Goal: Task Accomplishment & Management: Manage account settings

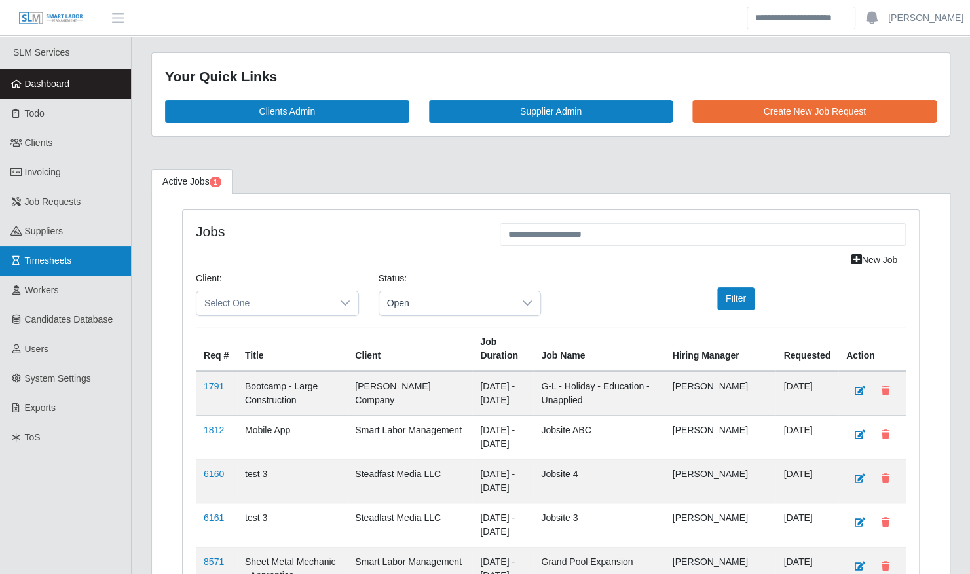
click at [103, 248] on link "Timesheets" at bounding box center [65, 260] width 131 height 29
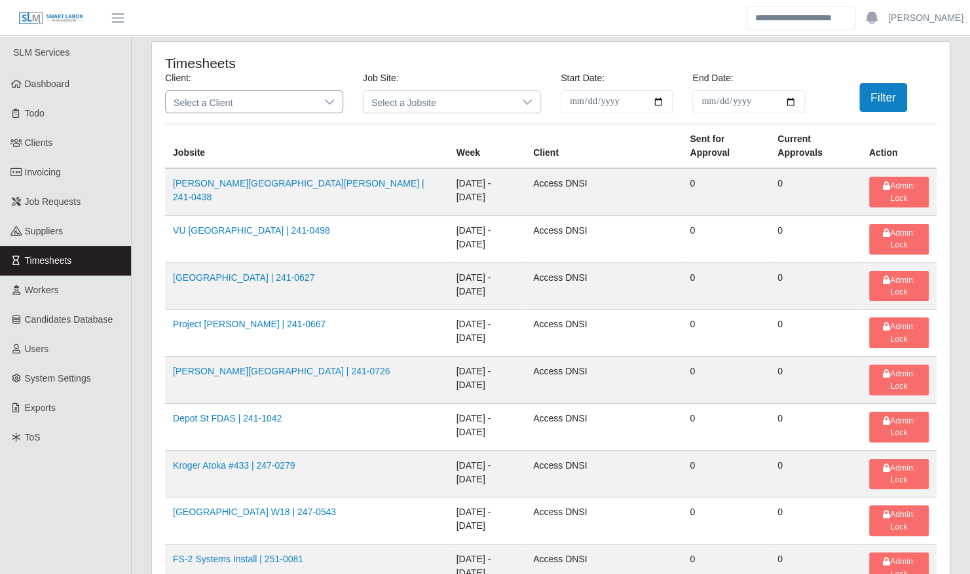
click at [293, 103] on span "Select a Client" at bounding box center [241, 102] width 151 height 22
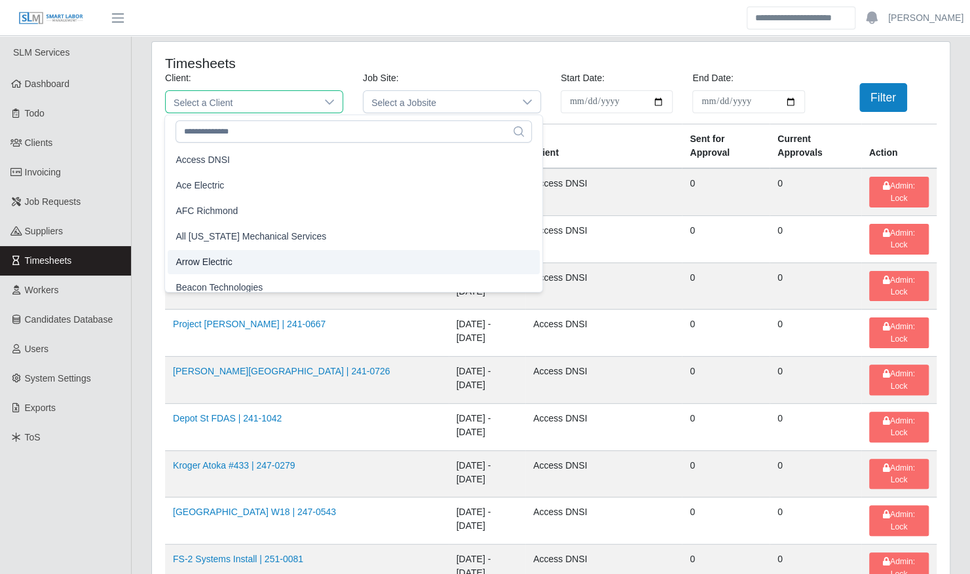
click at [254, 262] on li "Arrow Electric" at bounding box center [354, 262] width 372 height 24
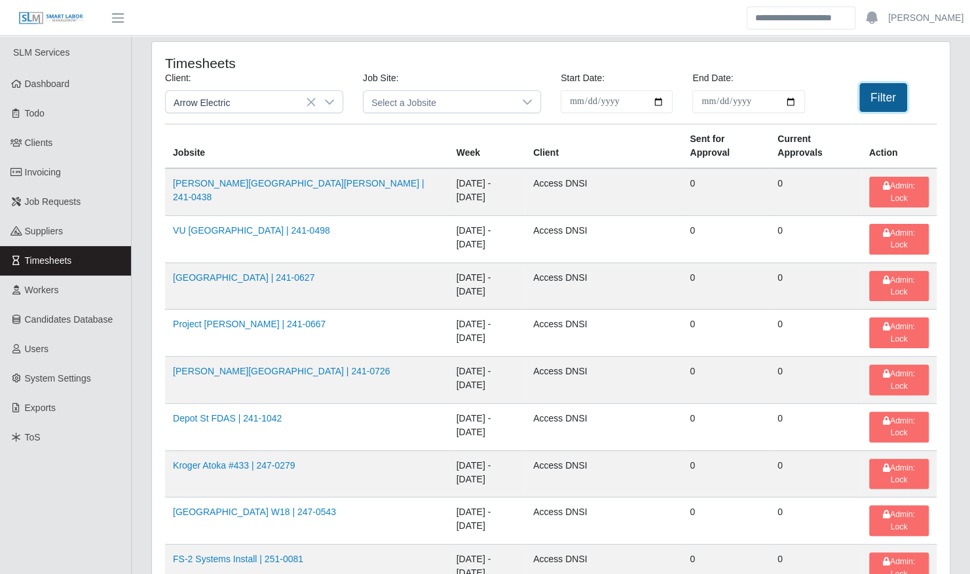
click at [893, 90] on button "Filter" at bounding box center [883, 97] width 48 height 29
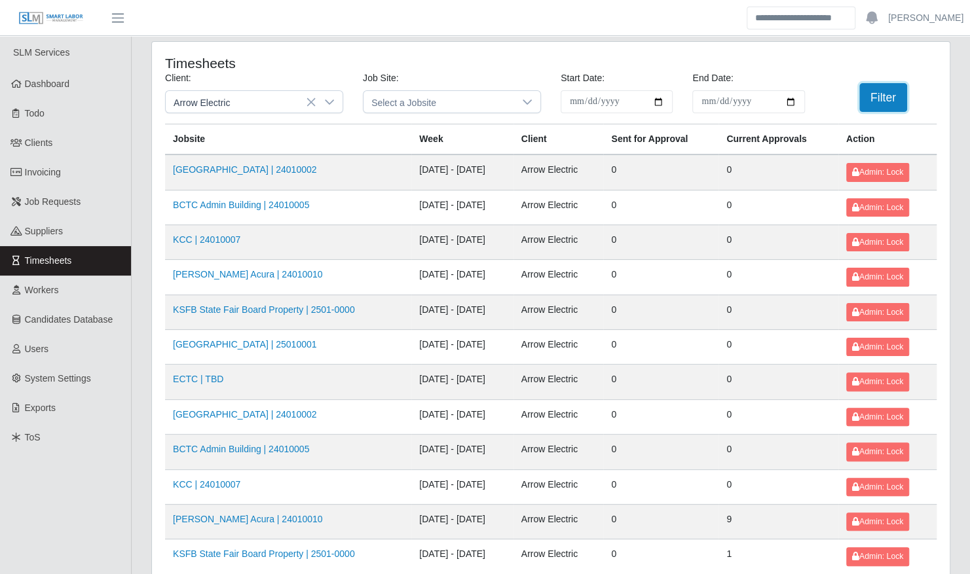
scroll to position [166, 0]
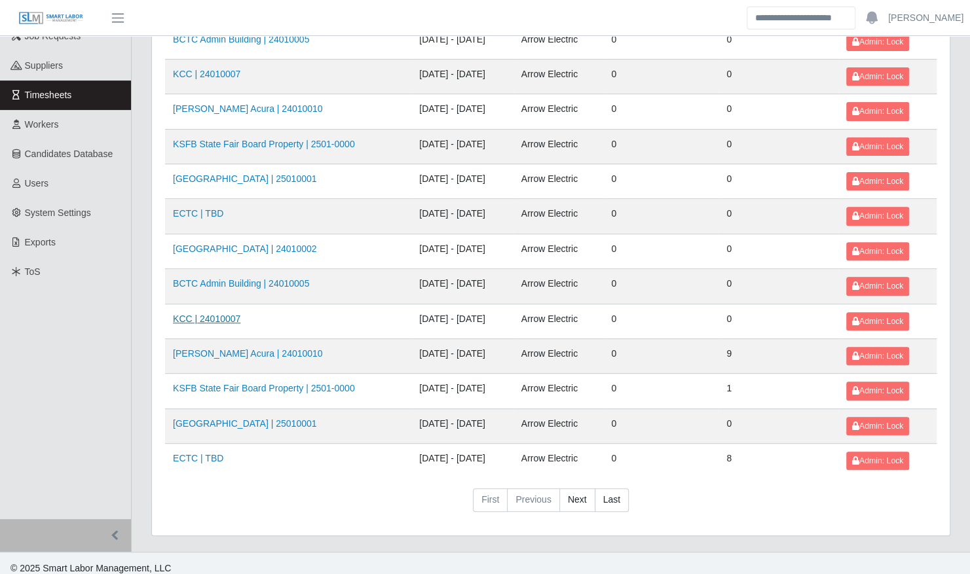
click at [227, 314] on link "KCC | 24010007" at bounding box center [206, 319] width 67 height 10
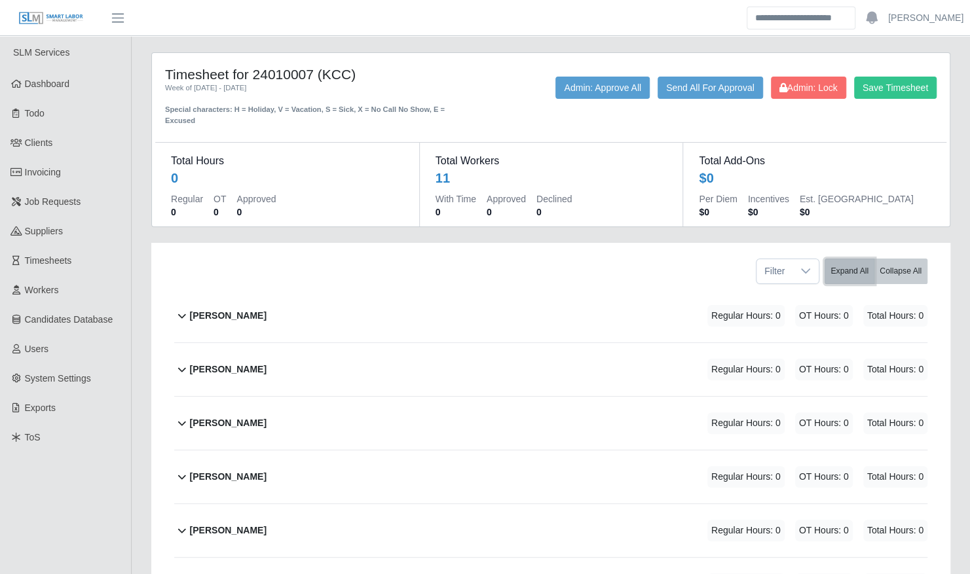
click at [855, 261] on button "Expand All" at bounding box center [849, 272] width 50 height 26
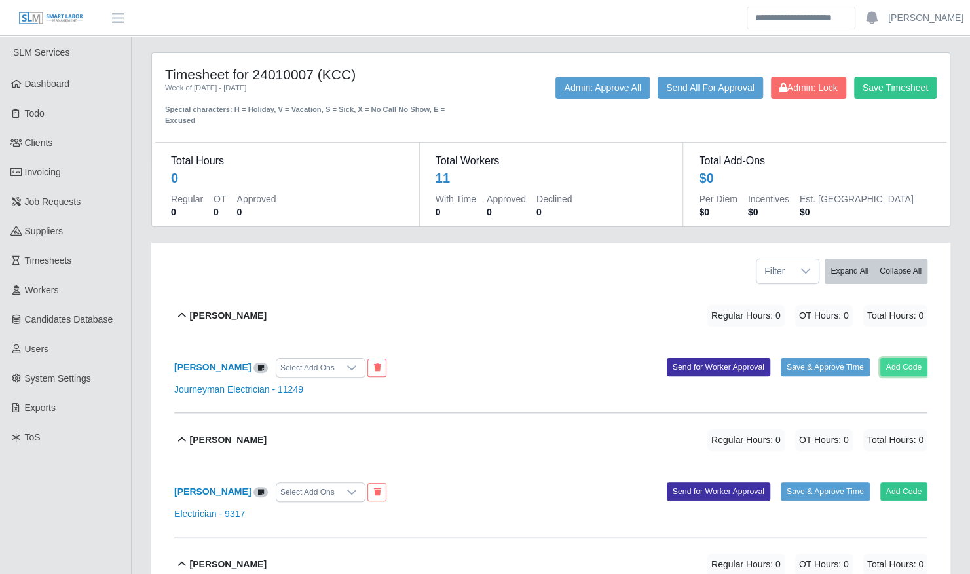
click at [913, 358] on button "Add Code" at bounding box center [904, 367] width 48 height 18
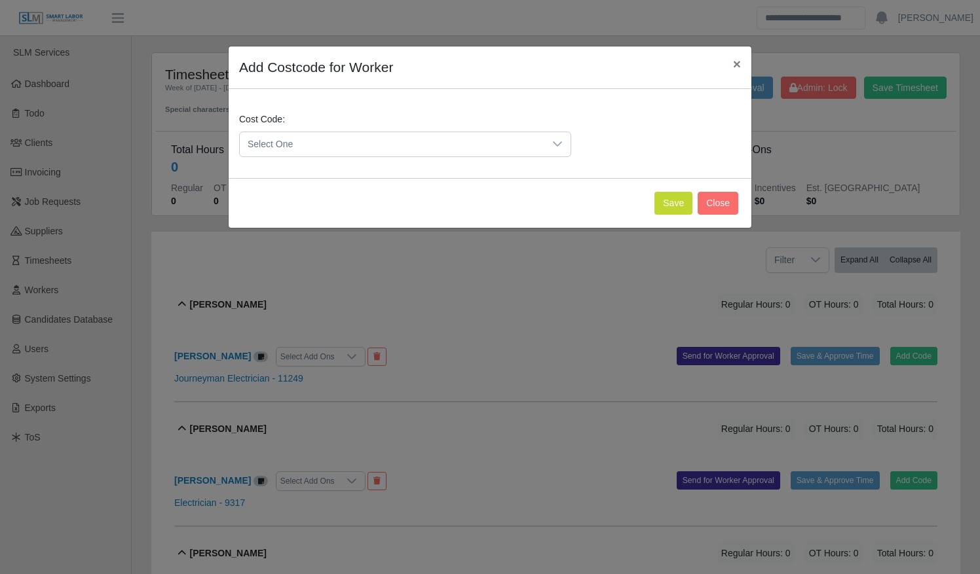
click at [284, 141] on span "Select One" at bounding box center [392, 144] width 304 height 24
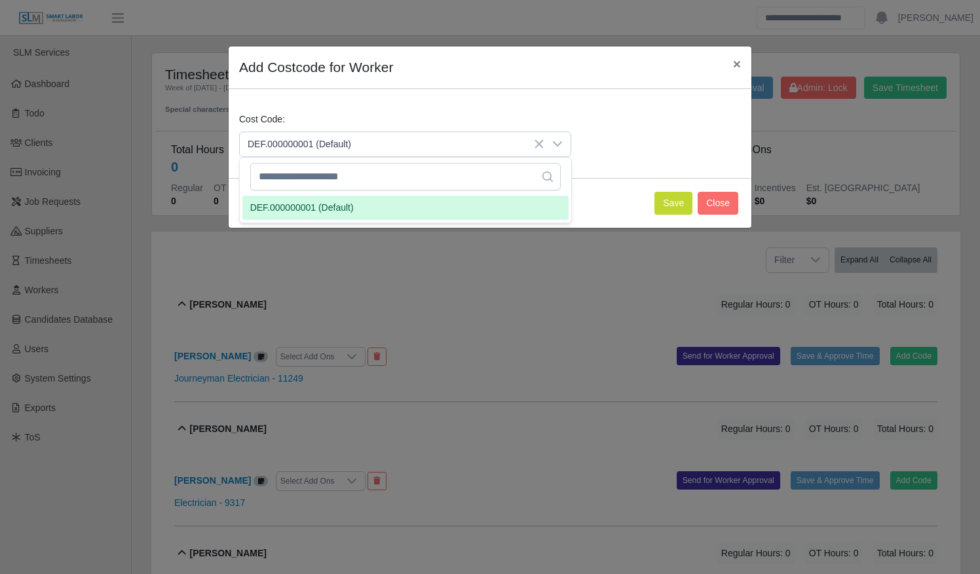
click at [292, 211] on span "DEF.000000001 (Default)" at bounding box center [301, 208] width 103 height 14
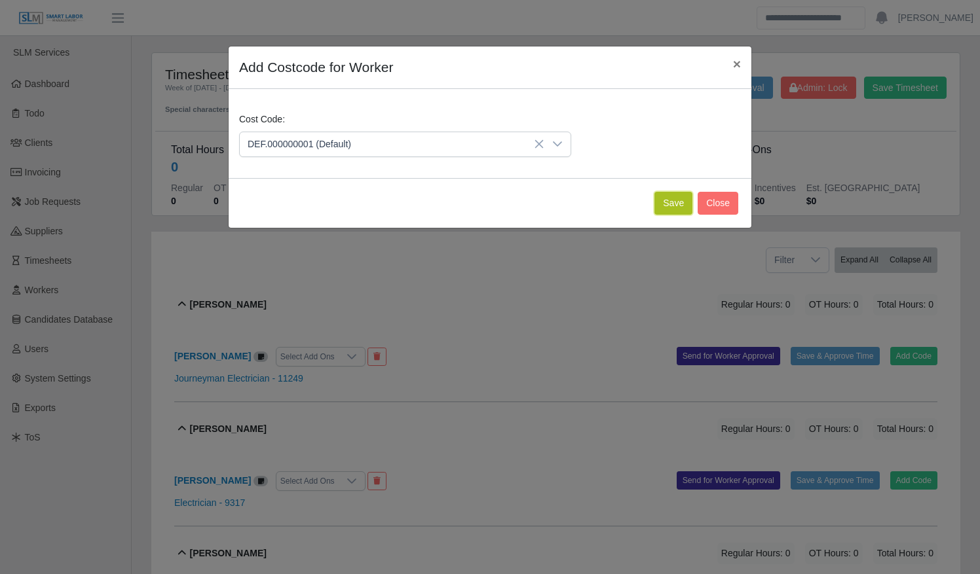
click at [683, 194] on button "Save" at bounding box center [673, 203] width 38 height 23
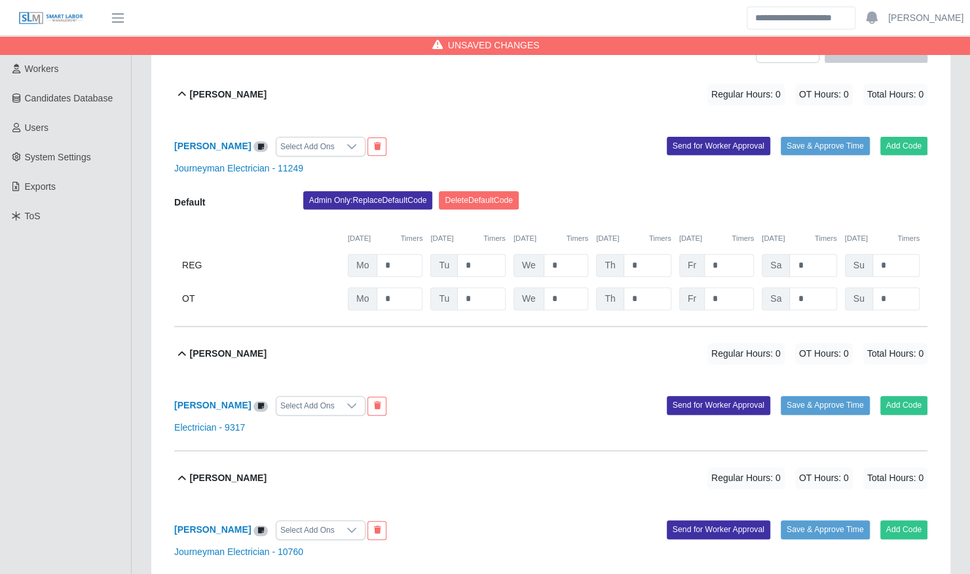
scroll to position [250, 0]
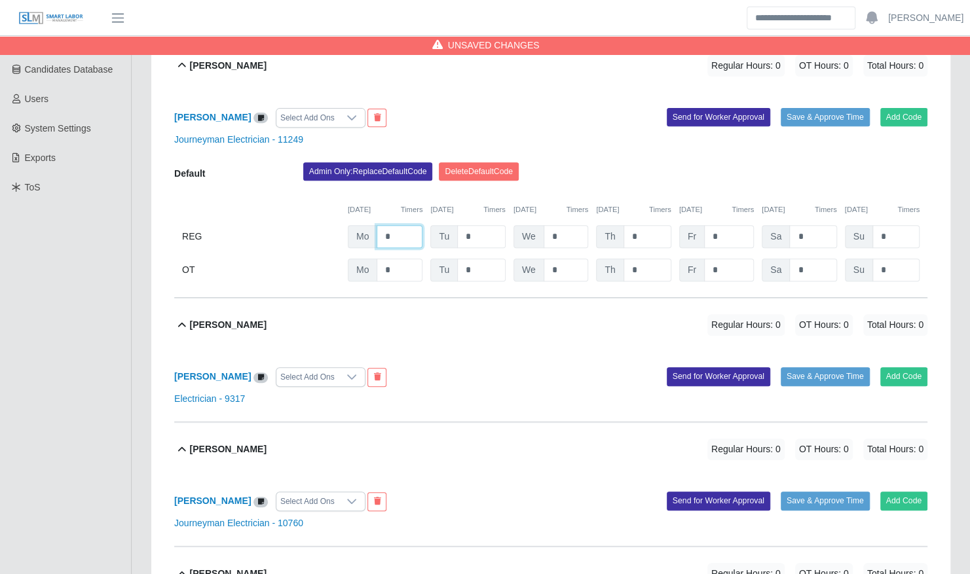
click at [409, 225] on input "*" at bounding box center [400, 236] width 46 height 23
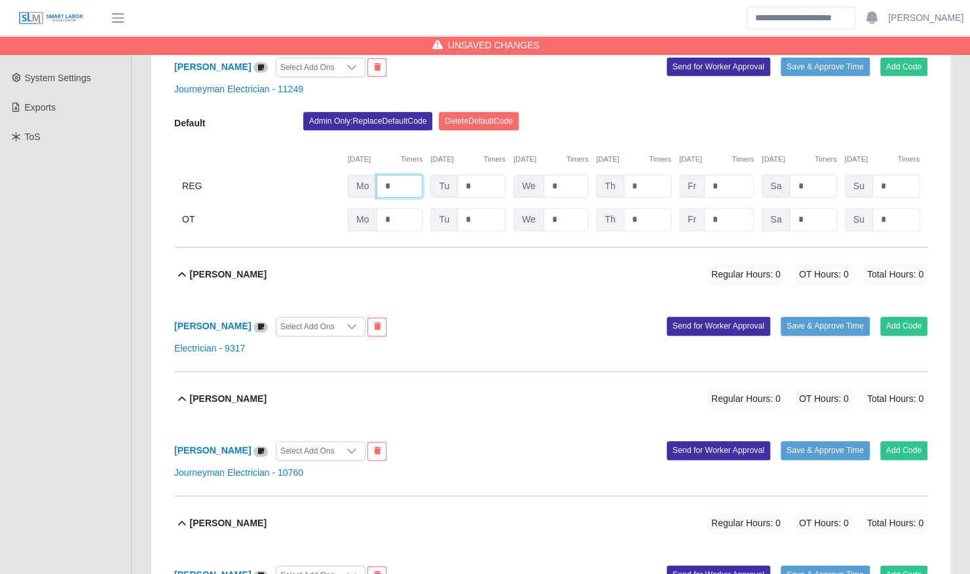
scroll to position [301, 0]
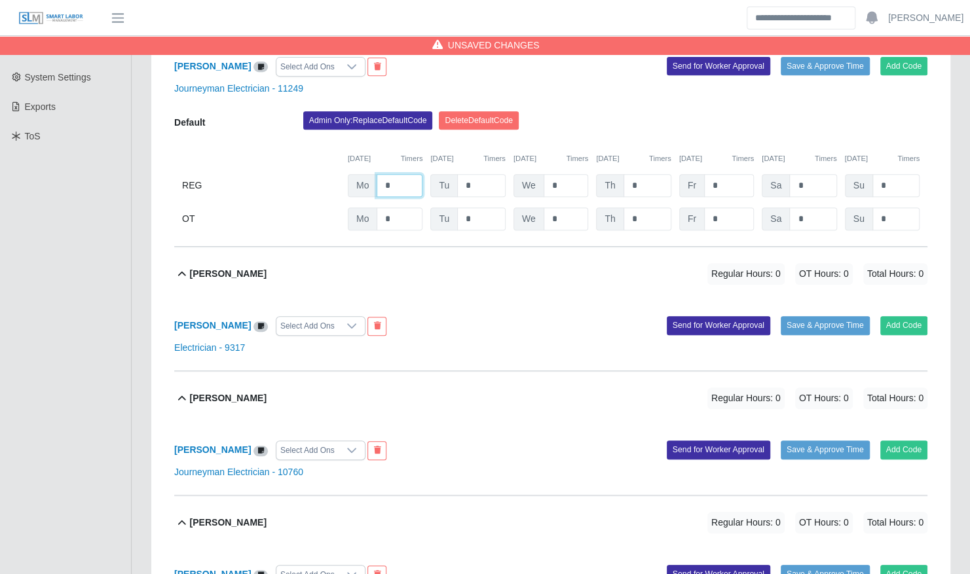
type input "*"
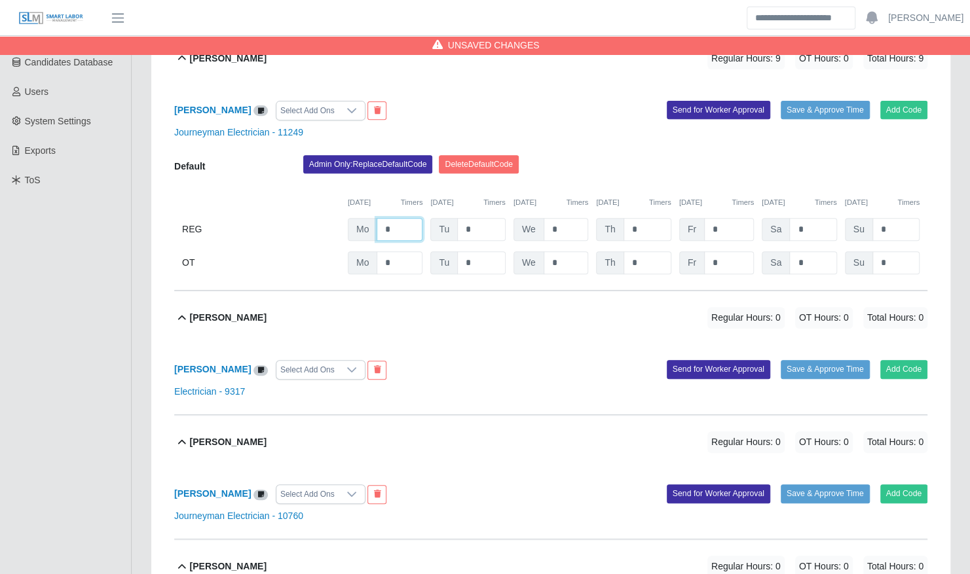
scroll to position [313, 0]
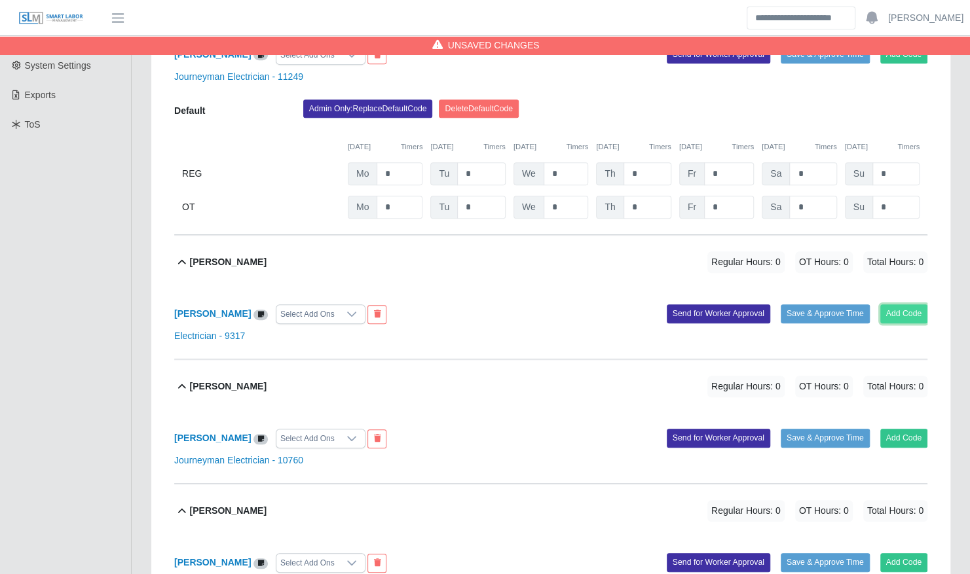
click at [906, 304] on button "Add Code" at bounding box center [904, 313] width 48 height 18
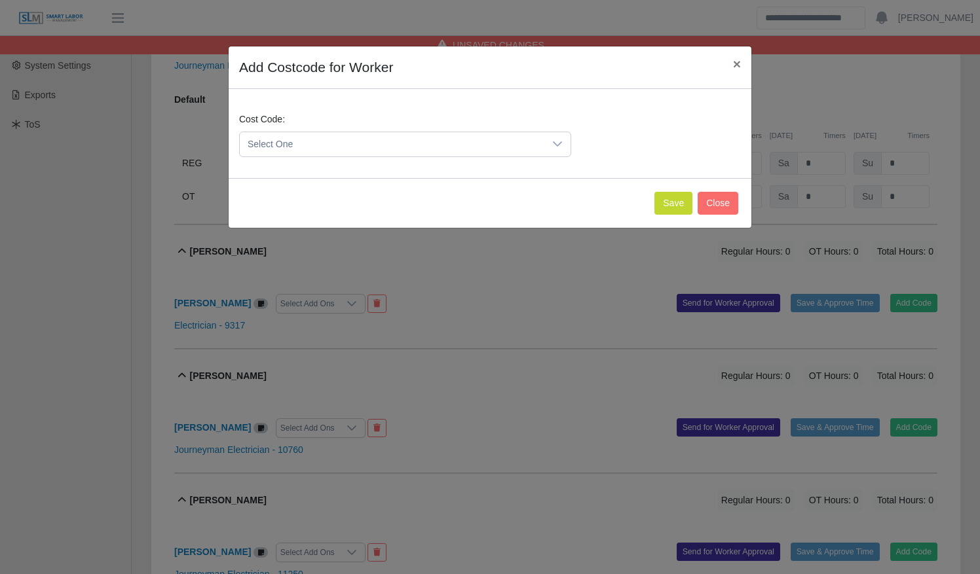
click at [498, 147] on span "Select One" at bounding box center [392, 144] width 304 height 24
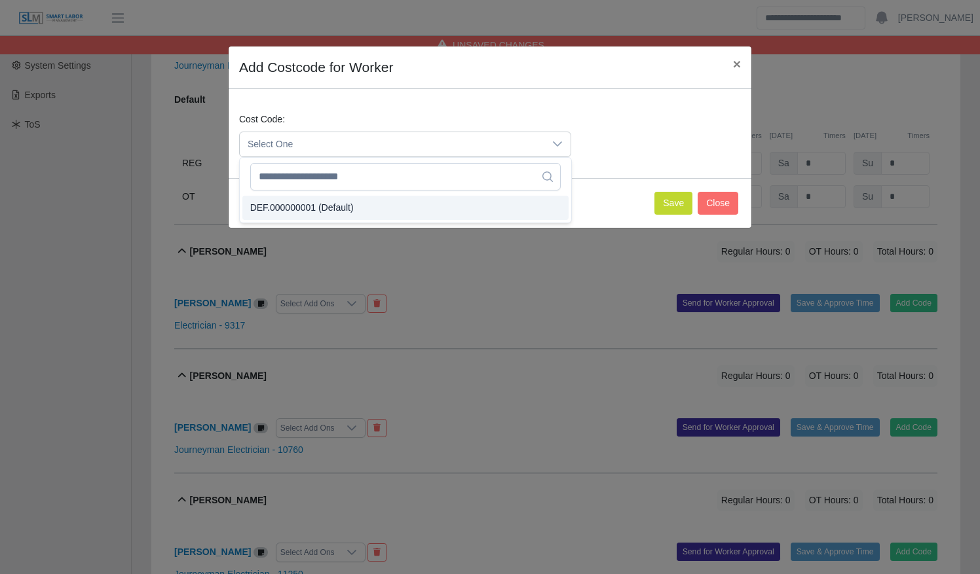
click at [439, 202] on li "DEF.000000001 (Default)" at bounding box center [405, 208] width 326 height 24
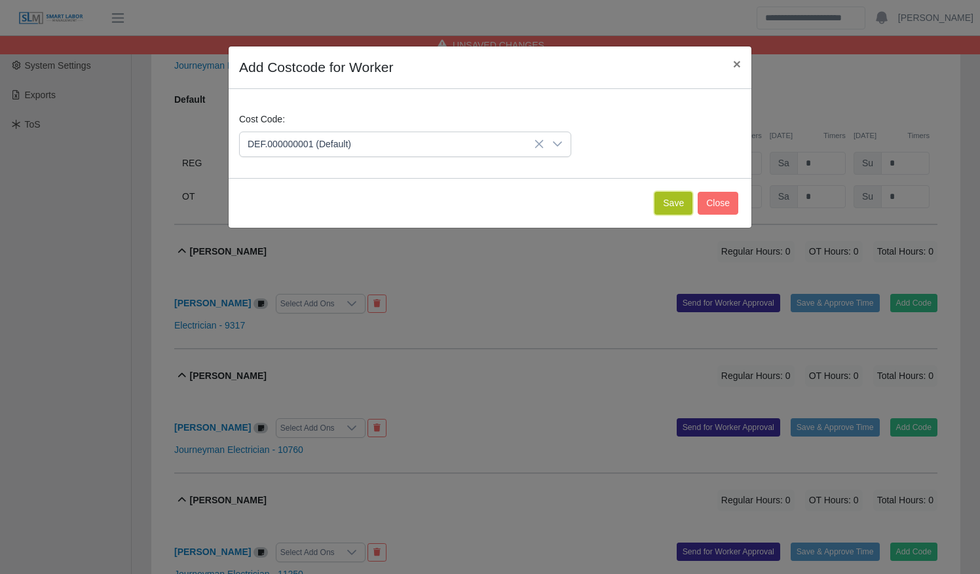
click at [671, 200] on button "Save" at bounding box center [673, 203] width 38 height 23
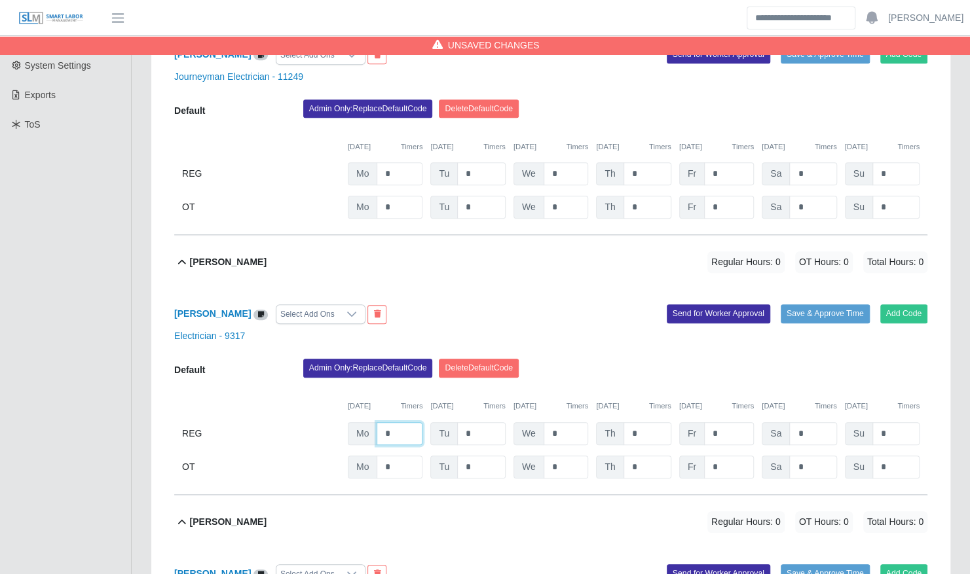
click at [399, 422] on input "*" at bounding box center [400, 433] width 46 height 23
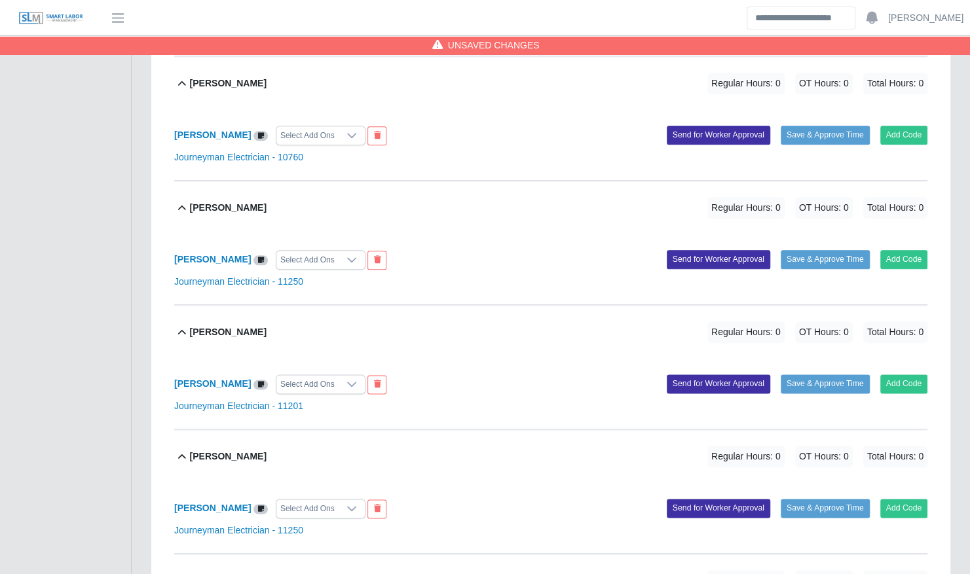
scroll to position [756, 0]
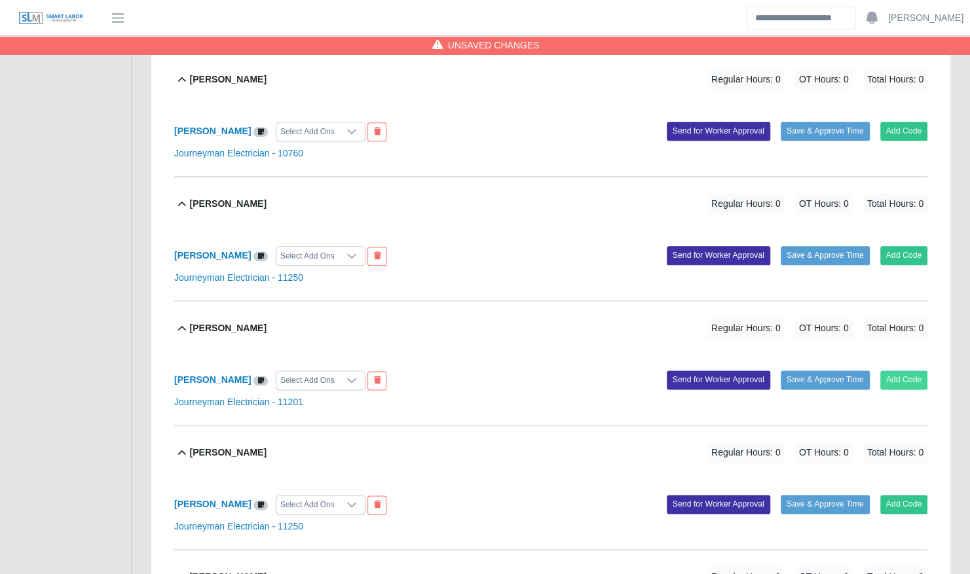
type input "***"
click at [891, 371] on button "Add Code" at bounding box center [904, 380] width 48 height 18
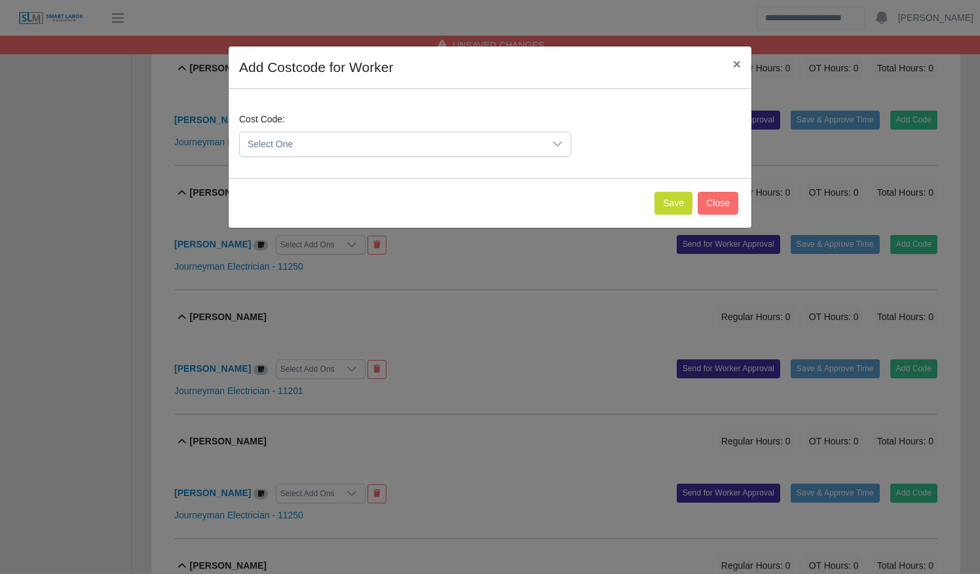
click at [443, 138] on span "Select One" at bounding box center [392, 144] width 304 height 24
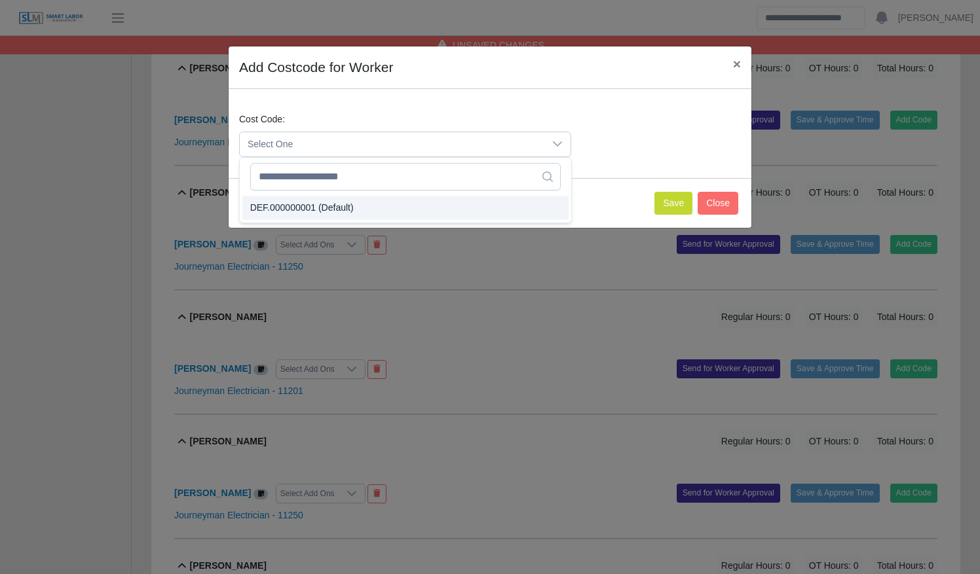
click at [426, 210] on li "DEF.000000001 (Default)" at bounding box center [405, 208] width 326 height 24
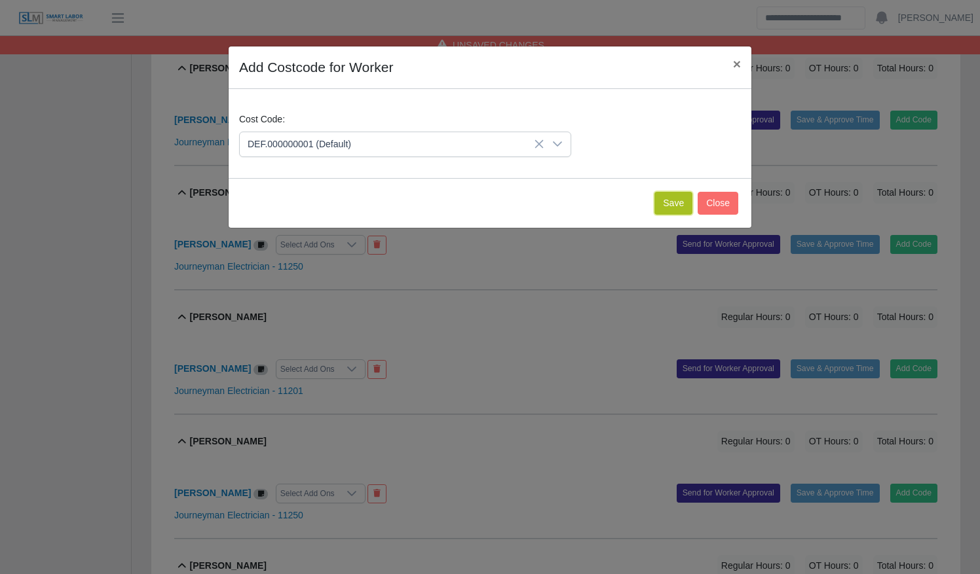
click at [665, 205] on button "Save" at bounding box center [673, 203] width 38 height 23
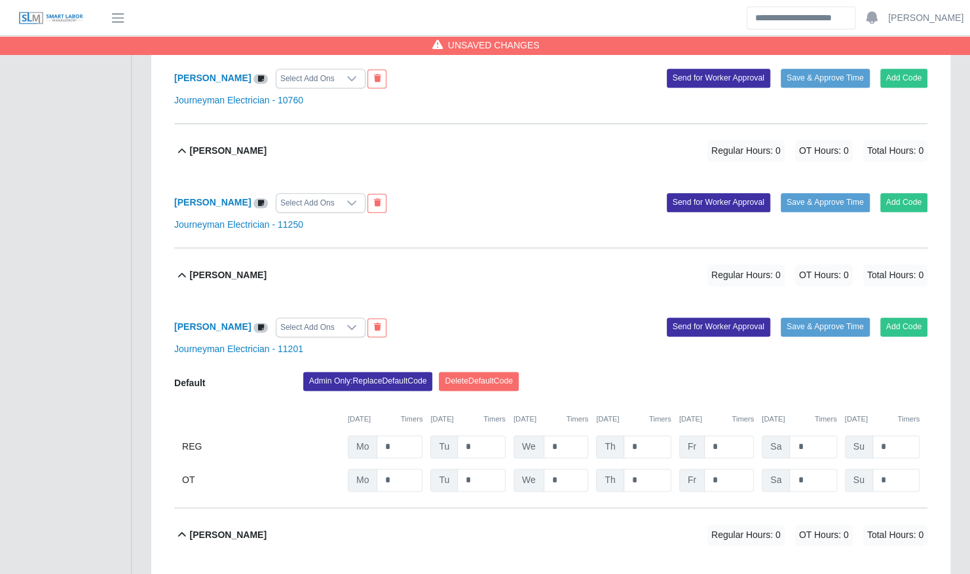
scroll to position [809, 0]
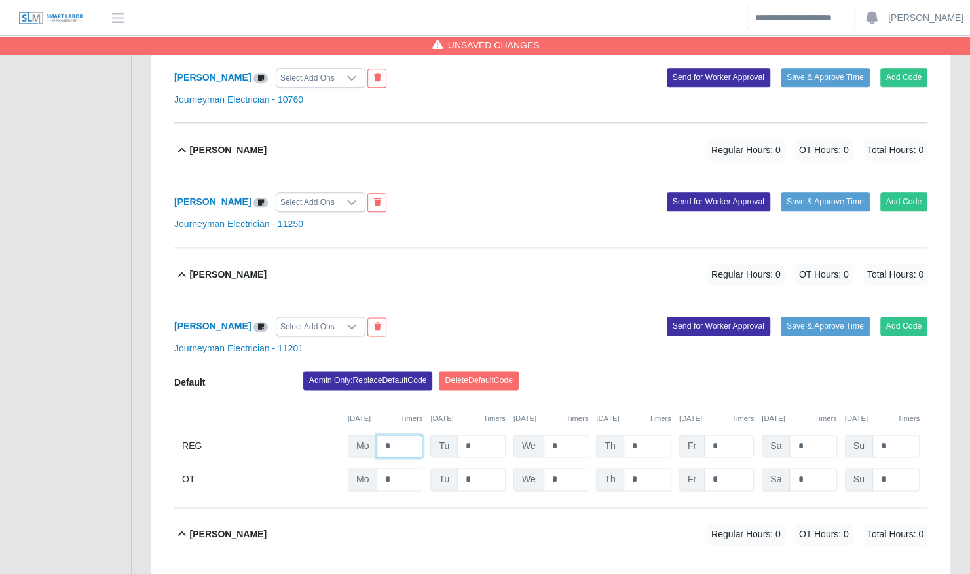
click at [396, 435] on input "*" at bounding box center [400, 446] width 46 height 23
click at [898, 193] on button "Add Code" at bounding box center [904, 202] width 48 height 18
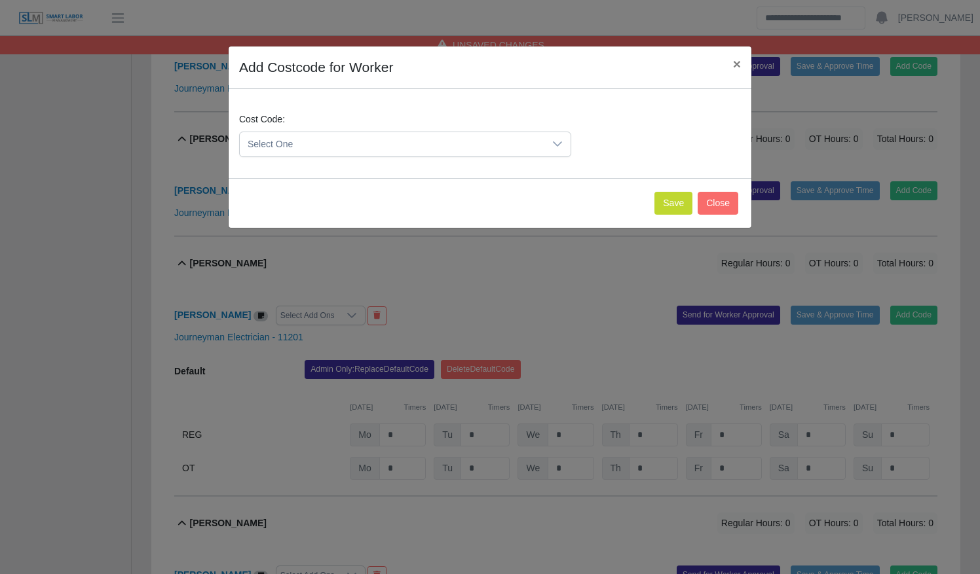
click at [555, 140] on icon at bounding box center [557, 144] width 10 height 10
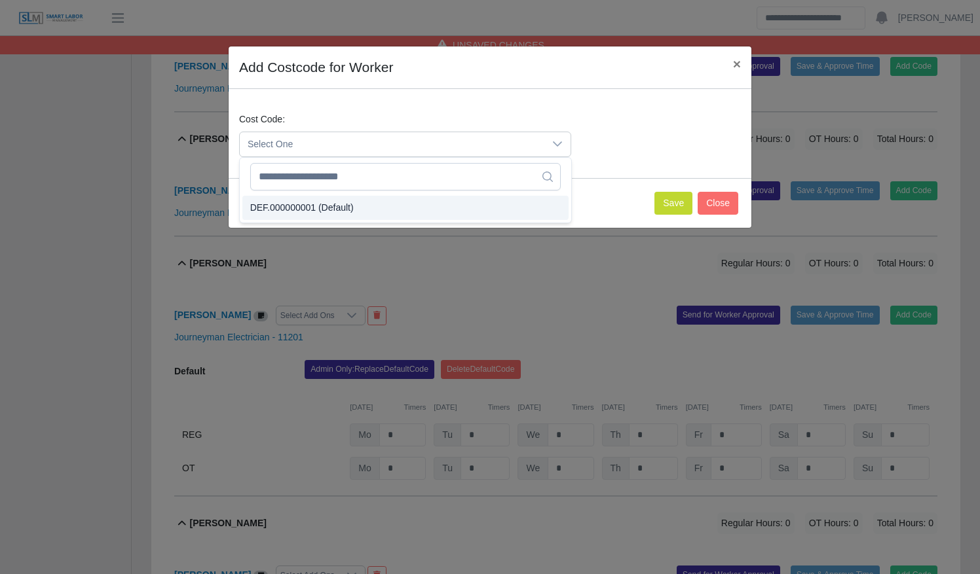
click at [502, 204] on li "DEF.000000001 (Default)" at bounding box center [405, 208] width 326 height 24
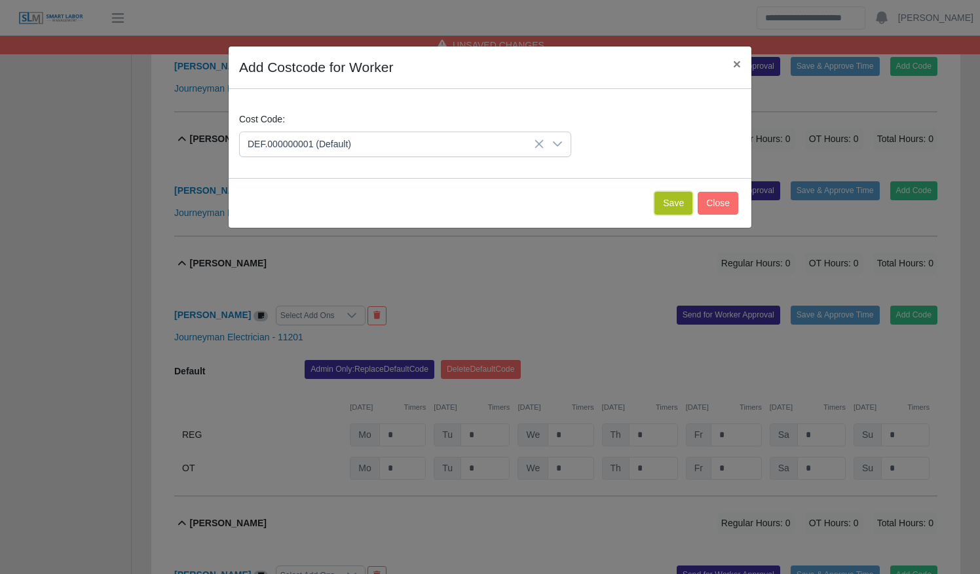
click at [667, 198] on button "Save" at bounding box center [673, 203] width 38 height 23
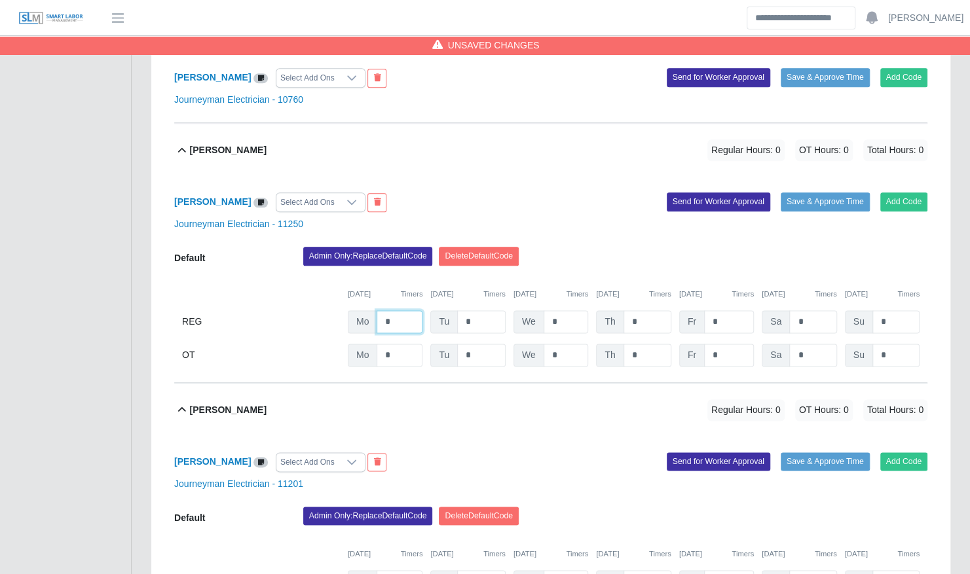
click at [405, 310] on input "*" at bounding box center [400, 321] width 46 height 23
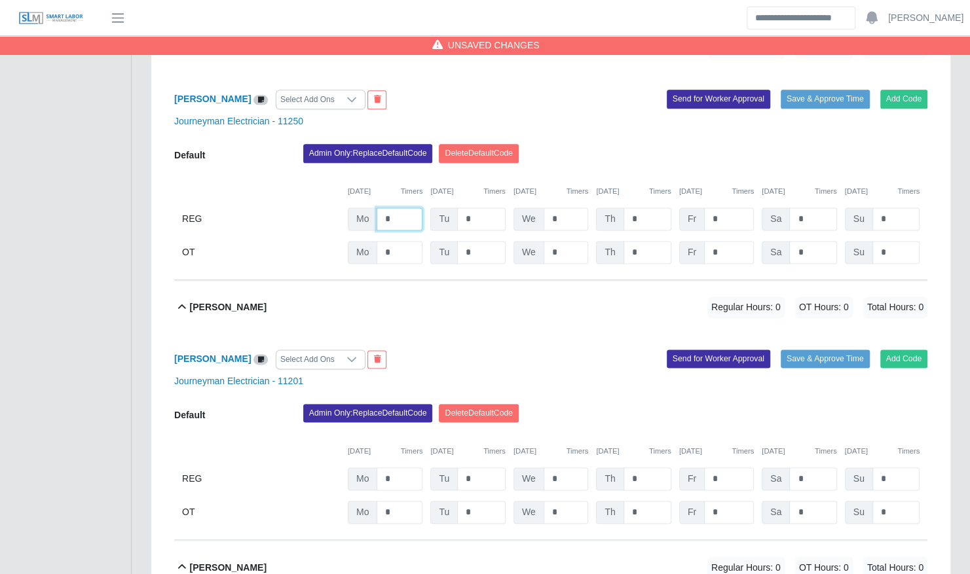
scroll to position [914, 0]
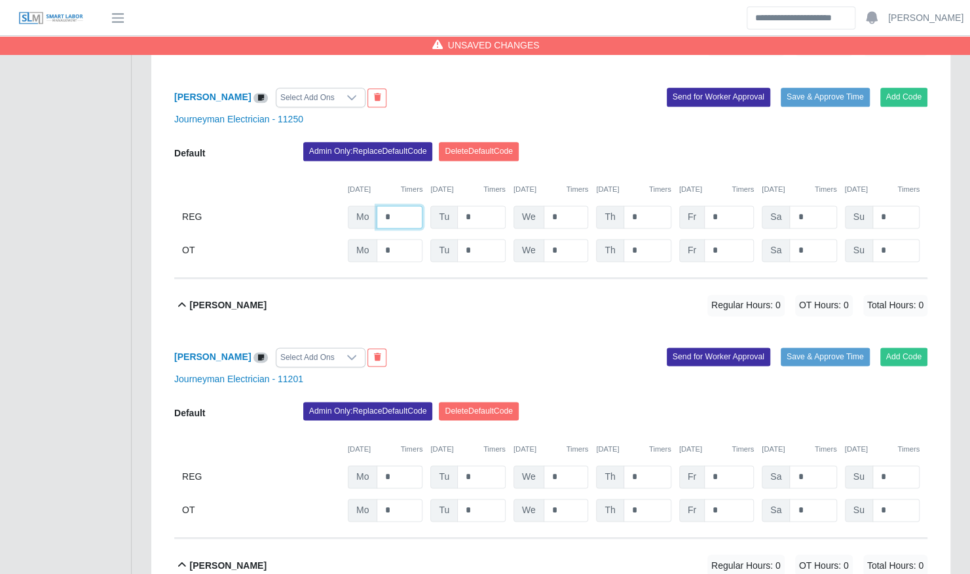
type input "*"
click at [405, 466] on input "*" at bounding box center [400, 477] width 46 height 23
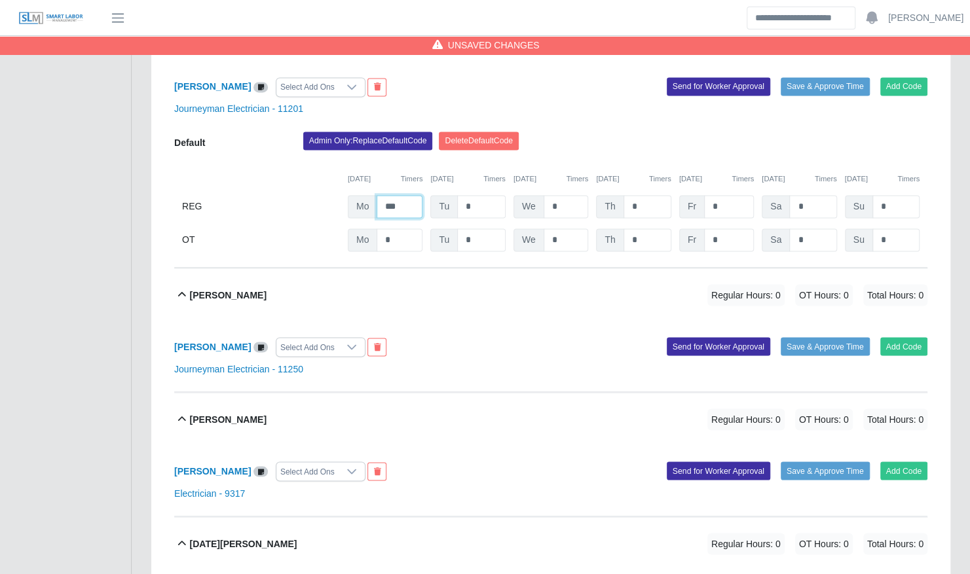
scroll to position [1216, 0]
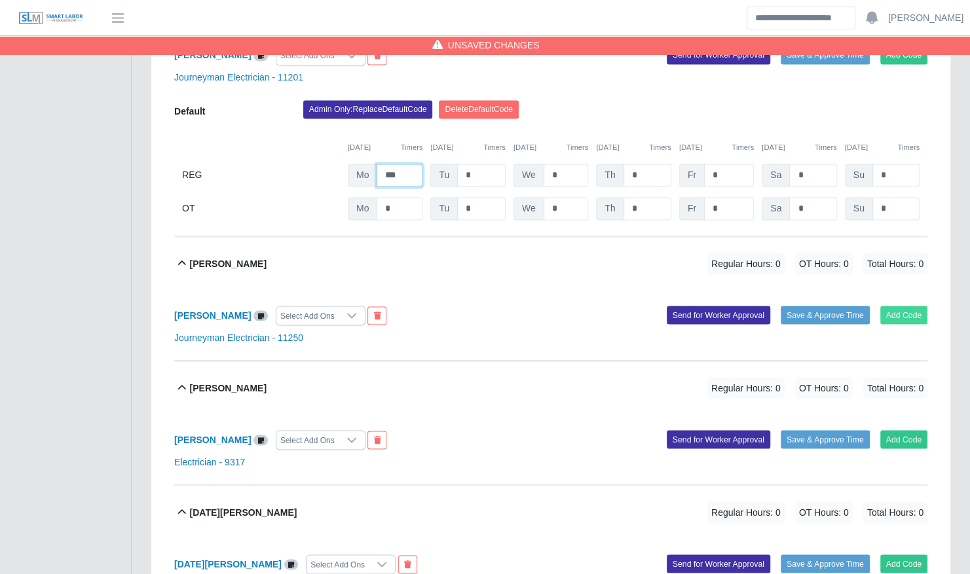
type input "***"
click at [907, 306] on button "Add Code" at bounding box center [904, 315] width 48 height 18
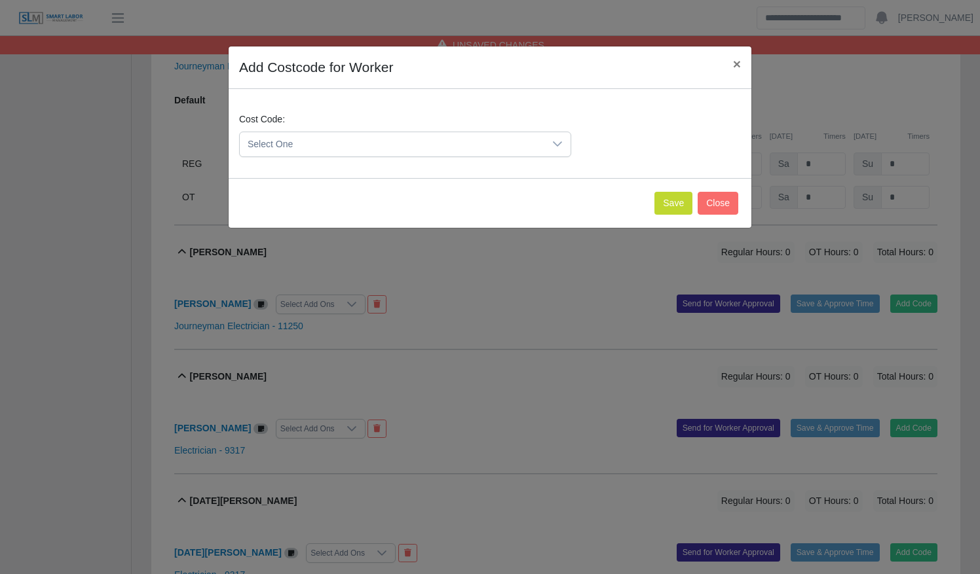
click at [524, 143] on span "Select One" at bounding box center [392, 144] width 304 height 24
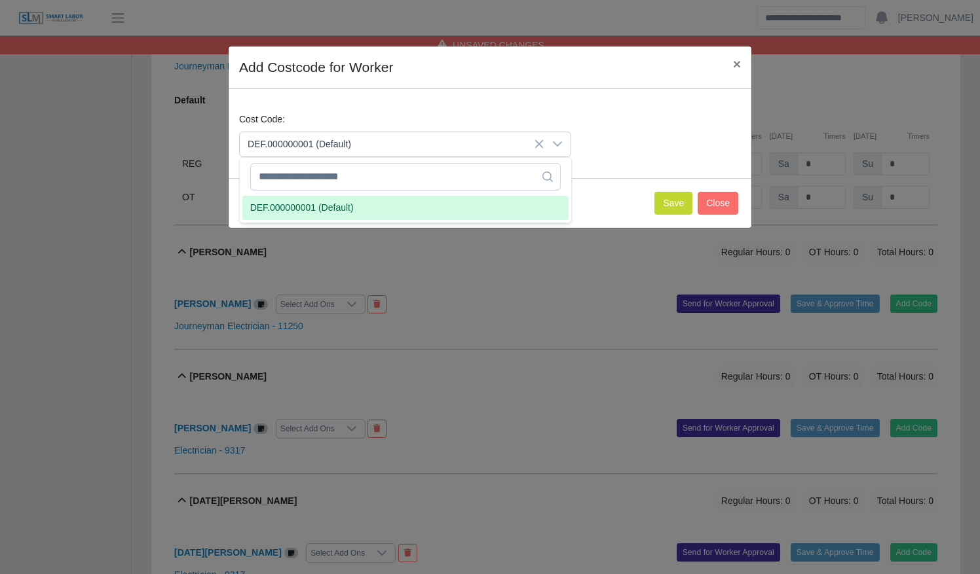
click at [503, 208] on li "DEF.000000001 (Default)" at bounding box center [405, 208] width 326 height 24
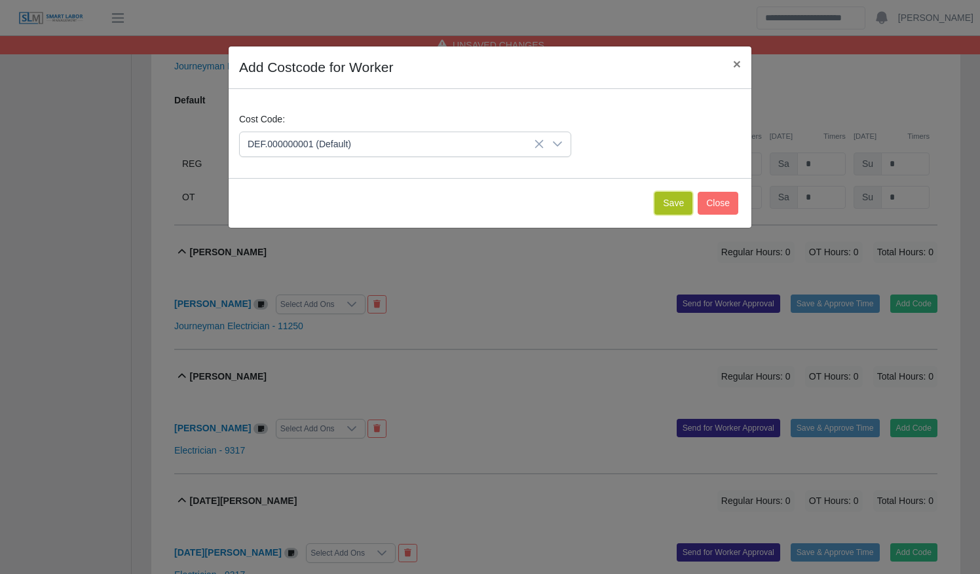
click at [681, 197] on button "Save" at bounding box center [673, 203] width 38 height 23
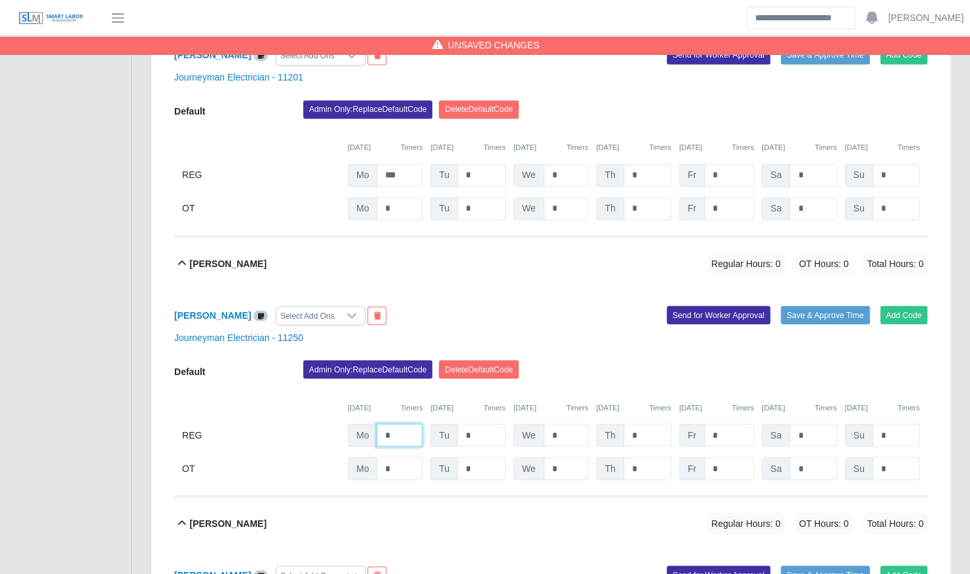
click at [406, 424] on input "*" at bounding box center [400, 435] width 46 height 23
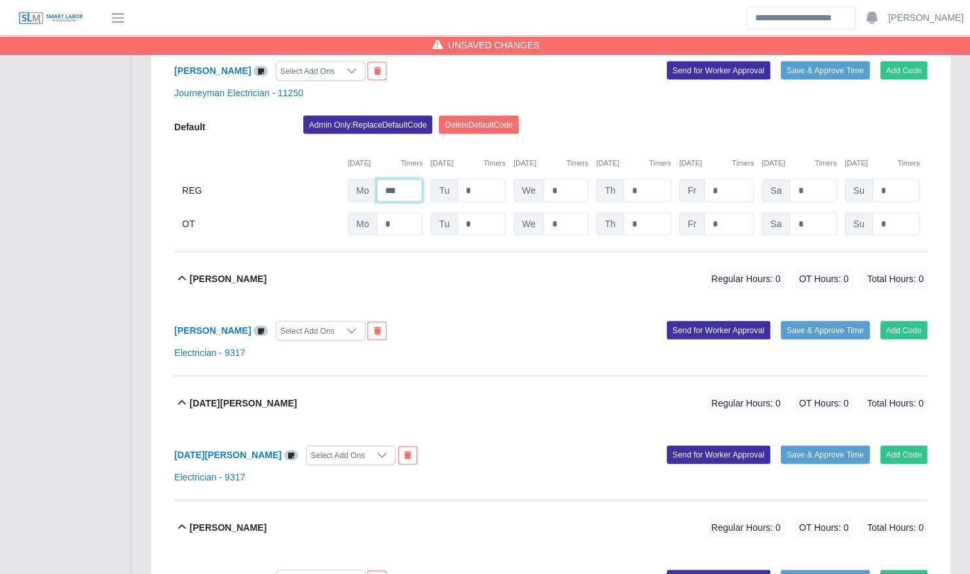
scroll to position [1461, 0]
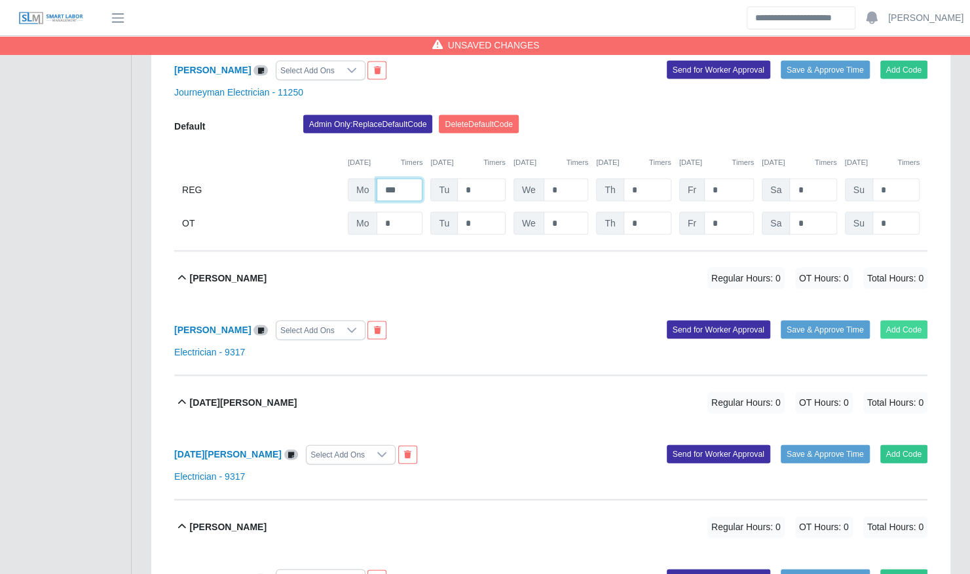
type input "***"
click at [913, 321] on button "Add Code" at bounding box center [904, 330] width 48 height 18
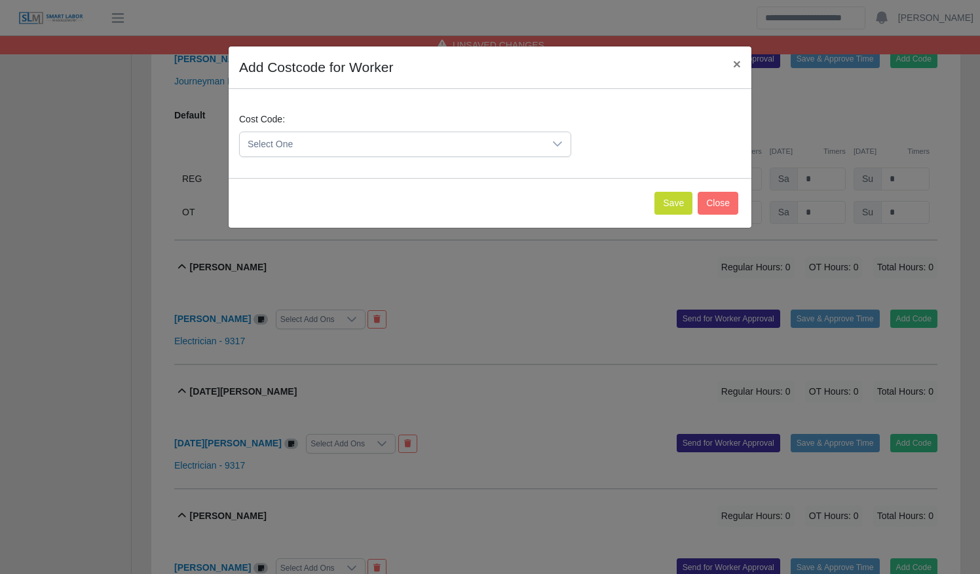
click at [482, 155] on span "Select One" at bounding box center [392, 144] width 304 height 24
click at [479, 141] on span "Select One" at bounding box center [392, 144] width 304 height 24
click at [473, 143] on span "Select One" at bounding box center [392, 144] width 304 height 24
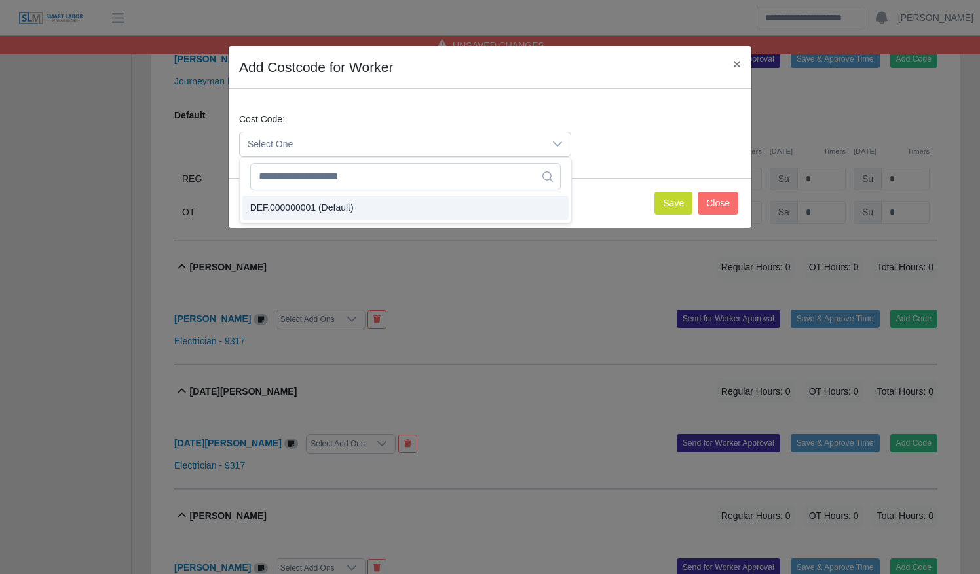
click at [451, 202] on li "DEF.000000001 (Default)" at bounding box center [405, 208] width 326 height 24
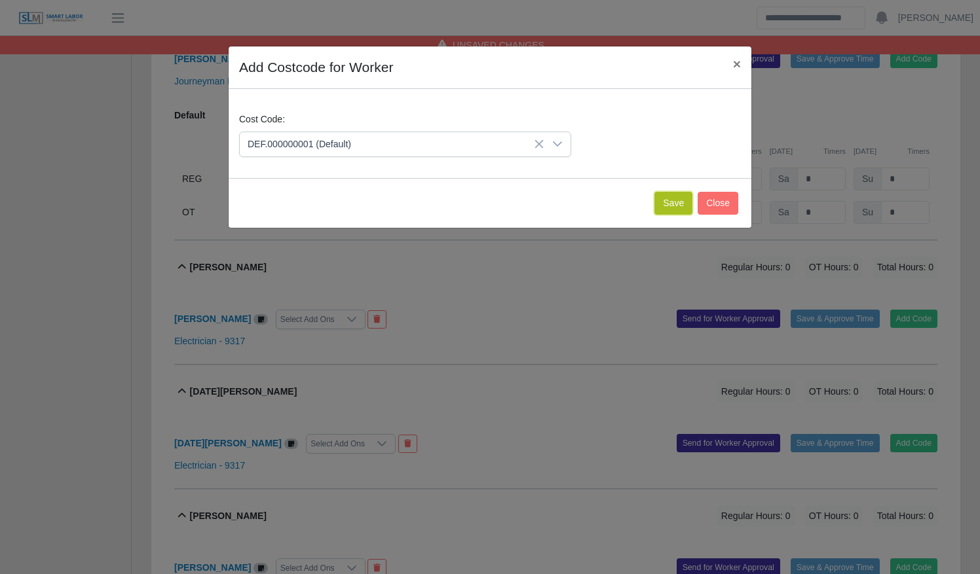
click at [669, 204] on button "Save" at bounding box center [673, 203] width 38 height 23
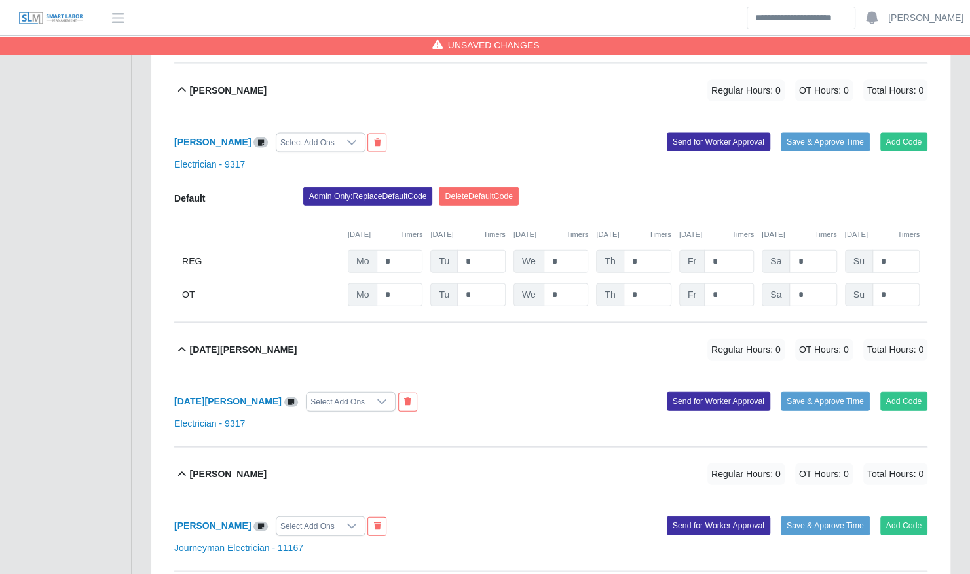
scroll to position [1651, 0]
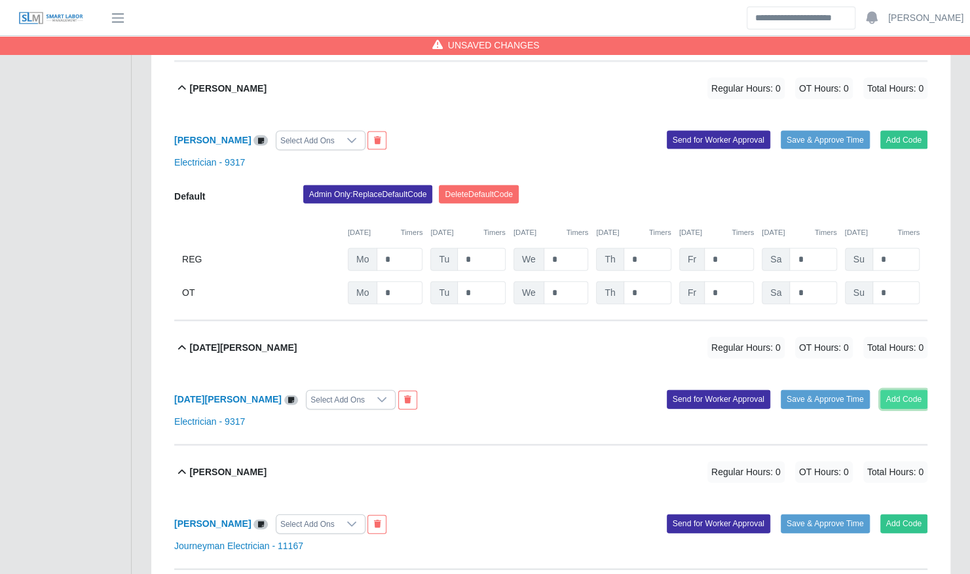
click at [897, 390] on button "Add Code" at bounding box center [904, 399] width 48 height 18
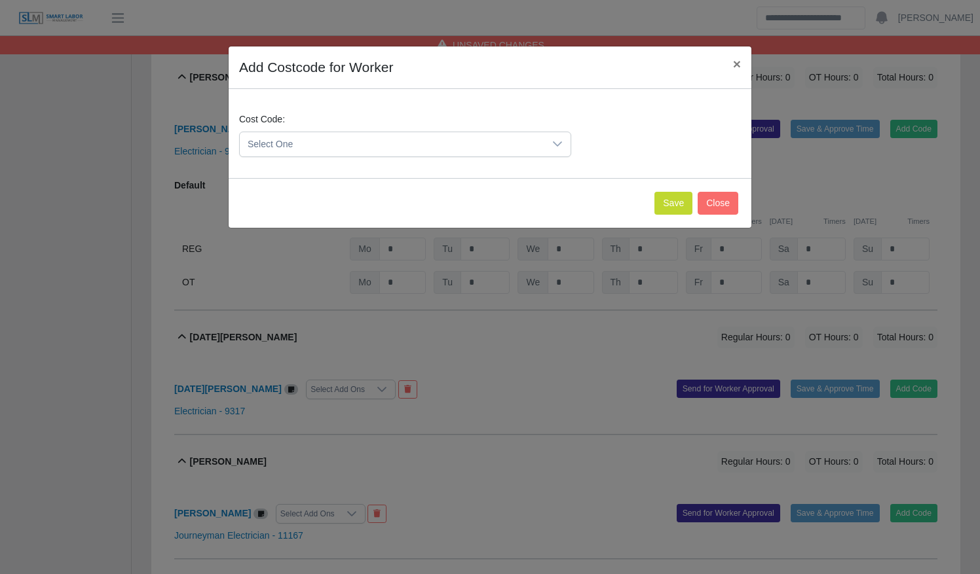
click at [477, 136] on span "Select One" at bounding box center [392, 144] width 304 height 24
click at [442, 198] on li "DEF.000000001 (Default)" at bounding box center [405, 208] width 326 height 24
click at [668, 202] on button "Save" at bounding box center [673, 203] width 38 height 23
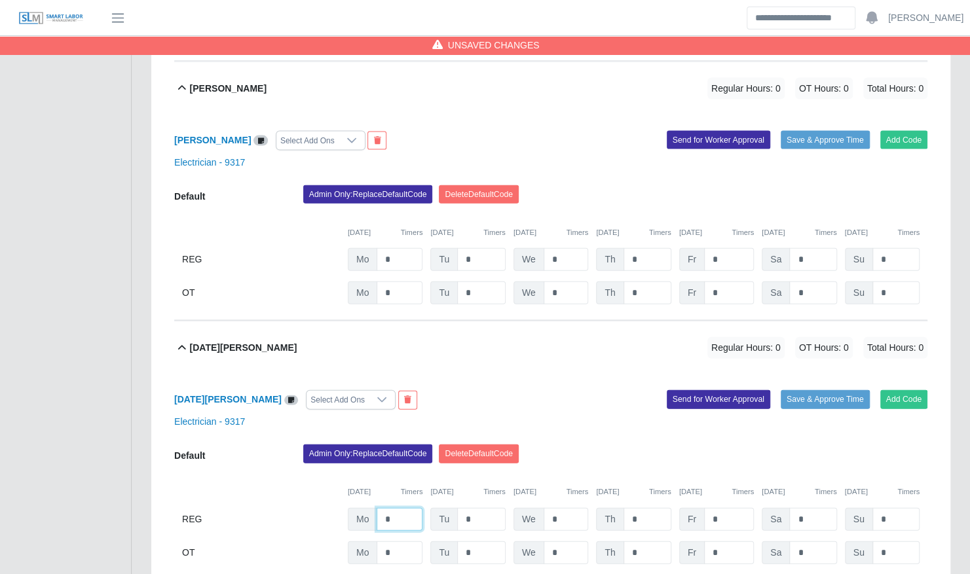
click at [393, 508] on input "*" at bounding box center [400, 519] width 46 height 23
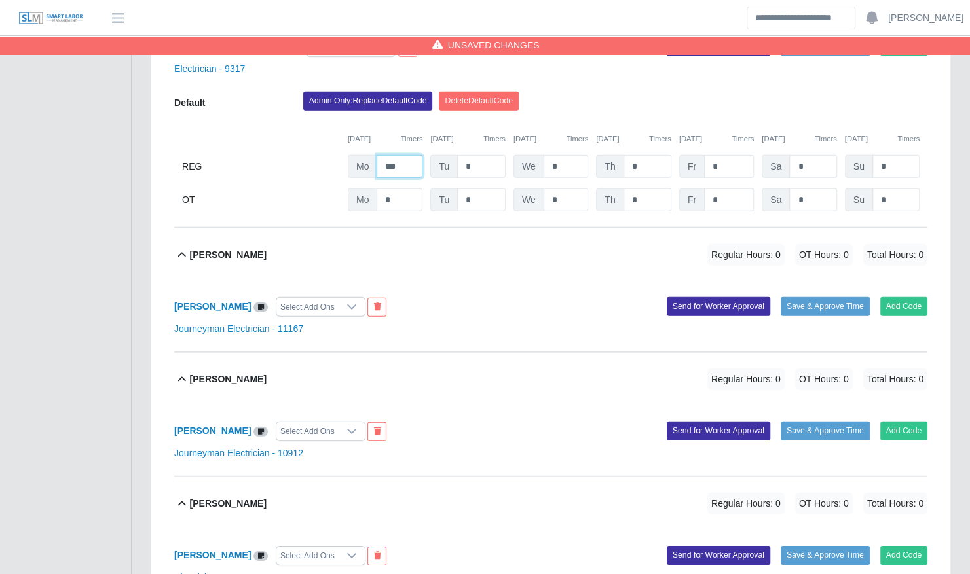
scroll to position [2004, 0]
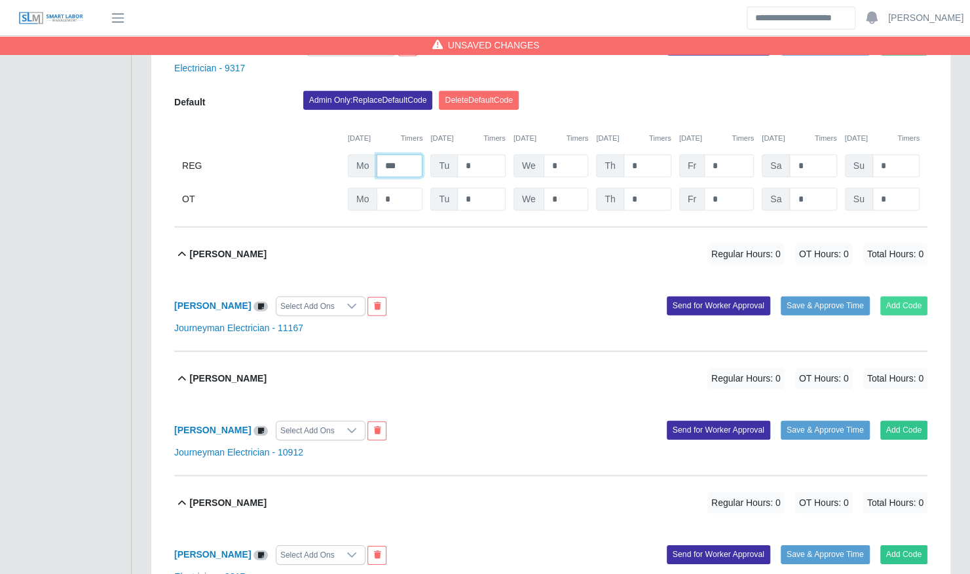
type input "***"
click at [908, 297] on button "Add Code" at bounding box center [904, 306] width 48 height 18
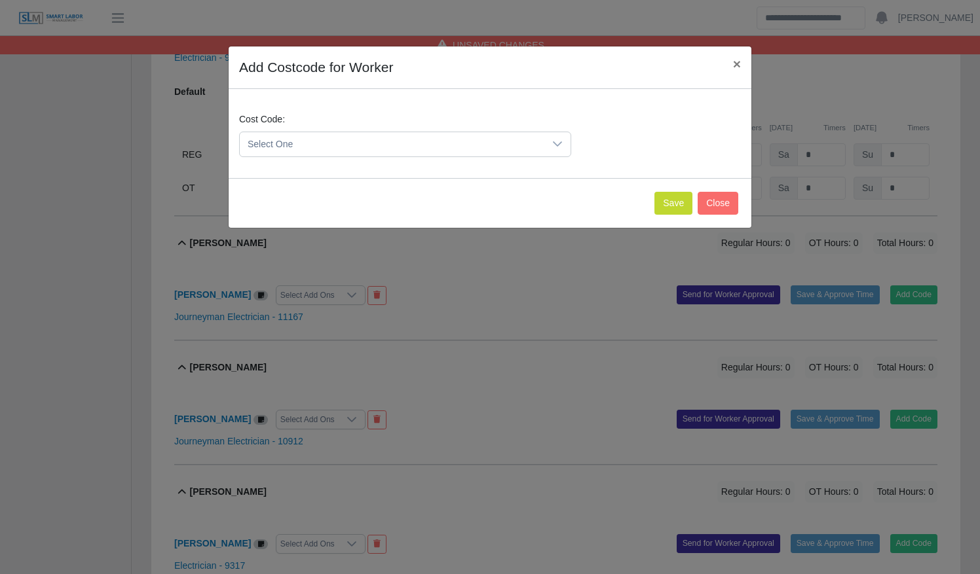
click at [529, 147] on span "Select One" at bounding box center [392, 144] width 304 height 24
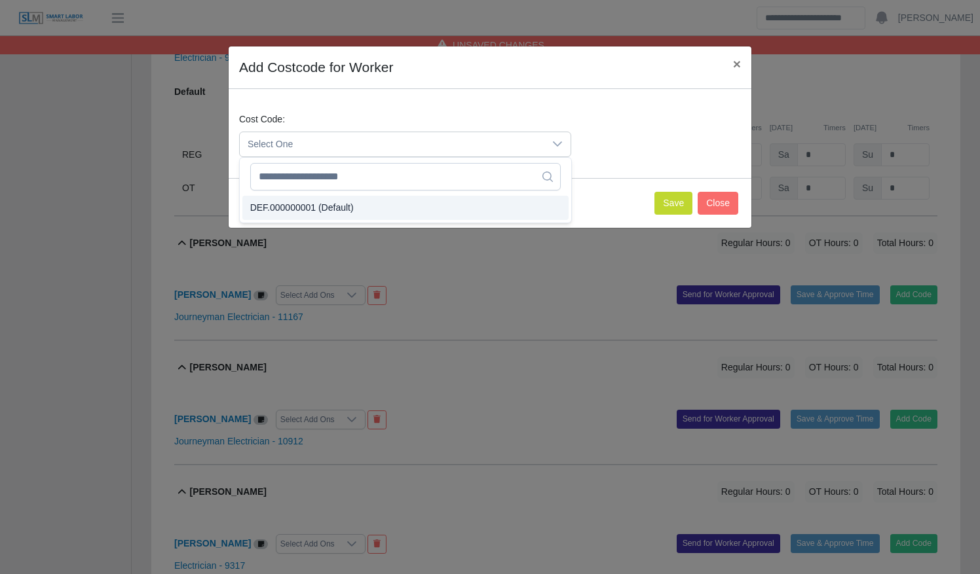
click at [501, 204] on li "DEF.000000001 (Default)" at bounding box center [405, 208] width 326 height 24
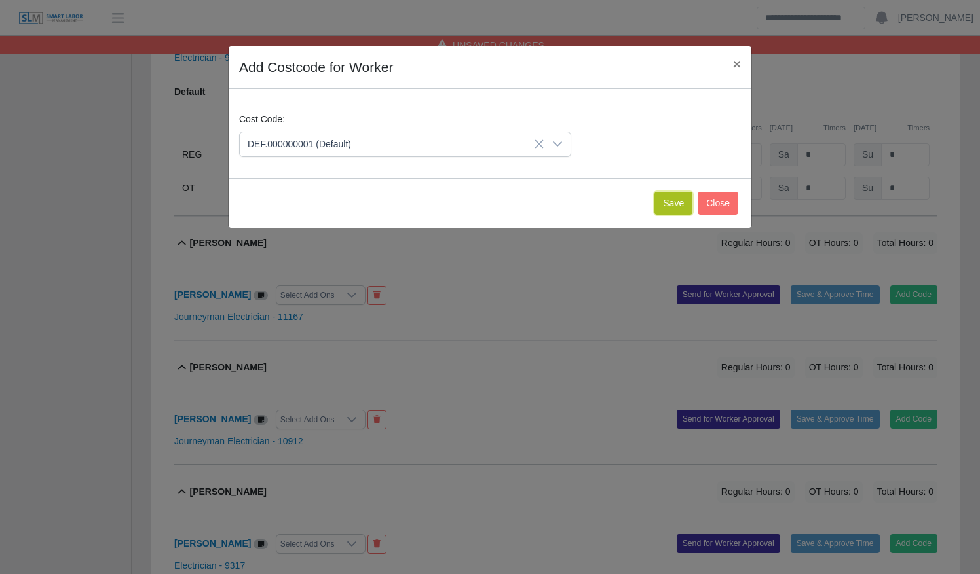
click at [672, 196] on button "Save" at bounding box center [673, 203] width 38 height 23
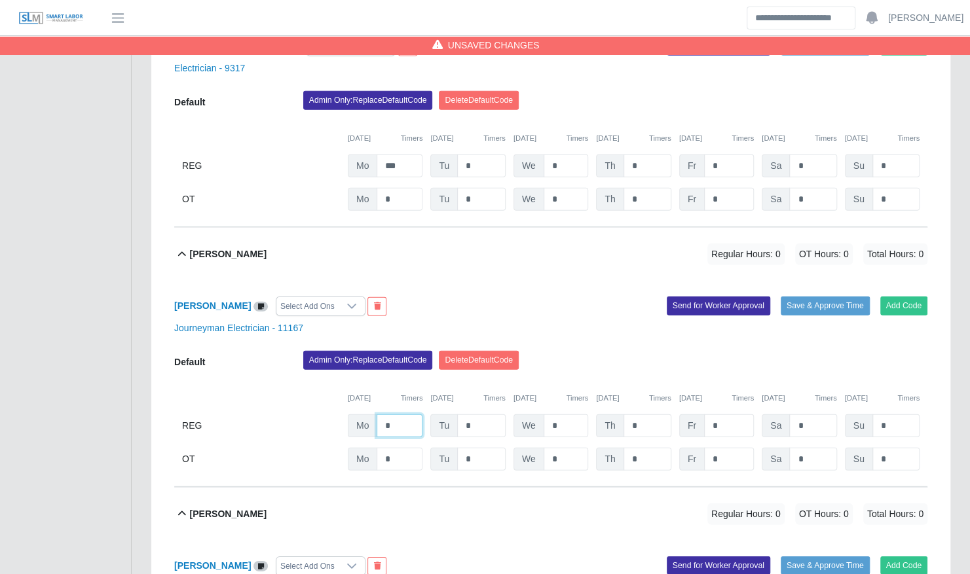
click at [396, 415] on input "*" at bounding box center [400, 426] width 46 height 23
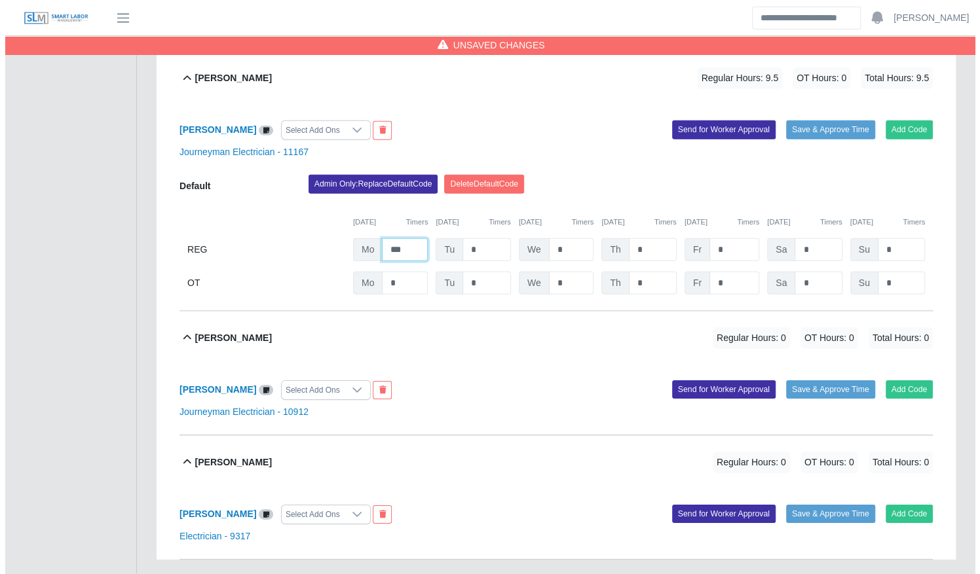
scroll to position [2244, 0]
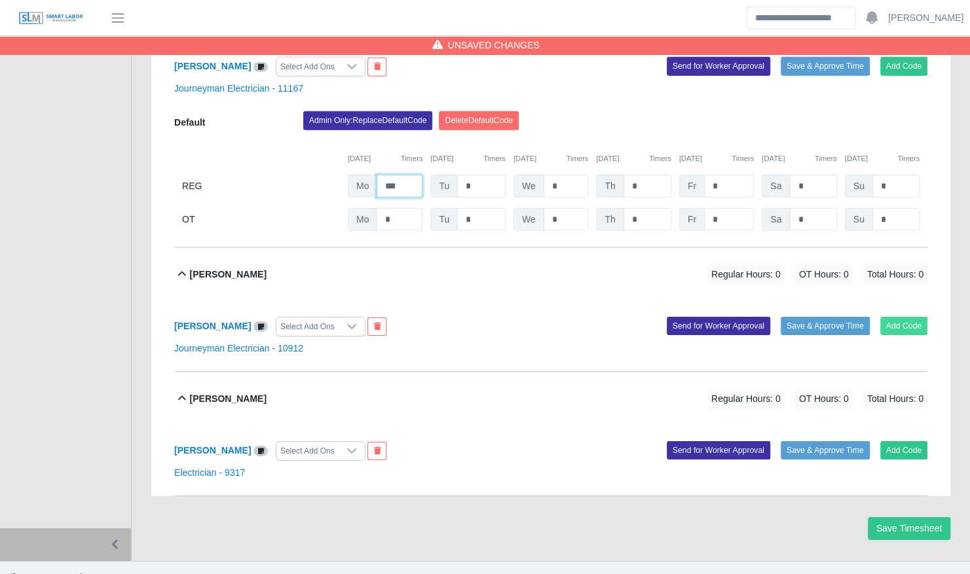
type input "***"
click at [906, 317] on button "Add Code" at bounding box center [904, 326] width 48 height 18
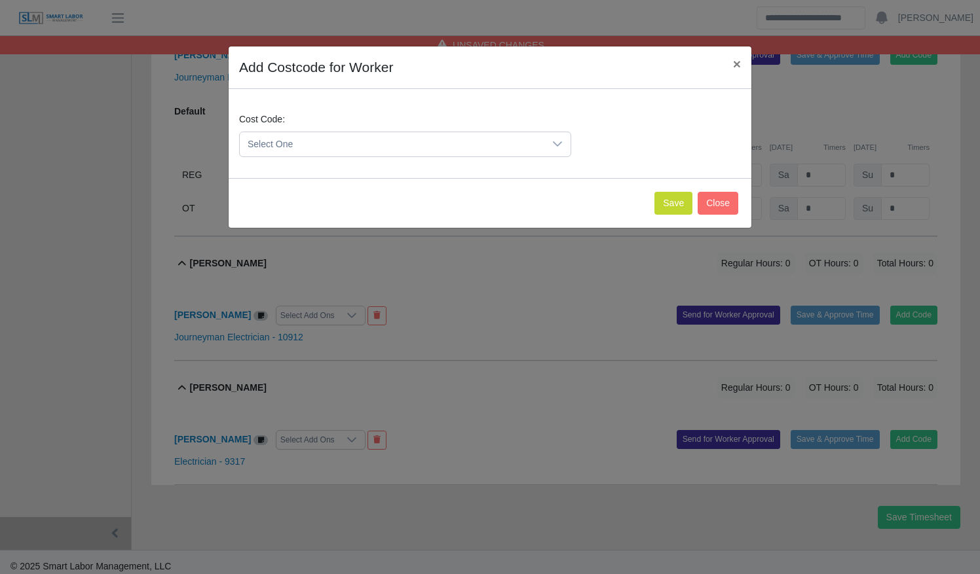
click at [465, 140] on span "Select One" at bounding box center [392, 144] width 304 height 24
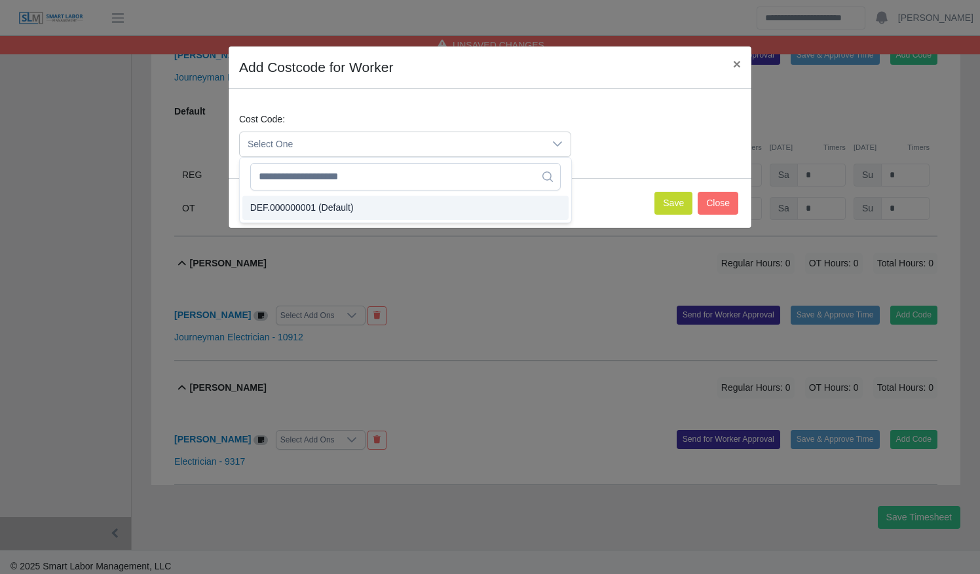
click at [443, 219] on li "DEF.000000001 (Default)" at bounding box center [405, 208] width 326 height 24
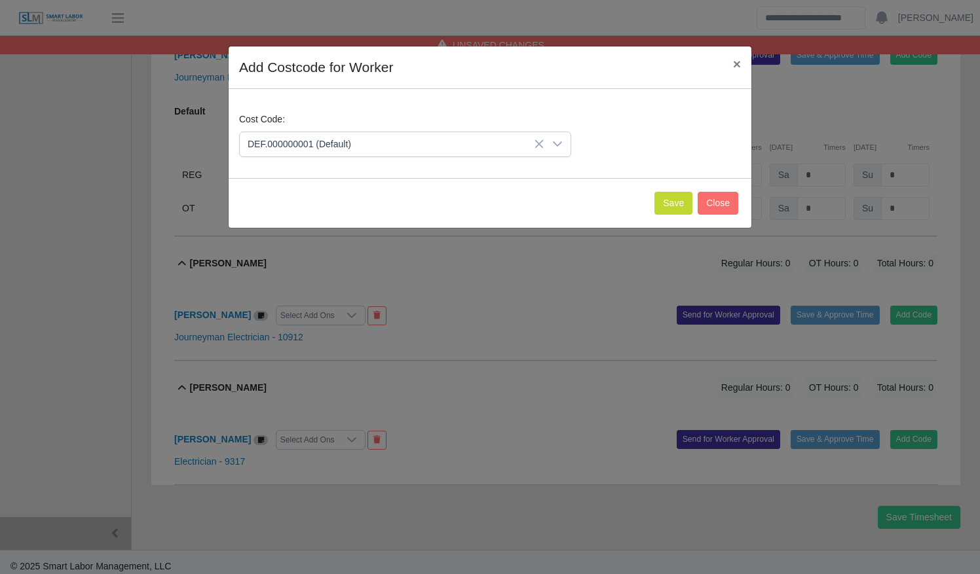
click at [656, 210] on div "Save Close" at bounding box center [490, 203] width 523 height 50
click at [682, 193] on button "Save" at bounding box center [673, 203] width 38 height 23
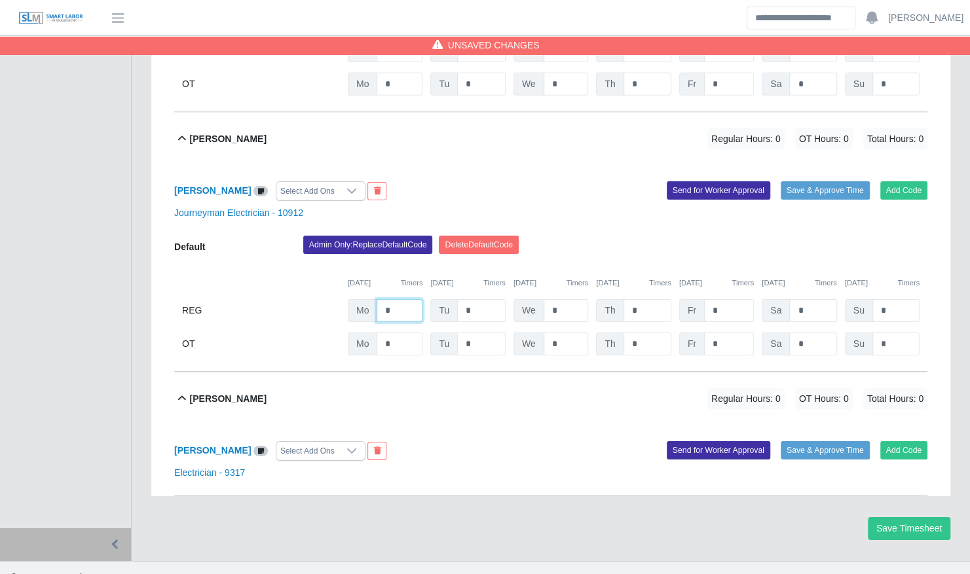
click at [406, 299] on input "*" at bounding box center [400, 310] width 46 height 23
type input "***"
click at [899, 441] on button "Add Code" at bounding box center [904, 450] width 48 height 18
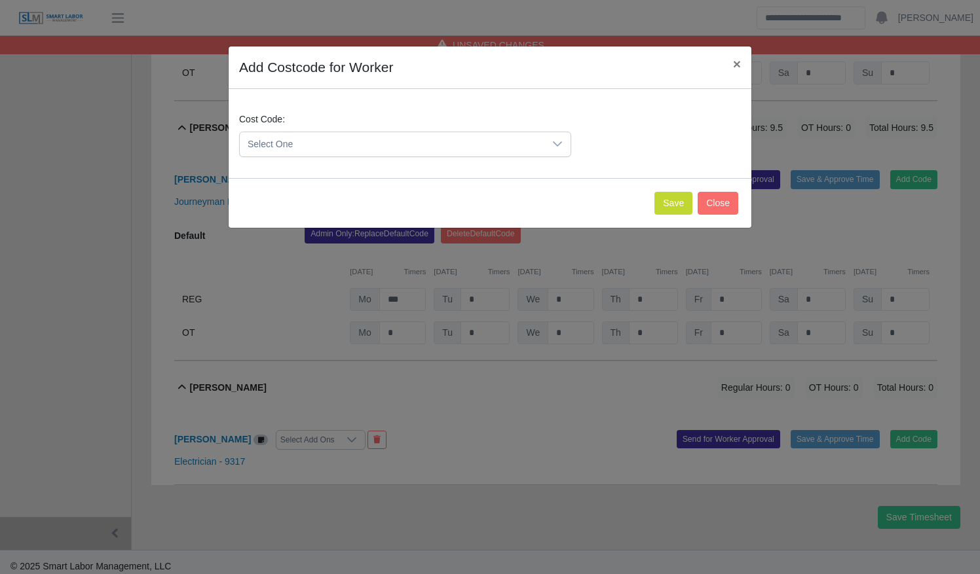
click at [527, 138] on span "Select One" at bounding box center [392, 144] width 304 height 24
click at [483, 201] on li "DEF.000000001 (Default)" at bounding box center [405, 208] width 326 height 24
click at [676, 196] on button "Save" at bounding box center [673, 203] width 38 height 23
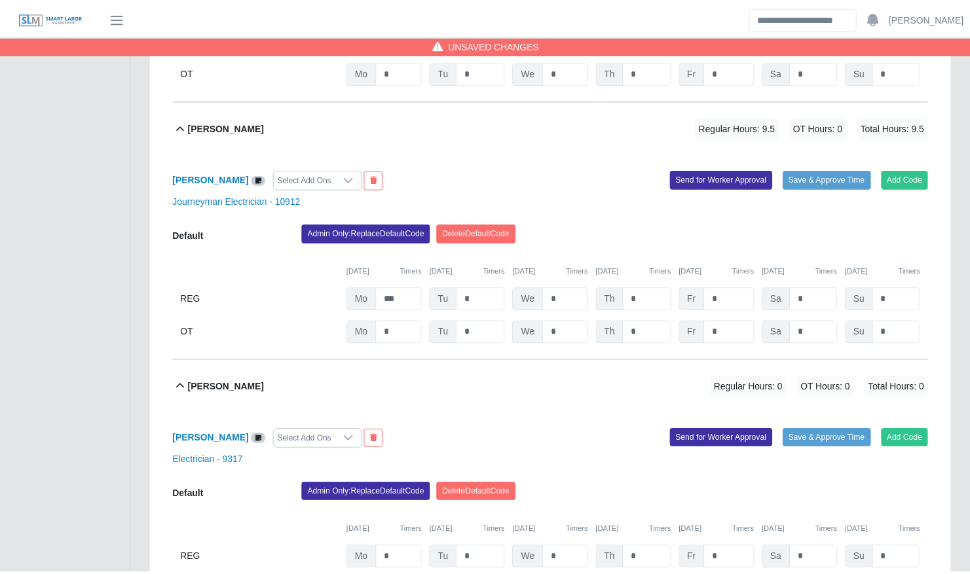
scroll to position [2515, 0]
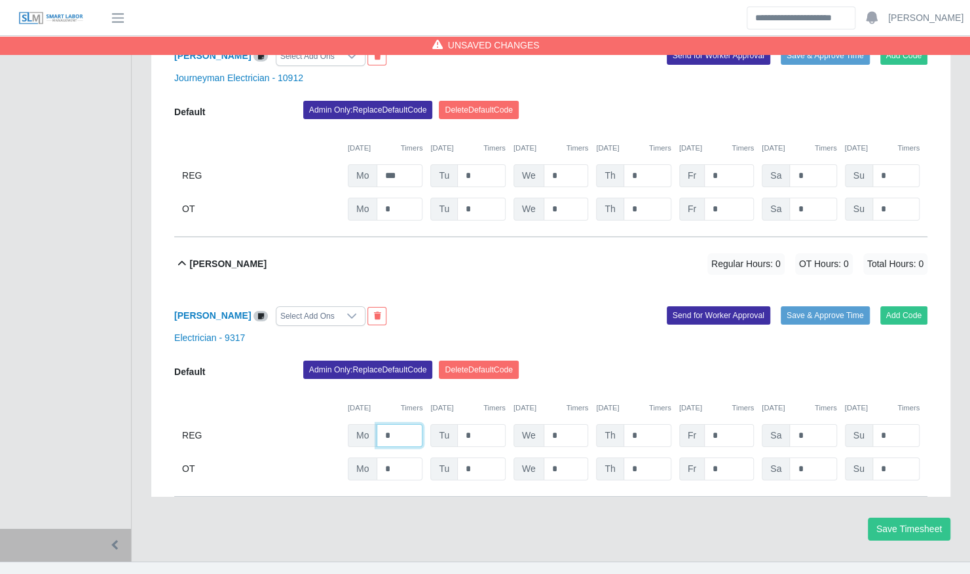
click at [406, 424] on input "*" at bounding box center [400, 435] width 46 height 23
type input "***"
click at [919, 519] on button "Save Timesheet" at bounding box center [909, 529] width 83 height 23
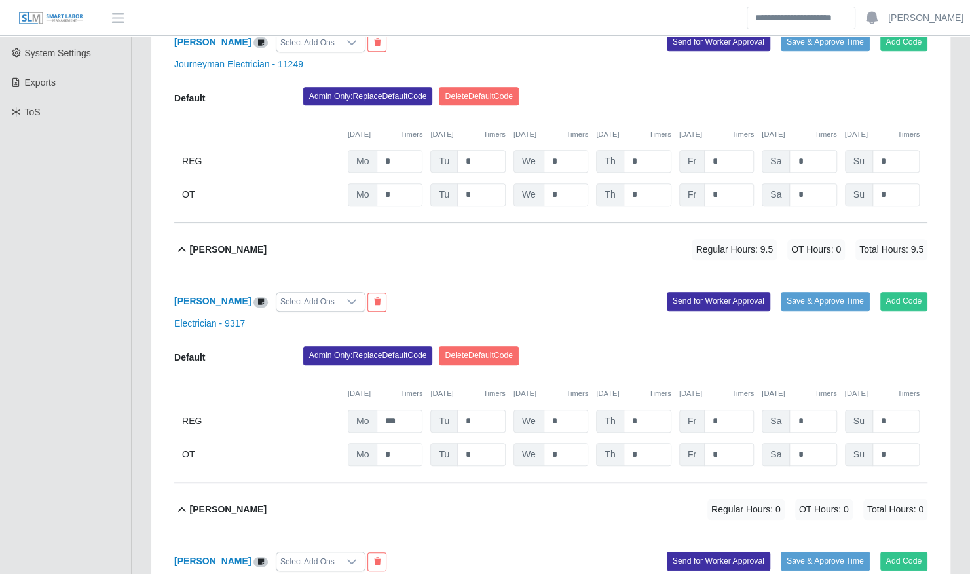
scroll to position [327, 0]
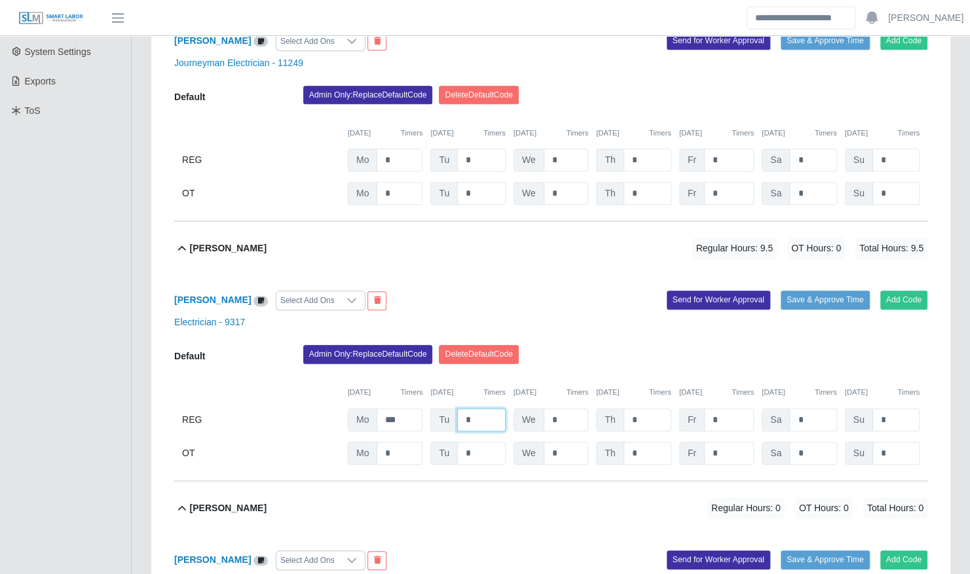
click at [489, 409] on input "*" at bounding box center [481, 420] width 48 height 23
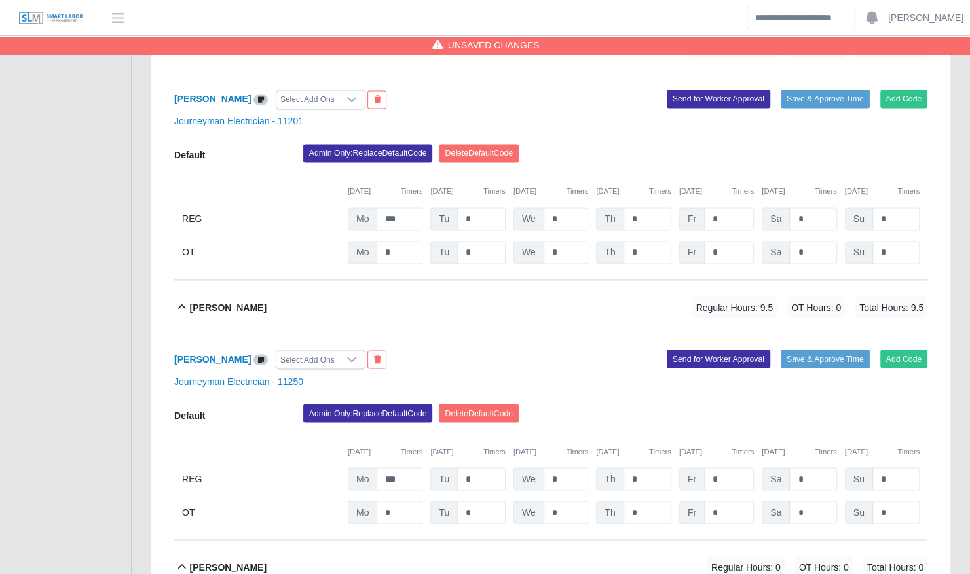
scroll to position [1191, 0]
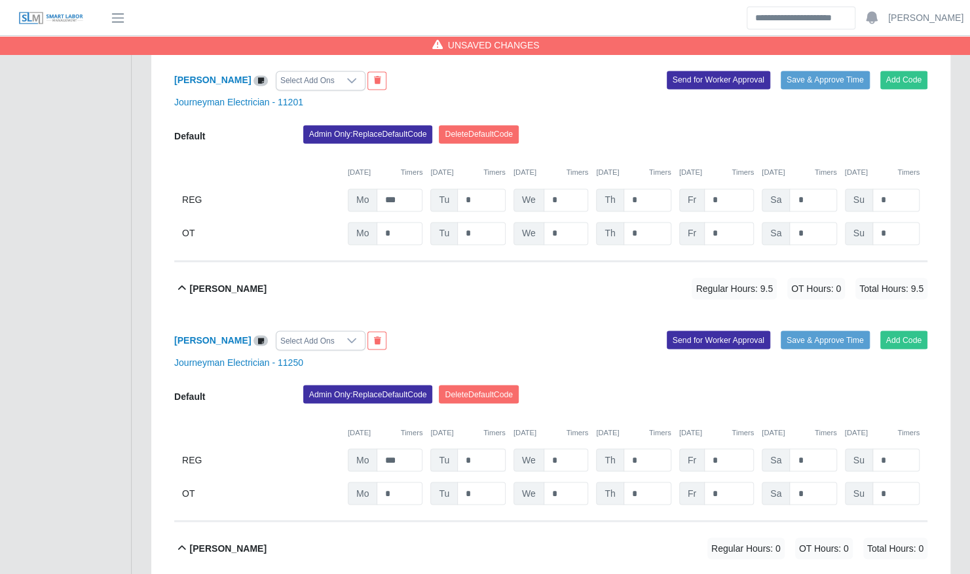
type input "*"
click at [476, 449] on input "*" at bounding box center [481, 460] width 48 height 23
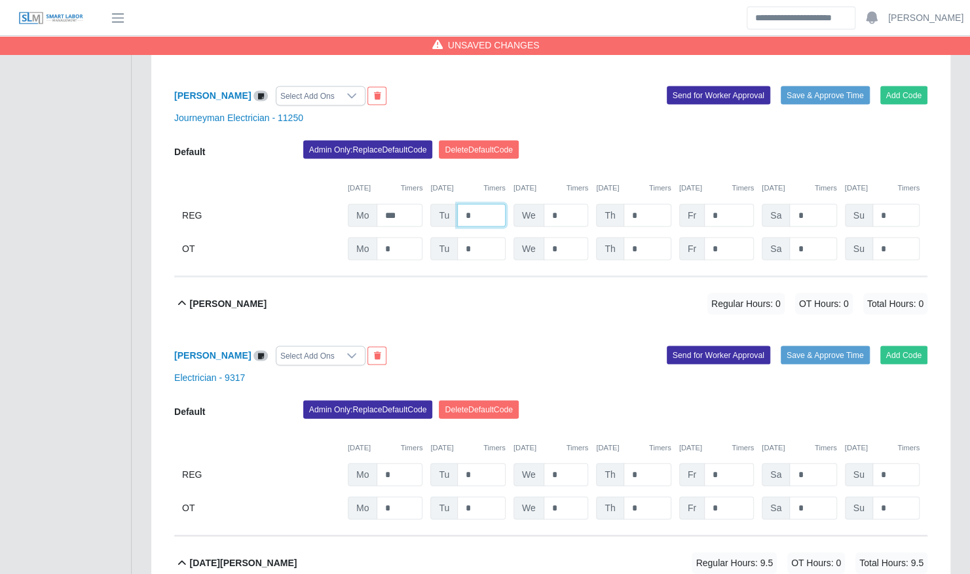
scroll to position [1437, 0]
type input "*"
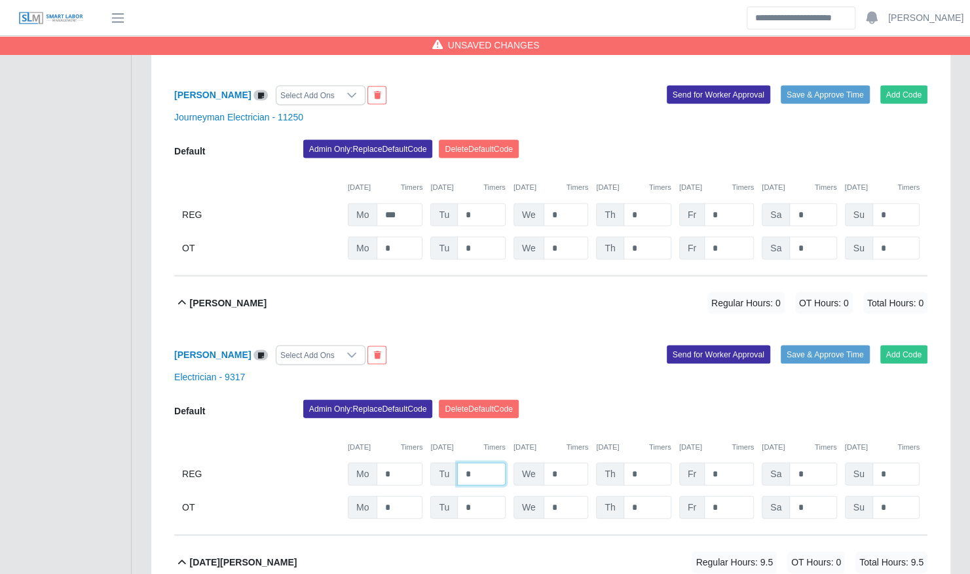
click at [479, 462] on input "*" at bounding box center [481, 473] width 48 height 23
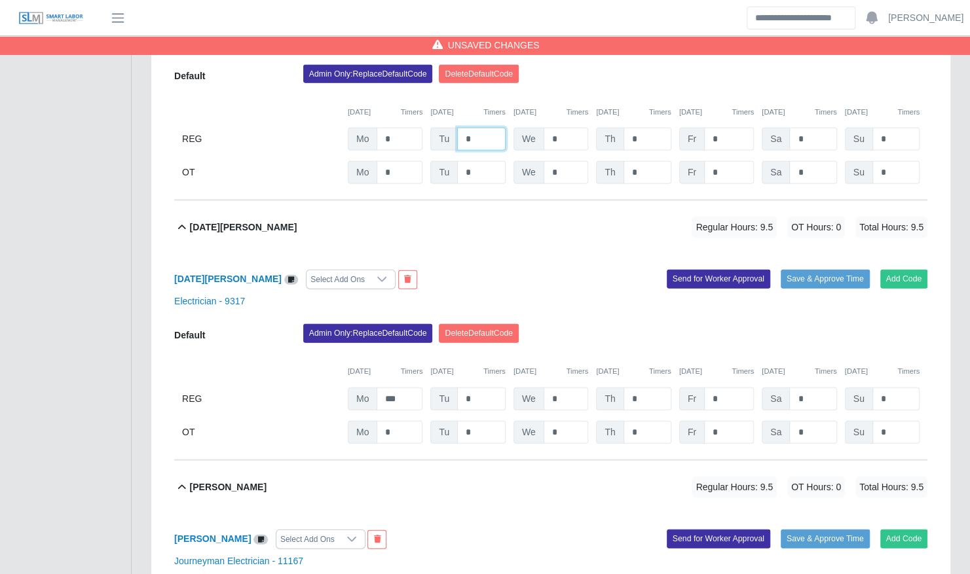
scroll to position [1777, 0]
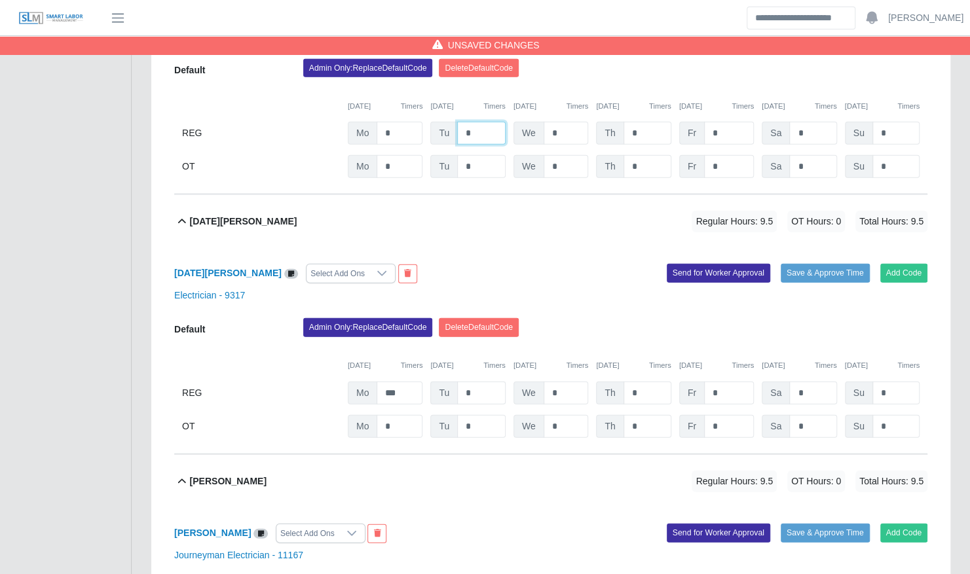
type input "*"
click at [485, 385] on input "*" at bounding box center [481, 393] width 48 height 23
type input "*"
click at [595, 289] on div "Electrician - 9317" at bounding box center [550, 296] width 773 height 14
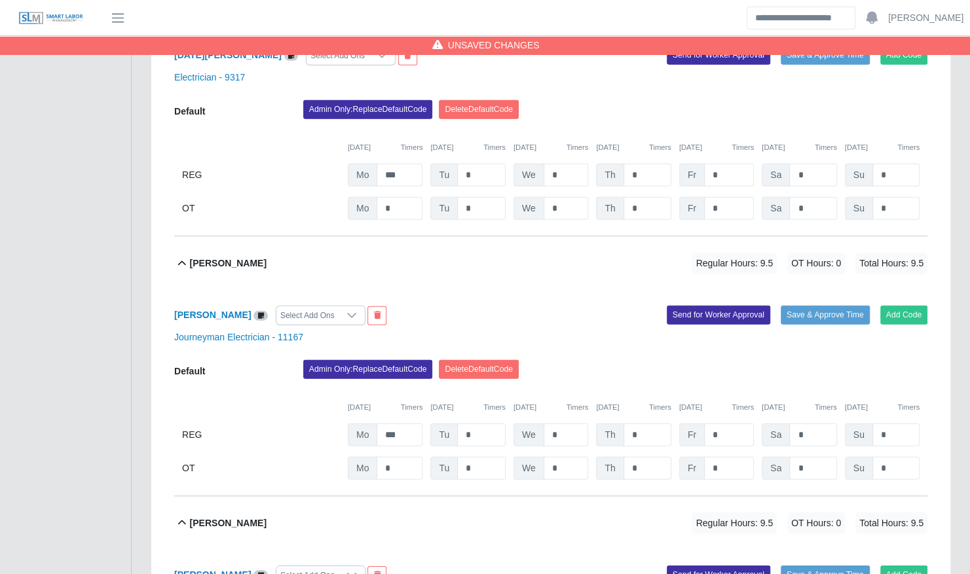
scroll to position [1996, 0]
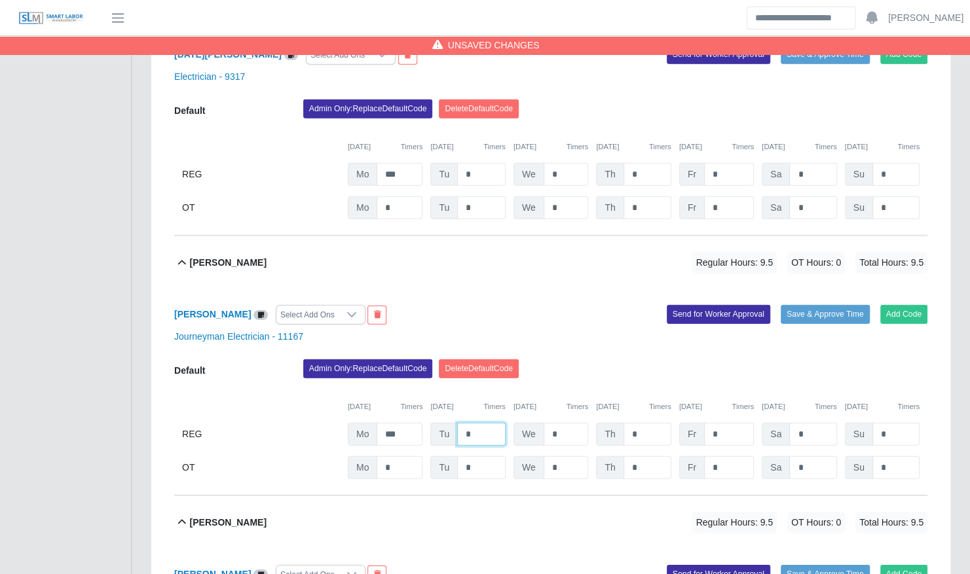
click at [475, 423] on input "*" at bounding box center [481, 434] width 48 height 23
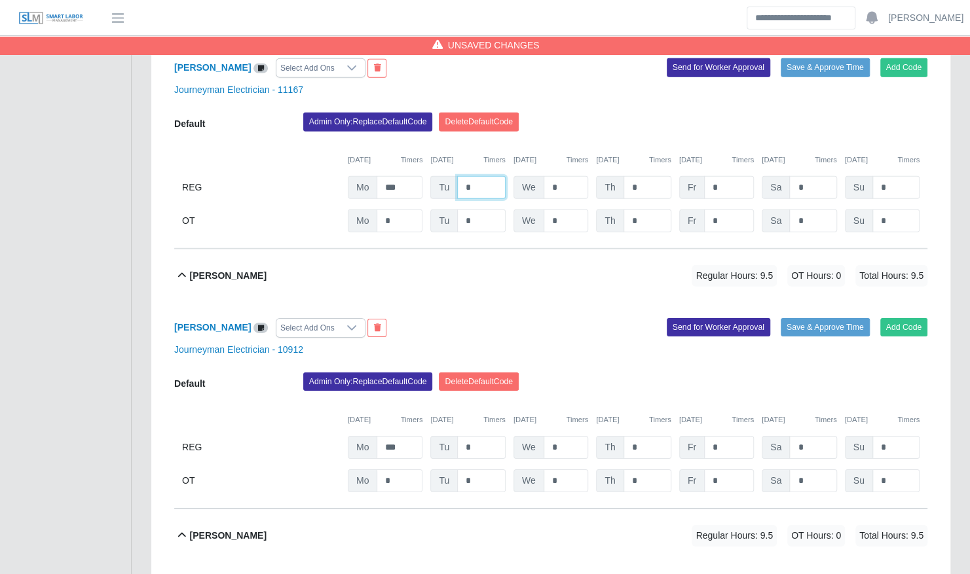
scroll to position [2245, 0]
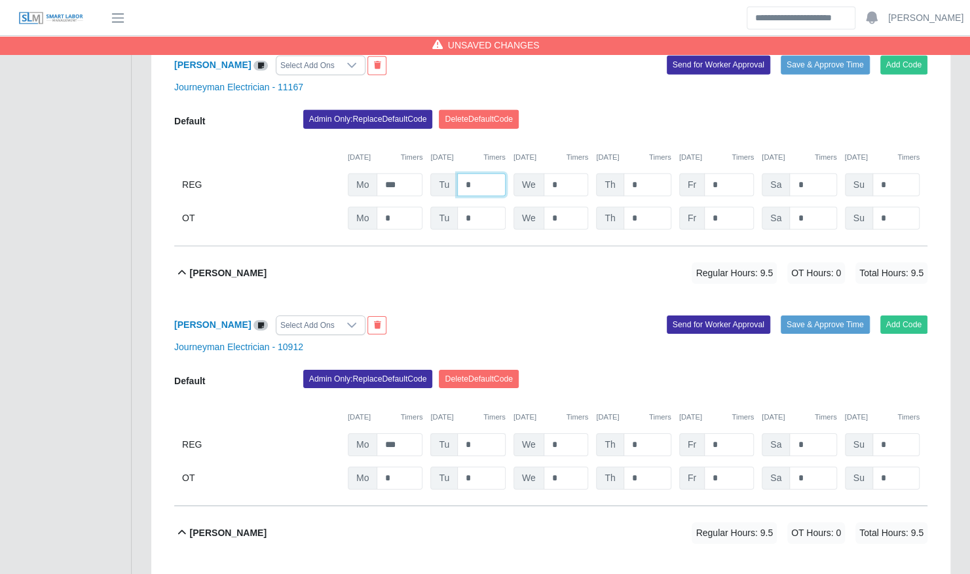
type input "*"
click at [471, 433] on input "*" at bounding box center [481, 444] width 48 height 23
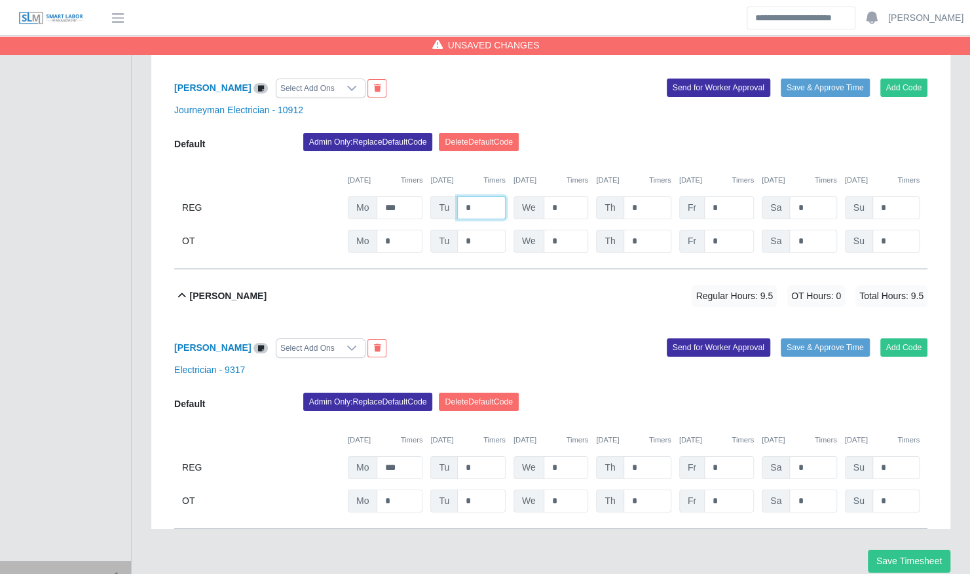
scroll to position [2483, 0]
type input "*"
click at [471, 428] on div "Default Admin Only: Replace Default Code Delete Default Code 09/29/2025 Timers …" at bounding box center [550, 452] width 753 height 120
click at [474, 456] on input "*" at bounding box center [481, 467] width 48 height 23
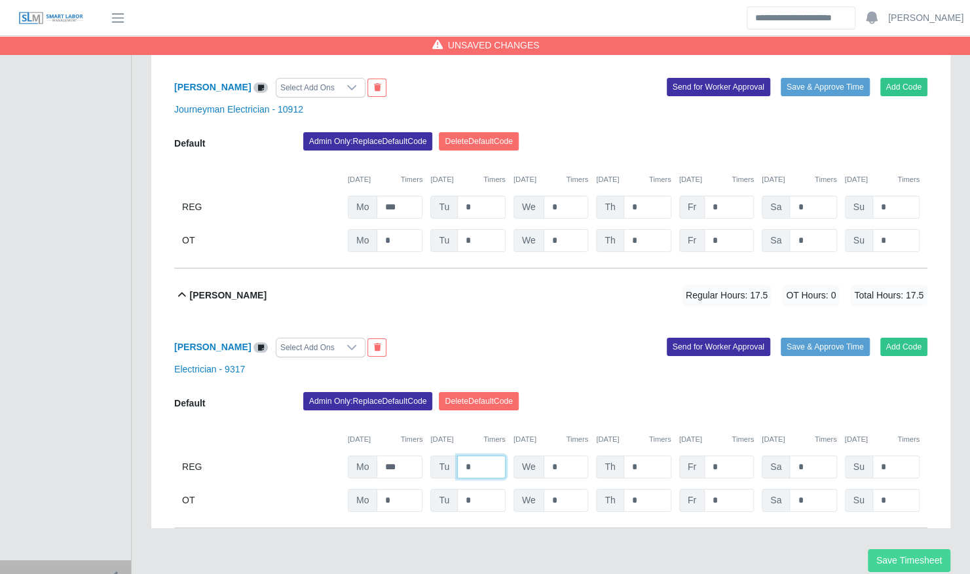
type input "*"
click at [931, 549] on button "Save Timesheet" at bounding box center [909, 560] width 83 height 23
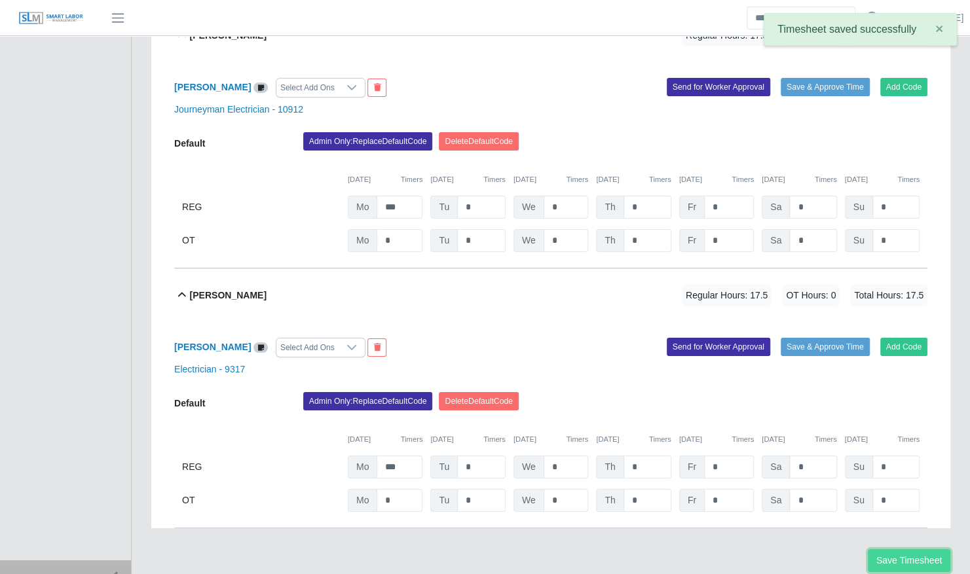
click at [931, 549] on button "Save Timesheet" at bounding box center [909, 560] width 83 height 23
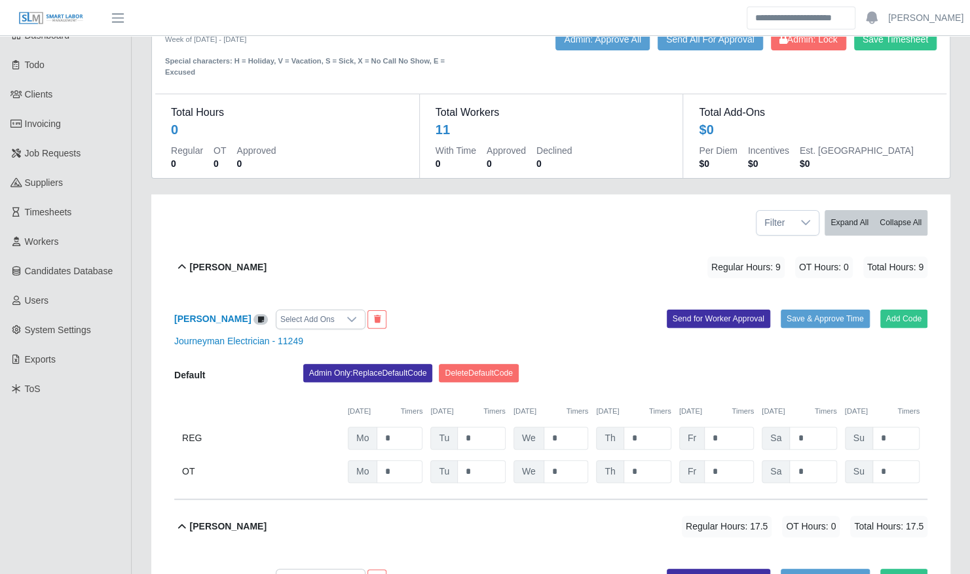
scroll to position [49, 0]
click at [571, 426] on input "*" at bounding box center [566, 437] width 45 height 23
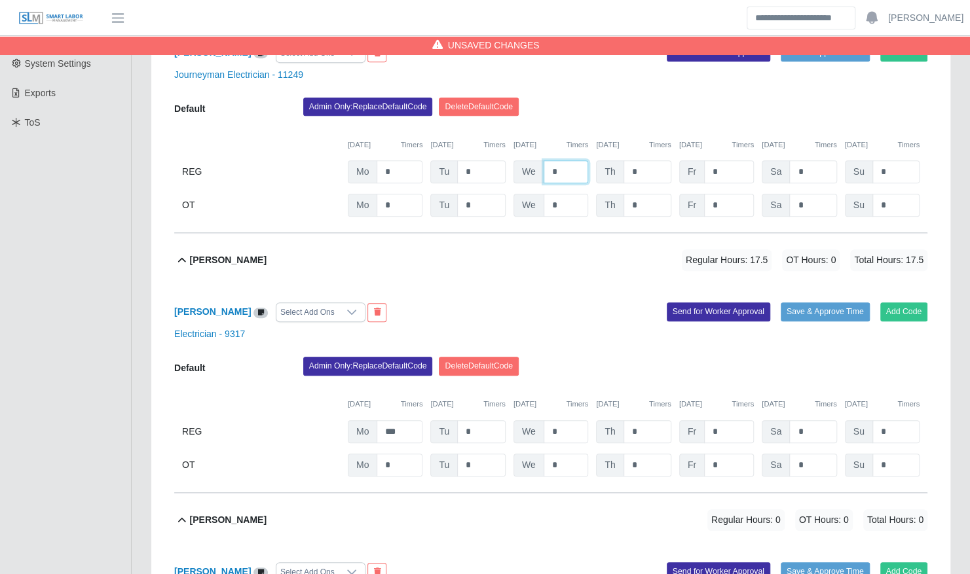
scroll to position [316, 0]
type input "*"
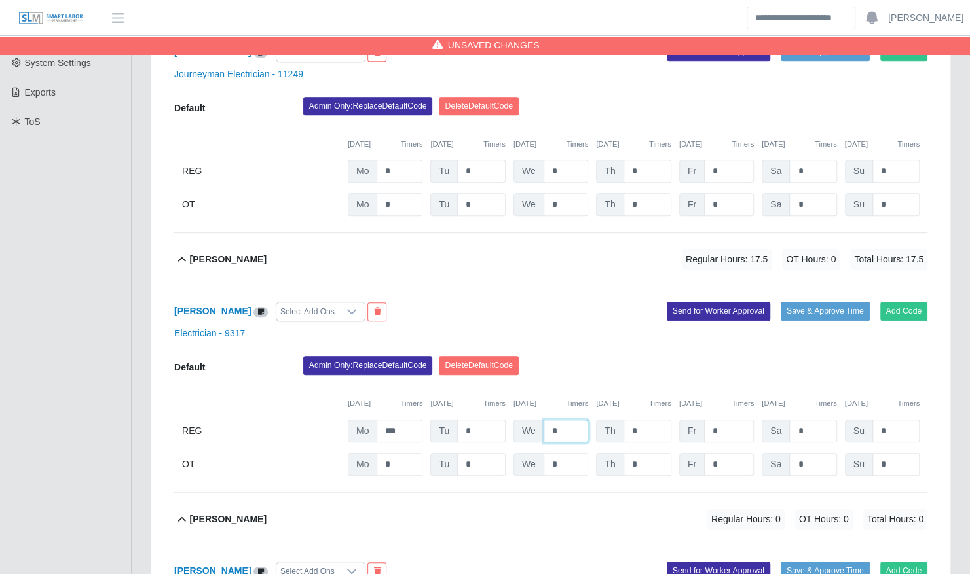
click at [570, 420] on input "*" at bounding box center [566, 431] width 45 height 23
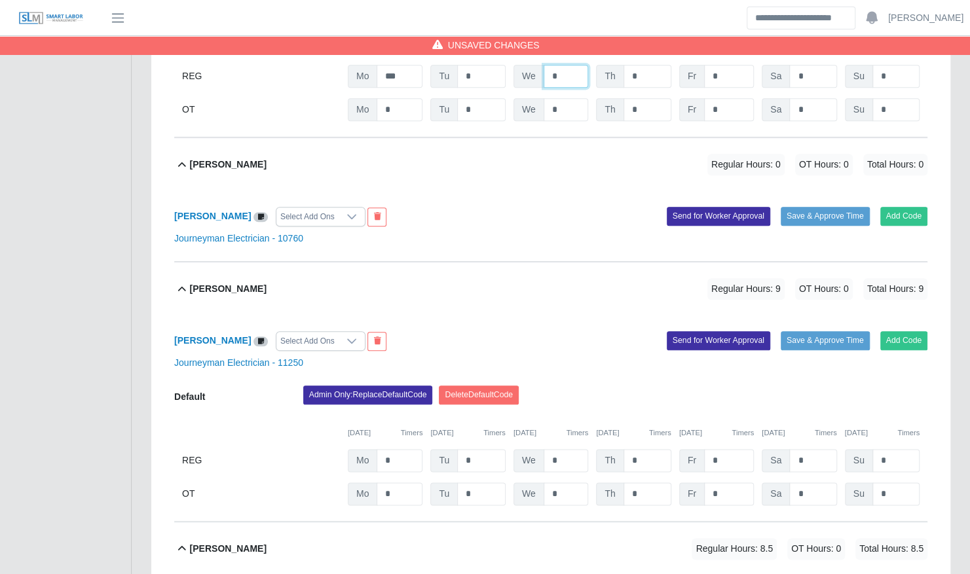
scroll to position [673, 0]
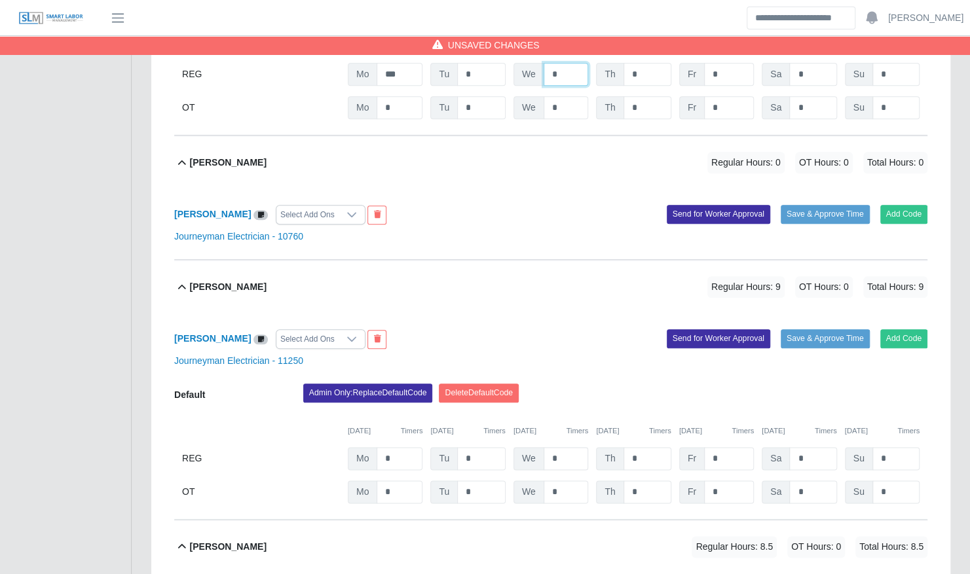
type input "*"
click at [558, 447] on input "*" at bounding box center [566, 458] width 45 height 23
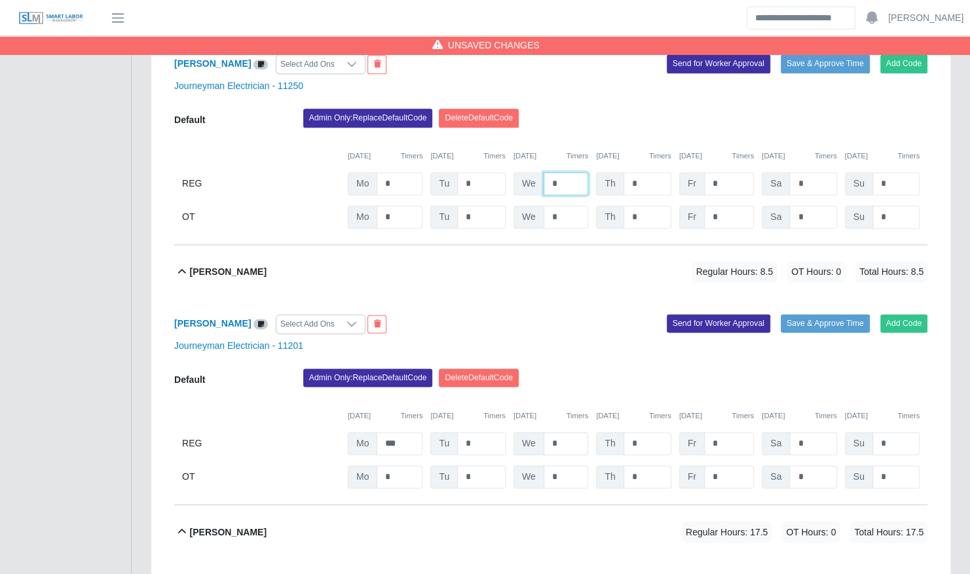
type input "*"
click at [563, 432] on input "*" at bounding box center [566, 443] width 45 height 23
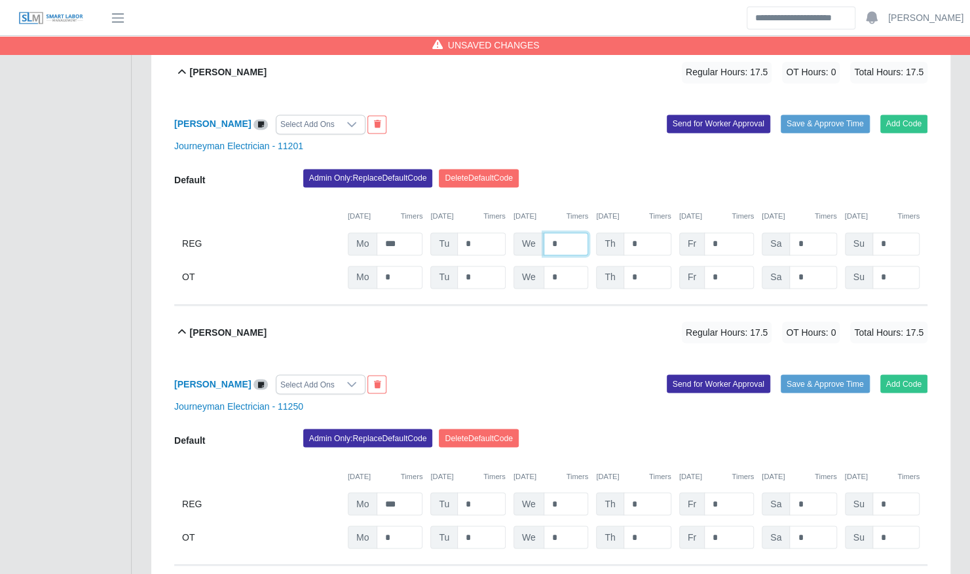
scroll to position [1153, 0]
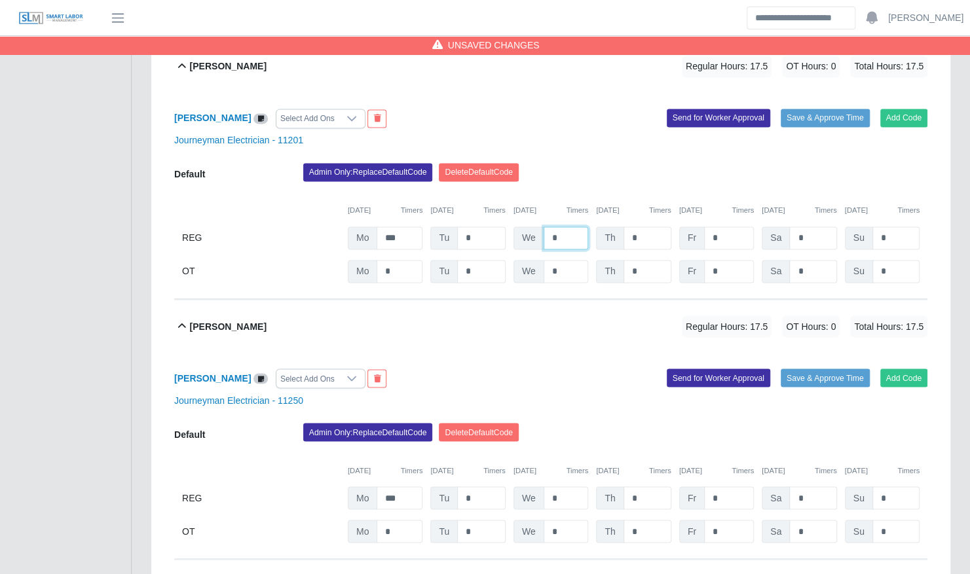
type input "*"
click at [564, 468] on div "Default Admin Only: Replace Default Code Delete Default Code 09/29/2025 Timers …" at bounding box center [550, 483] width 753 height 120
click at [563, 487] on input "*" at bounding box center [566, 498] width 45 height 23
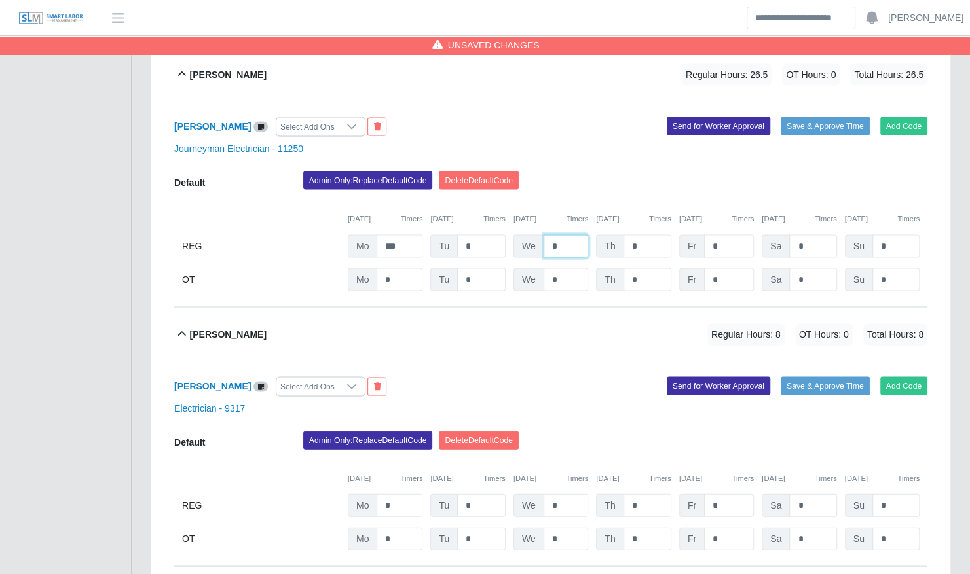
scroll to position [1479, 0]
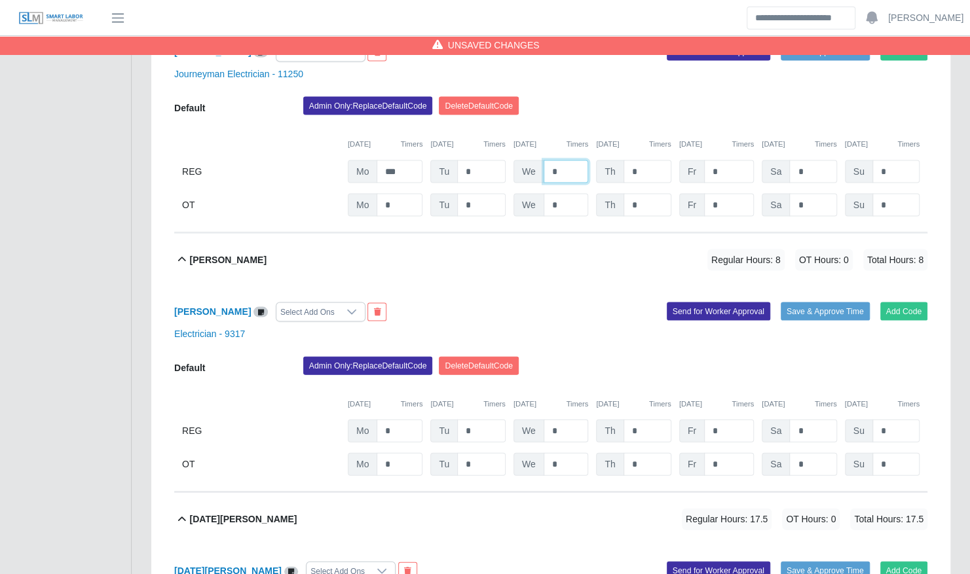
type input "*"
click at [571, 420] on input "*" at bounding box center [566, 431] width 45 height 23
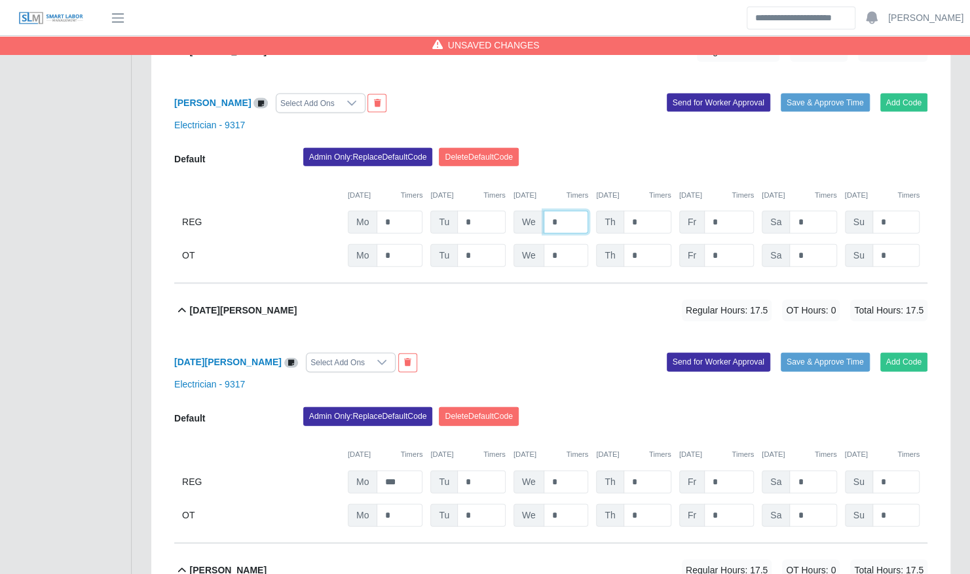
scroll to position [1689, 0]
type input "*"
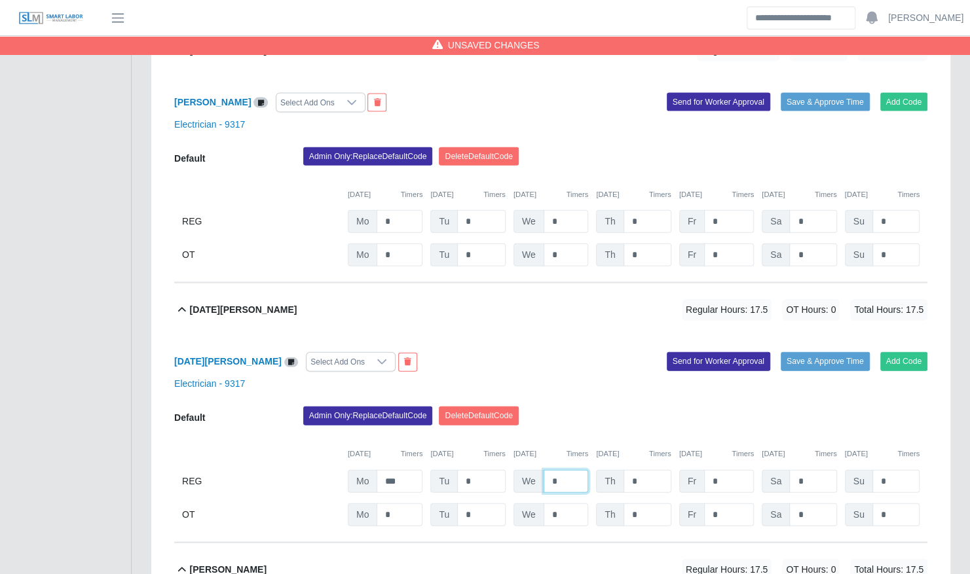
click at [566, 470] on input "*" at bounding box center [566, 481] width 45 height 23
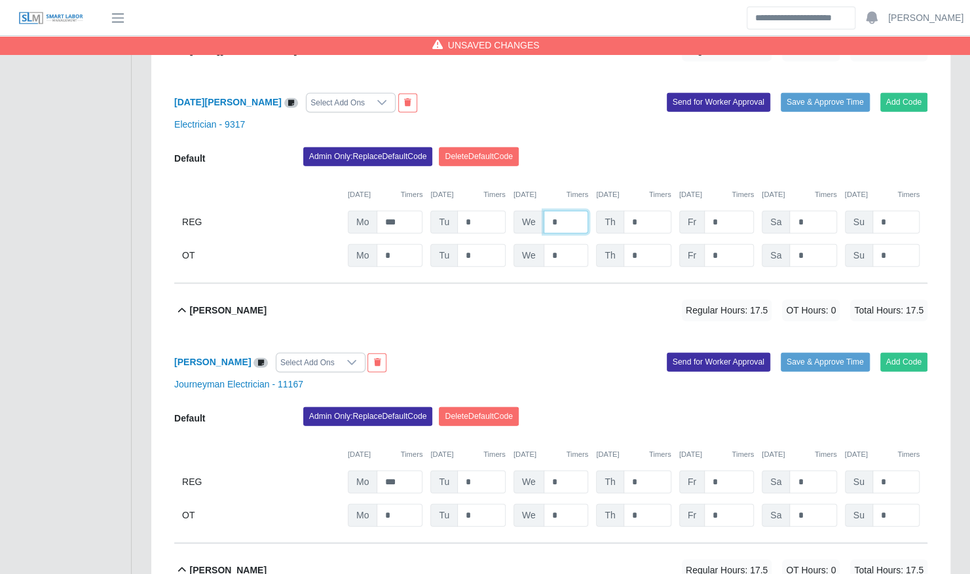
type input "*"
click at [566, 471] on input "*" at bounding box center [566, 482] width 45 height 23
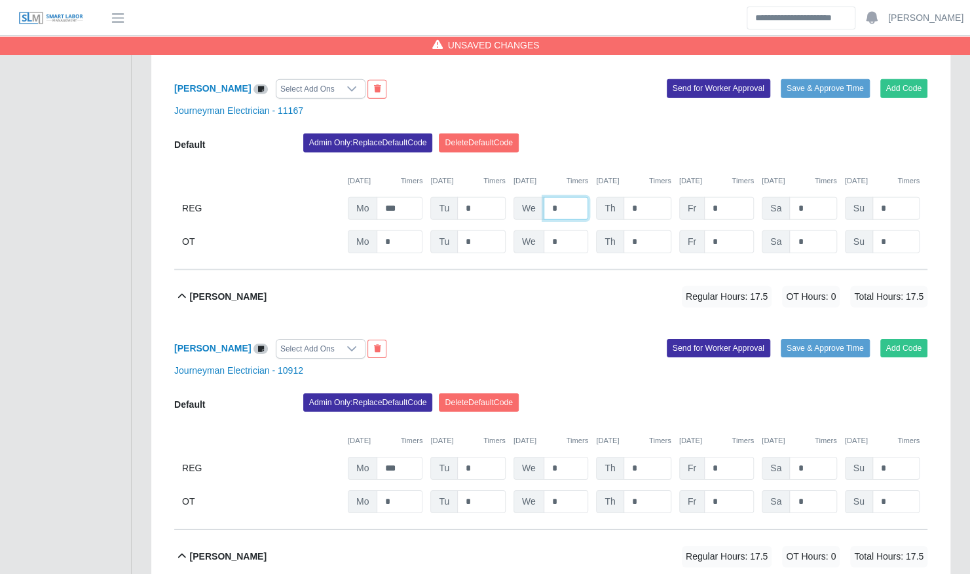
scroll to position [2223, 0]
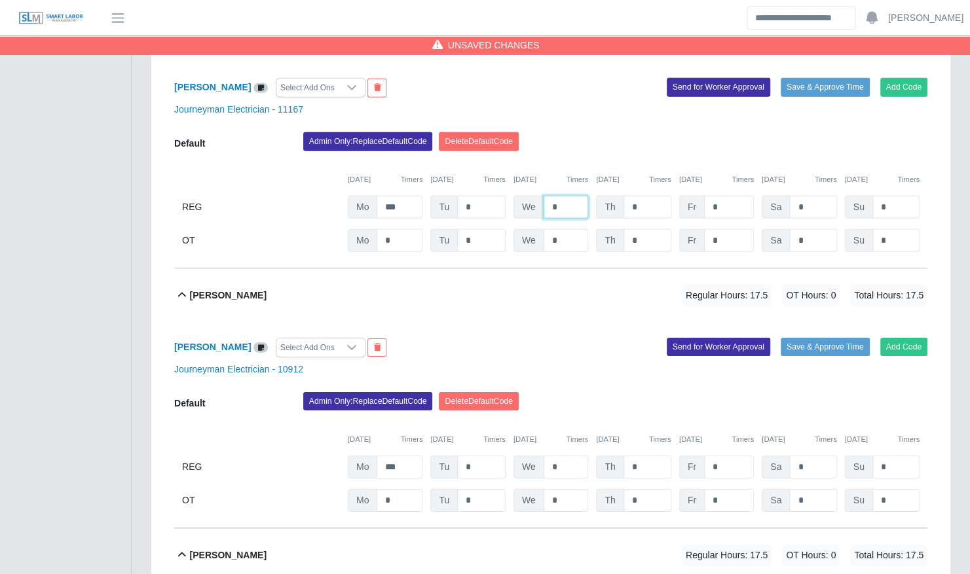
type input "*"
click at [564, 456] on input "*" at bounding box center [566, 467] width 45 height 23
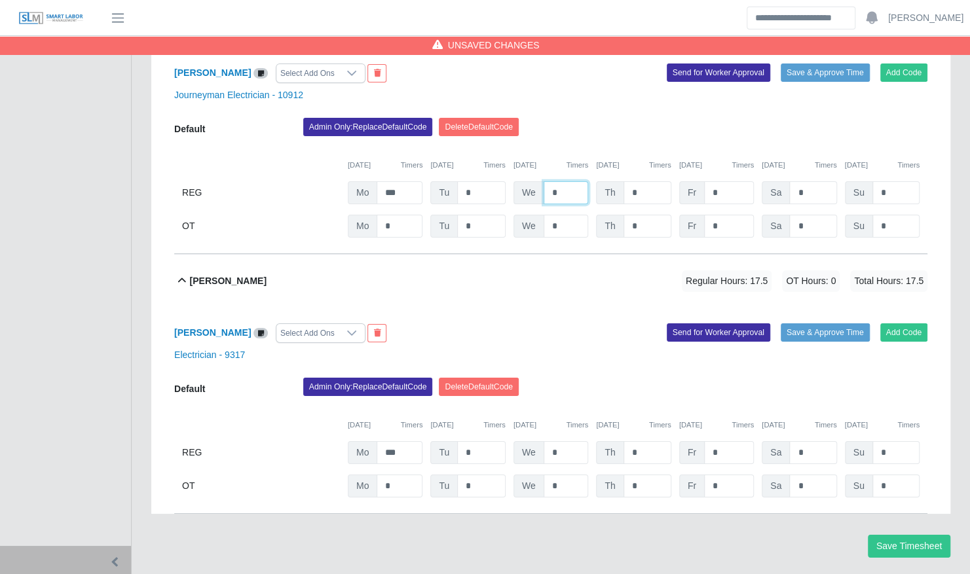
scroll to position [2499, 0]
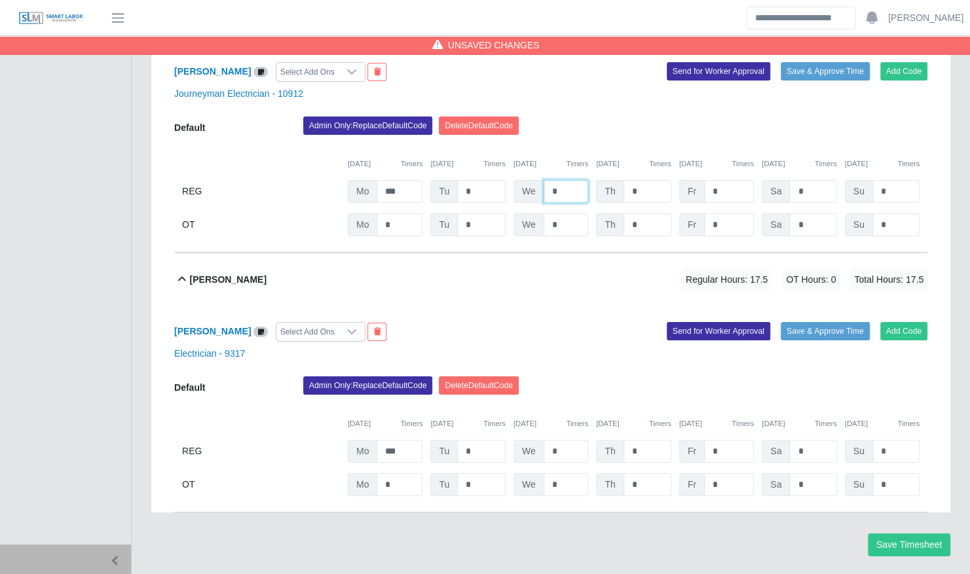
type input "*"
click at [566, 440] on input "*" at bounding box center [566, 451] width 45 height 23
type input "*"
click at [911, 534] on button "Save Timesheet" at bounding box center [909, 545] width 83 height 23
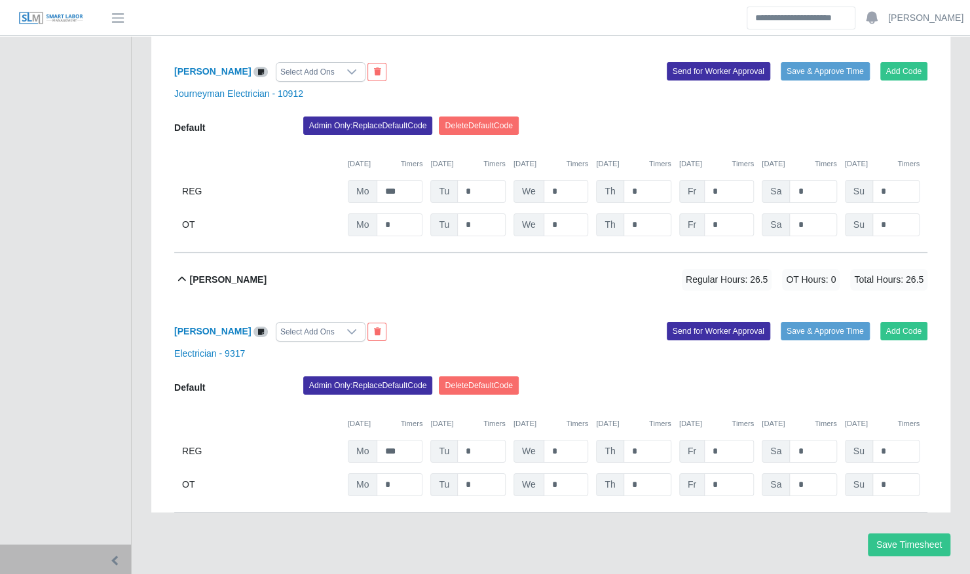
click at [592, 119] on div "Admin Only: Replace Default Code [GEOGRAPHIC_DATA] Default Code" at bounding box center [615, 130] width 644 height 26
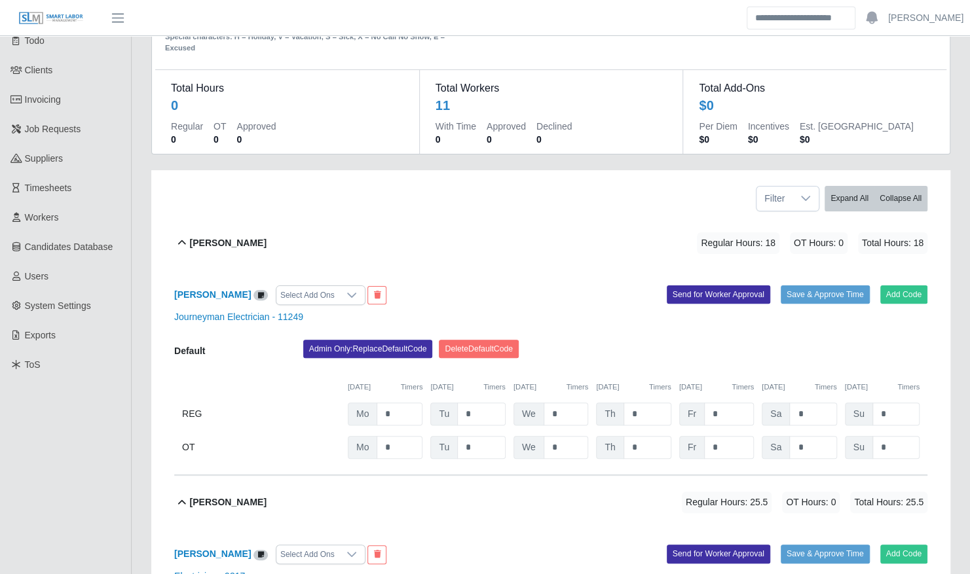
scroll to position [73, 0]
click at [640, 402] on input "*" at bounding box center [647, 413] width 48 height 23
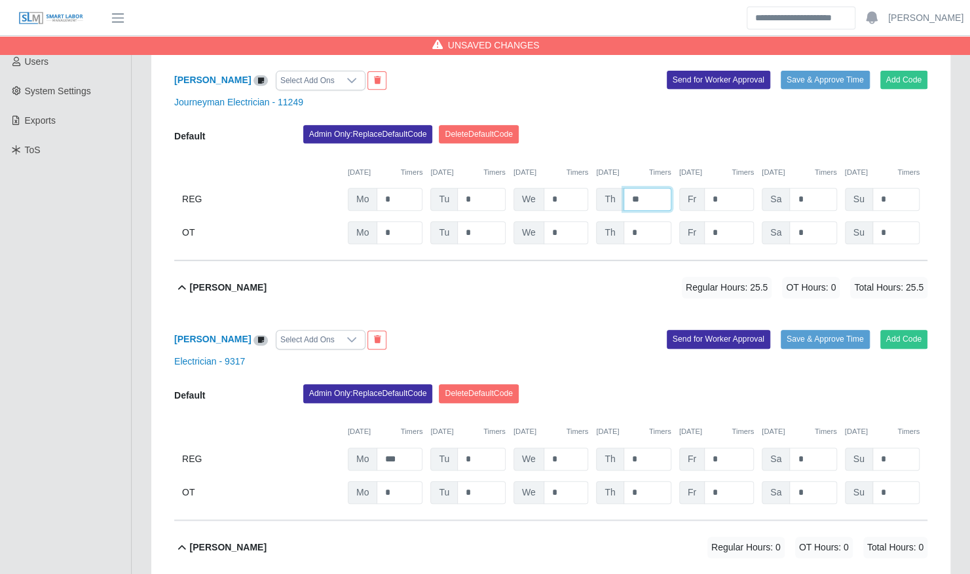
scroll to position [291, 0]
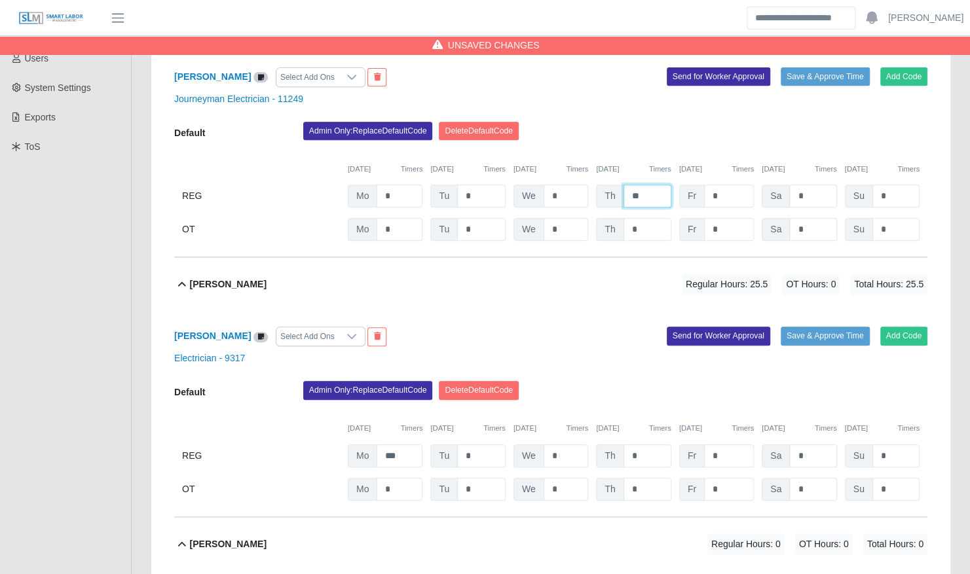
type input "**"
click at [646, 431] on div "Default Admin Only: Replace Default Code Delete Default Code 09/29/2025 Timers …" at bounding box center [550, 441] width 753 height 120
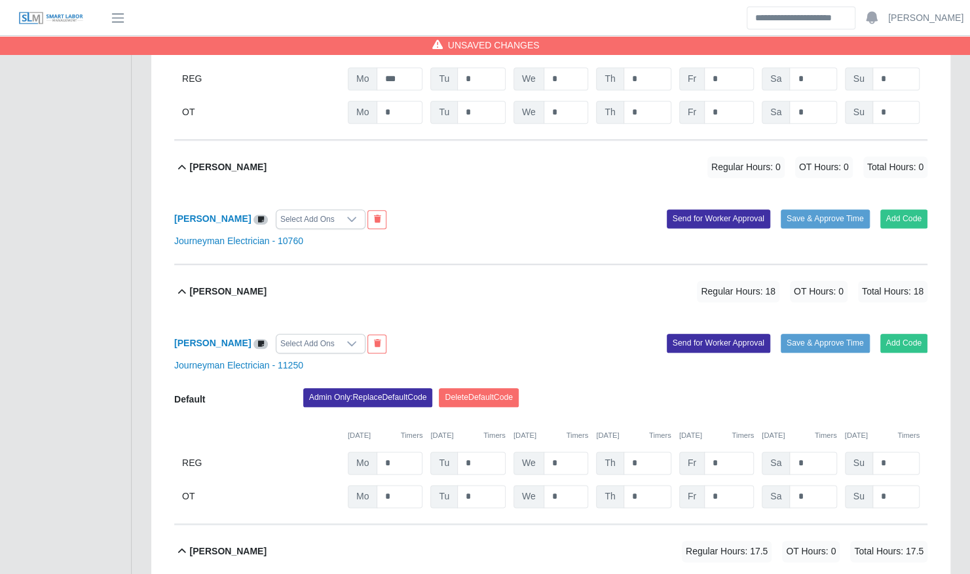
scroll to position [669, 0]
click at [643, 451] on input "*" at bounding box center [647, 462] width 48 height 23
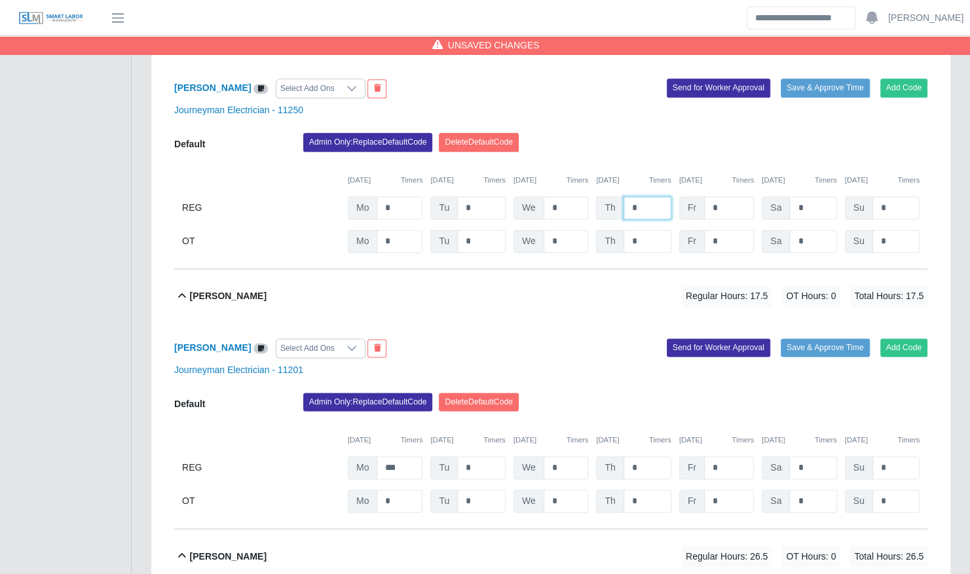
scroll to position [925, 0]
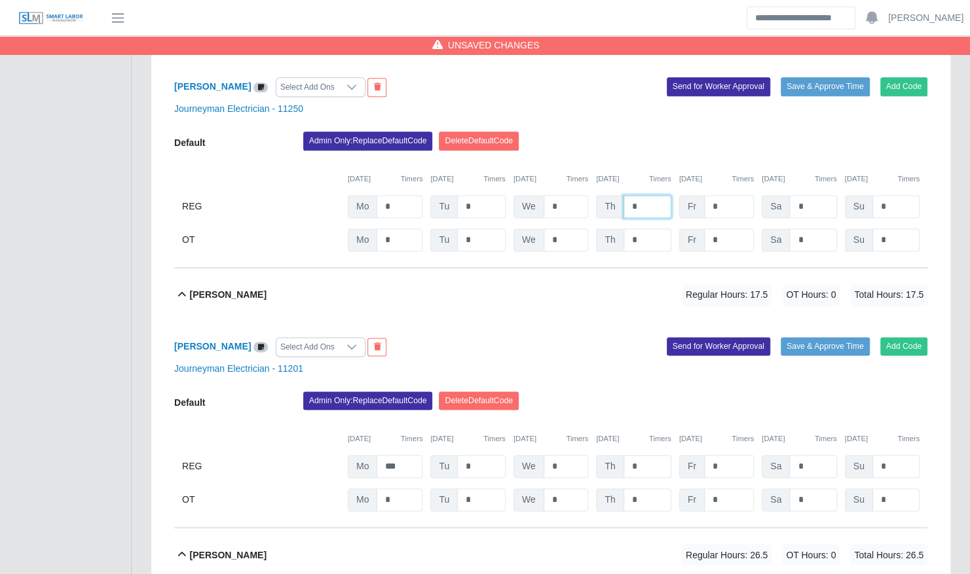
type input "*"
click at [643, 455] on input "*" at bounding box center [647, 466] width 48 height 23
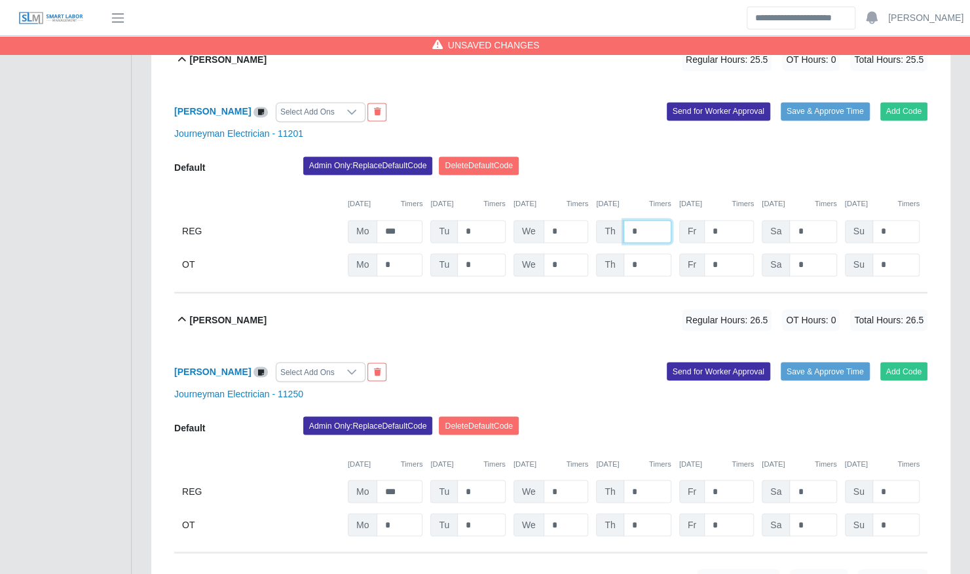
scroll to position [1161, 0]
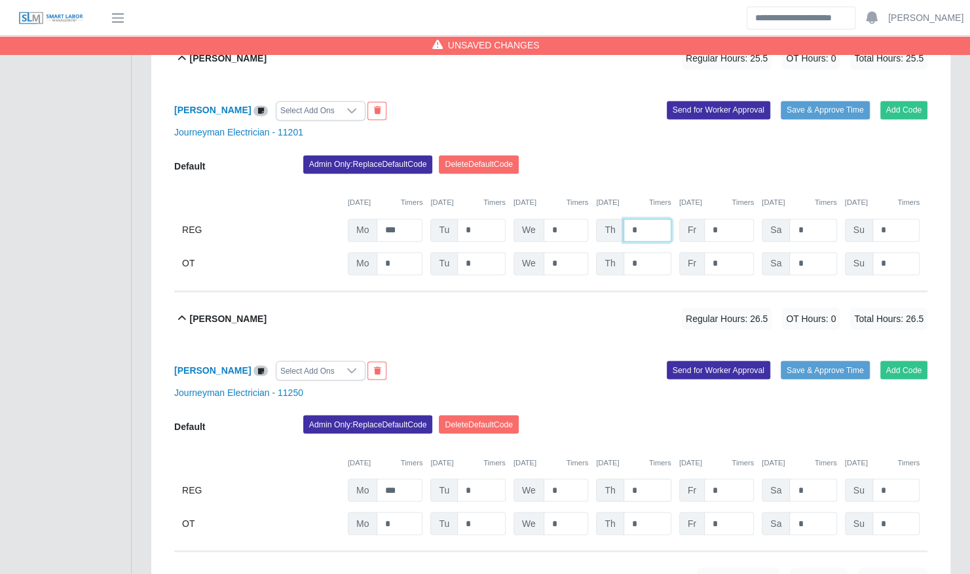
type input "*"
click at [640, 479] on input "*" at bounding box center [647, 490] width 48 height 23
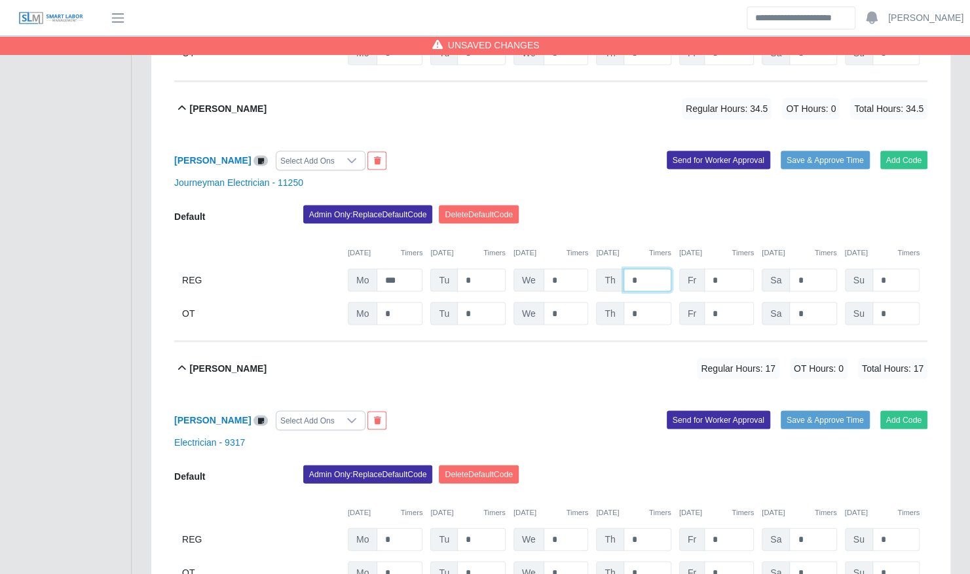
scroll to position [1384, 0]
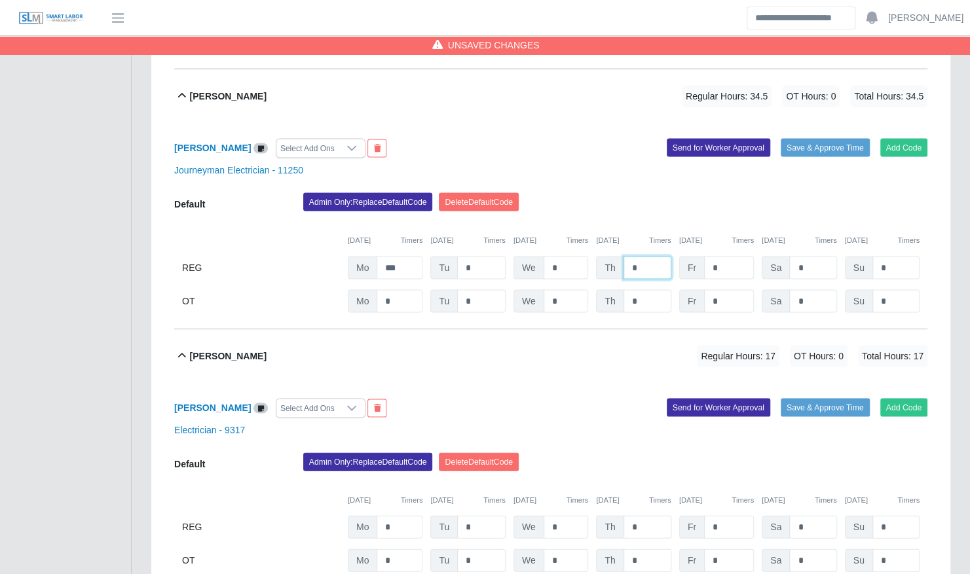
type input "*"
click at [652, 517] on input "*" at bounding box center [647, 526] width 48 height 23
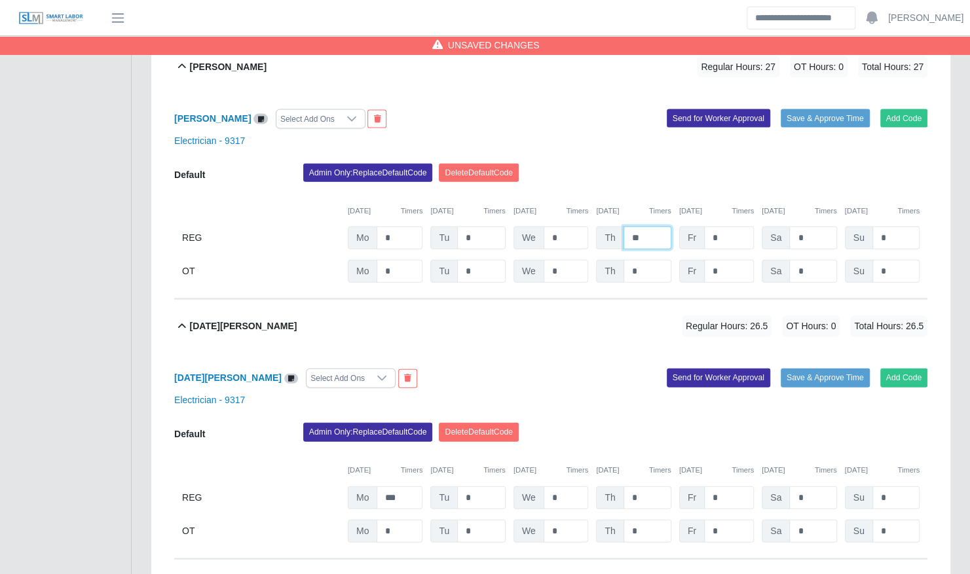
scroll to position [1674, 0]
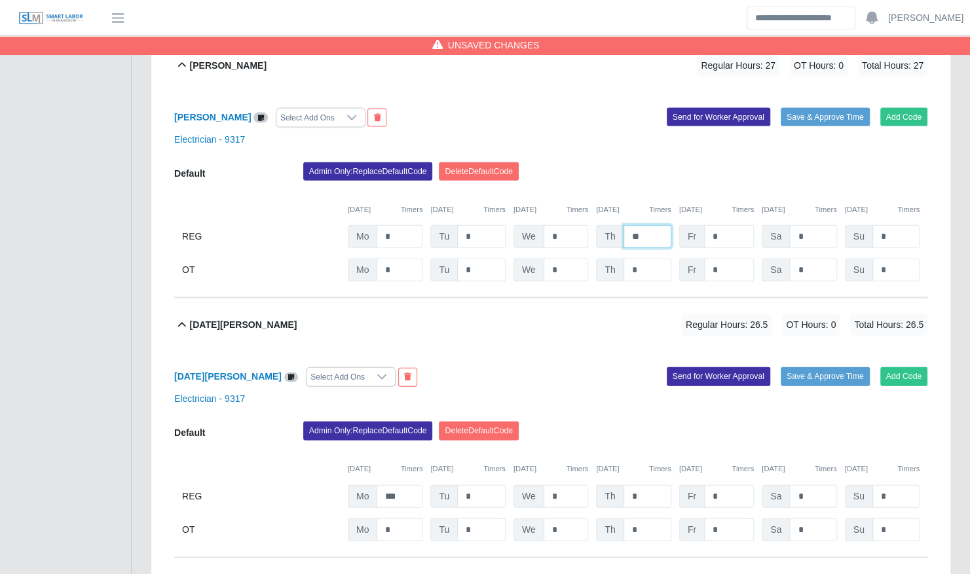
type input "**"
click at [648, 485] on input "*" at bounding box center [647, 496] width 48 height 23
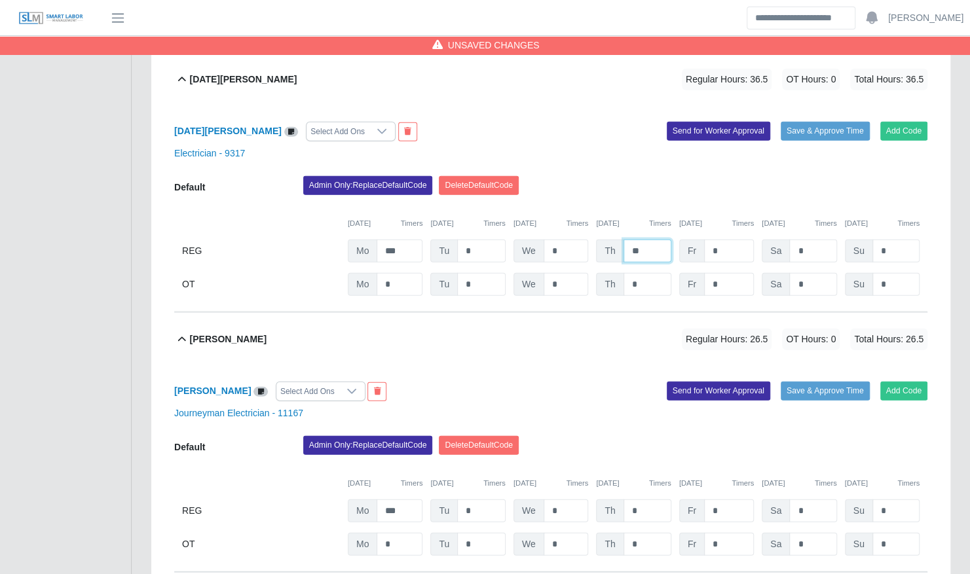
scroll to position [1921, 0]
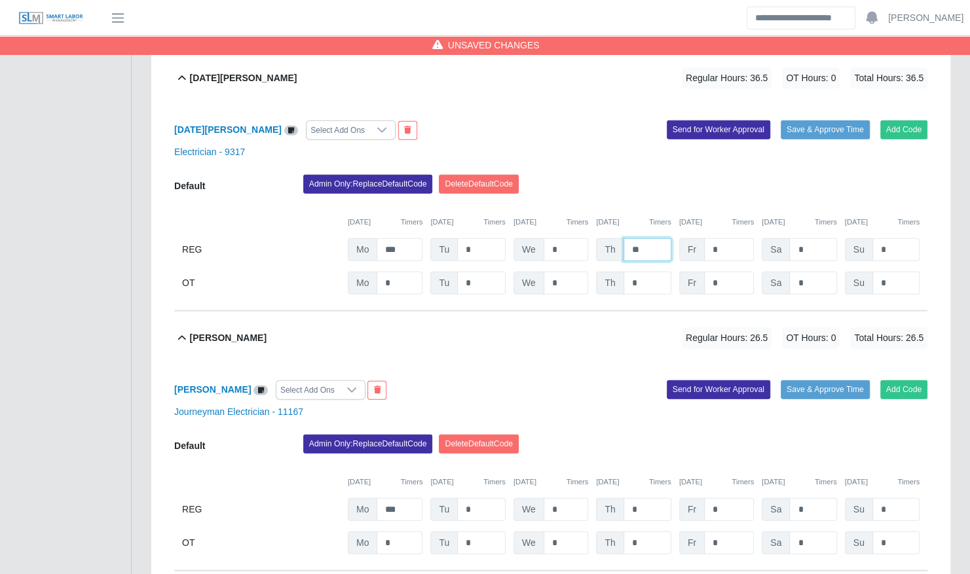
type input "**"
click at [640, 498] on input "*" at bounding box center [647, 509] width 48 height 23
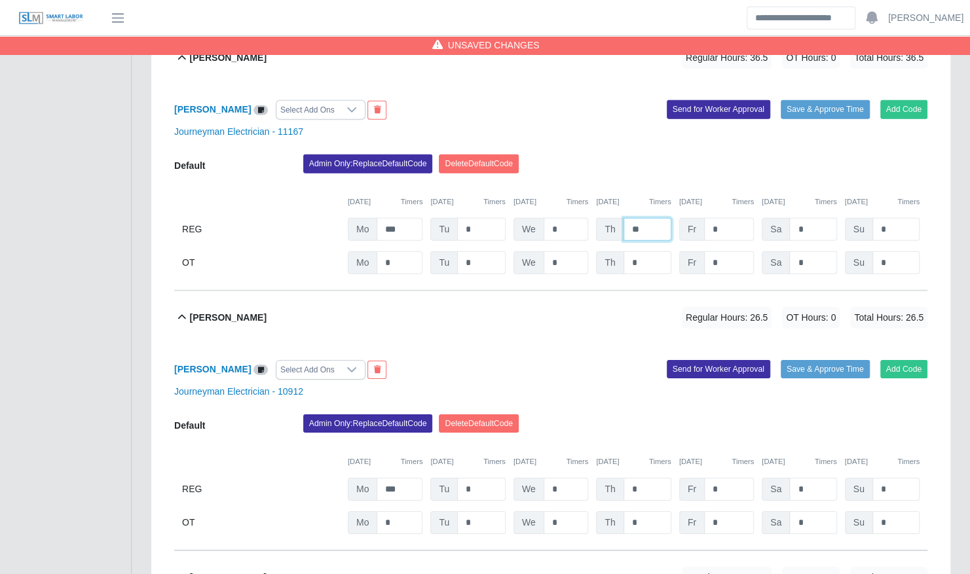
scroll to position [2224, 0]
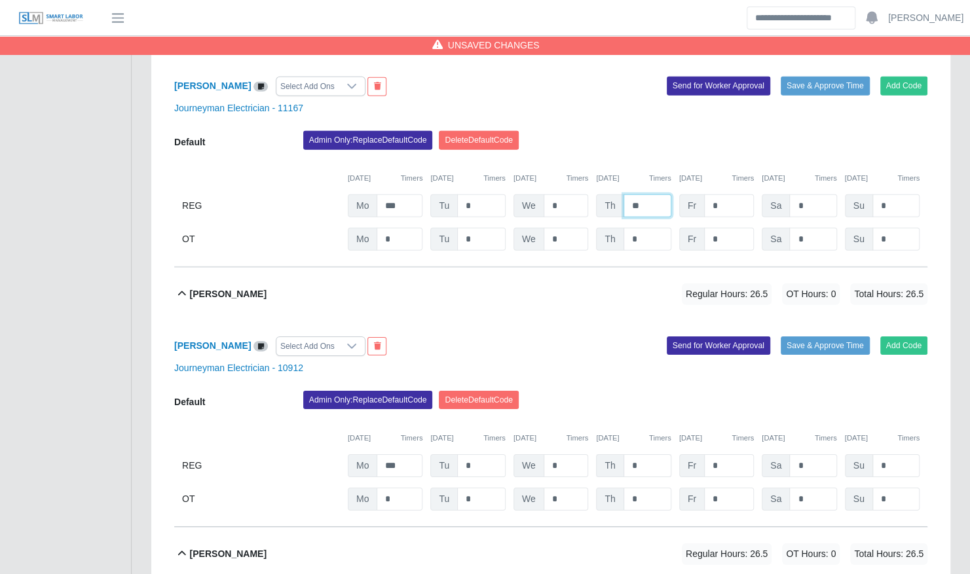
type input "**"
click at [641, 454] on input "*" at bounding box center [647, 465] width 48 height 23
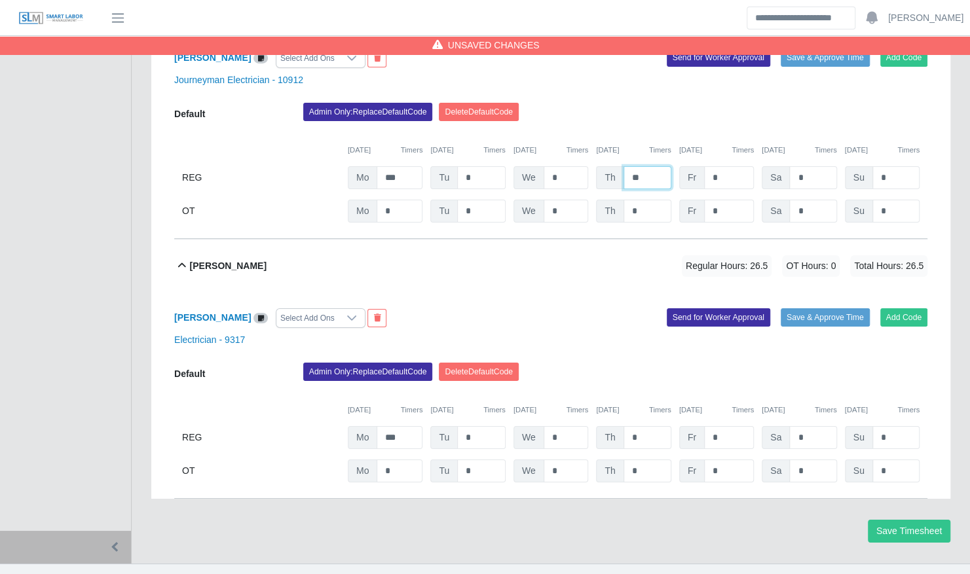
scroll to position [2515, 0]
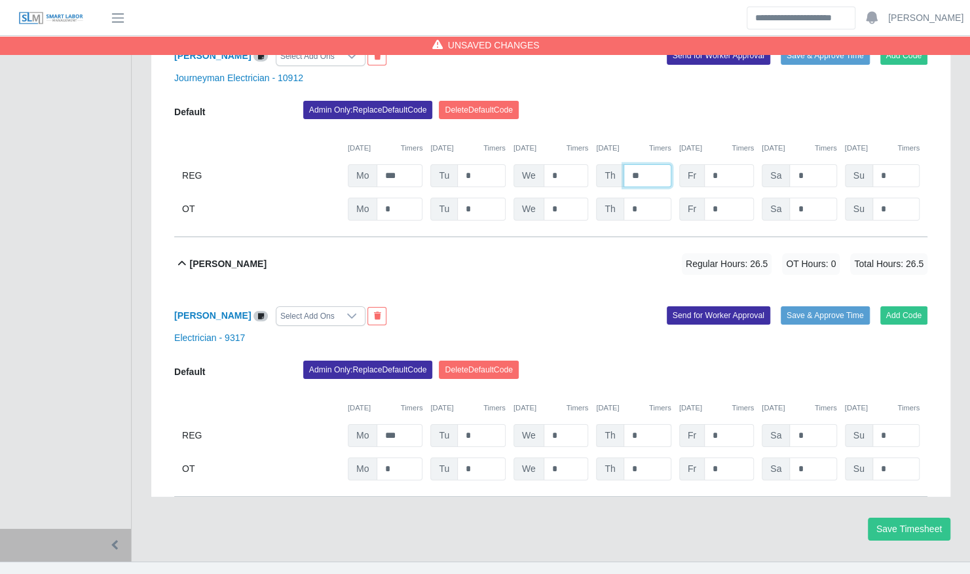
type input "**"
click at [636, 424] on input "*" at bounding box center [647, 435] width 48 height 23
type input "**"
click at [910, 518] on button "Save Timesheet" at bounding box center [909, 529] width 83 height 23
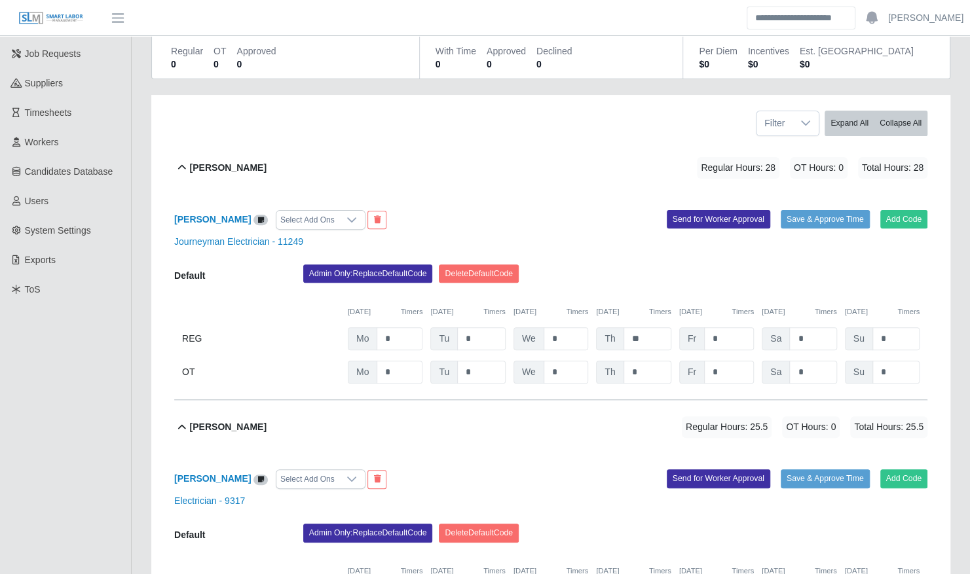
scroll to position [0, 0]
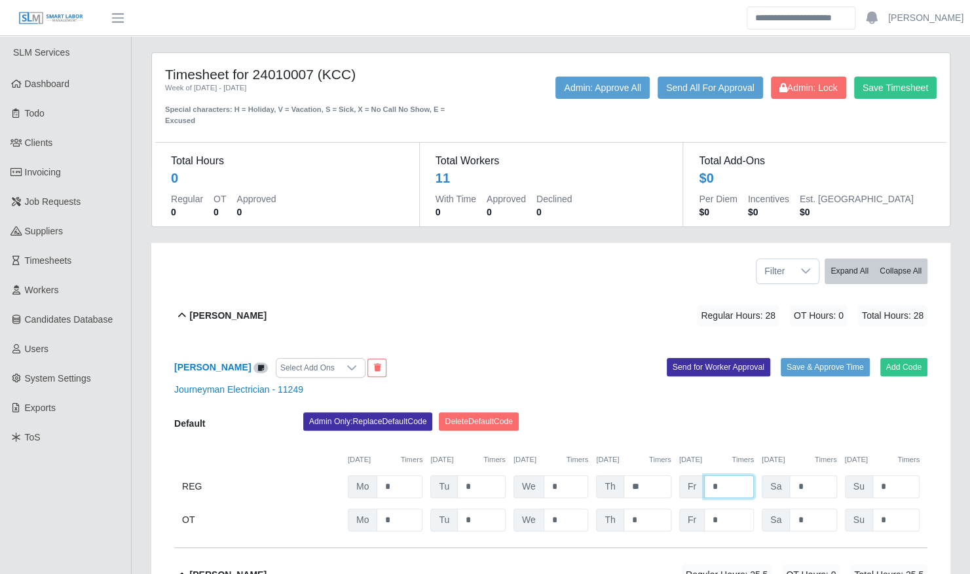
click at [727, 485] on input "*" at bounding box center [729, 486] width 50 height 23
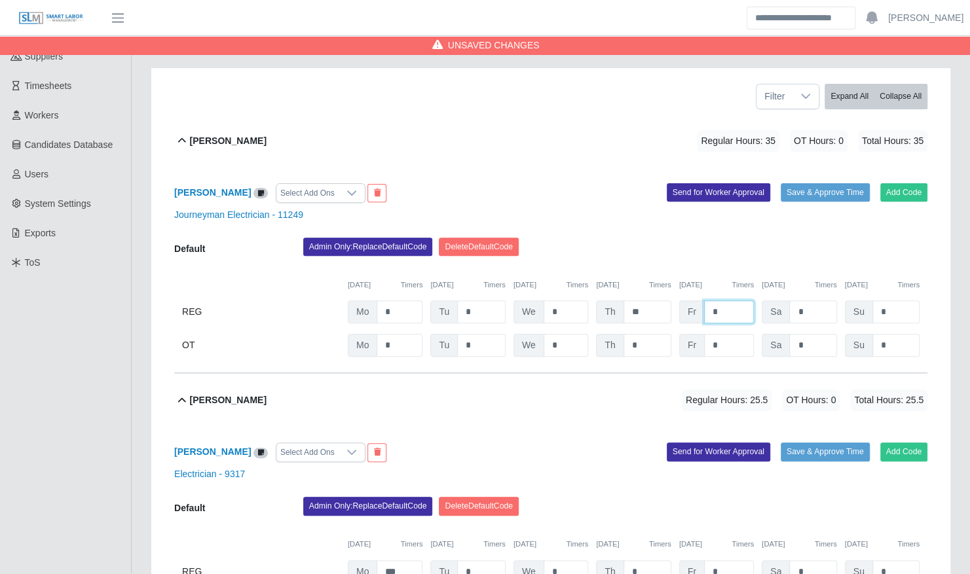
scroll to position [177, 0]
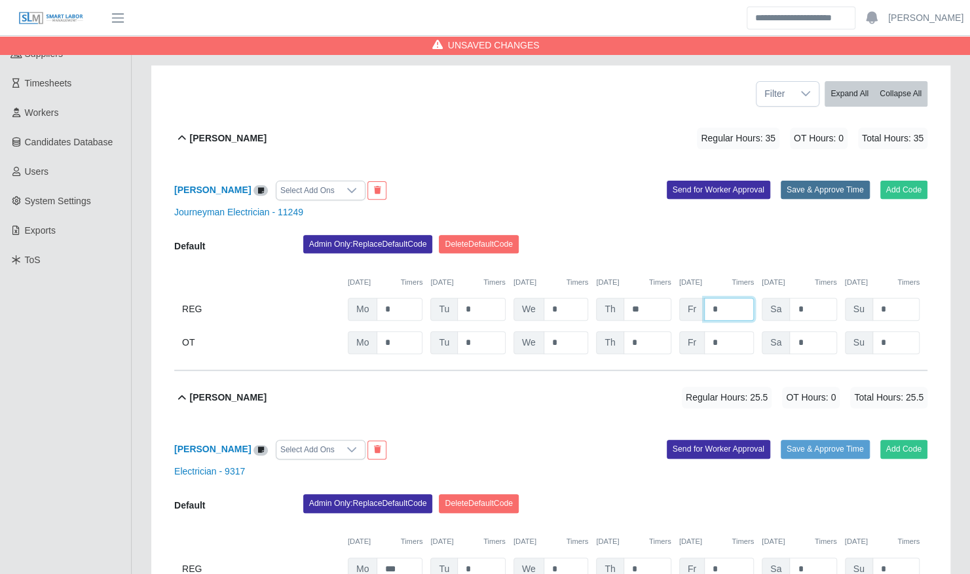
type input "*"
click at [807, 181] on button "Save & Approve Time" at bounding box center [825, 190] width 89 height 18
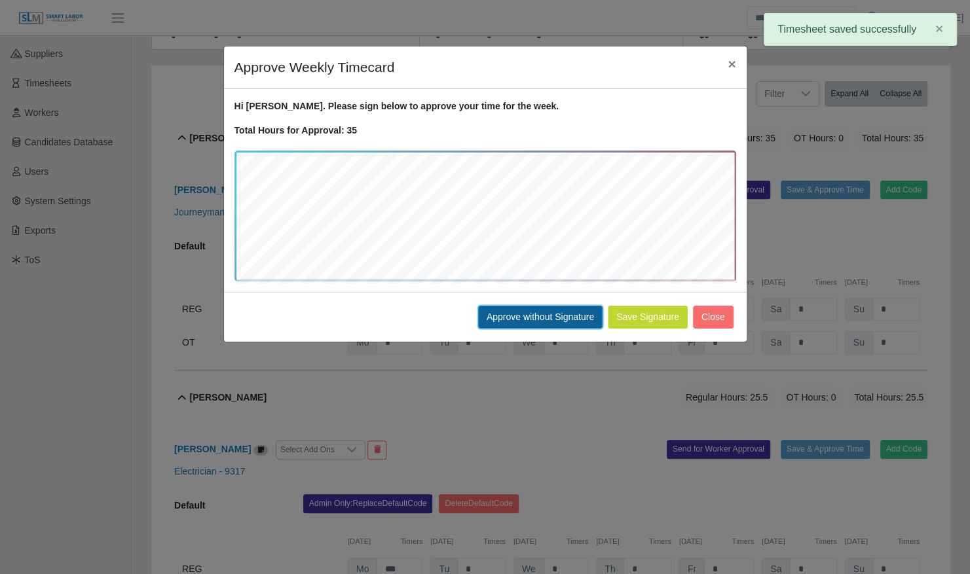
click at [540, 318] on button "Approve without Signature" at bounding box center [540, 317] width 124 height 23
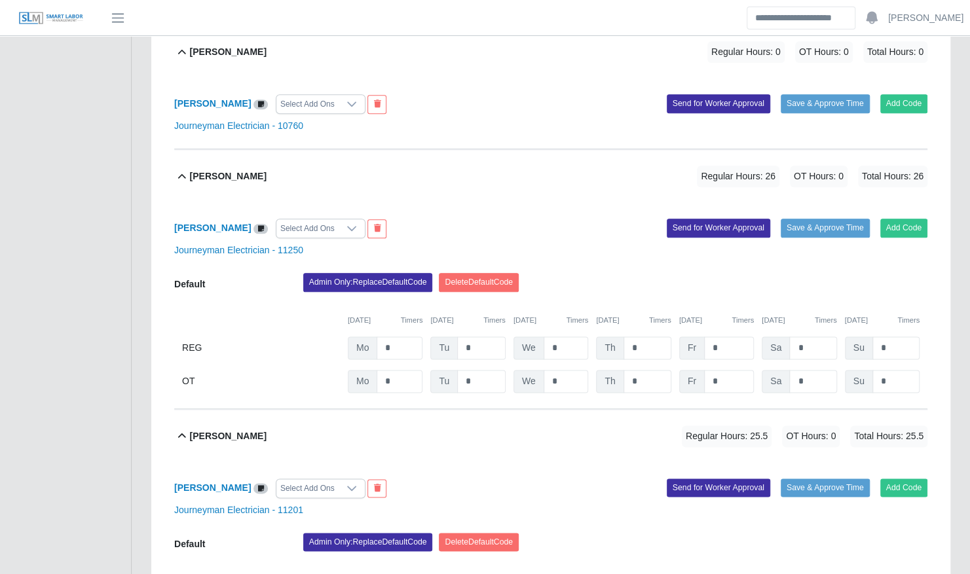
scroll to position [783, 0]
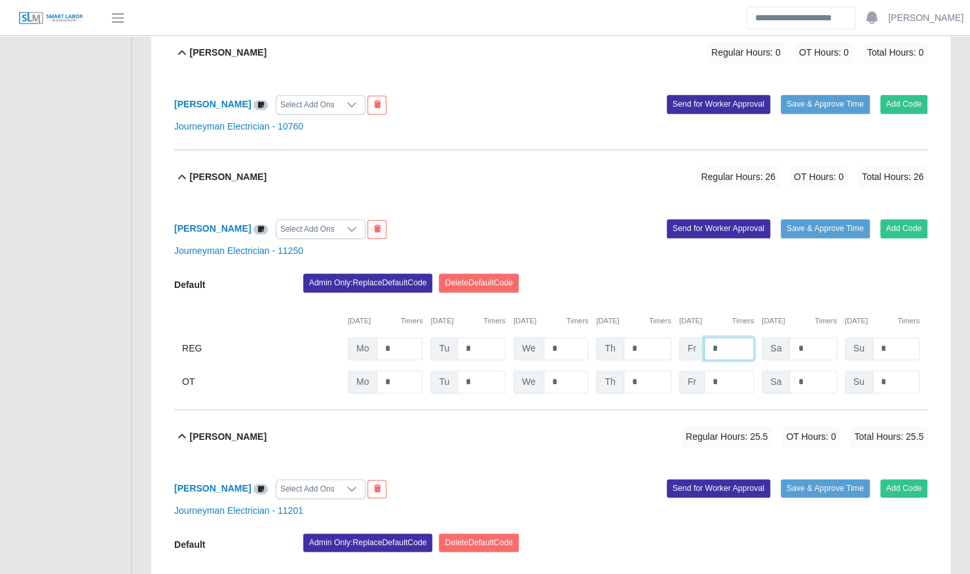
click at [718, 339] on input "*" at bounding box center [729, 348] width 50 height 23
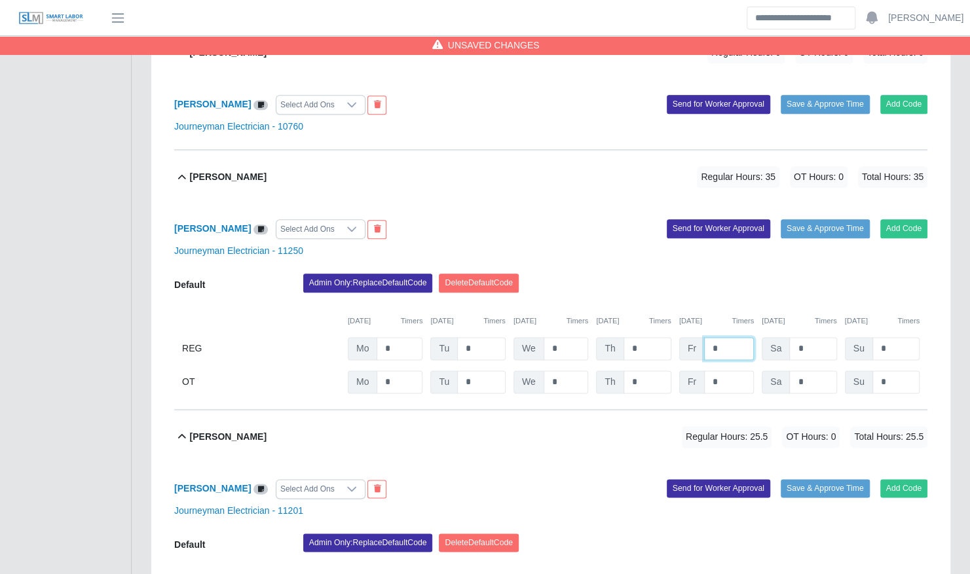
type input "*"
click at [671, 274] on div "Admin Only: Replace Default Code Delete Default Code" at bounding box center [615, 287] width 644 height 26
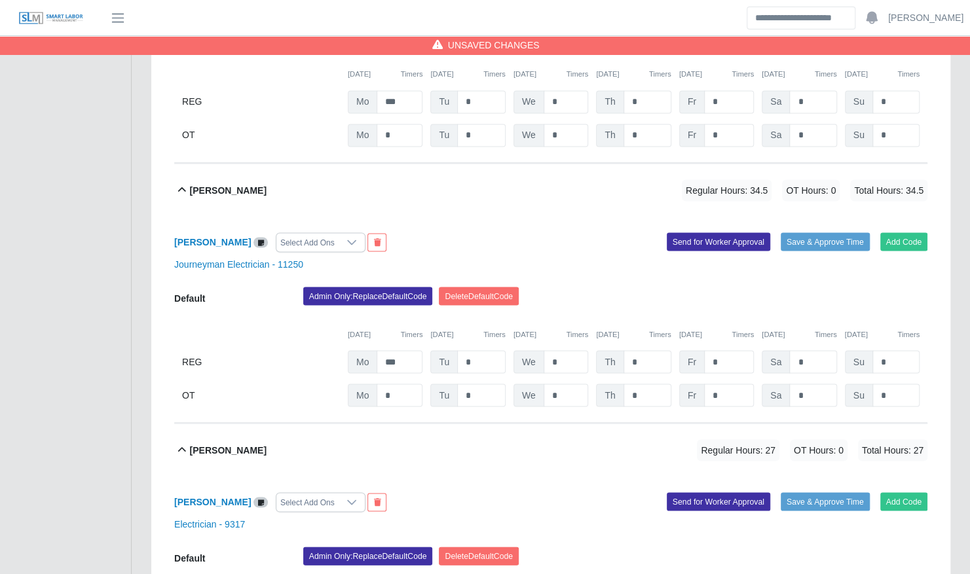
scroll to position [1291, 0]
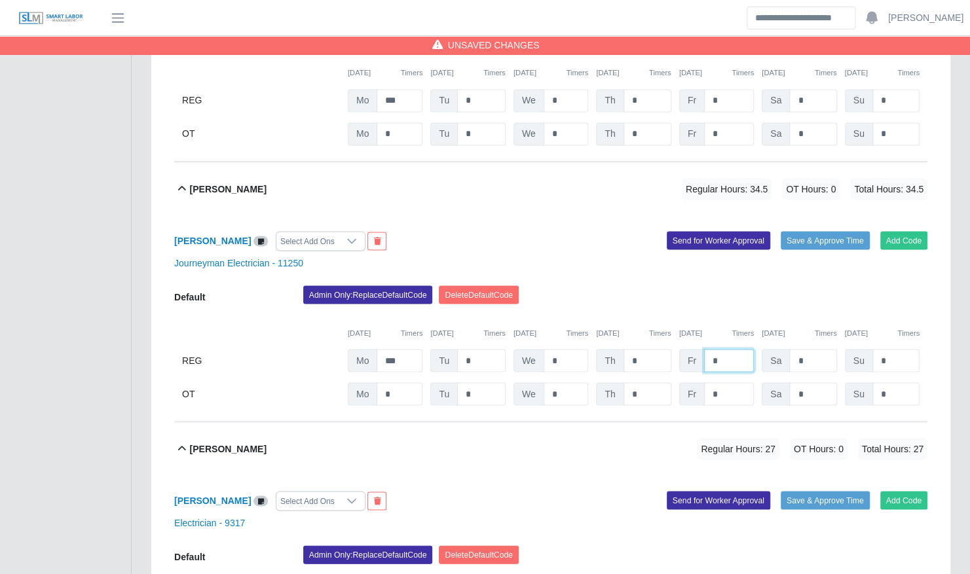
click at [720, 349] on input "*" at bounding box center [729, 360] width 50 height 23
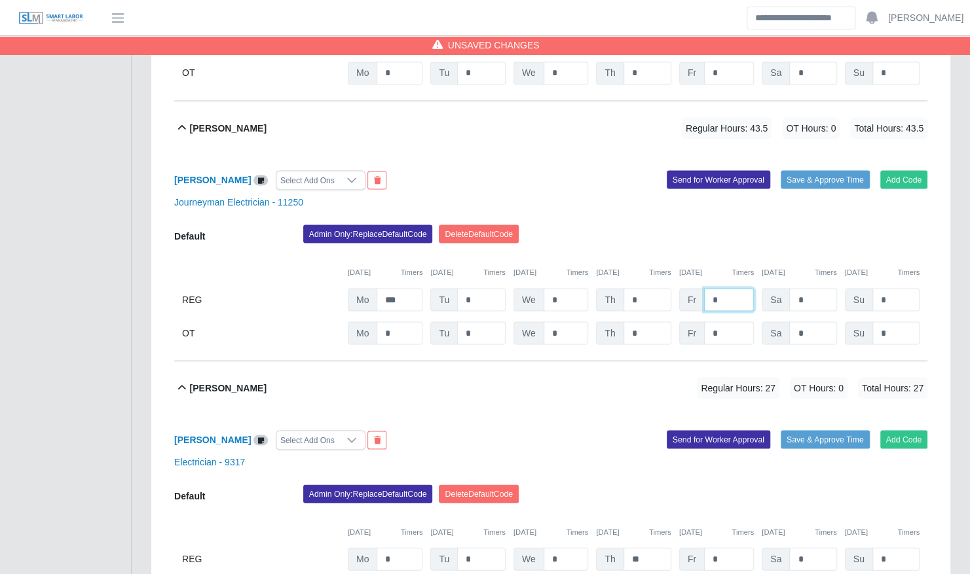
scroll to position [1293, 0]
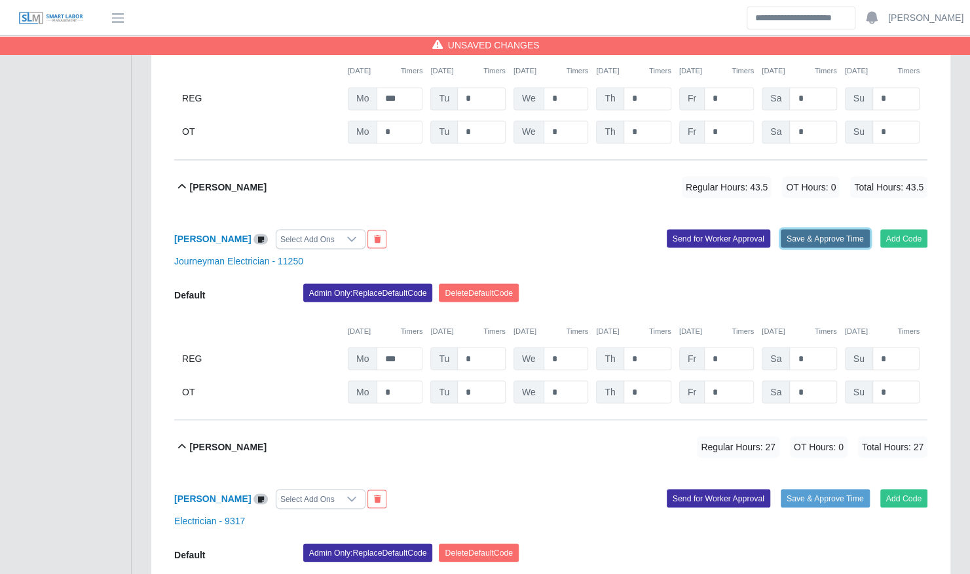
click at [815, 229] on button "Save & Approve Time" at bounding box center [825, 238] width 89 height 18
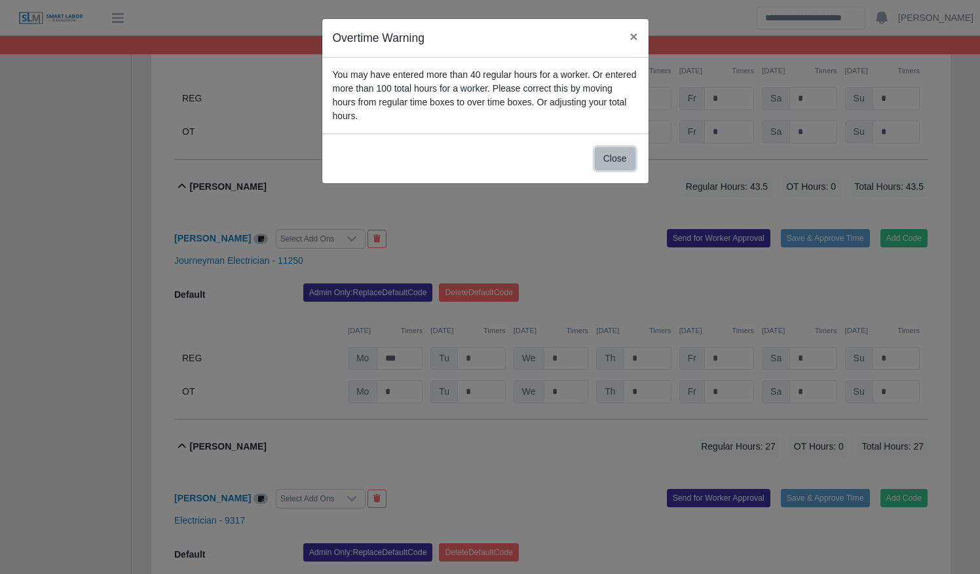
click at [619, 147] on button "Close" at bounding box center [615, 158] width 41 height 23
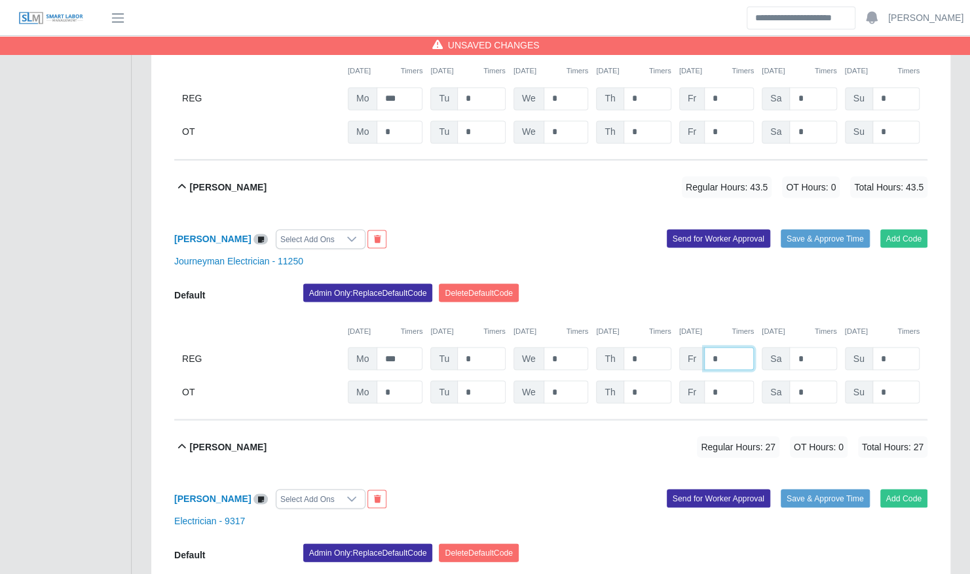
click at [723, 347] on input "*" at bounding box center [729, 358] width 50 height 23
type input "***"
click at [726, 381] on input "*" at bounding box center [729, 391] width 50 height 23
type input "***"
click at [814, 229] on button "Save & Approve Time" at bounding box center [825, 238] width 89 height 18
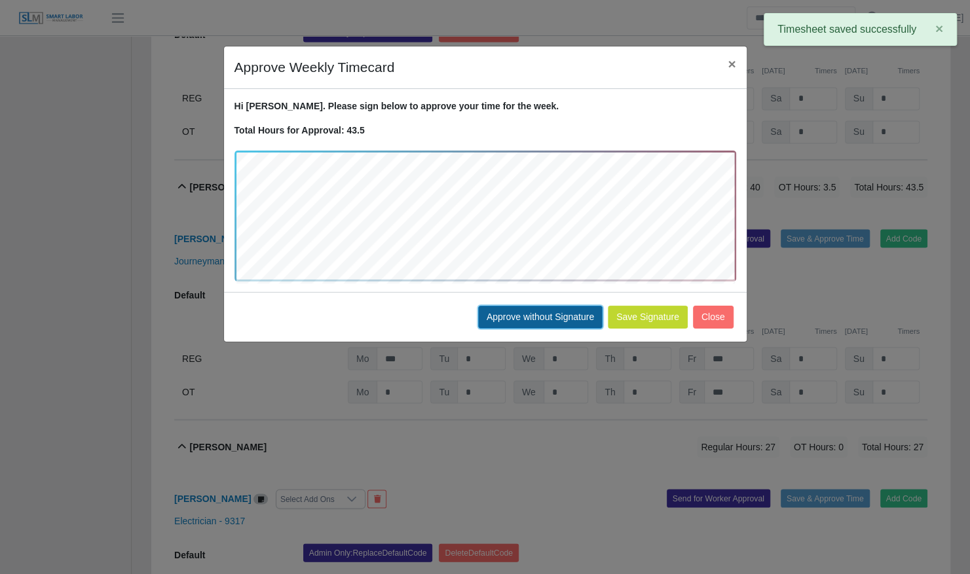
click at [575, 316] on button "Approve without Signature" at bounding box center [540, 317] width 124 height 23
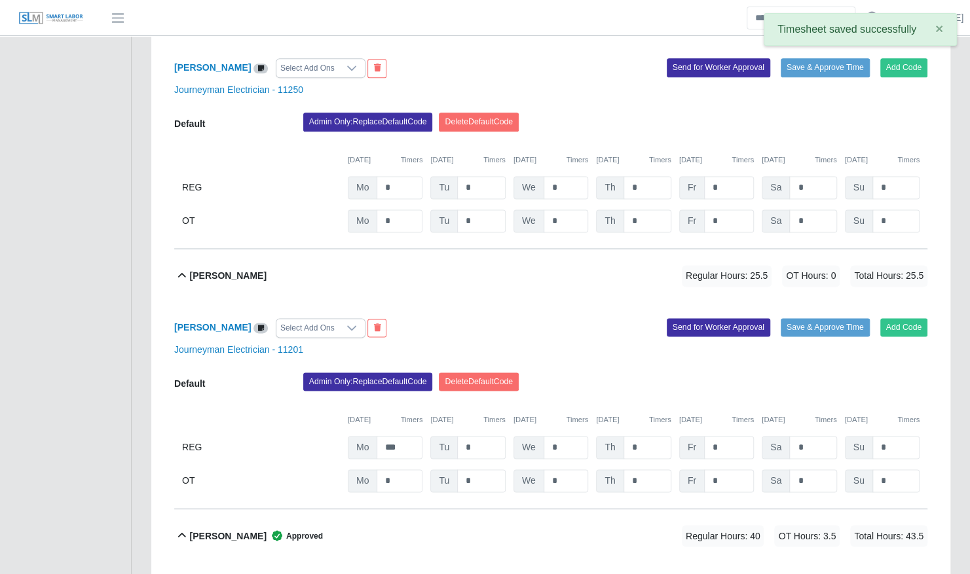
scroll to position [943, 0]
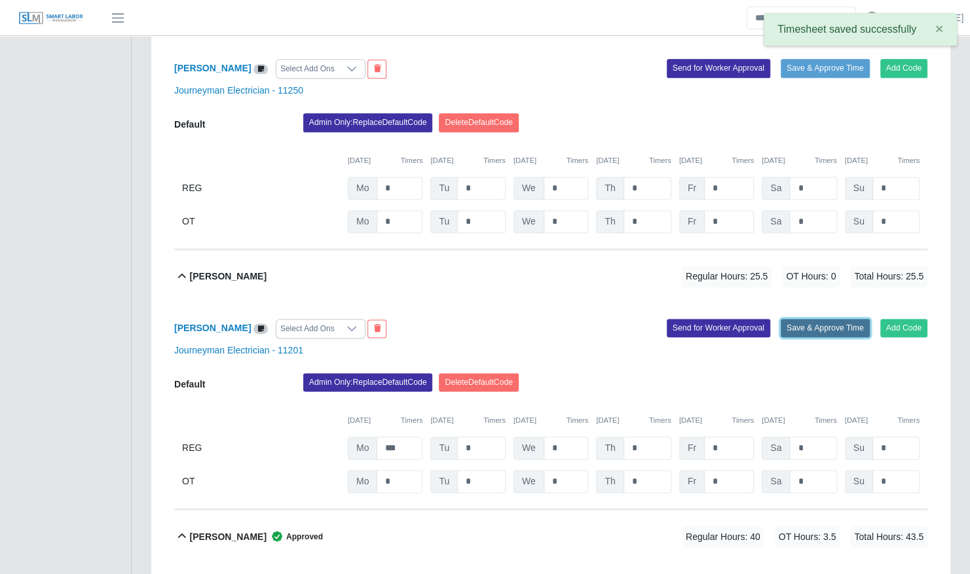
click at [805, 319] on button "Save & Approve Time" at bounding box center [825, 328] width 89 height 18
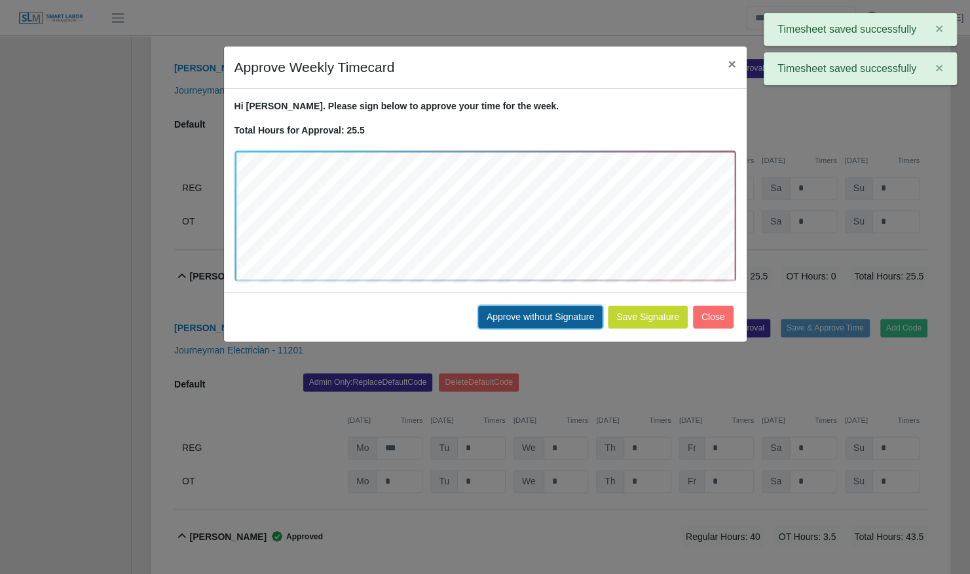
click at [587, 324] on button "Approve without Signature" at bounding box center [540, 317] width 124 height 23
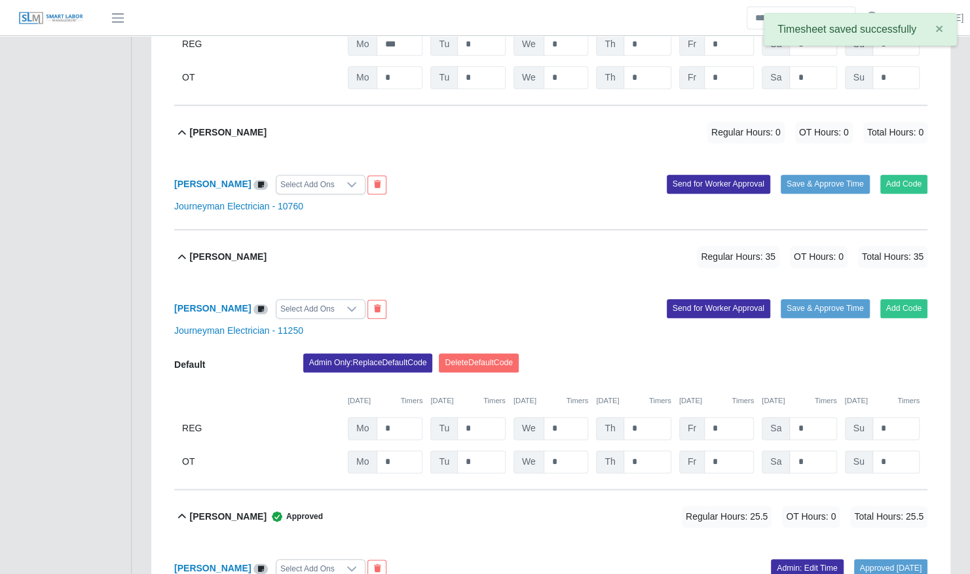
scroll to position [702, 0]
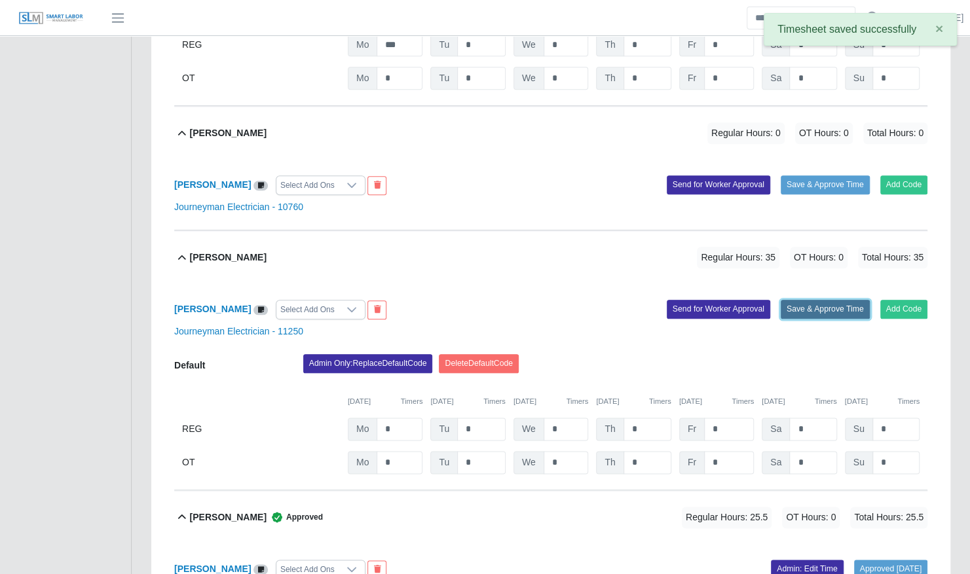
click at [825, 300] on button "Save & Approve Time" at bounding box center [825, 309] width 89 height 18
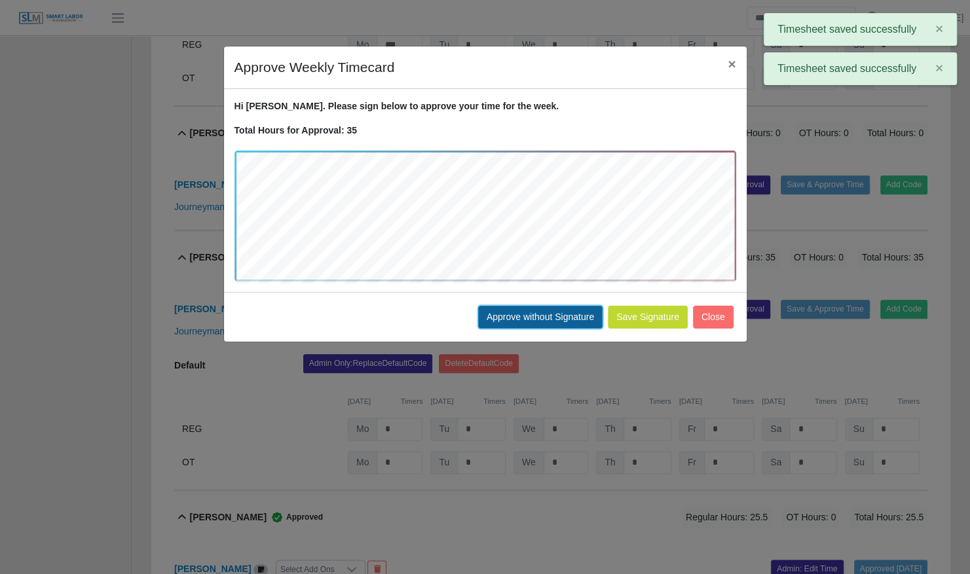
click at [543, 314] on button "Approve without Signature" at bounding box center [540, 317] width 124 height 23
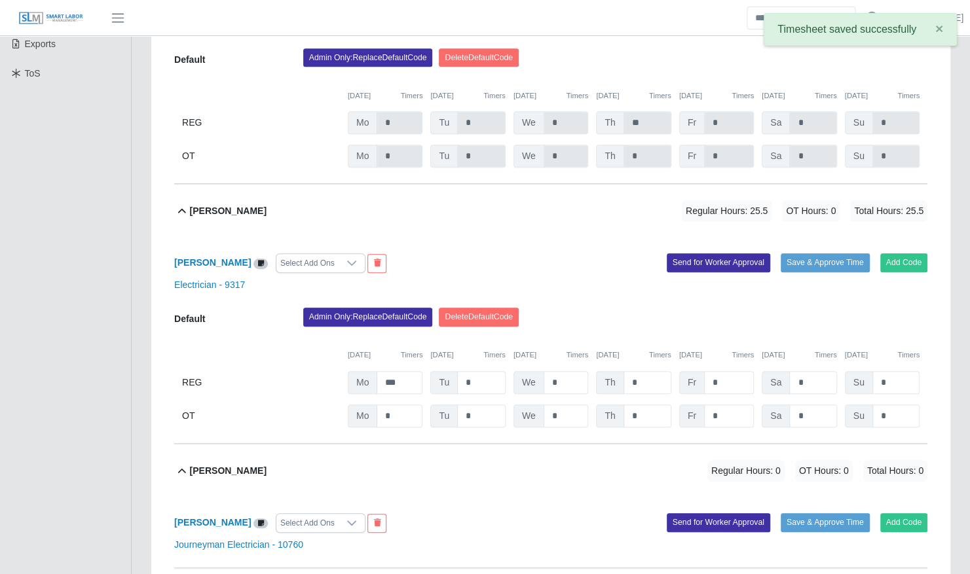
scroll to position [363, 0]
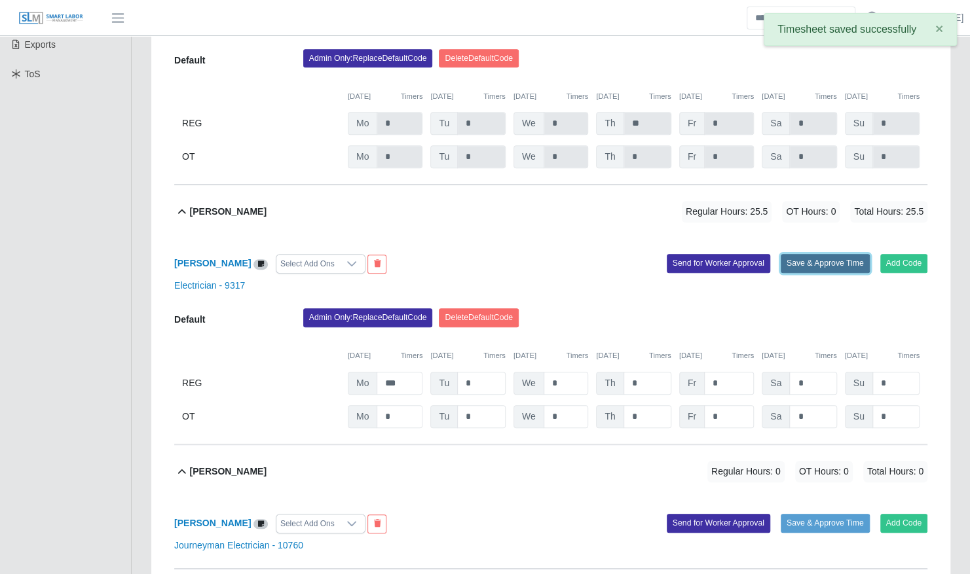
click at [819, 254] on button "Save & Approve Time" at bounding box center [825, 263] width 89 height 18
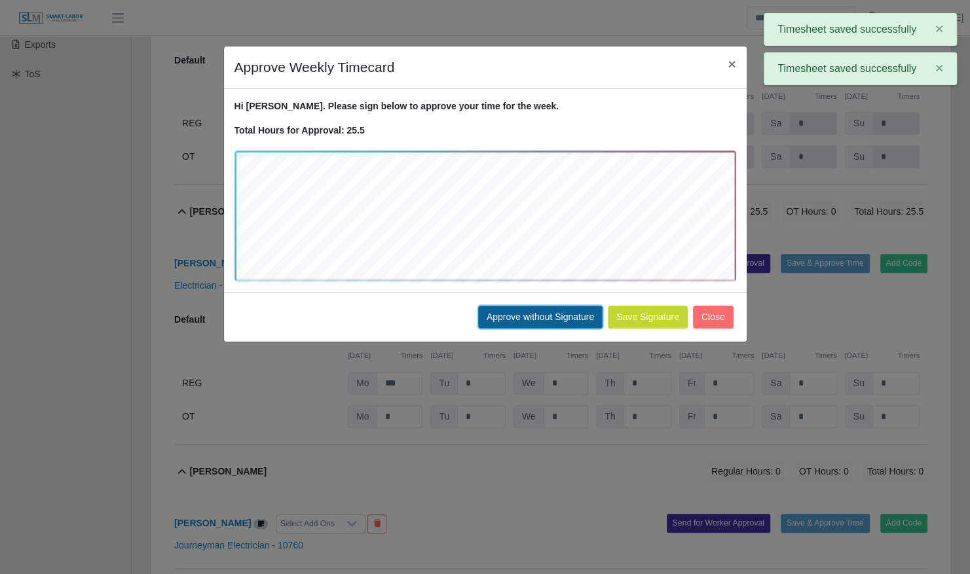
click at [554, 308] on button "Approve without Signature" at bounding box center [540, 317] width 124 height 23
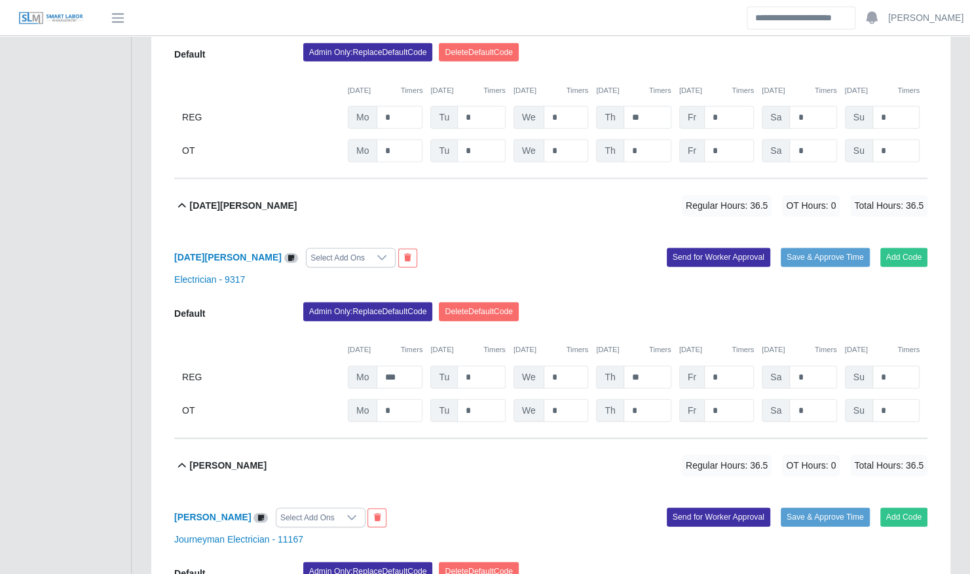
scroll to position [1794, 0]
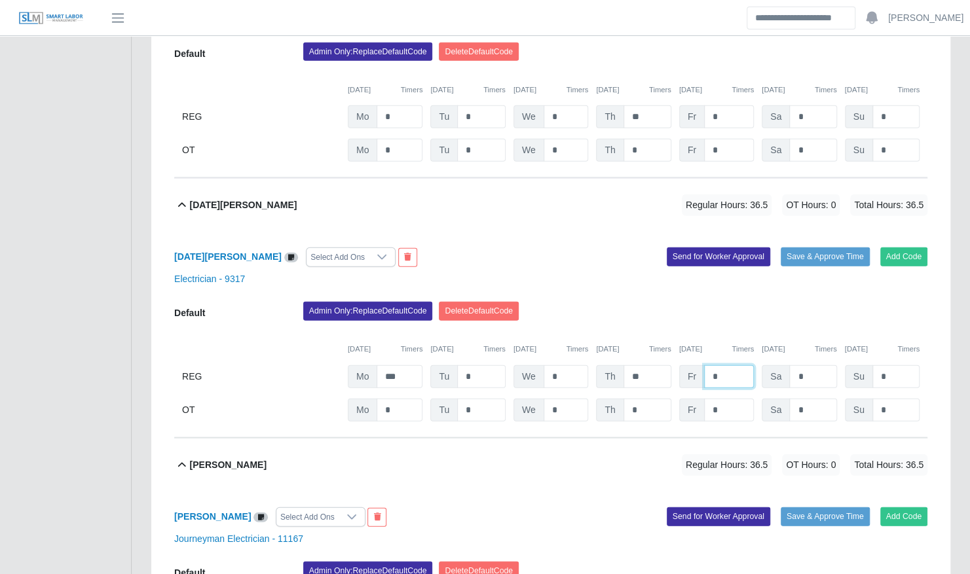
click at [726, 365] on input "*" at bounding box center [729, 376] width 50 height 23
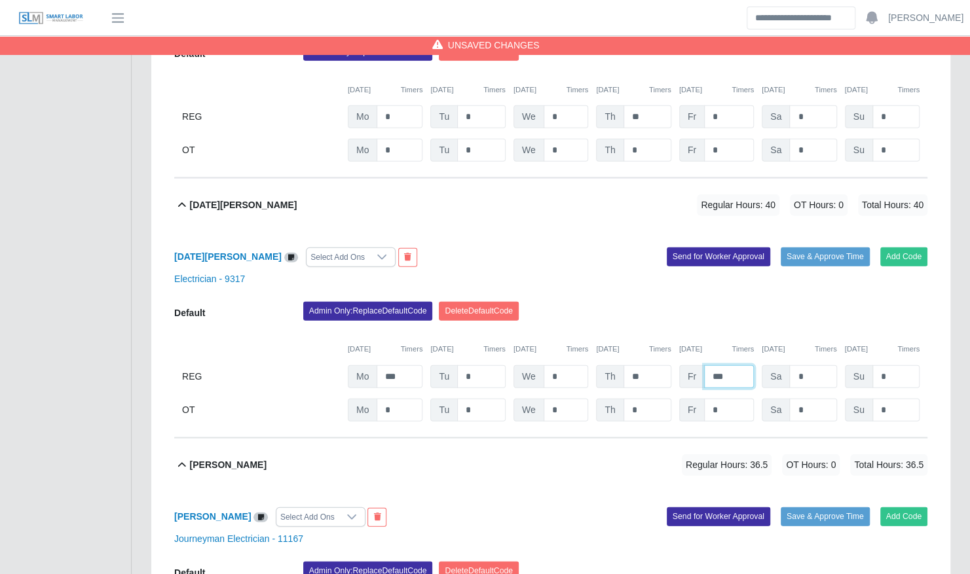
type input "***"
click at [731, 399] on input "*" at bounding box center [729, 410] width 50 height 23
type input "*"
type input "***"
click at [806, 248] on button "Save & Approve Time" at bounding box center [825, 257] width 89 height 18
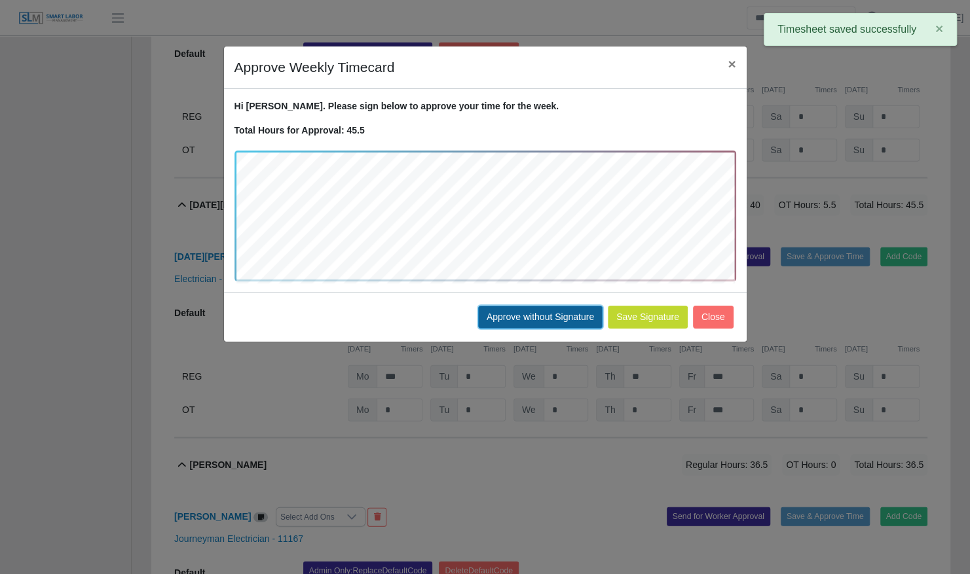
click at [579, 316] on button "Approve without Signature" at bounding box center [540, 317] width 124 height 23
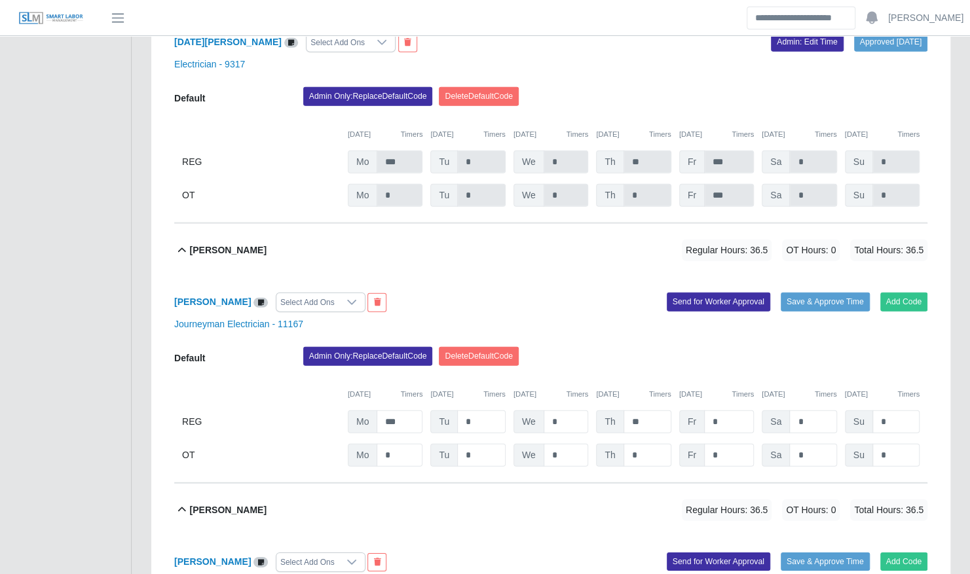
scroll to position [2009, 0]
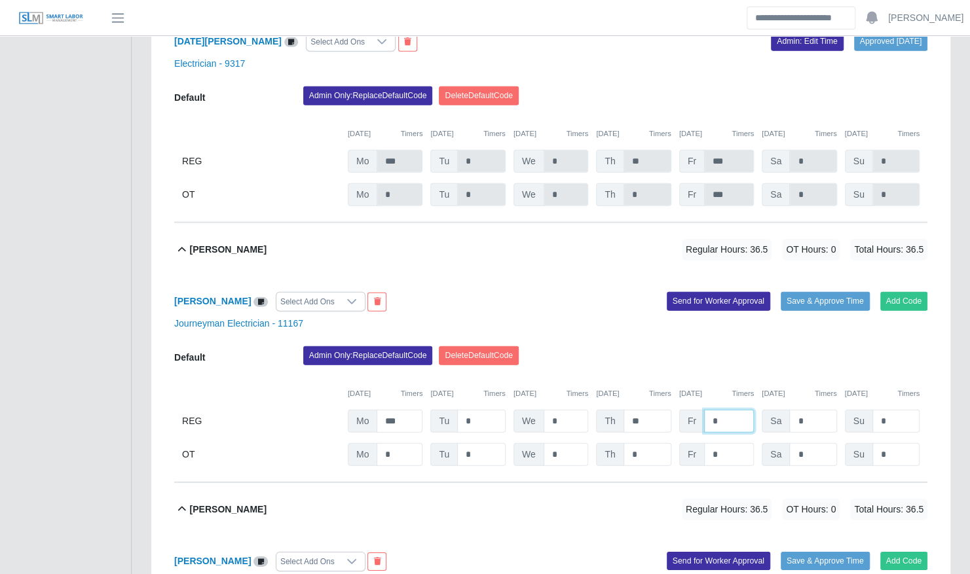
click at [729, 410] on input "*" at bounding box center [729, 421] width 50 height 23
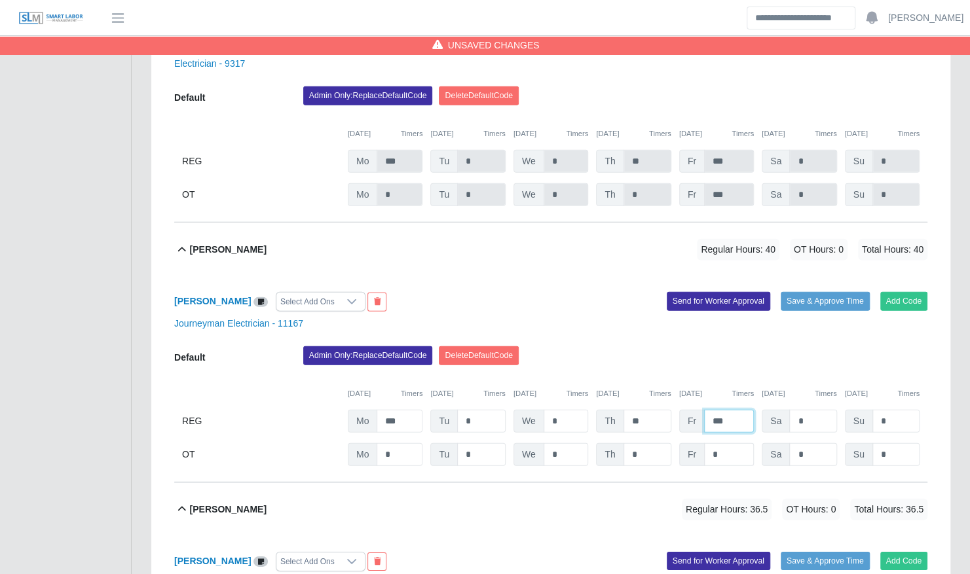
type input "***"
click at [726, 443] on input "*" at bounding box center [729, 454] width 50 height 23
type input "*"
click at [816, 351] on div "Admin Only: Replace Default Code [GEOGRAPHIC_DATA] Default Code" at bounding box center [615, 359] width 644 height 26
click at [820, 292] on button "Save & Approve Time" at bounding box center [825, 301] width 89 height 18
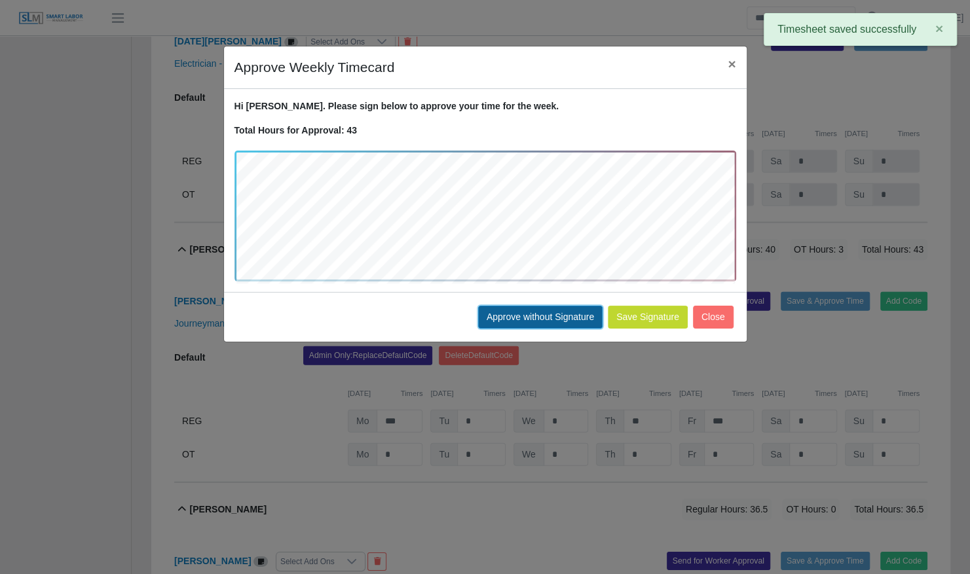
click at [583, 315] on button "Approve without Signature" at bounding box center [540, 317] width 124 height 23
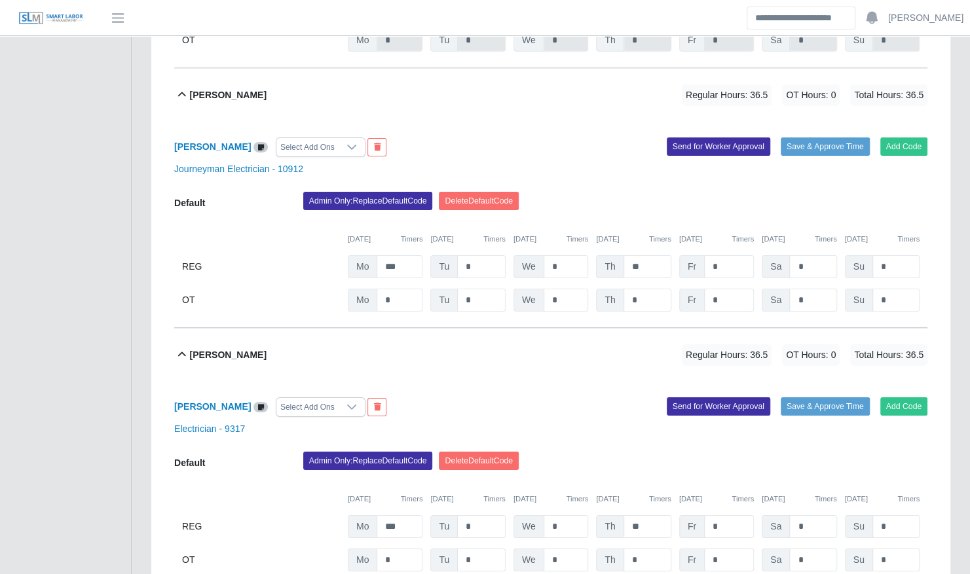
scroll to position [2432, 0]
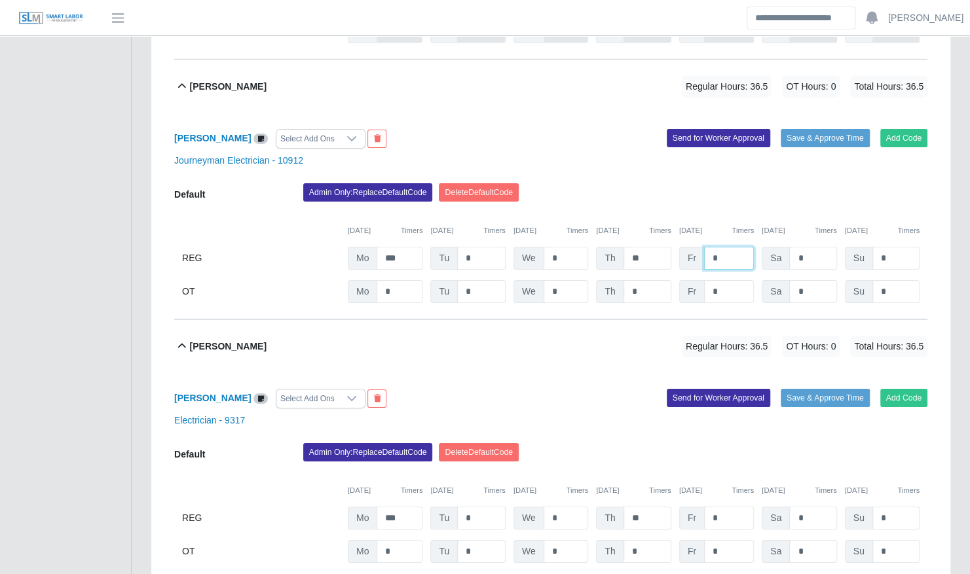
click at [732, 247] on input "*" at bounding box center [729, 258] width 50 height 23
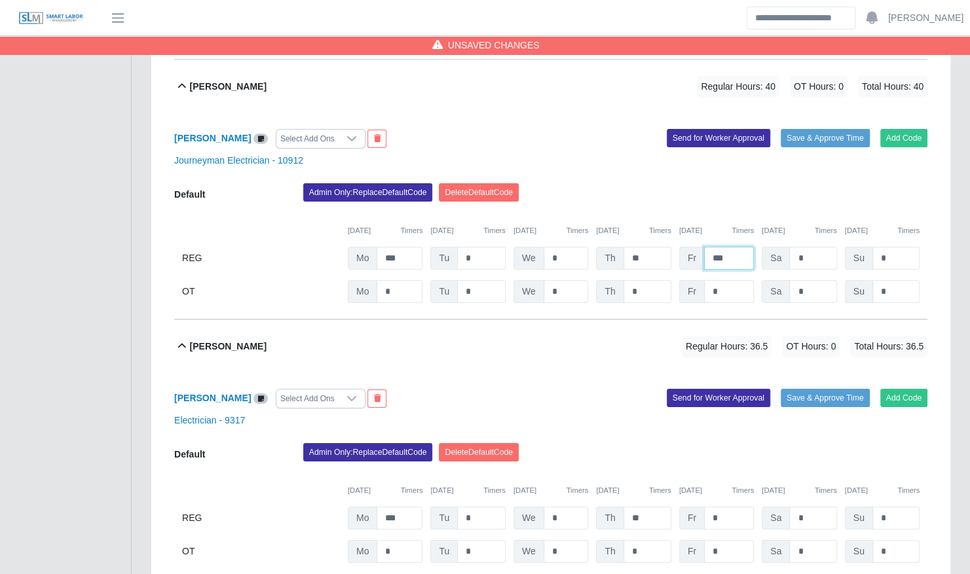
type input "***"
click at [735, 280] on input "*" at bounding box center [729, 291] width 50 height 23
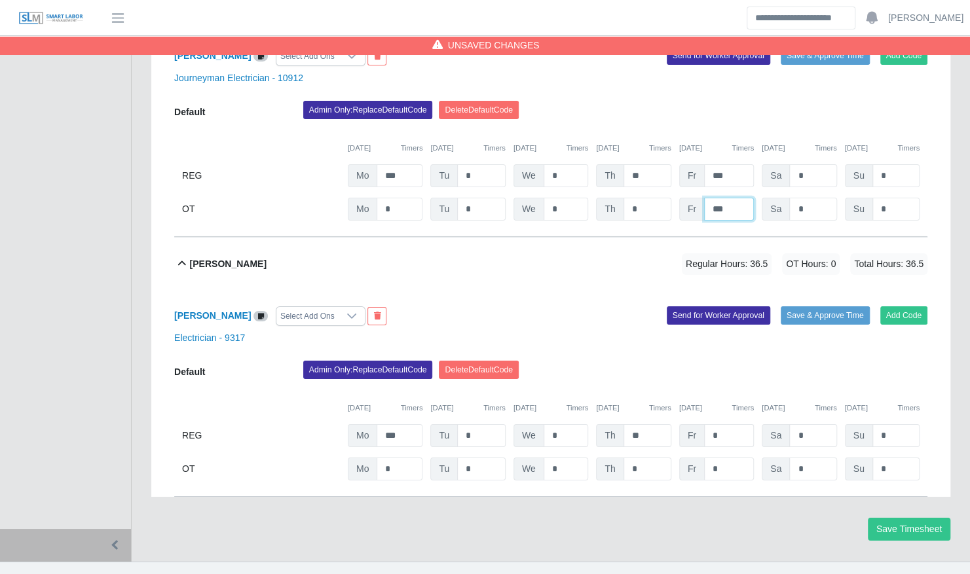
type input "***"
click at [726, 424] on input "*" at bounding box center [729, 435] width 50 height 23
type input "***"
click at [733, 458] on input "*" at bounding box center [729, 469] width 50 height 23
type input "***"
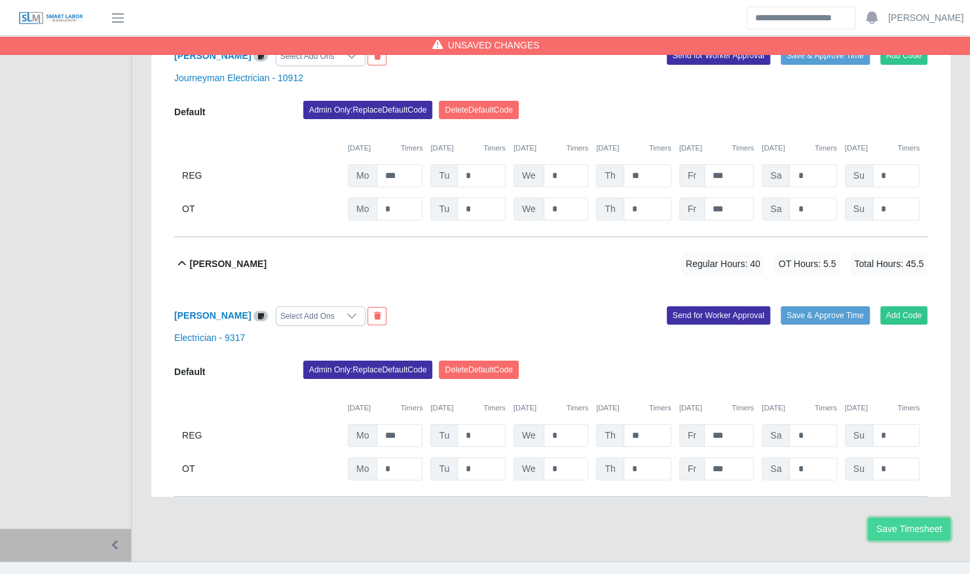
click at [901, 518] on button "Save Timesheet" at bounding box center [909, 529] width 83 height 23
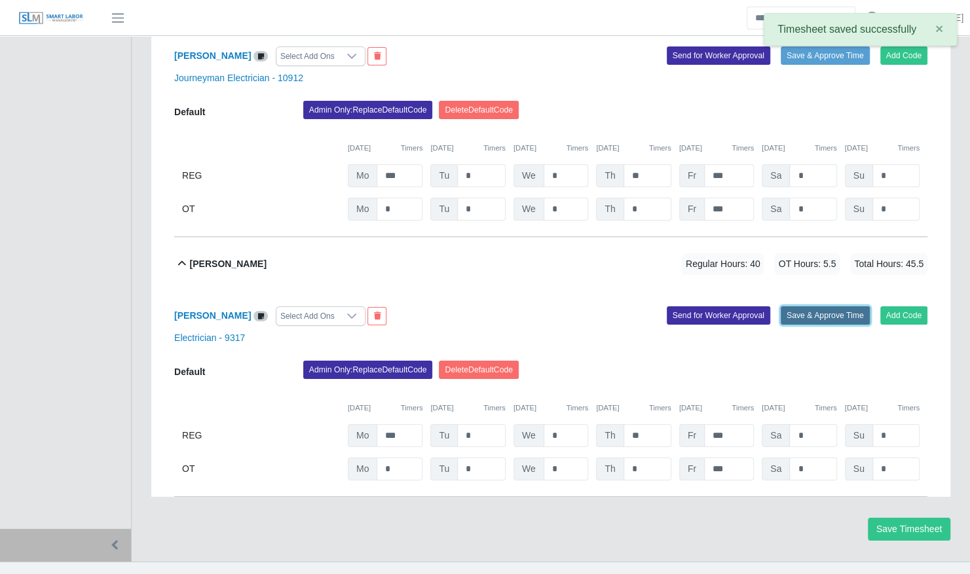
click at [830, 306] on button "Save & Approve Time" at bounding box center [825, 315] width 89 height 18
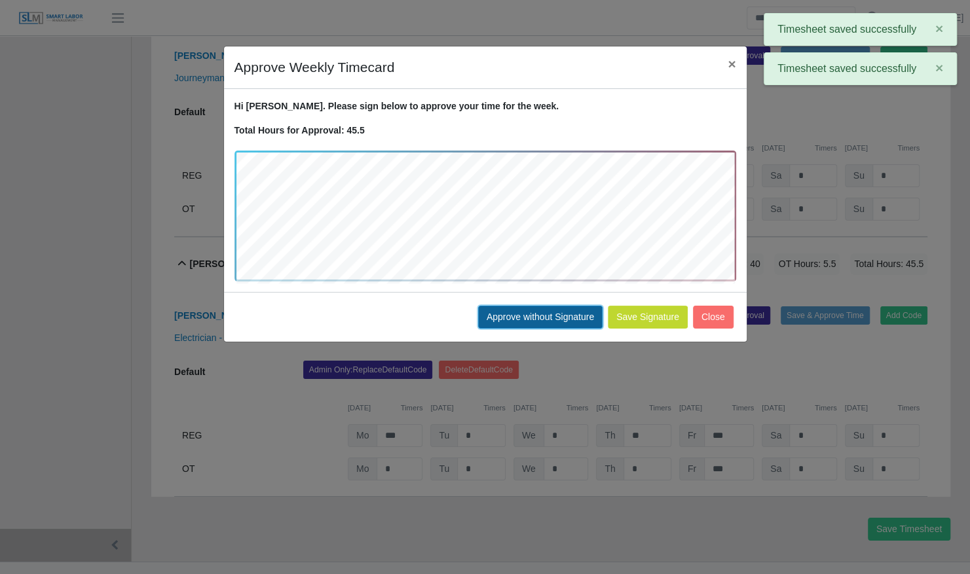
click at [579, 312] on button "Approve without Signature" at bounding box center [540, 317] width 124 height 23
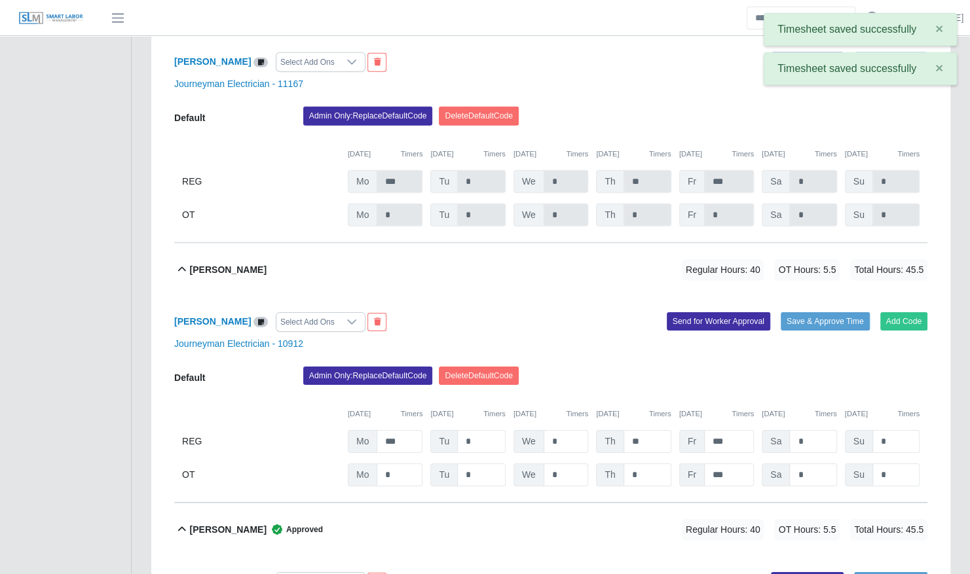
scroll to position [2243, 0]
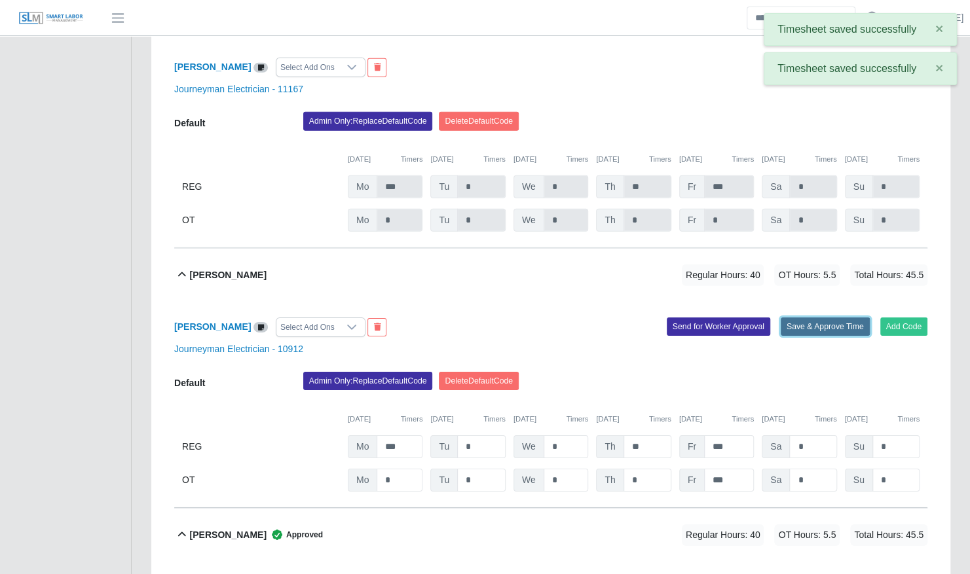
click at [827, 318] on button "Save & Approve Time" at bounding box center [825, 327] width 89 height 18
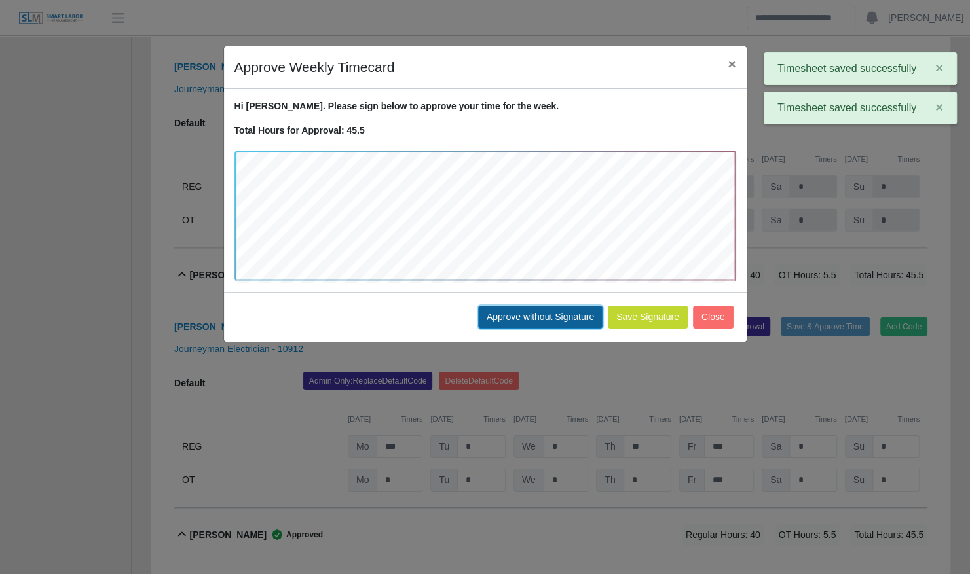
click at [558, 319] on button "Approve without Signature" at bounding box center [540, 317] width 124 height 23
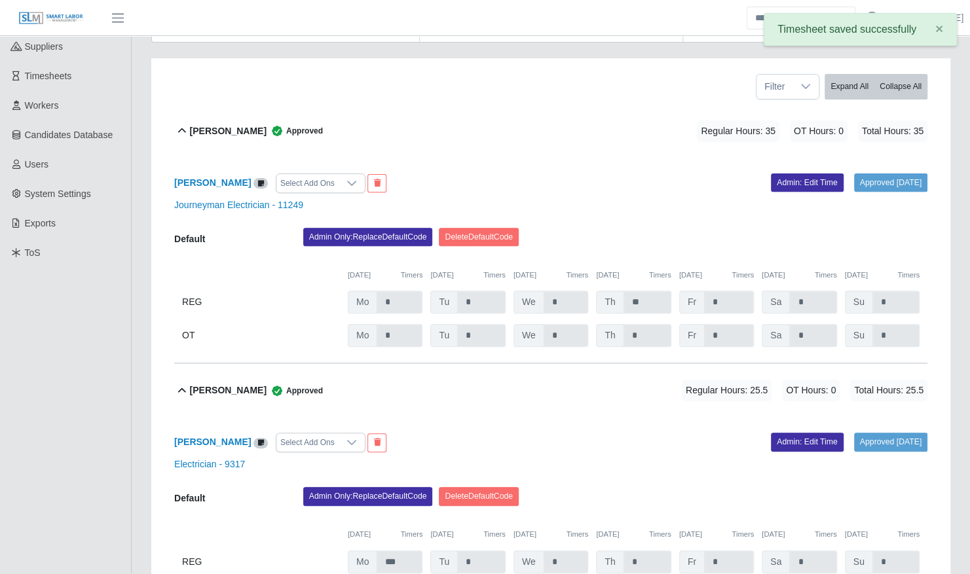
scroll to position [0, 0]
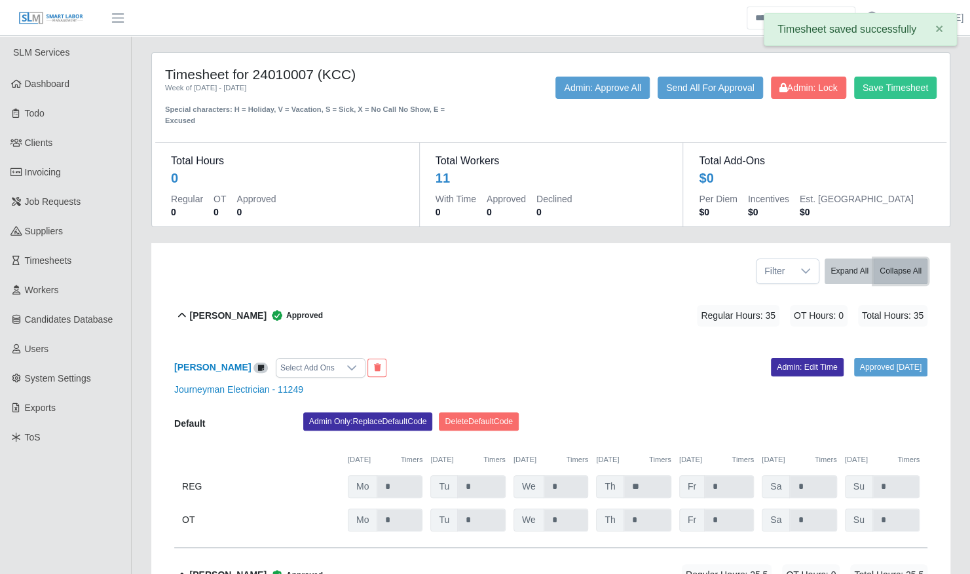
click at [904, 259] on button "Collapse All" at bounding box center [901, 272] width 54 height 26
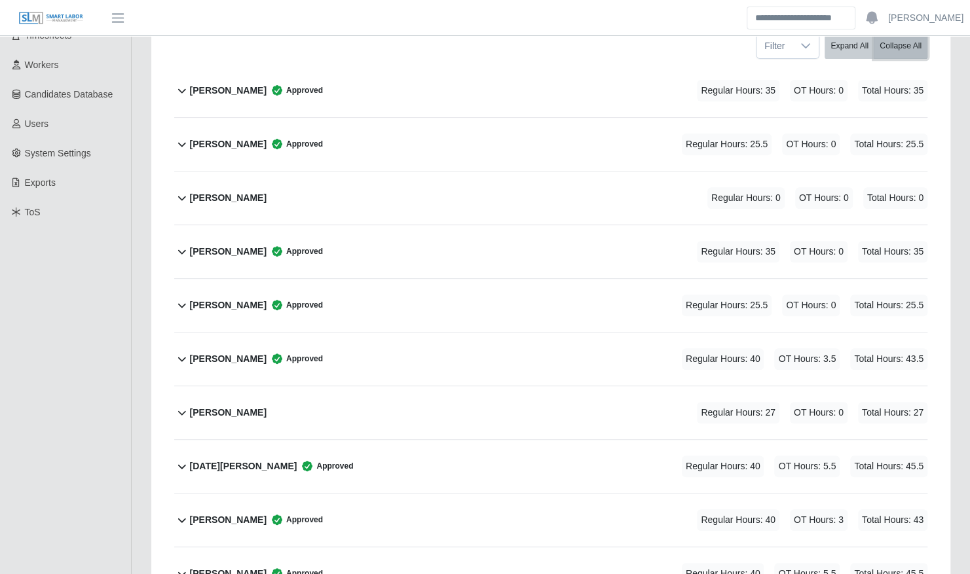
scroll to position [225, 0]
click at [446, 415] on div "Nicholas Reynolds Regular Hours: 27 OT Hours: 0 Total Hours: 27" at bounding box center [558, 413] width 737 height 53
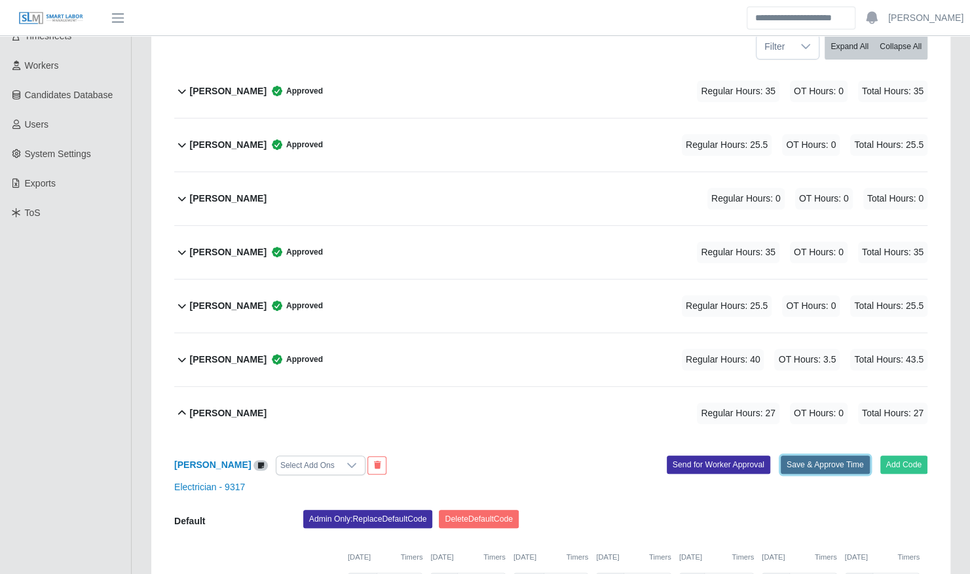
click at [834, 456] on button "Save & Approve Time" at bounding box center [825, 465] width 89 height 18
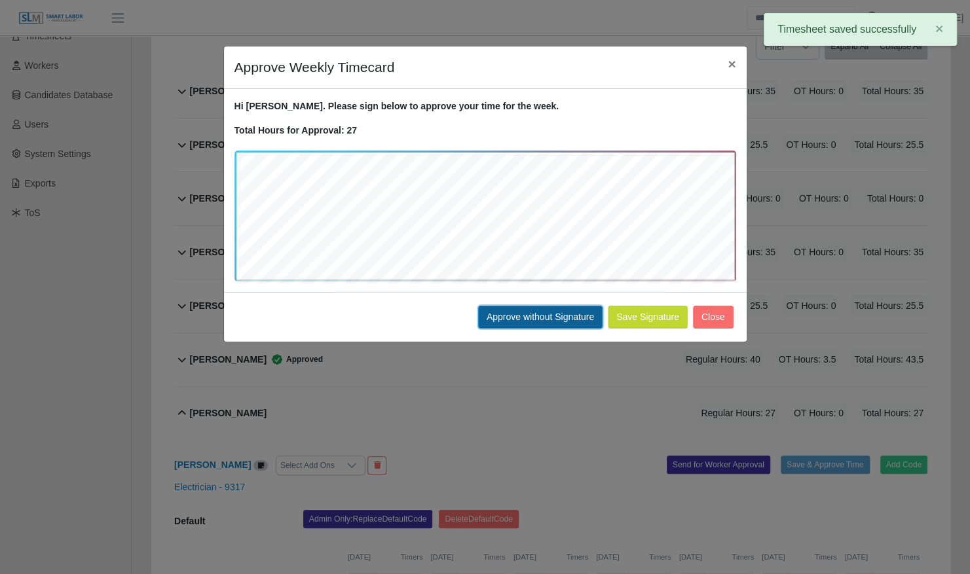
click at [532, 320] on button "Approve without Signature" at bounding box center [540, 317] width 124 height 23
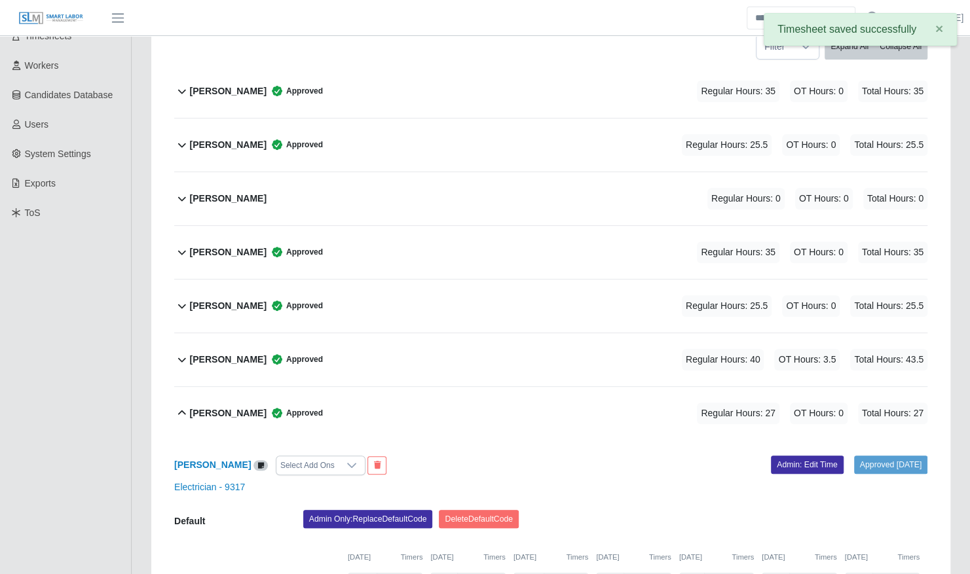
click at [387, 387] on div "Nicholas Reynolds Approved Regular Hours: 27 OT Hours: 0 Total Hours: 27" at bounding box center [558, 413] width 737 height 53
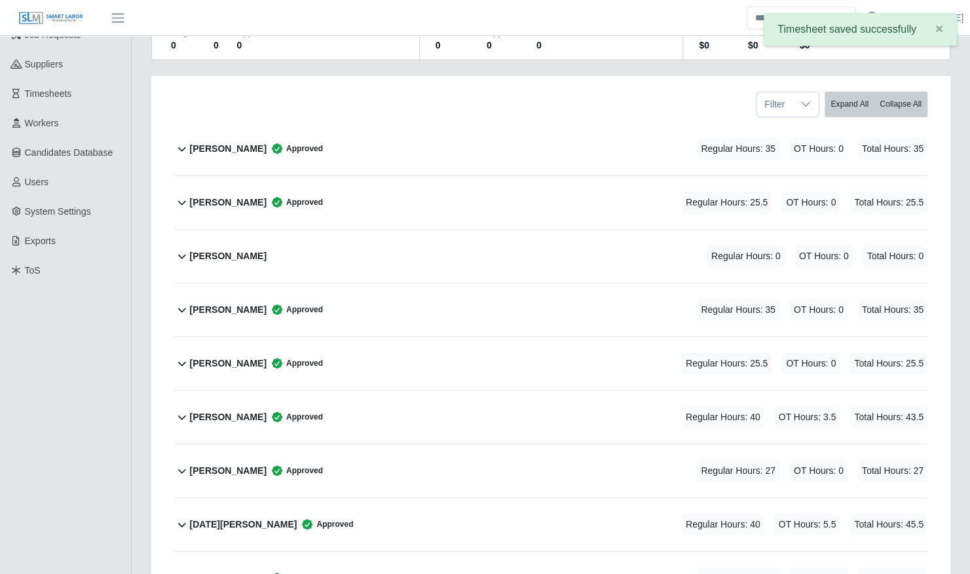
scroll to position [0, 0]
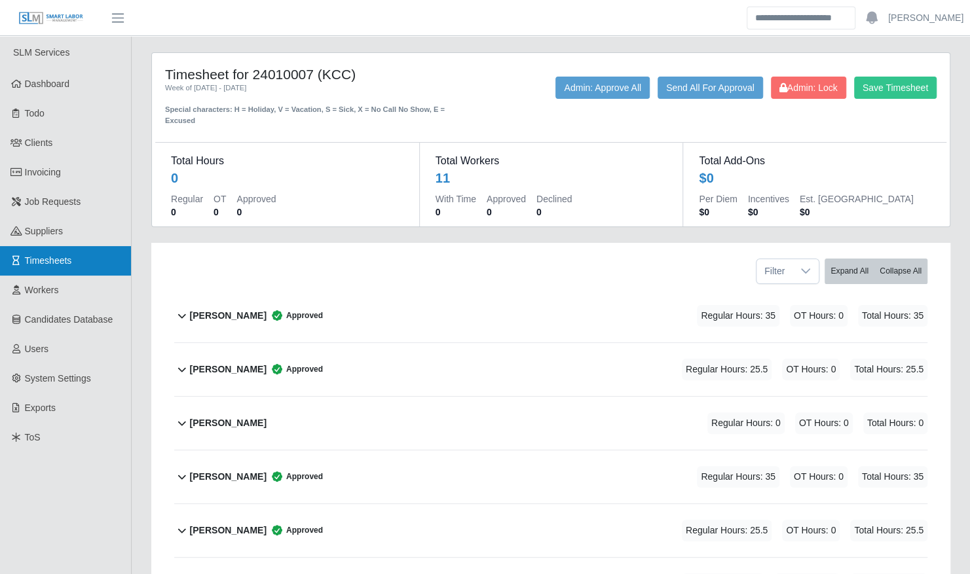
click at [83, 250] on link "Timesheets" at bounding box center [65, 260] width 131 height 29
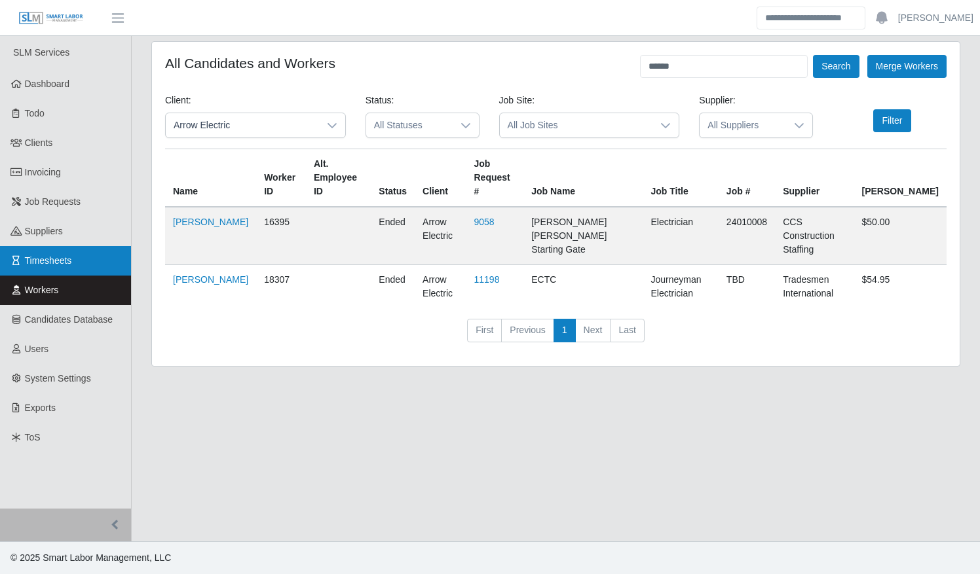
click at [79, 259] on link "Timesheets" at bounding box center [65, 260] width 131 height 29
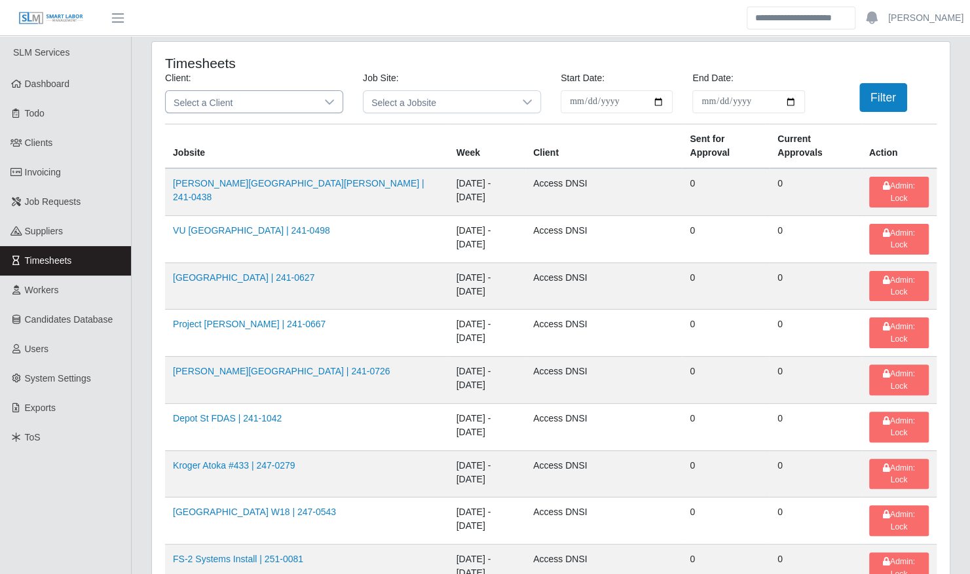
click at [311, 95] on span "Select a Client" at bounding box center [241, 102] width 151 height 22
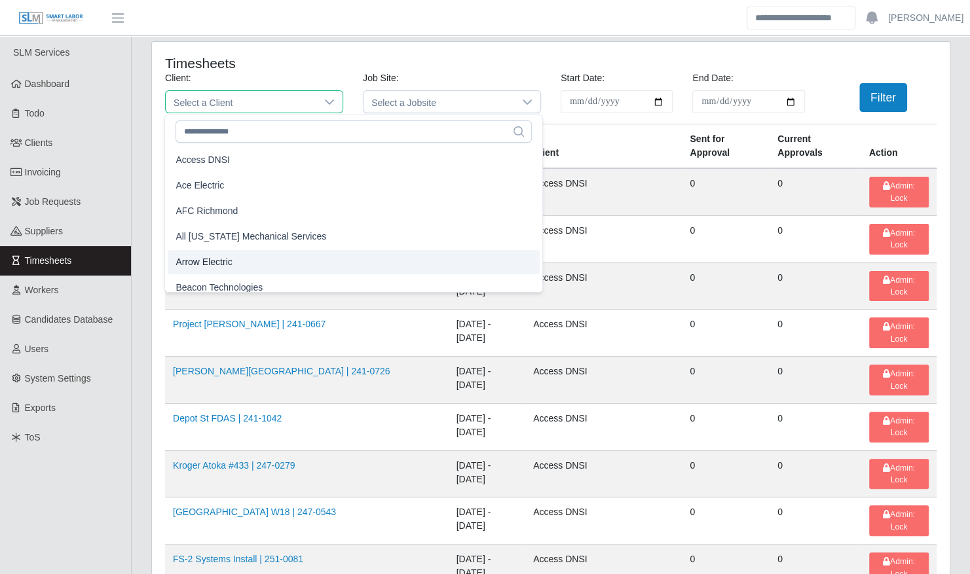
click at [268, 259] on li "Arrow Electric" at bounding box center [354, 262] width 372 height 24
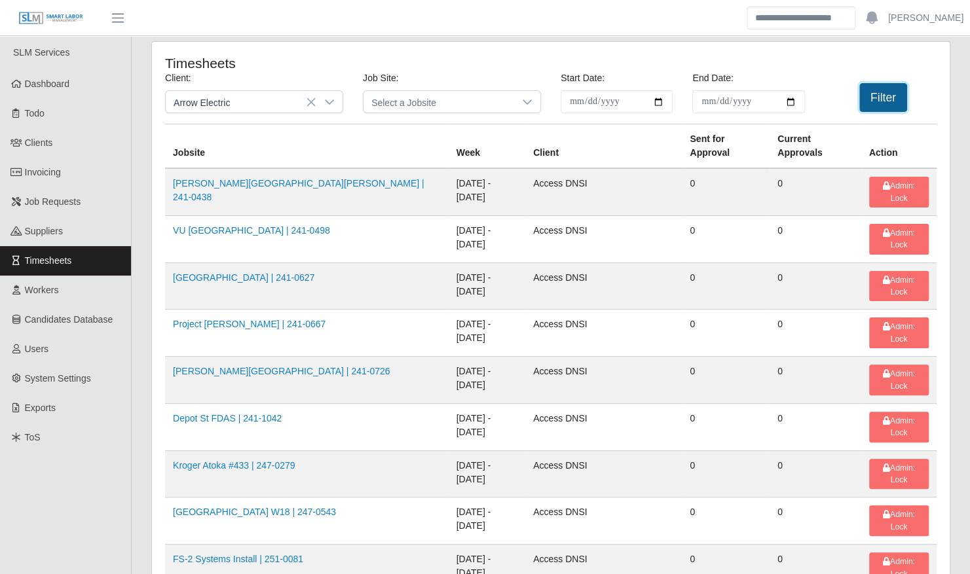
click at [903, 90] on button "Filter" at bounding box center [883, 97] width 48 height 29
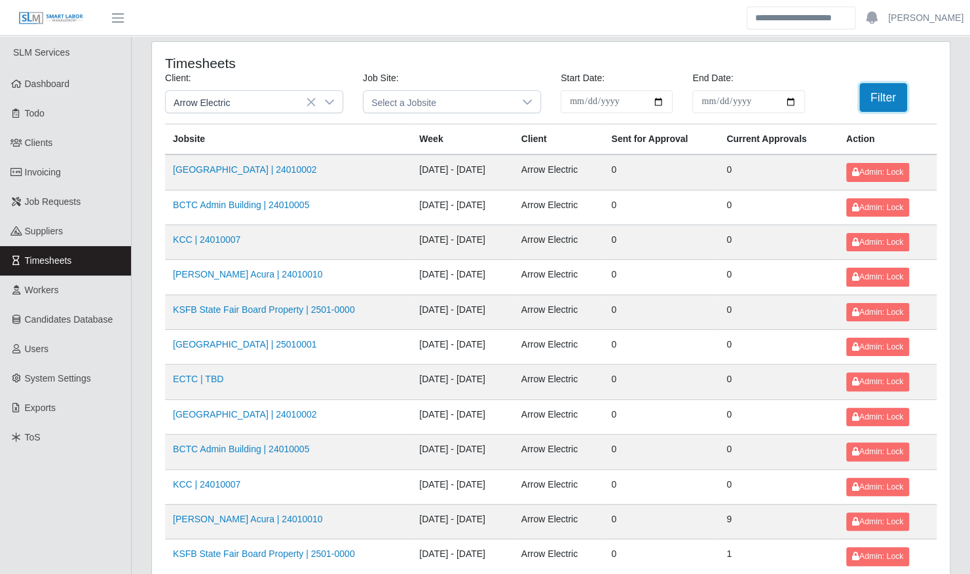
scroll to position [166, 0]
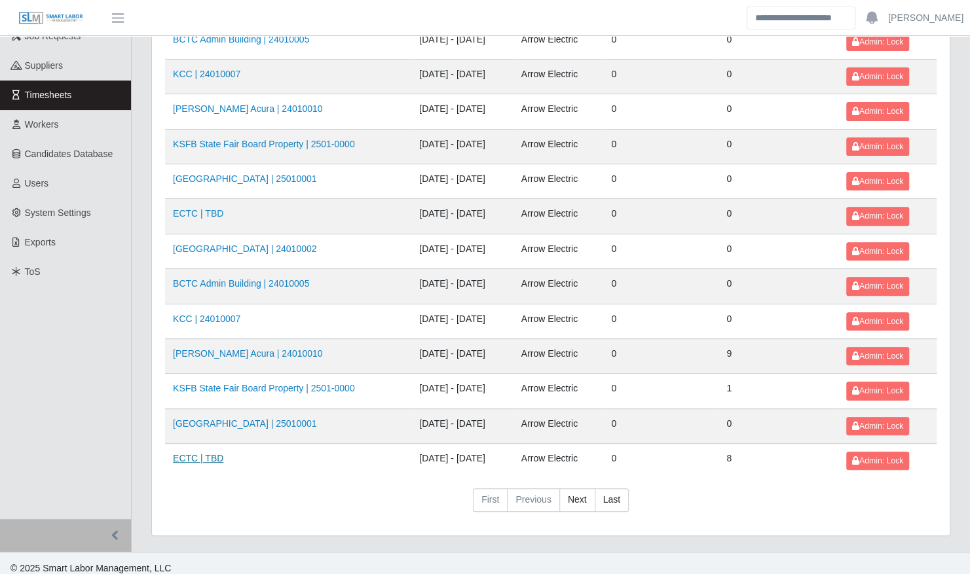
click at [207, 453] on link "ECTC | TBD" at bounding box center [198, 458] width 50 height 10
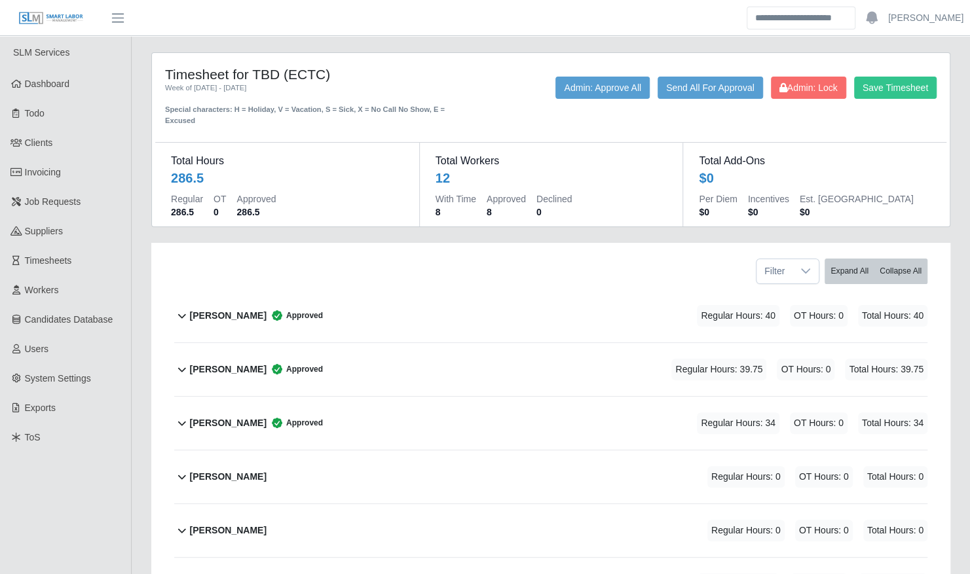
click at [344, 346] on div "[PERSON_NAME] Approved Regular Hours: 39.75 OT Hours: 0 Total Hours: 39.75" at bounding box center [558, 369] width 737 height 53
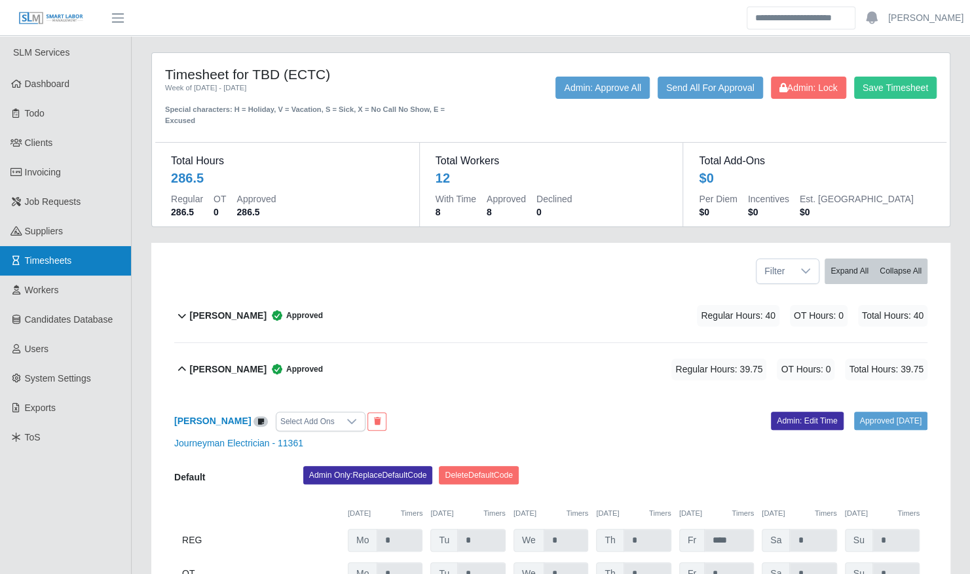
click at [52, 250] on link "Timesheets" at bounding box center [65, 260] width 131 height 29
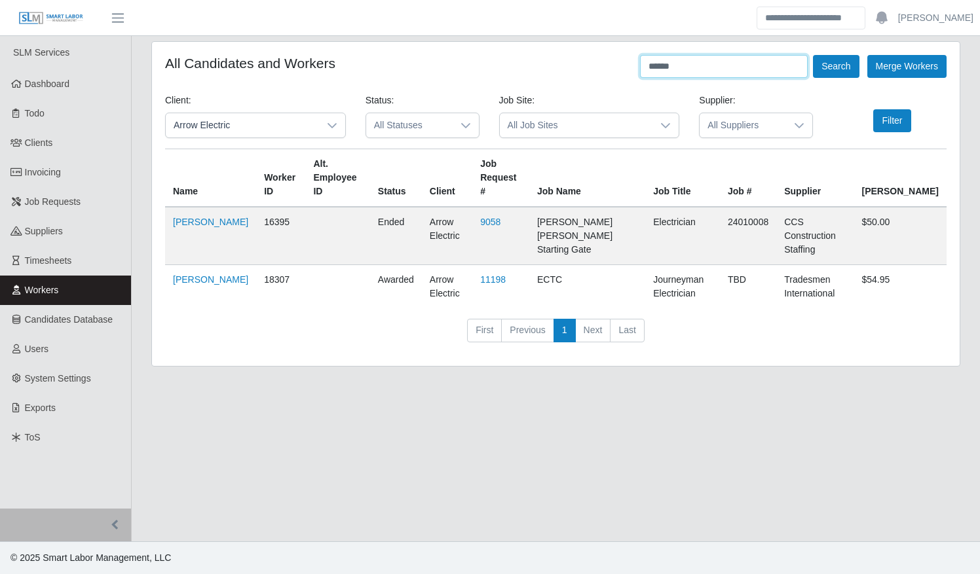
click at [703, 70] on input "******" at bounding box center [724, 66] width 168 height 23
type input "*"
type input "****"
click at [813, 55] on button "Search" at bounding box center [836, 66] width 46 height 23
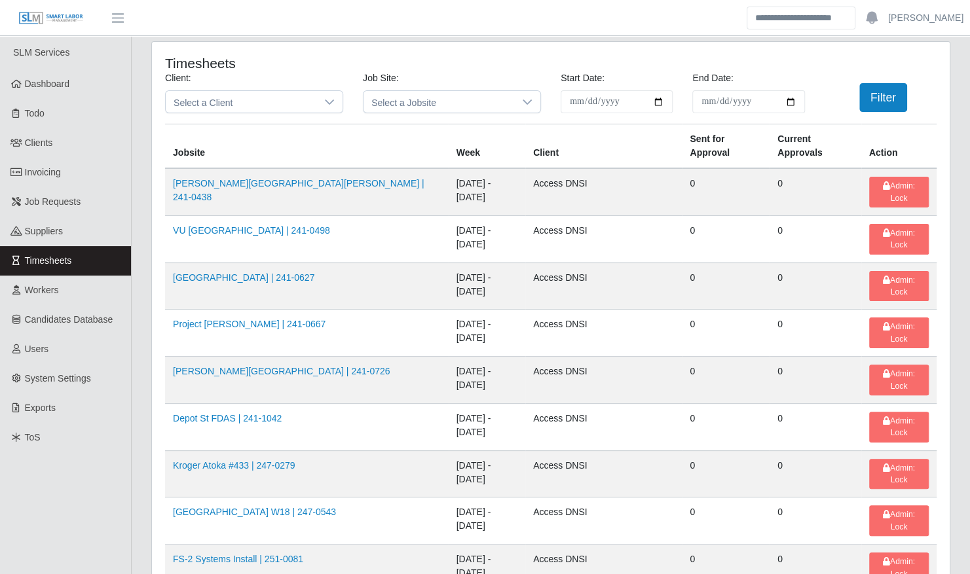
click at [246, 113] on div "**********" at bounding box center [550, 97] width 791 height 52
click at [246, 101] on span "Select a Client" at bounding box center [241, 102] width 151 height 22
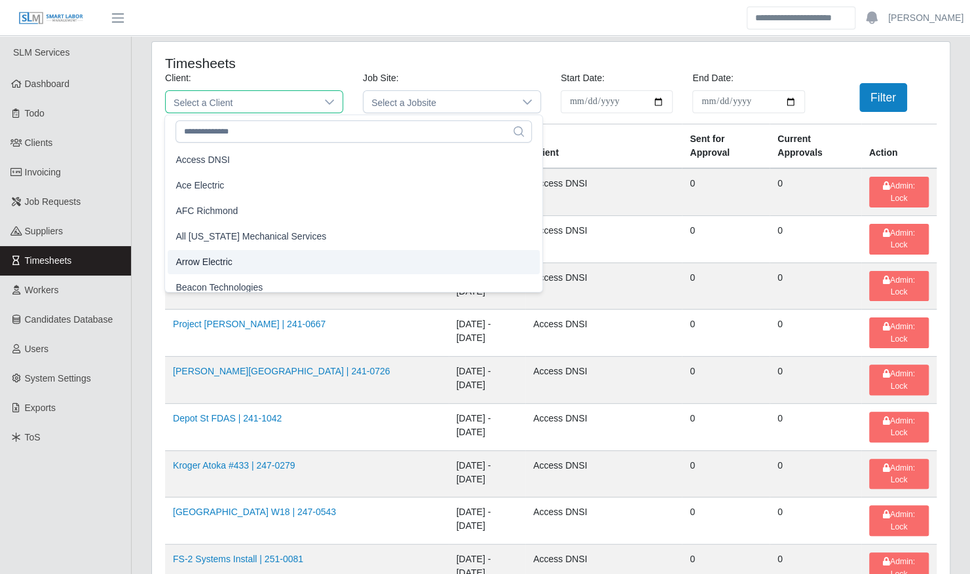
click at [242, 261] on li "Arrow Electric" at bounding box center [354, 262] width 372 height 24
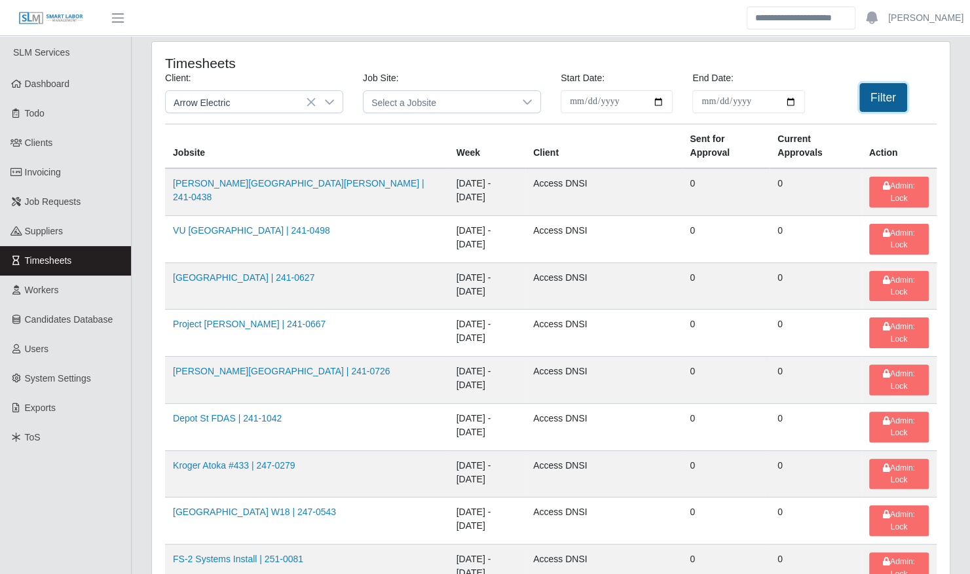
click at [883, 94] on button "Filter" at bounding box center [883, 97] width 48 height 29
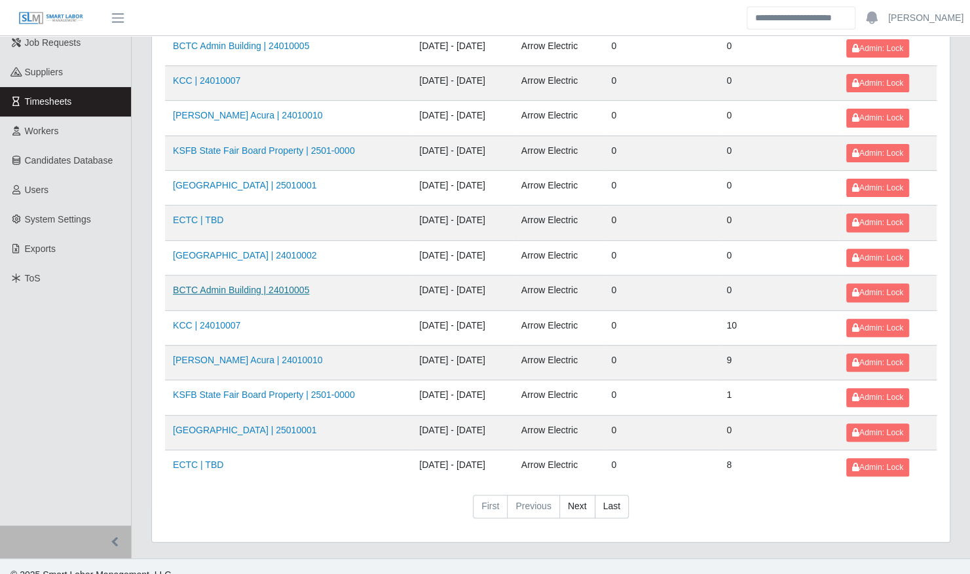
scroll to position [163, 0]
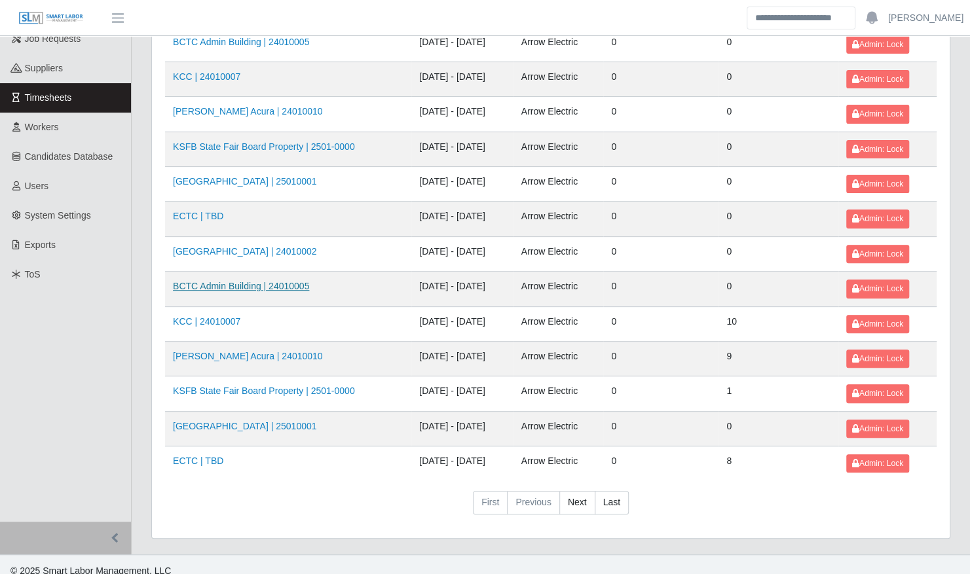
click at [234, 283] on link "BCTC Admin Building | 24010005" at bounding box center [241, 286] width 136 height 10
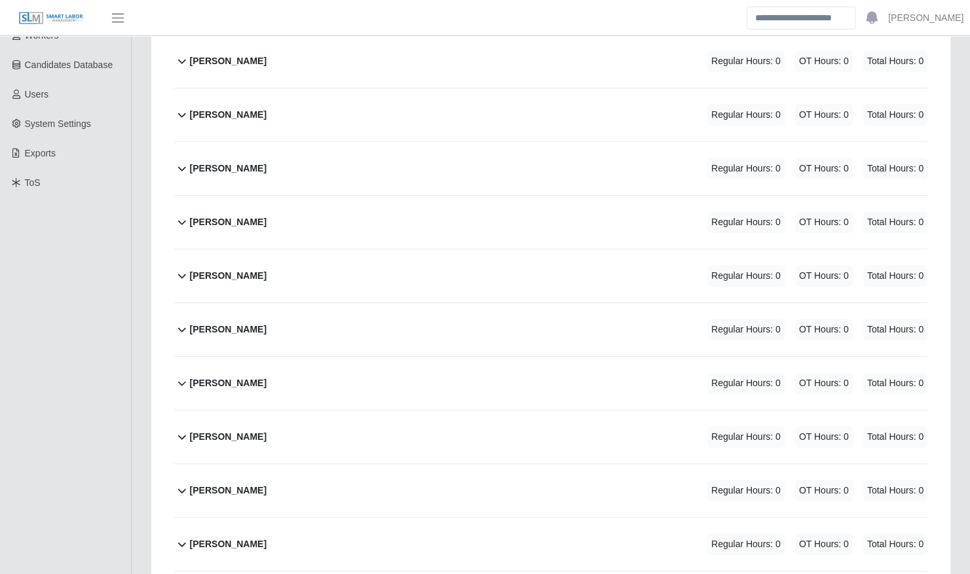
scroll to position [255, 0]
click at [247, 430] on b "Luis Martinez" at bounding box center [228, 437] width 77 height 14
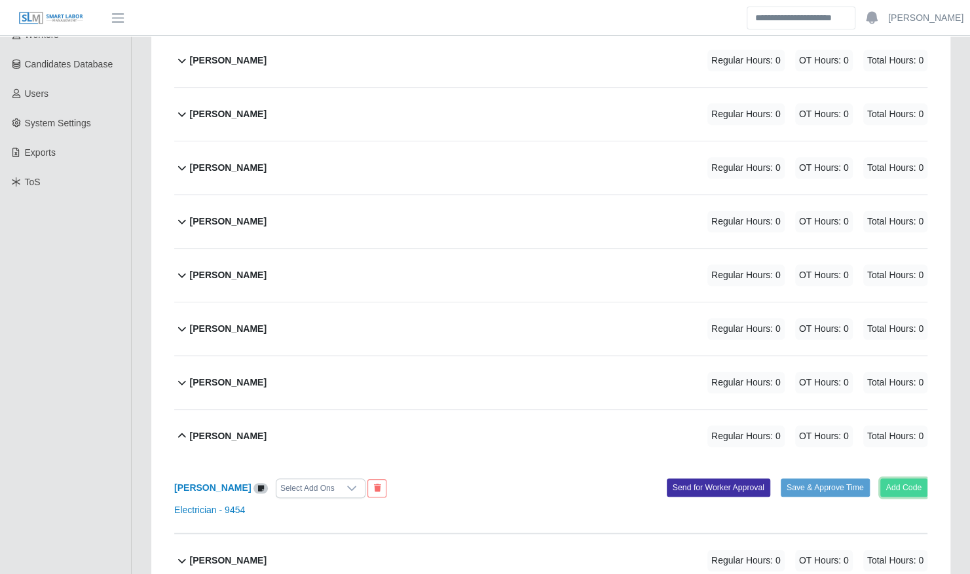
click at [908, 479] on button "Add Code" at bounding box center [904, 488] width 48 height 18
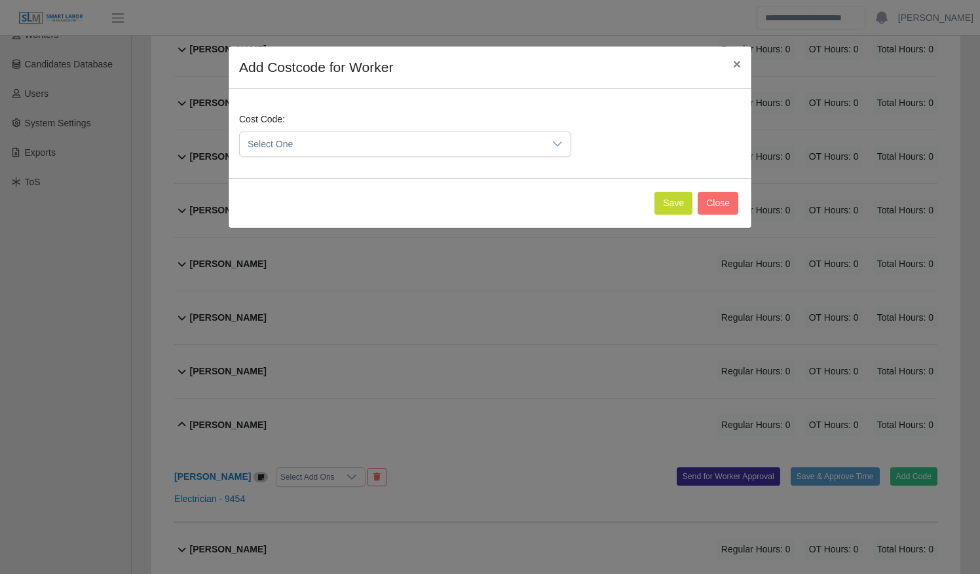
click at [454, 141] on span "Select One" at bounding box center [392, 144] width 304 height 24
click at [435, 209] on li "DEF.000000001 (Default)" at bounding box center [405, 208] width 326 height 24
click at [681, 193] on button "Save" at bounding box center [673, 203] width 38 height 23
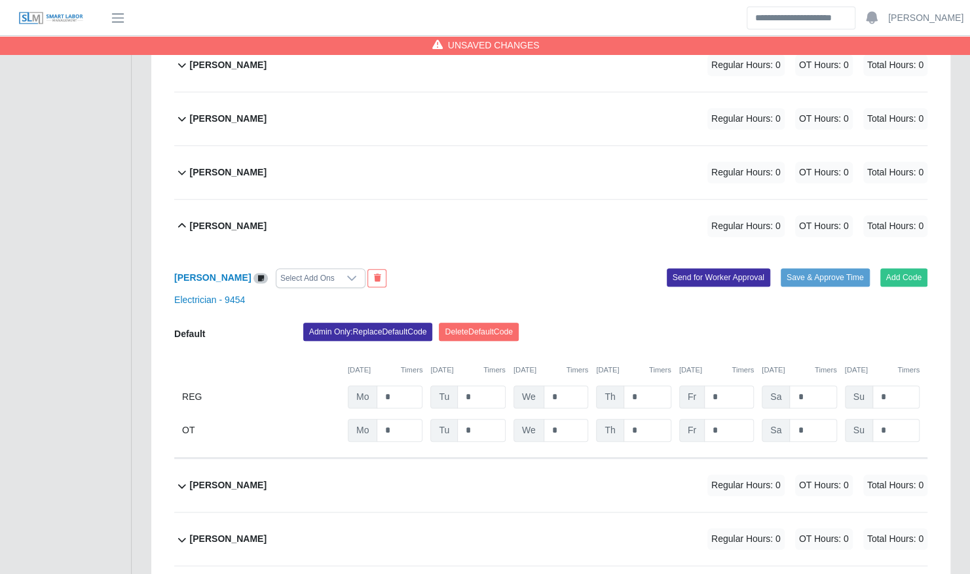
scroll to position [466, 0]
click at [411, 385] on input "*" at bounding box center [400, 396] width 46 height 23
type input "**"
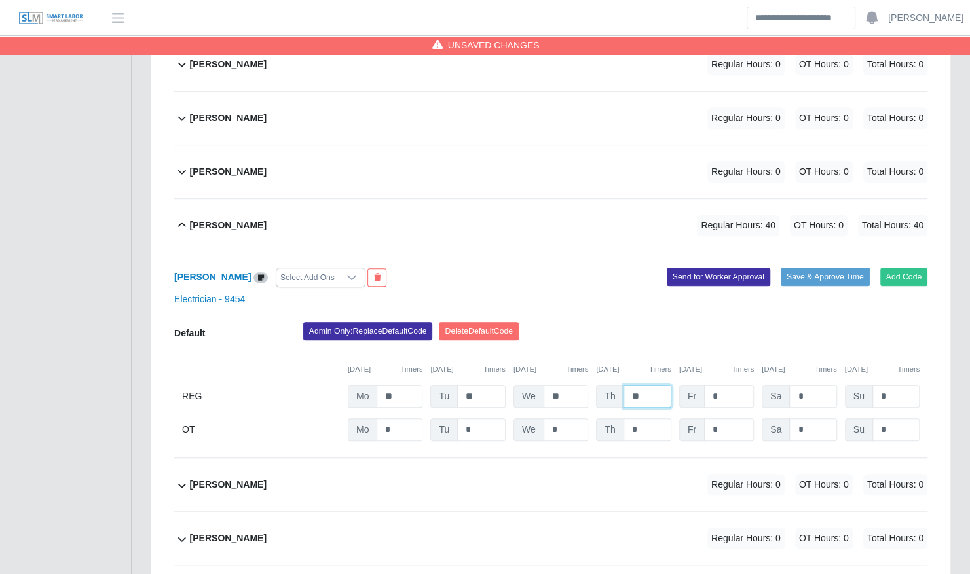
type input "**"
click at [833, 268] on button "Save & Approve Time" at bounding box center [825, 277] width 89 height 18
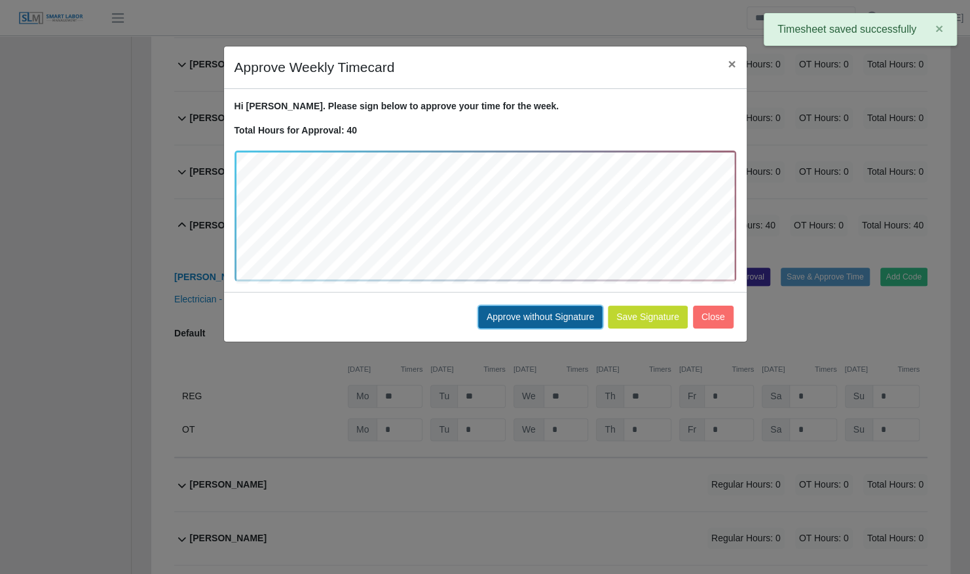
click at [538, 320] on button "Approve without Signature" at bounding box center [540, 317] width 124 height 23
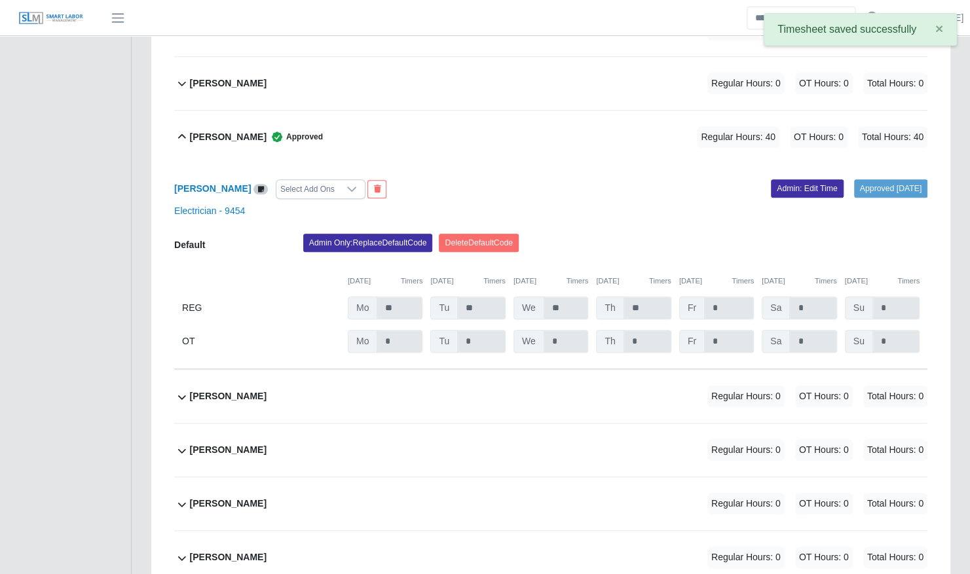
scroll to position [753, 0]
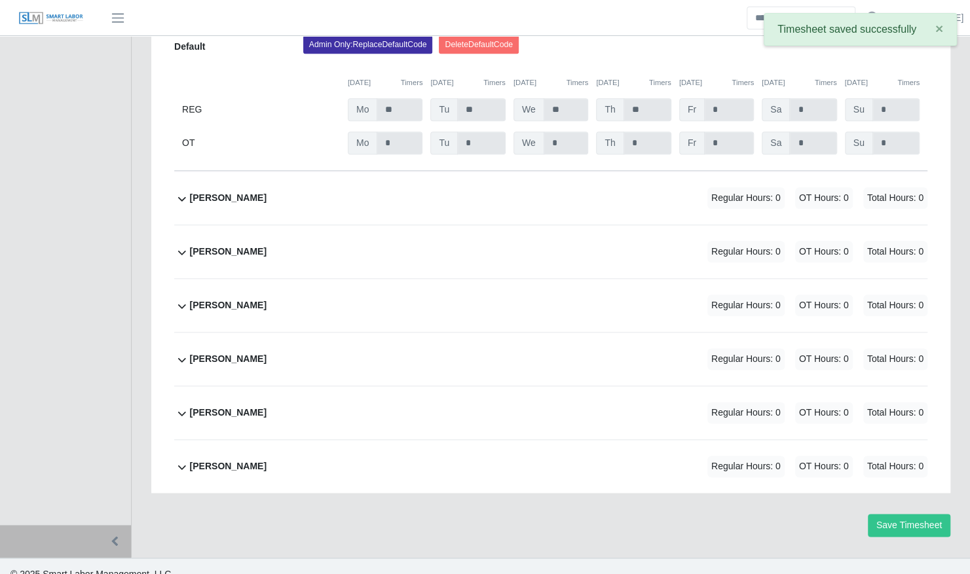
click at [445, 386] on div "Steven Workman Regular Hours: 0 OT Hours: 0 Total Hours: 0" at bounding box center [558, 412] width 737 height 53
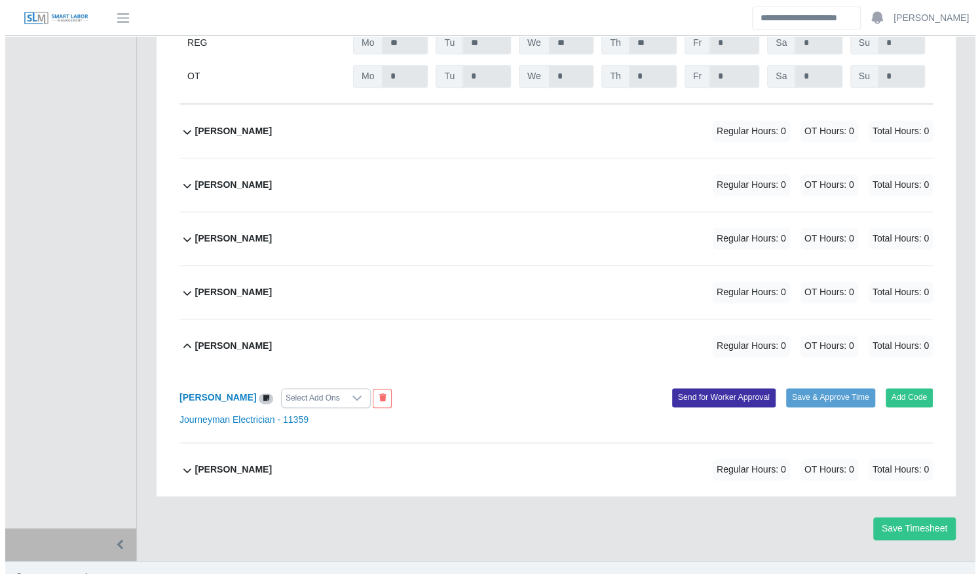
scroll to position [824, 0]
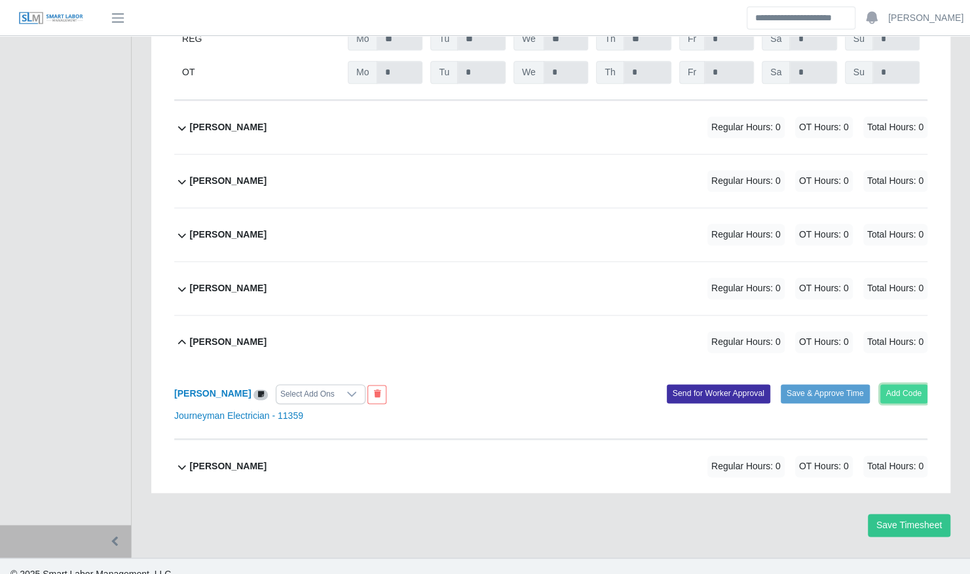
click at [884, 384] on button "Add Code" at bounding box center [904, 393] width 48 height 18
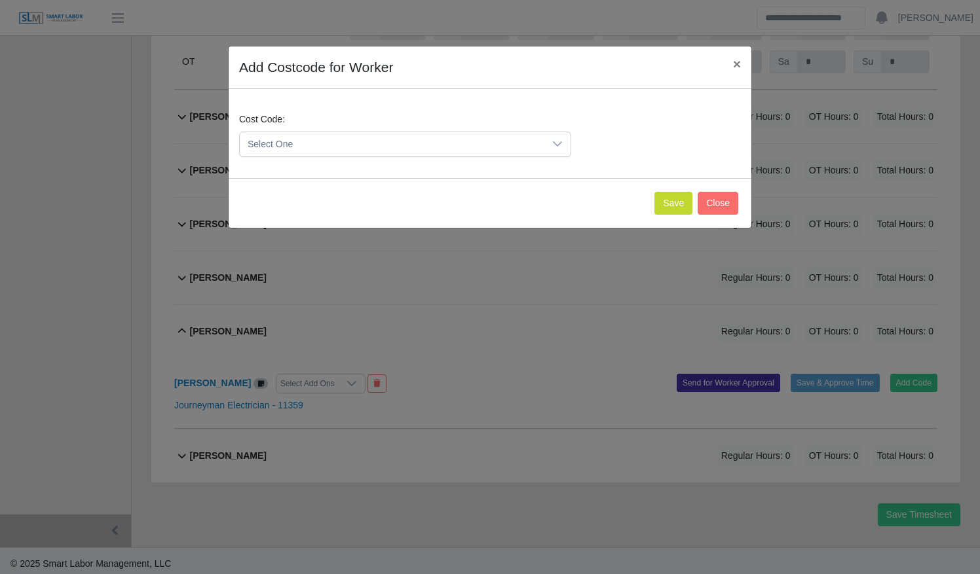
click at [439, 147] on span "Select One" at bounding box center [392, 144] width 304 height 24
click at [428, 203] on li "DEF.000000001 (Default)" at bounding box center [405, 208] width 326 height 24
click at [673, 202] on button "Save" at bounding box center [673, 203] width 38 height 23
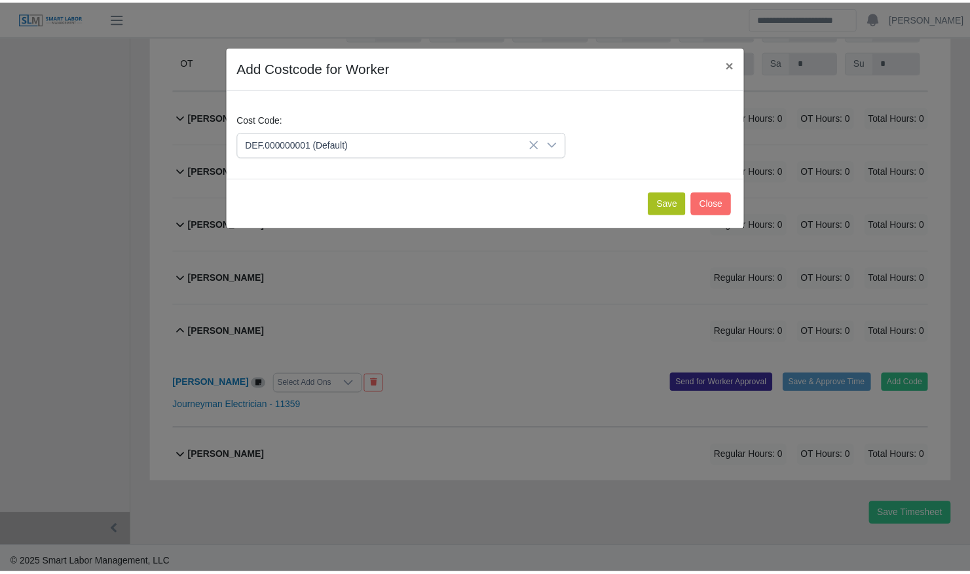
scroll to position [959, 0]
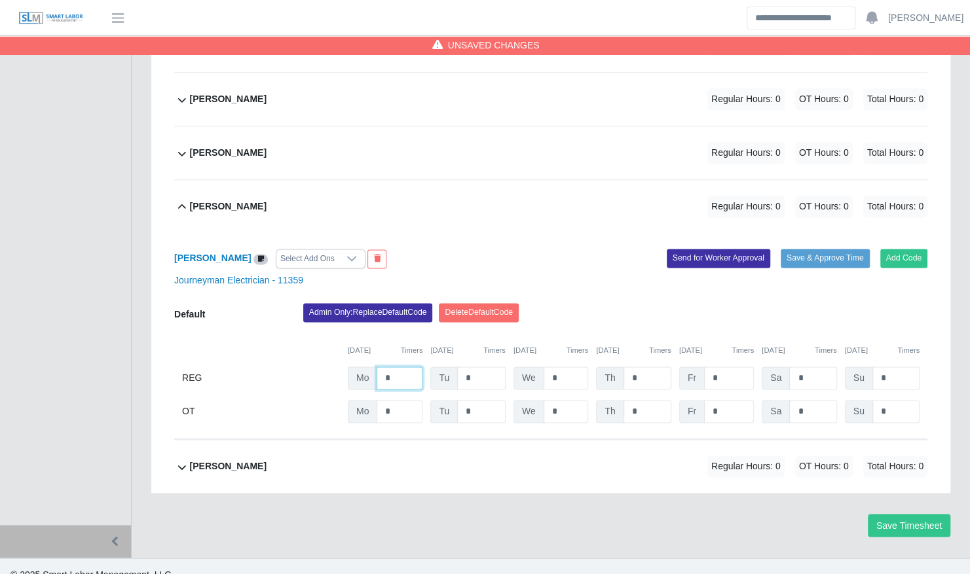
click at [408, 367] on input "*" at bounding box center [400, 378] width 46 height 23
type input "**"
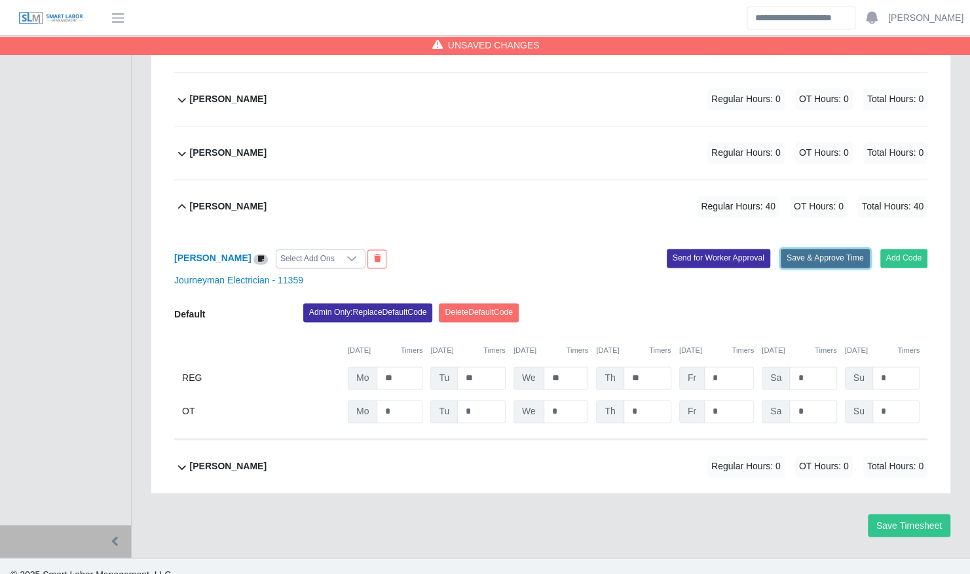
click at [803, 249] on button "Save & Approve Time" at bounding box center [825, 258] width 89 height 18
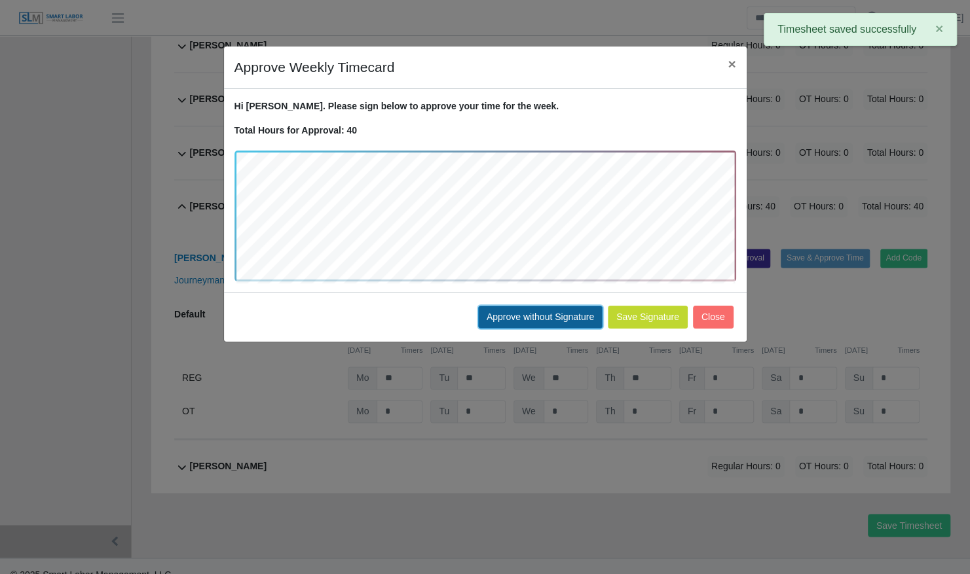
click at [534, 320] on button "Approve without Signature" at bounding box center [540, 317] width 124 height 23
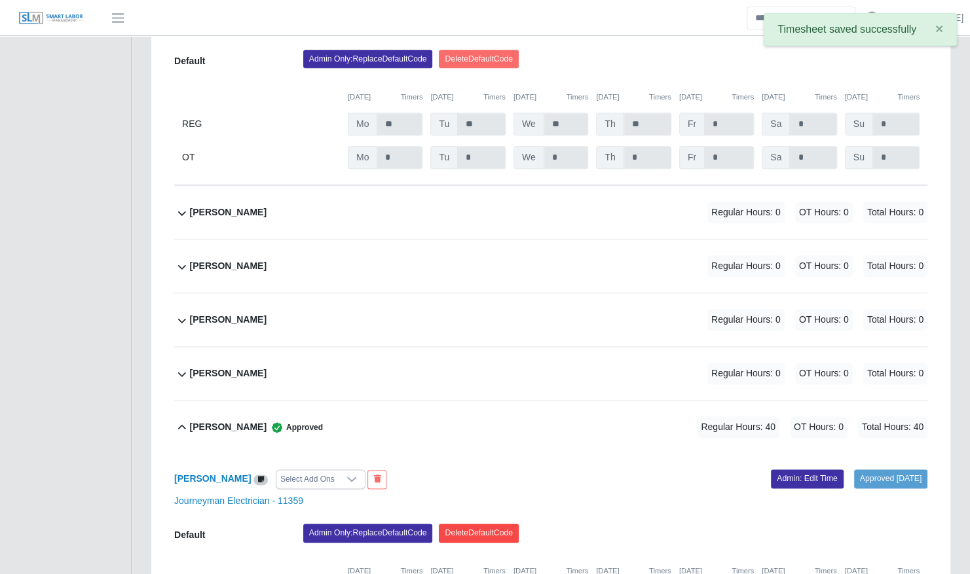
scroll to position [711, 0]
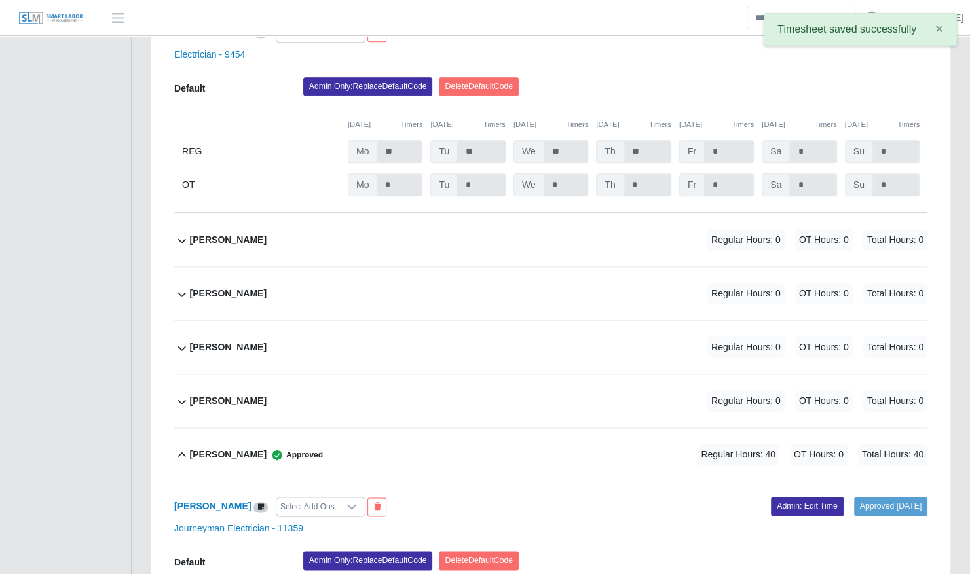
click at [456, 289] on div "Michael Pyles Regular Hours: 0 OT Hours: 0 Total Hours: 0" at bounding box center [558, 293] width 737 height 53
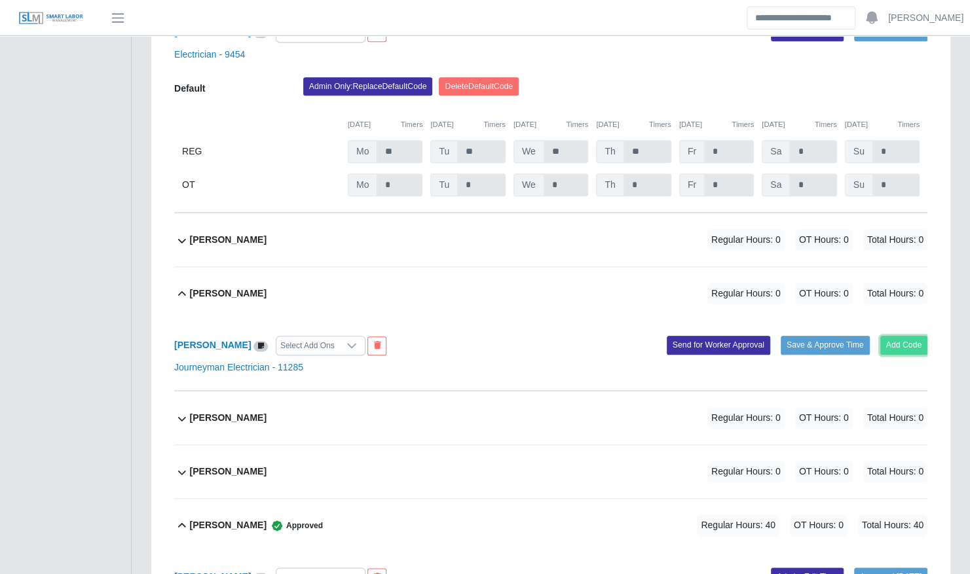
click at [898, 336] on button "Add Code" at bounding box center [904, 345] width 48 height 18
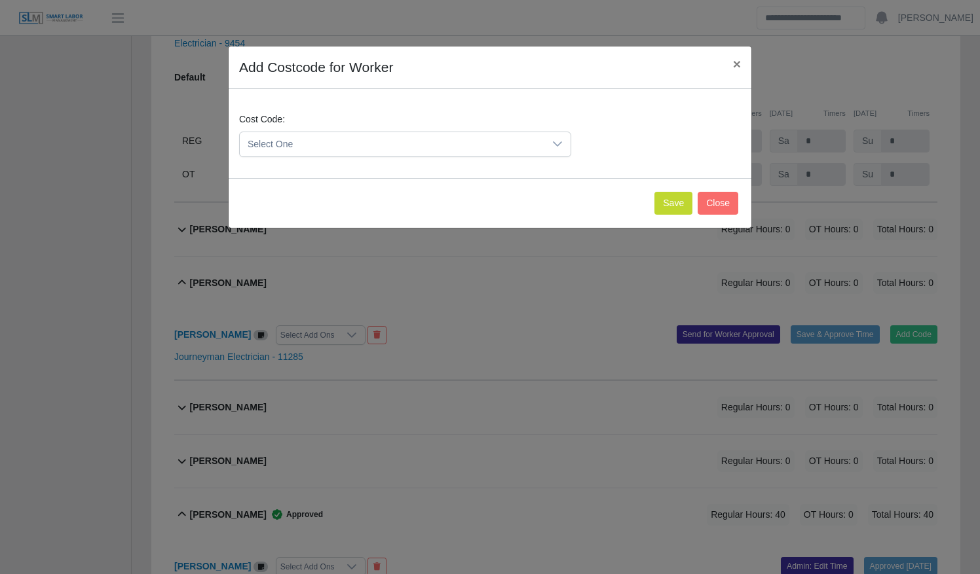
click at [478, 145] on span "Select One" at bounding box center [392, 144] width 304 height 24
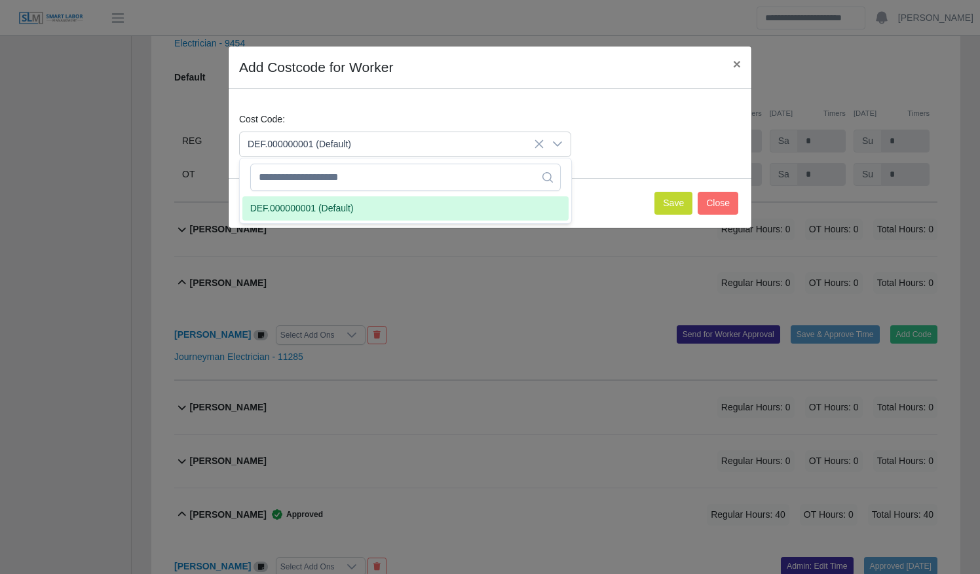
click at [473, 206] on li "DEF.000000001 (Default)" at bounding box center [405, 208] width 326 height 24
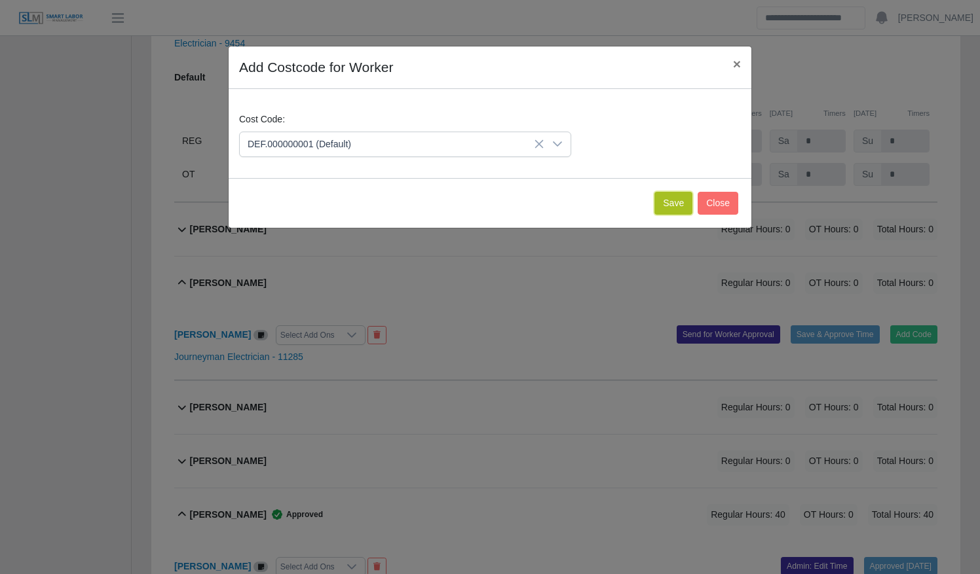
click at [678, 202] on button "Save" at bounding box center [673, 203] width 38 height 23
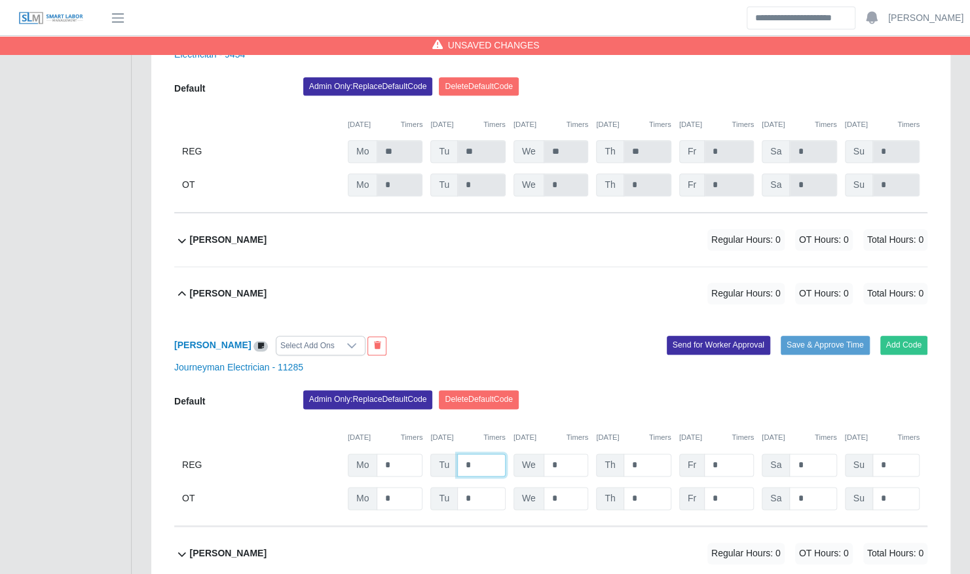
click at [487, 454] on input "*" at bounding box center [481, 465] width 48 height 23
type input "*"
click at [822, 336] on button "Save & Approve Time" at bounding box center [825, 345] width 89 height 18
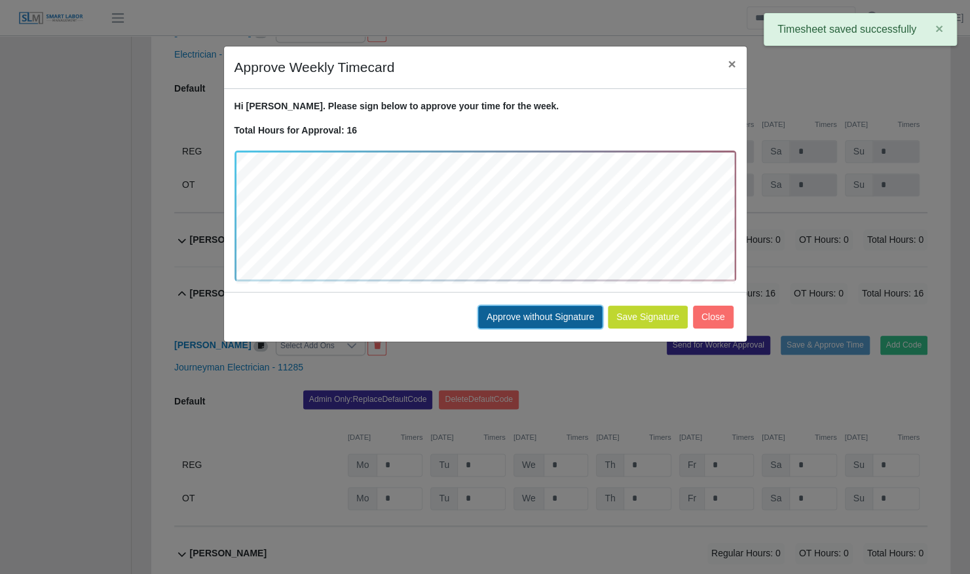
click at [542, 316] on button "Approve without Signature" at bounding box center [540, 317] width 124 height 23
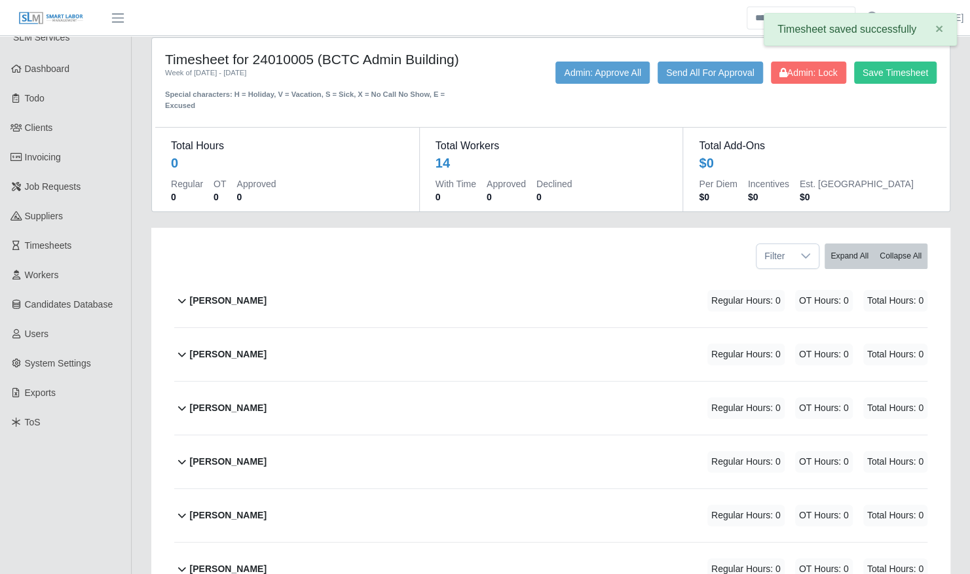
scroll to position [14, 0]
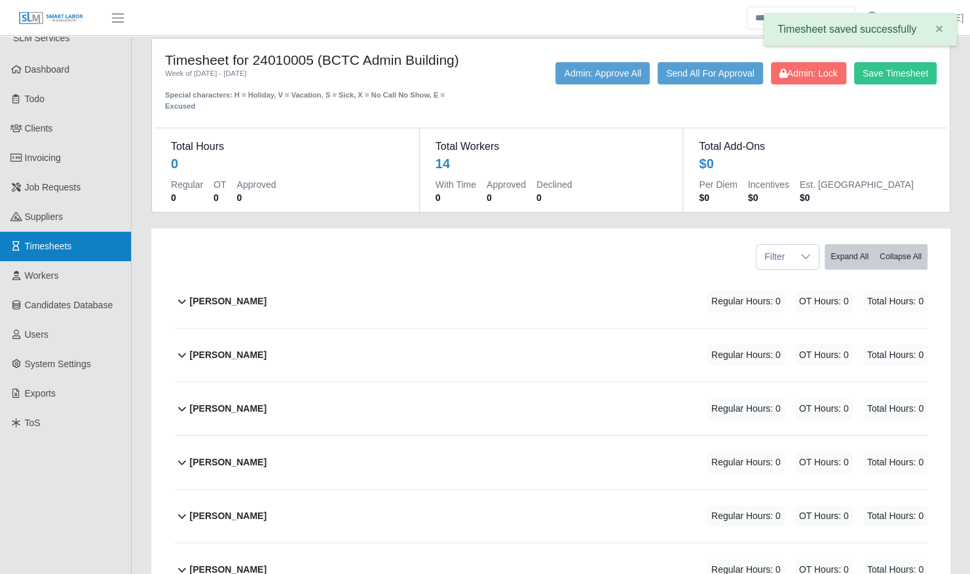
click at [96, 237] on link "Timesheets" at bounding box center [65, 246] width 131 height 29
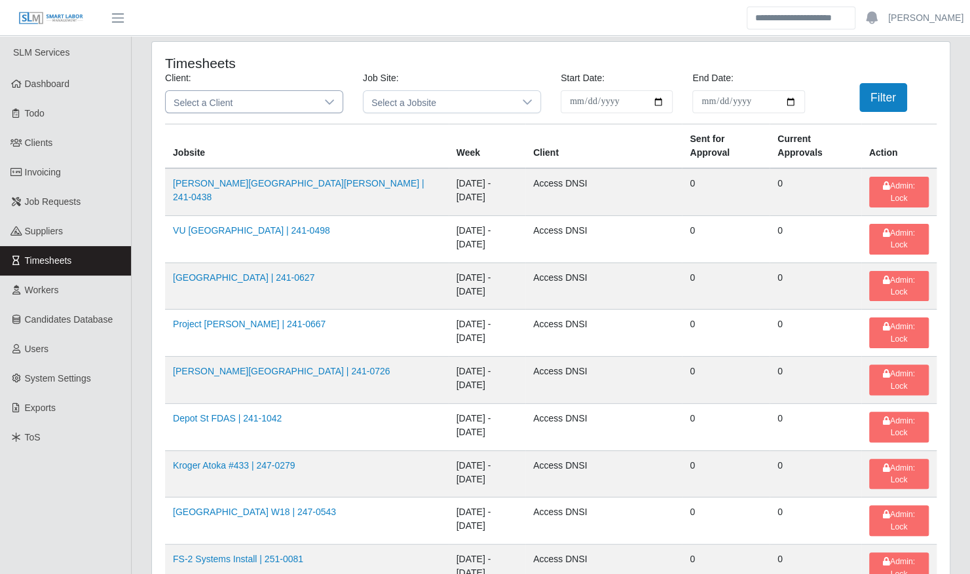
click at [265, 102] on span "Select a Client" at bounding box center [241, 102] width 151 height 22
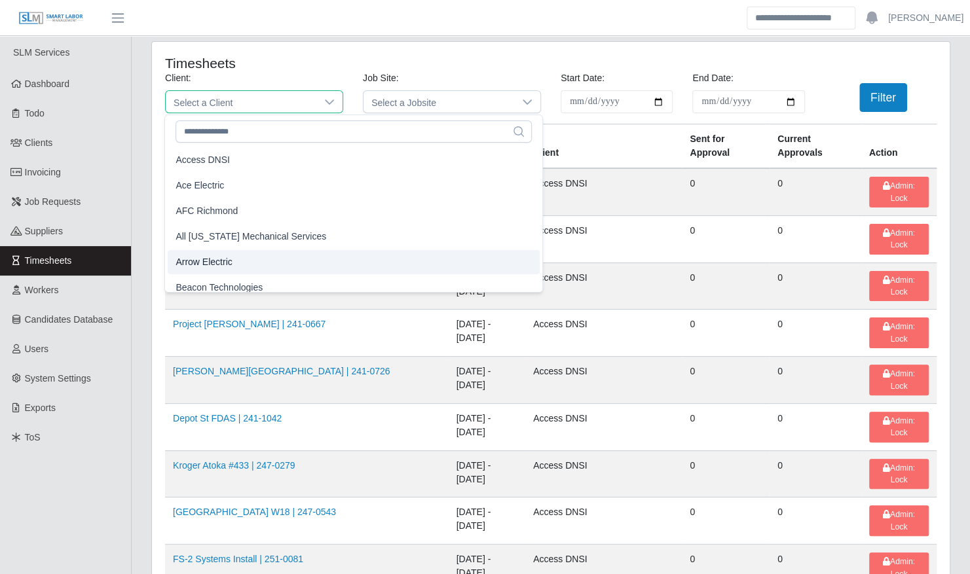
scroll to position [8, 0]
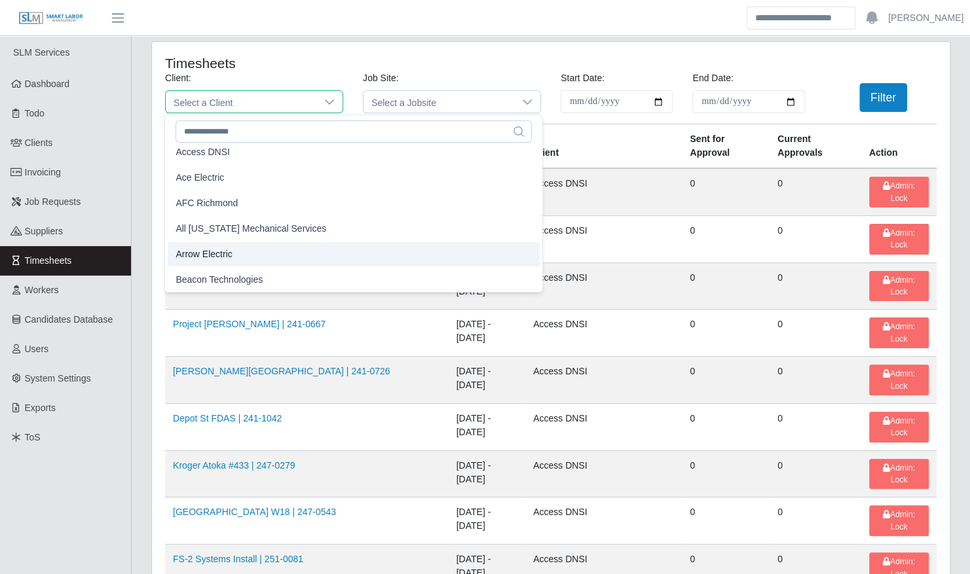
click at [248, 251] on li "Arrow Electric" at bounding box center [354, 254] width 372 height 24
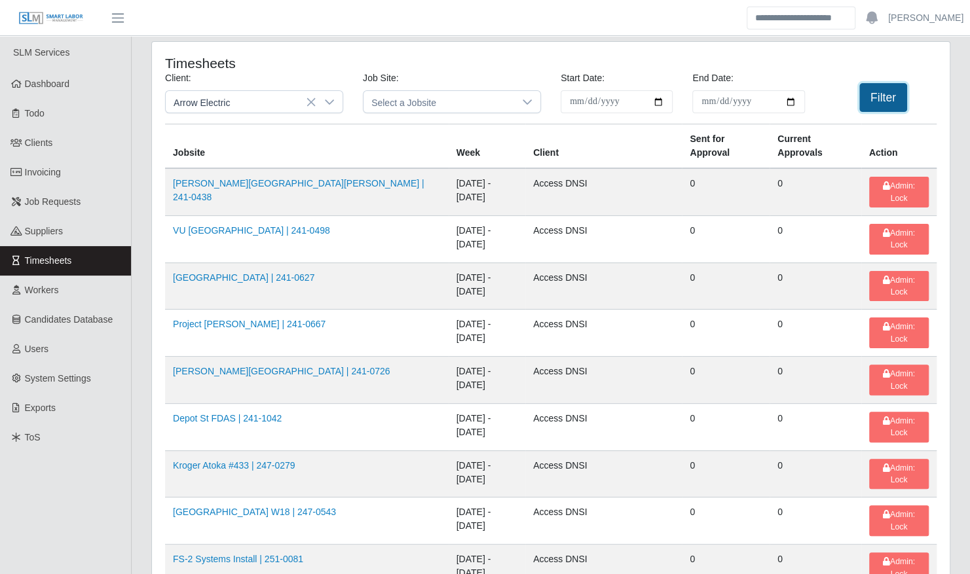
click at [885, 86] on button "Filter" at bounding box center [883, 97] width 48 height 29
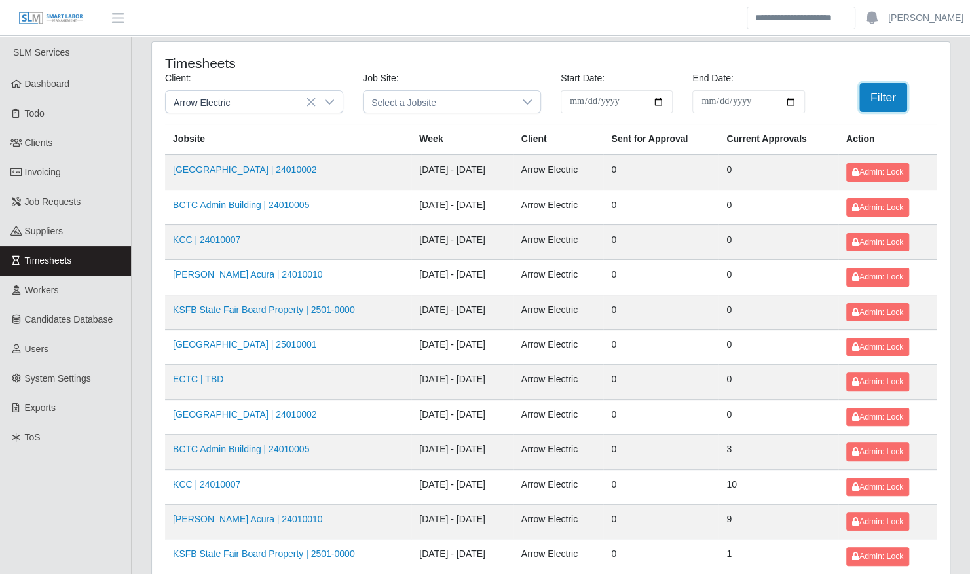
scroll to position [166, 0]
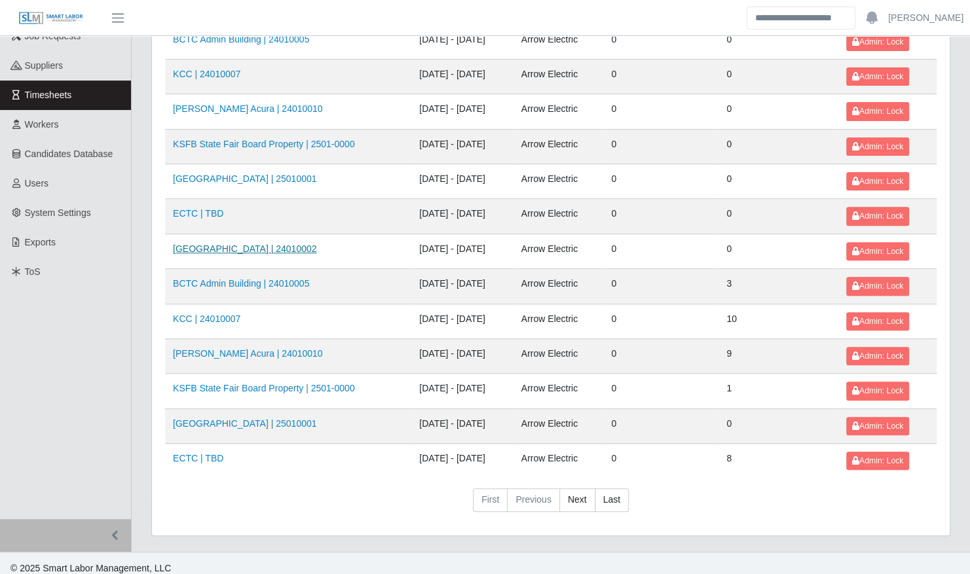
click at [276, 249] on link "Kenneland Chalet Building | 24010002" at bounding box center [244, 249] width 143 height 10
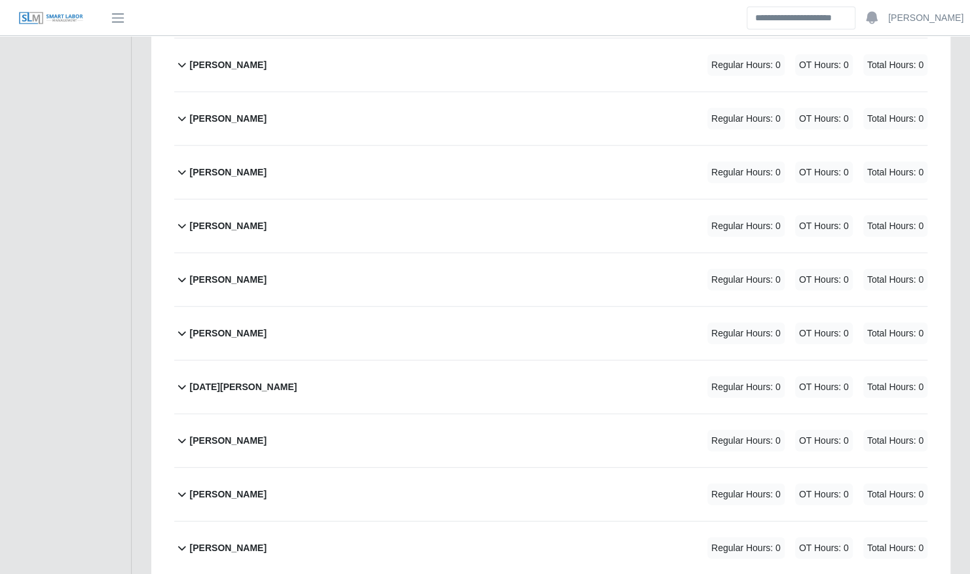
scroll to position [1879, 0]
click at [288, 253] on div "[PERSON_NAME] Regular Hours: 0 OT Hours: 0 Total Hours: 0" at bounding box center [558, 279] width 737 height 53
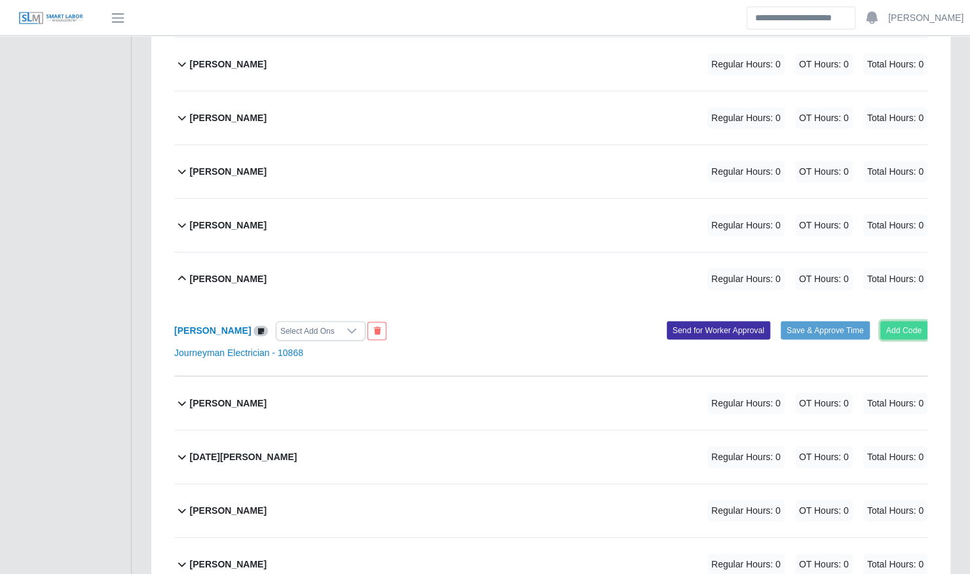
click at [900, 322] on button "Add Code" at bounding box center [904, 331] width 48 height 18
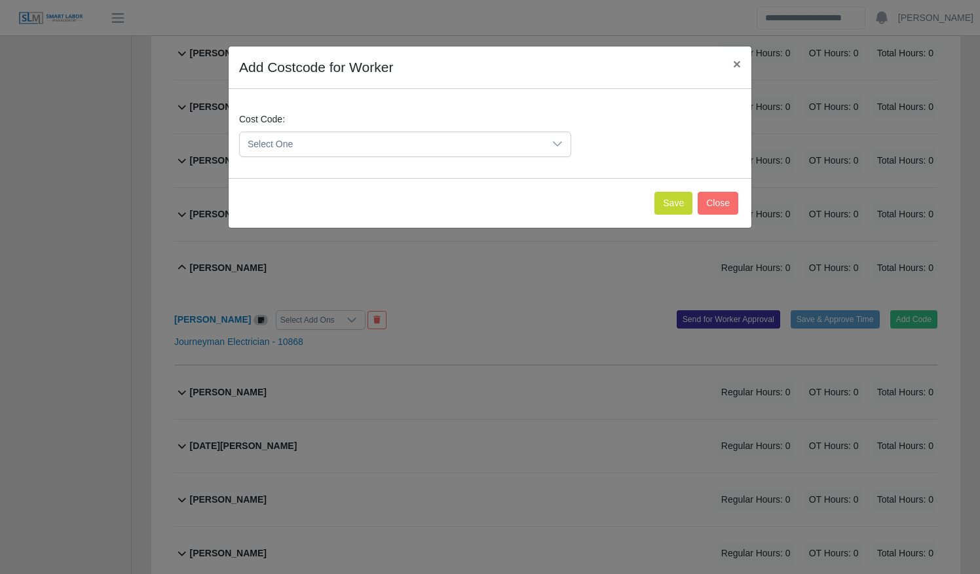
click at [327, 151] on span "Select One" at bounding box center [392, 144] width 304 height 24
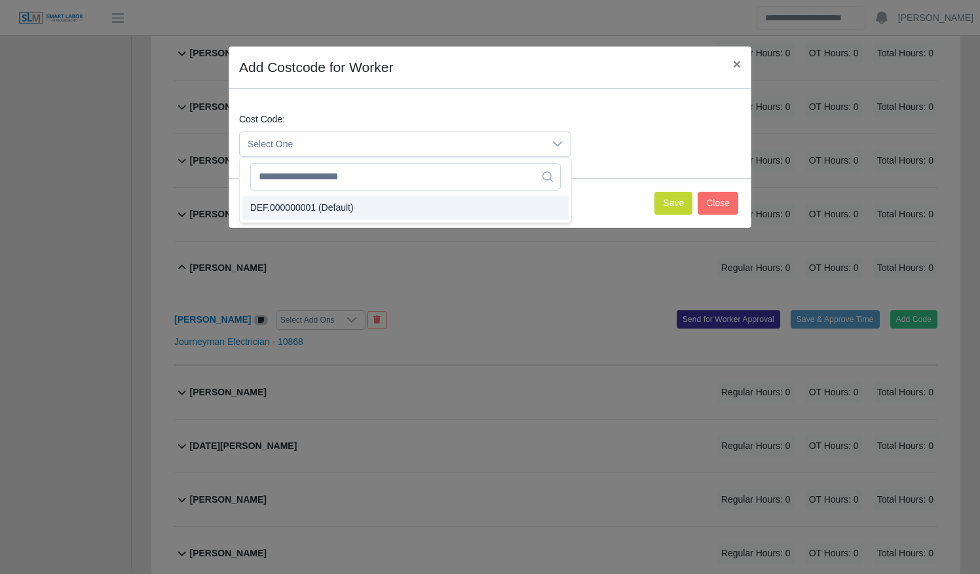
click at [346, 208] on span "DEF.000000001 (Default)" at bounding box center [301, 208] width 103 height 14
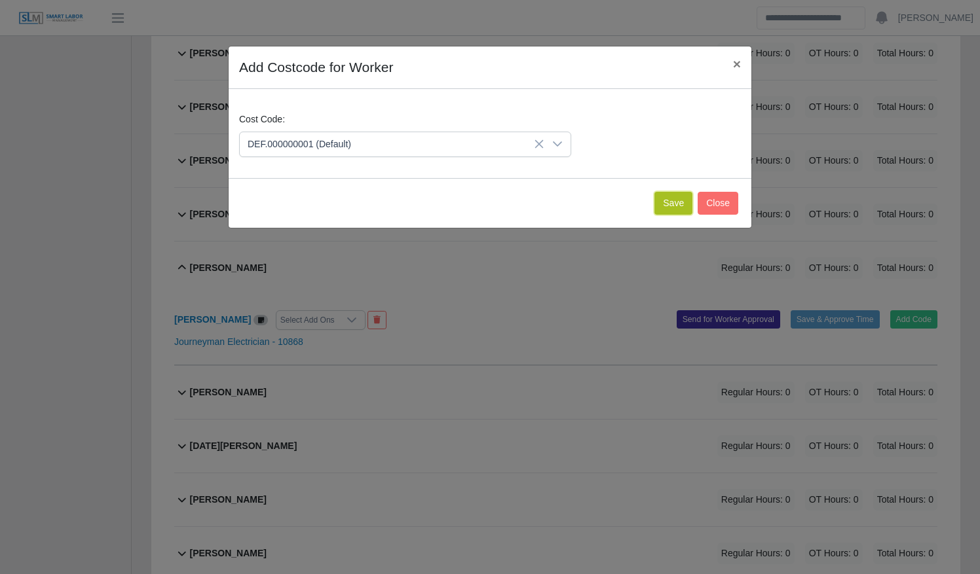
click at [668, 200] on button "Save" at bounding box center [673, 203] width 38 height 23
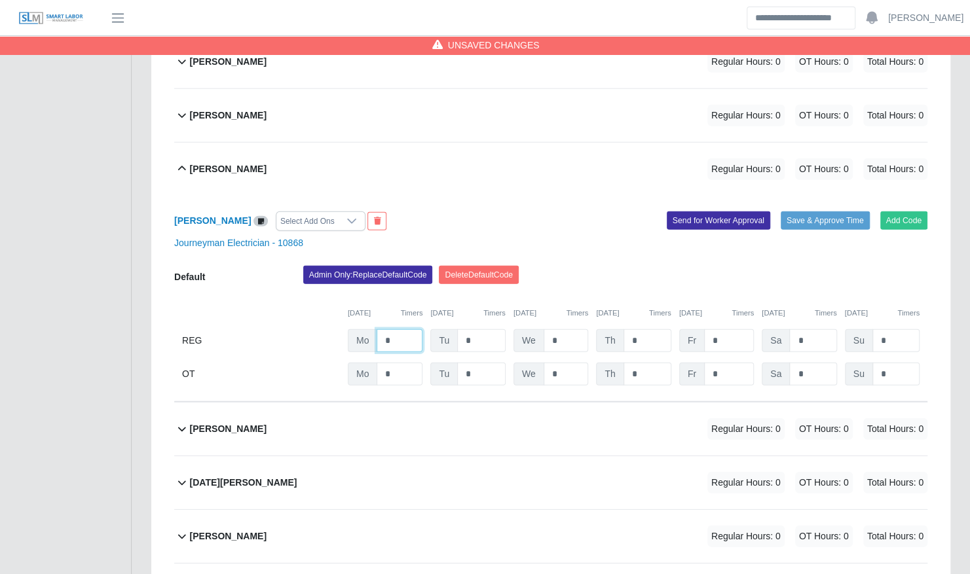
click at [402, 329] on input "*" at bounding box center [400, 340] width 46 height 23
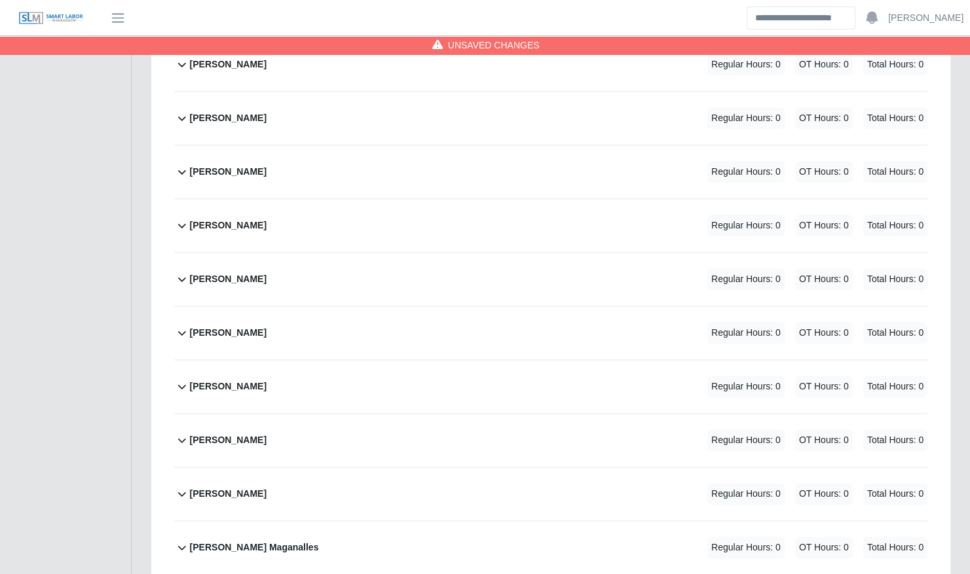
scroll to position [697, 0]
type input "**"
click at [338, 172] on div "Christopher Miller Regular Hours: 0 OT Hours: 0 Total Hours: 0" at bounding box center [558, 172] width 737 height 53
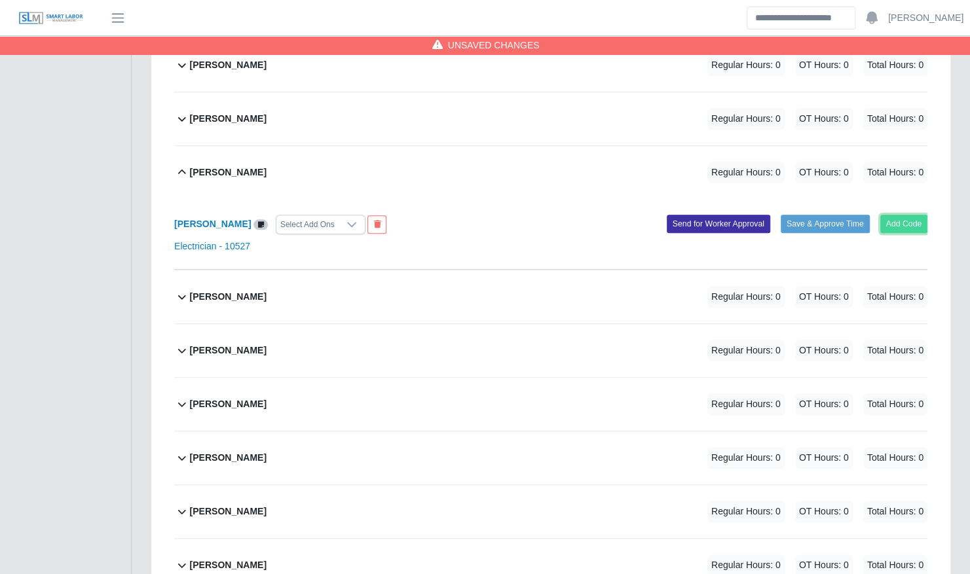
click at [909, 215] on button "Add Code" at bounding box center [904, 224] width 48 height 18
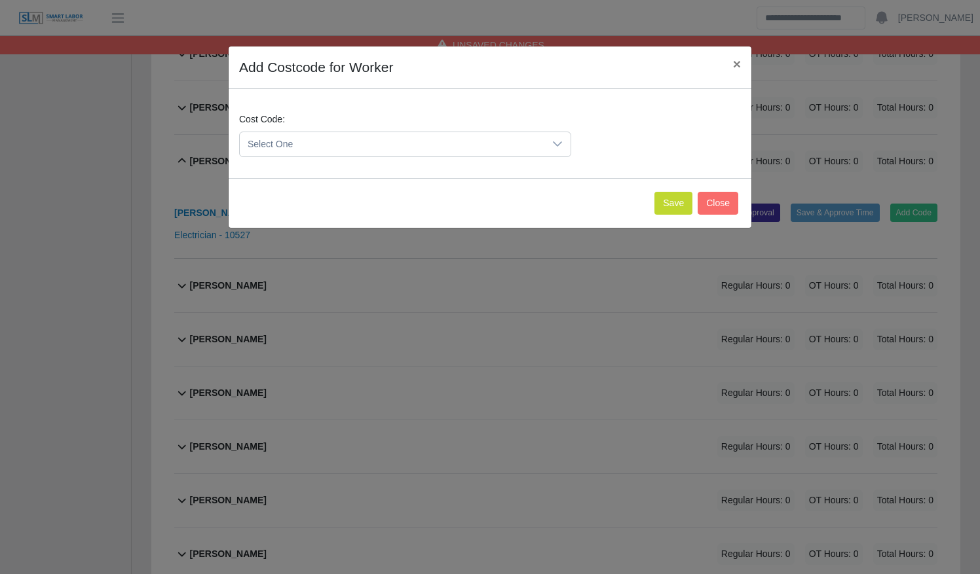
click at [393, 153] on span "Select One" at bounding box center [392, 144] width 304 height 24
click at [405, 210] on li "DEF.000000001 (Default)" at bounding box center [405, 208] width 326 height 24
click at [668, 198] on button "Save" at bounding box center [673, 203] width 38 height 23
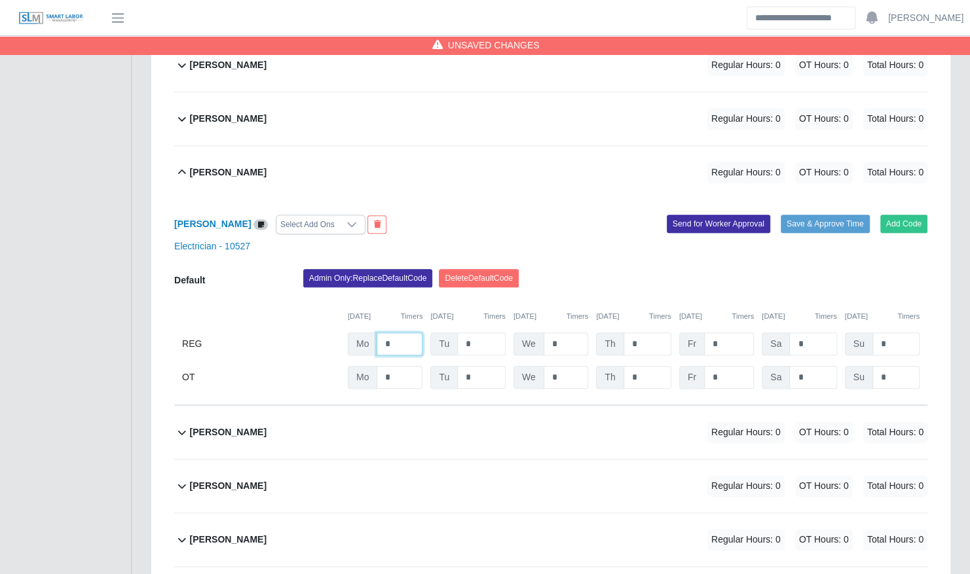
click at [407, 333] on input "*" at bounding box center [400, 344] width 46 height 23
type input "**"
click at [652, 269] on div "Admin Only: Replace Default Code Delete Default Code" at bounding box center [615, 282] width 644 height 26
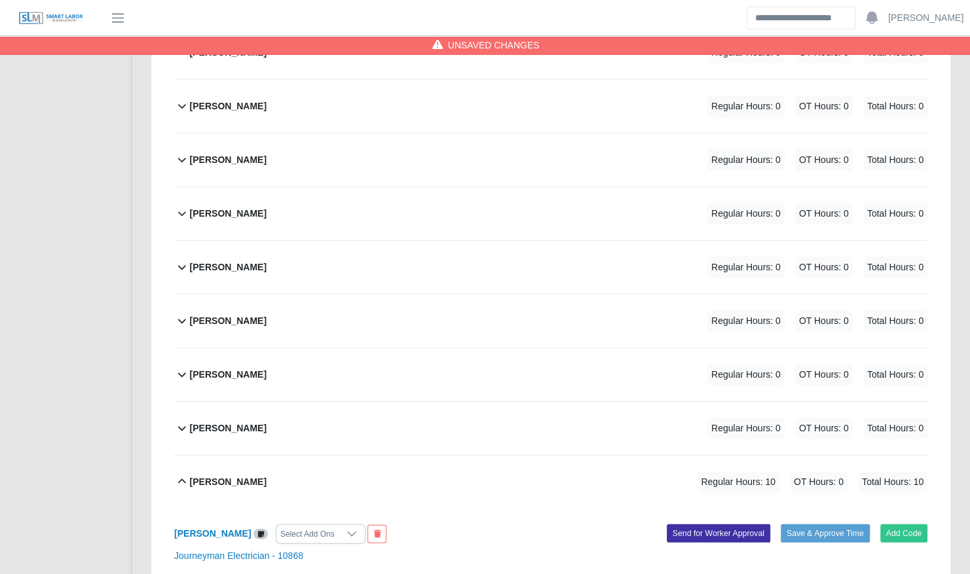
scroll to position [1883, 0]
click at [305, 349] on div "Luis Arroyo Regular Hours: 0 OT Hours: 0 Total Hours: 0" at bounding box center [558, 374] width 737 height 53
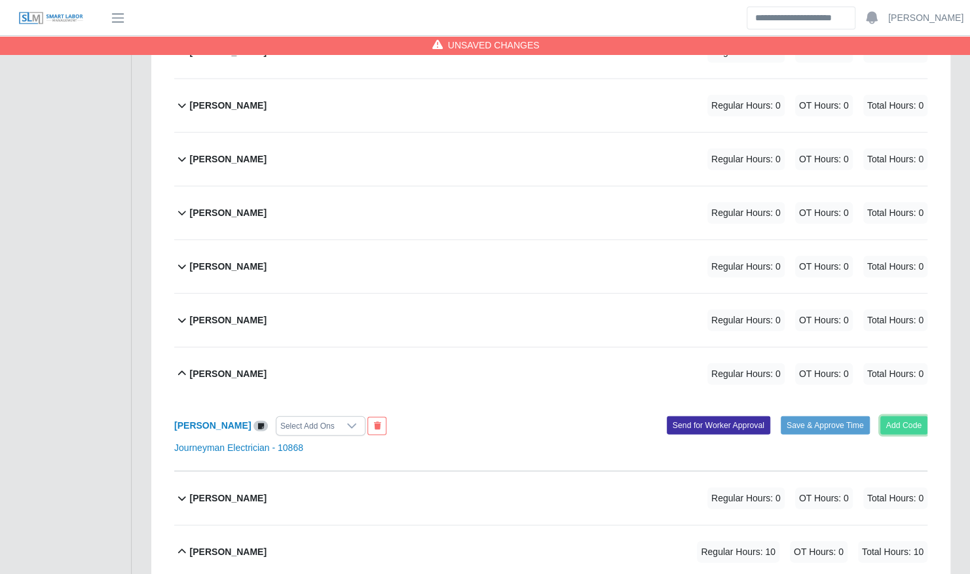
click at [910, 416] on button "Add Code" at bounding box center [904, 425] width 48 height 18
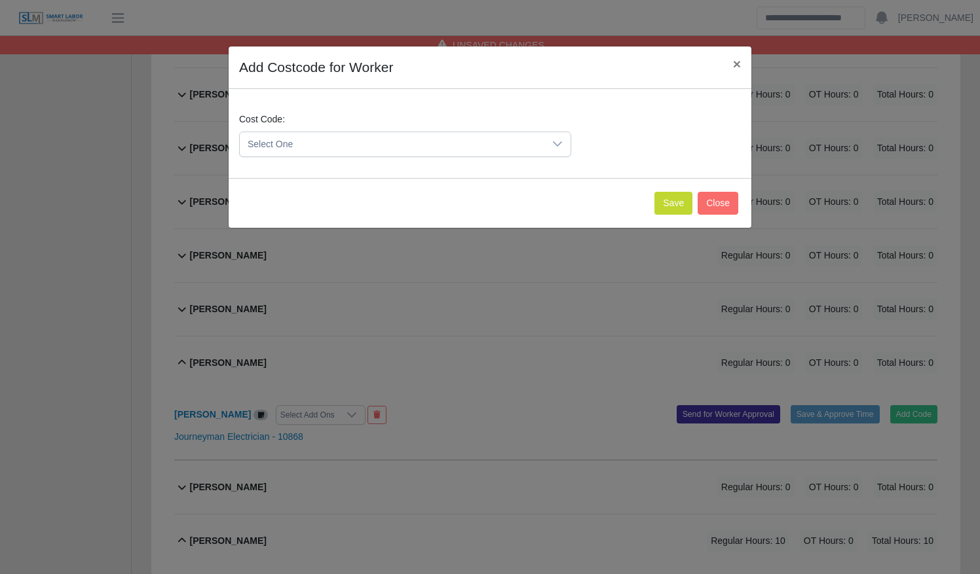
click at [348, 159] on div "Cost Code: Select One" at bounding box center [490, 140] width 508 height 55
click at [348, 155] on span "Select One" at bounding box center [392, 144] width 304 height 24
click at [353, 206] on li "DEF.000000001 (Default)" at bounding box center [405, 208] width 326 height 24
click at [659, 200] on button "Save" at bounding box center [673, 203] width 38 height 23
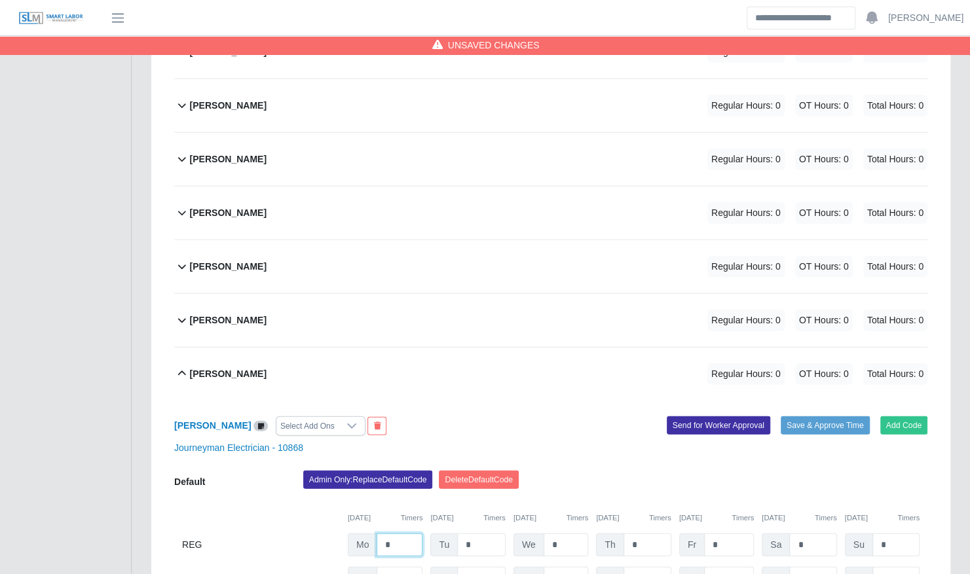
click at [398, 534] on input "*" at bounding box center [400, 545] width 46 height 23
type input "**"
click at [418, 348] on div "Luis Arroyo Regular Hours: 10 OT Hours: 0 Total Hours: 10" at bounding box center [558, 374] width 737 height 53
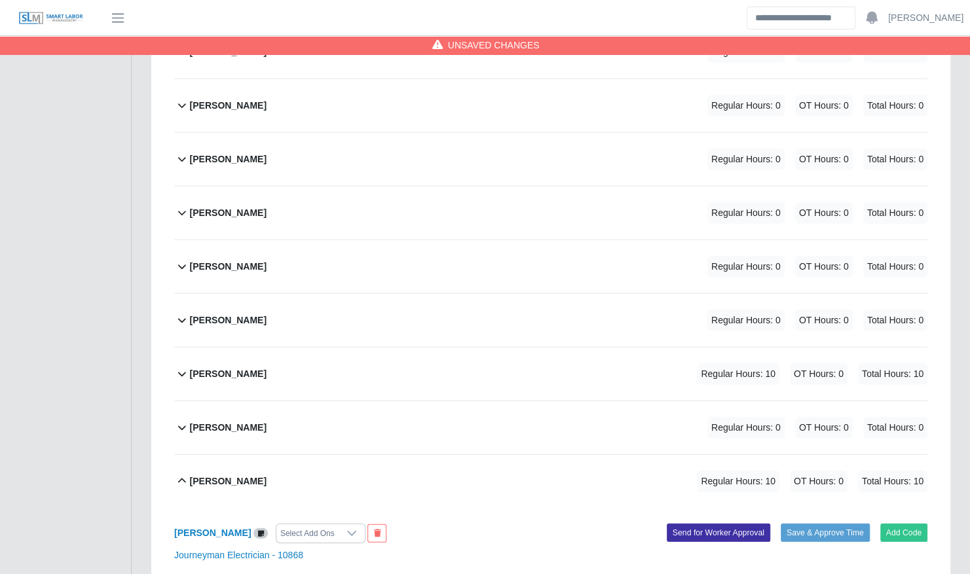
click at [410, 348] on div "Luis Arroyo Regular Hours: 10 OT Hours: 0 Total Hours: 10" at bounding box center [558, 374] width 737 height 53
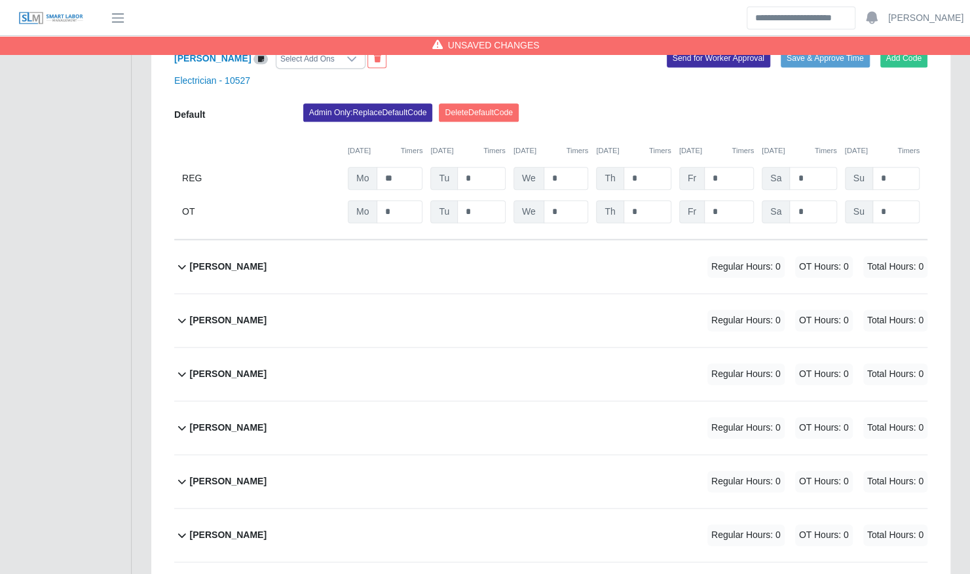
scroll to position [863, 0]
click at [378, 304] on div "Darwin Rodas Regular Hours: 0 OT Hours: 0 Total Hours: 0" at bounding box center [558, 319] width 737 height 53
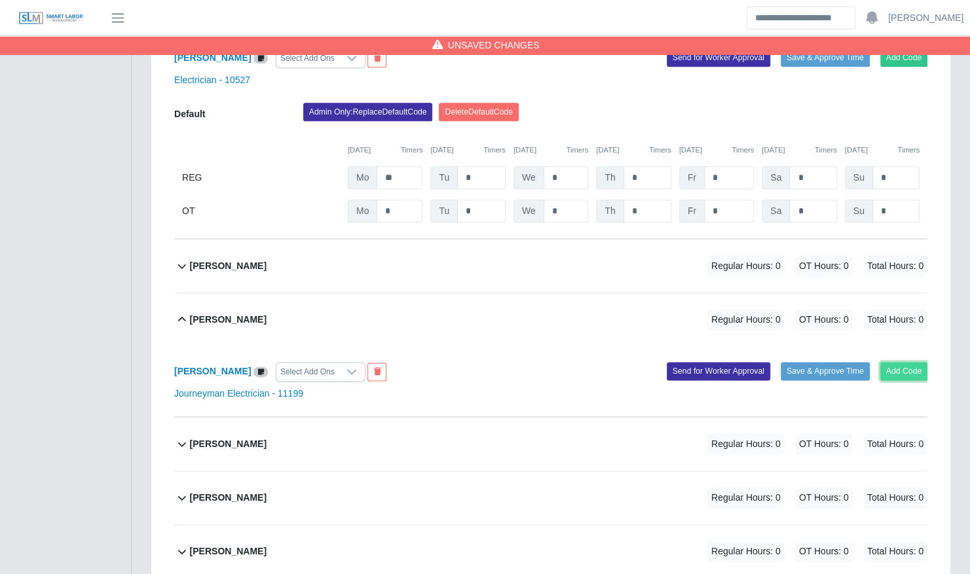
click at [918, 362] on button "Add Code" at bounding box center [904, 371] width 48 height 18
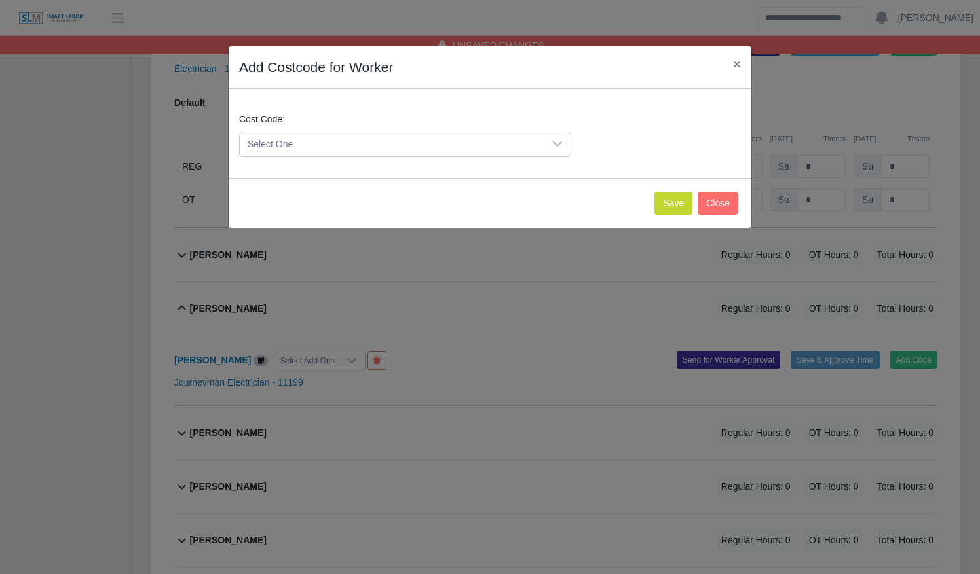
click at [470, 149] on span "Select One" at bounding box center [392, 144] width 304 height 24
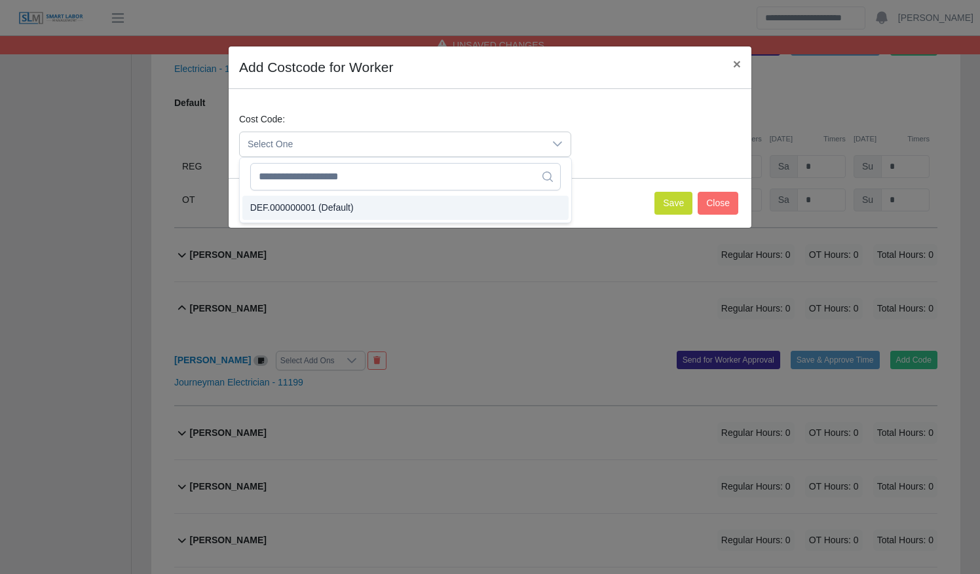
click at [453, 207] on li "DEF.000000001 (Default)" at bounding box center [405, 208] width 326 height 24
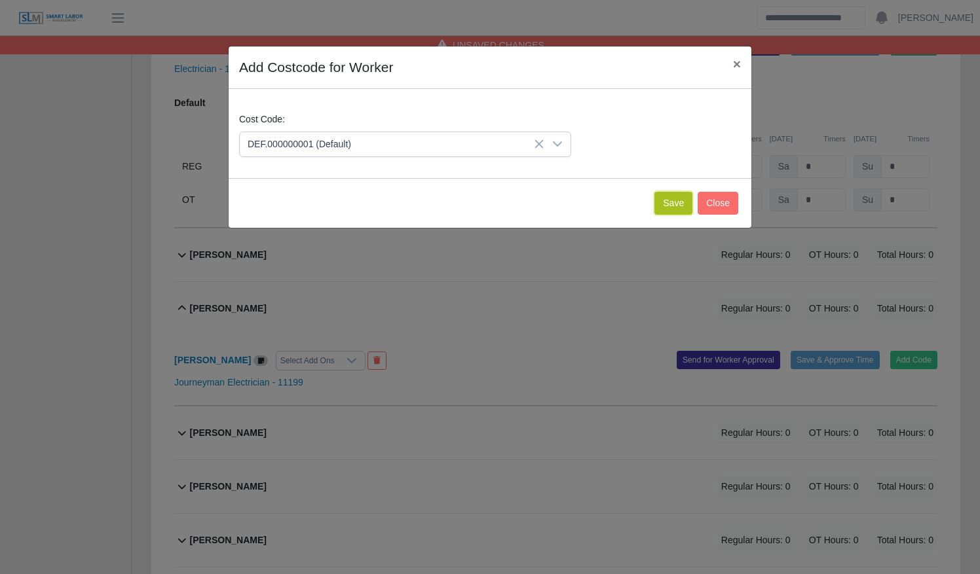
click at [671, 207] on button "Save" at bounding box center [673, 203] width 38 height 23
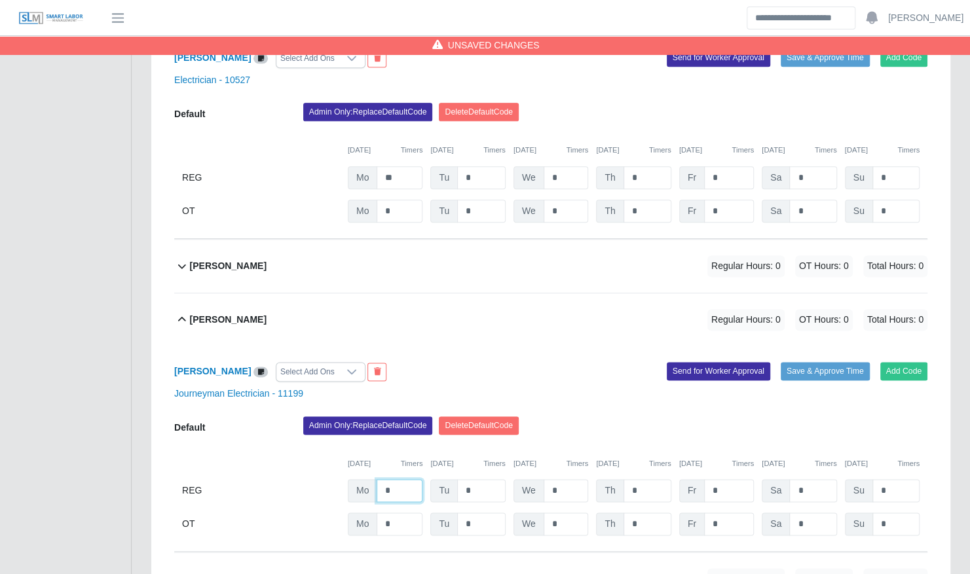
click at [400, 479] on input "*" at bounding box center [400, 490] width 46 height 23
type input "**"
click at [650, 397] on div "Darwin Rodas Select Add Ons Add Code Save & Approve Time Send for Worker Approv…" at bounding box center [550, 449] width 753 height 206
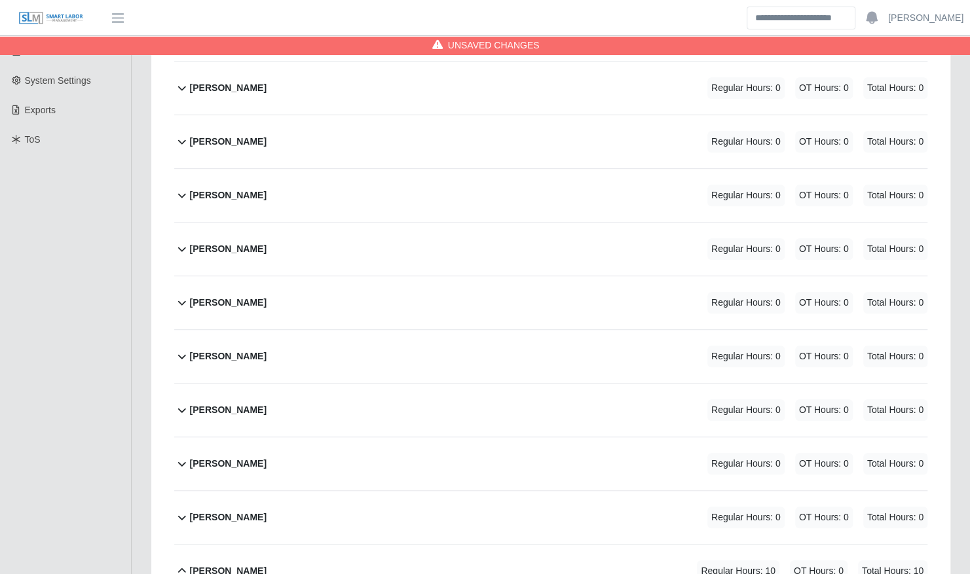
scroll to position [297, 0]
click at [360, 394] on div "Bryam Interiano Regular Hours: 0 OT Hours: 0 Total Hours: 0" at bounding box center [558, 410] width 737 height 53
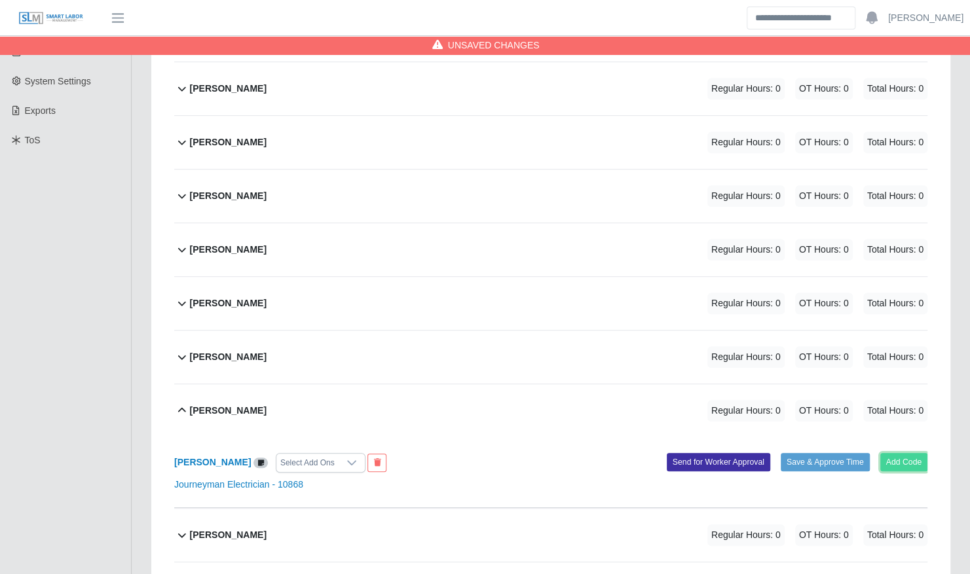
click at [913, 453] on button "Add Code" at bounding box center [904, 462] width 48 height 18
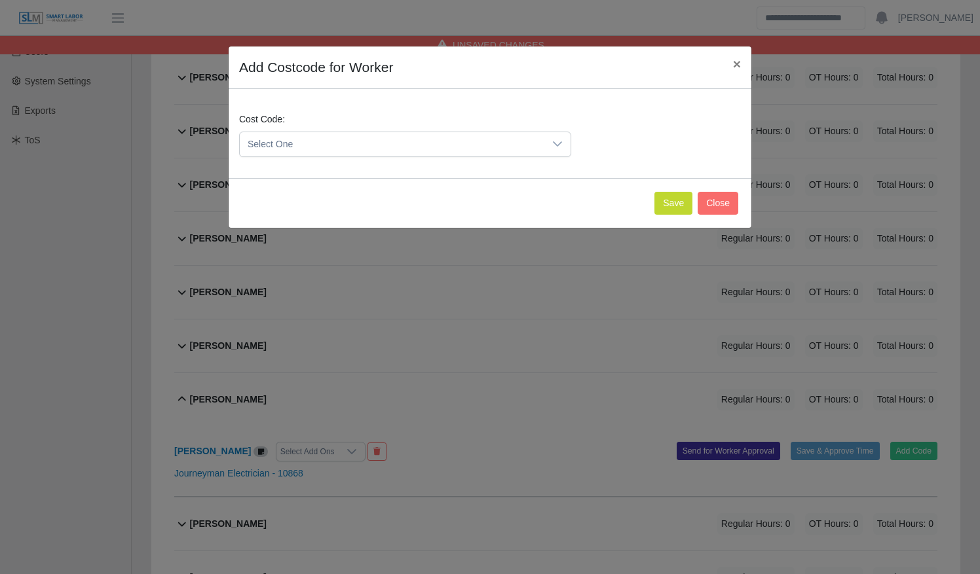
click at [548, 147] on div at bounding box center [557, 144] width 26 height 24
click at [525, 209] on li "DEF.000000001 (Default)" at bounding box center [405, 208] width 326 height 24
click at [673, 197] on button "Save" at bounding box center [673, 203] width 38 height 23
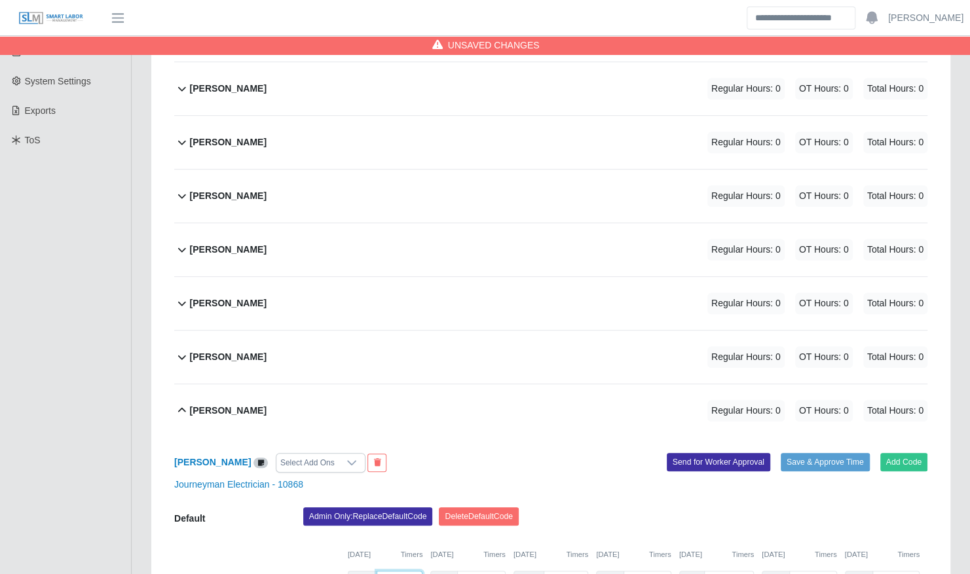
click at [405, 571] on input "*" at bounding box center [400, 582] width 46 height 23
type input "**"
click at [342, 413] on div "Bryam Interiano Regular Hours: 10 OT Hours: 0 Total Hours: 10" at bounding box center [558, 410] width 737 height 53
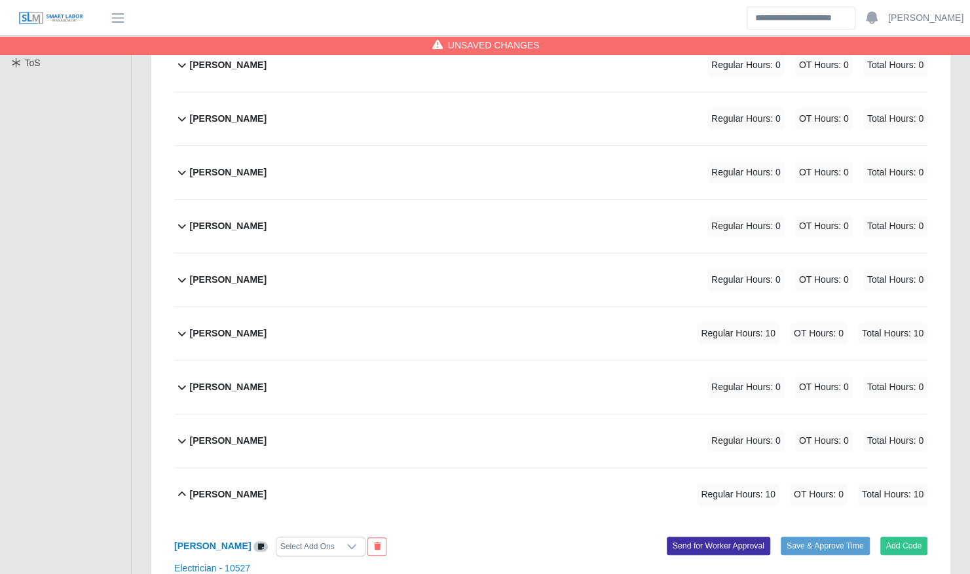
scroll to position [390, 0]
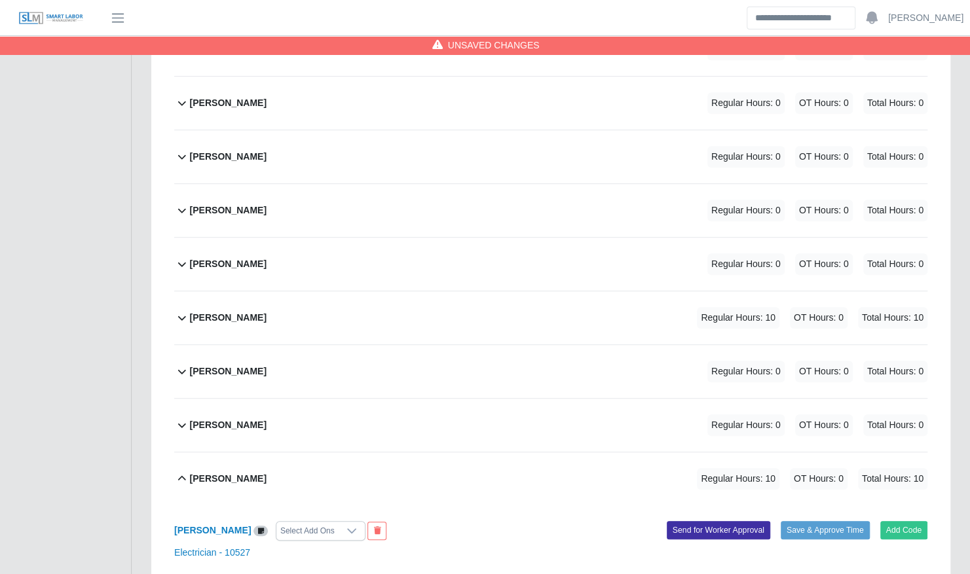
click at [338, 304] on div "Bryam Interiano Regular Hours: 10 OT Hours: 0 Total Hours: 10" at bounding box center [558, 317] width 737 height 53
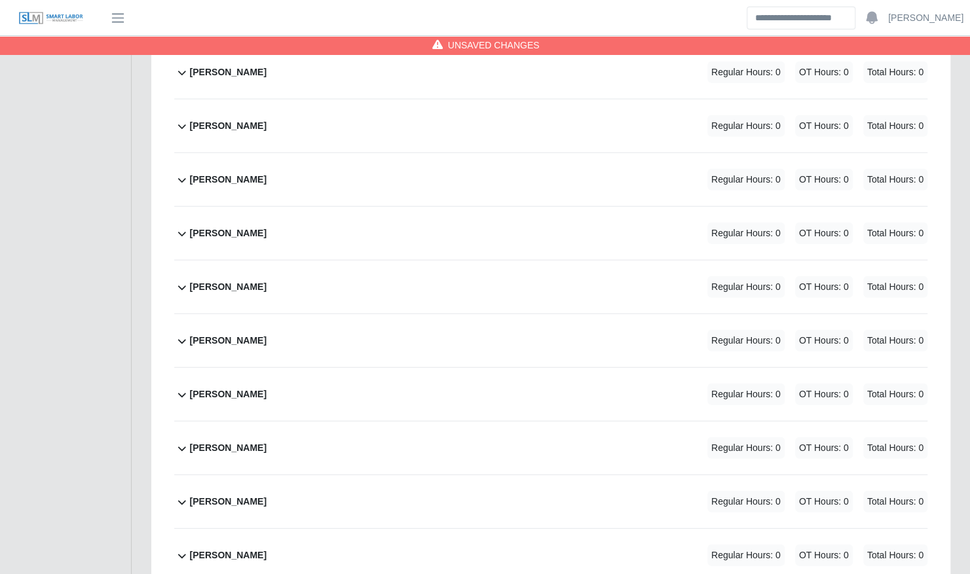
scroll to position [1846, 0]
click at [441, 172] on div "Heriberto Veliz Regular Hours: 0 OT Hours: 0 Total Hours: 0" at bounding box center [558, 178] width 737 height 53
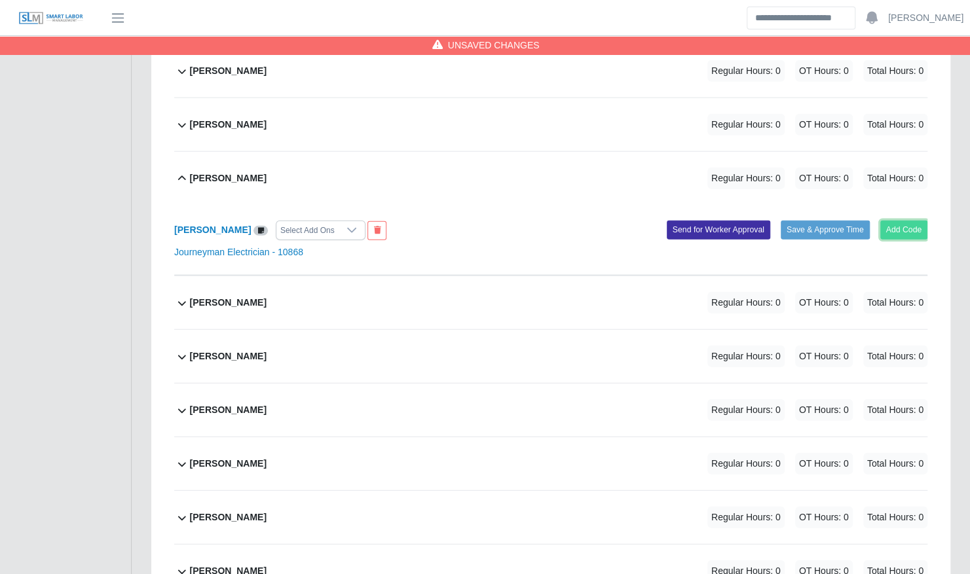
click at [898, 221] on button "Add Code" at bounding box center [904, 230] width 48 height 18
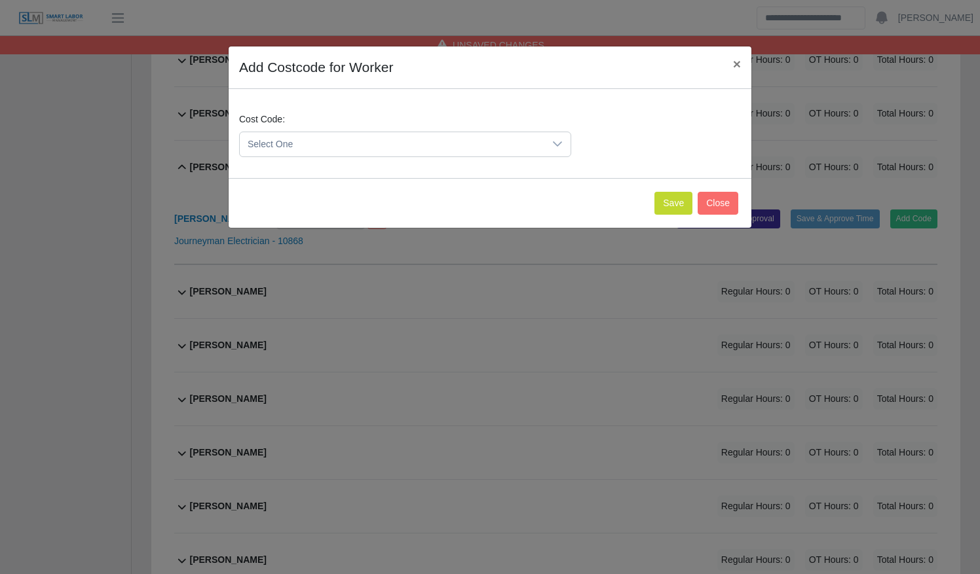
click at [394, 151] on span "Select One" at bounding box center [392, 144] width 304 height 24
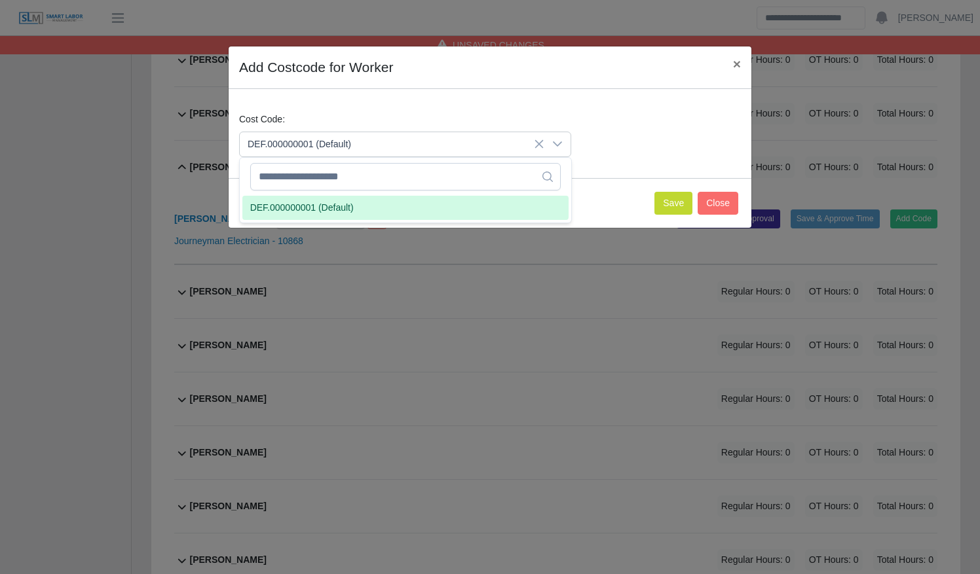
click at [403, 204] on li "DEF.000000001 (Default)" at bounding box center [405, 208] width 326 height 24
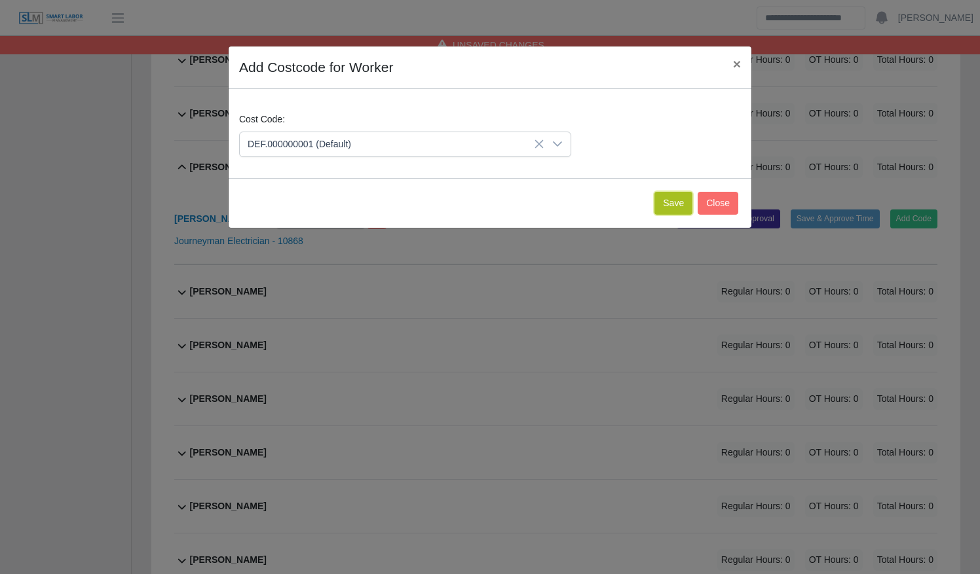
click at [667, 203] on button "Save" at bounding box center [673, 203] width 38 height 23
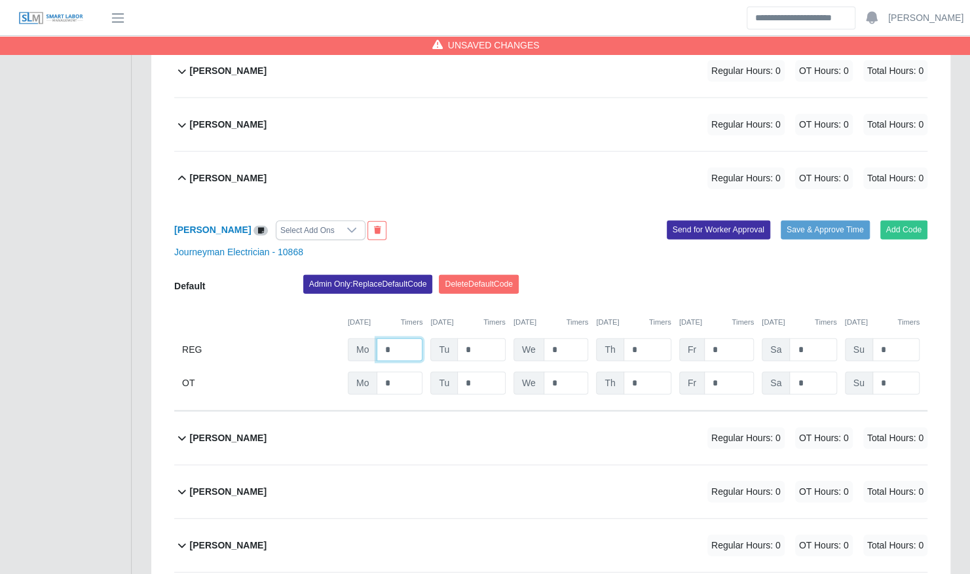
click at [415, 339] on input "*" at bounding box center [400, 350] width 46 height 23
type input "**"
click at [597, 245] on div "Heriberto Veliz Select Add Ons Add Code Save & Approve Time Send for Worker App…" at bounding box center [550, 308] width 753 height 206
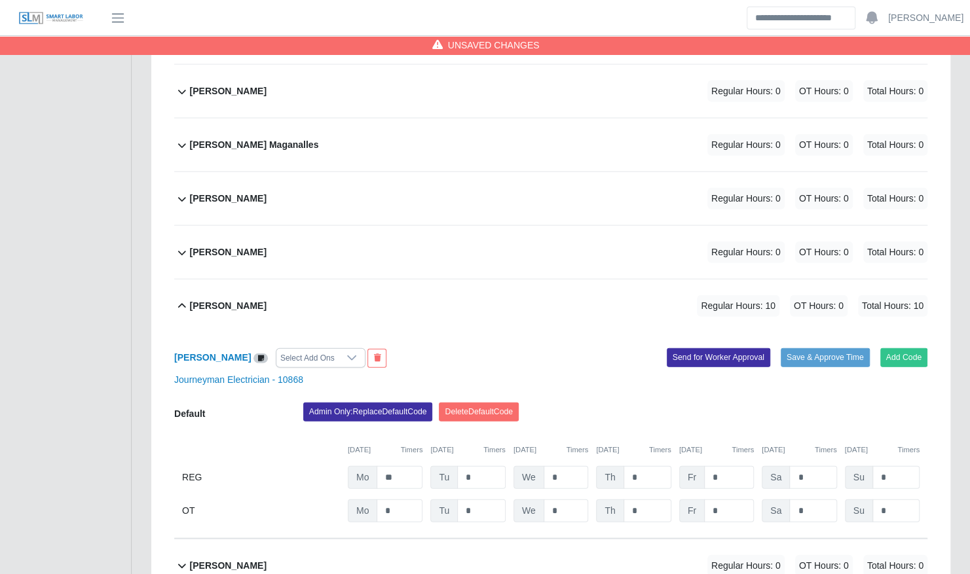
scroll to position [1716, 0]
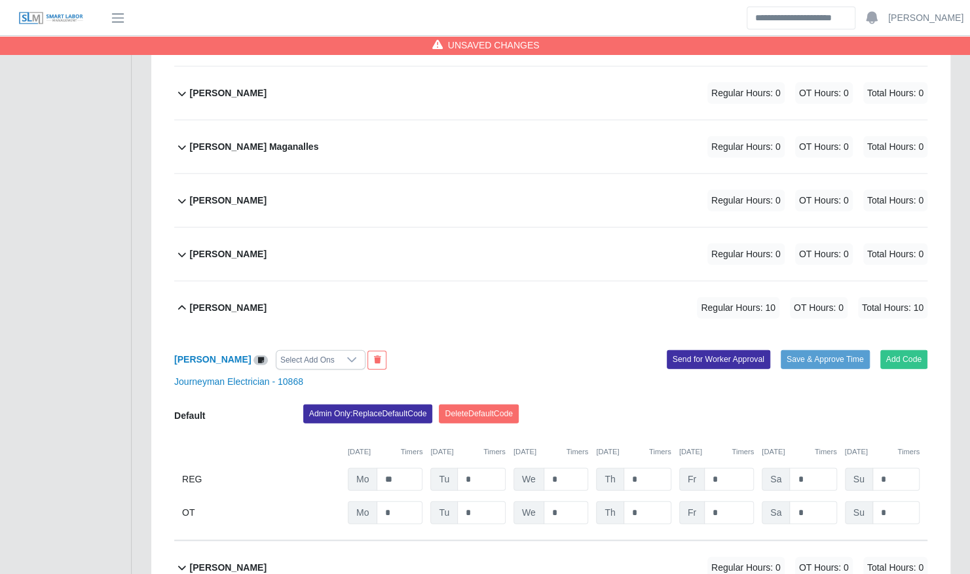
click at [535, 181] on div "George Avery Regular Hours: 0 OT Hours: 0 Total Hours: 0" at bounding box center [558, 200] width 737 height 53
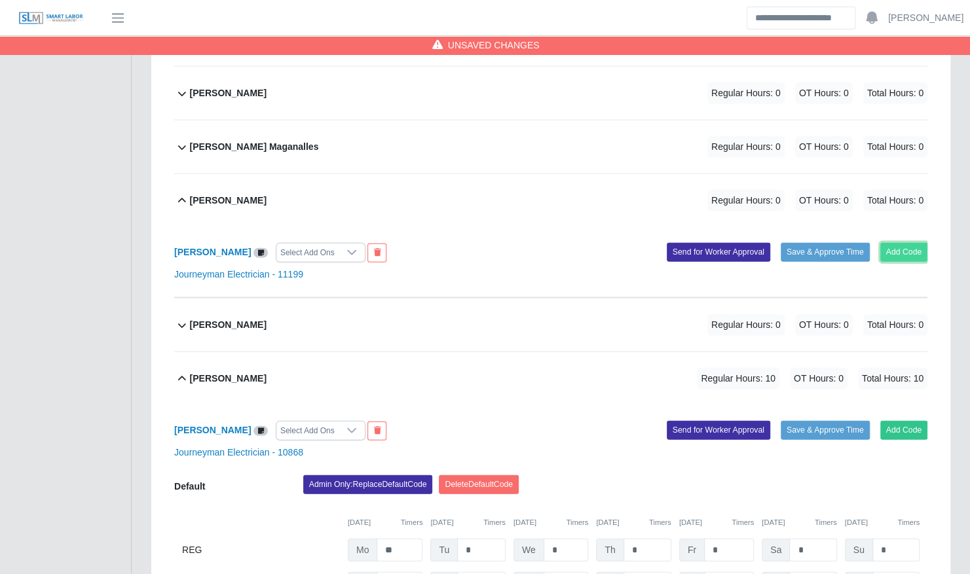
click at [902, 243] on button "Add Code" at bounding box center [904, 252] width 48 height 18
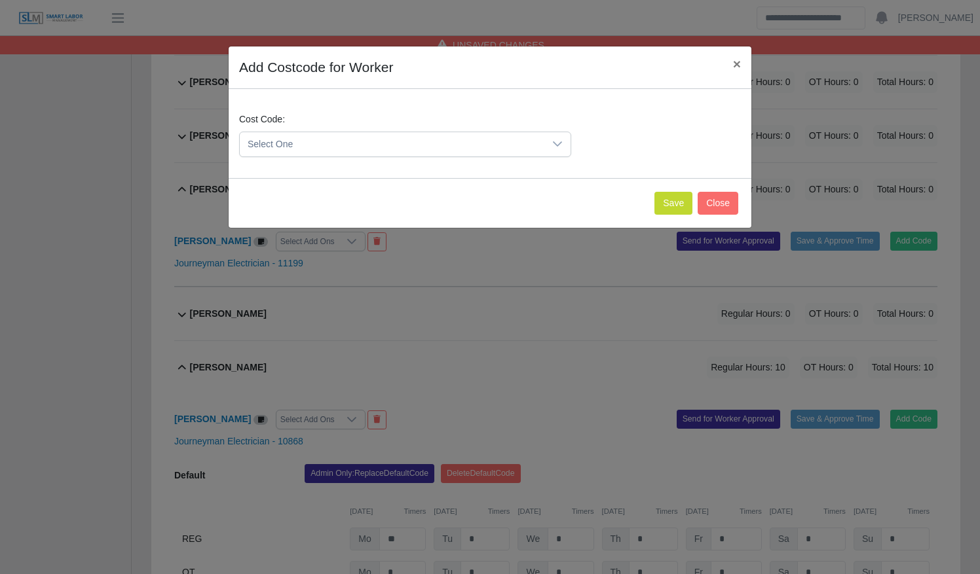
click at [394, 147] on span "Select One" at bounding box center [392, 144] width 304 height 24
click at [407, 204] on li "DEF.000000001 (Default)" at bounding box center [405, 208] width 326 height 24
click at [670, 203] on button "Save" at bounding box center [673, 203] width 38 height 23
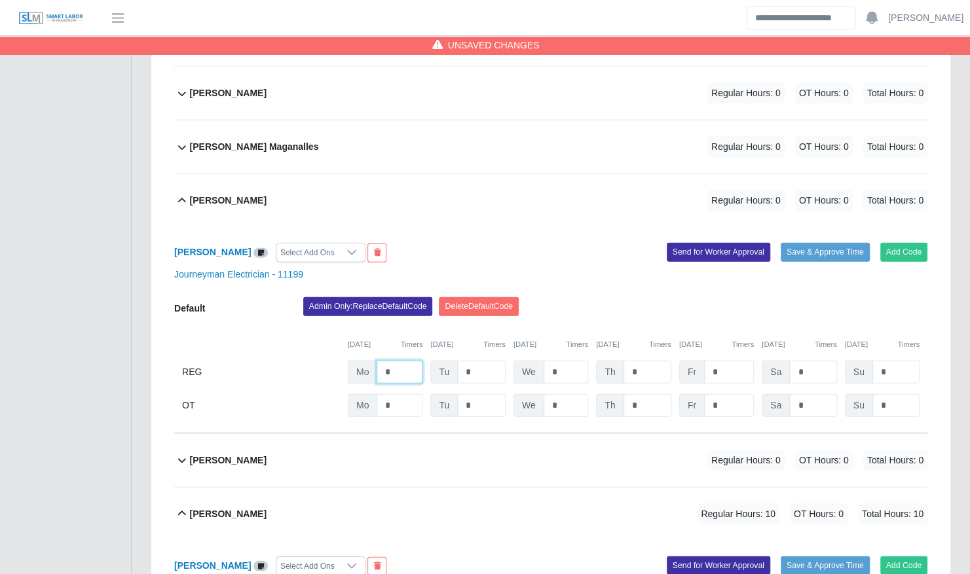
click at [398, 361] on input "*" at bounding box center [400, 372] width 46 height 23
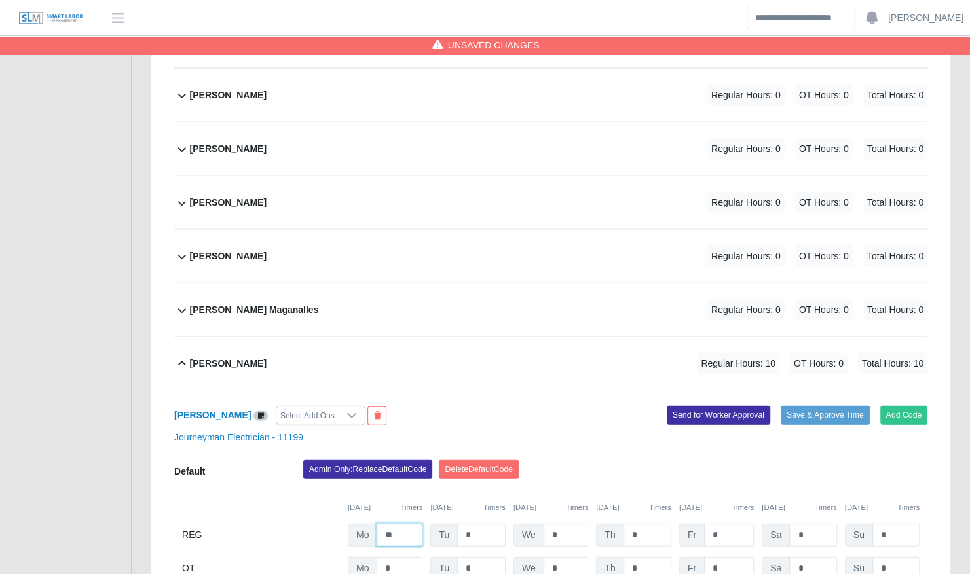
scroll to position [1548, 0]
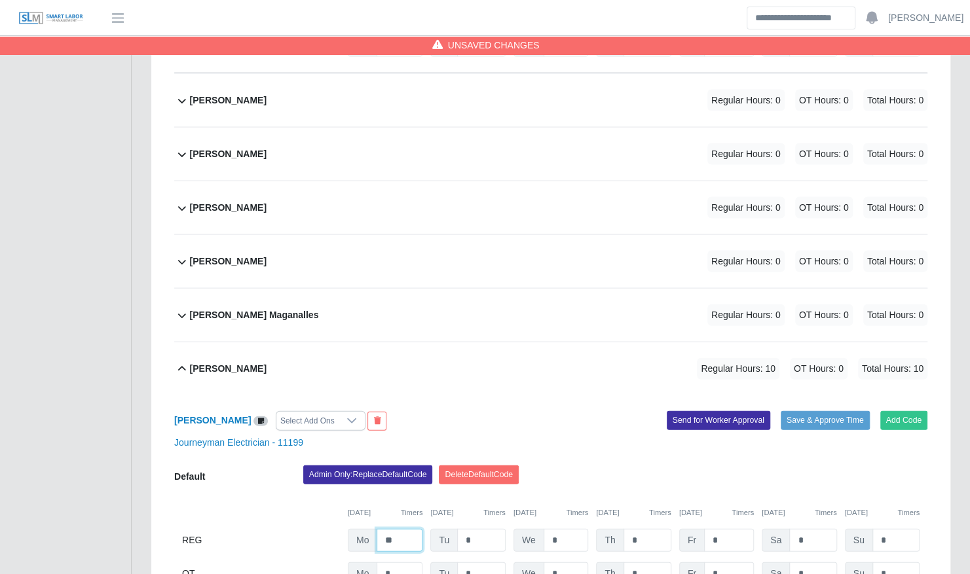
type input "**"
click at [356, 255] on div "Edwin Villa Regular Hours: 0 OT Hours: 0 Total Hours: 0" at bounding box center [558, 261] width 737 height 53
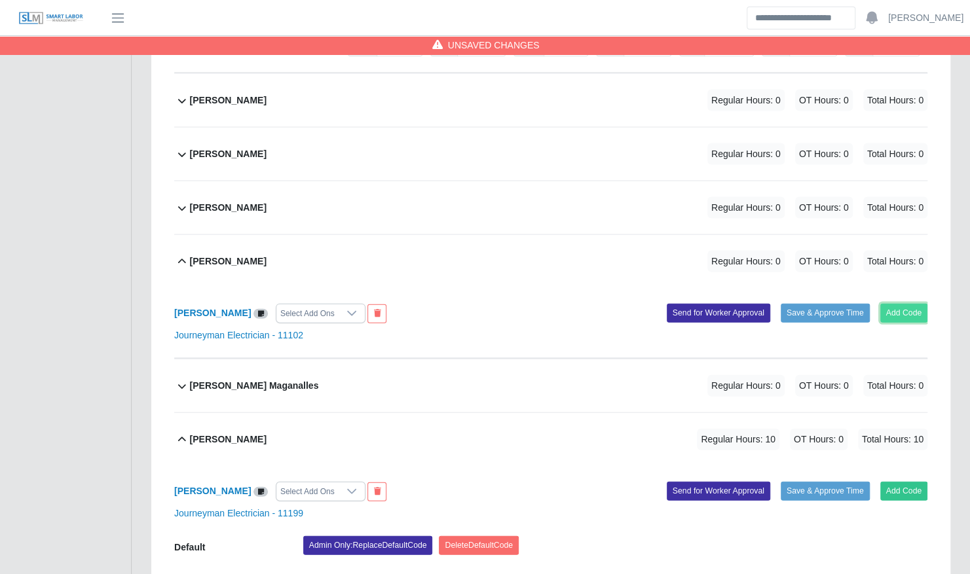
click at [896, 304] on button "Add Code" at bounding box center [904, 313] width 48 height 18
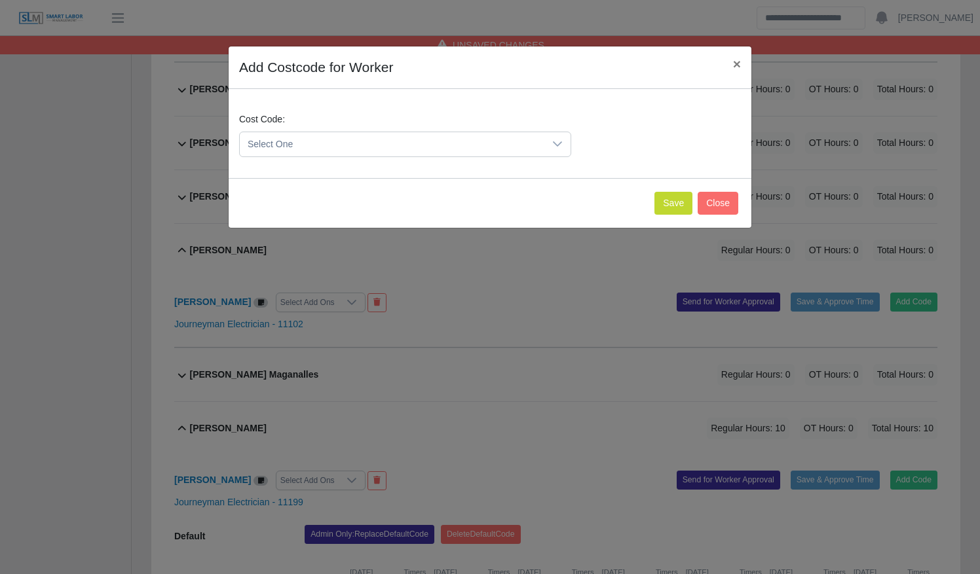
click at [358, 152] on span "Select One" at bounding box center [392, 144] width 304 height 24
click at [375, 204] on li "DEF.000000001 (Default)" at bounding box center [405, 208] width 326 height 24
click at [676, 192] on button "Save" at bounding box center [673, 203] width 38 height 23
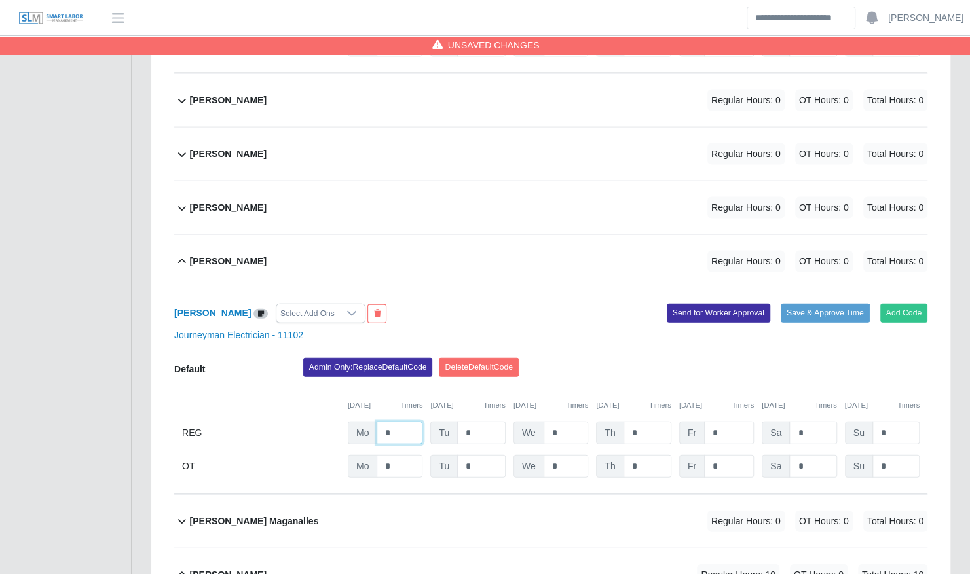
click at [410, 422] on input "*" at bounding box center [400, 433] width 46 height 23
type input "**"
click at [435, 329] on div "Journeyman Electrician - 11102" at bounding box center [550, 336] width 773 height 14
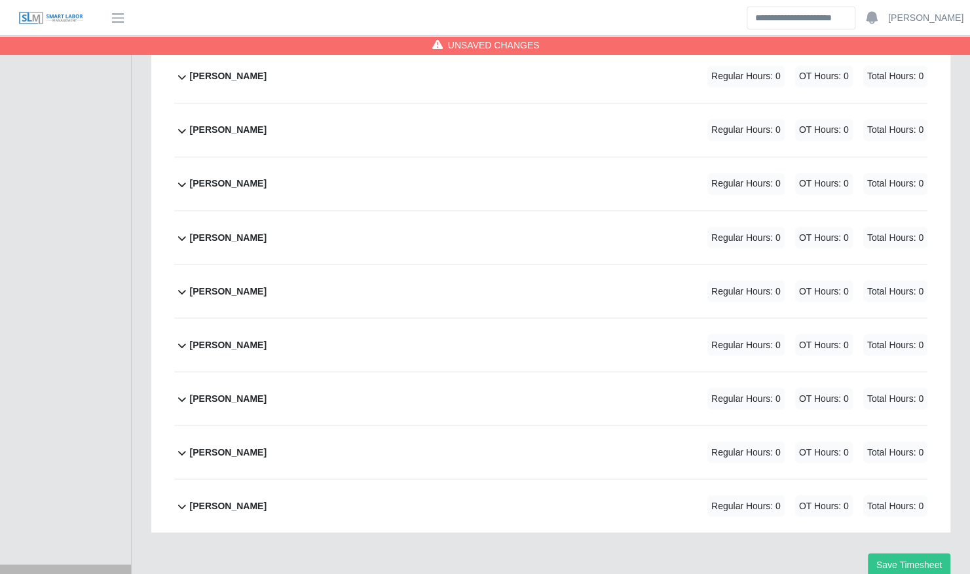
scroll to position [4188, 0]
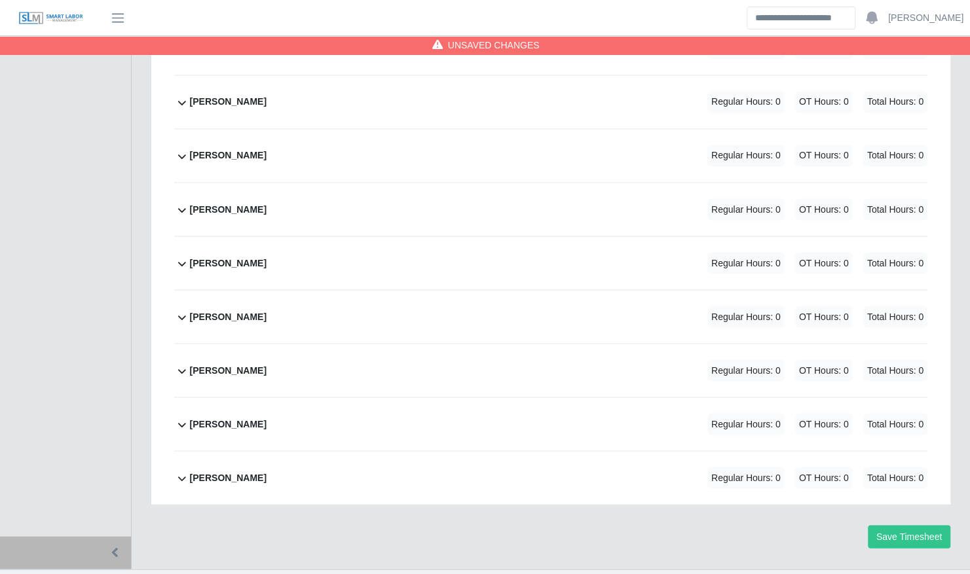
click at [384, 397] on div "Yefferson Rodriguez Regular Hours: 0 OT Hours: 0 Total Hours: 0" at bounding box center [558, 423] width 737 height 53
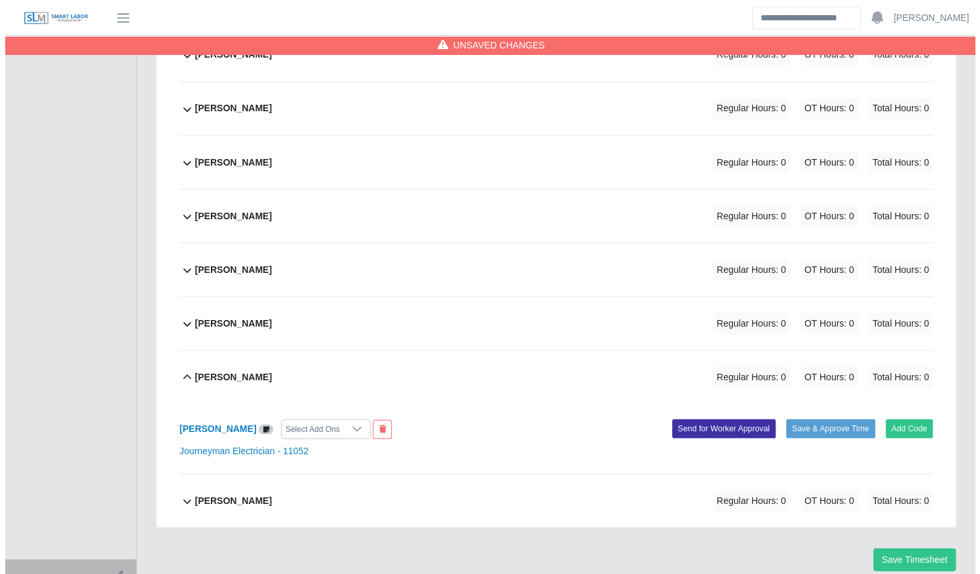
scroll to position [4259, 0]
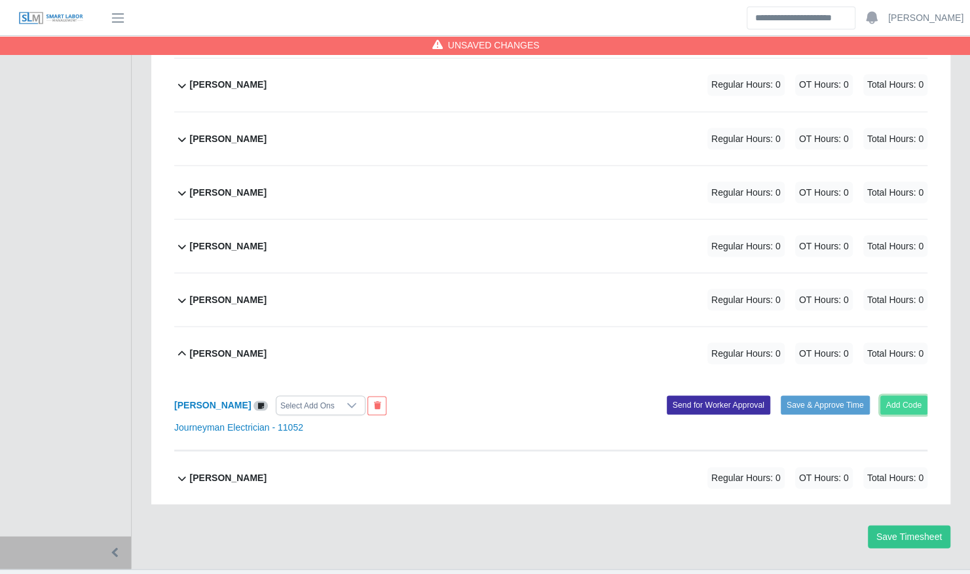
click at [915, 396] on button "Add Code" at bounding box center [904, 405] width 48 height 18
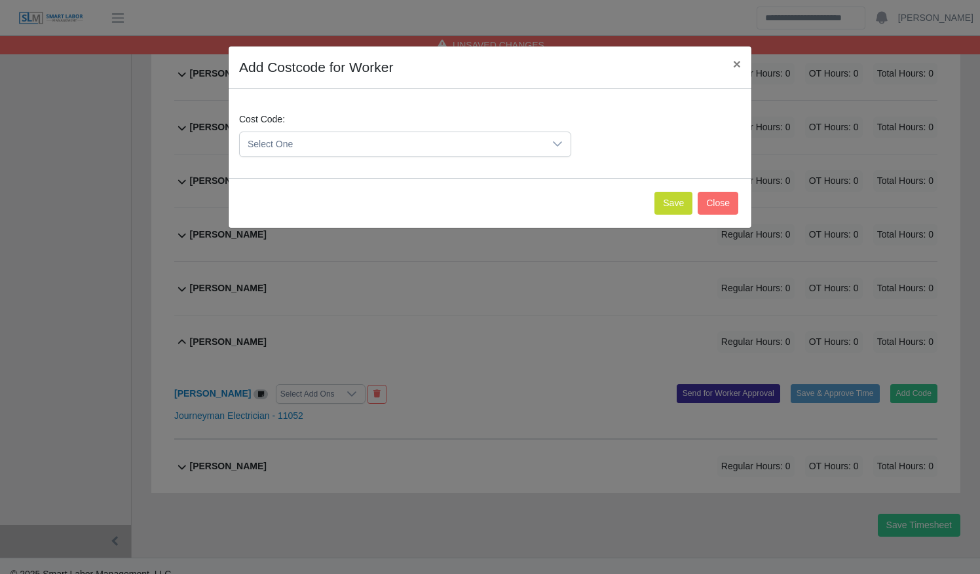
click at [359, 144] on span "Select One" at bounding box center [392, 144] width 304 height 24
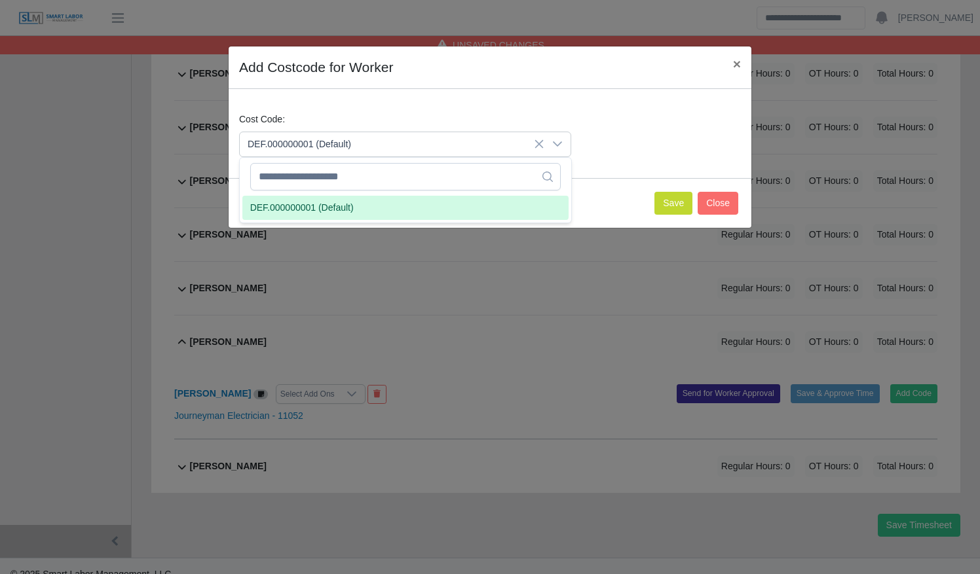
click at [332, 212] on span "DEF.000000001 (Default)" at bounding box center [301, 208] width 103 height 14
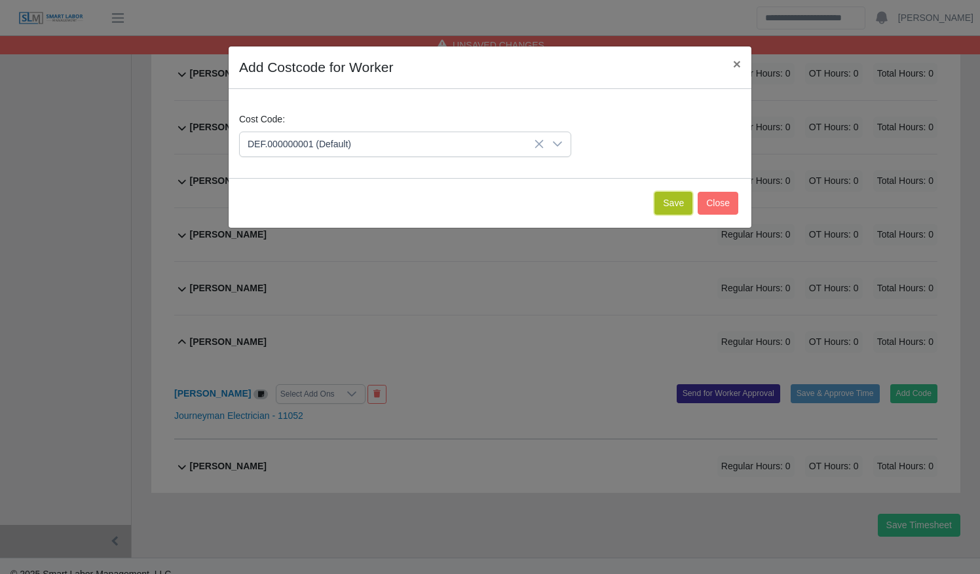
click at [670, 206] on button "Save" at bounding box center [673, 203] width 38 height 23
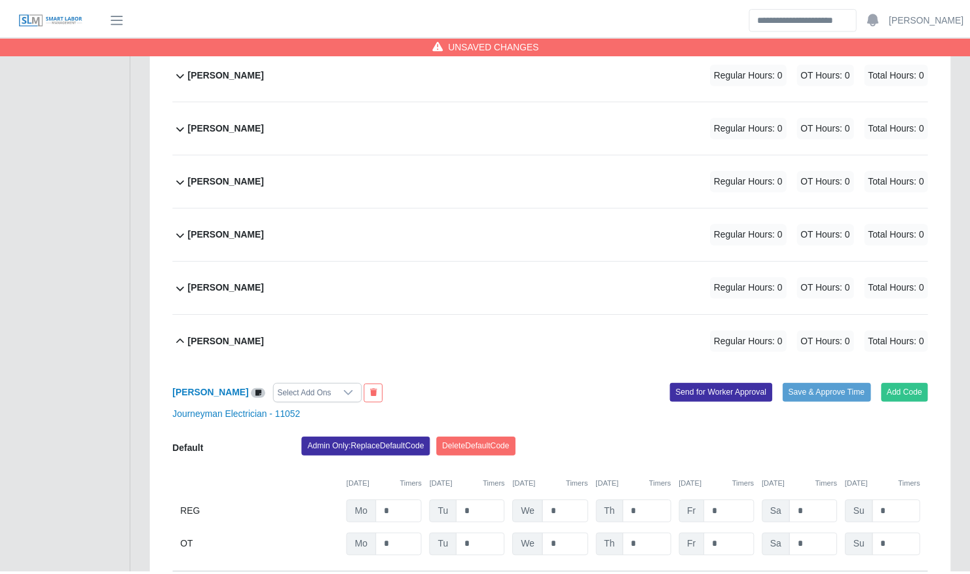
scroll to position [4394, 0]
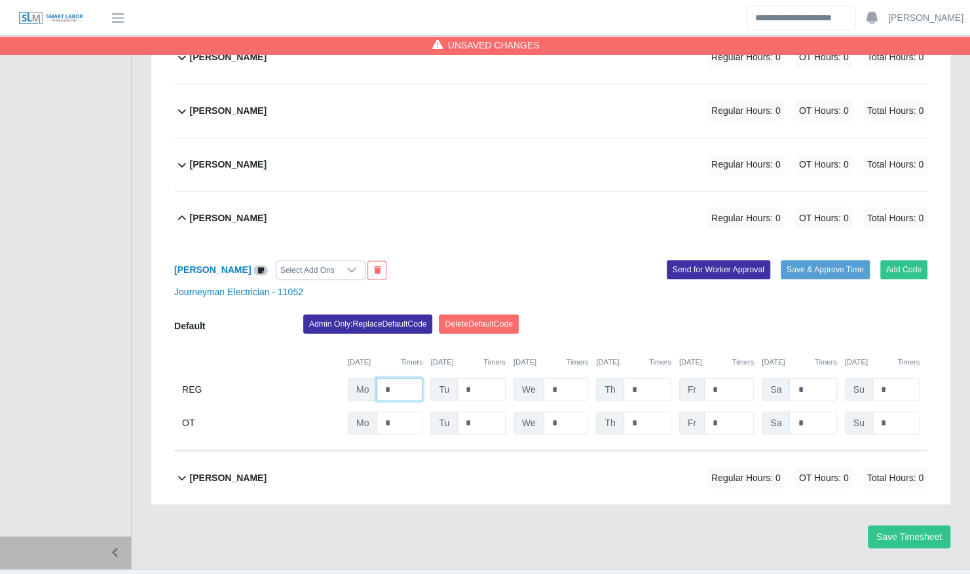
click at [416, 378] on input "*" at bounding box center [400, 389] width 46 height 23
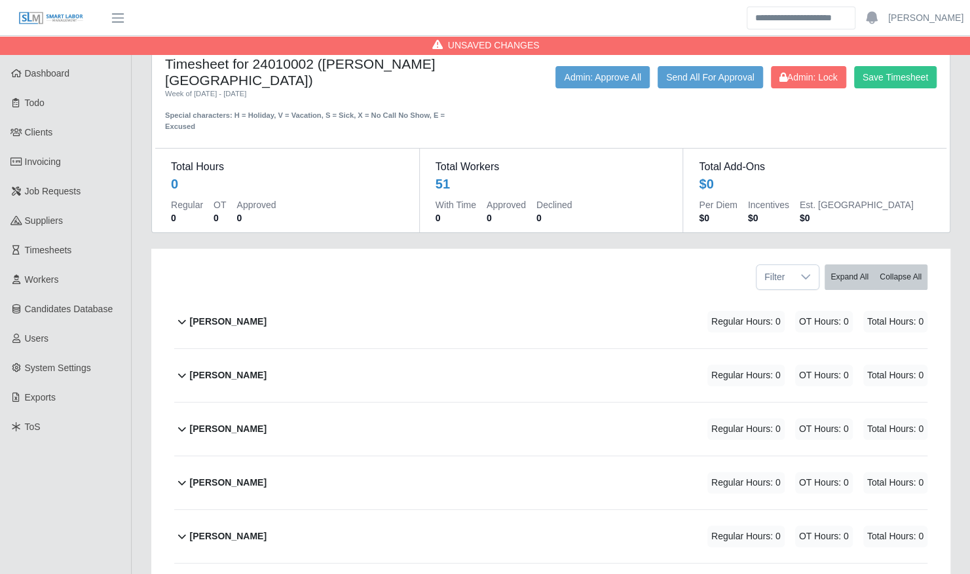
scroll to position [0, 0]
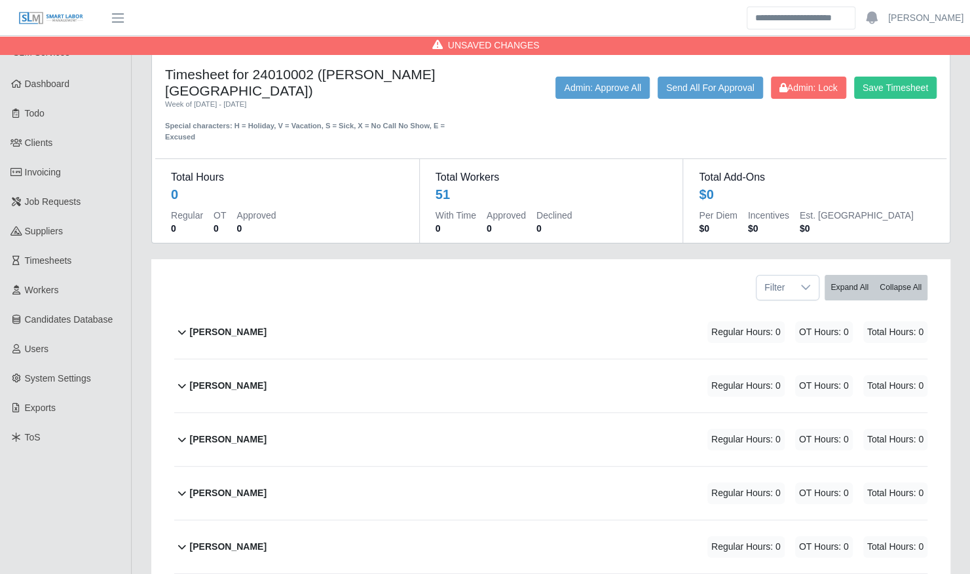
type input "**"
click at [394, 341] on div "aaron ramey Regular Hours: 0 OT Hours: 0 Total Hours: 0" at bounding box center [558, 332] width 737 height 53
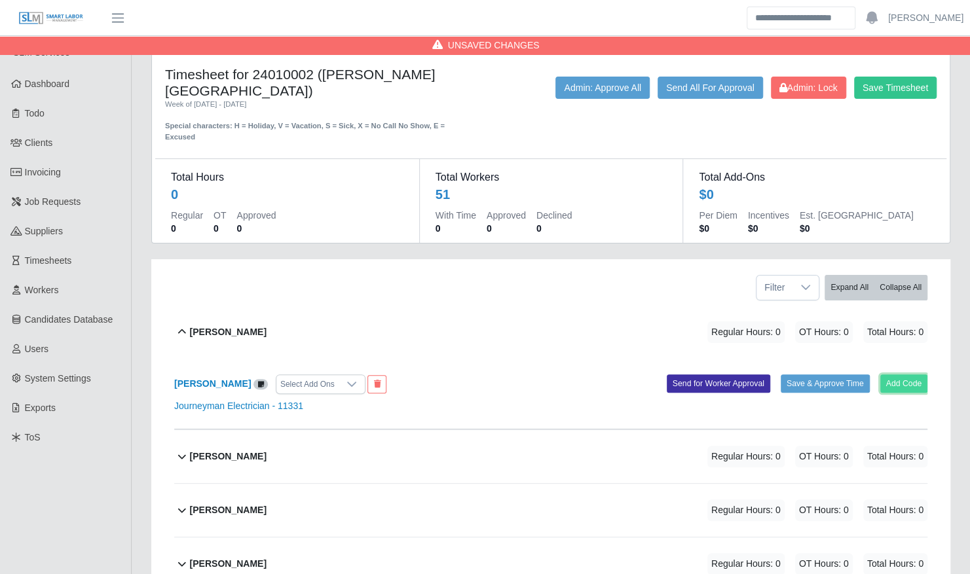
click at [897, 375] on button "Add Code" at bounding box center [904, 384] width 48 height 18
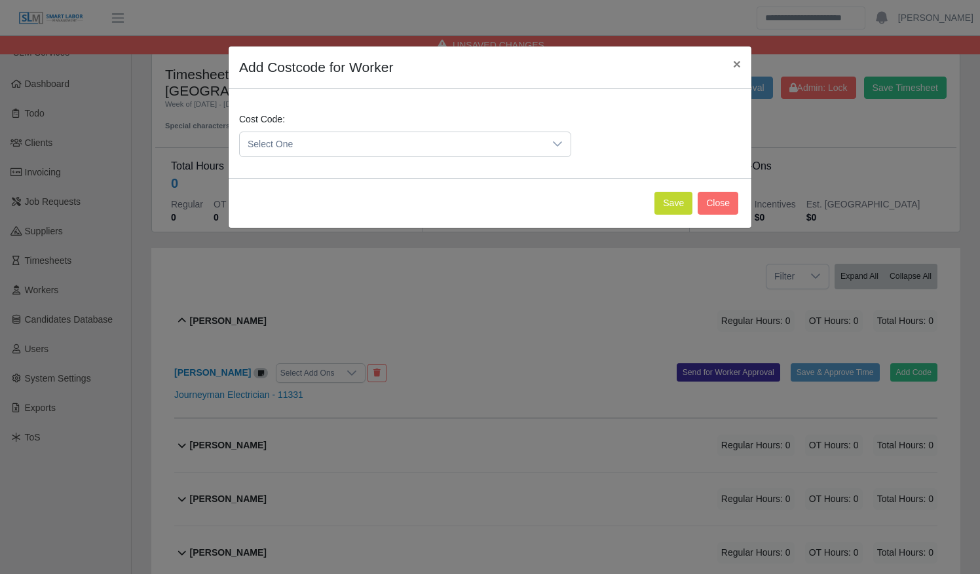
click at [395, 147] on span "Select One" at bounding box center [392, 144] width 304 height 24
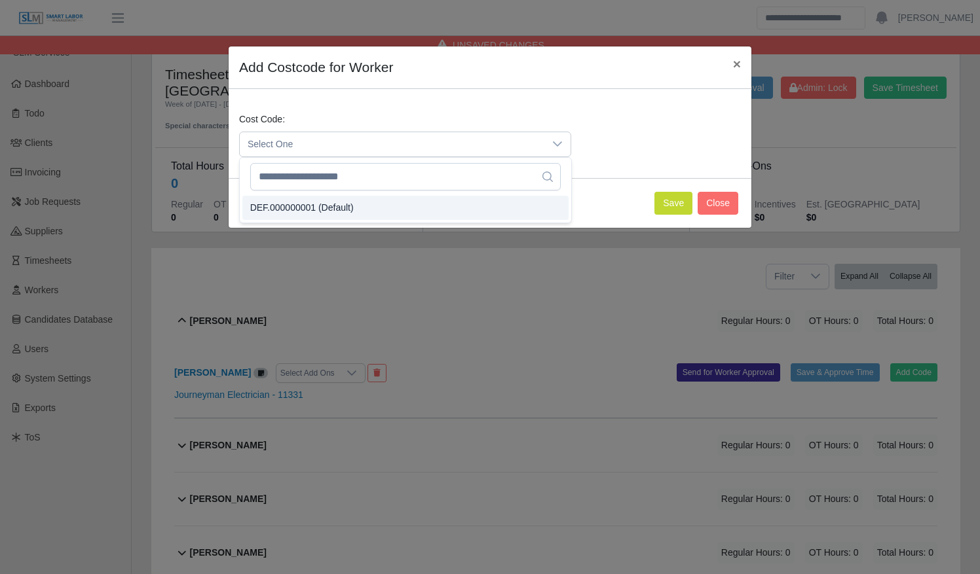
click at [377, 212] on li "DEF.000000001 (Default)" at bounding box center [405, 208] width 326 height 24
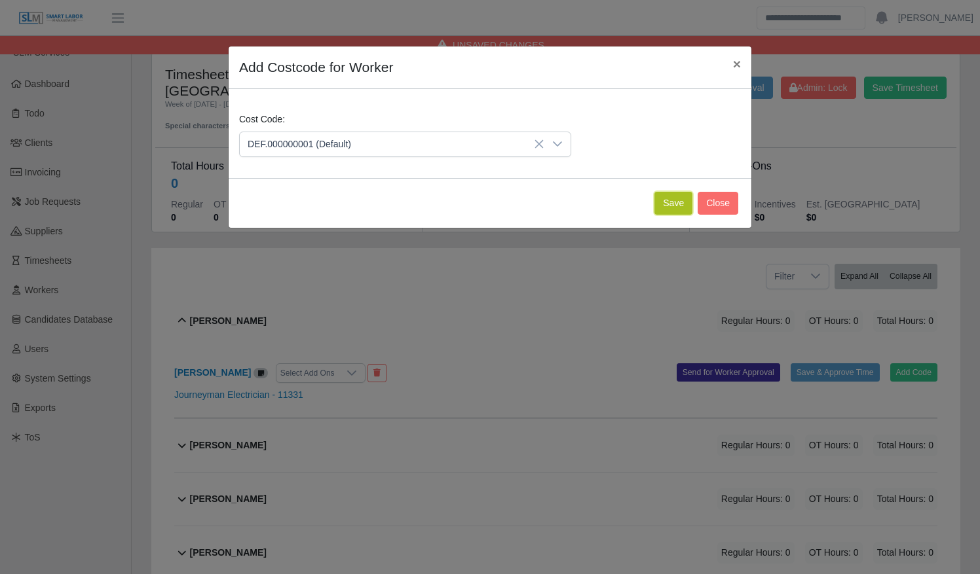
click at [668, 204] on button "Save" at bounding box center [673, 203] width 38 height 23
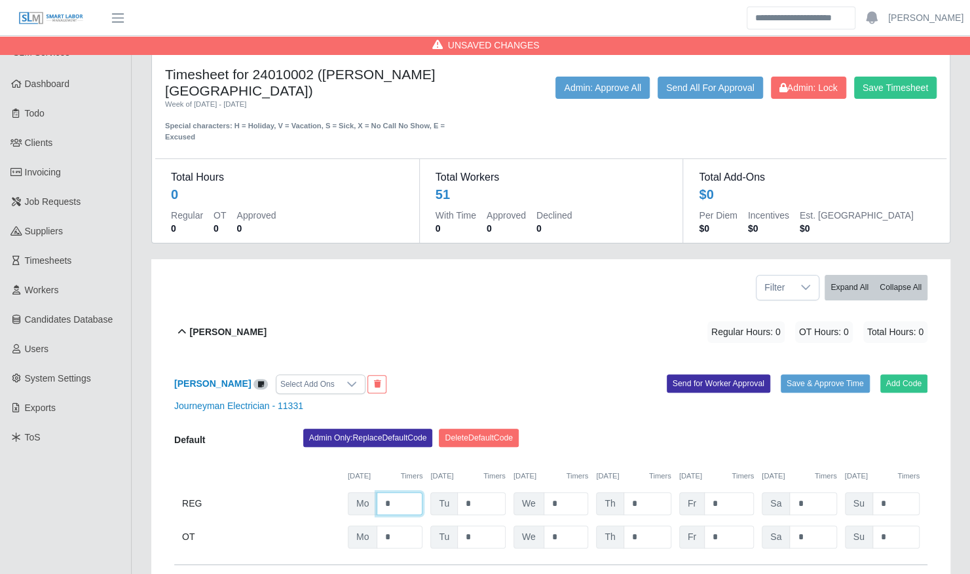
click at [403, 492] on input "*" at bounding box center [400, 503] width 46 height 23
type input "*"
type input "**"
click at [502, 375] on div "aaron ramey Select Add Ons" at bounding box center [357, 385] width 386 height 20
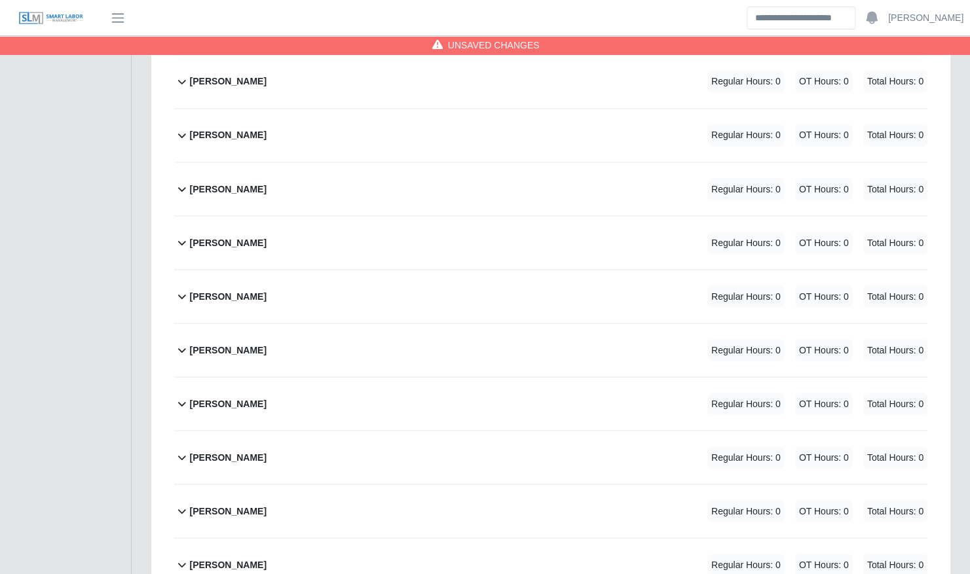
scroll to position [4156, 0]
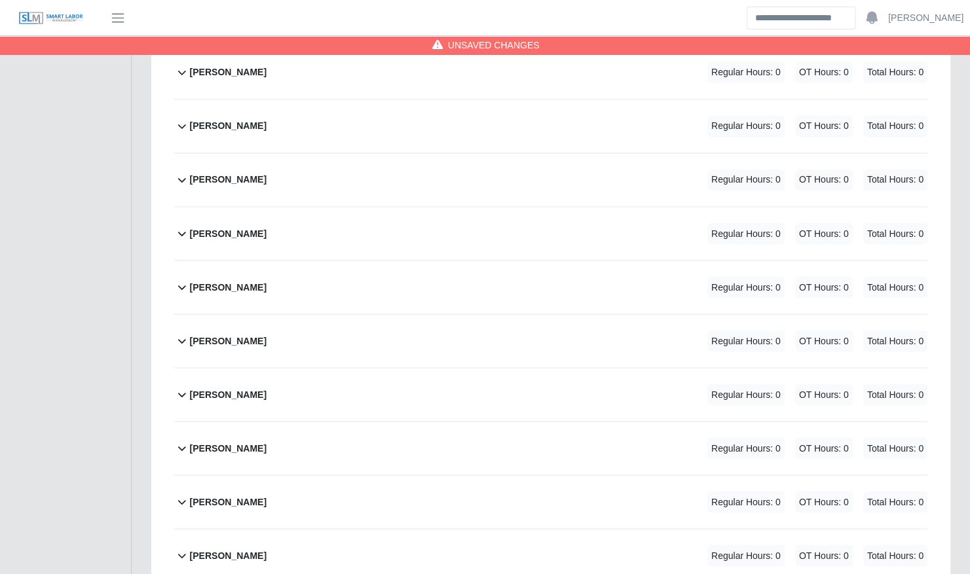
click at [516, 153] on div "Ronny Machado Regular Hours: 0 OT Hours: 0 Total Hours: 0" at bounding box center [558, 179] width 737 height 53
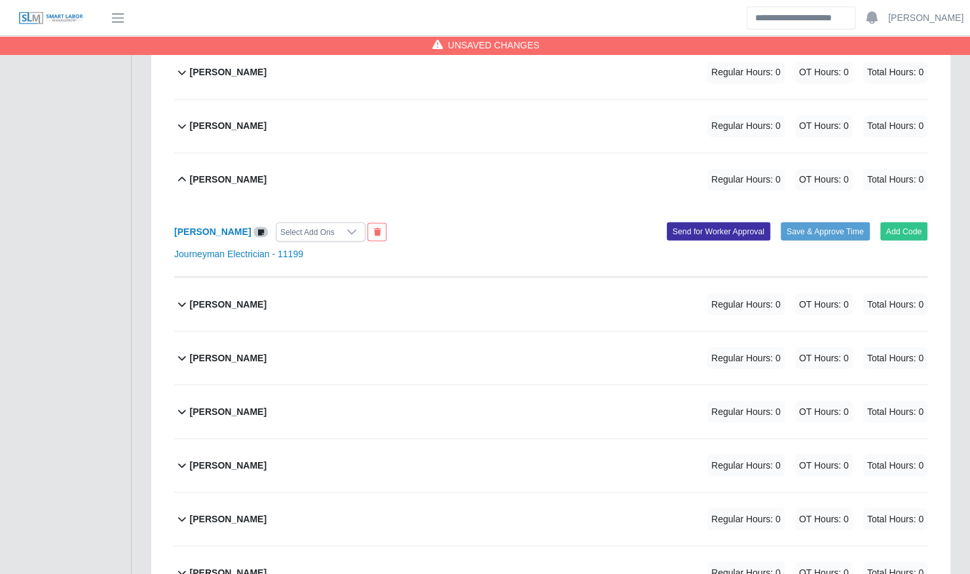
click at [911, 222] on button "Add Code" at bounding box center [904, 231] width 48 height 18
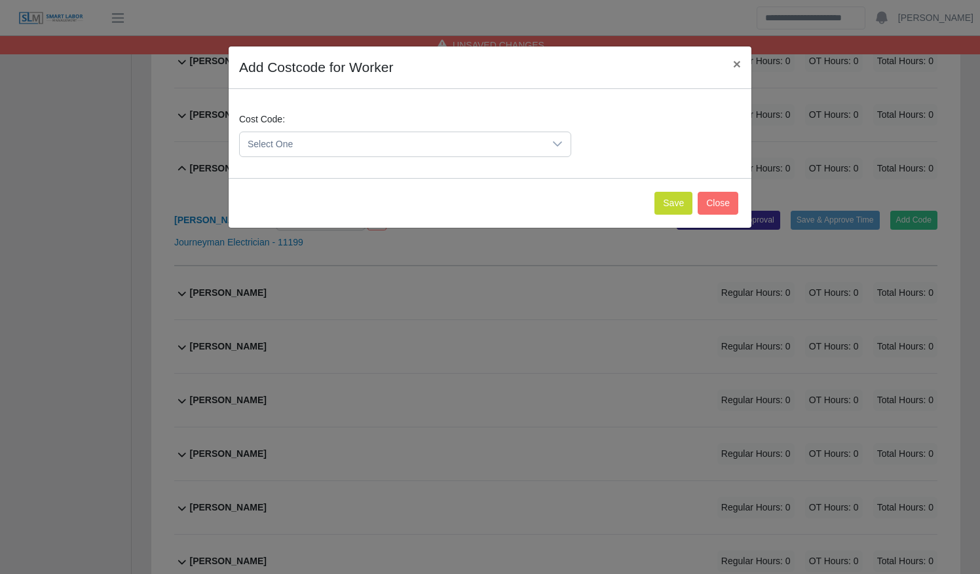
click at [374, 152] on span "Select One" at bounding box center [392, 144] width 304 height 24
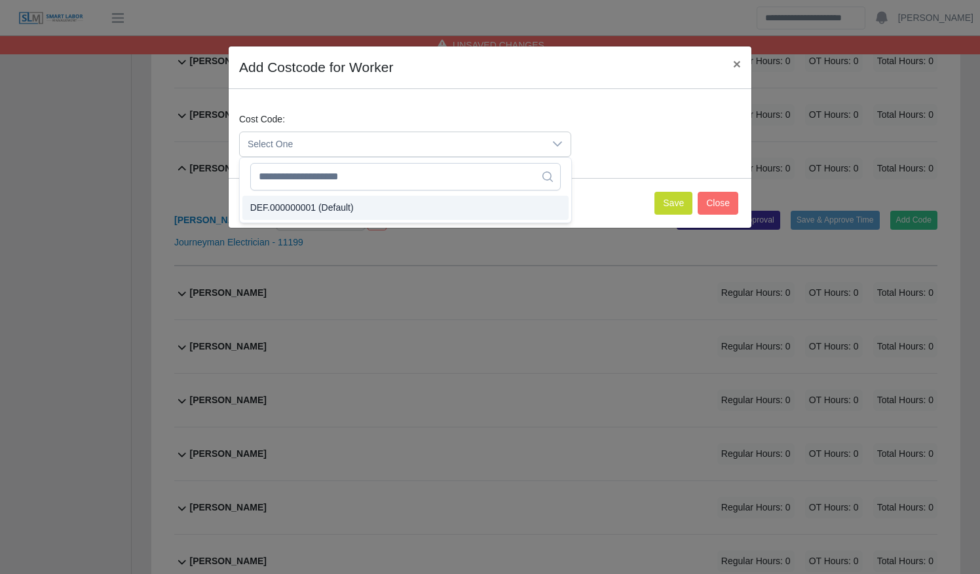
click at [385, 212] on li "DEF.000000001 (Default)" at bounding box center [405, 208] width 326 height 24
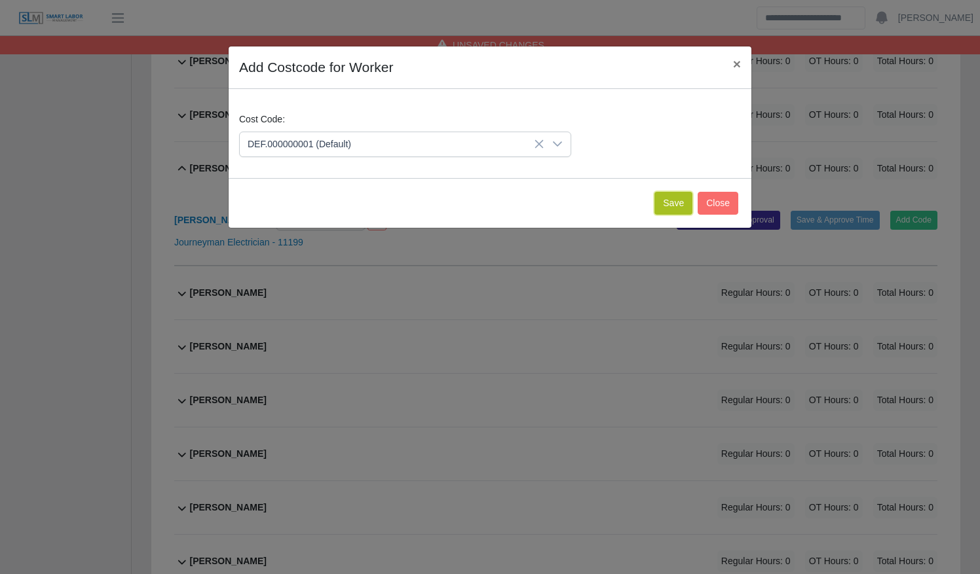
click at [684, 205] on button "Save" at bounding box center [673, 203] width 38 height 23
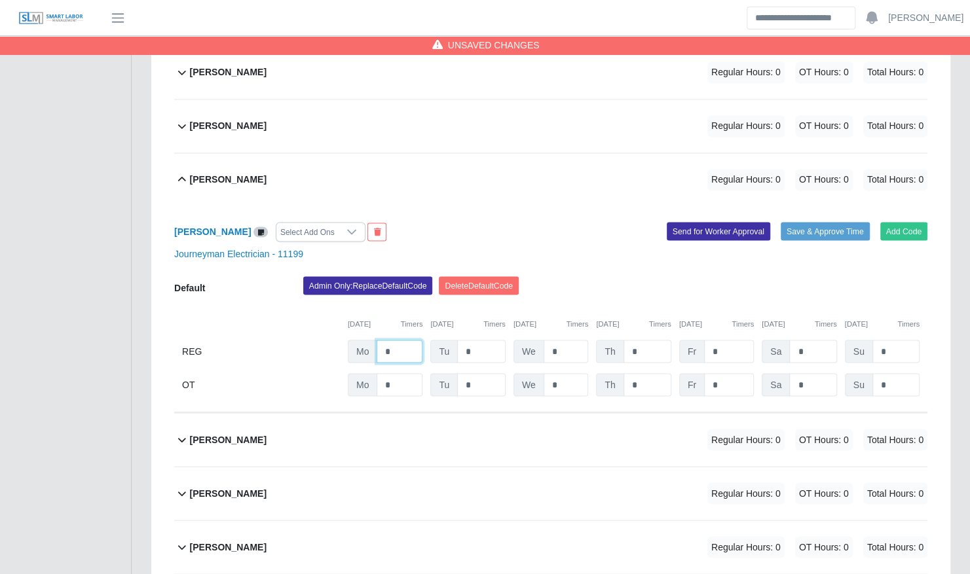
click at [409, 340] on input "*" at bounding box center [400, 351] width 46 height 23
type input "**"
click at [495, 222] on div "Ronny Machado Select Add Ons" at bounding box center [357, 232] width 386 height 20
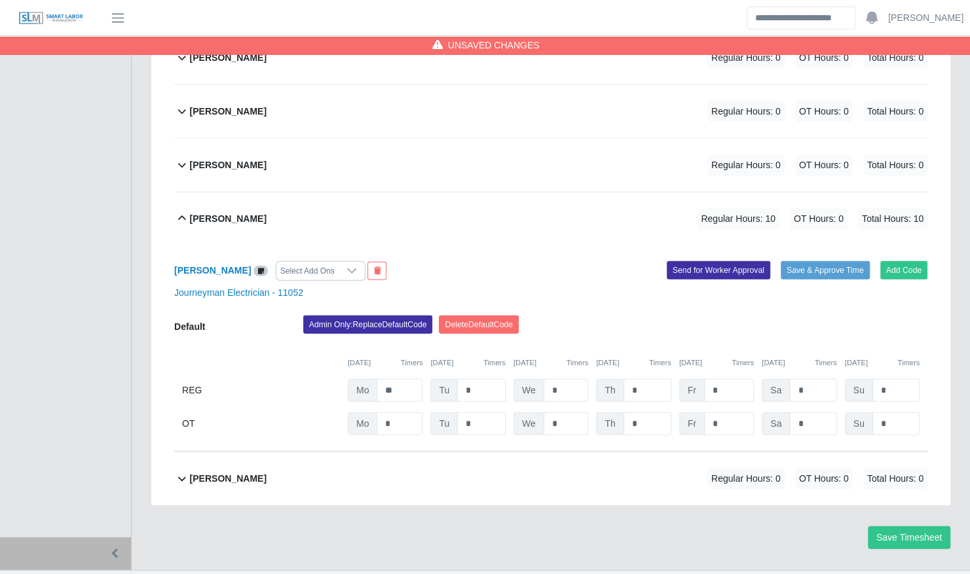
scroll to position [4703, 0]
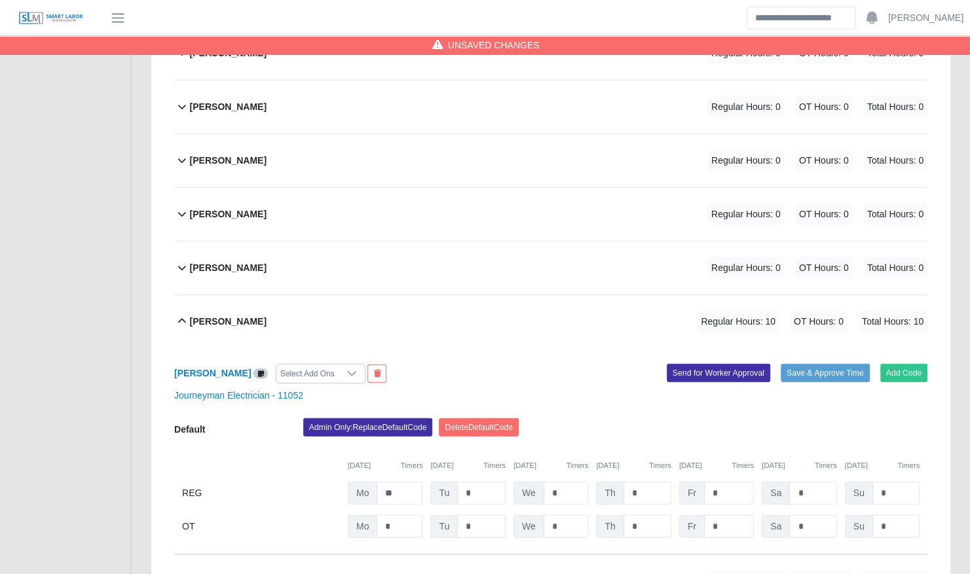
click at [444, 189] on div "Yahin Ferrer Regular Hours: 0 OT Hours: 0 Total Hours: 0" at bounding box center [558, 214] width 737 height 53
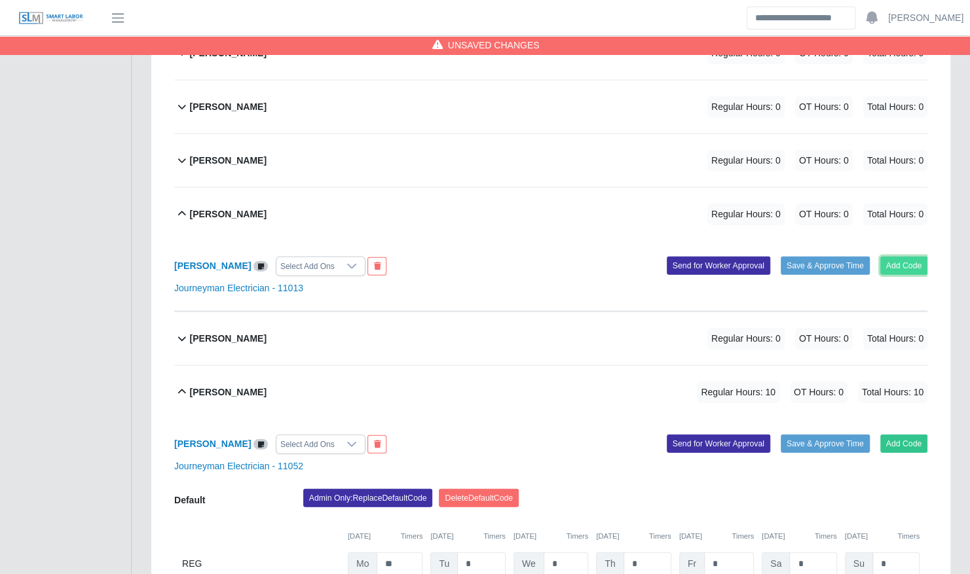
click at [888, 257] on button "Add Code" at bounding box center [904, 266] width 48 height 18
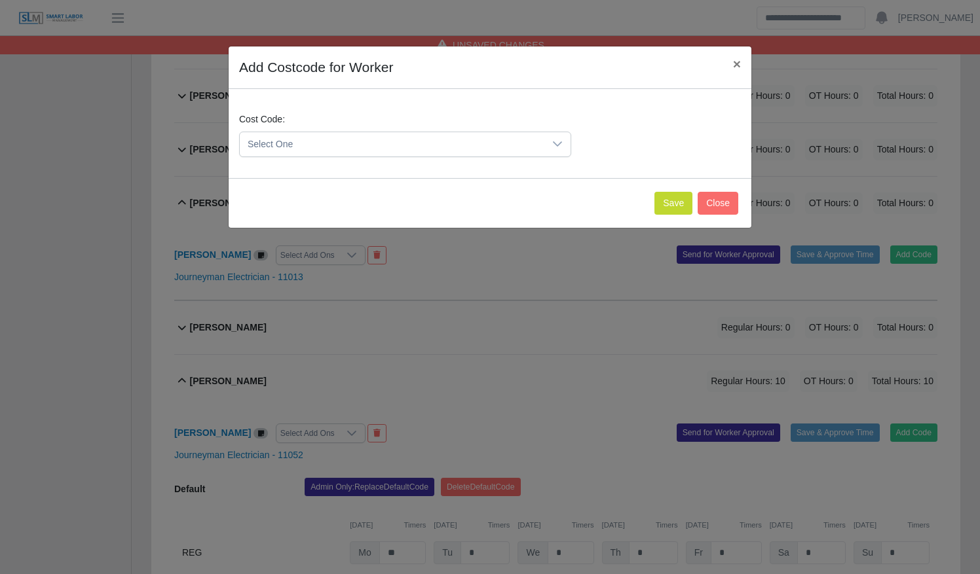
click at [354, 141] on span "Select One" at bounding box center [392, 144] width 304 height 24
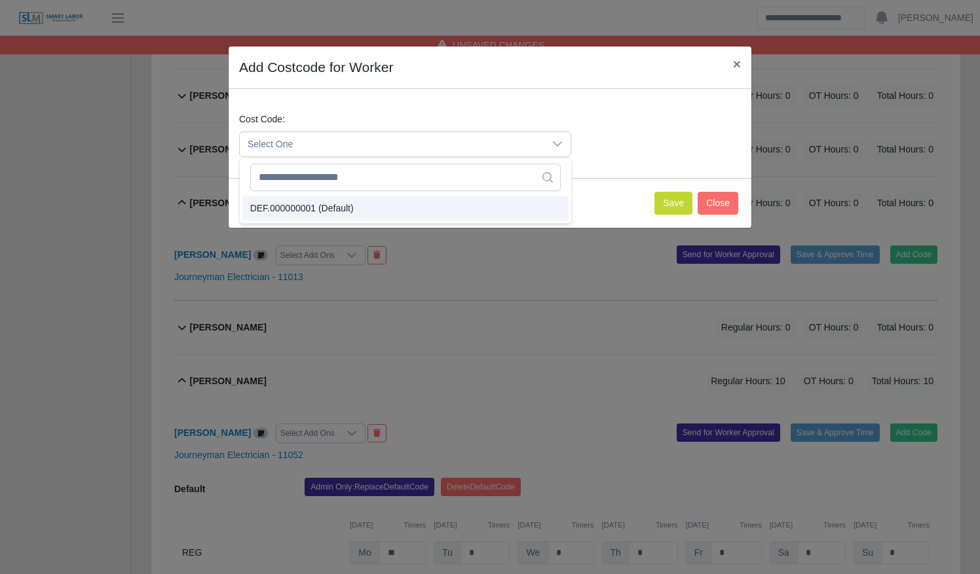
click at [395, 200] on li "DEF.000000001 (Default)" at bounding box center [405, 208] width 326 height 24
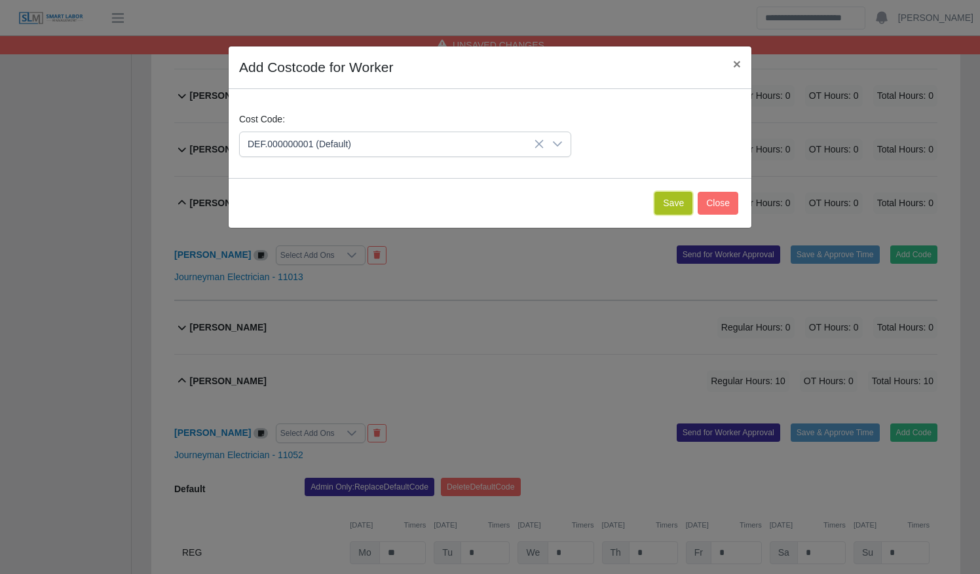
click at [676, 199] on button "Save" at bounding box center [673, 203] width 38 height 23
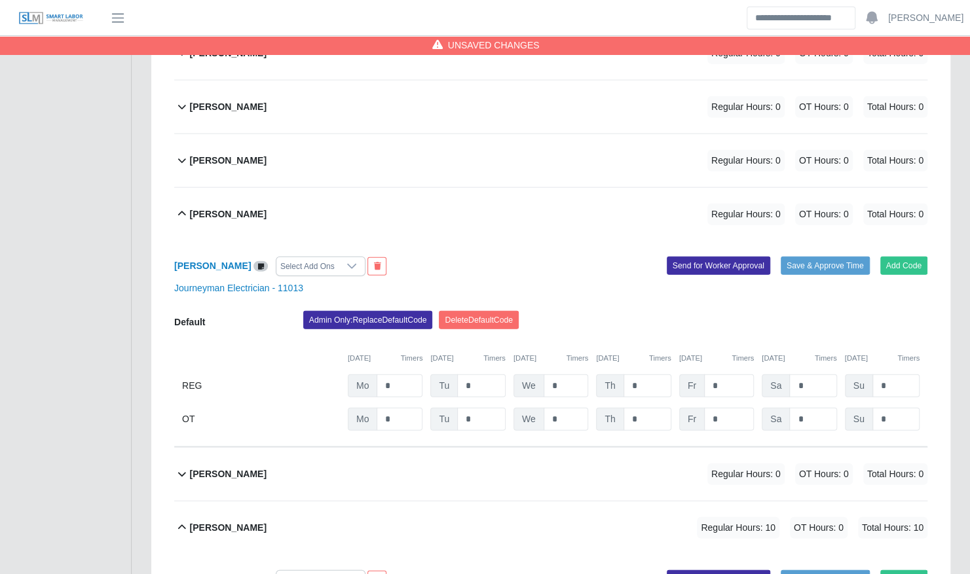
click at [544, 448] on div "[PERSON_NAME] Regular Hours: 0 OT Hours: 0 Total Hours: 0" at bounding box center [558, 474] width 737 height 53
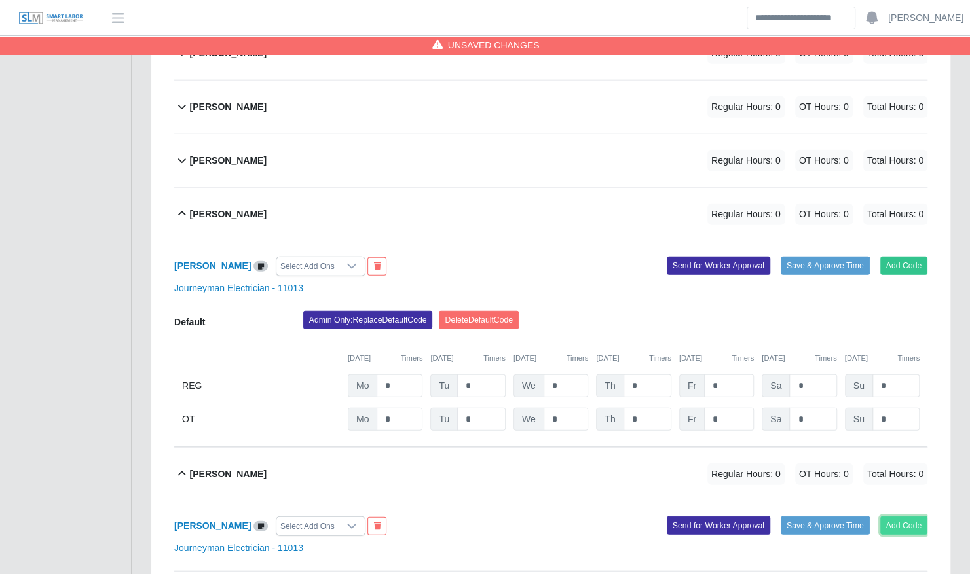
click at [906, 517] on button "Add Code" at bounding box center [904, 526] width 48 height 18
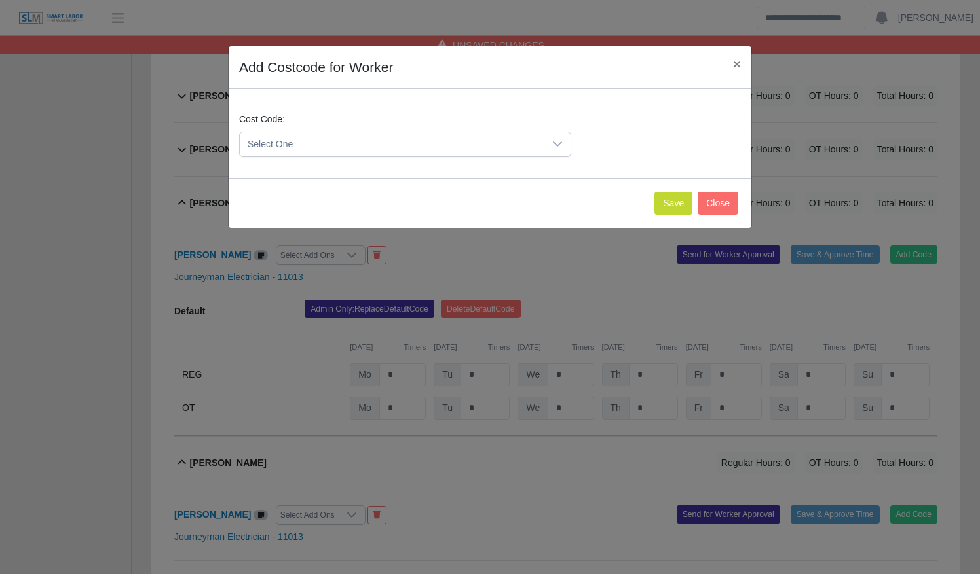
click at [449, 150] on span "Select One" at bounding box center [392, 144] width 304 height 24
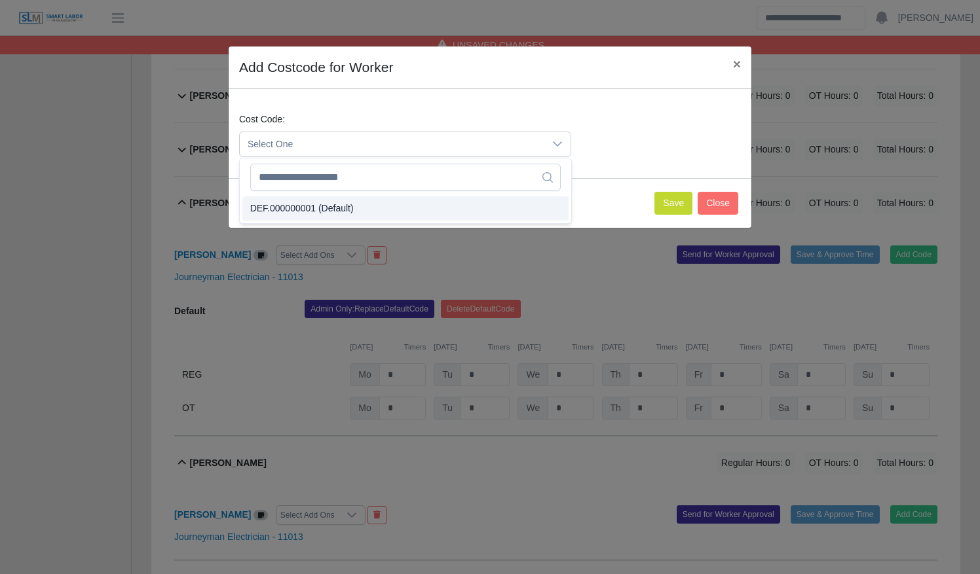
click at [443, 204] on li "DEF.000000001 (Default)" at bounding box center [405, 208] width 326 height 24
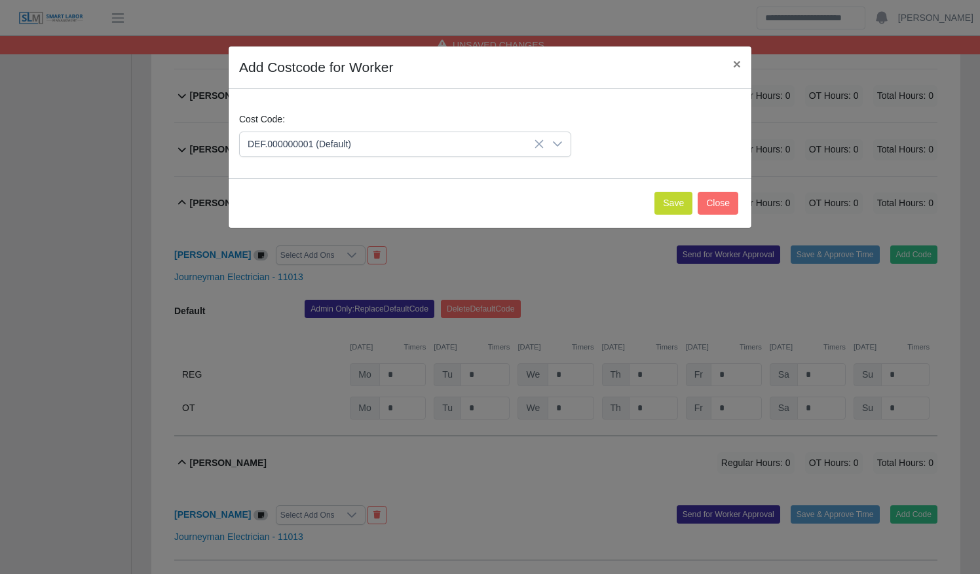
click at [694, 207] on div "Save Close" at bounding box center [490, 203] width 523 height 50
click at [674, 204] on button "Save" at bounding box center [673, 203] width 38 height 23
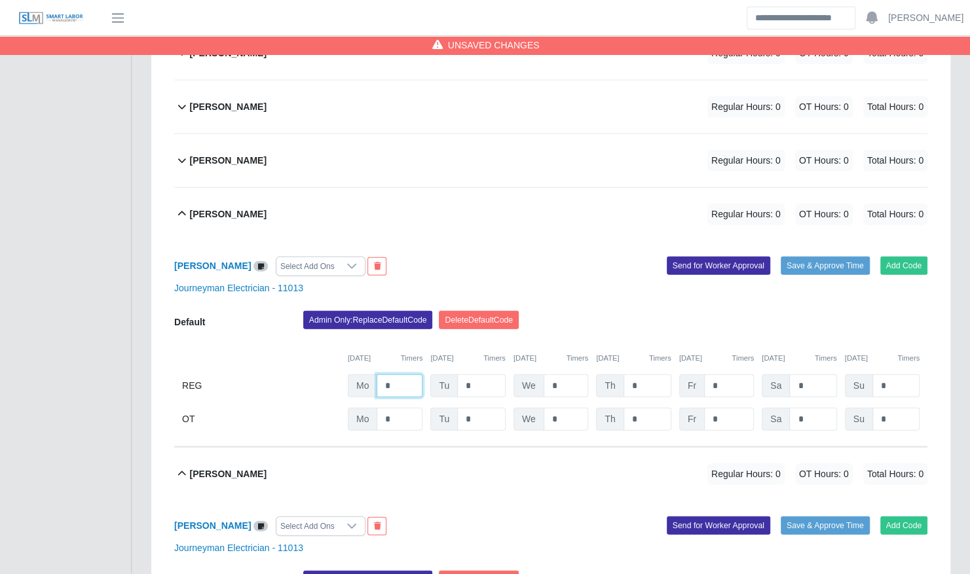
click at [405, 375] on input "*" at bounding box center [400, 386] width 46 height 23
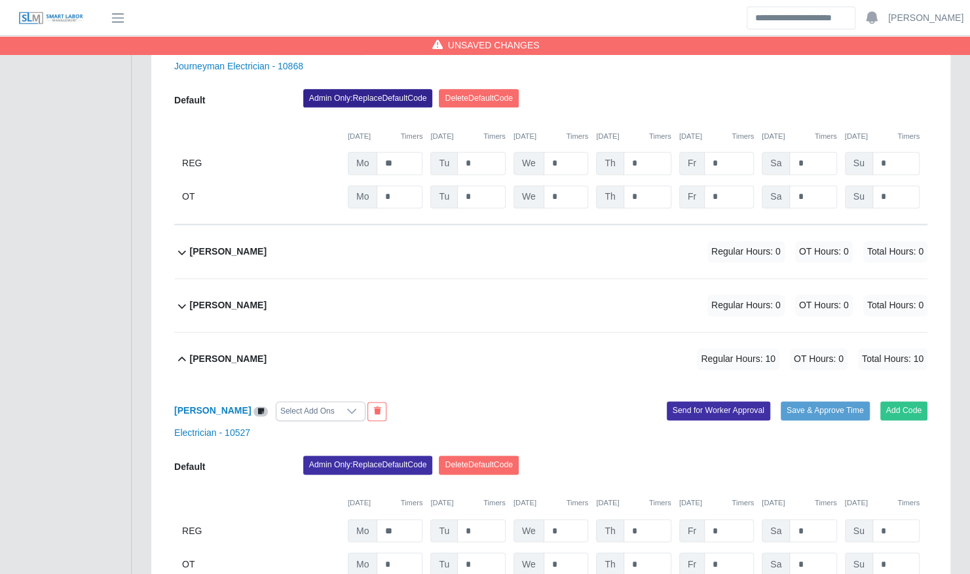
scroll to position [923, 0]
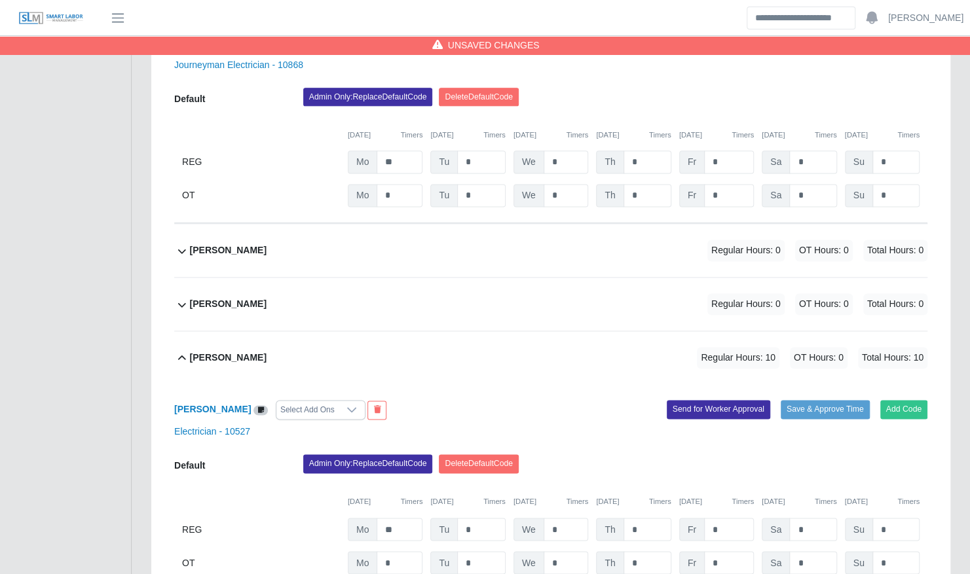
type input "**"
click at [581, 236] on div "Bryce Jackson Regular Hours: 0 OT Hours: 0 Total Hours: 0" at bounding box center [558, 250] width 737 height 53
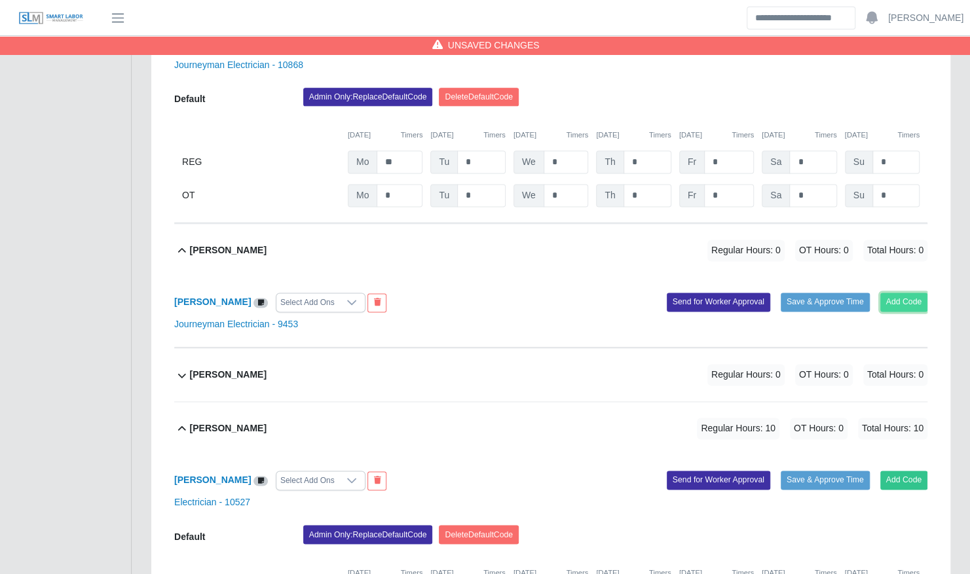
click at [908, 293] on button "Add Code" at bounding box center [904, 302] width 48 height 18
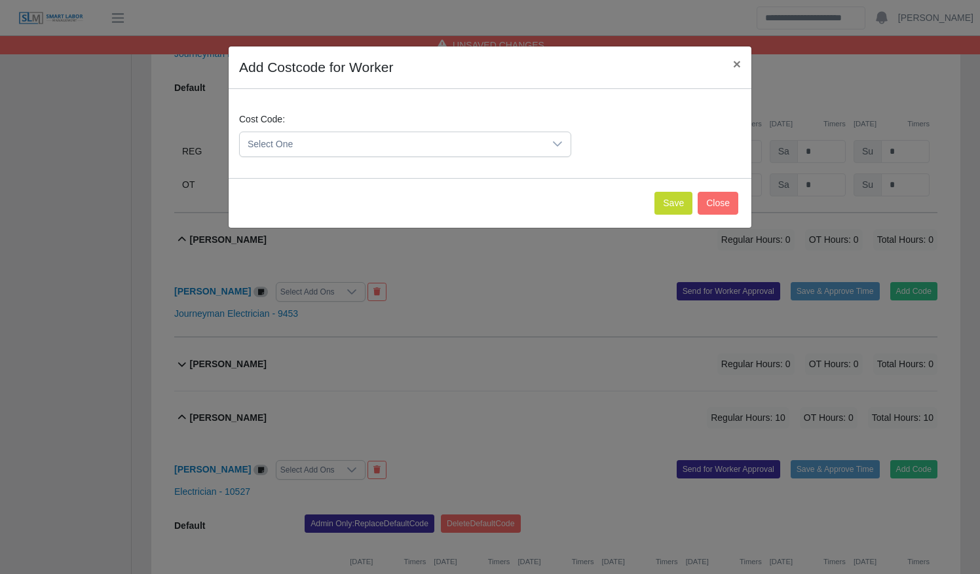
click at [456, 145] on span "Select One" at bounding box center [392, 144] width 304 height 24
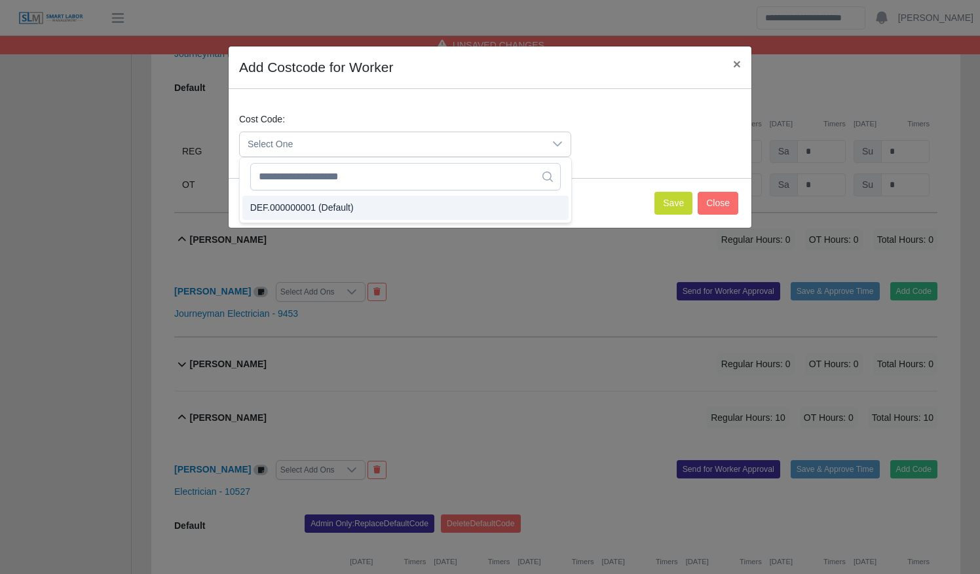
click at [444, 206] on li "DEF.000000001 (Default)" at bounding box center [405, 208] width 326 height 24
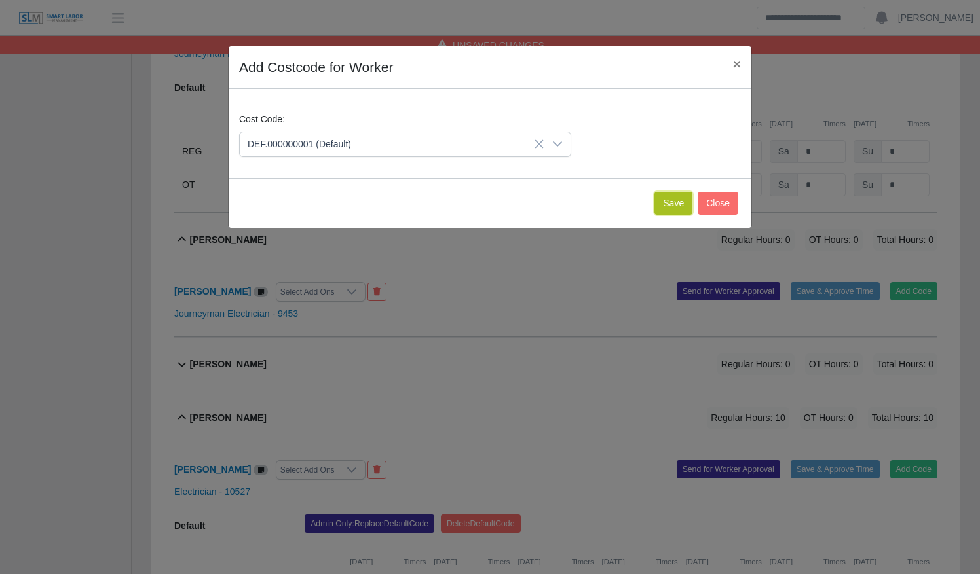
click at [678, 200] on button "Save" at bounding box center [673, 203] width 38 height 23
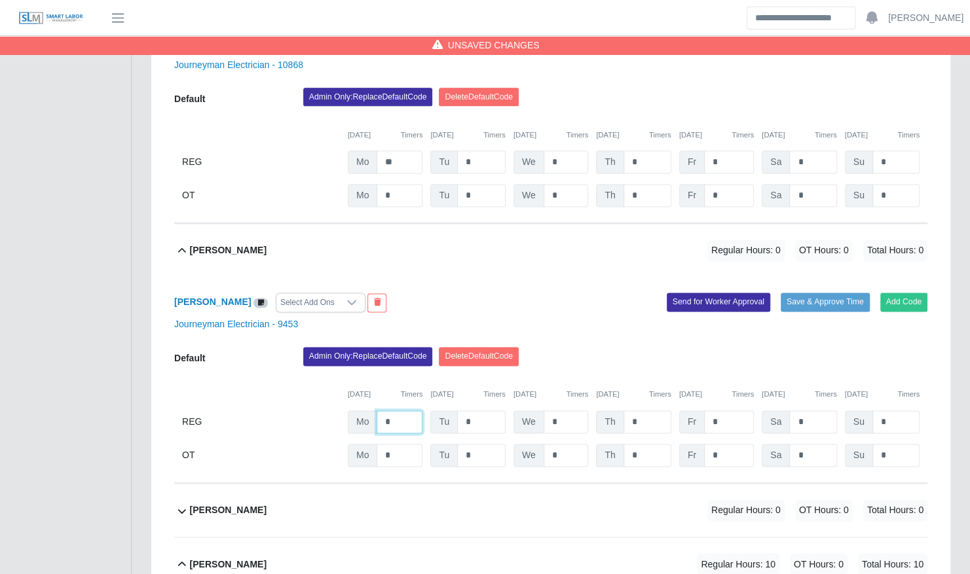
click at [411, 411] on input "*" at bounding box center [400, 422] width 46 height 23
type input "**"
click at [493, 255] on div "Bryce Jackson Regular Hours: 10 OT Hours: 0 Total Hours: 10" at bounding box center [558, 250] width 737 height 53
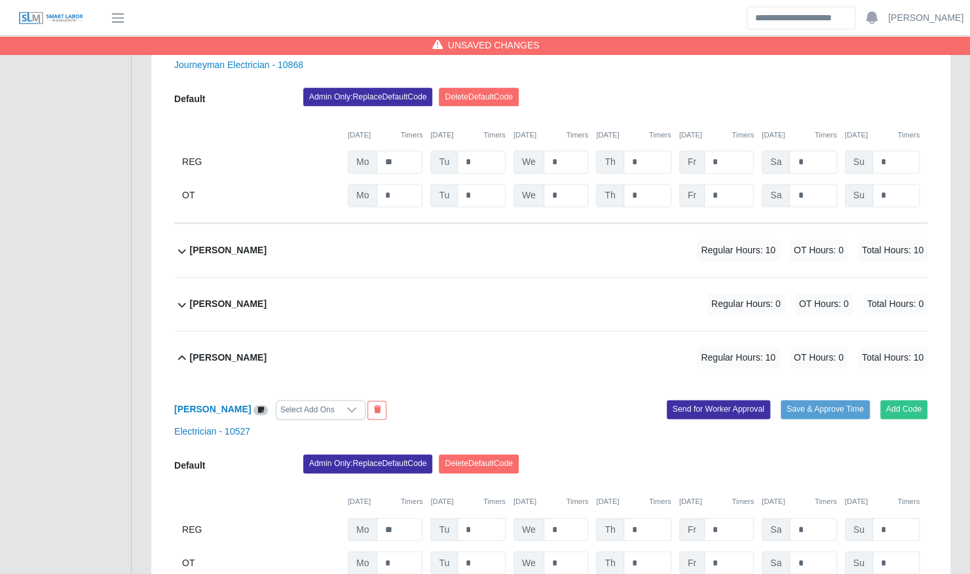
click at [493, 255] on div "Bryce Jackson Regular Hours: 10 OT Hours: 0 Total Hours: 10" at bounding box center [558, 250] width 737 height 53
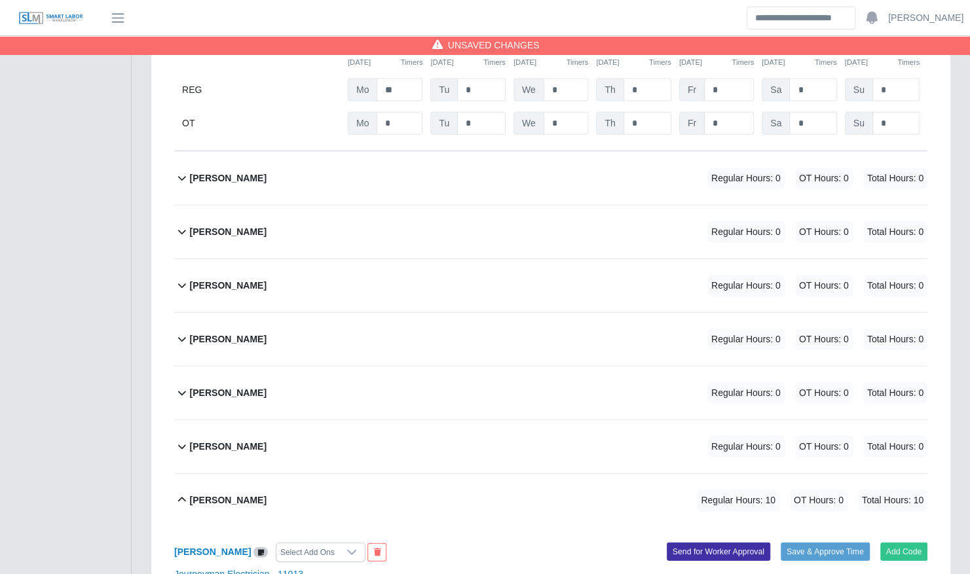
scroll to position [4620, 0]
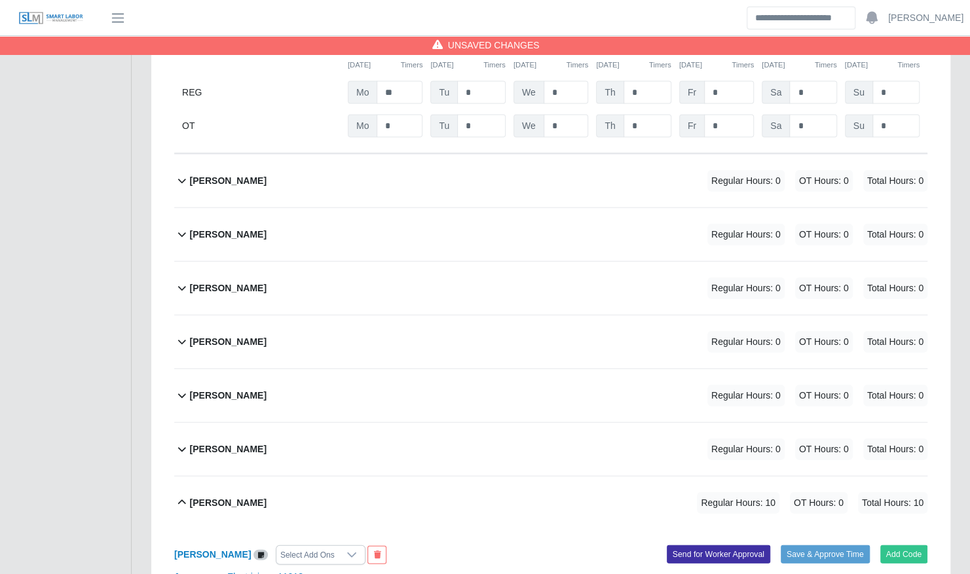
click at [500, 210] on div "Samual Vargas Regular Hours: 0 OT Hours: 0 Total Hours: 0" at bounding box center [558, 234] width 737 height 53
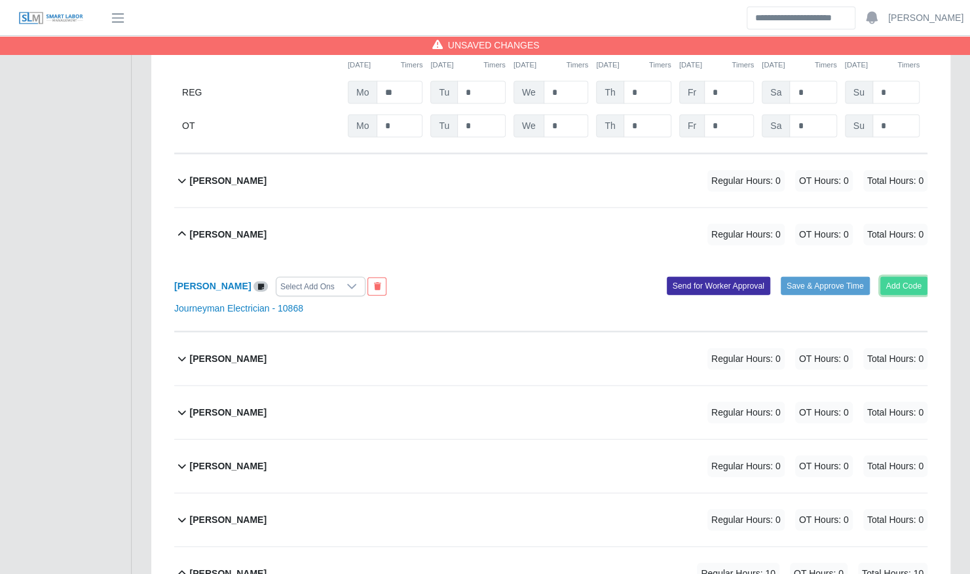
click at [897, 277] on button "Add Code" at bounding box center [904, 286] width 48 height 18
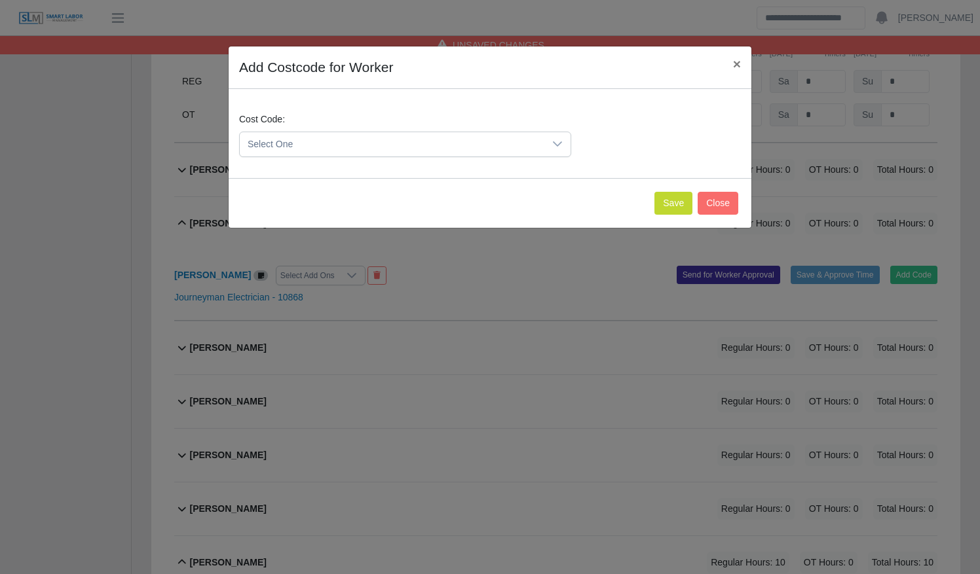
click at [426, 153] on span "Select One" at bounding box center [392, 144] width 304 height 24
click at [418, 196] on li "DEF.000000001 (Default)" at bounding box center [405, 208] width 326 height 24
click at [674, 202] on button "Save" at bounding box center [673, 203] width 38 height 23
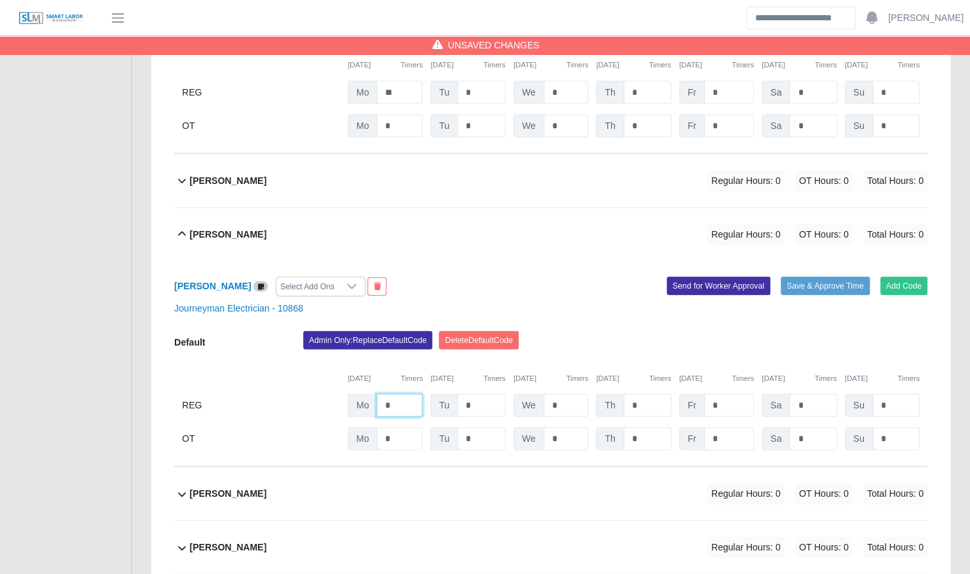
click at [405, 394] on input "*" at bounding box center [400, 405] width 46 height 23
type input "*"
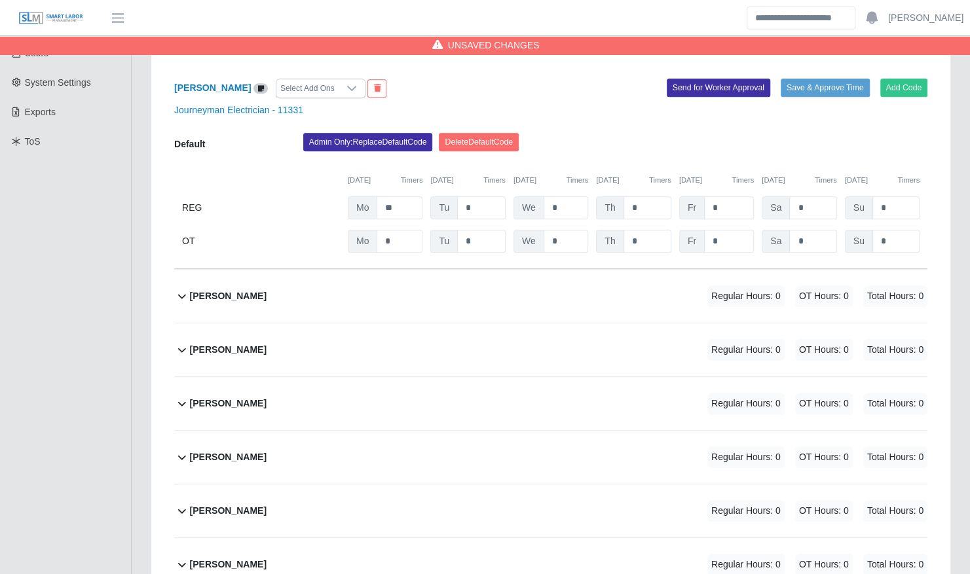
scroll to position [296, 0]
type input "**"
click at [346, 338] on div "Andrew Flores Regular Hours: 0 OT Hours: 0 Total Hours: 0" at bounding box center [558, 349] width 737 height 53
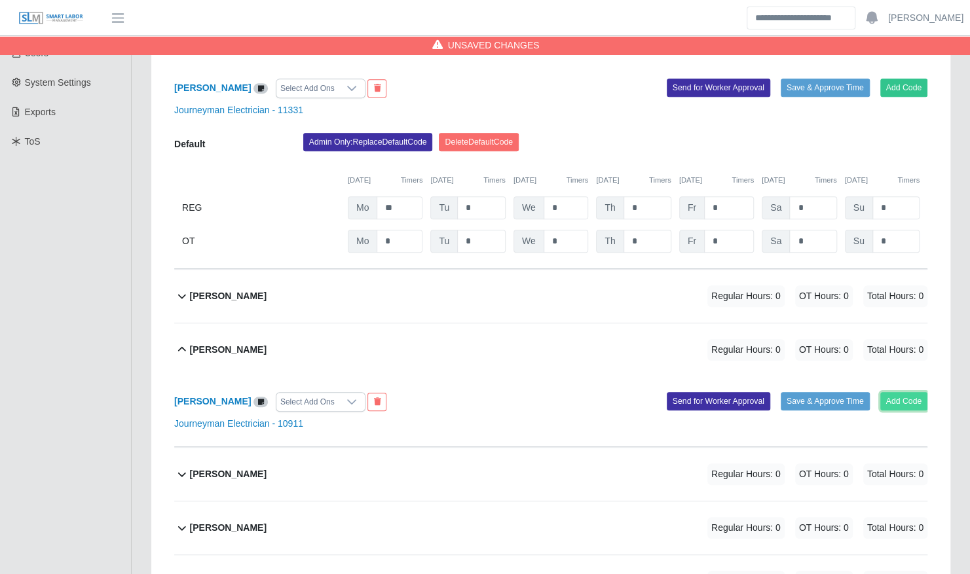
click at [902, 392] on button "Add Code" at bounding box center [904, 401] width 48 height 18
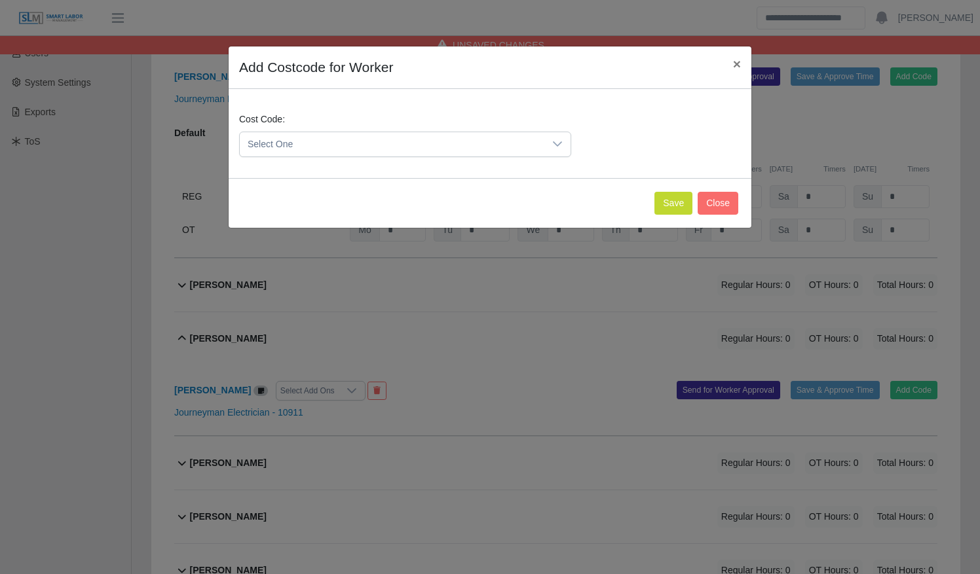
click at [491, 151] on span "Select One" at bounding box center [392, 144] width 304 height 24
click at [482, 198] on li "DEF.000000001 (Default)" at bounding box center [405, 208] width 326 height 24
click at [674, 207] on button "Save" at bounding box center [673, 203] width 38 height 23
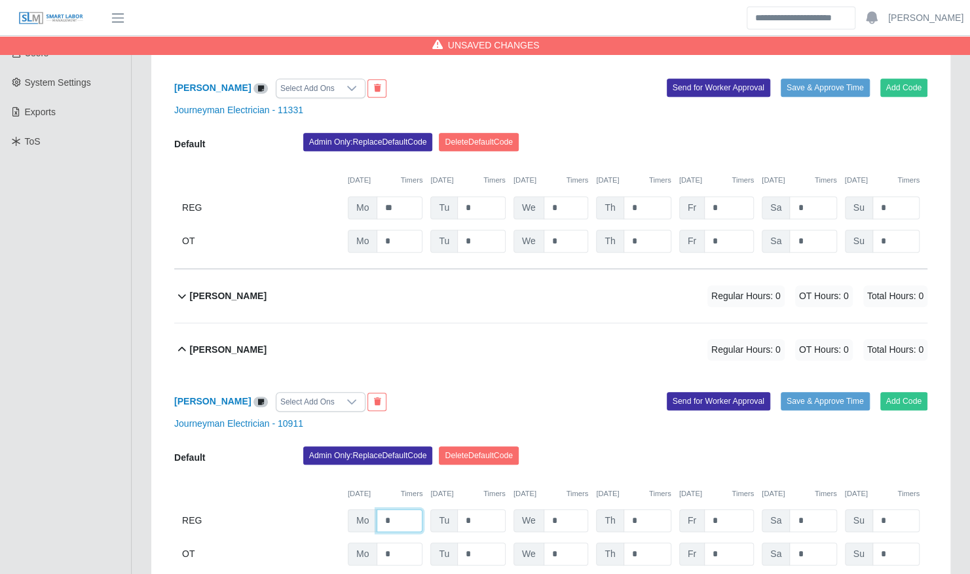
click at [406, 519] on input "*" at bounding box center [400, 520] width 46 height 23
type input "**"
click at [432, 377] on div "Andrew Flores Select Add Ons Add Code Save & Approve Time Send for Worker Appro…" at bounding box center [550, 480] width 753 height 206
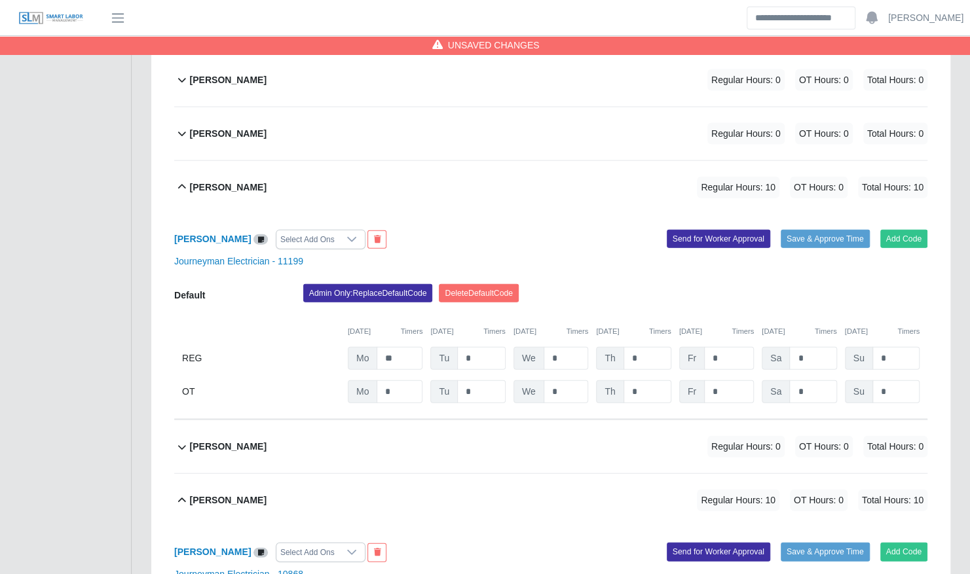
scroll to position [4602, 0]
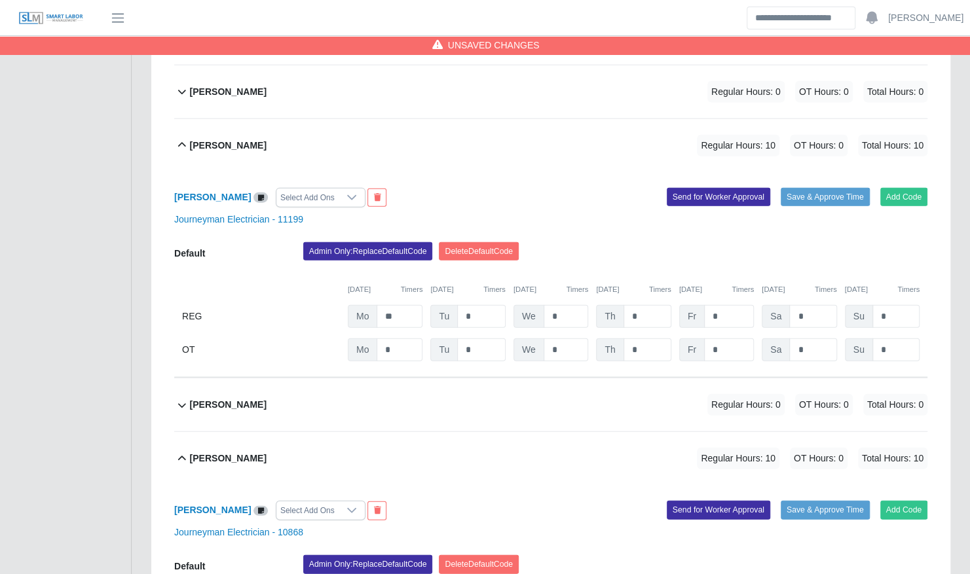
click at [464, 378] on div "Ruth Solano Regular Hours: 0 OT Hours: 0 Total Hours: 0" at bounding box center [558, 404] width 737 height 53
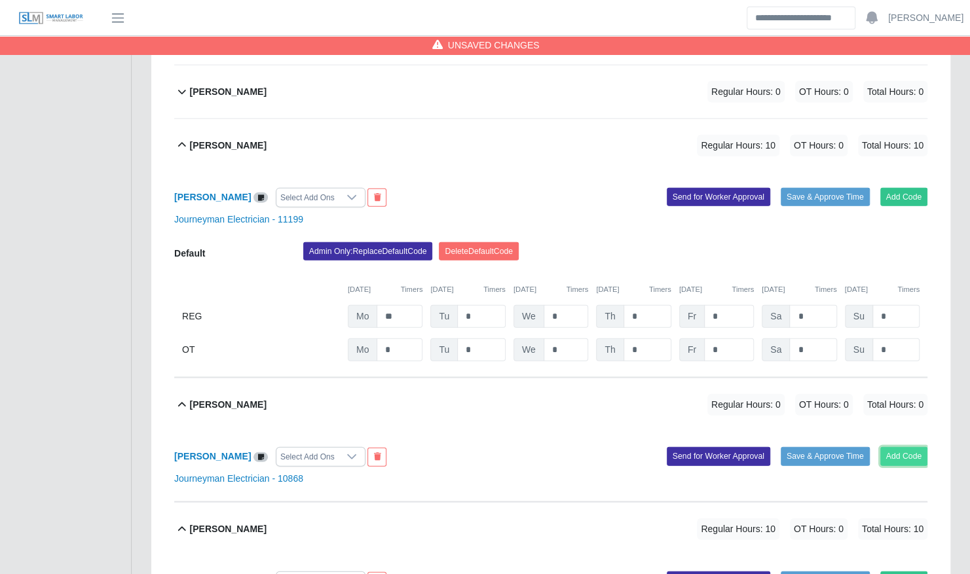
click at [913, 447] on button "Add Code" at bounding box center [904, 456] width 48 height 18
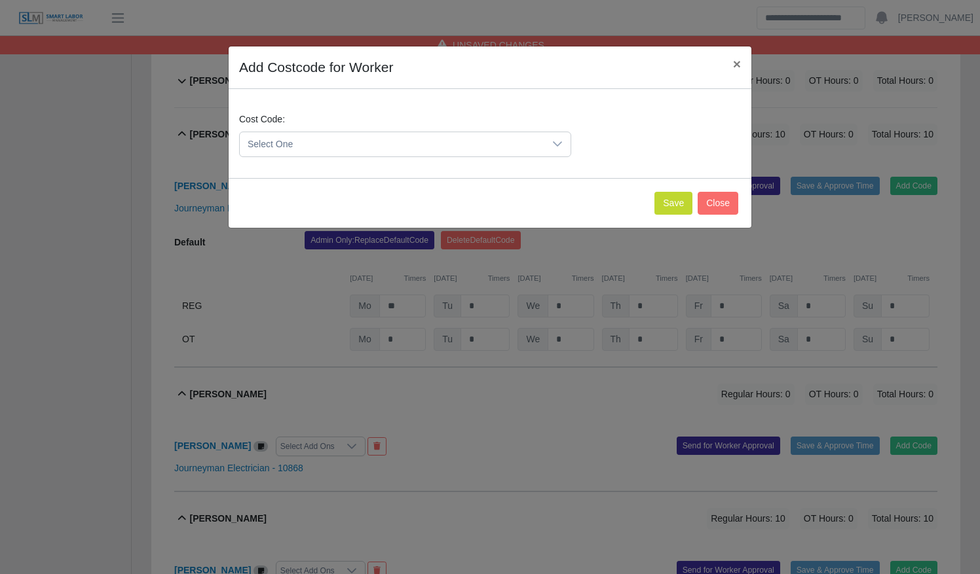
click at [498, 148] on span "Select One" at bounding box center [392, 144] width 304 height 24
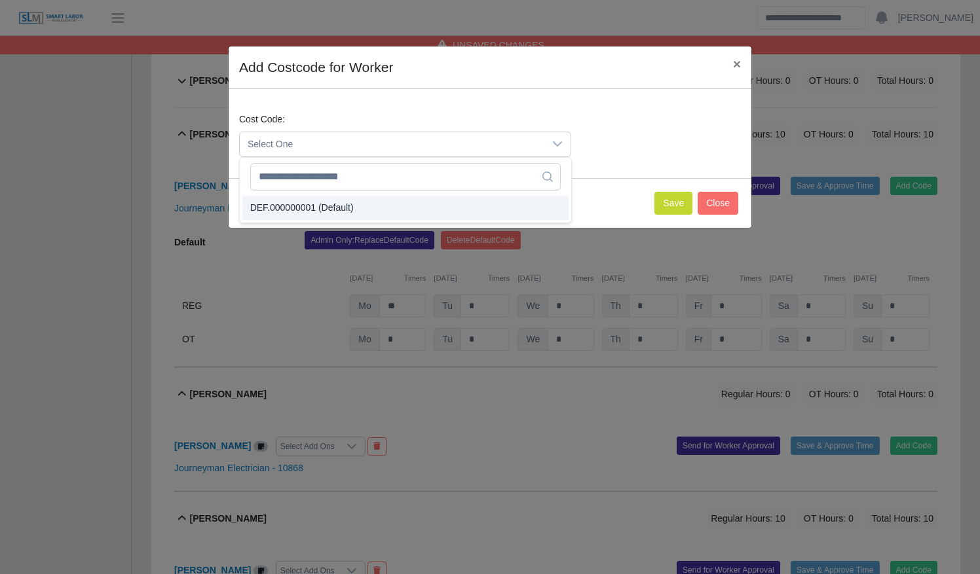
click at [481, 202] on li "DEF.000000001 (Default)" at bounding box center [405, 208] width 326 height 24
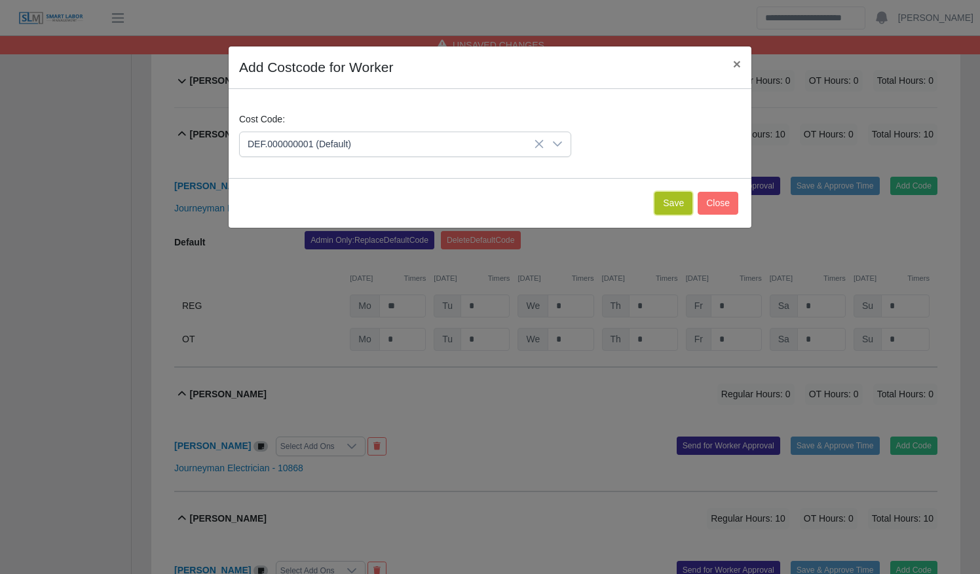
click at [673, 204] on button "Save" at bounding box center [673, 203] width 38 height 23
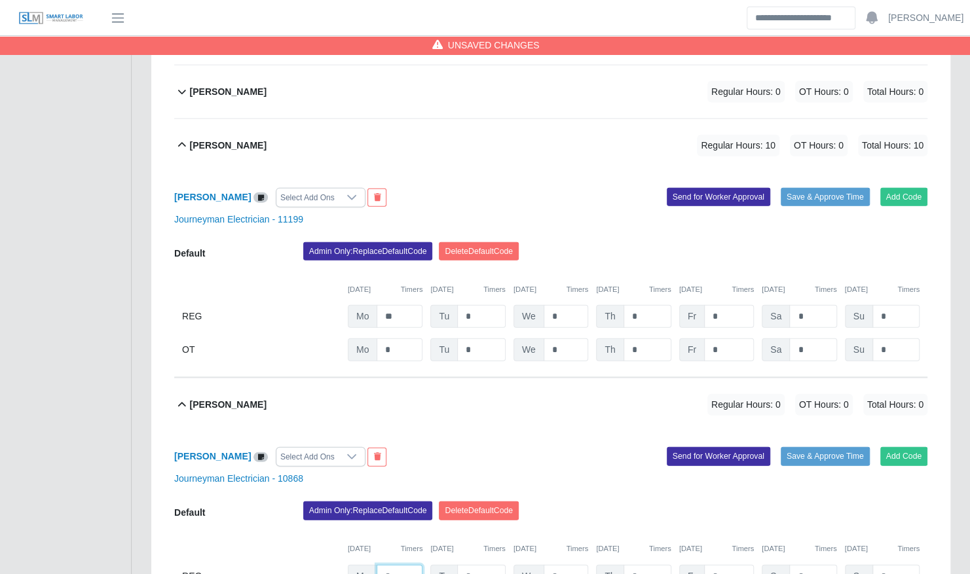
click at [405, 565] on input "*" at bounding box center [400, 576] width 46 height 23
type input "**"
click at [621, 447] on div "Add Code Save & Approve Time Send for Worker Approval" at bounding box center [744, 457] width 386 height 20
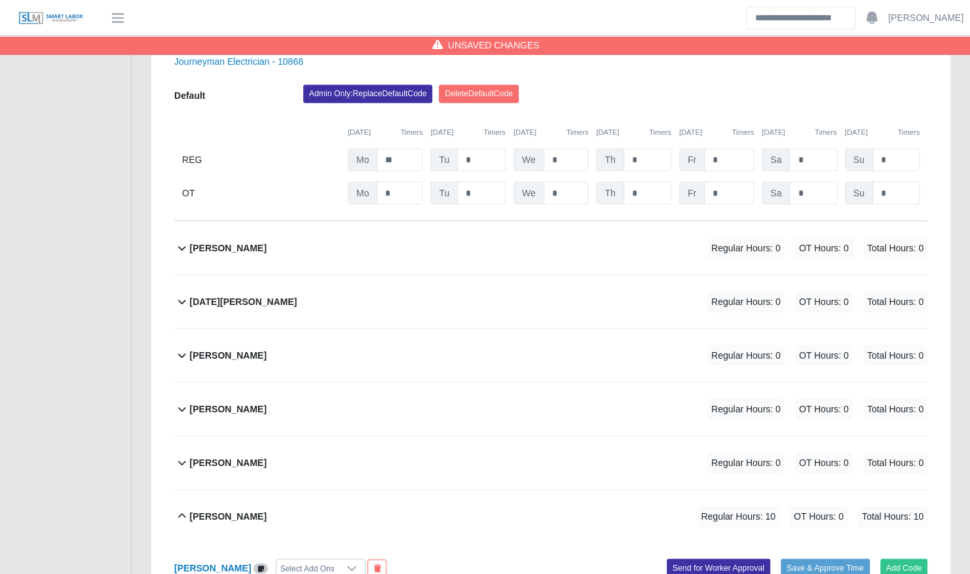
scroll to position [4230, 0]
click at [536, 330] on div "Oswal Molina Regular Hours: 0 OT Hours: 0 Total Hours: 0" at bounding box center [558, 356] width 737 height 53
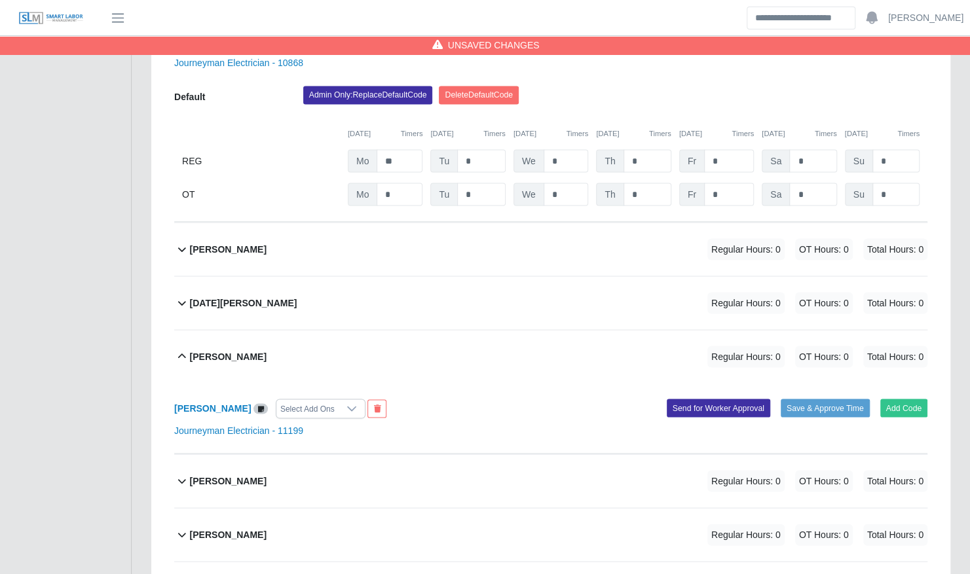
click at [905, 397] on div "Oswal Molina Select Add Ons Add Code Save & Approve Time Send for Worker Approv…" at bounding box center [550, 418] width 753 height 71
click at [905, 399] on button "Add Code" at bounding box center [904, 408] width 48 height 18
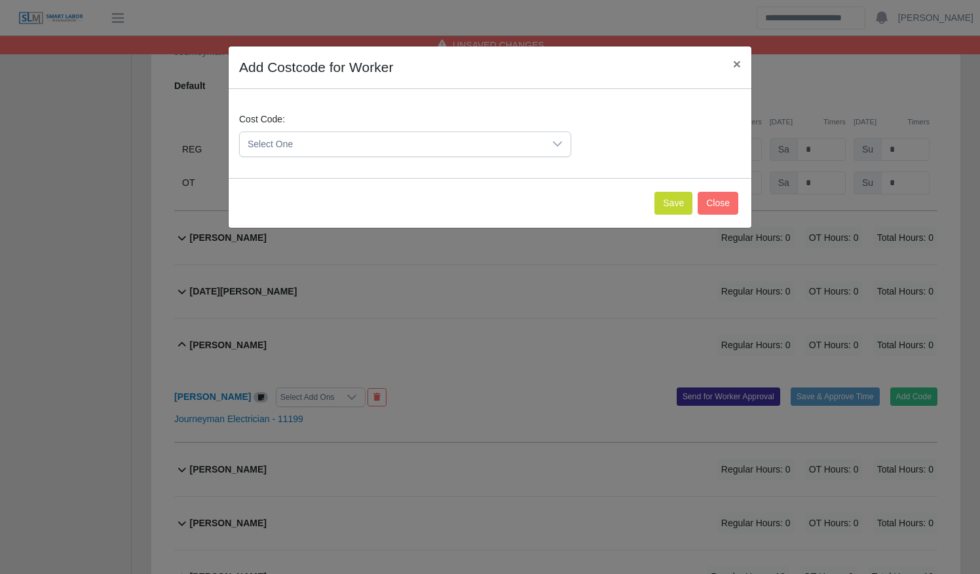
click at [480, 145] on span "Select One" at bounding box center [392, 144] width 304 height 24
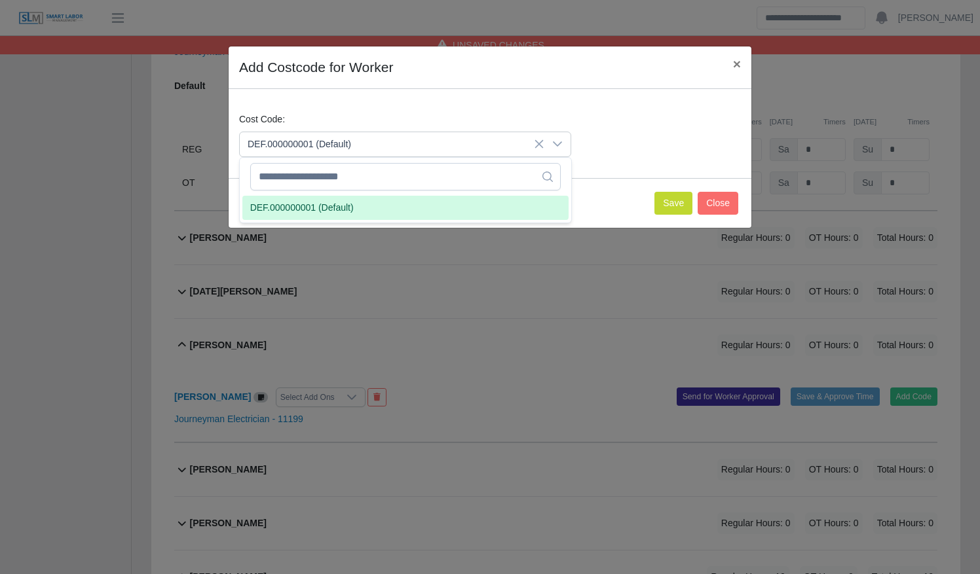
click at [464, 203] on li "DEF.000000001 (Default)" at bounding box center [405, 208] width 326 height 24
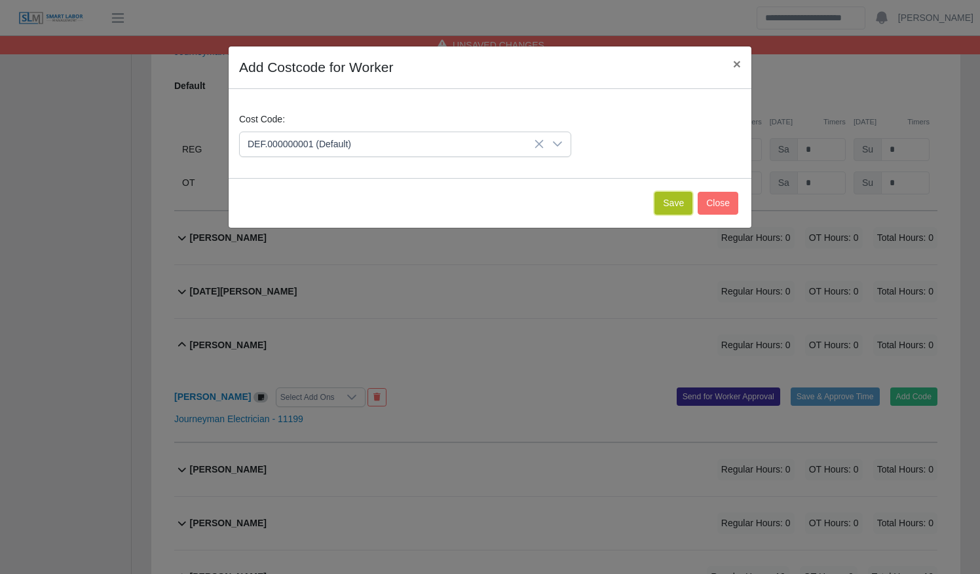
click at [667, 204] on button "Save" at bounding box center [673, 203] width 38 height 23
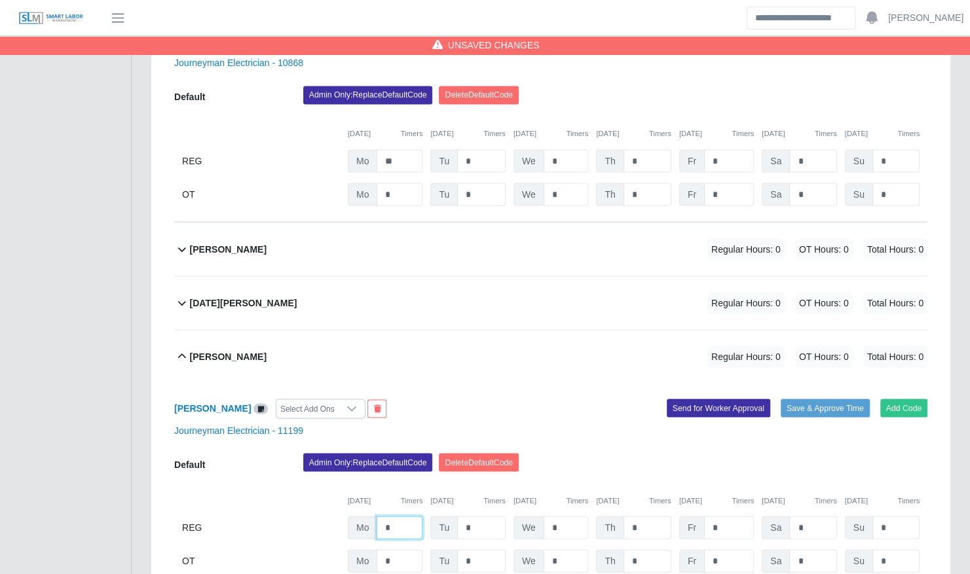
click at [411, 516] on input "*" at bounding box center [400, 527] width 46 height 23
type input "**"
click at [635, 397] on div "Oswal Molina Select Add Ons Add Code Save & Approve Time Send for Worker Approv…" at bounding box center [550, 486] width 753 height 206
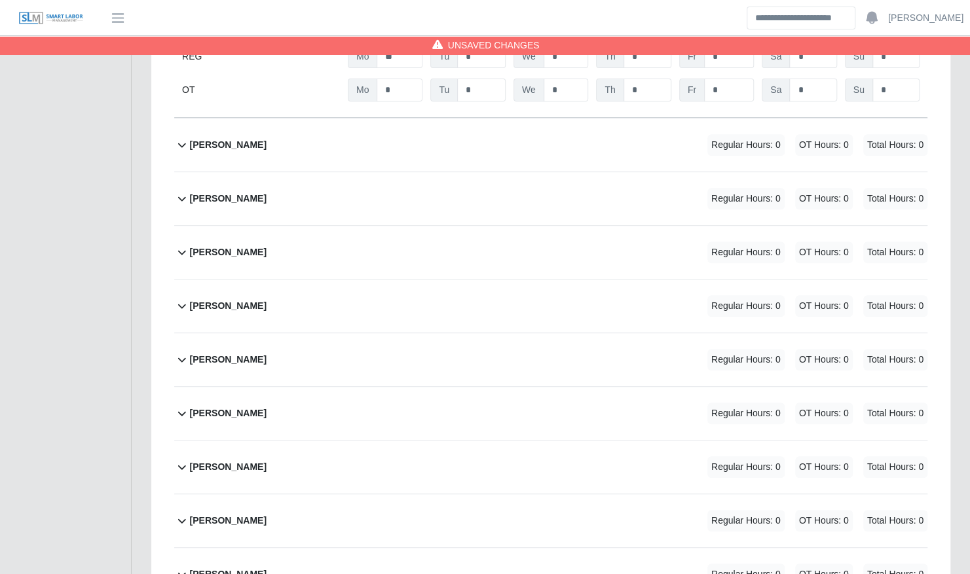
scroll to position [3171, 0]
click at [405, 386] on div "Jose Diaz Regular Hours: 0 OT Hours: 0 Total Hours: 0" at bounding box center [558, 412] width 737 height 53
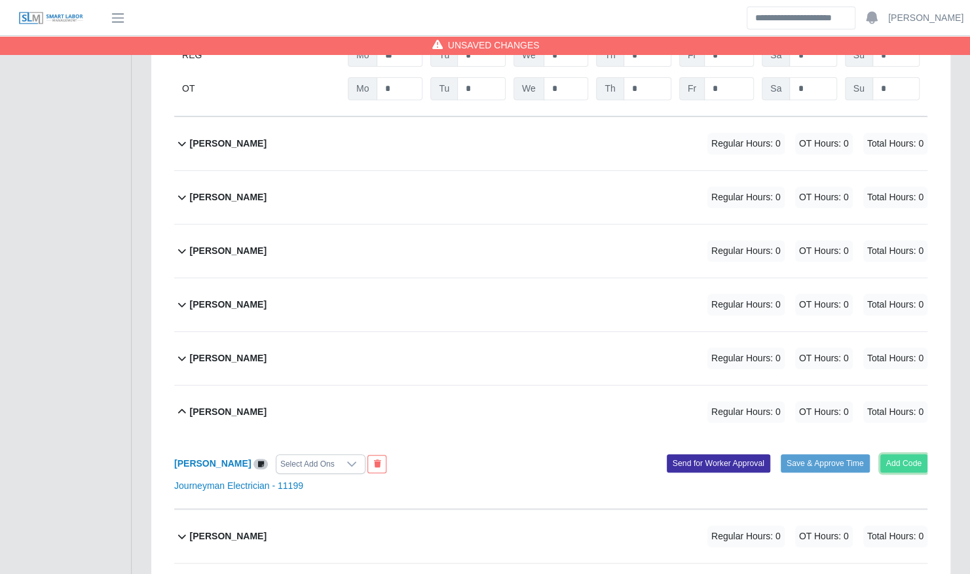
click at [907, 454] on button "Add Code" at bounding box center [904, 463] width 48 height 18
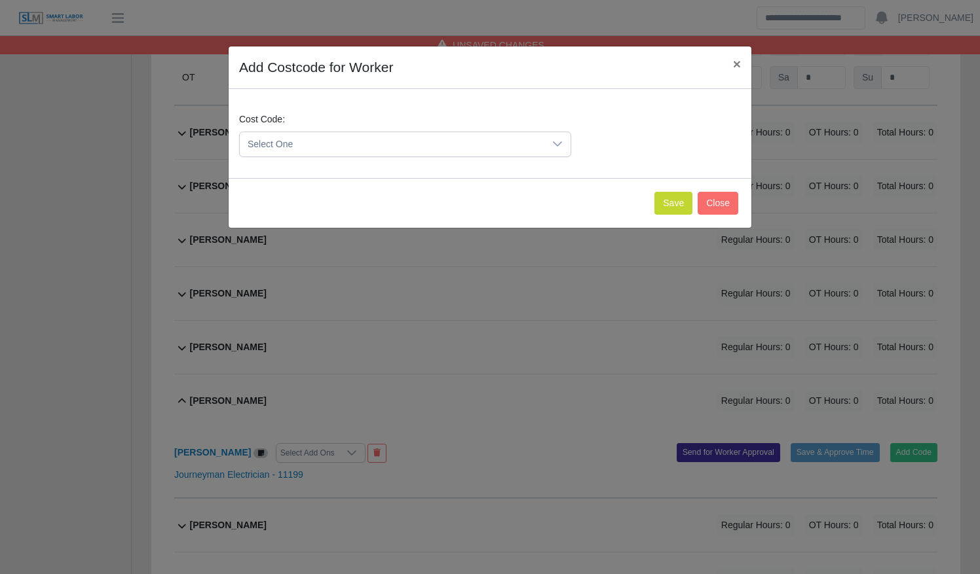
click at [448, 147] on span "Select One" at bounding box center [392, 144] width 304 height 24
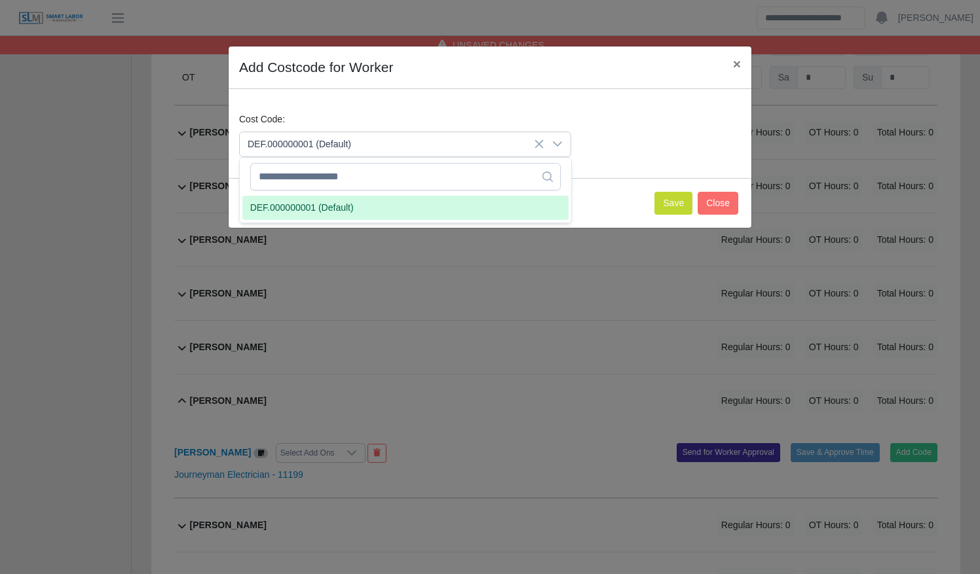
click at [428, 202] on li "DEF.000000001 (Default)" at bounding box center [405, 208] width 326 height 24
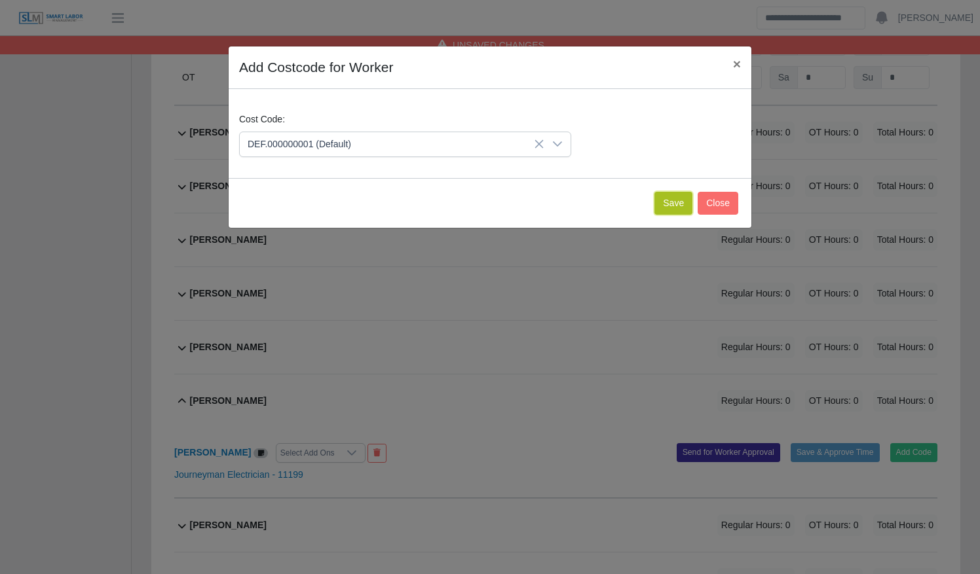
click at [678, 207] on button "Save" at bounding box center [673, 203] width 38 height 23
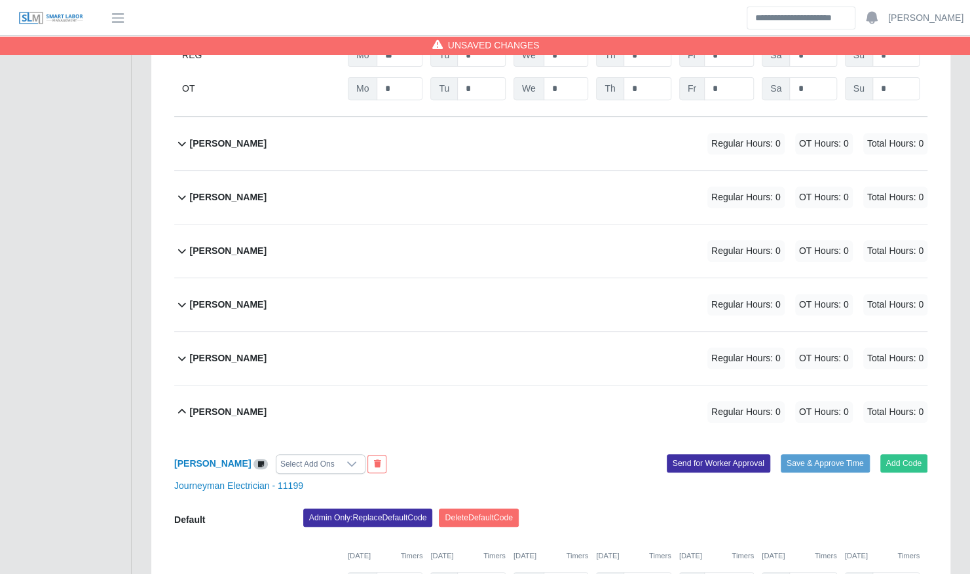
click at [398, 573] on div "Default Admin Only: Replace Default Code Delete Default Code 09/29/2025 Timers …" at bounding box center [550, 569] width 753 height 120
click at [401, 572] on input "*" at bounding box center [400, 583] width 46 height 23
type input "**"
click at [452, 439] on div "Jose Diaz Select Add Ons Add Code Save & Approve Time Send for Worker Approval …" at bounding box center [550, 542] width 753 height 206
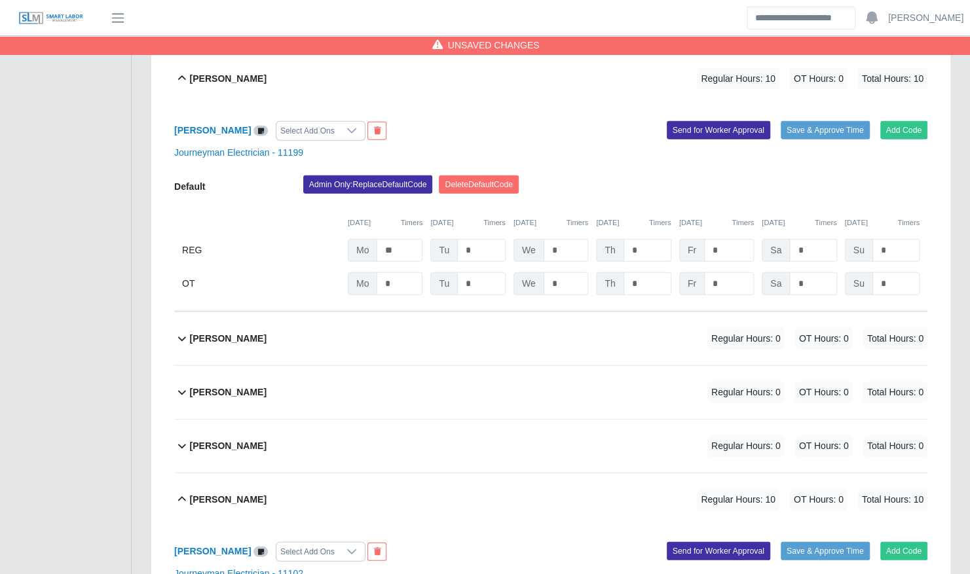
scroll to position [1928, 0]
click at [441, 373] on div "Deivis Serrudo Regular Hours: 0 OT Hours: 0 Total Hours: 0" at bounding box center [558, 393] width 737 height 53
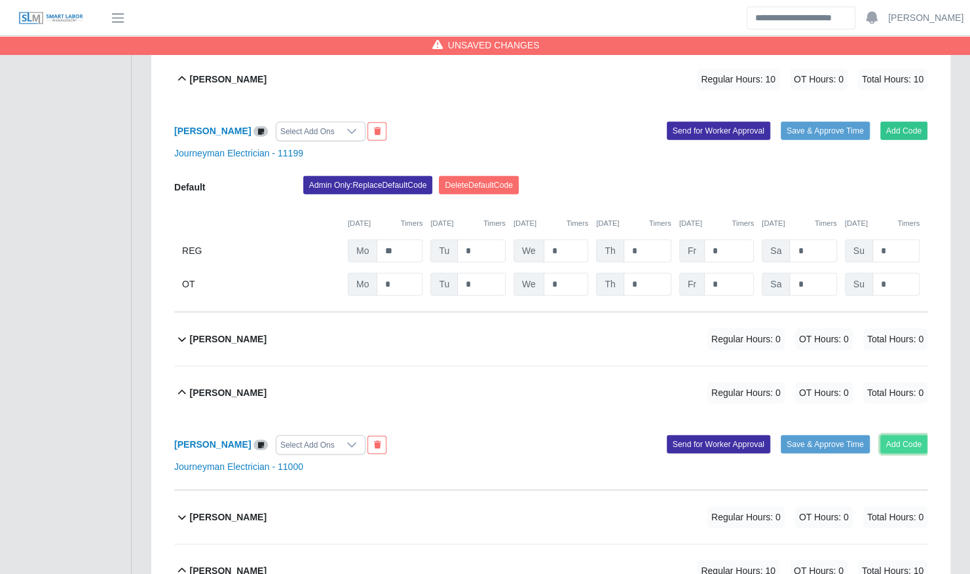
click at [893, 435] on button "Add Code" at bounding box center [904, 444] width 48 height 18
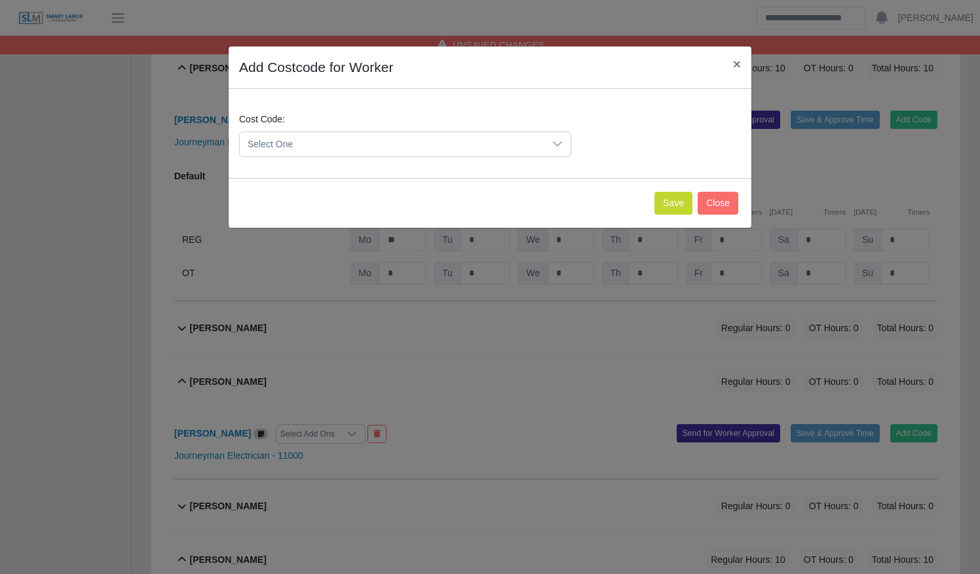
click at [447, 143] on span "Select One" at bounding box center [392, 144] width 304 height 24
click at [447, 206] on li "DEF.000000001 (Default)" at bounding box center [405, 208] width 326 height 24
click at [671, 211] on button "Save" at bounding box center [673, 203] width 38 height 23
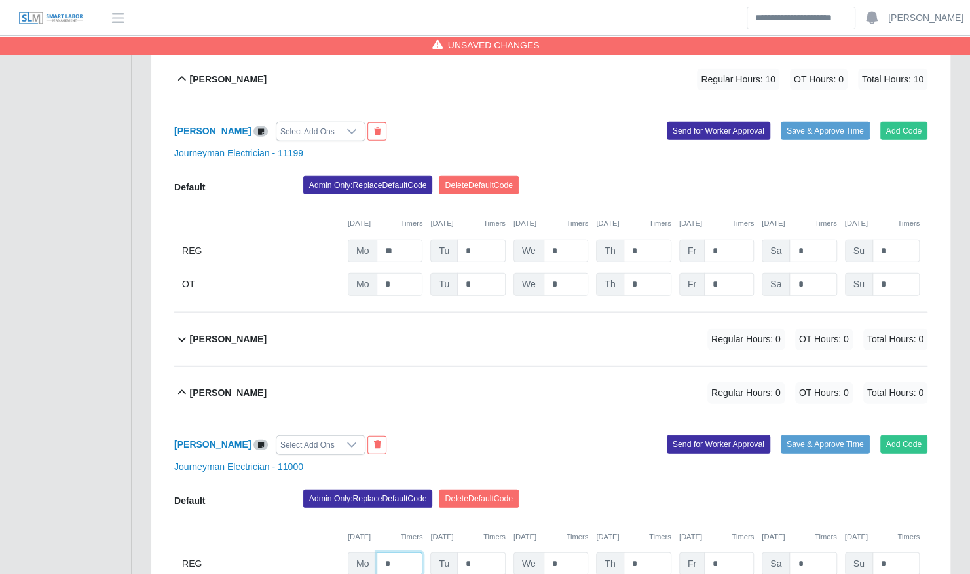
click at [399, 553] on input "*" at bounding box center [400, 564] width 46 height 23
type input "**"
click at [367, 389] on div "Deivis Serrudo Regular Hours: 10 OT Hours: 0 Total Hours: 10" at bounding box center [558, 393] width 737 height 53
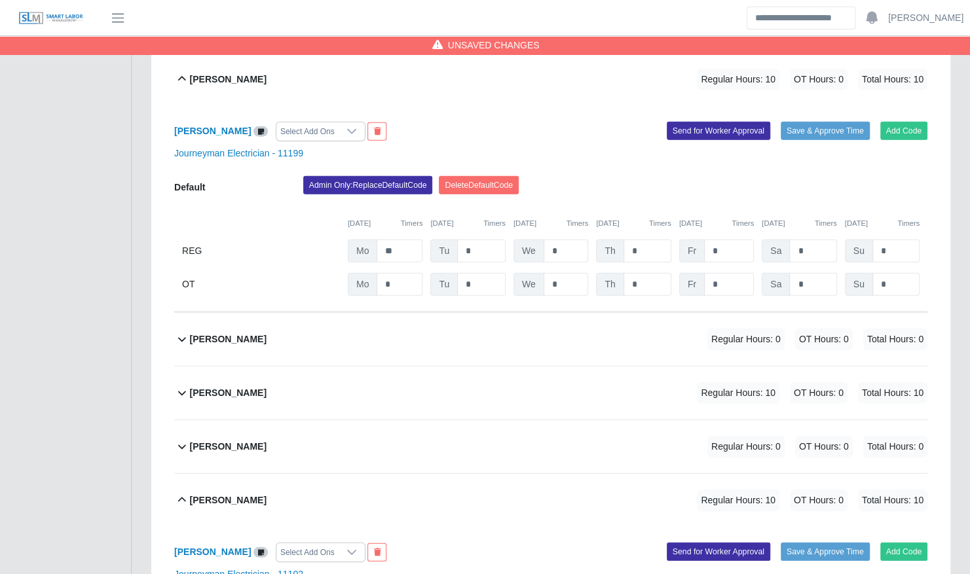
click at [367, 389] on div "Deivis Serrudo Regular Hours: 10 OT Hours: 0 Total Hours: 10" at bounding box center [558, 393] width 737 height 53
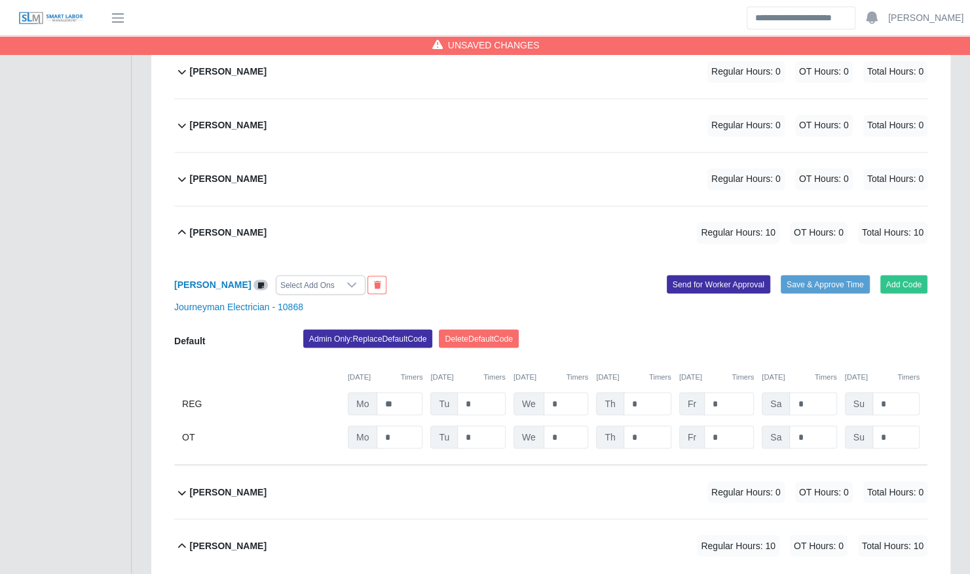
scroll to position [3924, 0]
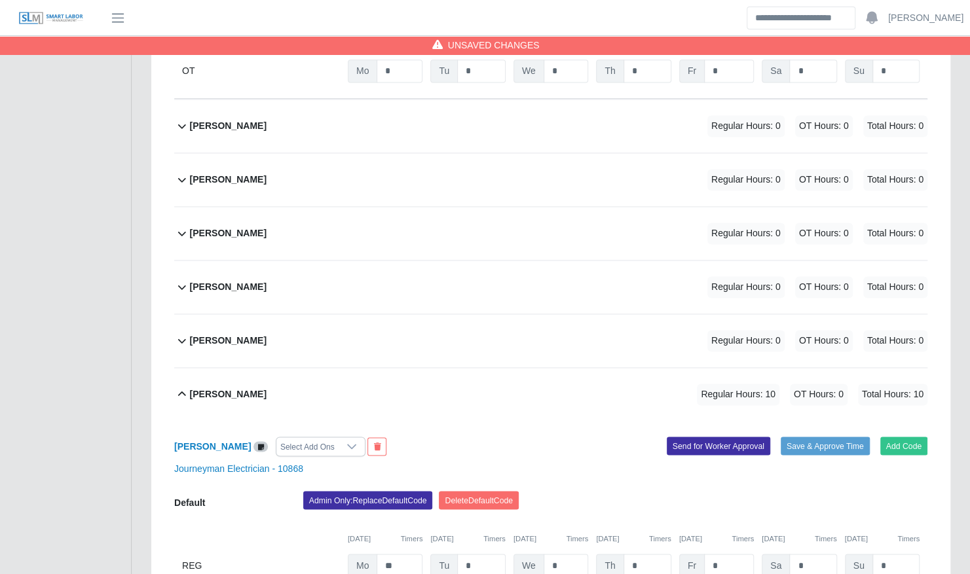
click at [376, 270] on div "Leonardo Lugo Regular Hours: 0 OT Hours: 0 Total Hours: 0" at bounding box center [558, 287] width 737 height 53
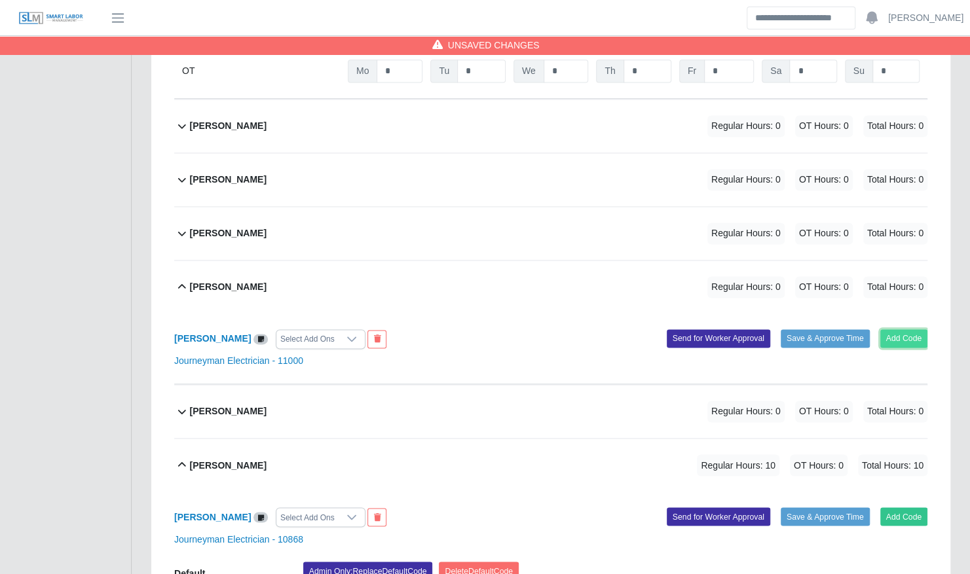
click at [895, 329] on button "Add Code" at bounding box center [904, 338] width 48 height 18
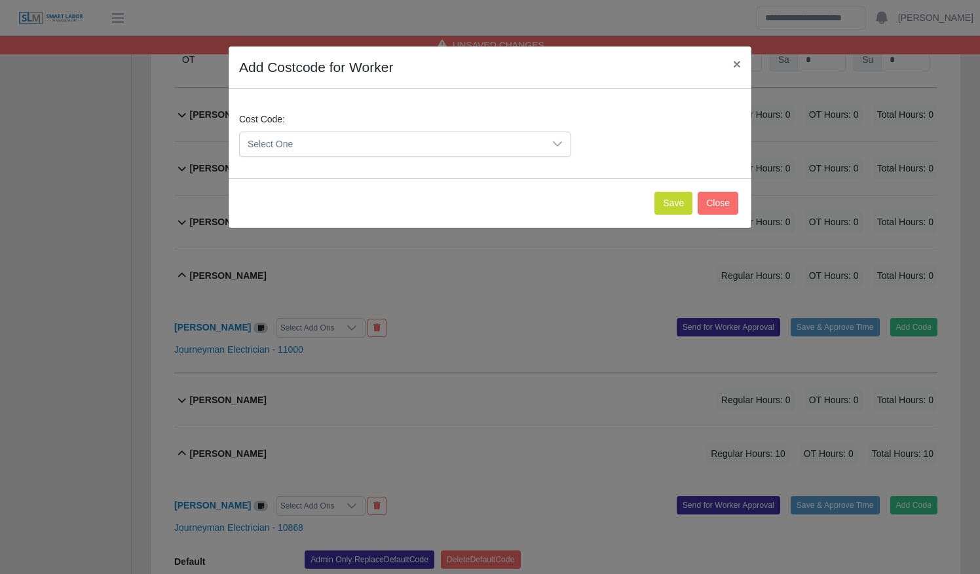
click at [403, 148] on span "Select One" at bounding box center [392, 144] width 304 height 24
click at [398, 196] on li "DEF.000000001 (Default)" at bounding box center [405, 208] width 326 height 24
click at [661, 196] on button "Save" at bounding box center [673, 203] width 38 height 23
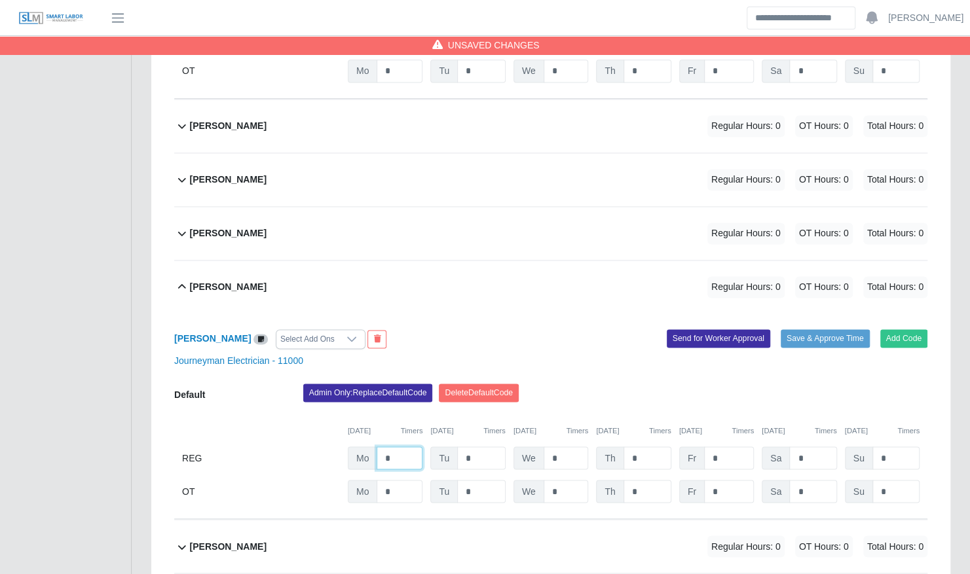
click at [392, 447] on input "*" at bounding box center [400, 458] width 46 height 23
type input "**"
click at [452, 329] on div "Leonardo Lugo Select Add Ons" at bounding box center [357, 339] width 386 height 20
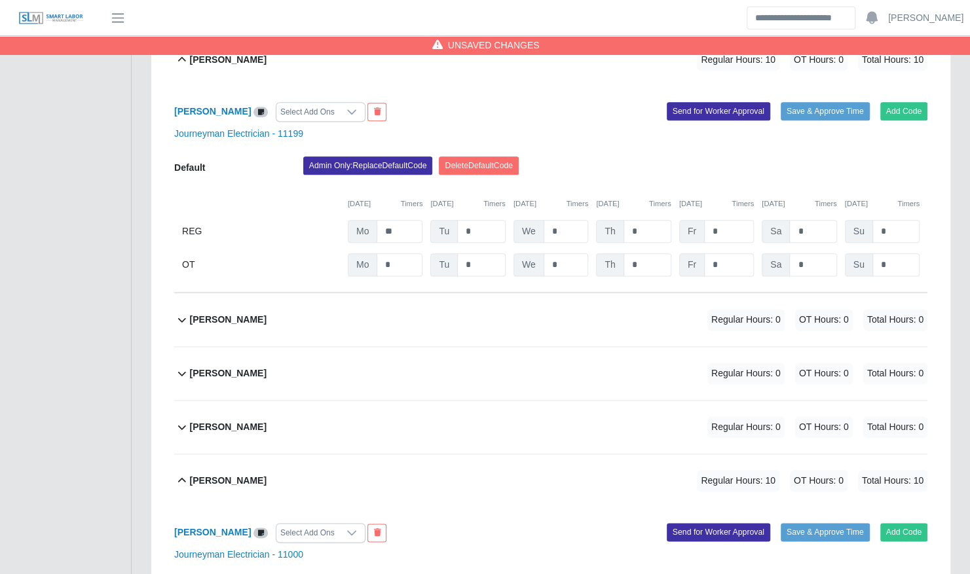
scroll to position [3729, 0]
click at [441, 304] on div "Jose Hernandez Regular Hours: 0 OT Hours: 0 Total Hours: 0" at bounding box center [558, 320] width 737 height 53
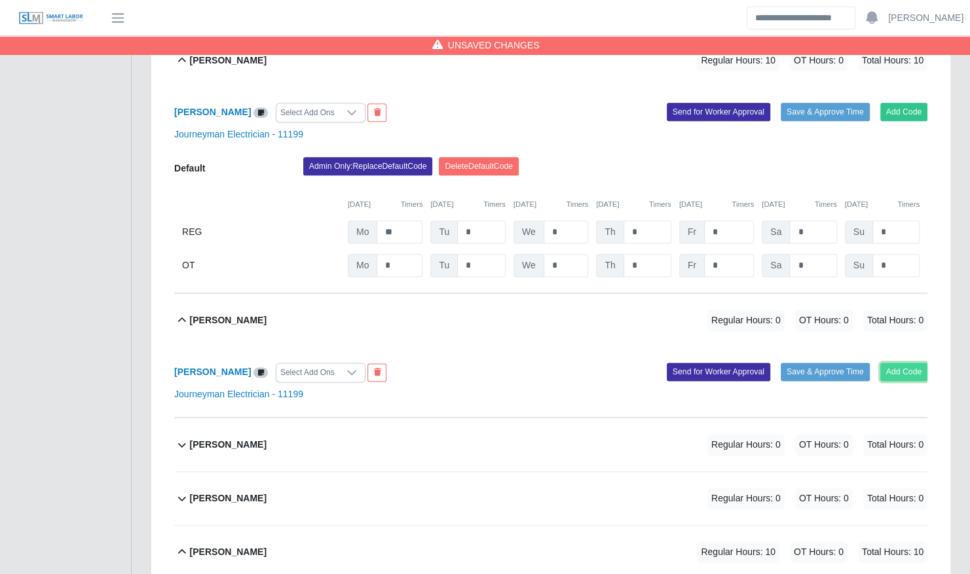
click at [891, 363] on button "Add Code" at bounding box center [904, 372] width 48 height 18
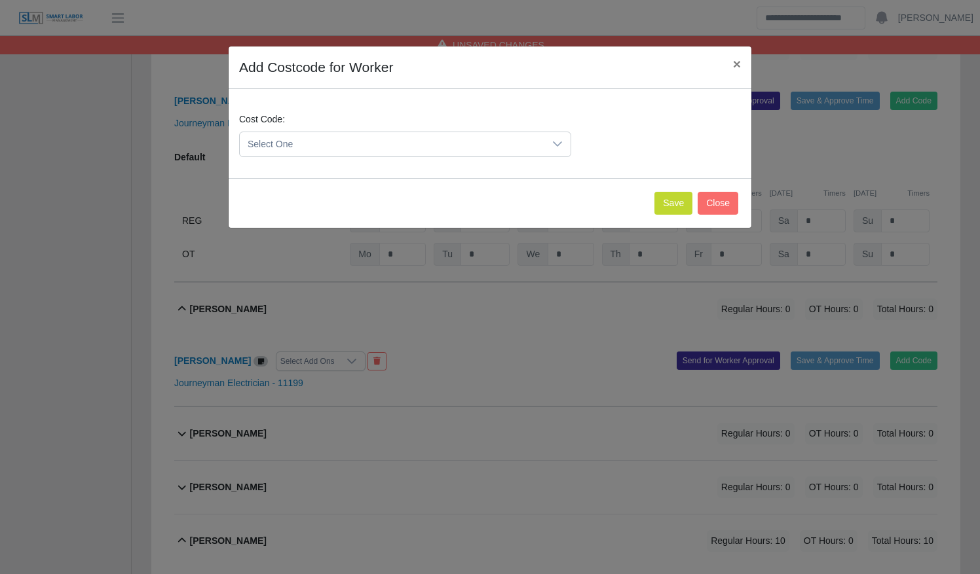
click at [385, 144] on span "Select One" at bounding box center [392, 144] width 304 height 24
click at [384, 208] on li "DEF.000000001 (Default)" at bounding box center [405, 208] width 326 height 24
click at [670, 204] on button "Save" at bounding box center [673, 203] width 38 height 23
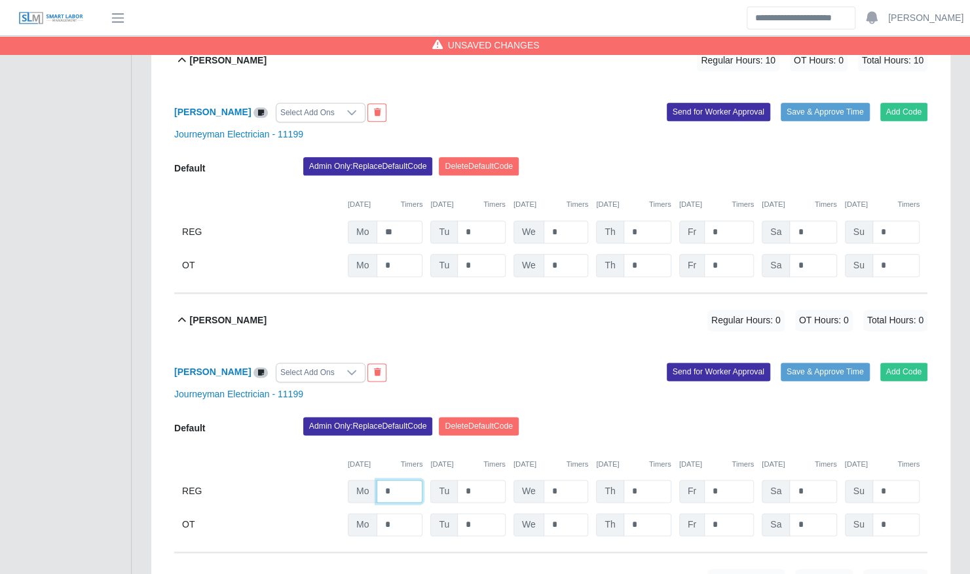
click at [398, 480] on input "*" at bounding box center [400, 491] width 46 height 23
type input "**"
click at [626, 388] on div "Journeyman Electrician - 11199" at bounding box center [550, 395] width 773 height 14
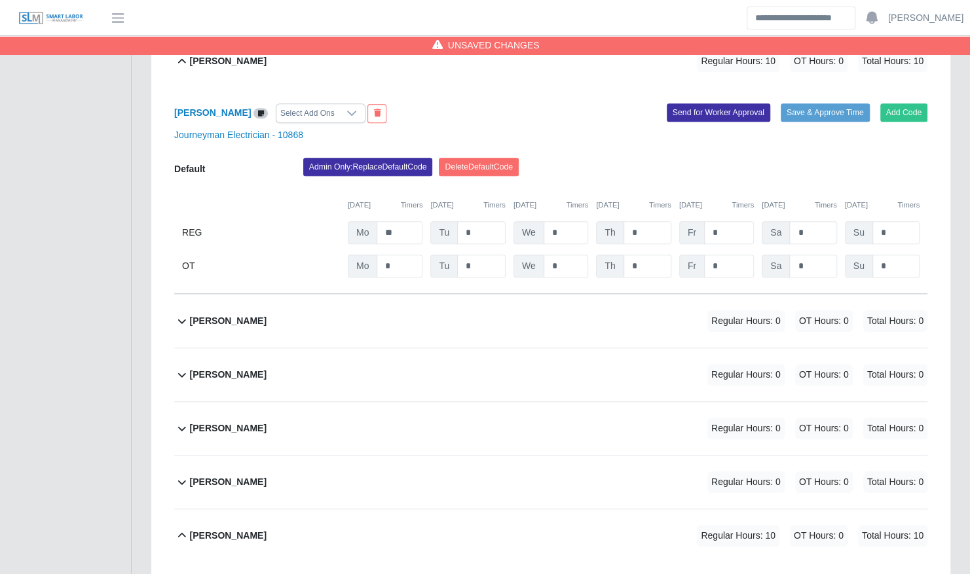
scroll to position [6235, 0]
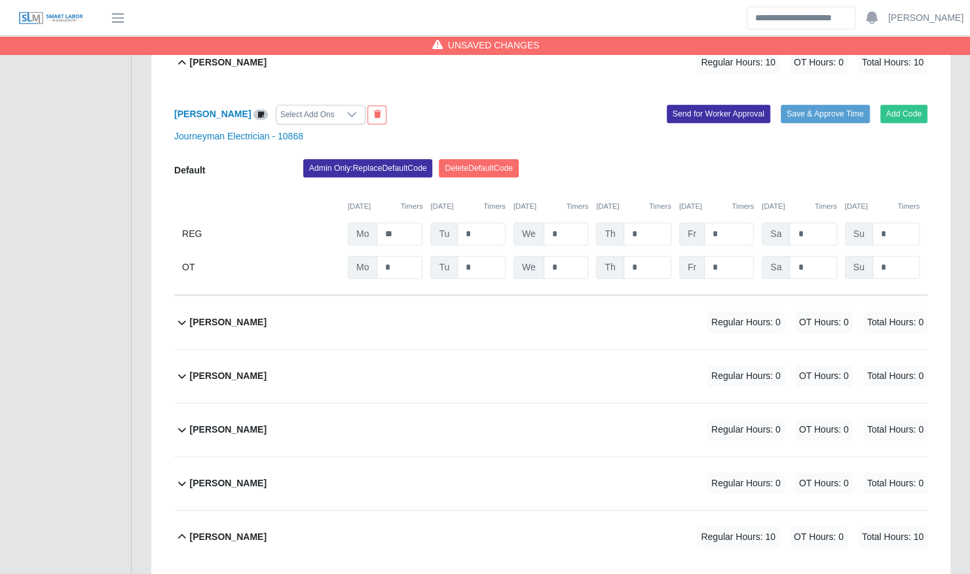
click at [380, 403] on div "Tony Barrett Regular Hours: 0 OT Hours: 0 Total Hours: 0" at bounding box center [558, 429] width 737 height 53
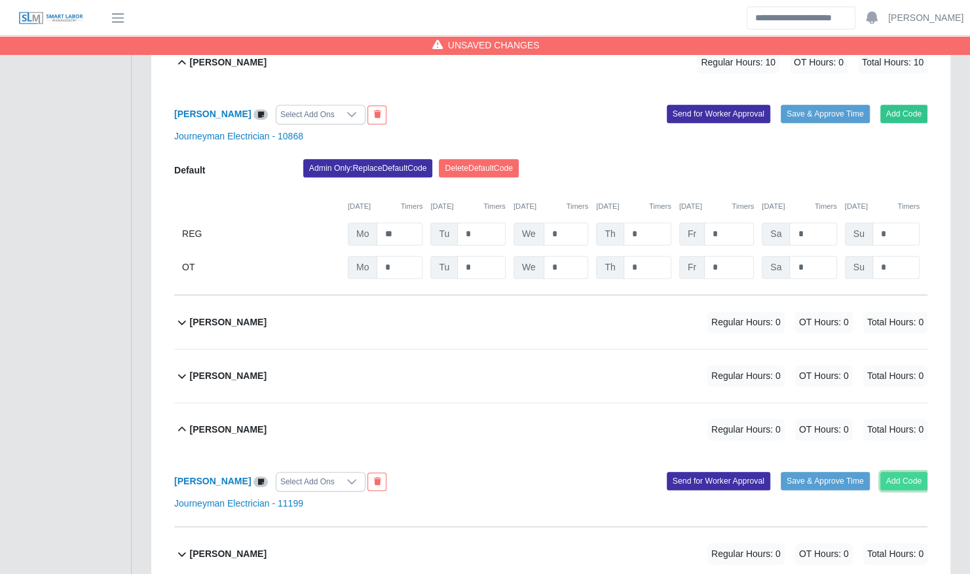
click at [895, 472] on button "Add Code" at bounding box center [904, 481] width 48 height 18
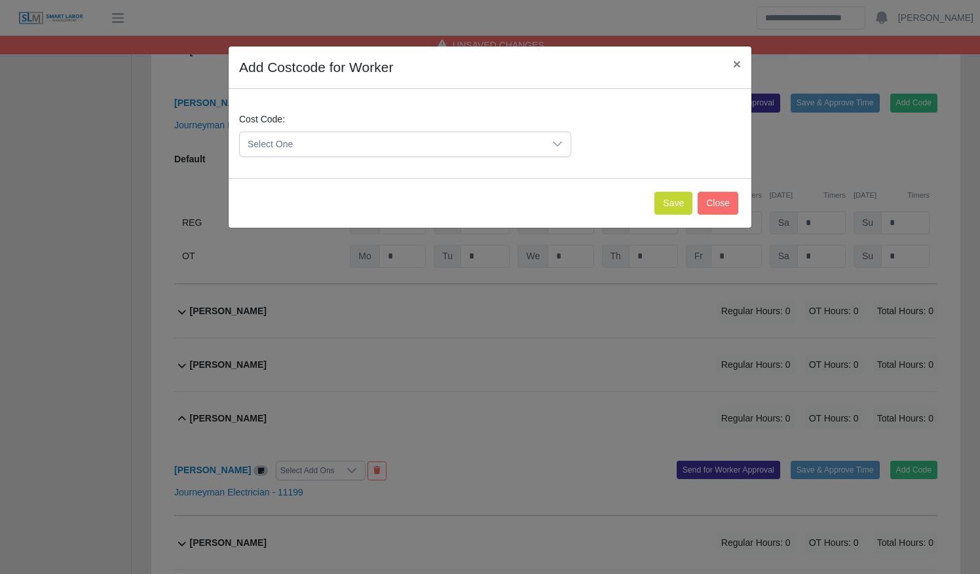
click at [381, 144] on span "Select One" at bounding box center [392, 144] width 304 height 24
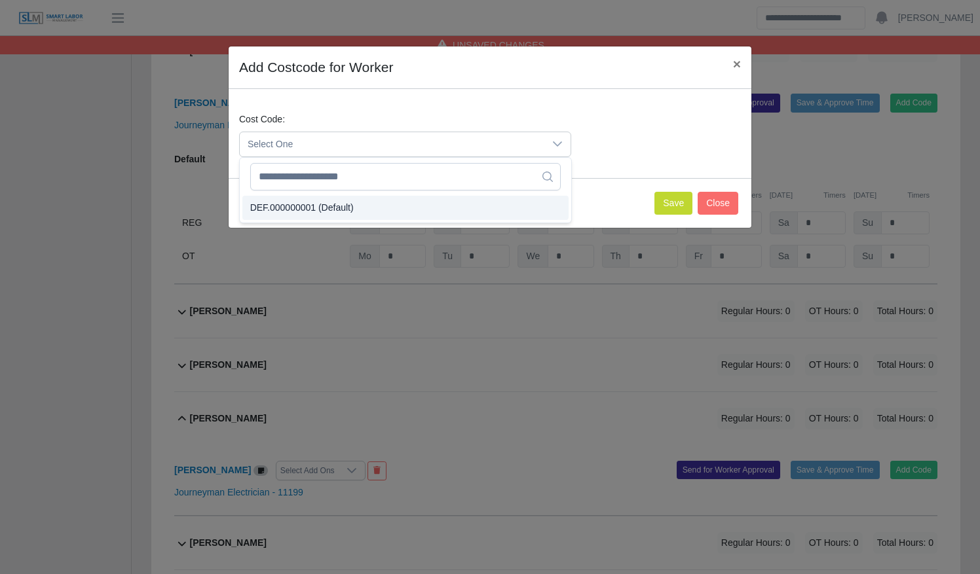
click at [367, 208] on li "DEF.000000001 (Default)" at bounding box center [405, 208] width 326 height 24
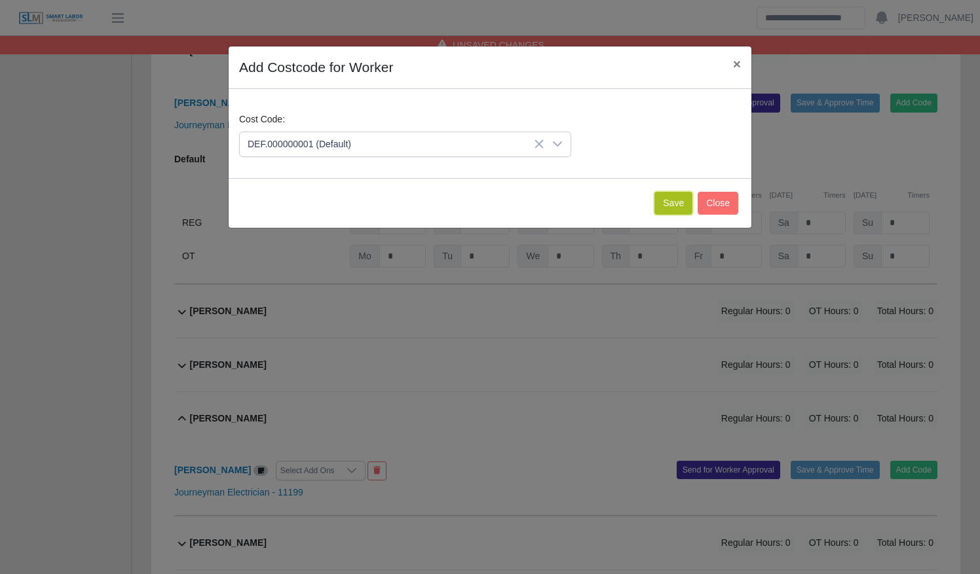
click at [669, 204] on button "Save" at bounding box center [673, 203] width 38 height 23
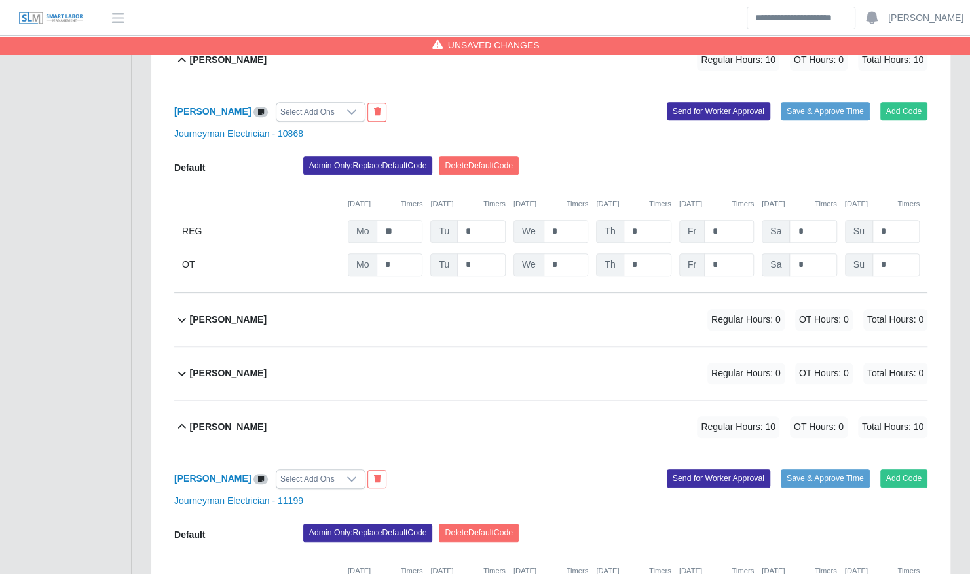
type input "**"
click at [425, 470] on div "Tony Barrett Select Add Ons" at bounding box center [357, 480] width 386 height 20
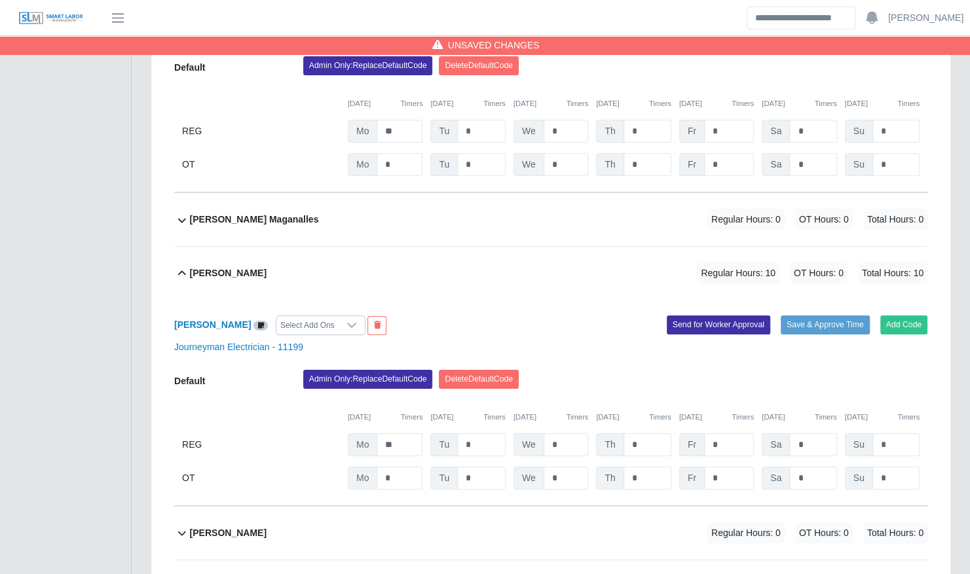
scroll to position [2677, 0]
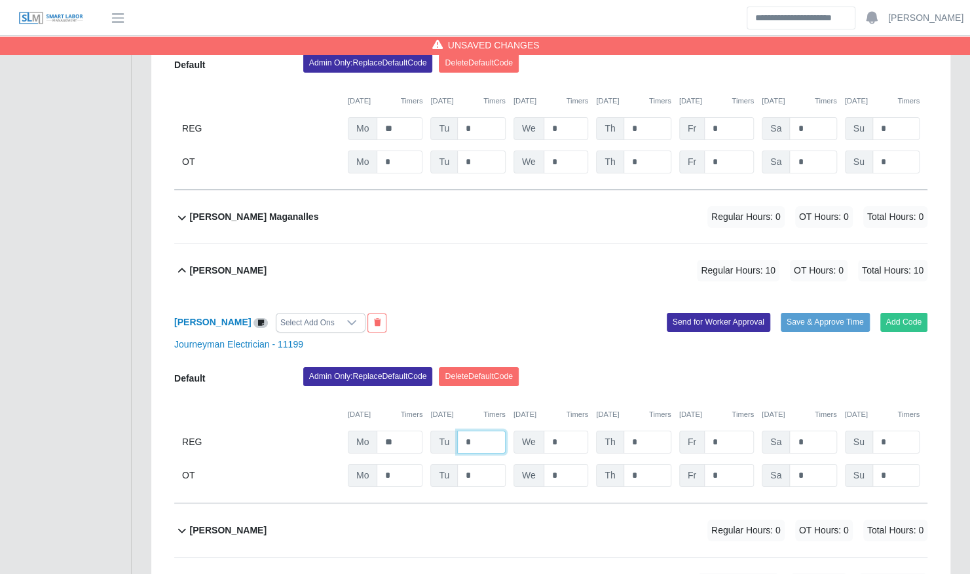
click at [484, 431] on input "*" at bounding box center [481, 442] width 48 height 23
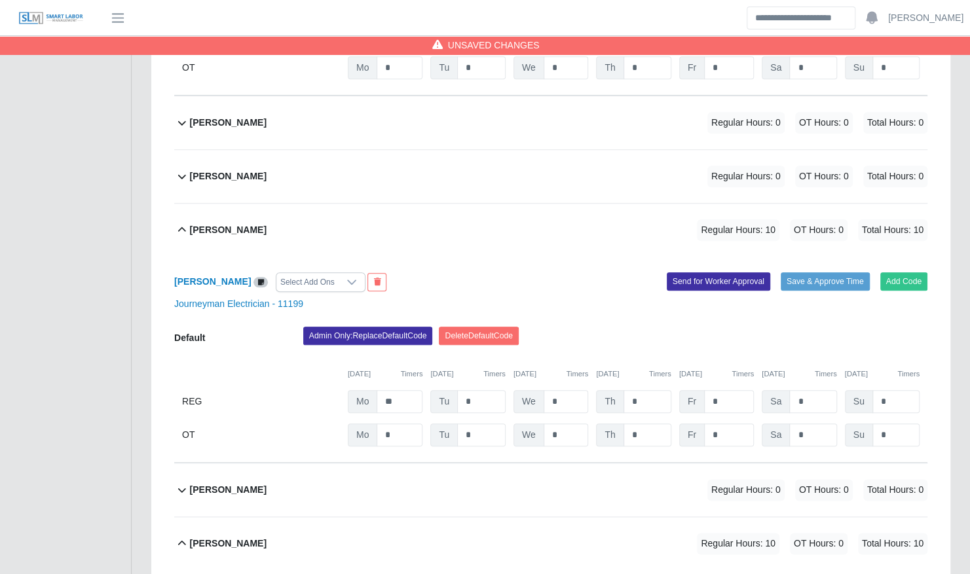
scroll to position [6436, 0]
type input "**"
click at [485, 467] on div "Vincent Becknell Regular Hours: 0 OT Hours: 0 Total Hours: 0" at bounding box center [558, 489] width 737 height 53
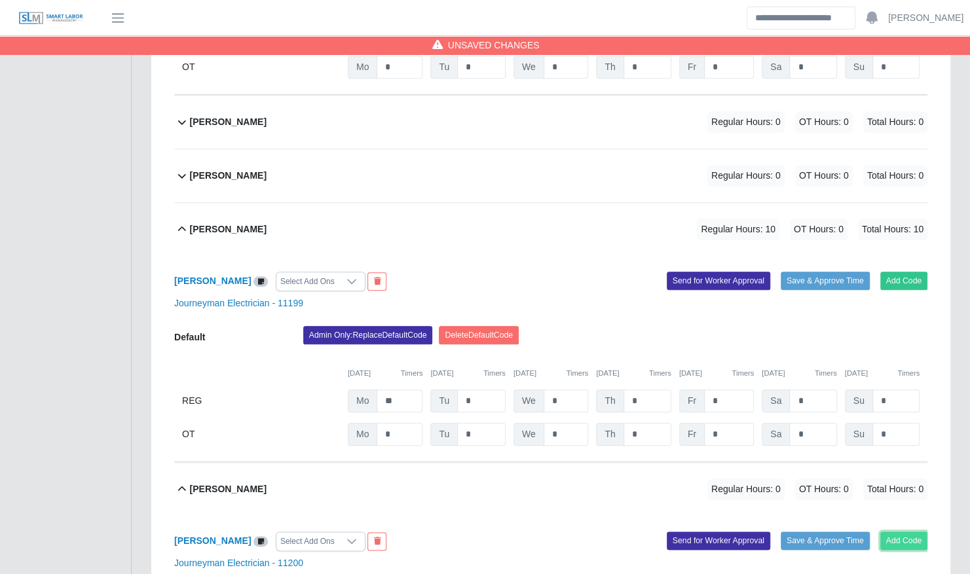
click at [923, 532] on button "Add Code" at bounding box center [904, 541] width 48 height 18
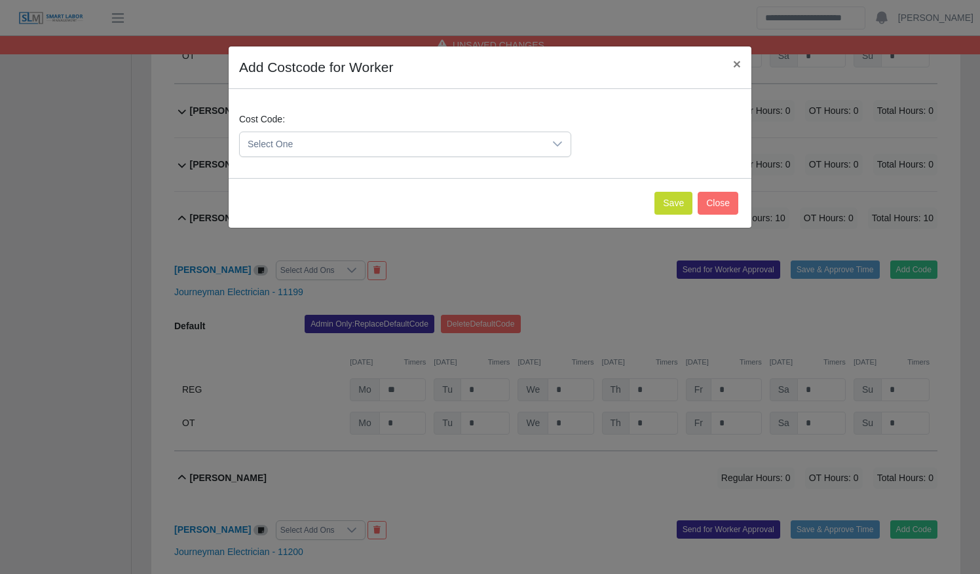
click at [559, 145] on icon at bounding box center [557, 144] width 10 height 10
click at [539, 212] on li "DEF.000000001 (Default)" at bounding box center [405, 208] width 326 height 24
click at [664, 194] on button "Save" at bounding box center [673, 203] width 38 height 23
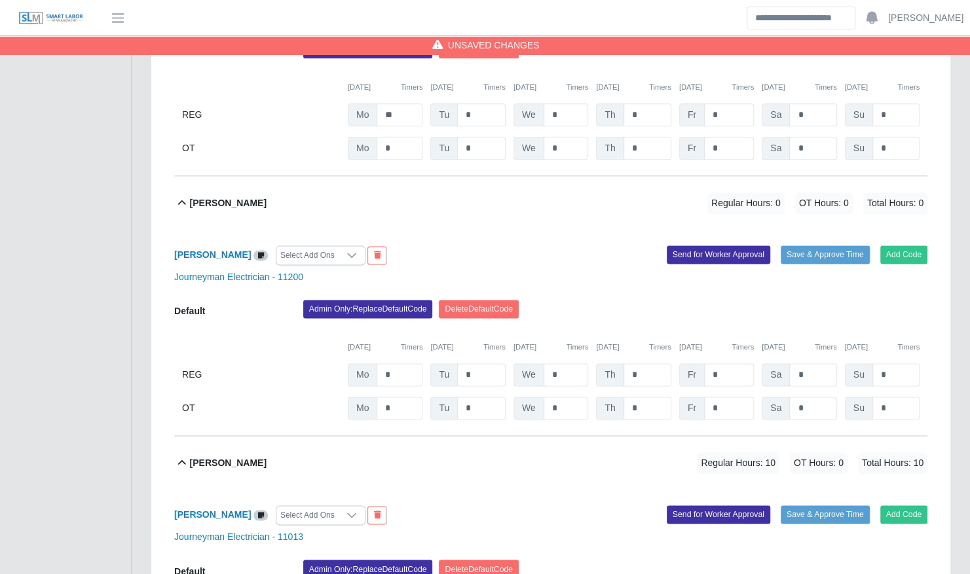
scroll to position [6724, 0]
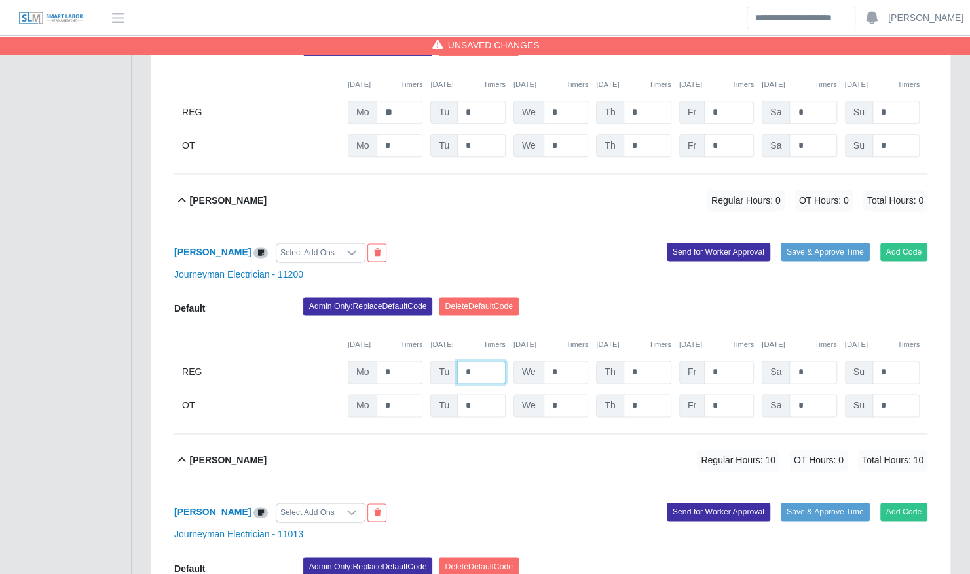
click at [480, 361] on input "*" at bounding box center [481, 372] width 48 height 23
type input "****"
click at [592, 297] on div "Admin Only: Replace Default Code Delete Default Code" at bounding box center [615, 310] width 644 height 26
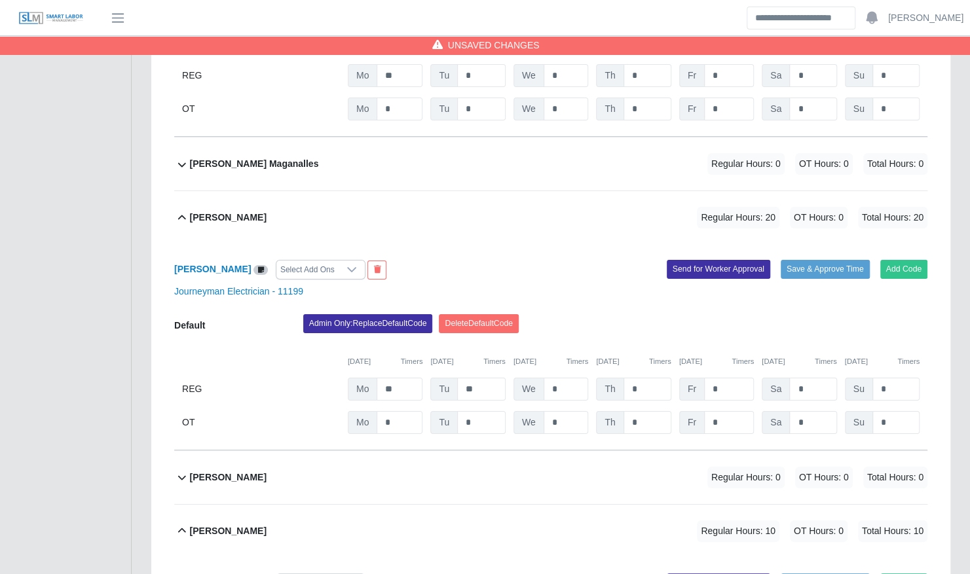
scroll to position [2720, 0]
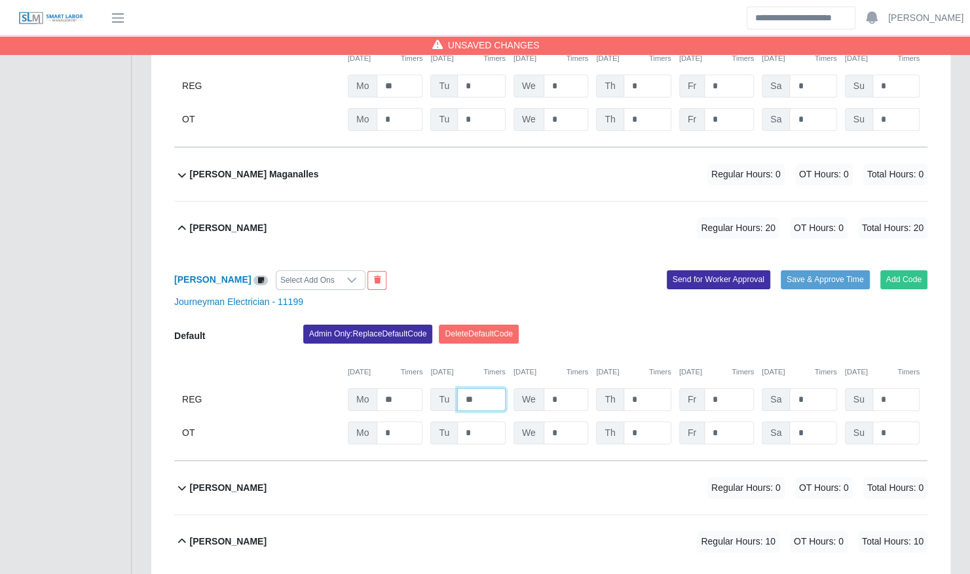
click at [481, 388] on input "**" at bounding box center [481, 399] width 48 height 23
type input "*"
click at [606, 325] on div "Admin Only: Replace Default Code Delete Default Code" at bounding box center [615, 338] width 644 height 26
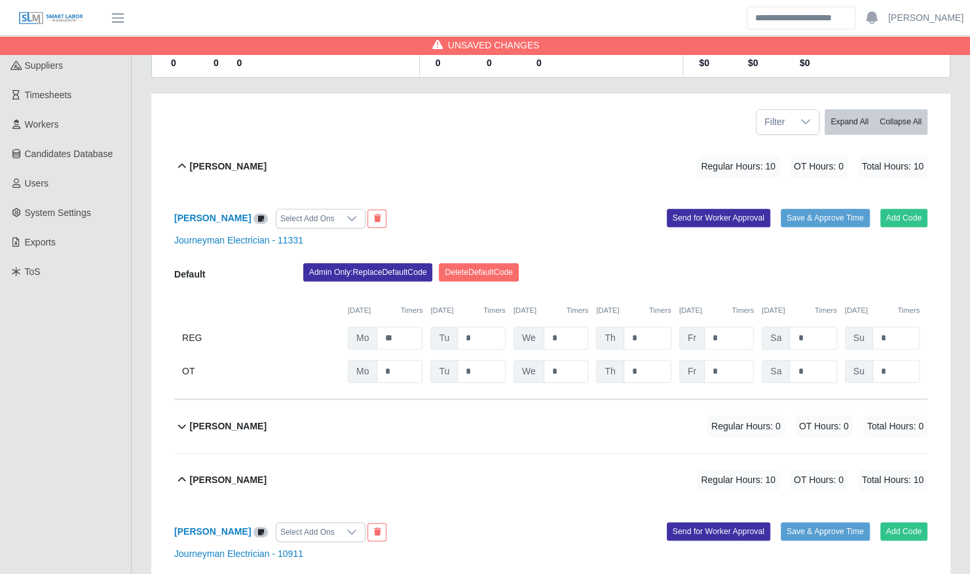
scroll to position [0, 0]
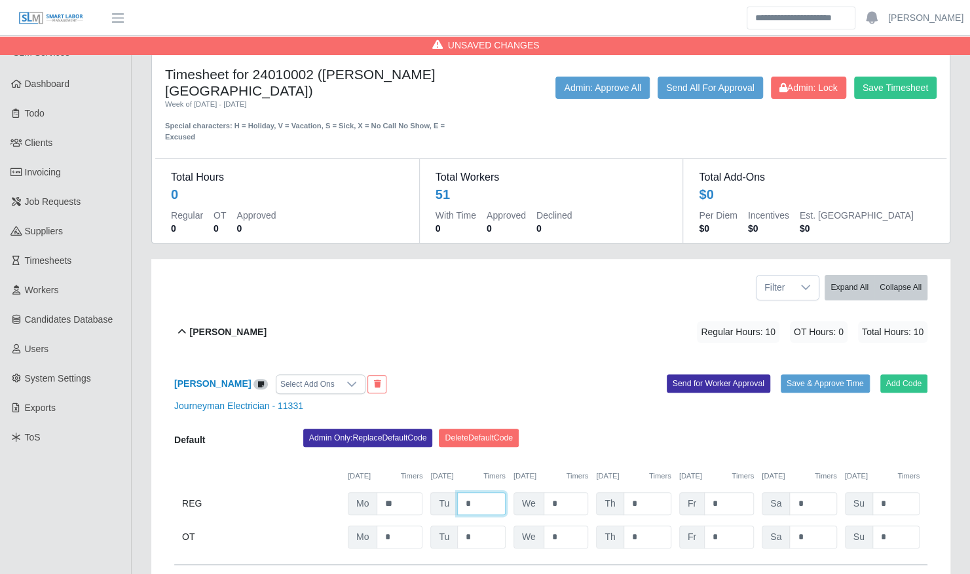
click at [487, 492] on input "*" at bounding box center [481, 503] width 48 height 23
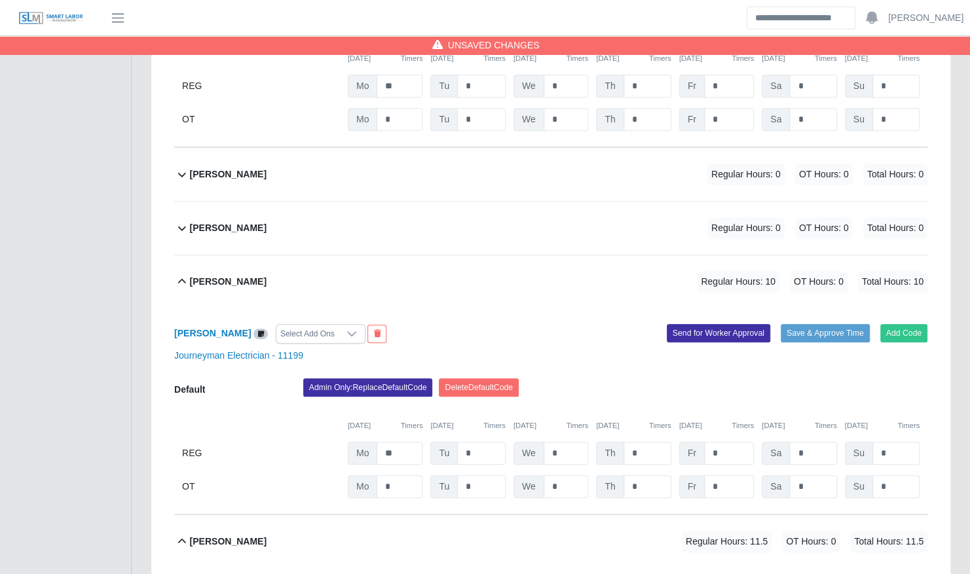
scroll to position [6396, 0]
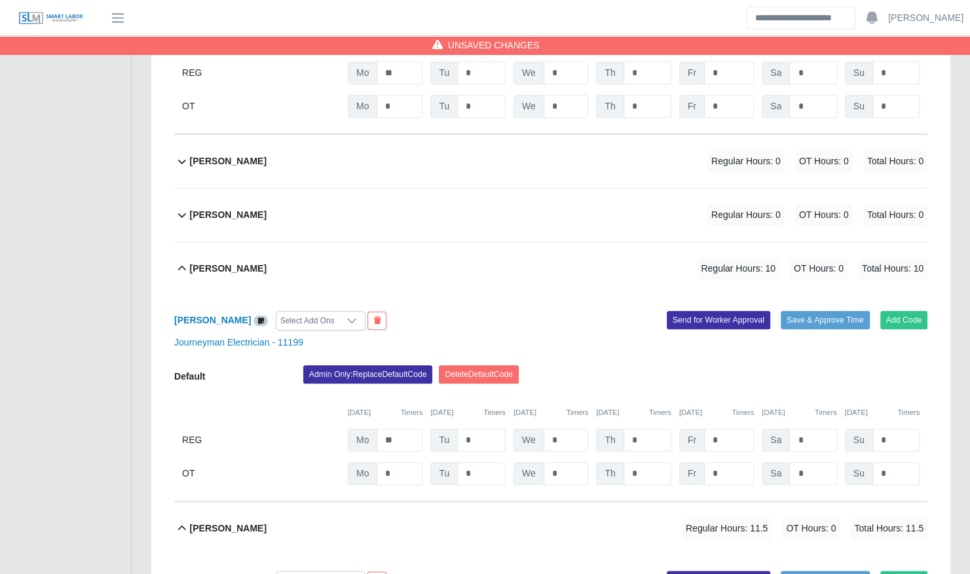
type input "*"
click at [479, 429] on input "*" at bounding box center [481, 440] width 48 height 23
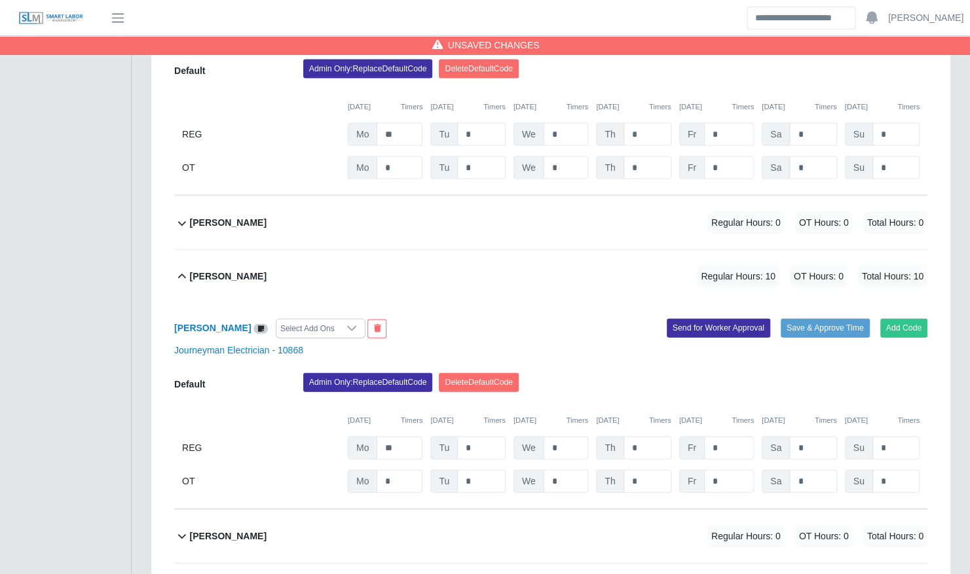
scroll to position [4454, 0]
type input "*"
click at [481, 436] on input "*" at bounding box center [481, 447] width 48 height 23
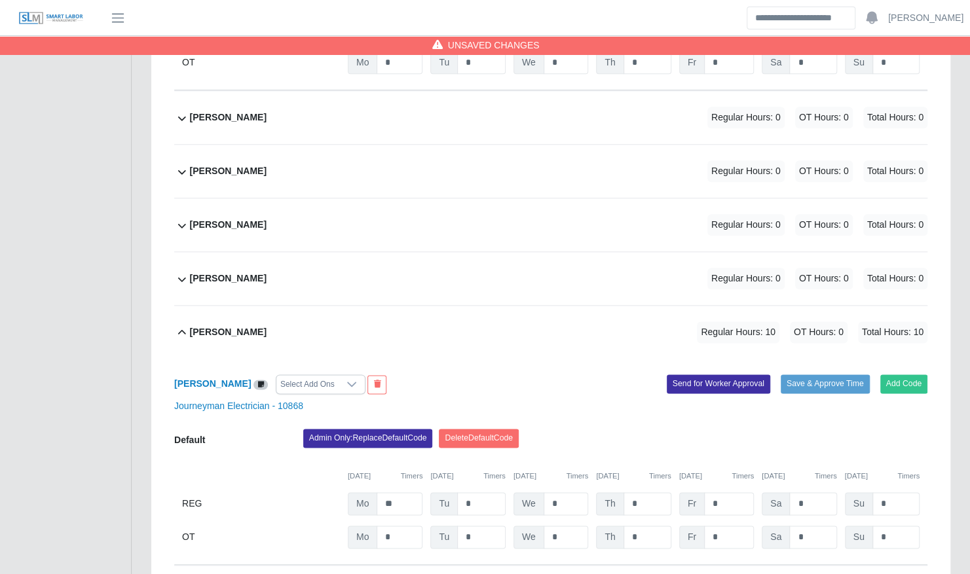
scroll to position [788, 0]
type input "**"
click at [479, 492] on input "*" at bounding box center [481, 503] width 48 height 23
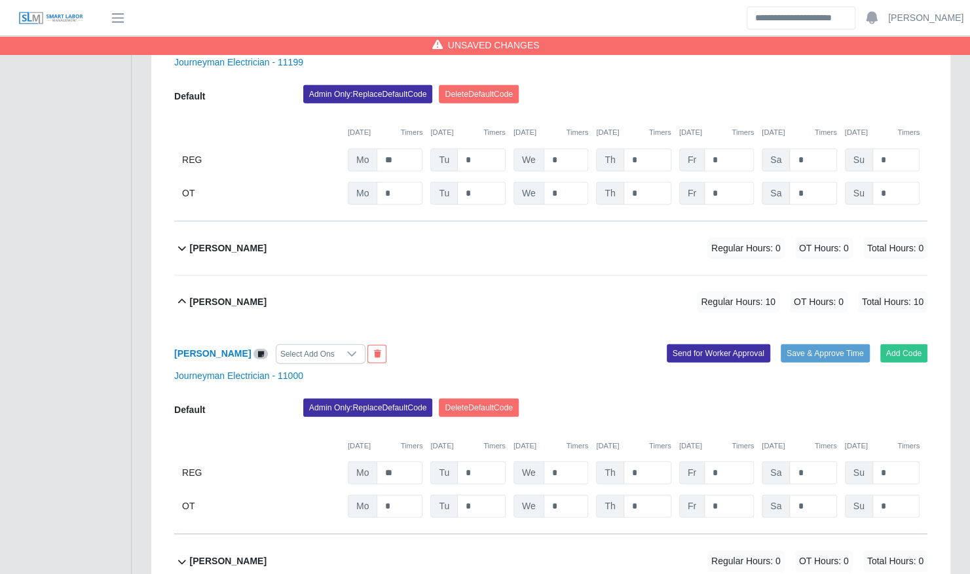
scroll to position [2023, 0]
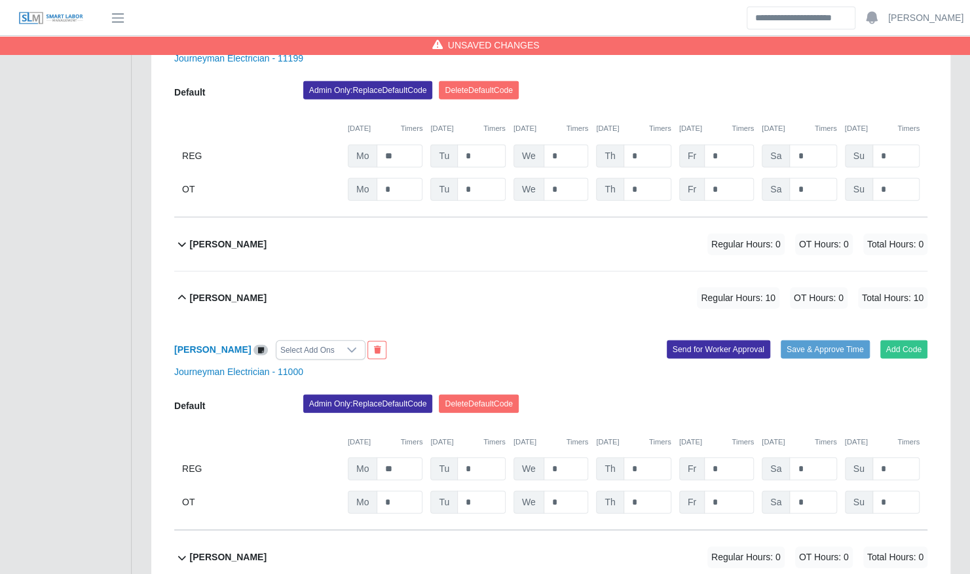
type input "**"
click at [488, 145] on input "*" at bounding box center [481, 156] width 48 height 23
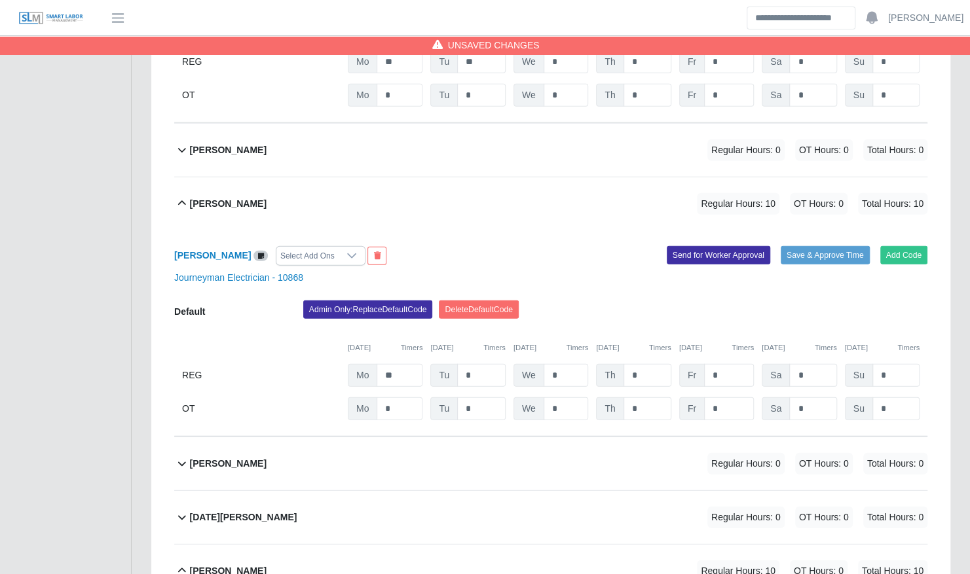
scroll to position [4838, 0]
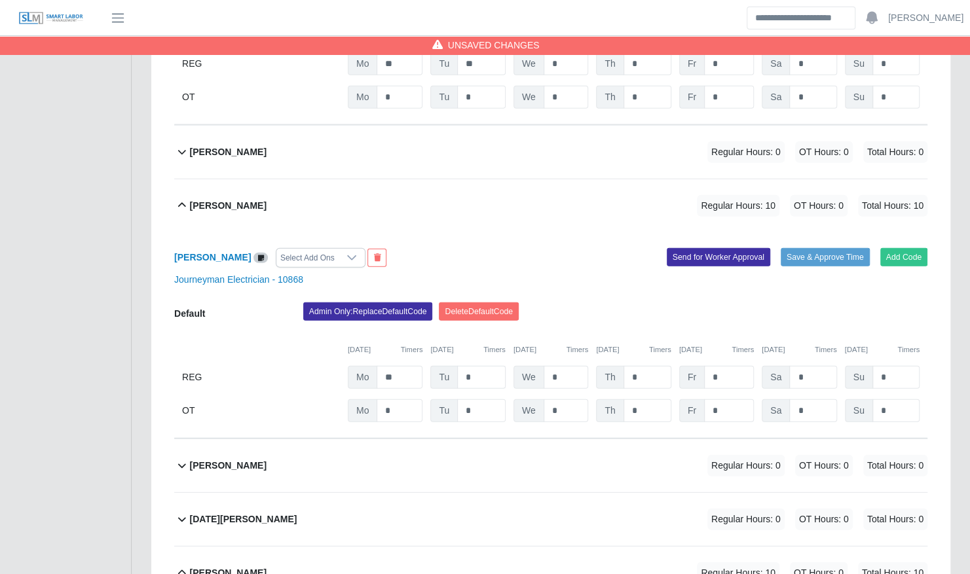
type input "**"
click at [480, 366] on input "*" at bounding box center [481, 377] width 48 height 23
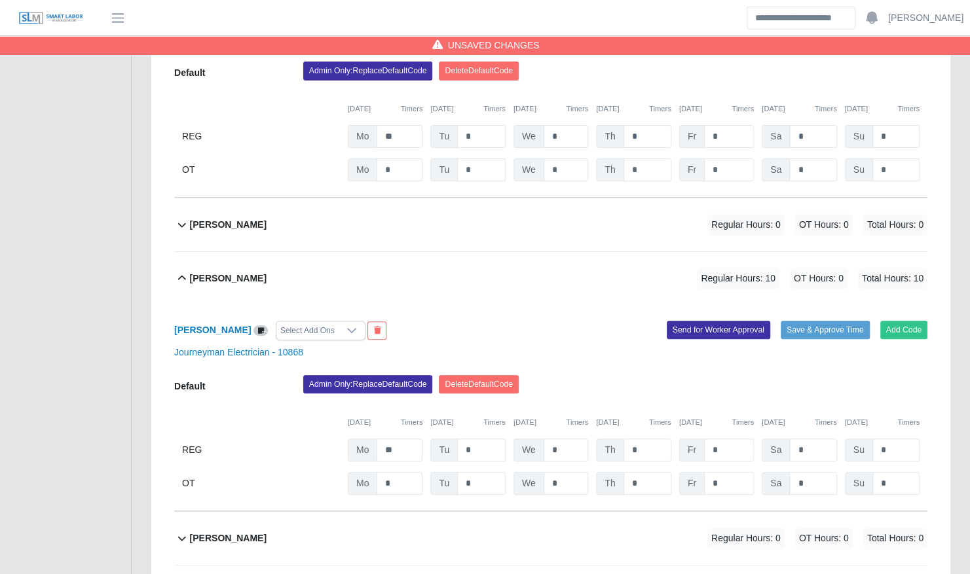
scroll to position [2998, 0]
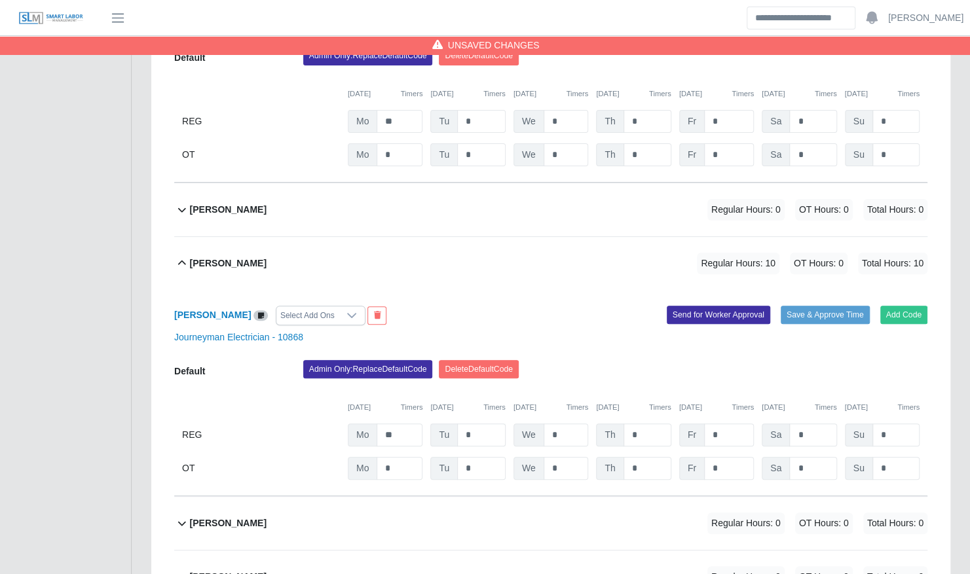
type input "**"
click at [477, 424] on input "*" at bounding box center [481, 435] width 48 height 23
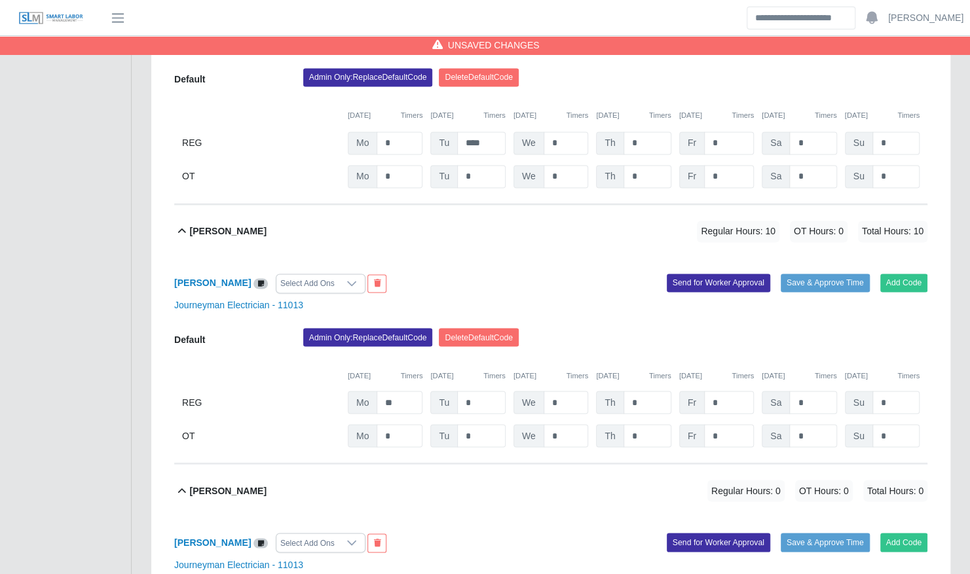
scroll to position [6955, 0]
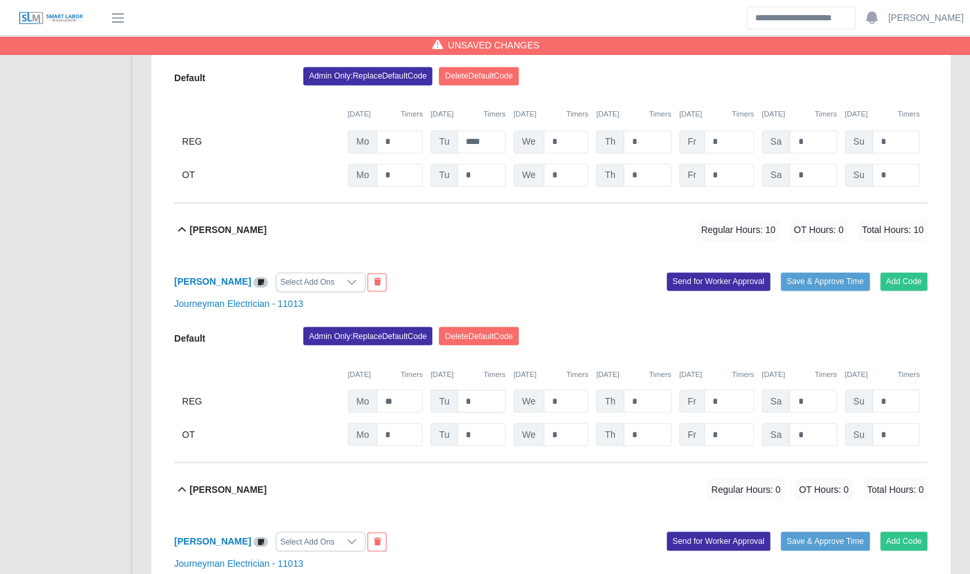
type input "**"
click at [483, 390] on input "*" at bounding box center [481, 401] width 48 height 23
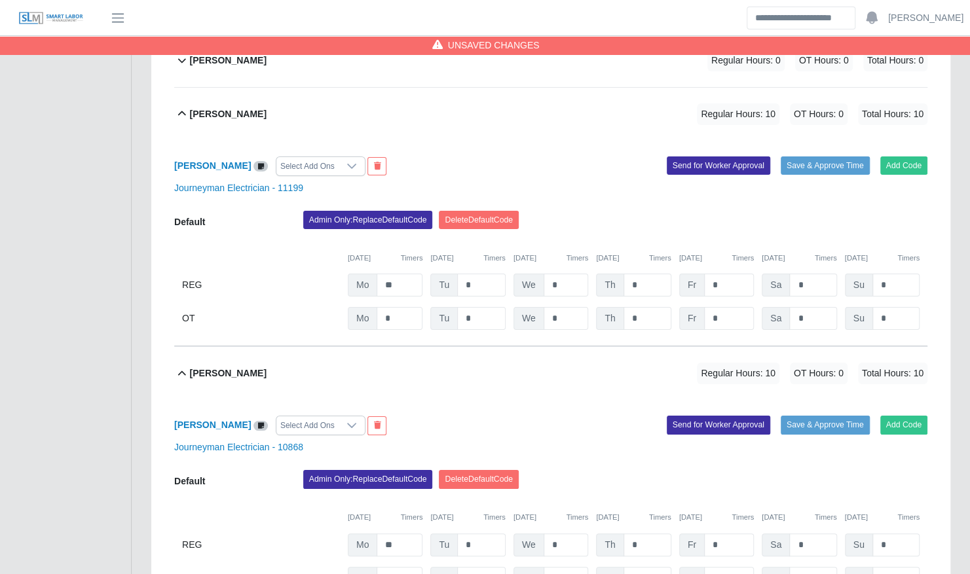
scroll to position [5663, 0]
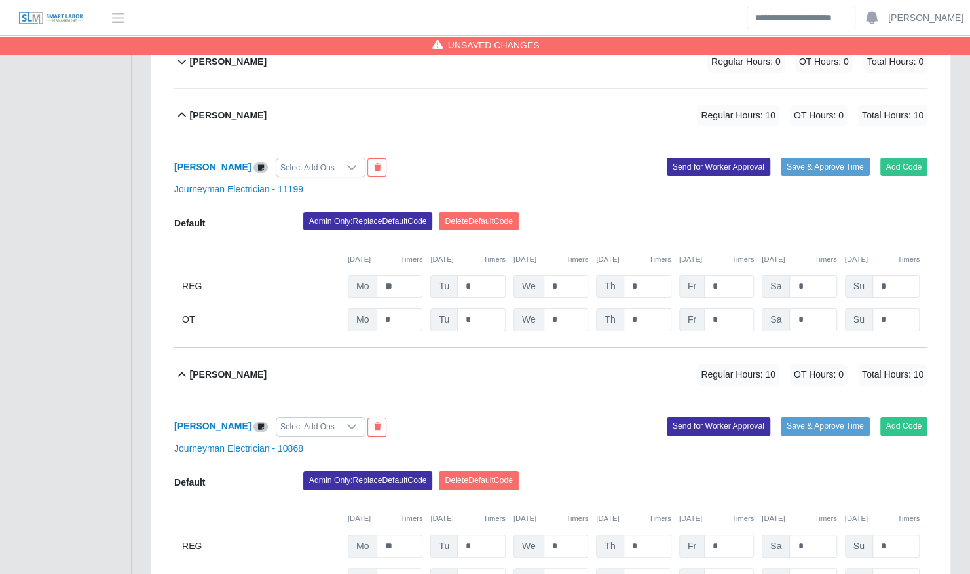
type input "**"
click at [477, 275] on input "*" at bounding box center [481, 286] width 48 height 23
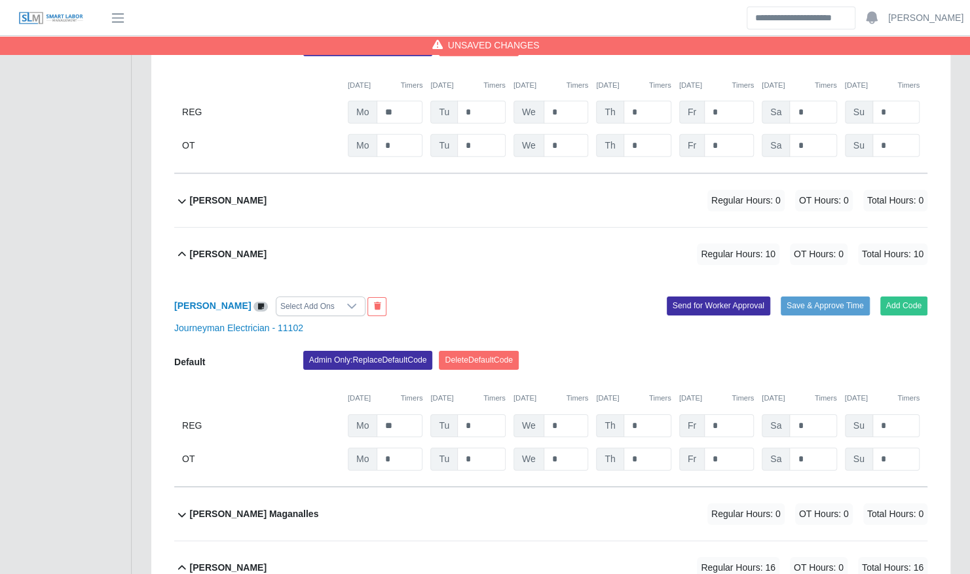
scroll to position [2382, 0]
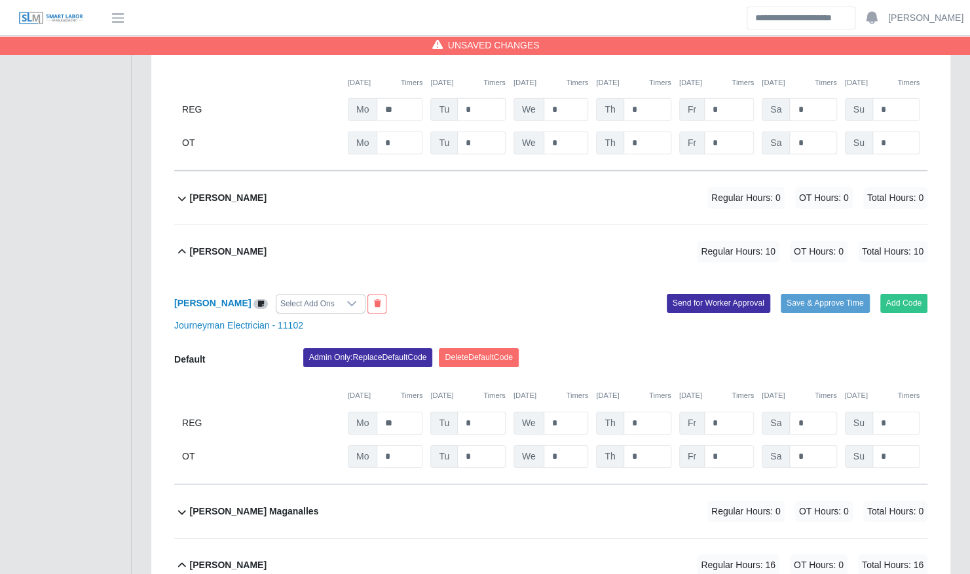
type input "**"
click at [468, 412] on input "*" at bounding box center [481, 423] width 48 height 23
type input "**"
click at [579, 348] on div "Admin Only: Replace Default Code Delete Default Code" at bounding box center [615, 361] width 644 height 26
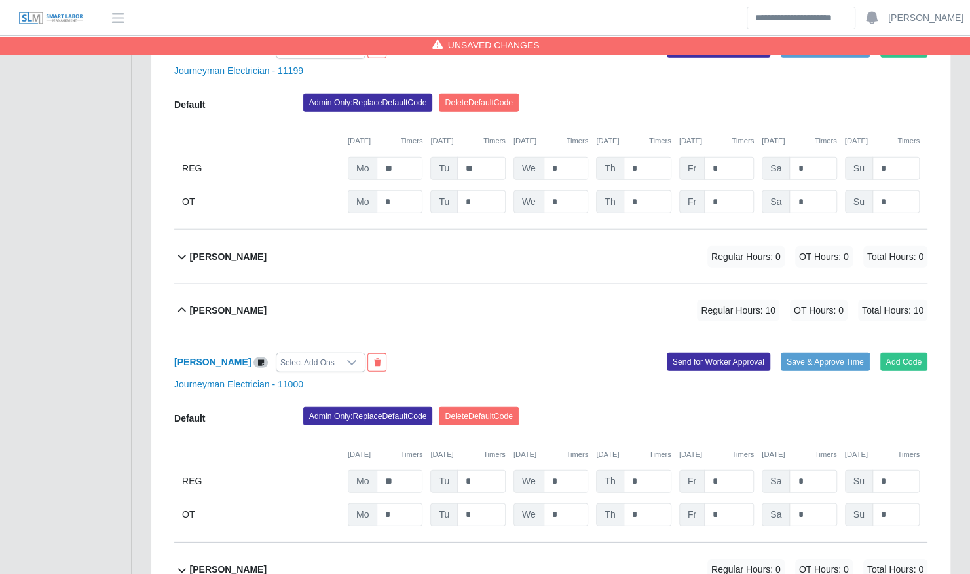
scroll to position [2086, 0]
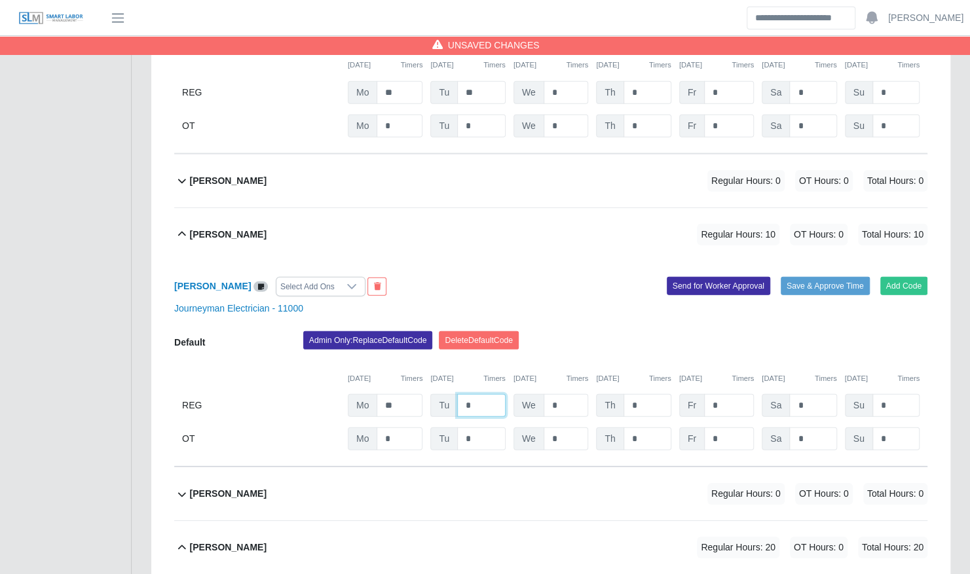
click at [486, 394] on input "*" at bounding box center [481, 405] width 48 height 23
type input "**"
click at [589, 331] on div "Admin Only: Replace Default Code Delete Default Code" at bounding box center [615, 344] width 644 height 26
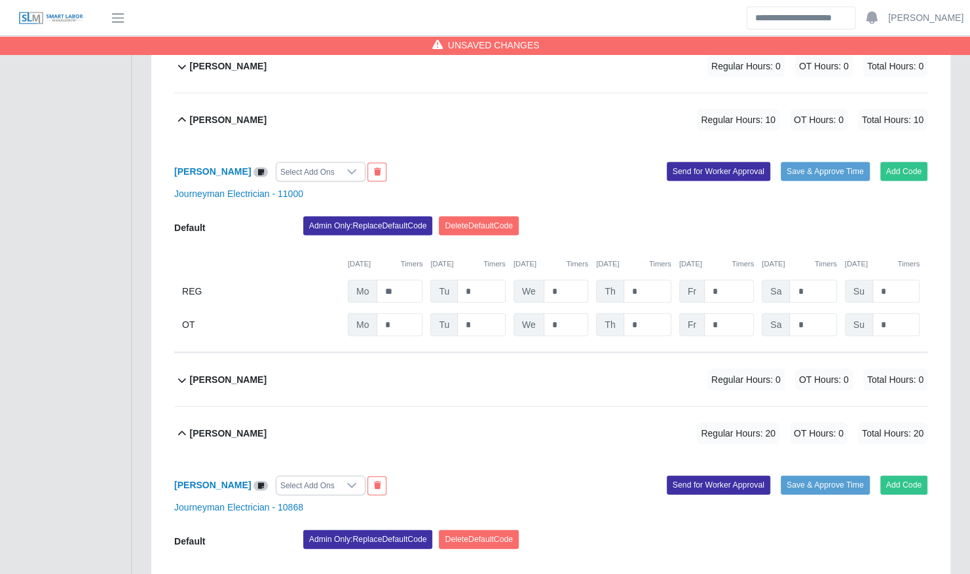
scroll to position [4298, 0]
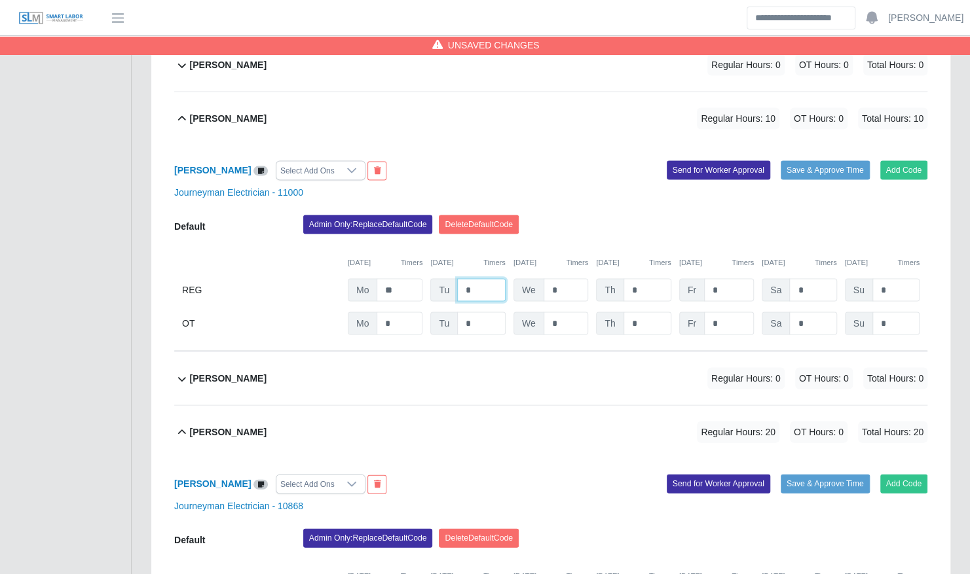
click at [497, 278] on input "*" at bounding box center [481, 289] width 48 height 23
type input "**"
click at [588, 215] on div "Admin Only: Replace Default Code Delete Default Code" at bounding box center [615, 228] width 644 height 26
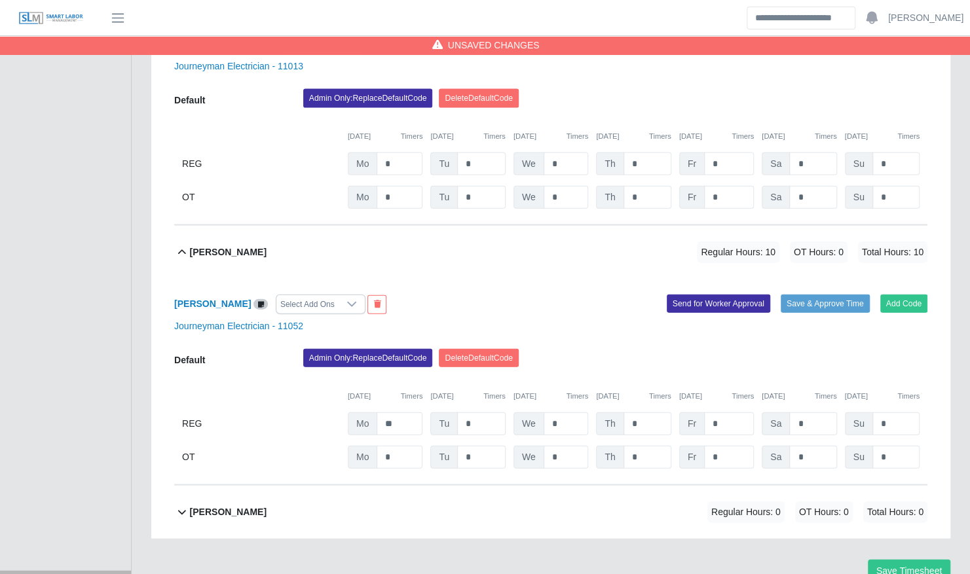
scroll to position [7480, 0]
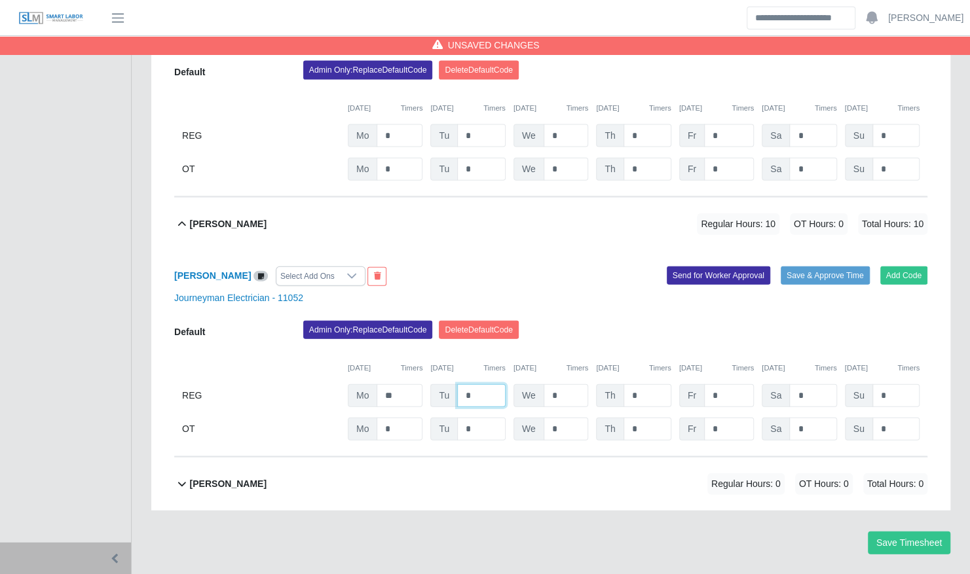
click at [483, 384] on input "*" at bounding box center [481, 395] width 48 height 23
type input "**"
click at [580, 321] on div "Admin Only: Replace Default Code Delete Default Code" at bounding box center [615, 334] width 644 height 26
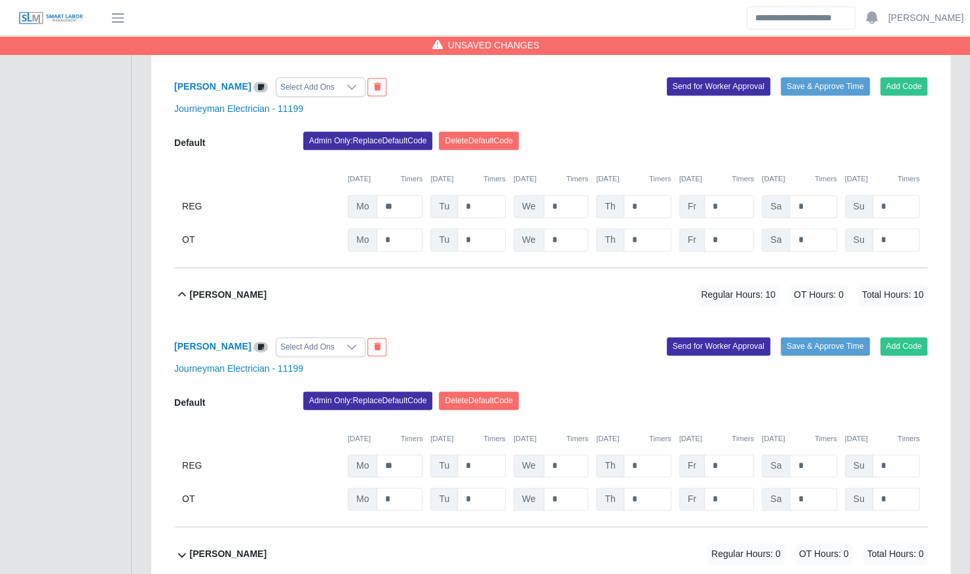
scroll to position [3751, 0]
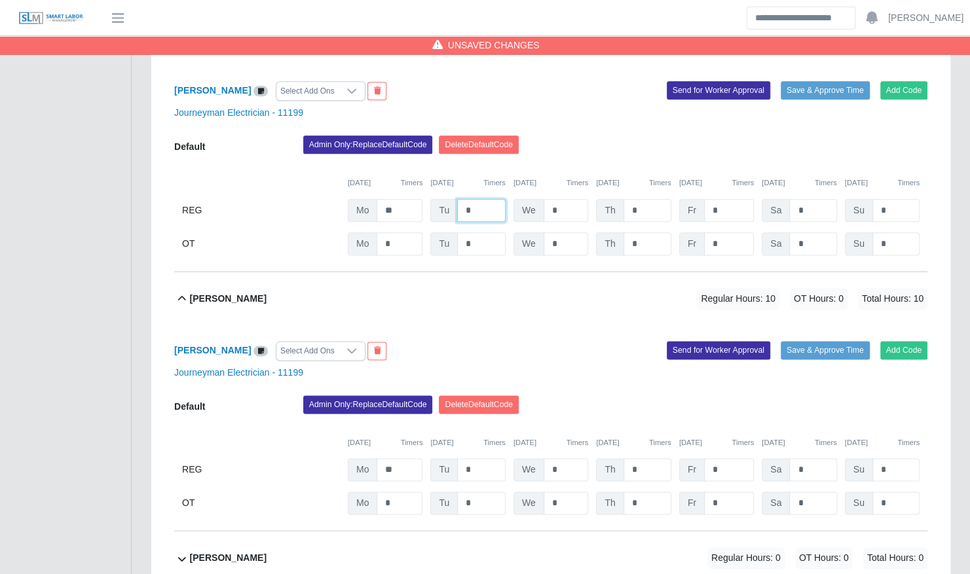
click at [487, 199] on input "*" at bounding box center [481, 210] width 48 height 23
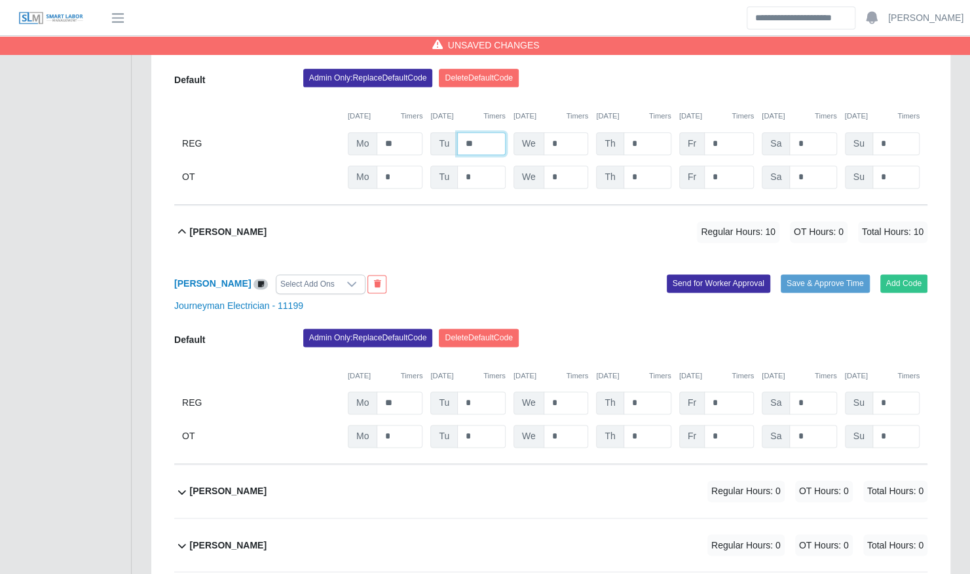
scroll to position [3823, 0]
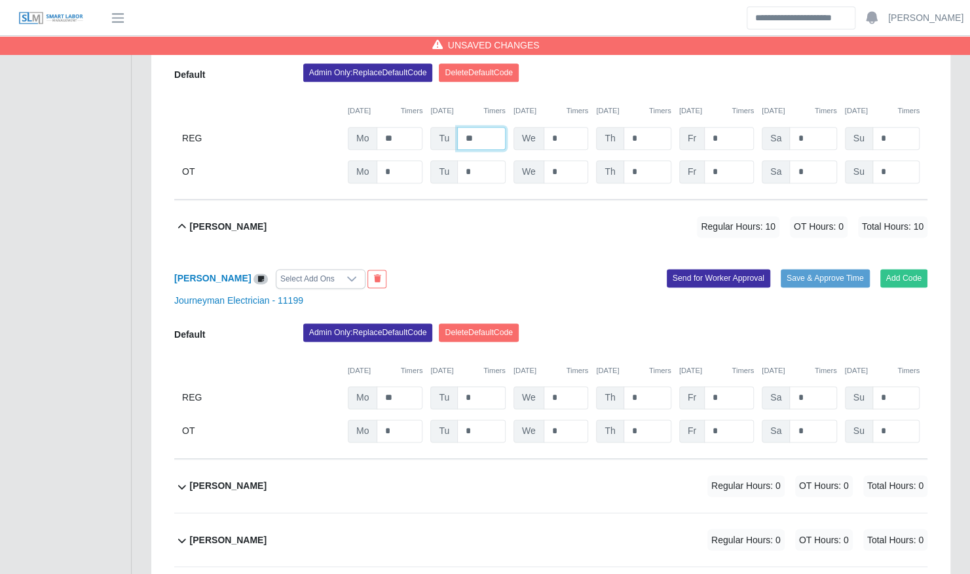
type input "**"
click at [479, 386] on input "*" at bounding box center [481, 397] width 48 height 23
type input "**"
click at [592, 323] on div "Admin Only: Replace Default Code Delete Default Code" at bounding box center [615, 336] width 644 height 26
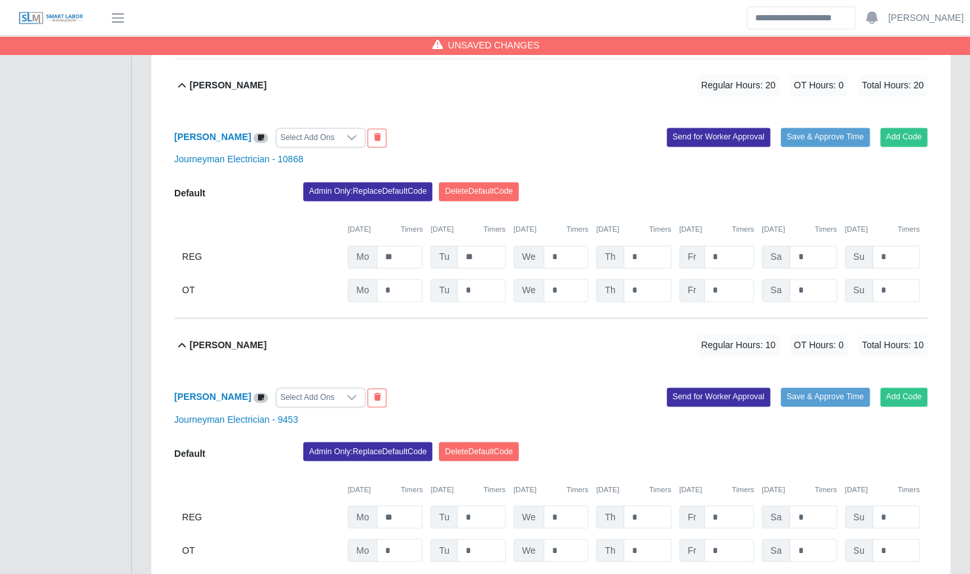
scroll to position [1036, 0]
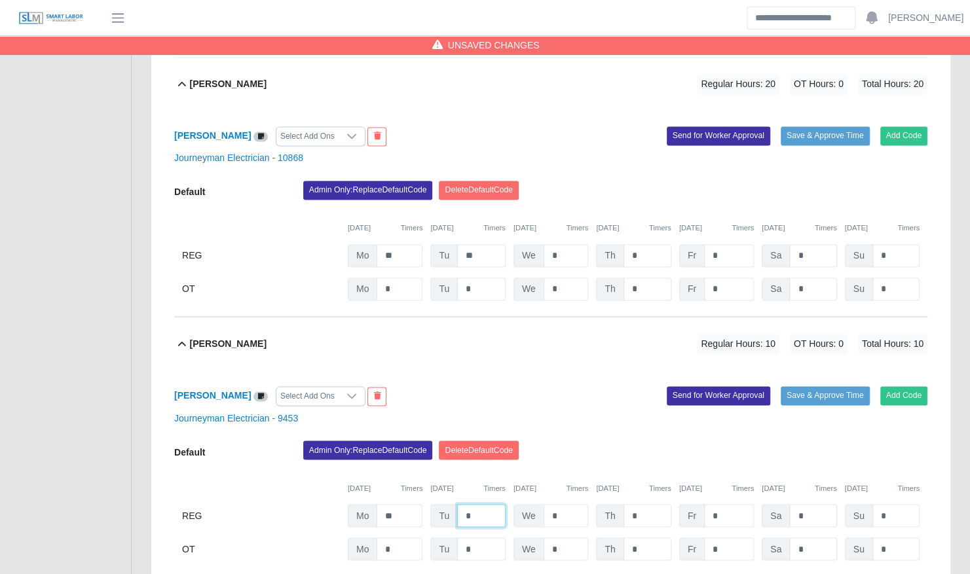
click at [502, 504] on input "*" at bounding box center [481, 515] width 48 height 23
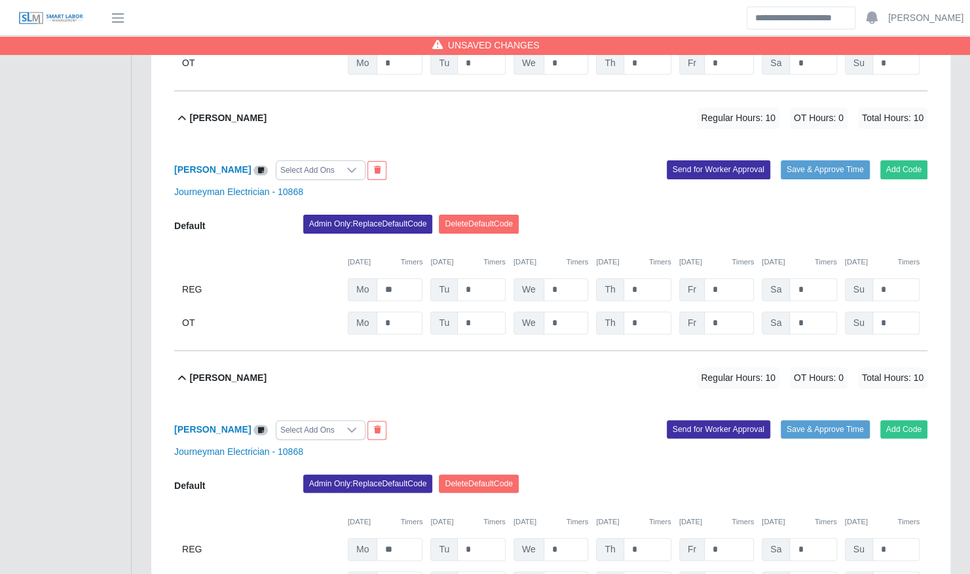
scroll to position [5928, 0]
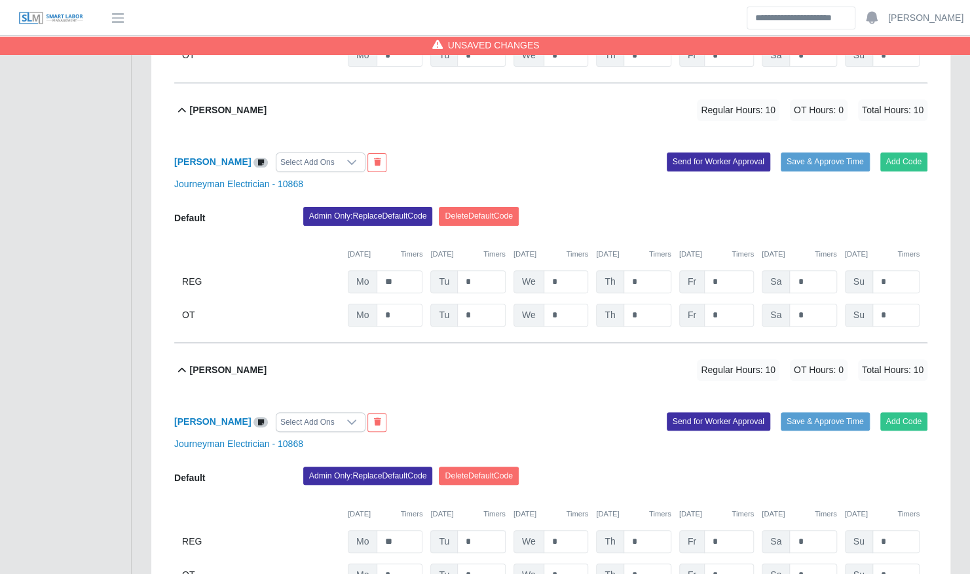
type input "**"
click at [483, 530] on input "*" at bounding box center [481, 541] width 48 height 23
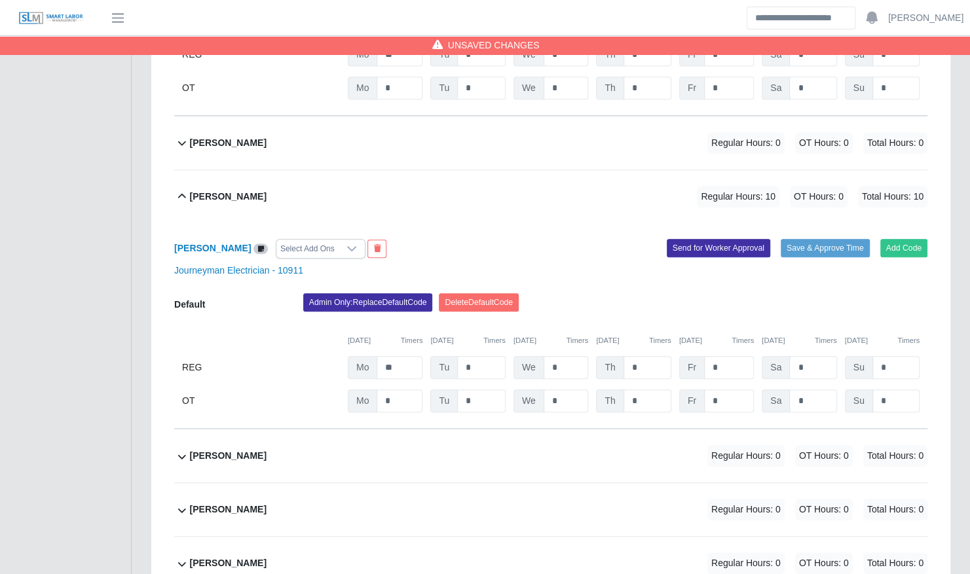
scroll to position [453, 0]
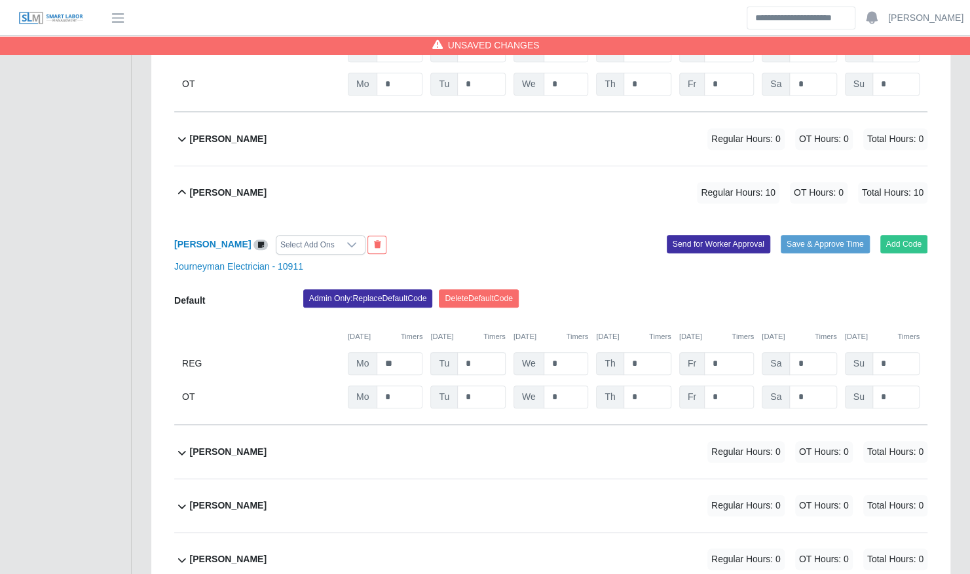
type input "**"
click at [488, 352] on input "*" at bounding box center [481, 363] width 48 height 23
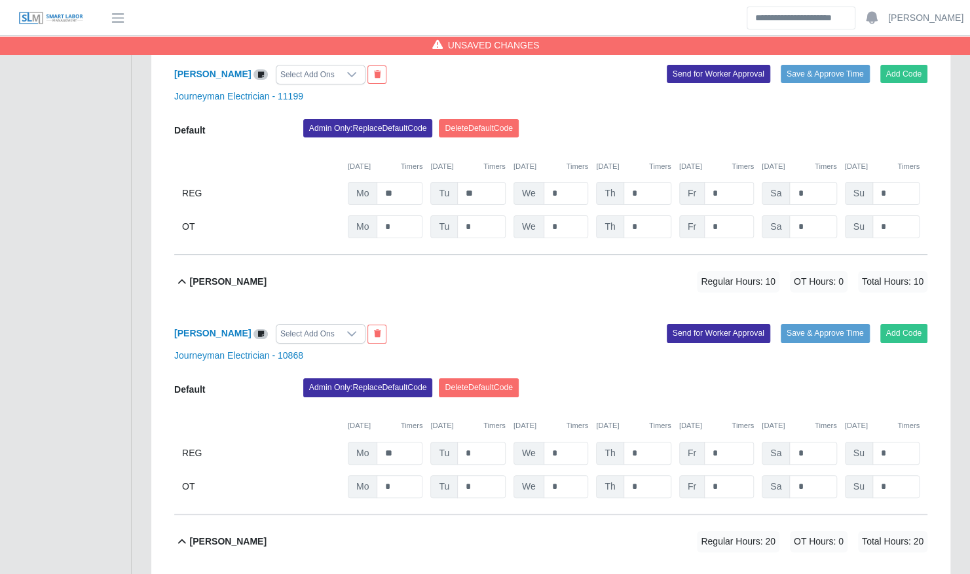
scroll to position [5755, 0]
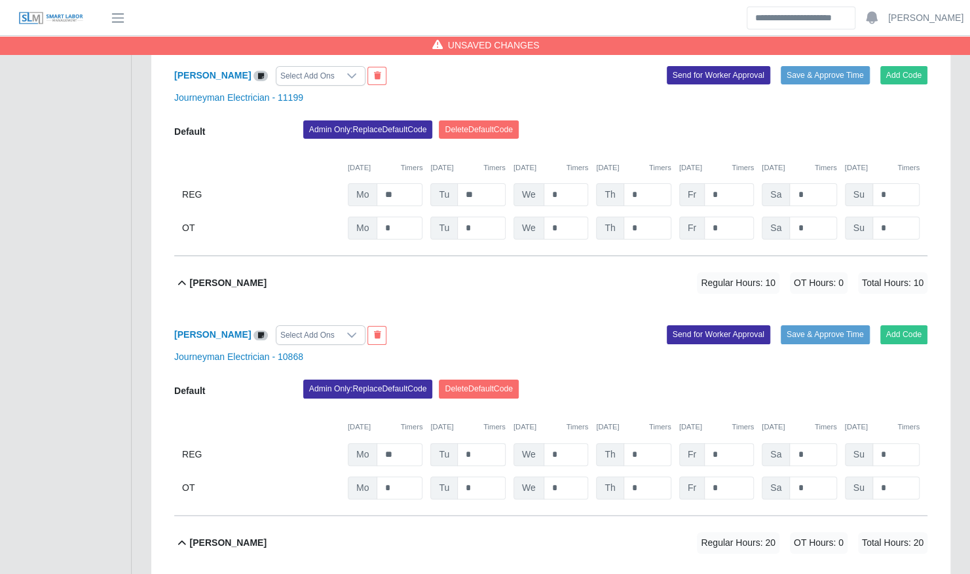
type input "**"
click at [478, 443] on input "*" at bounding box center [481, 454] width 48 height 23
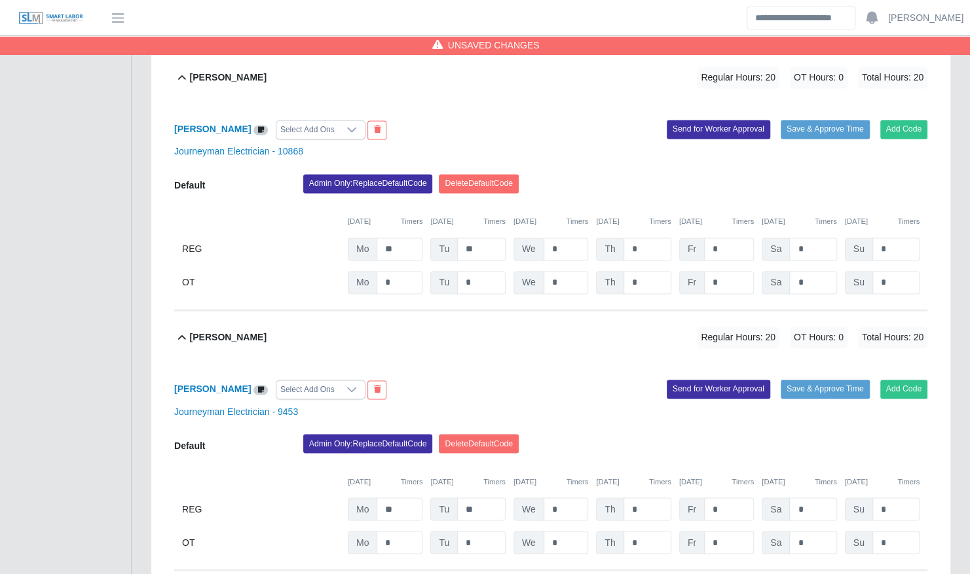
scroll to position [1045, 0]
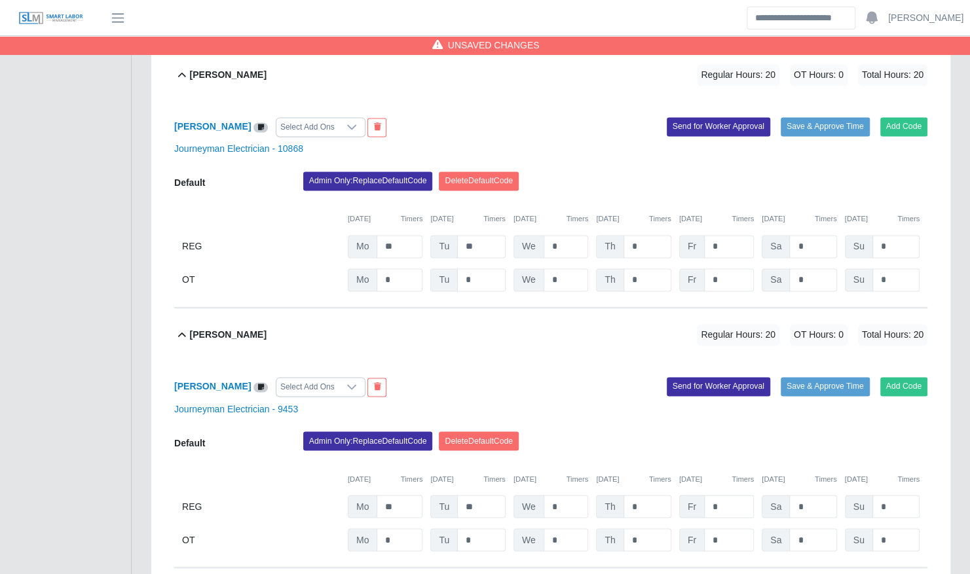
type input "**"
click at [722, 495] on input "*" at bounding box center [729, 506] width 50 height 23
type input "*"
click at [654, 495] on input "*" at bounding box center [647, 506] width 48 height 23
type input "*"
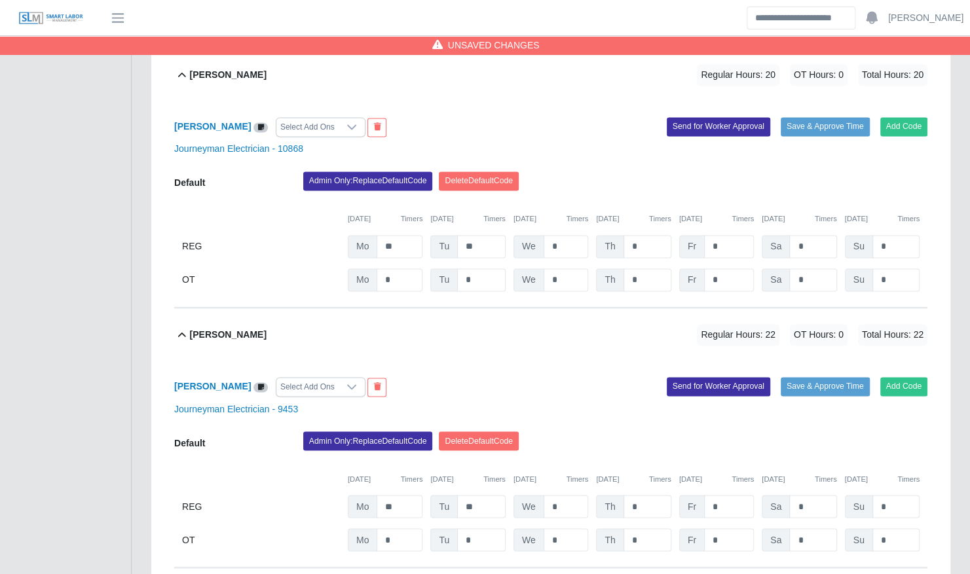
click at [655, 435] on div "Admin Only: Replace Default Code Delete Default Code" at bounding box center [615, 445] width 644 height 26
click at [841, 377] on button "Save & Approve Time" at bounding box center [825, 386] width 89 height 18
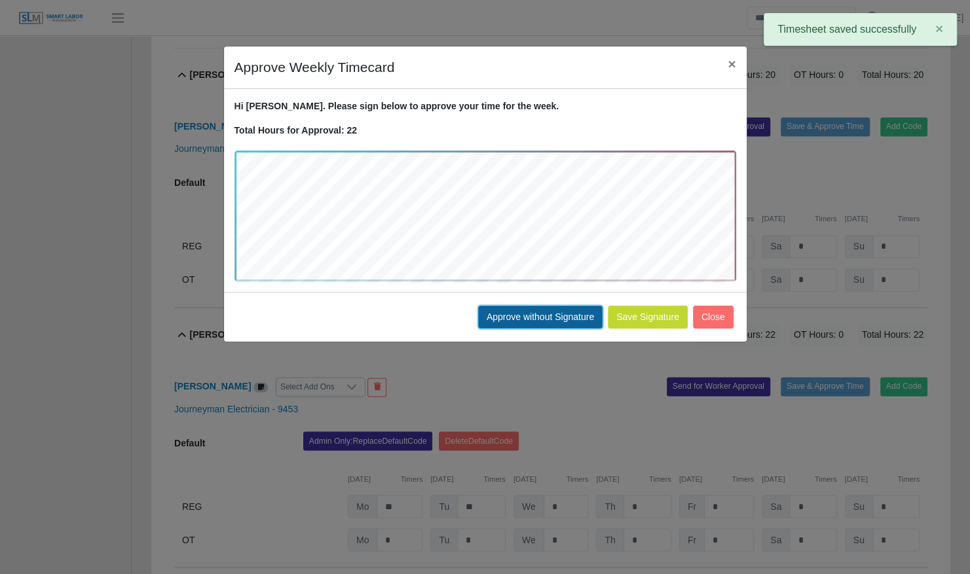
click at [541, 310] on button "Approve without Signature" at bounding box center [540, 317] width 124 height 23
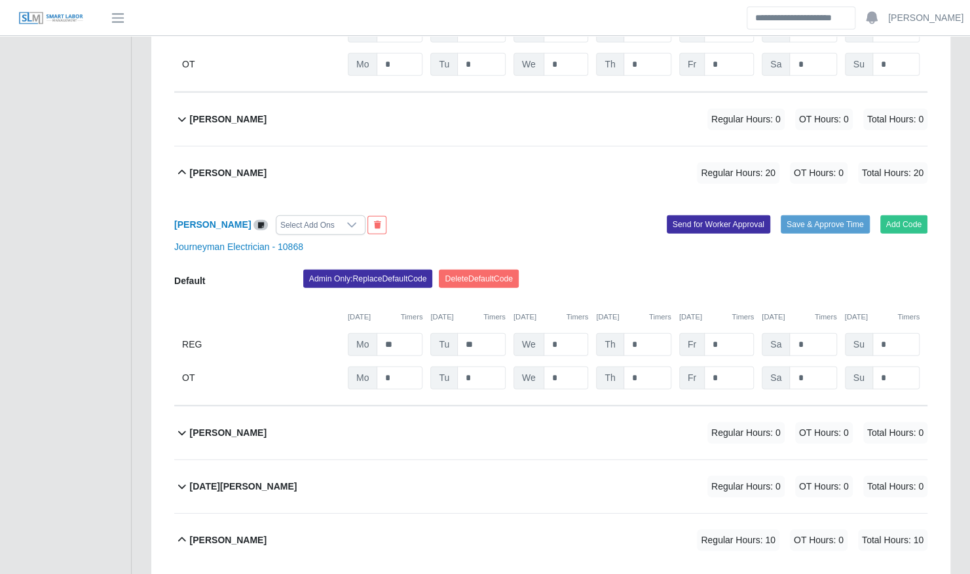
scroll to position [4871, 0]
click at [649, 333] on input "*" at bounding box center [647, 344] width 48 height 23
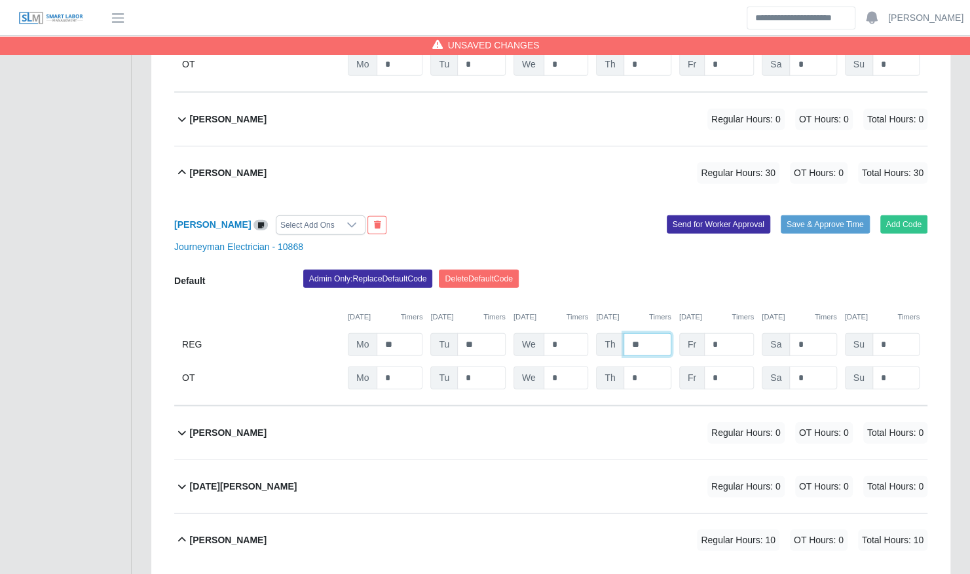
type input "**"
click at [661, 296] on div "09/29/2025 Timers 09/30/2025 Timers 10/01/2025 Timers 10/02/2025 Timers 10/03/2…" at bounding box center [550, 309] width 753 height 27
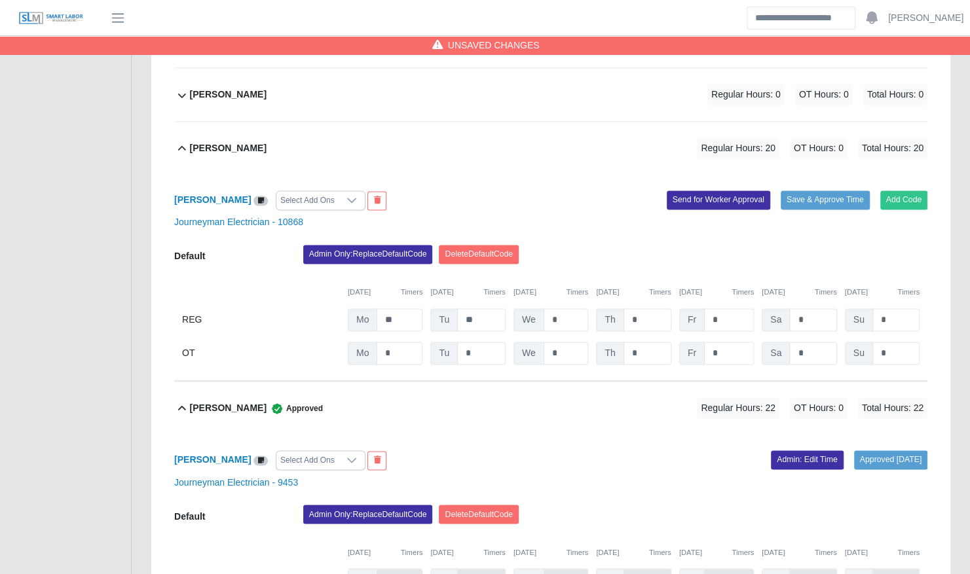
scroll to position [970, 0]
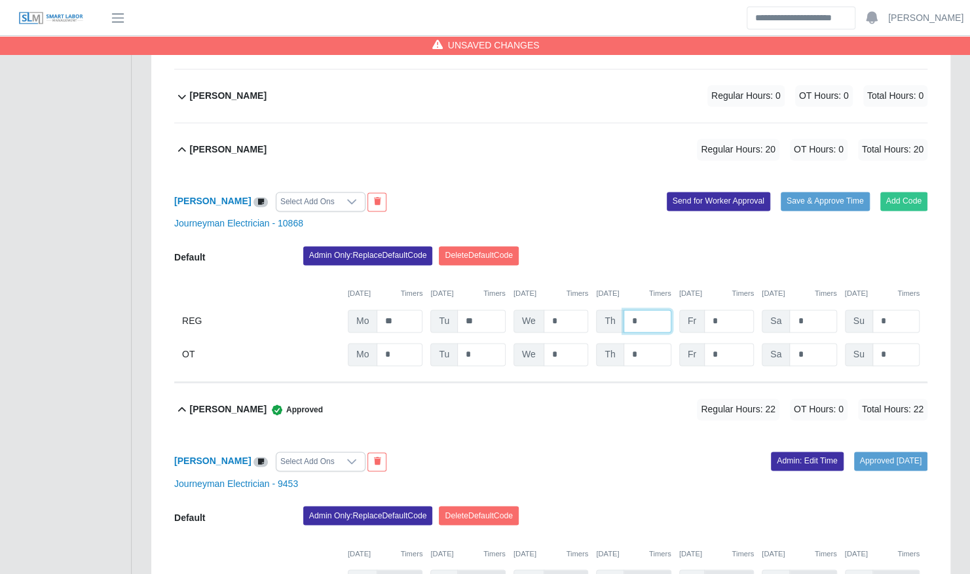
click at [638, 317] on input "*" at bounding box center [647, 321] width 48 height 23
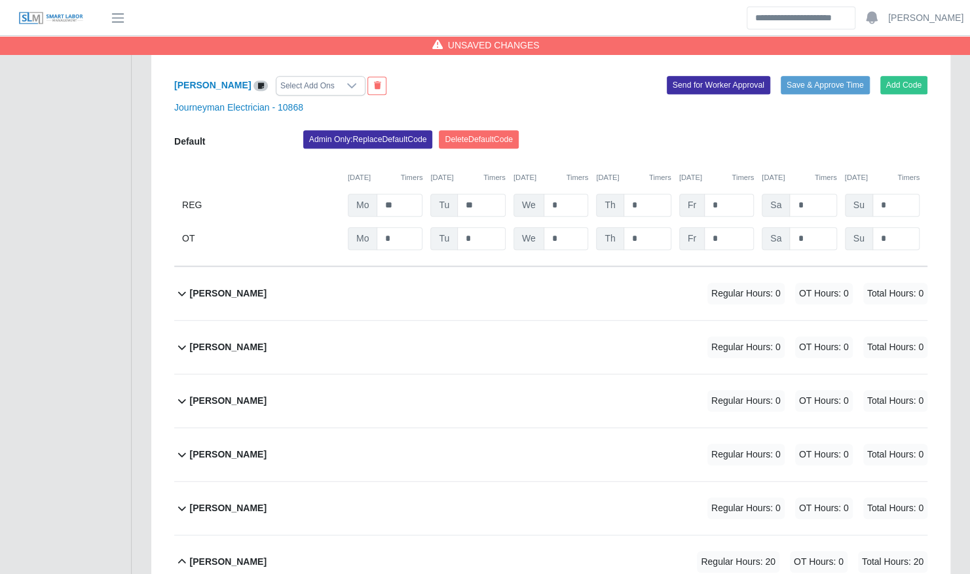
scroll to position [3263, 0]
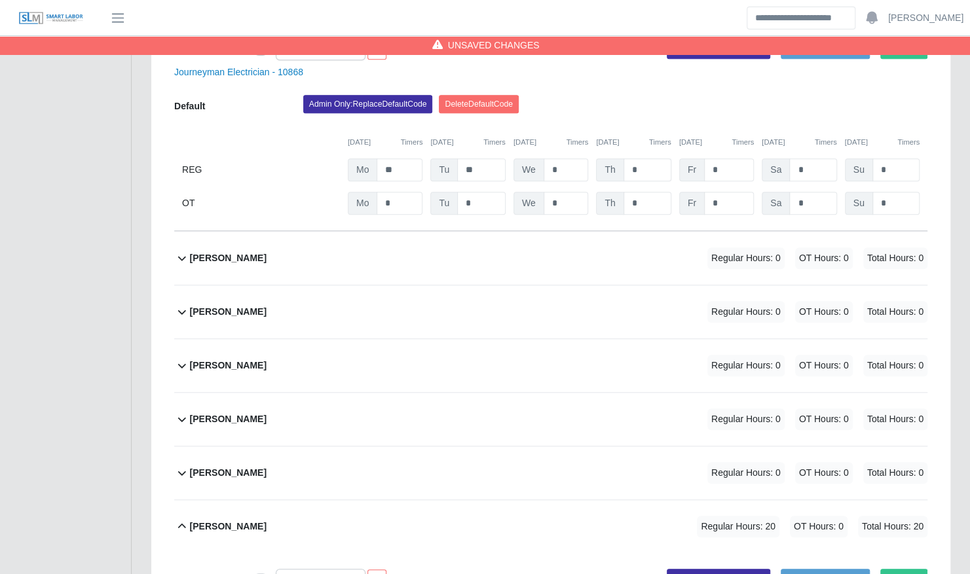
type input "**"
click at [648, 158] on input "*" at bounding box center [647, 169] width 48 height 23
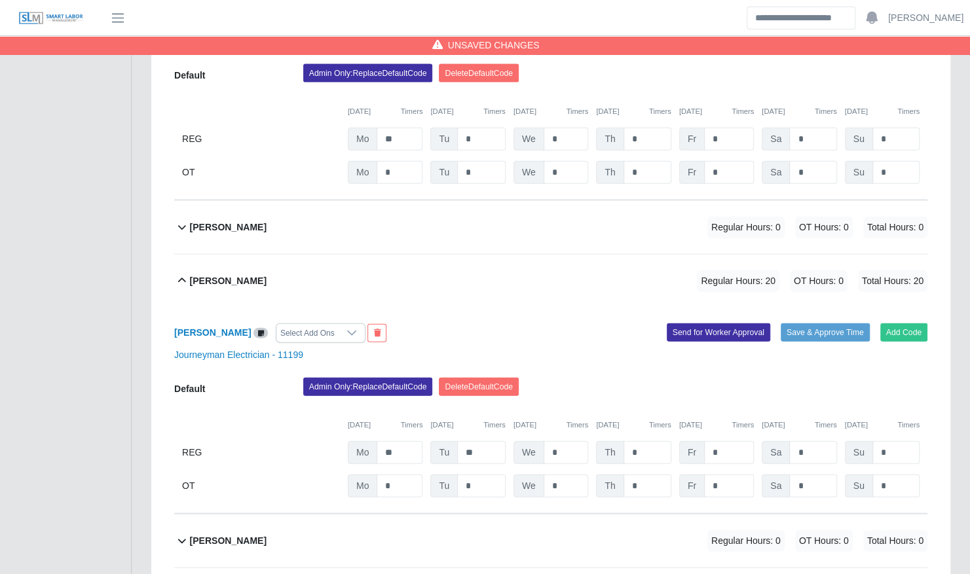
scroll to position [1725, 0]
type input "**"
click at [638, 442] on input "*" at bounding box center [647, 453] width 48 height 23
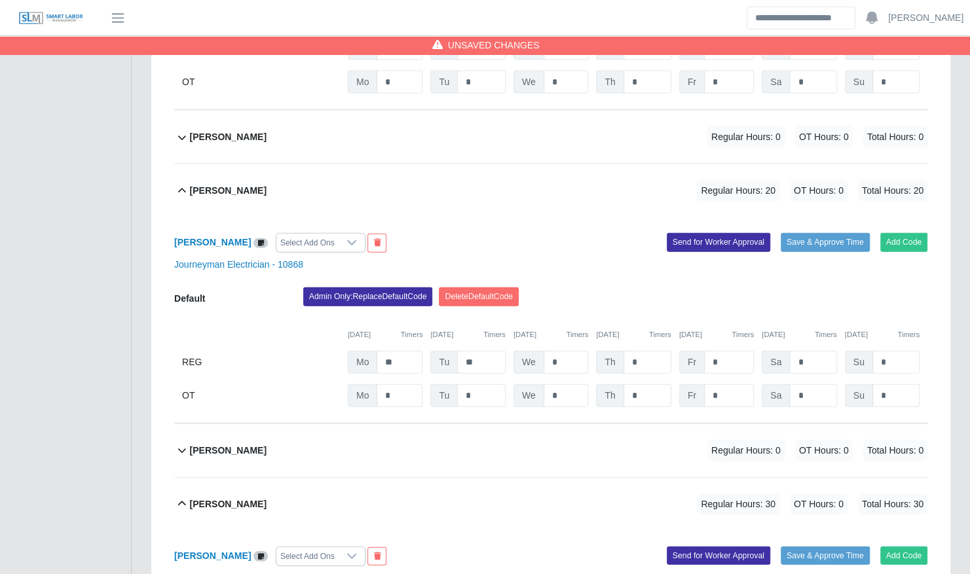
scroll to position [4540, 0]
type input "**"
click at [644, 350] on input "*" at bounding box center [647, 361] width 48 height 23
type input "**"
click at [673, 287] on div "Admin Only: Replace Default Code Delete Default Code" at bounding box center [615, 300] width 644 height 26
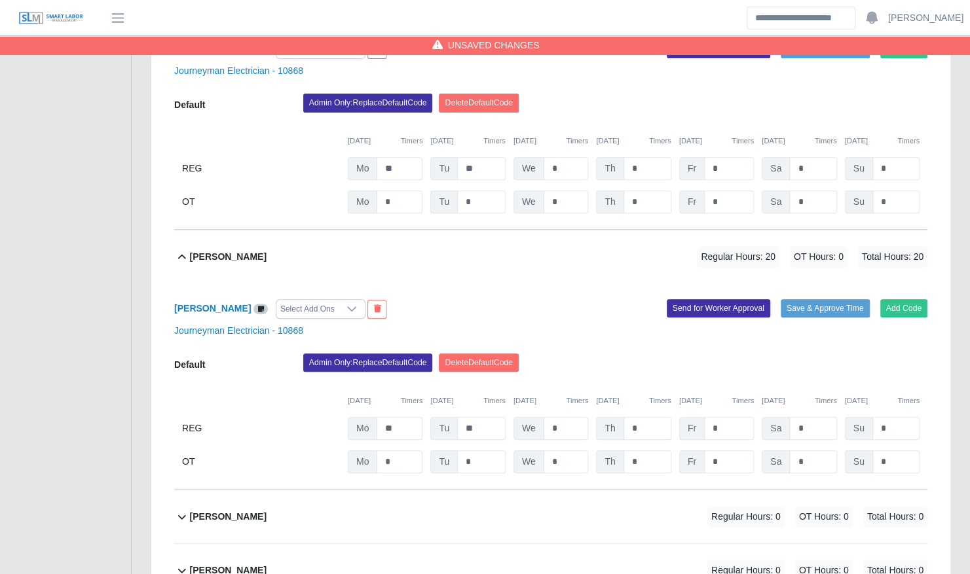
scroll to position [6037, 0]
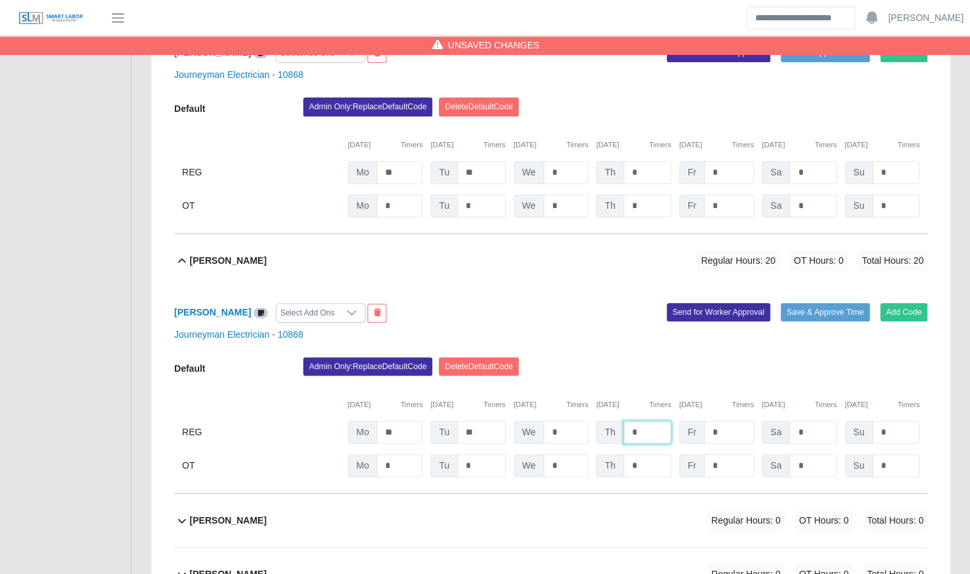
click at [643, 421] on input "*" at bounding box center [647, 432] width 48 height 23
type input "**"
click at [642, 326] on div "Samual Vargas Select Add Ons Add Code Save & Approve Time Send for Worker Appro…" at bounding box center [550, 390] width 753 height 206
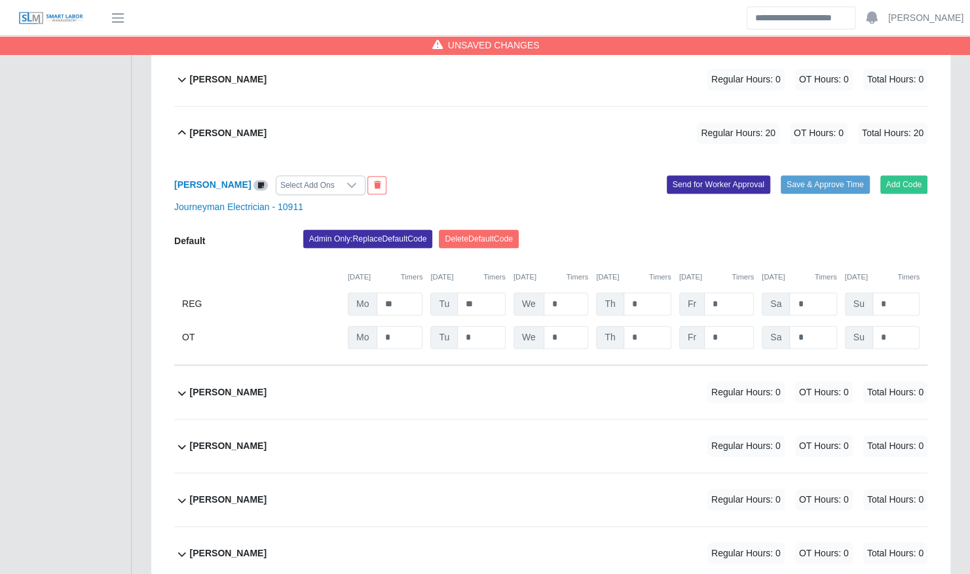
scroll to position [514, 0]
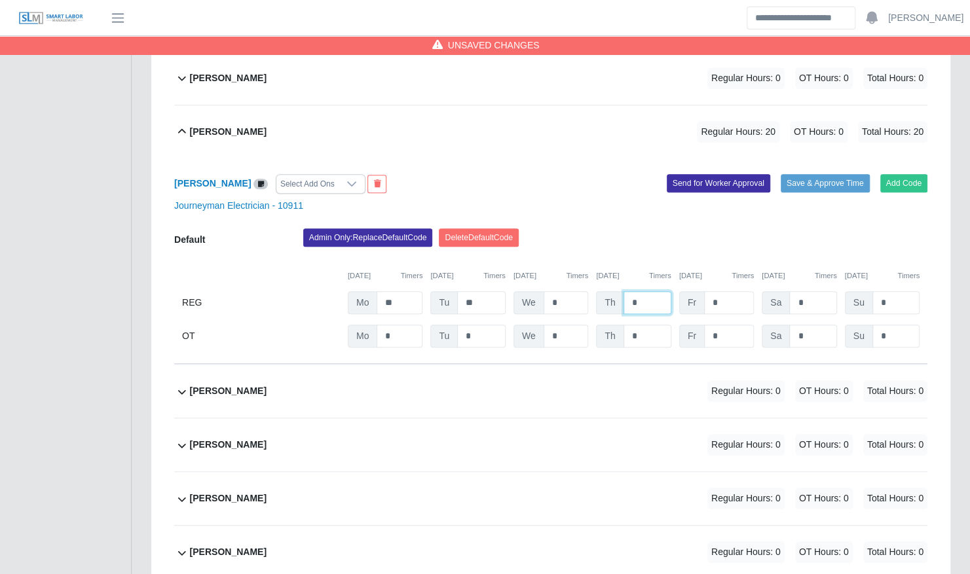
click at [653, 291] on input "*" at bounding box center [647, 302] width 48 height 23
type input "**"
click at [674, 232] on div "Admin Only: Replace Default Code Delete Default Code" at bounding box center [615, 242] width 644 height 26
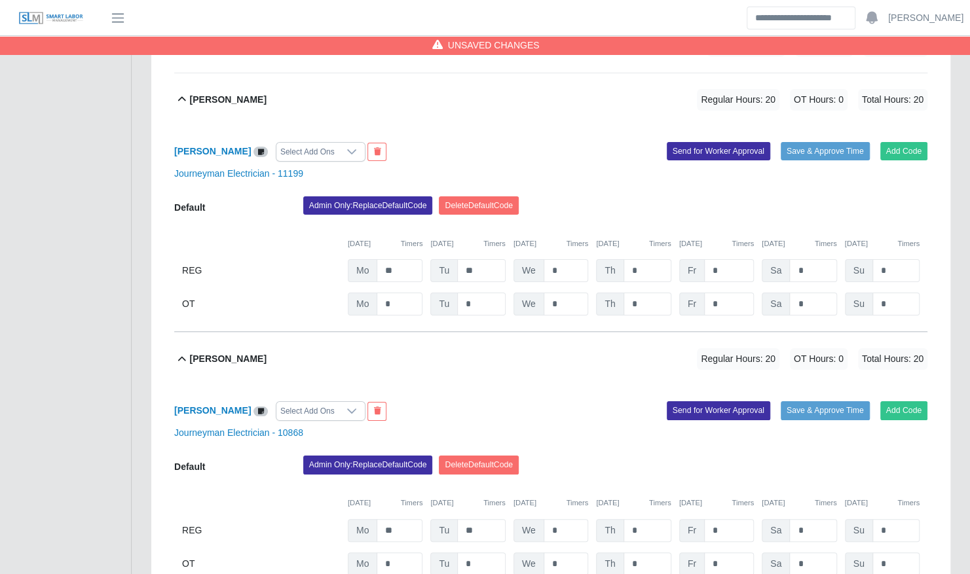
scroll to position [5679, 0]
click at [651, 519] on input "*" at bounding box center [647, 530] width 48 height 23
type input "**"
click at [580, 456] on div "Admin Only: Replace Default Code Delete Default Code" at bounding box center [615, 469] width 644 height 26
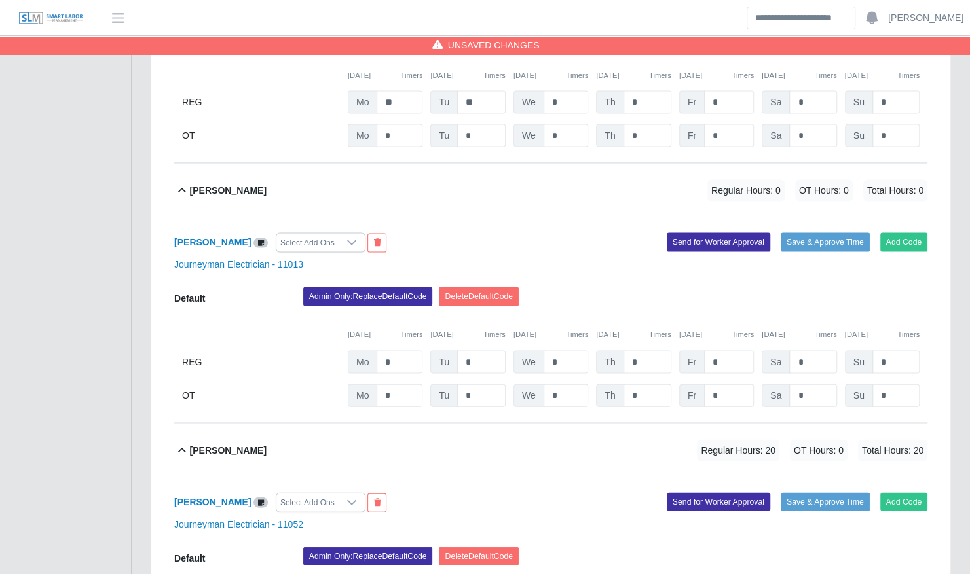
scroll to position [7480, 0]
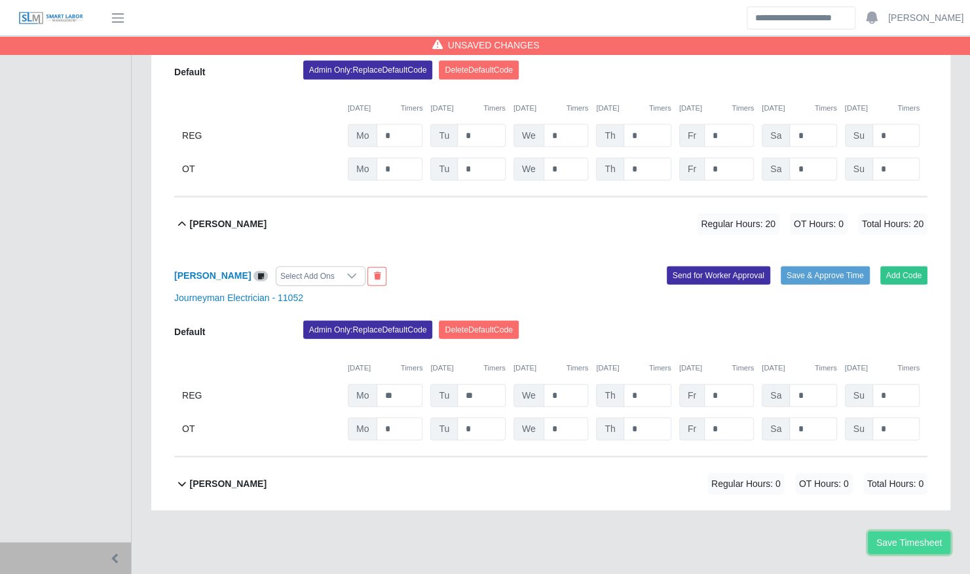
click at [913, 532] on button "Save Timesheet" at bounding box center [909, 543] width 83 height 23
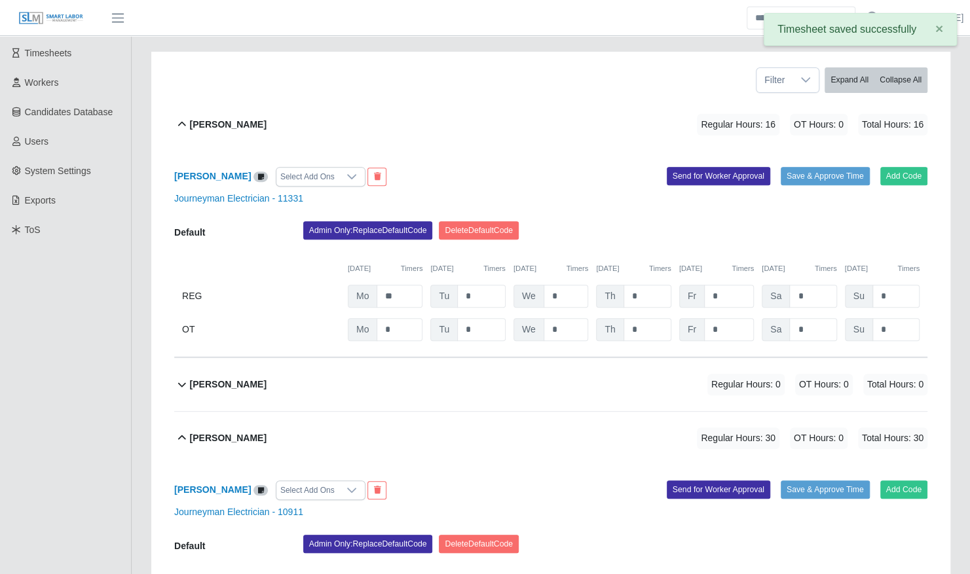
scroll to position [0, 0]
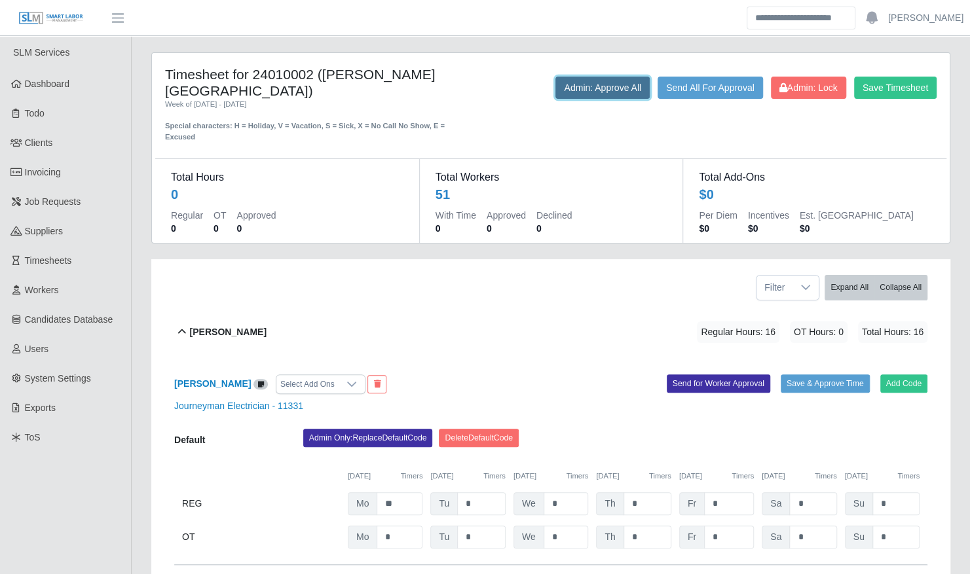
click at [619, 79] on button "Admin: Approve All" at bounding box center [602, 88] width 94 height 22
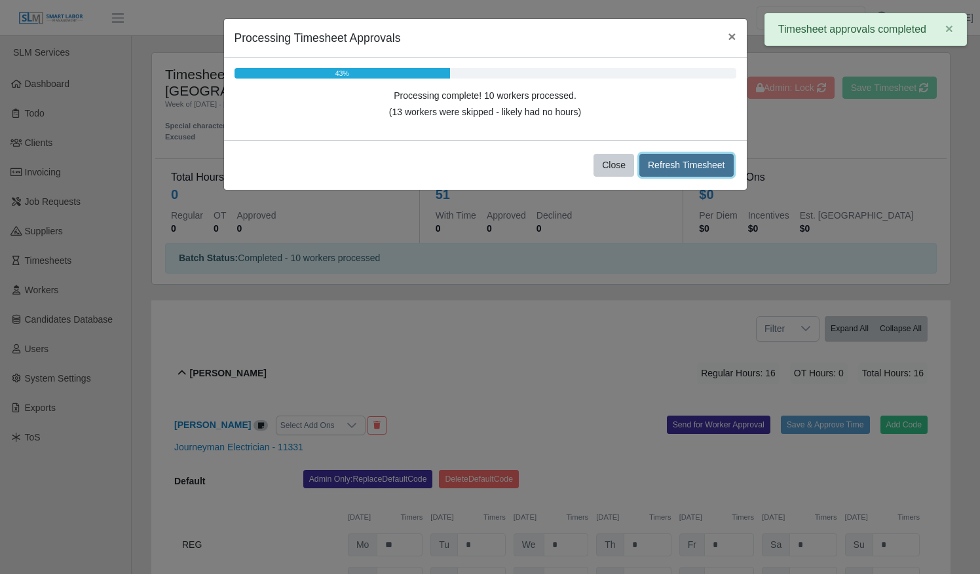
click at [663, 166] on button "Refresh Timesheet" at bounding box center [686, 165] width 94 height 23
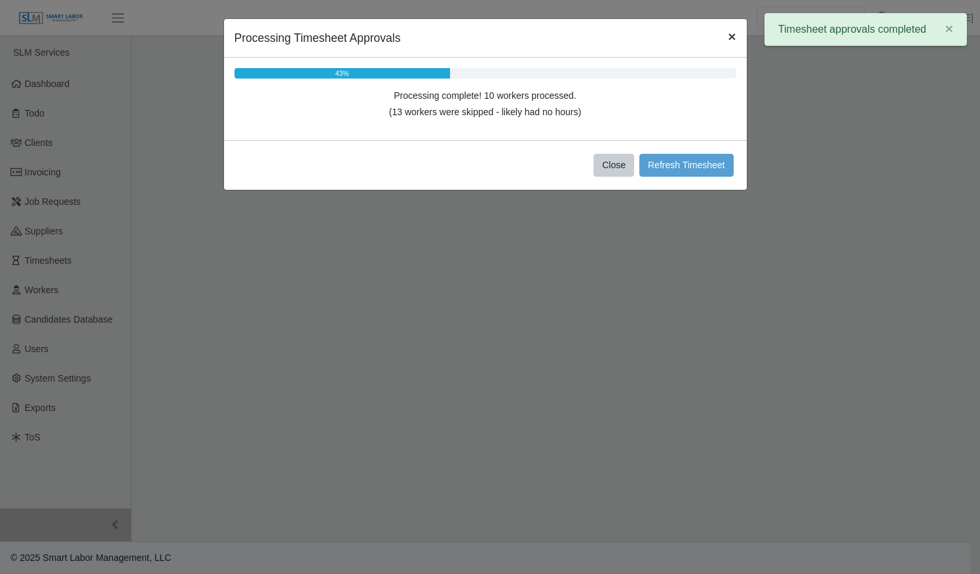
click at [731, 40] on span "×" at bounding box center [732, 36] width 8 height 15
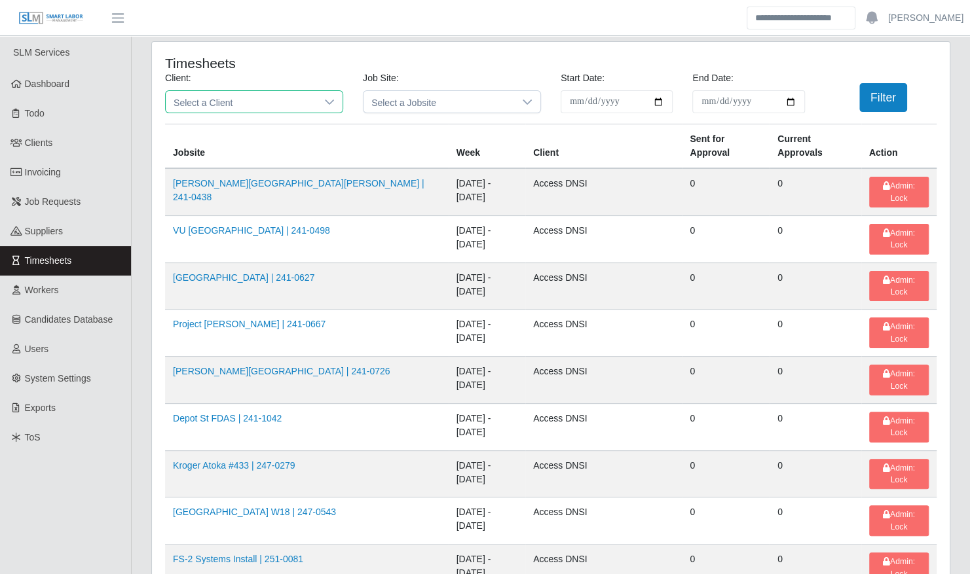
click at [271, 100] on span "Select a Client" at bounding box center [241, 102] width 151 height 22
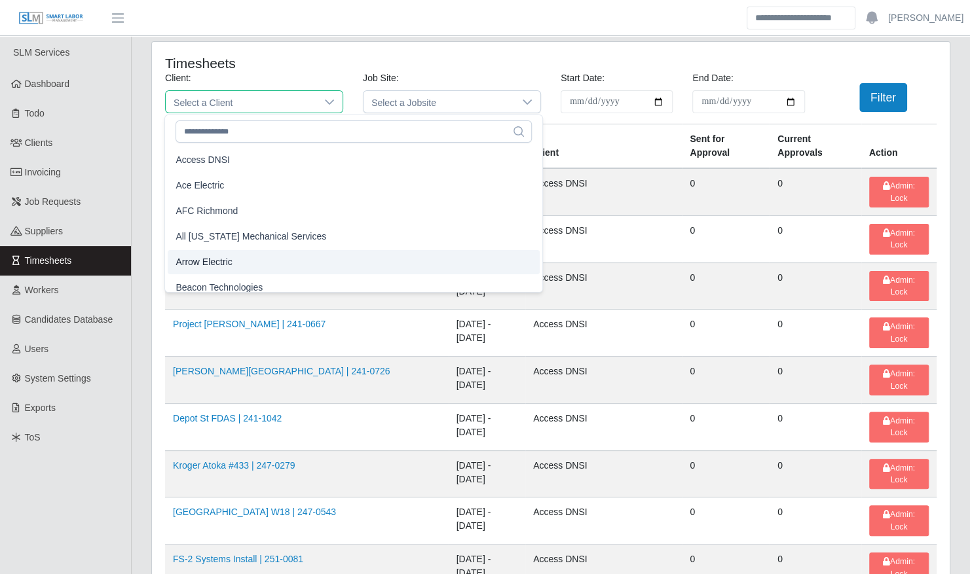
scroll to position [8, 0]
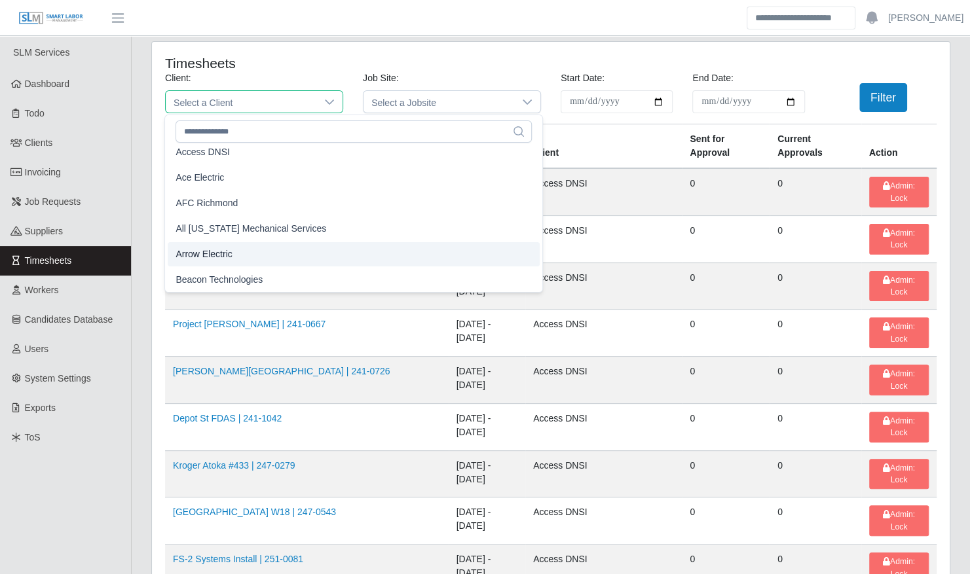
click at [236, 257] on li "Arrow Electric" at bounding box center [354, 254] width 372 height 24
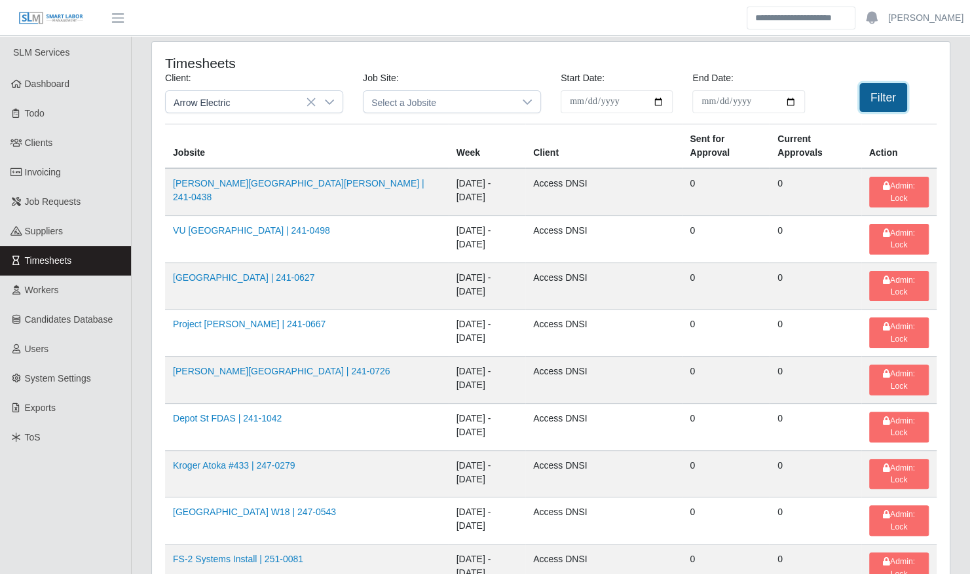
click at [888, 86] on button "Filter" at bounding box center [883, 97] width 48 height 29
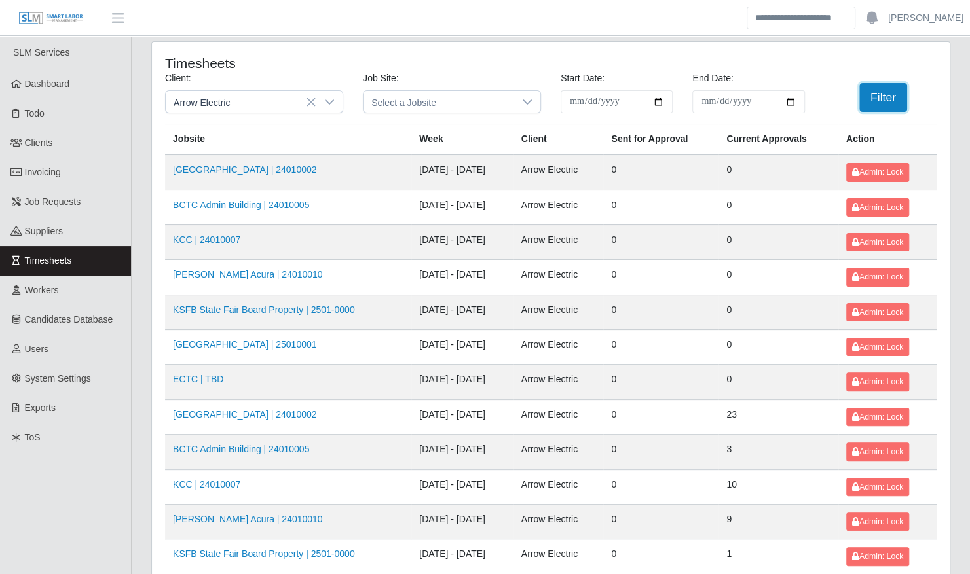
scroll to position [166, 0]
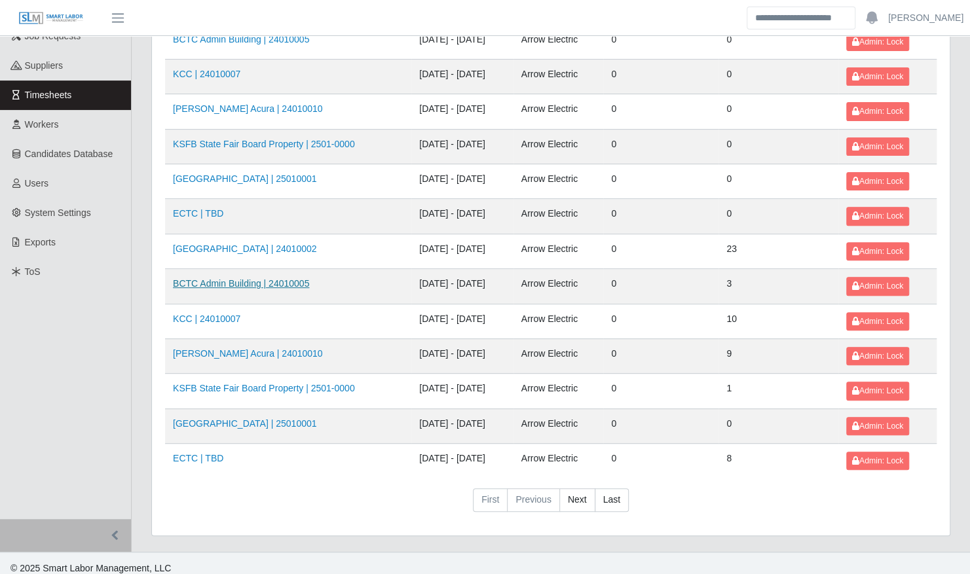
click at [269, 278] on link "BCTC Admin Building | 24010005" at bounding box center [241, 283] width 136 height 10
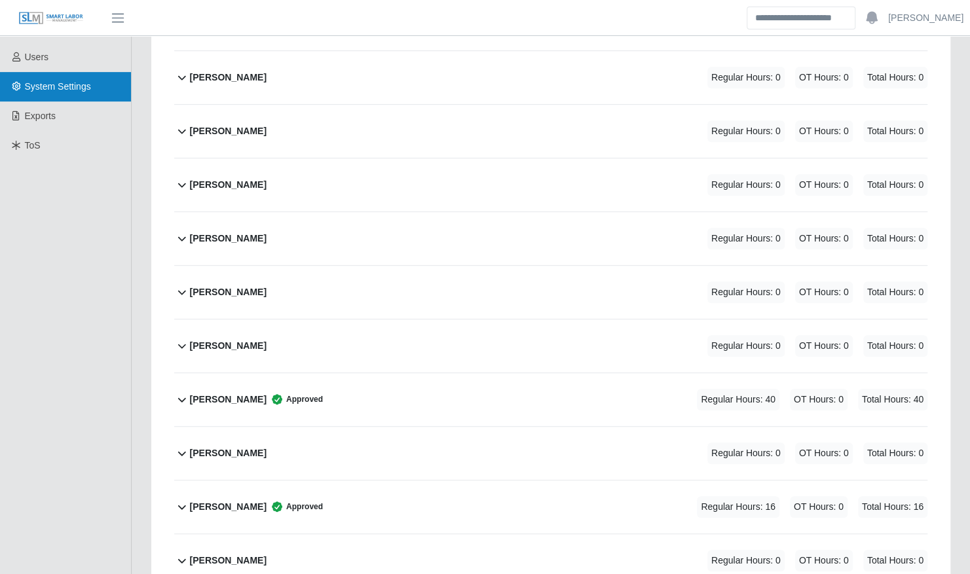
scroll to position [287, 0]
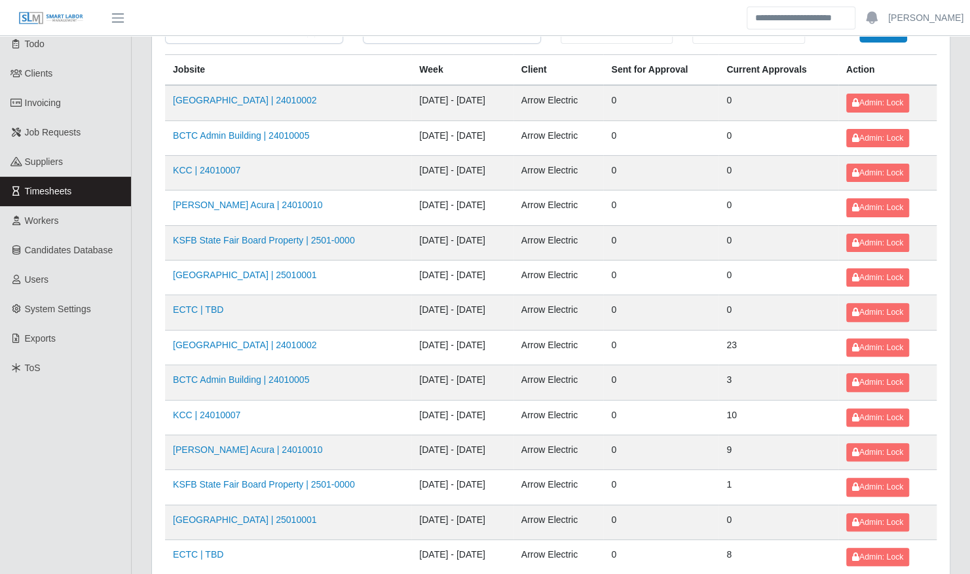
scroll to position [166, 0]
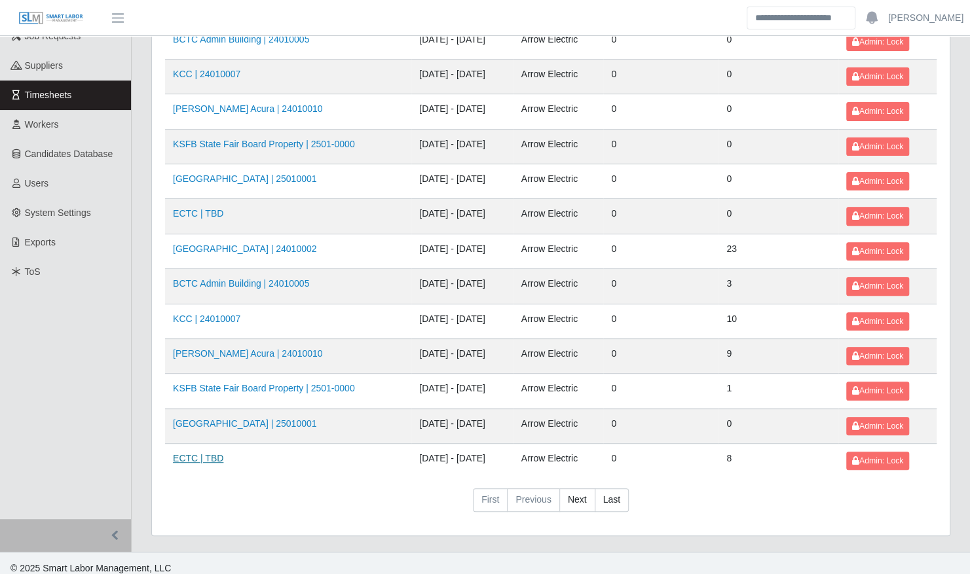
click at [187, 453] on link "ECTC | TBD" at bounding box center [198, 458] width 50 height 10
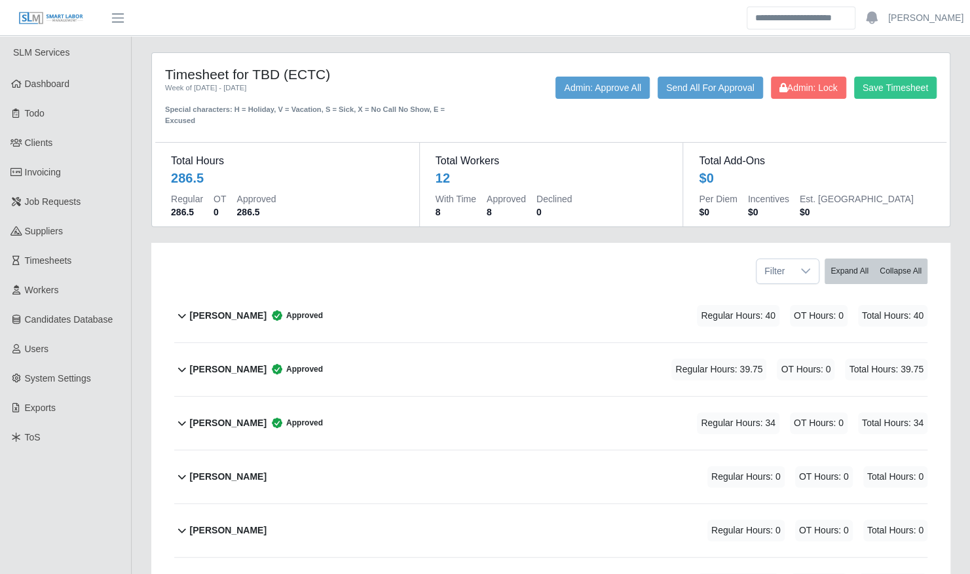
scroll to position [441, 0]
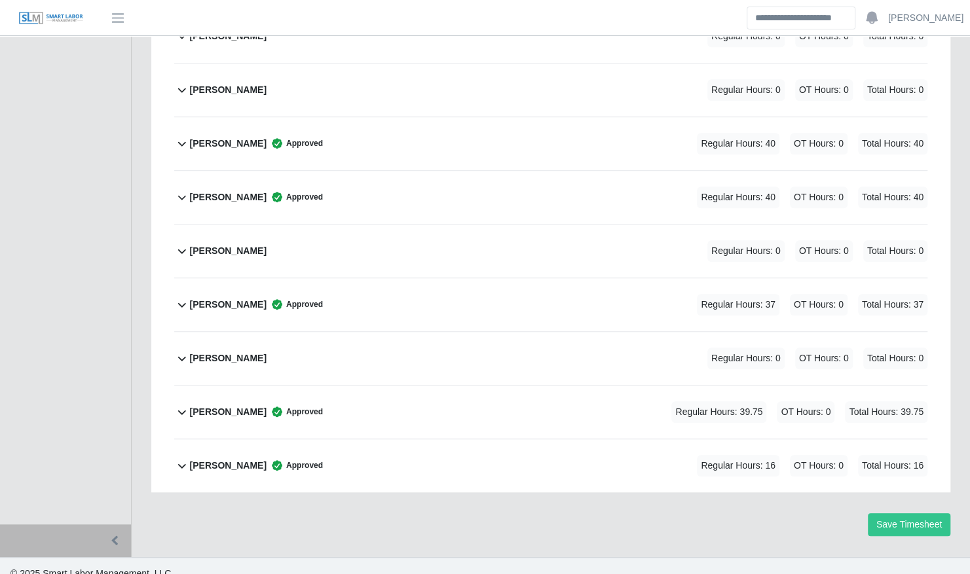
click at [339, 388] on div "[PERSON_NAME] Approved Regular Hours: 39.75 OT Hours: 0 Total Hours: 39.75" at bounding box center [558, 412] width 737 height 53
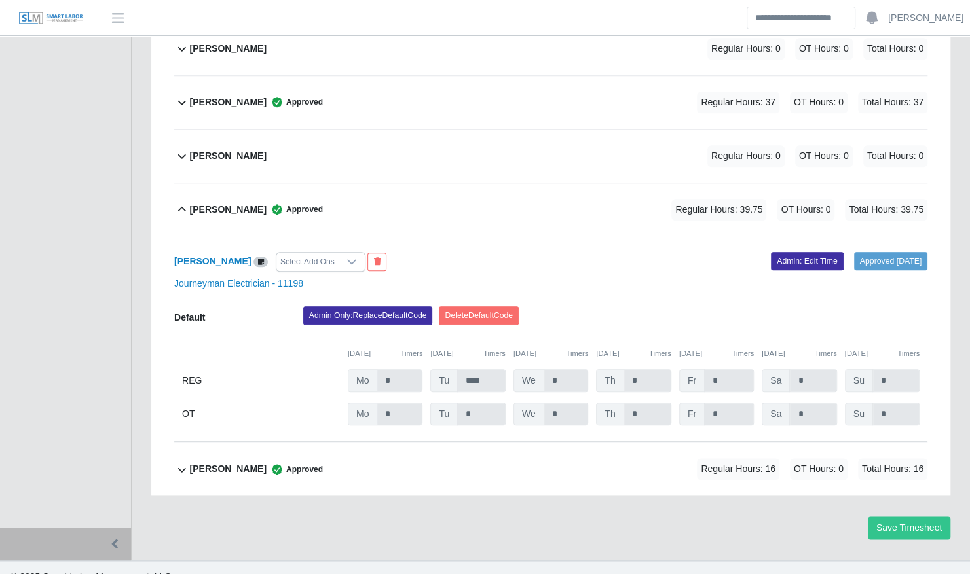
scroll to position [646, 0]
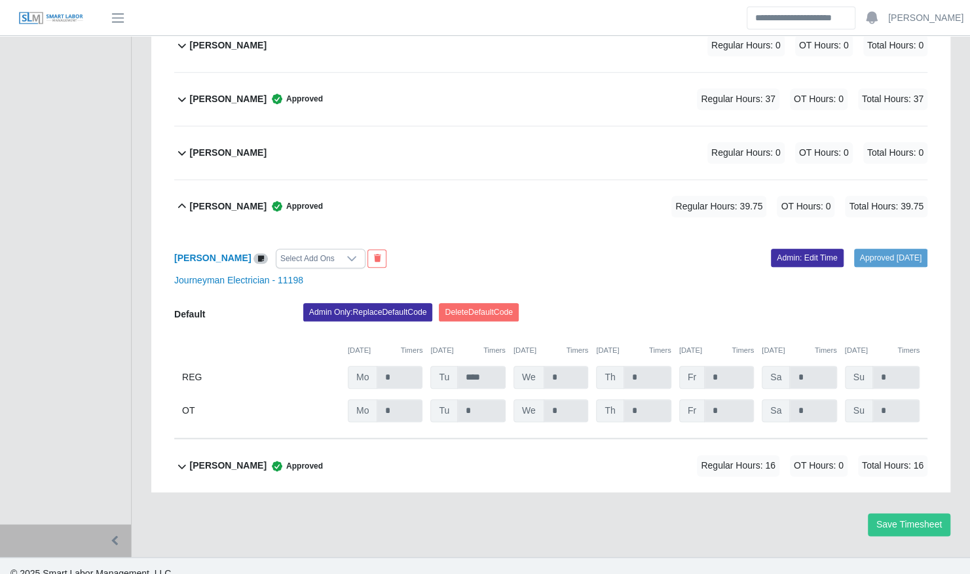
click at [501, 199] on div "[PERSON_NAME] Approved Regular Hours: 39.75 OT Hours: 0 Total Hours: 39.75" at bounding box center [558, 206] width 737 height 53
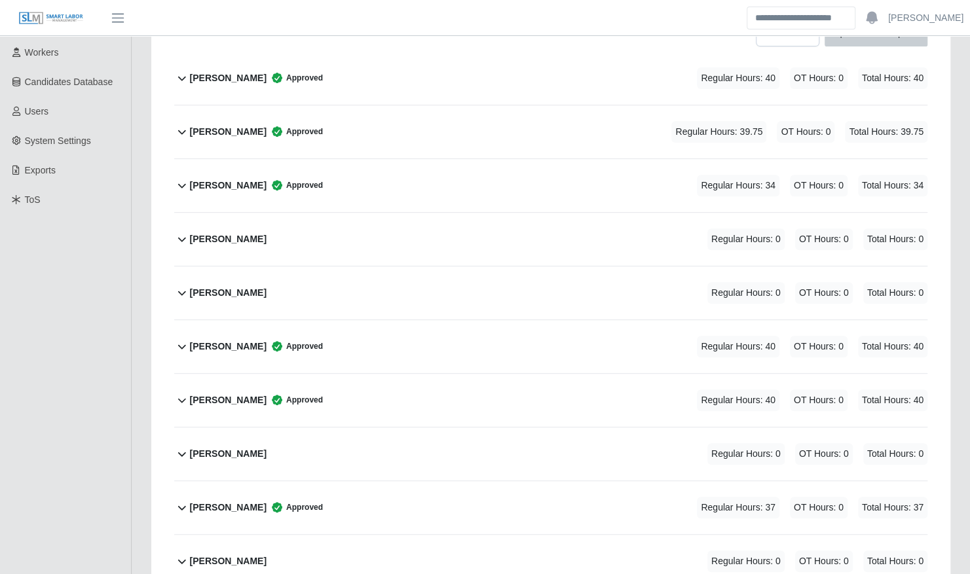
scroll to position [441, 0]
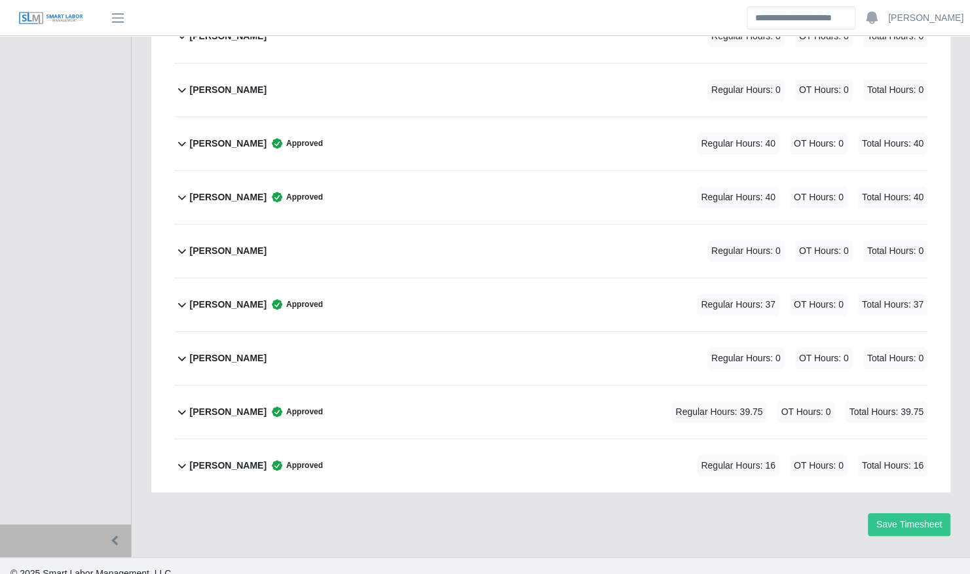
click at [240, 455] on div "[PERSON_NAME] Approved" at bounding box center [256, 466] width 133 height 22
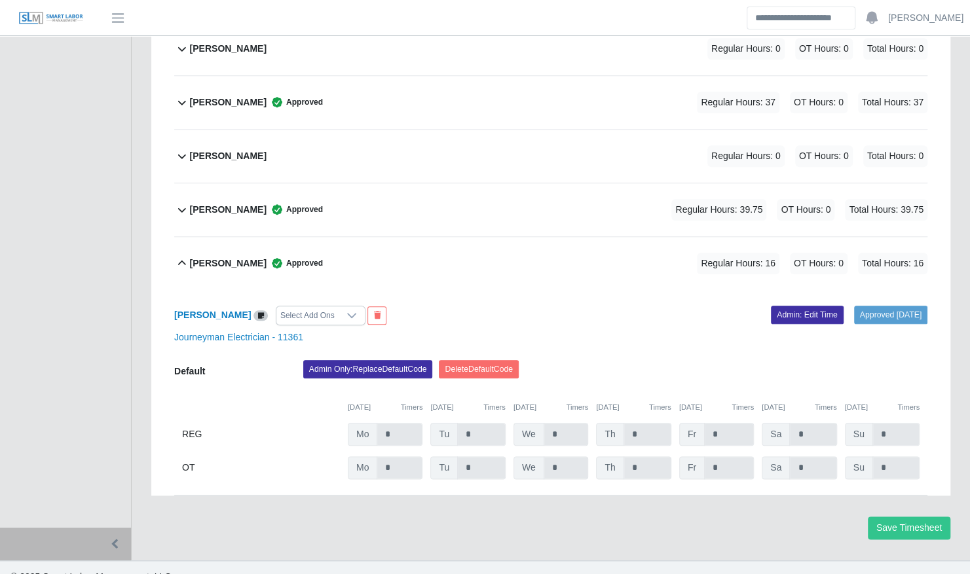
scroll to position [646, 0]
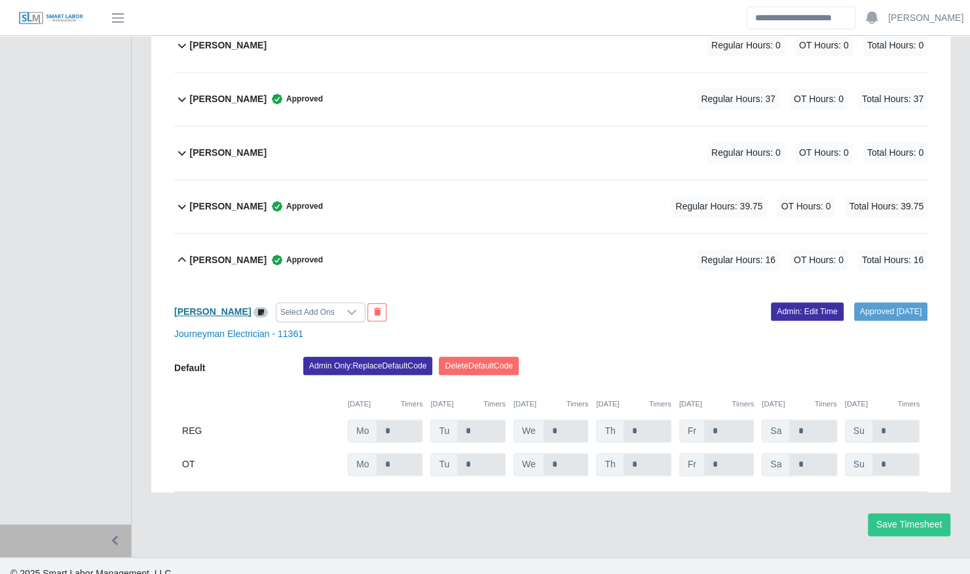
click at [228, 306] on b "[PERSON_NAME]" at bounding box center [212, 311] width 77 height 10
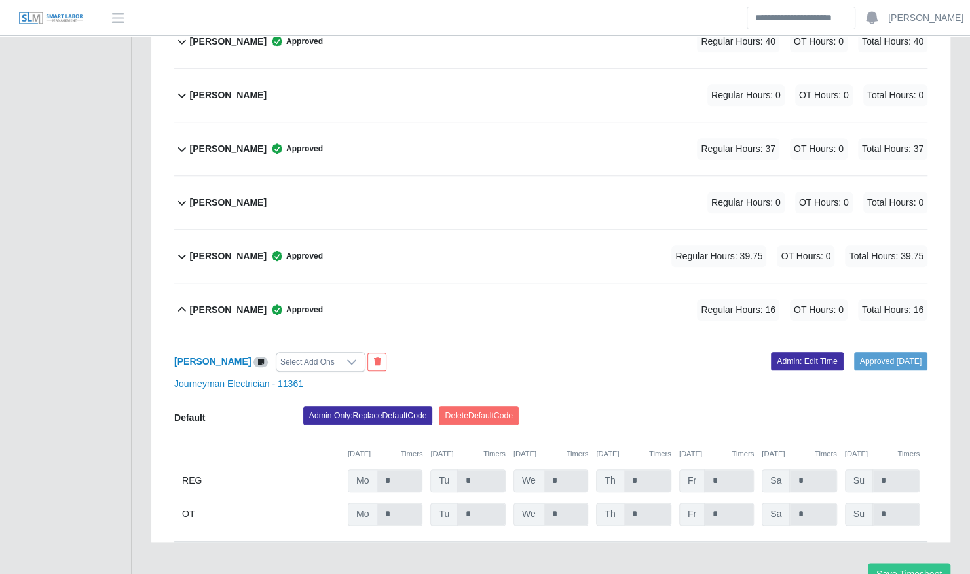
click at [240, 303] on b "[PERSON_NAME]" at bounding box center [228, 310] width 77 height 14
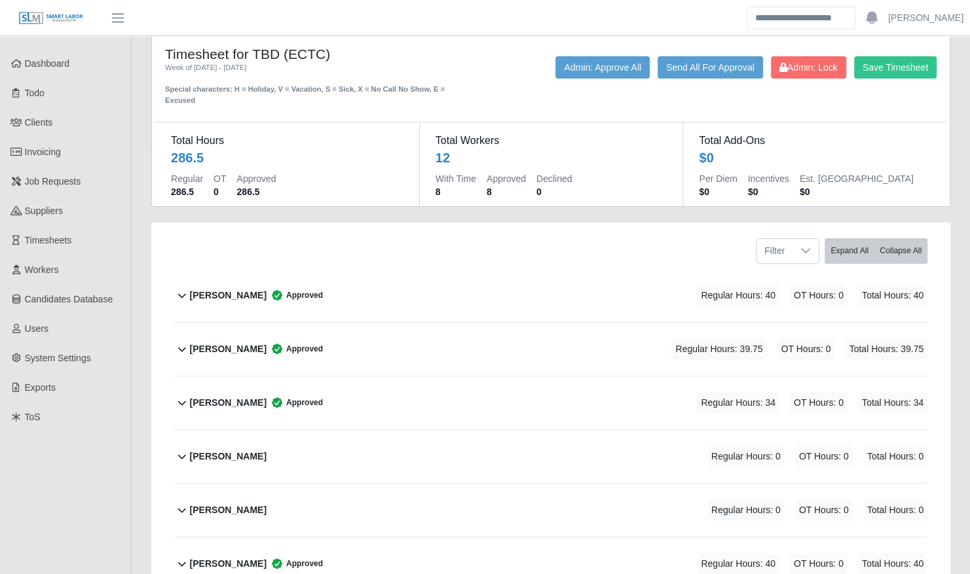
scroll to position [0, 0]
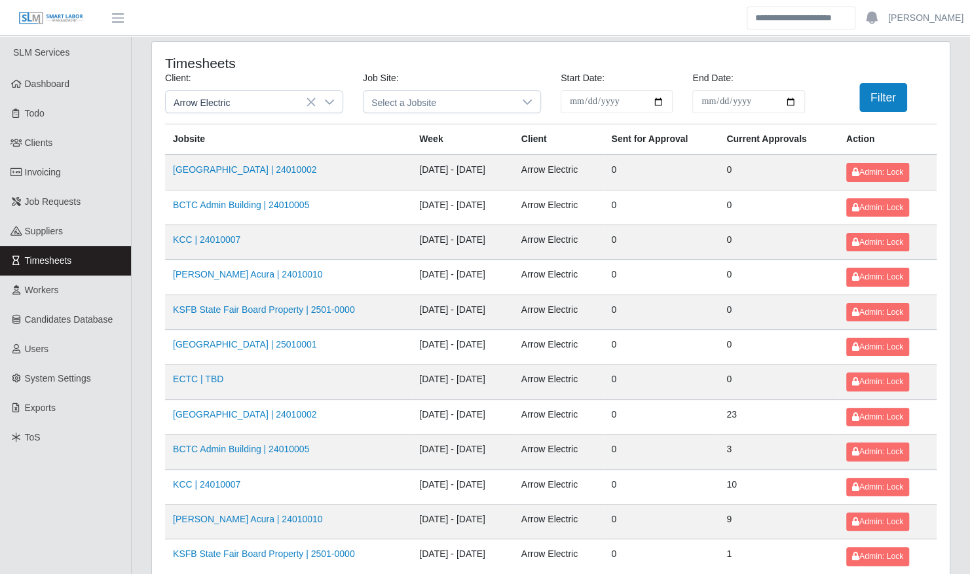
scroll to position [166, 0]
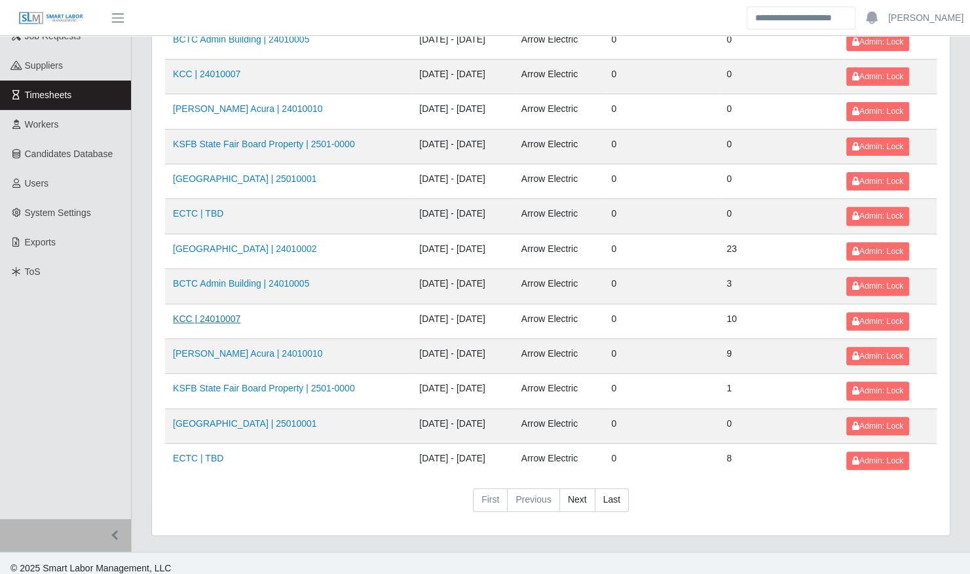
click at [214, 314] on link "KCC | 24010007" at bounding box center [206, 319] width 67 height 10
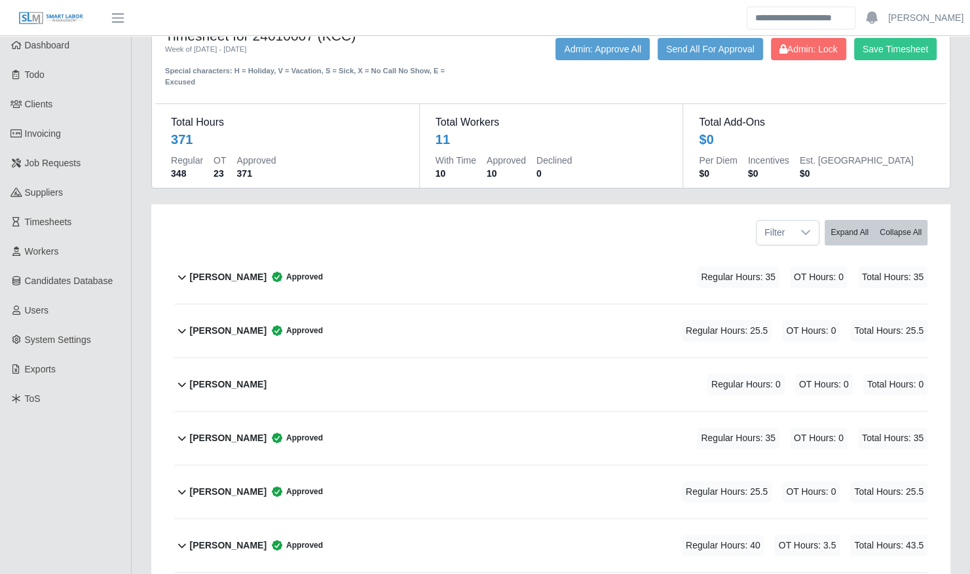
scroll to position [39, 0]
click at [369, 316] on div "[PERSON_NAME] Approved Regular Hours: 25.5 OT Hours: 0 Total Hours: 25.5" at bounding box center [558, 330] width 737 height 53
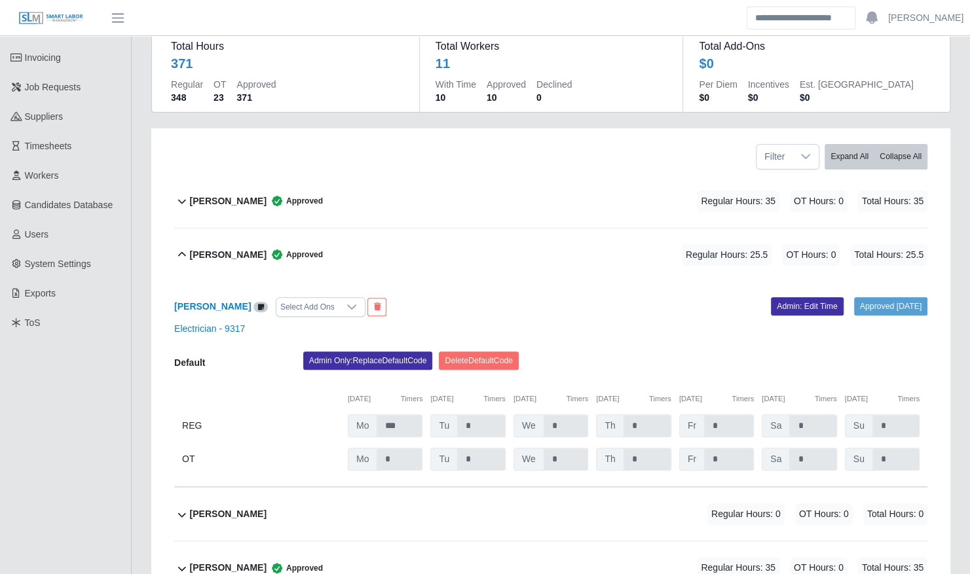
scroll to position [130, 0]
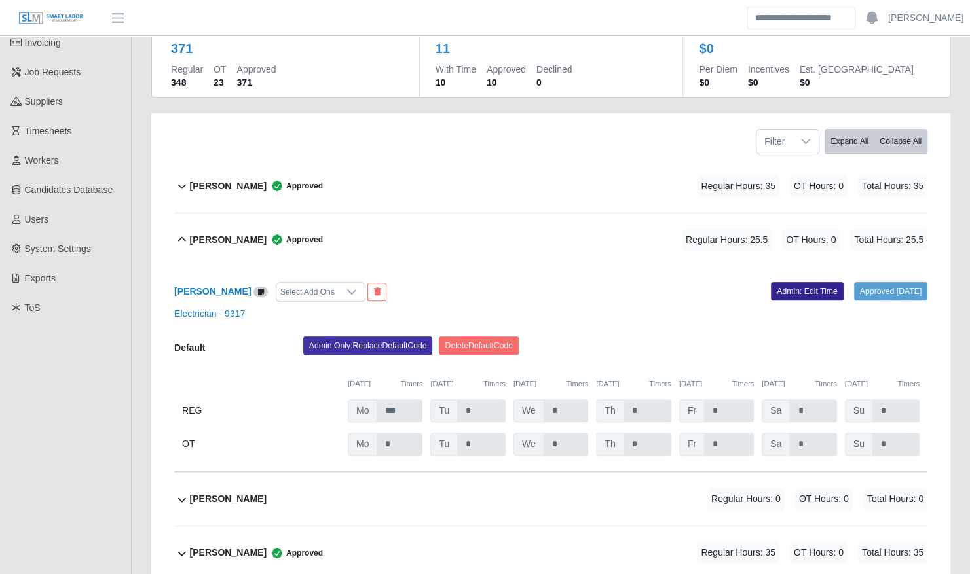
click at [794, 282] on link "Admin: Edit Time" at bounding box center [807, 291] width 73 height 18
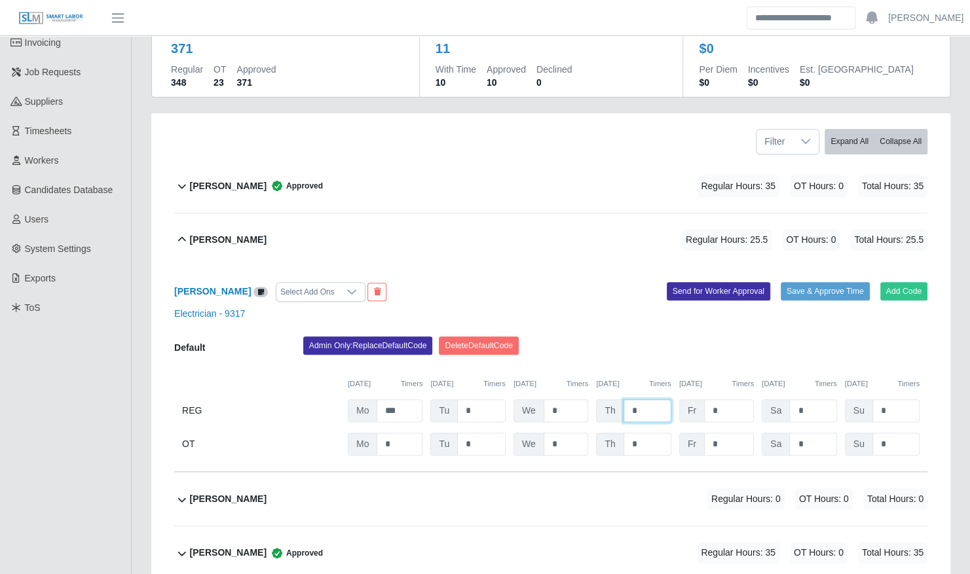
click at [649, 399] on input "*" at bounding box center [647, 410] width 48 height 23
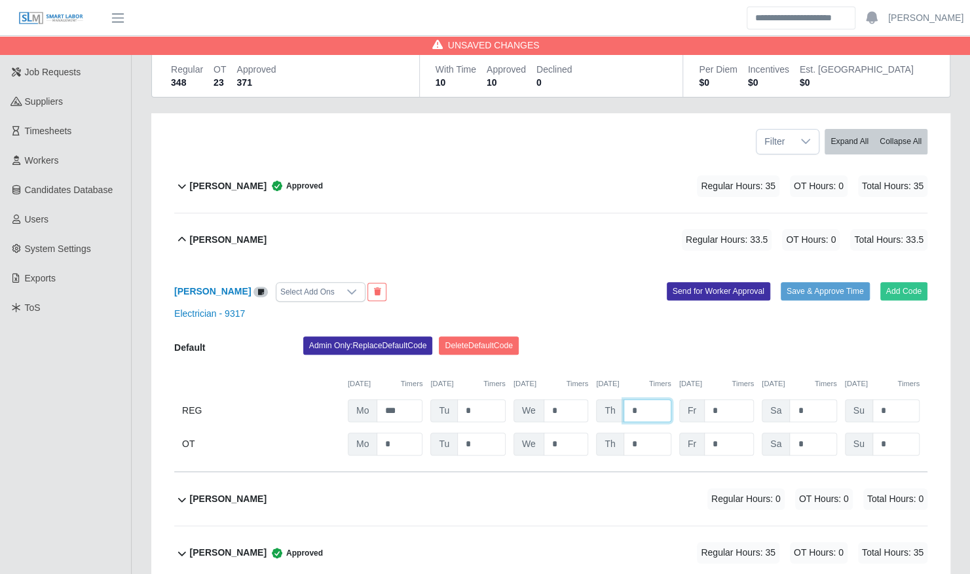
type input "*"
click at [739, 378] on button "Timers" at bounding box center [742, 383] width 22 height 11
click at [800, 337] on div "Admin Only: Replace Default Code [GEOGRAPHIC_DATA] Default Code" at bounding box center [615, 350] width 644 height 26
click at [820, 282] on button "Save & Approve Time" at bounding box center [825, 291] width 89 height 18
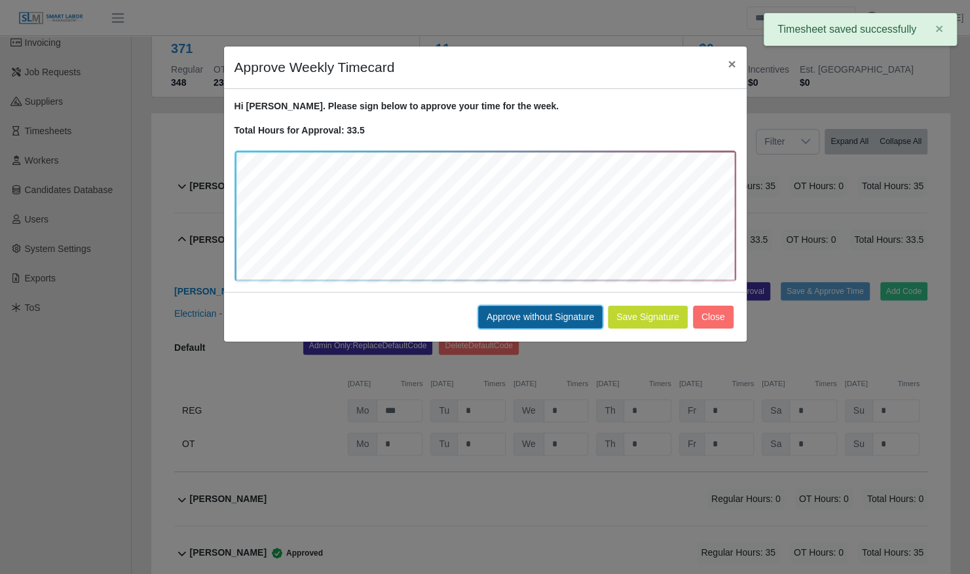
click at [548, 316] on button "Approve without Signature" at bounding box center [540, 317] width 124 height 23
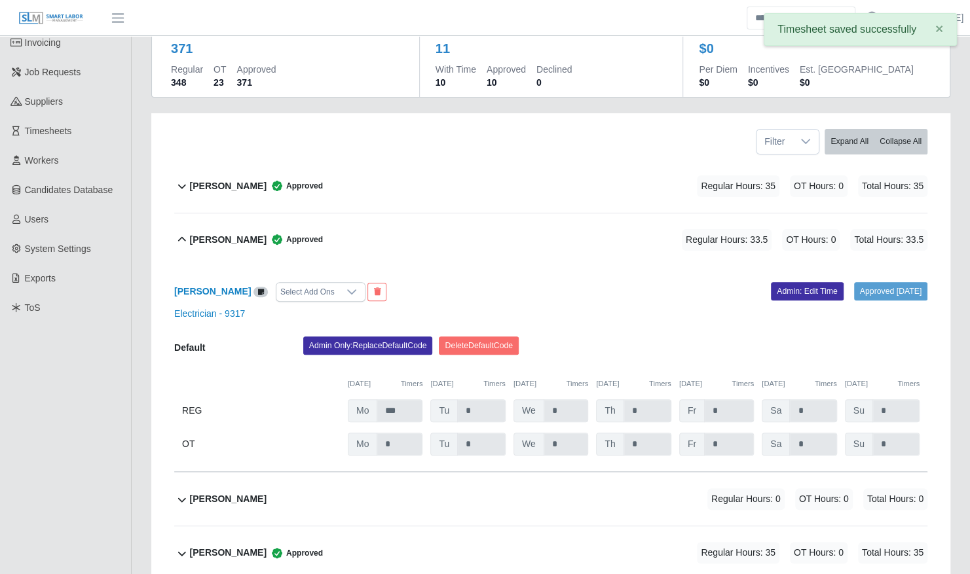
click at [544, 223] on div "Benjamin Redmon Approved Regular Hours: 33.5 OT Hours: 0 Total Hours: 33.5" at bounding box center [558, 239] width 737 height 53
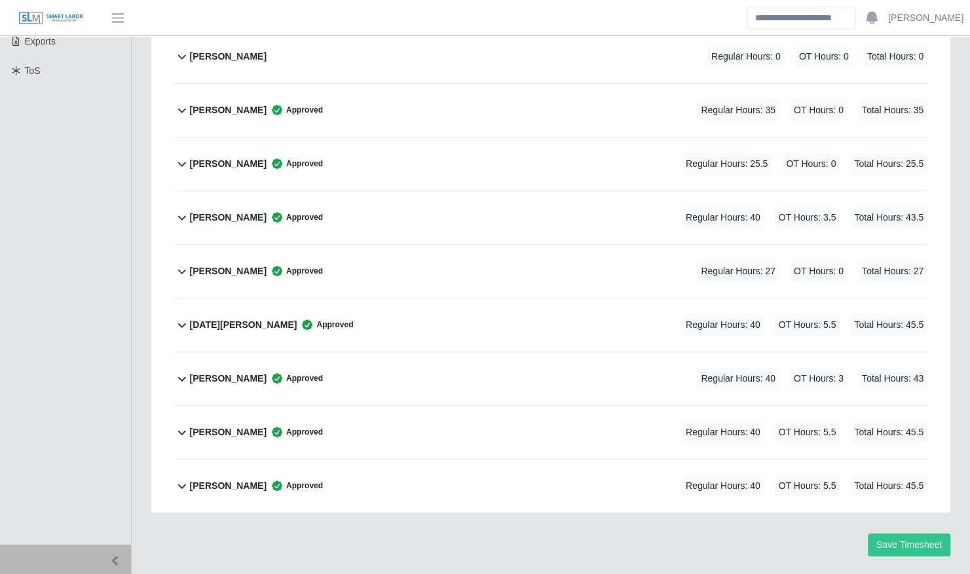
scroll to position [388, 0]
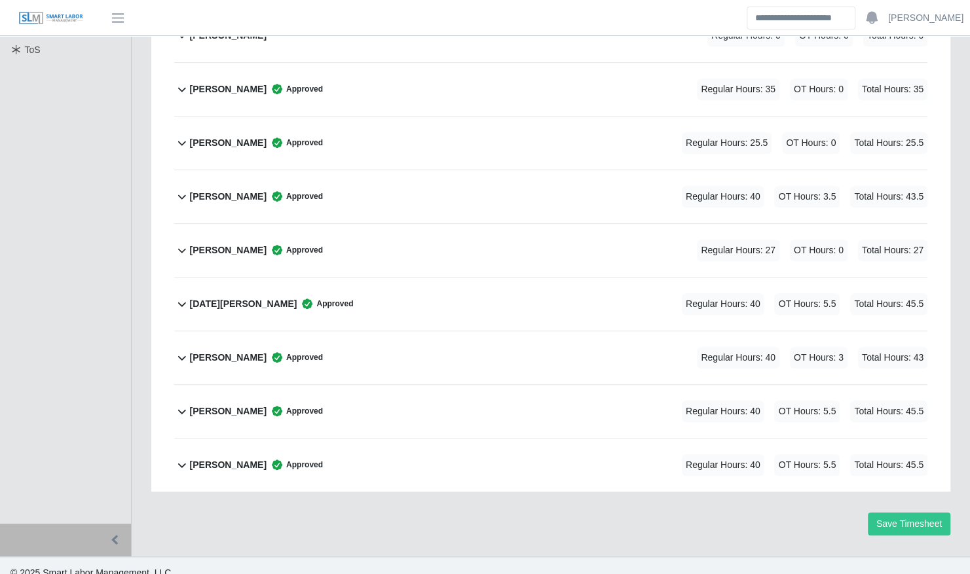
click at [346, 231] on div "Nicholas Reynolds Approved Regular Hours: 27 OT Hours: 0 Total Hours: 27" at bounding box center [558, 250] width 737 height 53
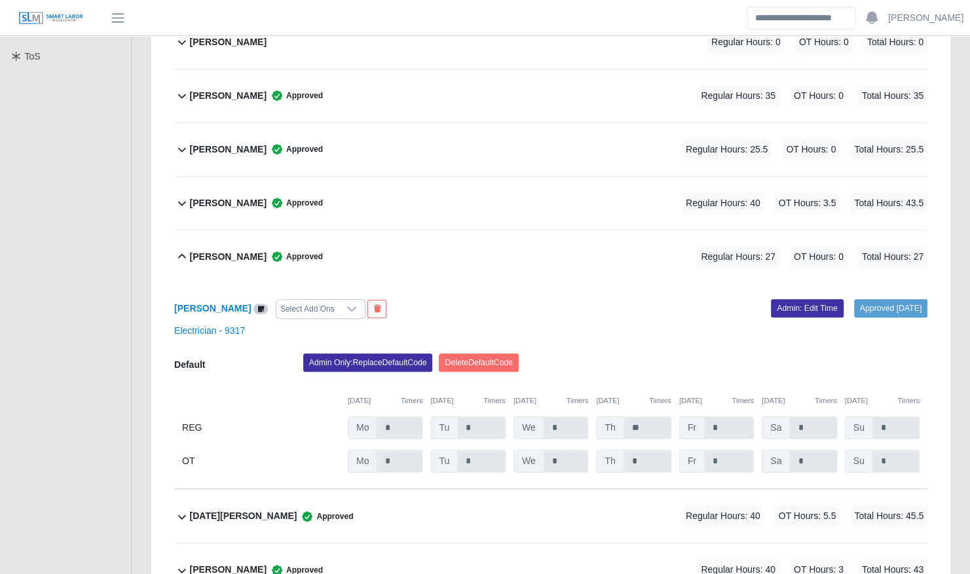
scroll to position [382, 0]
click at [771, 299] on link "Admin: Edit Time" at bounding box center [807, 308] width 73 height 18
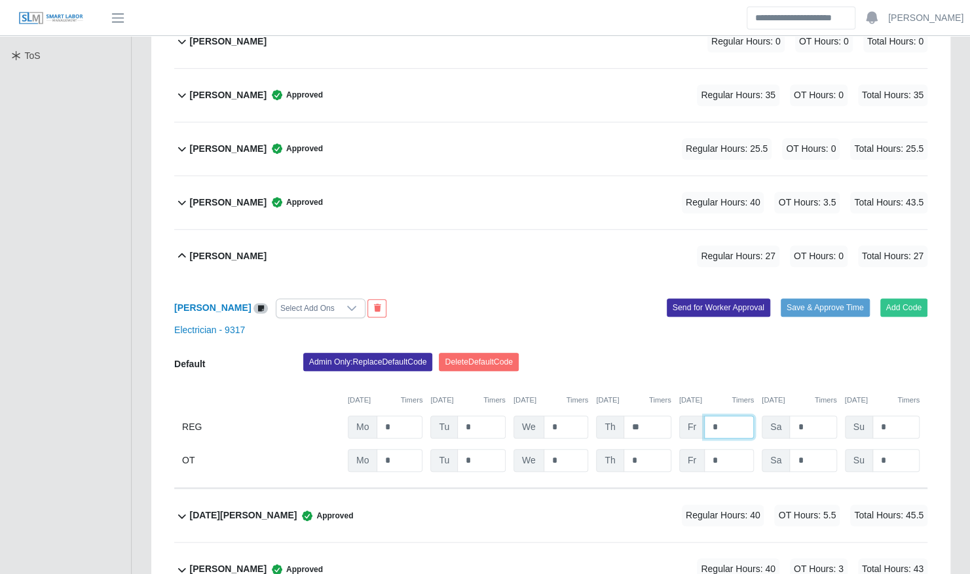
click at [722, 416] on input "*" at bounding box center [729, 427] width 50 height 23
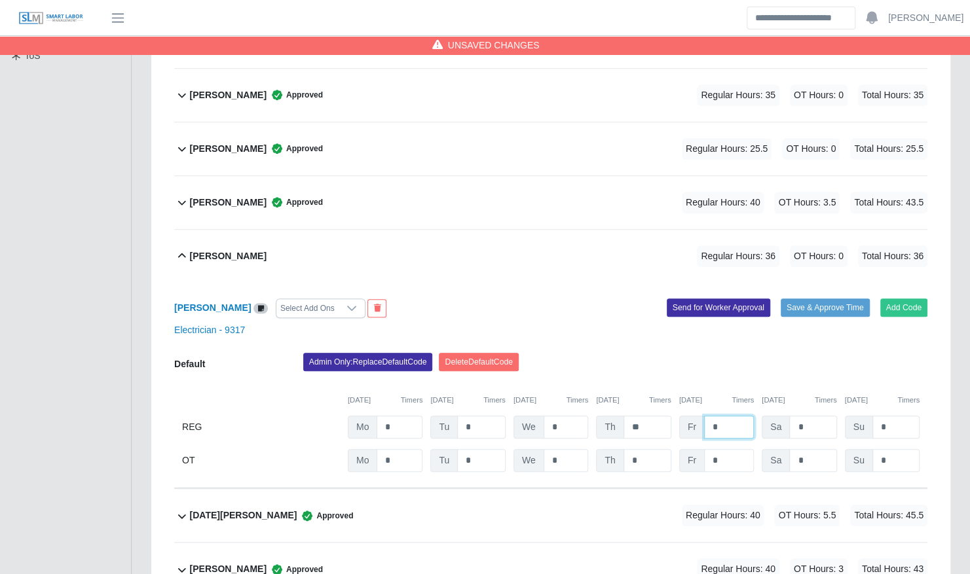
type input "*"
click at [845, 358] on div "Admin Only: Replace Default Code [GEOGRAPHIC_DATA] Default Code" at bounding box center [615, 366] width 644 height 26
click at [832, 284] on div "Nicholas Reynolds Select Add Ons Add Code Save & Approve Time Send for Worker A…" at bounding box center [550, 386] width 753 height 206
click at [823, 299] on button "Save & Approve Time" at bounding box center [825, 308] width 89 height 18
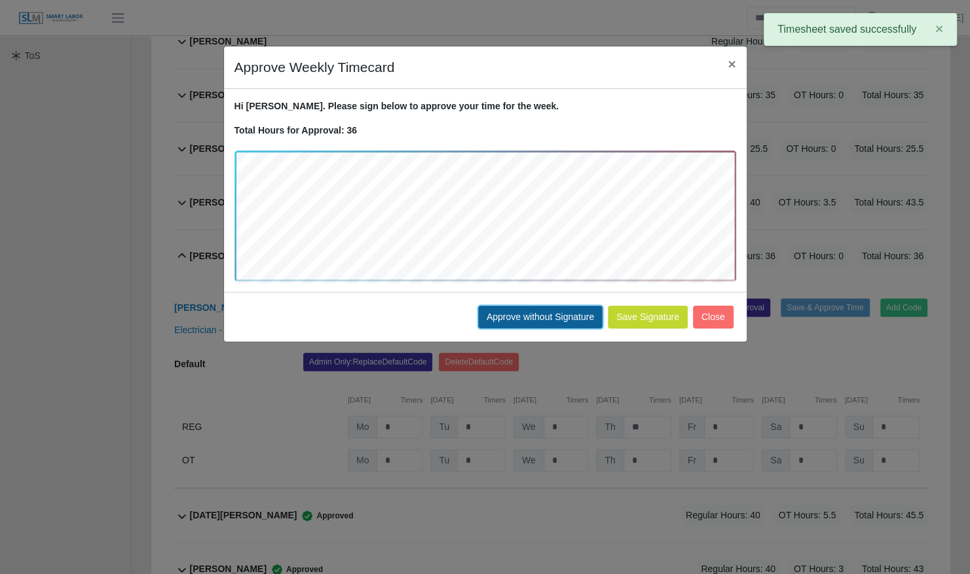
click at [574, 309] on button "Approve without Signature" at bounding box center [540, 317] width 124 height 23
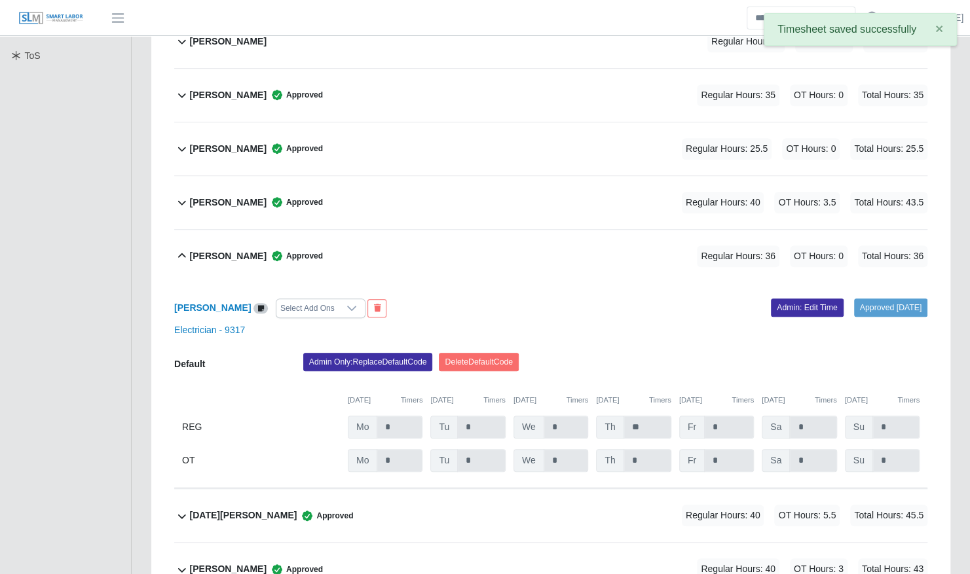
click at [517, 249] on div "Nicholas Reynolds Approved Regular Hours: 36 OT Hours: 0 Total Hours: 36" at bounding box center [558, 256] width 737 height 53
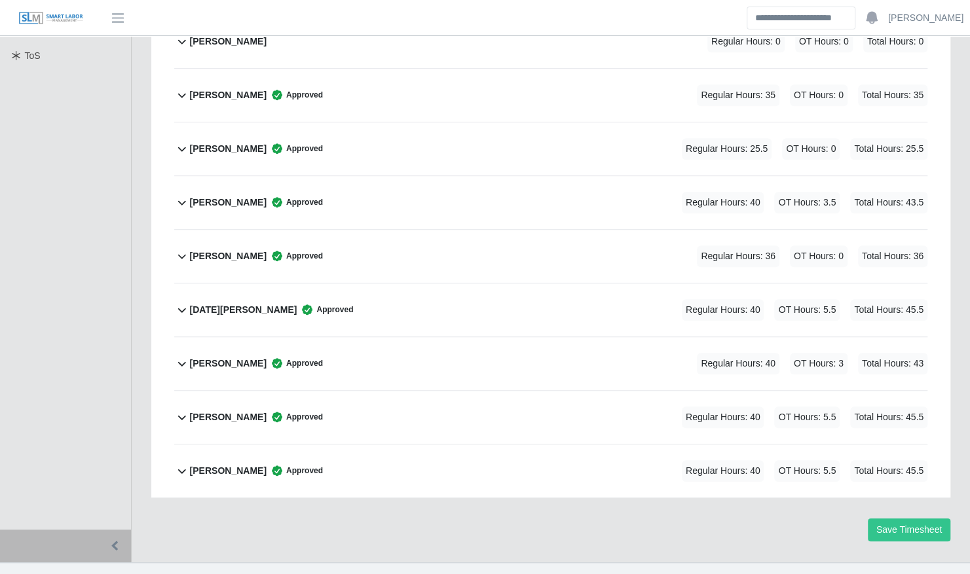
click at [420, 344] on div "Reinier Velazquez Approved Regular Hours: 40 OT Hours: 3 Total Hours: 43" at bounding box center [558, 363] width 737 height 53
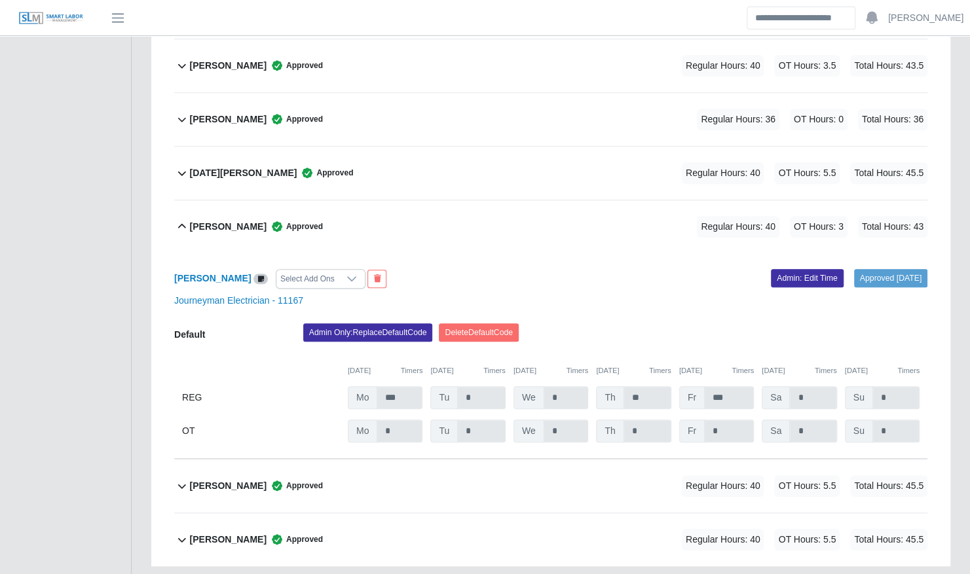
scroll to position [587, 0]
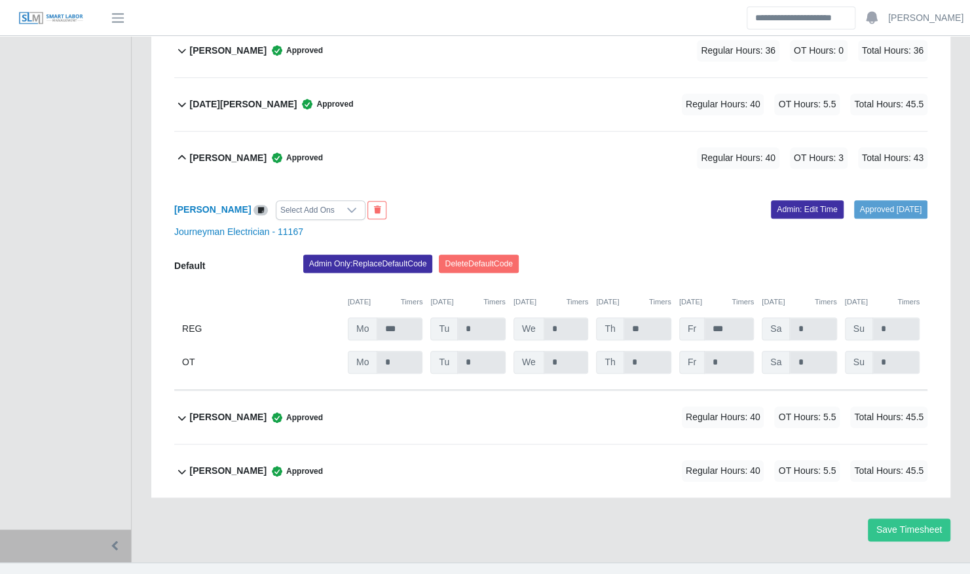
click at [568, 162] on div "Reinier Velazquez Approved Regular Hours: 40 OT Hours: 3 Total Hours: 43" at bounding box center [558, 158] width 737 height 53
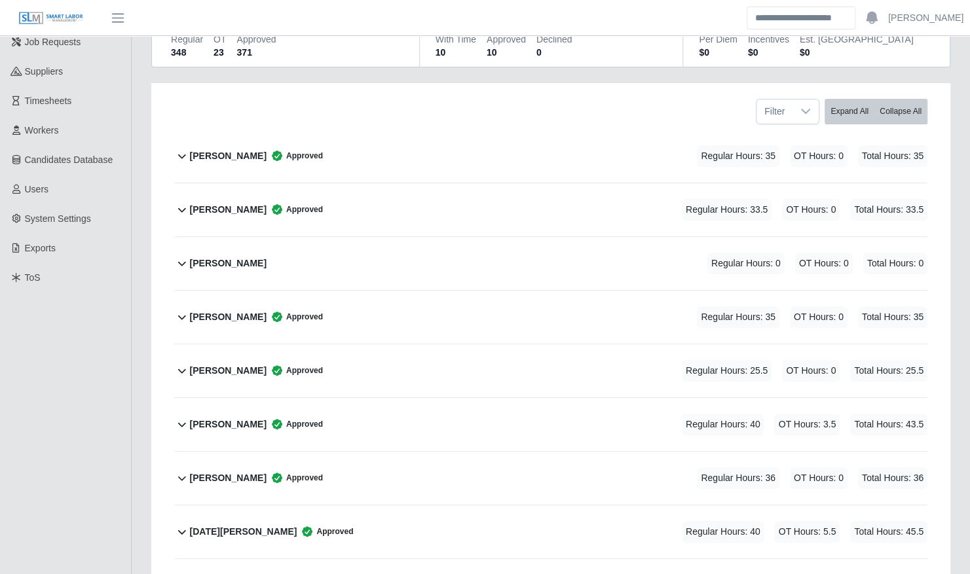
scroll to position [159, 0]
click at [550, 153] on div "Alex Zapp Approved Regular Hours: 35 OT Hours: 0 Total Hours: 35" at bounding box center [558, 156] width 737 height 53
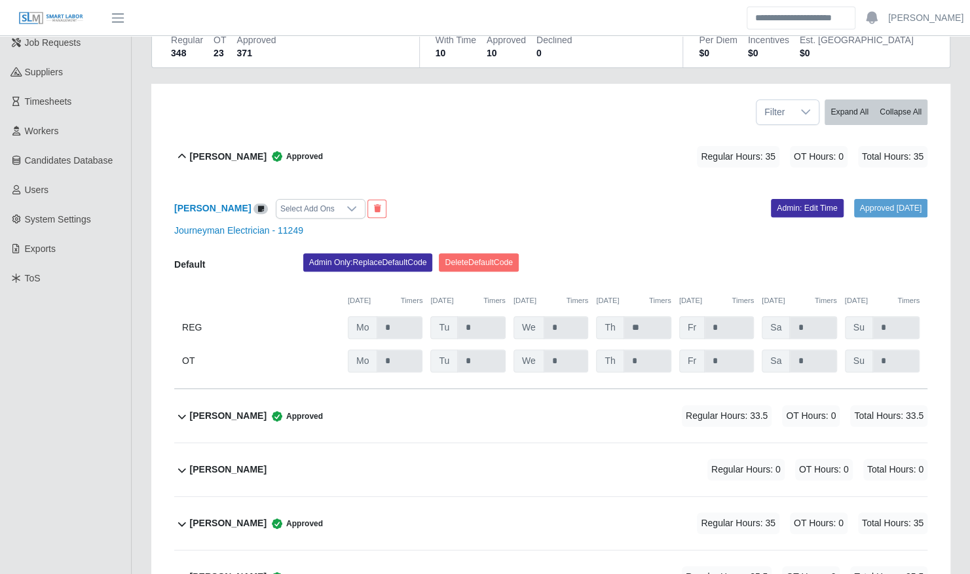
click at [550, 153] on div "Alex Zapp Approved Regular Hours: 35 OT Hours: 0 Total Hours: 35" at bounding box center [558, 156] width 737 height 53
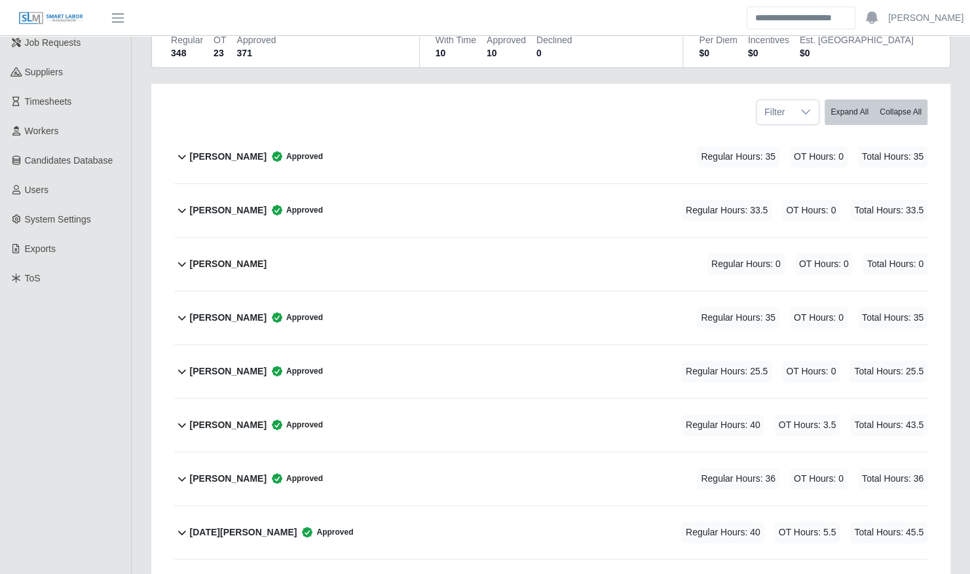
click at [410, 206] on div "Benjamin Redmon Approved Regular Hours: 33.5 OT Hours: 0 Total Hours: 33.5" at bounding box center [558, 210] width 737 height 53
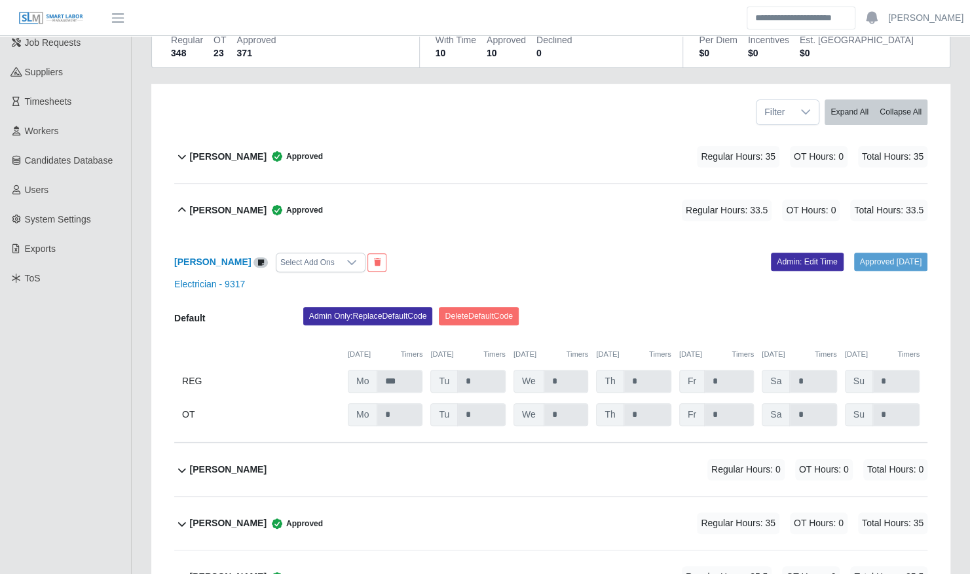
click at [410, 206] on div "Benjamin Redmon Approved Regular Hours: 33.5 OT Hours: 0 Total Hours: 33.5" at bounding box center [558, 210] width 737 height 53
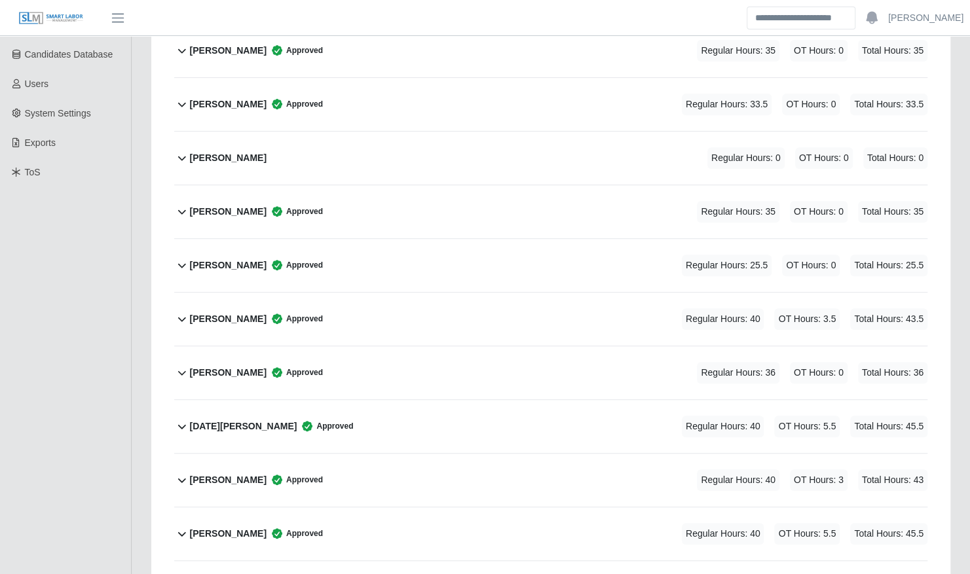
scroll to position [266, 0]
click at [236, 204] on b "Joshua Hamaker" at bounding box center [228, 211] width 77 height 14
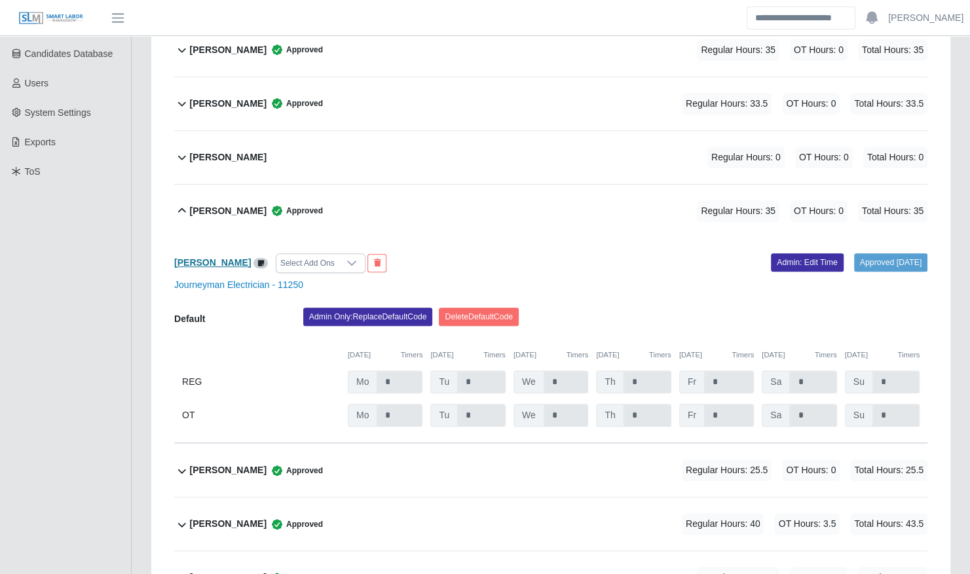
click at [232, 257] on b "Joshua Hamaker" at bounding box center [212, 262] width 77 height 10
click at [223, 219] on div "Joshua Hamaker Approved Regular Hours: 35 OT Hours: 0 Total Hours: 35" at bounding box center [558, 211] width 737 height 53
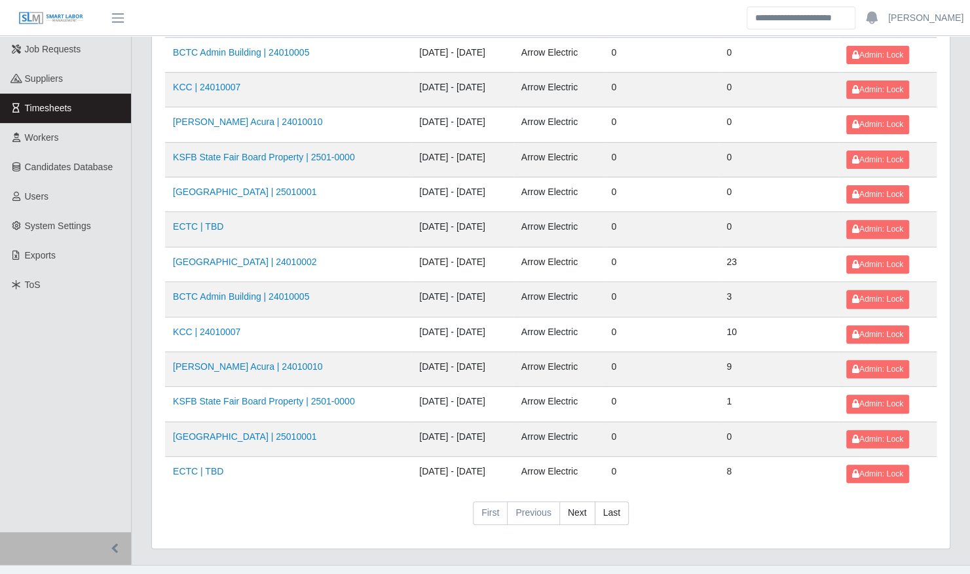
scroll to position [166, 0]
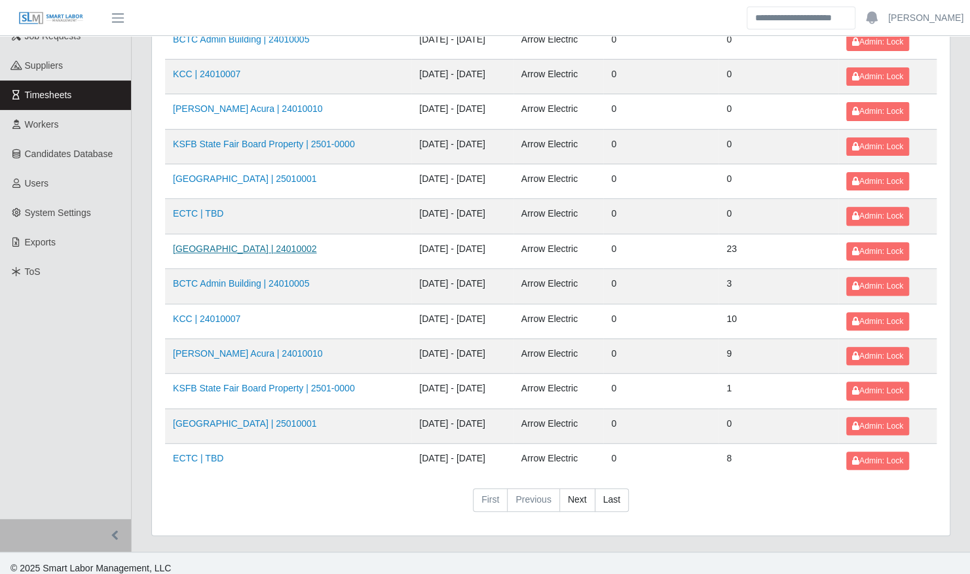
click at [290, 244] on link "[GEOGRAPHIC_DATA] | 24010002" at bounding box center [244, 249] width 143 height 10
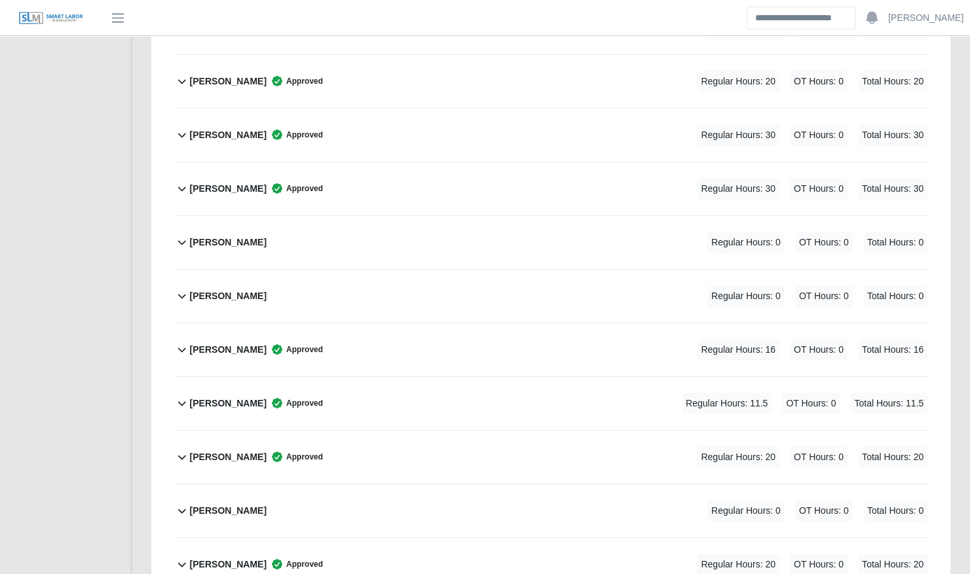
scroll to position [2543, 0]
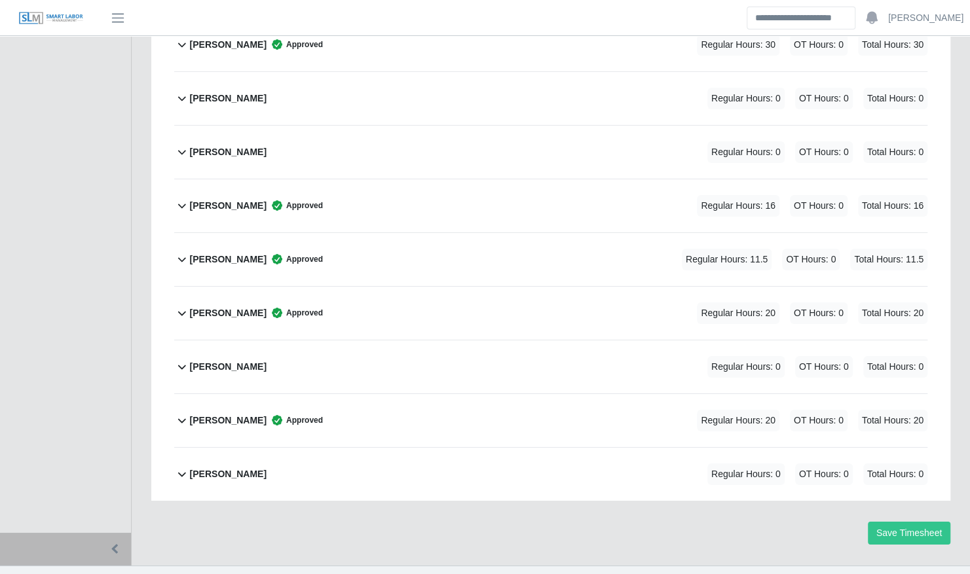
click at [323, 414] on span "Approved" at bounding box center [295, 420] width 56 height 13
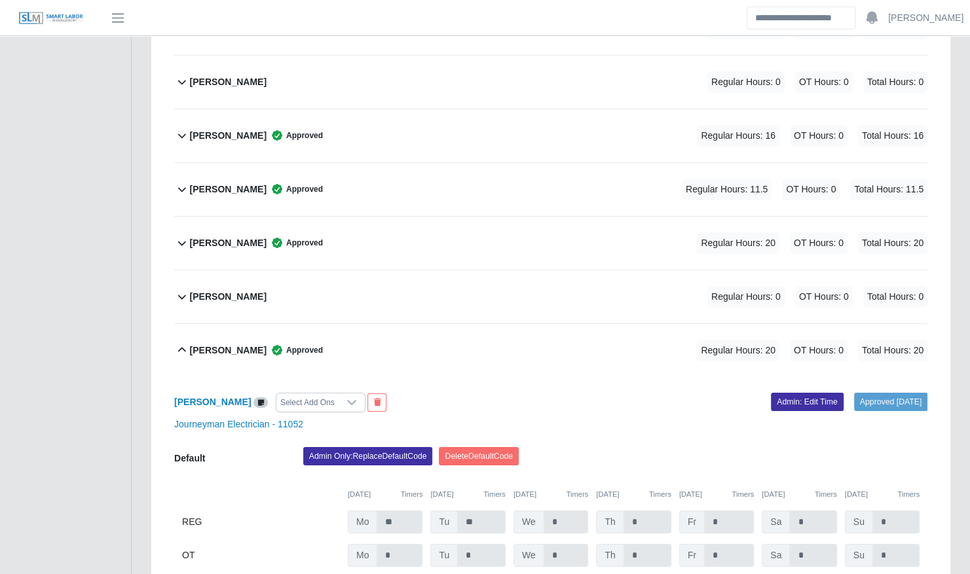
scroll to position [2609, 0]
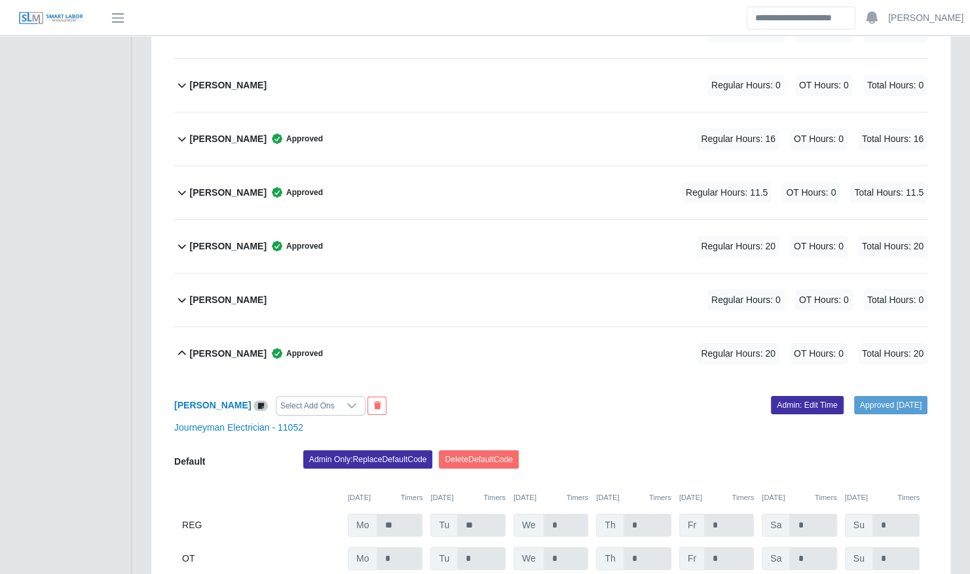
click at [576, 166] on div "[PERSON_NAME] Approved Regular Hours: 11.5 OT Hours: 0 Total Hours: 11.5" at bounding box center [558, 192] width 737 height 53
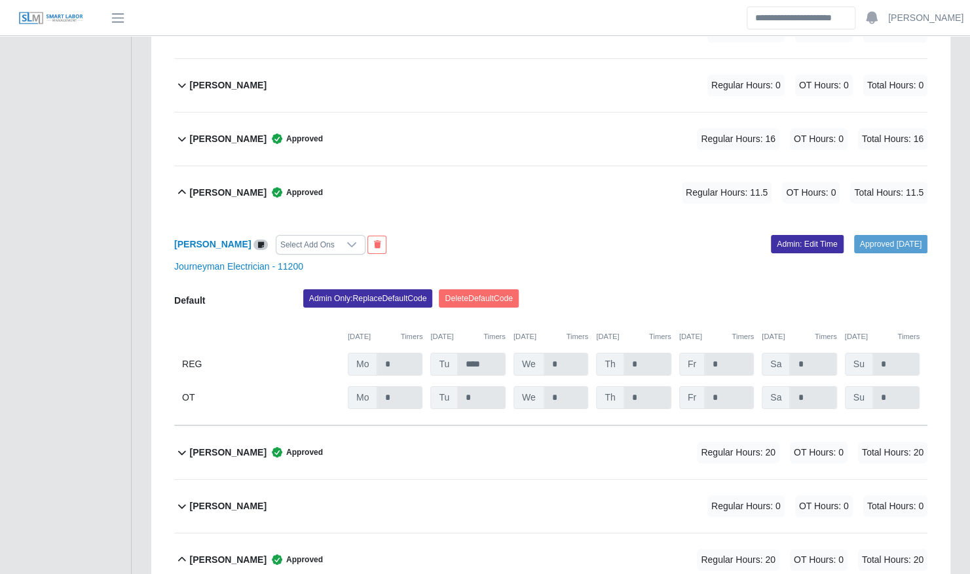
click at [576, 166] on div "[PERSON_NAME] Approved Regular Hours: 11.5 OT Hours: 0 Total Hours: 11.5" at bounding box center [558, 192] width 737 height 53
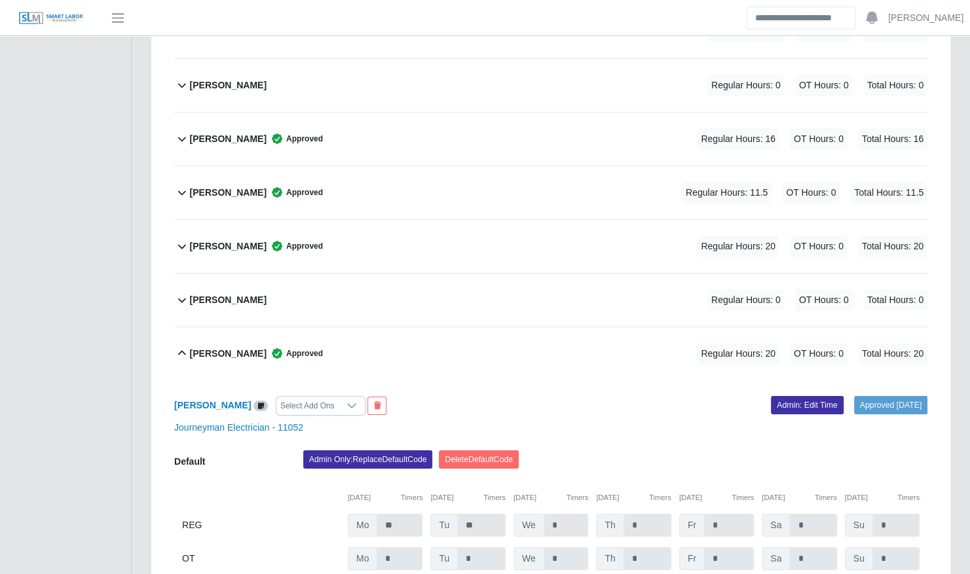
click at [480, 347] on div "[PERSON_NAME] Approved Regular Hours: 20 OT Hours: 0 Total Hours: 20" at bounding box center [558, 353] width 737 height 53
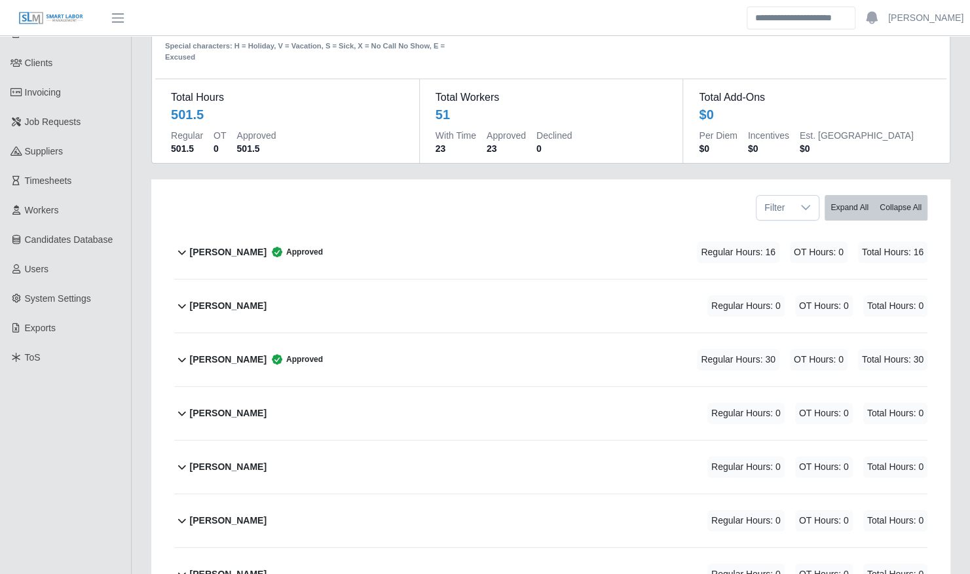
scroll to position [78, 0]
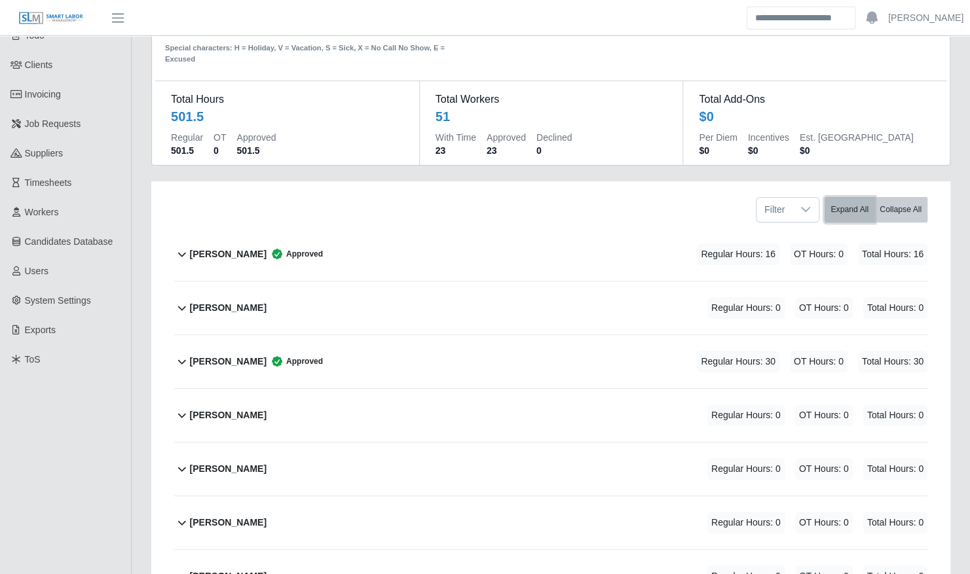
click at [846, 197] on button "Expand All" at bounding box center [849, 210] width 50 height 26
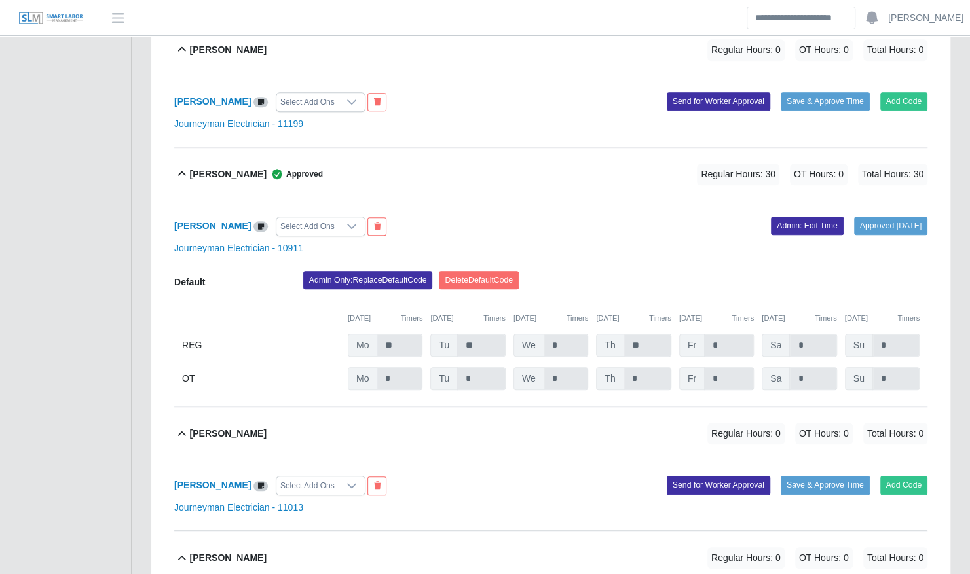
scroll to position [546, 0]
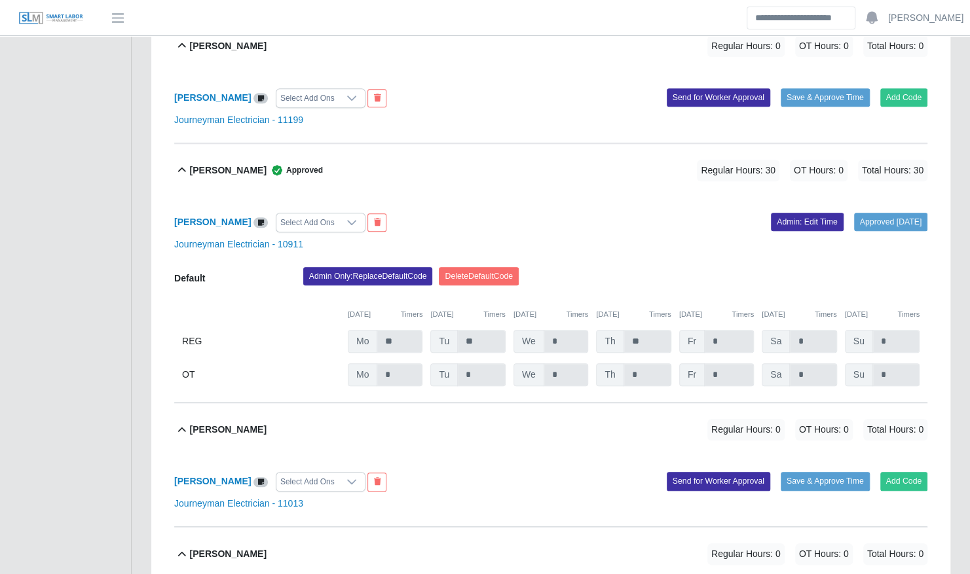
click at [805, 220] on div "Andrew Flores Select Add Ons Approved 10/08/2025 Admin: Edit Time Journeyman El…" at bounding box center [550, 300] width 753 height 206
click at [798, 213] on link "Admin: Edit Time" at bounding box center [807, 222] width 73 height 18
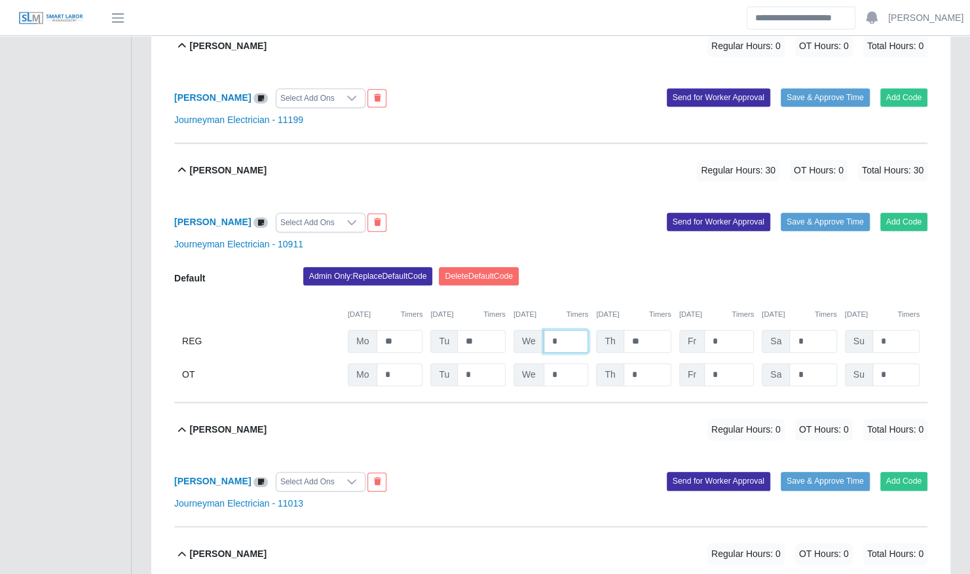
click at [570, 330] on input "*" at bounding box center [566, 341] width 45 height 23
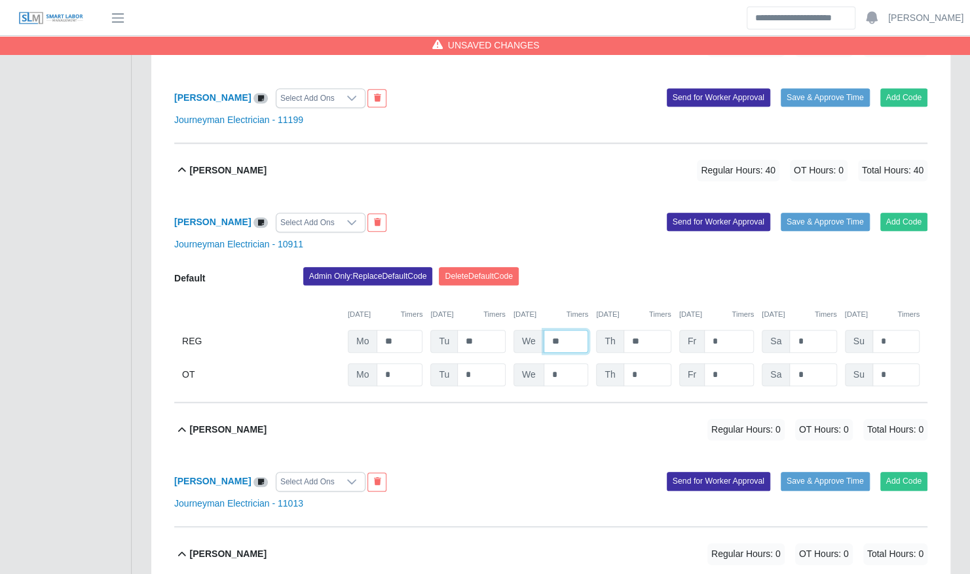
type input "**"
click at [614, 293] on div "09/29/2025 Timers 09/30/2025 Timers 10/01/2025 Timers 10/02/2025 Timers 10/03/2…" at bounding box center [550, 306] width 753 height 27
click at [832, 213] on button "Save & Approve Time" at bounding box center [825, 222] width 89 height 18
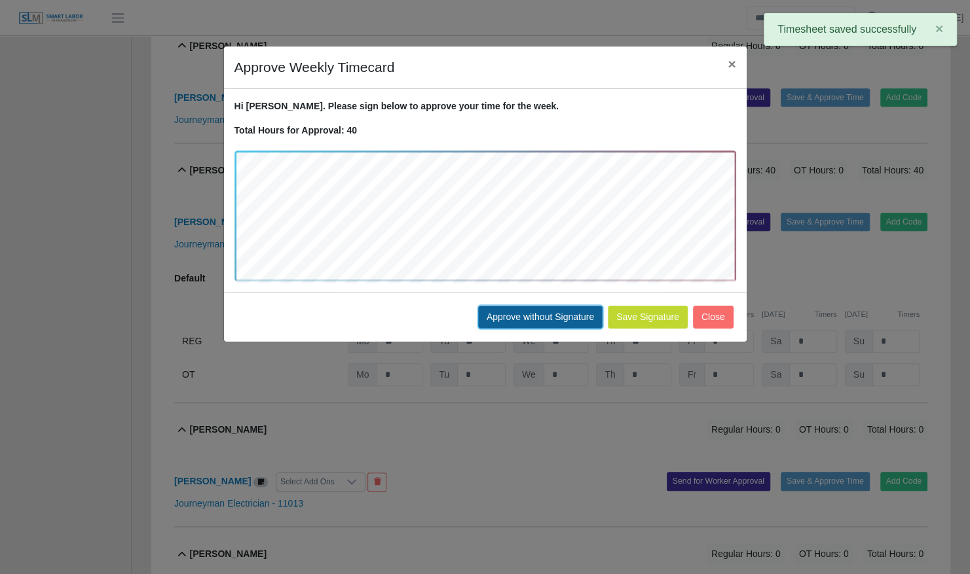
click at [529, 318] on button "Approve without Signature" at bounding box center [540, 317] width 124 height 23
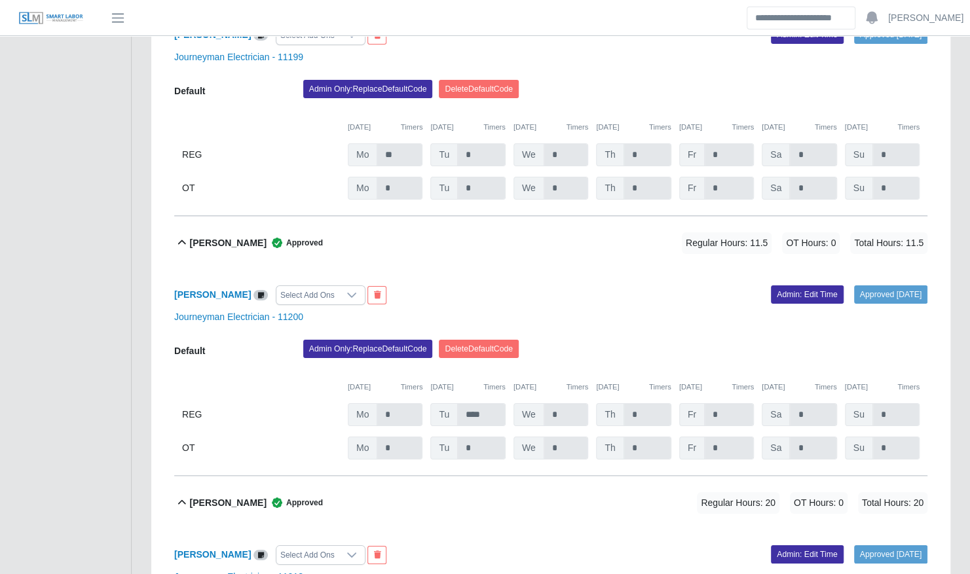
scroll to position [8508, 0]
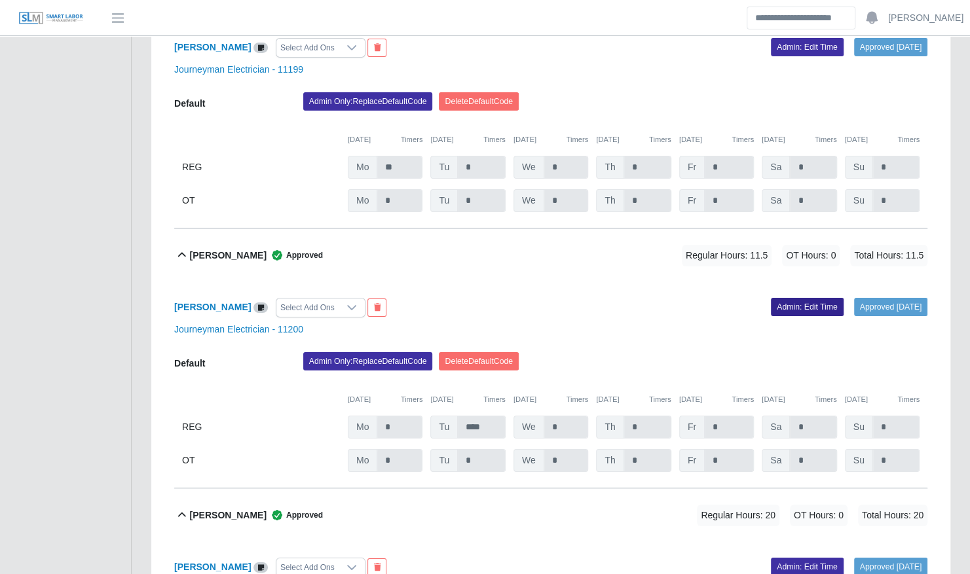
click at [776, 298] on link "Admin: Edit Time" at bounding box center [807, 307] width 73 height 18
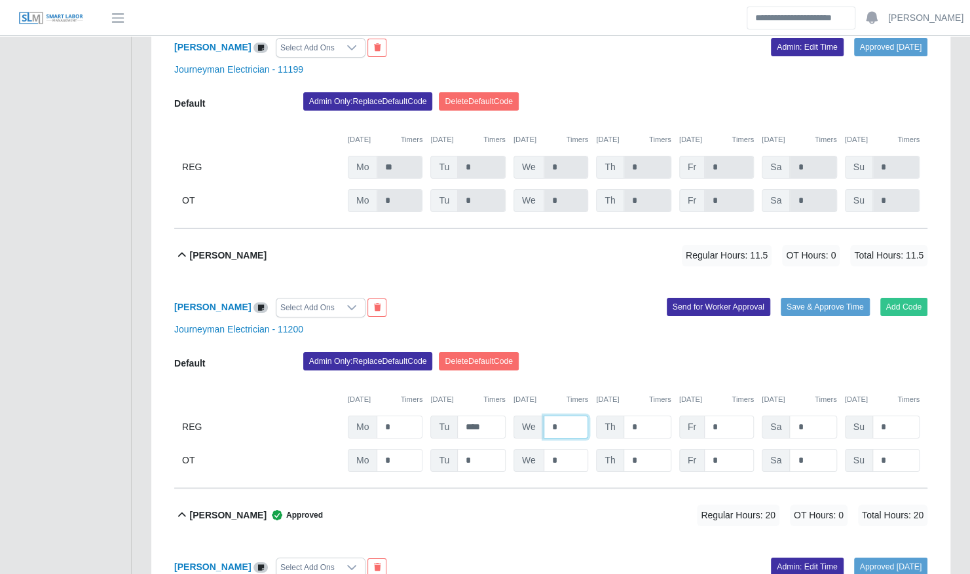
click at [567, 416] on input "*" at bounding box center [566, 427] width 45 height 23
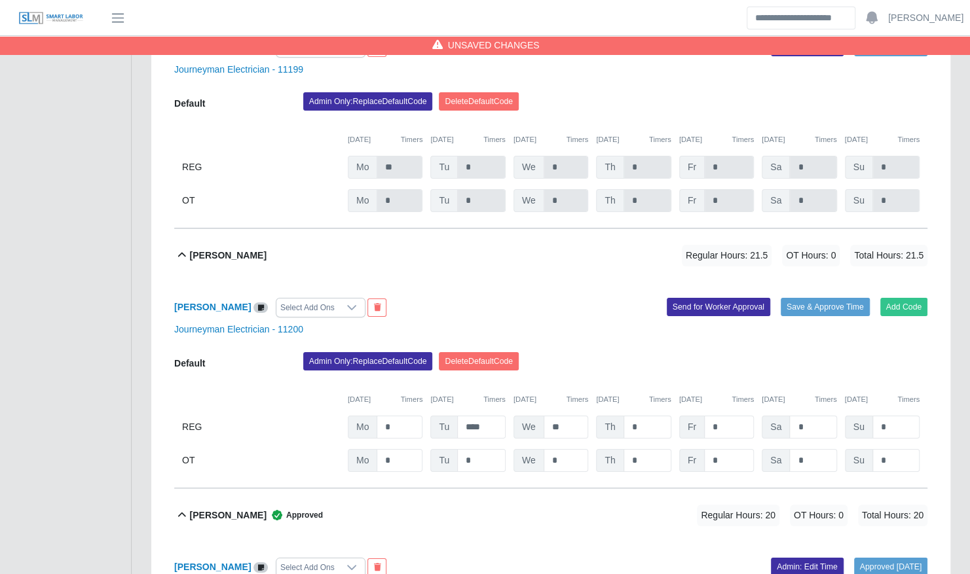
click at [616, 304] on div "Vincent Becknell Select Add Ons Add Code Save & Approve Time Send for Worker Ap…" at bounding box center [550, 385] width 753 height 206
click at [559, 416] on input "**" at bounding box center [566, 427] width 45 height 23
type input "**"
click at [803, 298] on button "Save & Approve Time" at bounding box center [825, 307] width 89 height 18
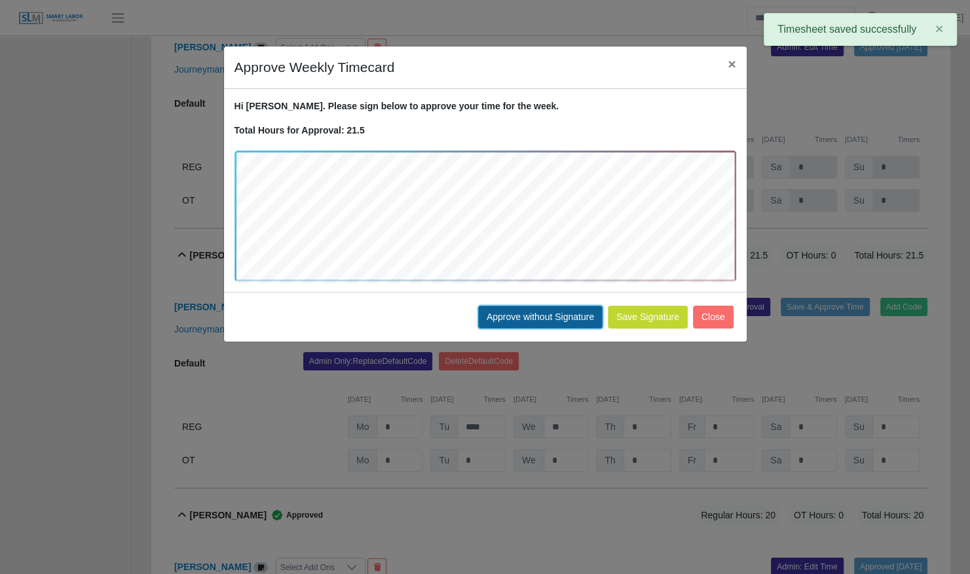
click at [564, 306] on button "Approve without Signature" at bounding box center [540, 317] width 124 height 23
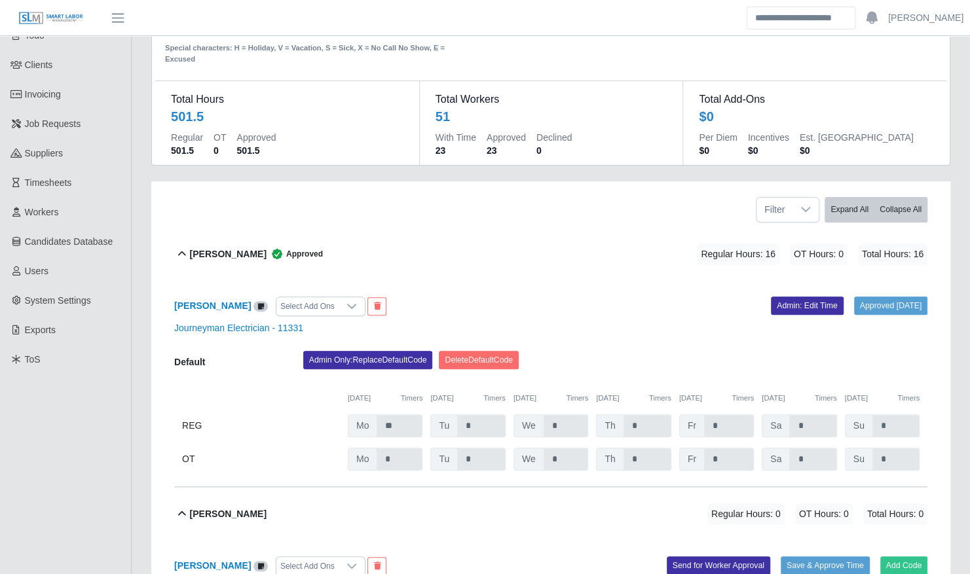
scroll to position [81, 0]
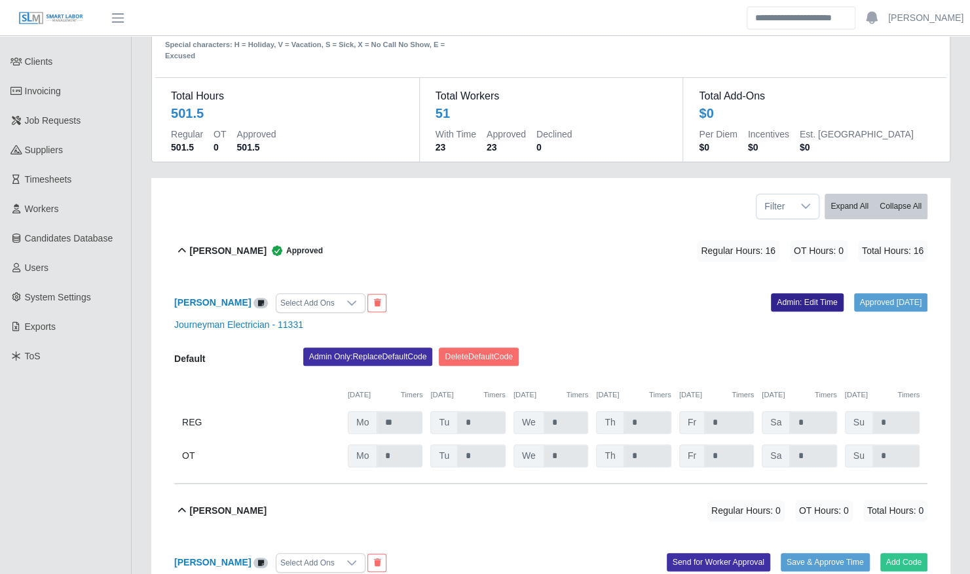
click at [771, 293] on link "Admin: Edit Time" at bounding box center [807, 302] width 73 height 18
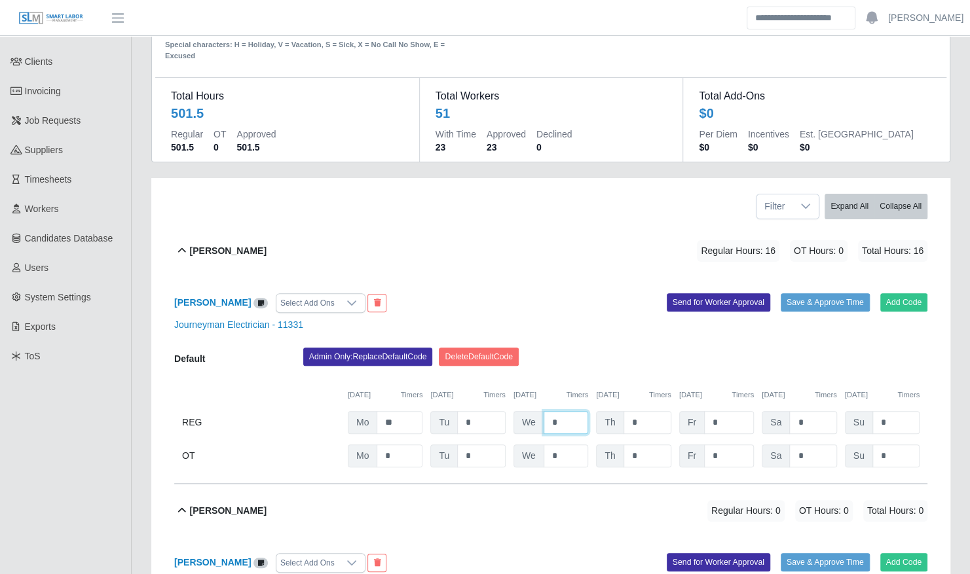
click at [568, 411] on input "*" at bounding box center [566, 422] width 45 height 23
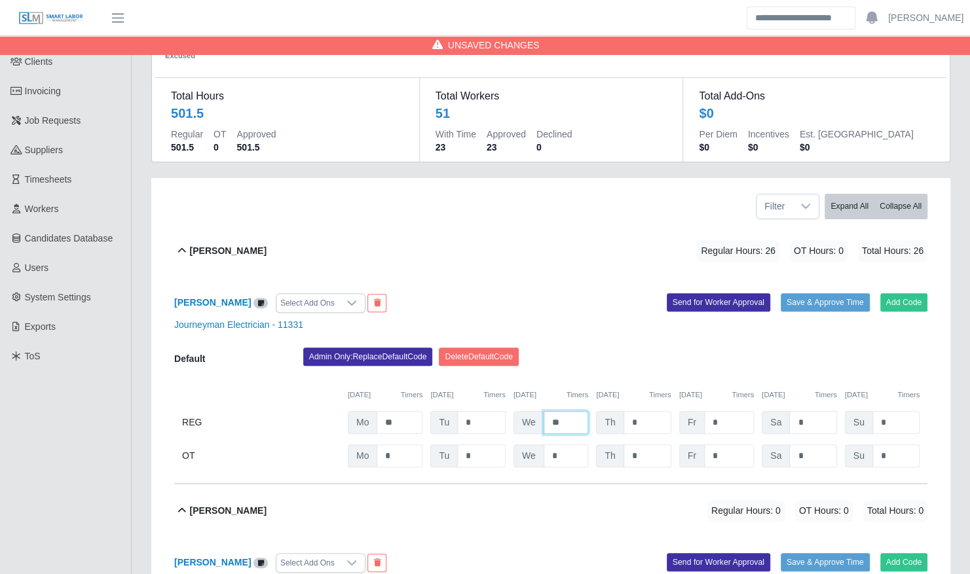
type input "**"
click at [473, 411] on input "*" at bounding box center [481, 422] width 48 height 23
type input "*"
click at [574, 348] on div "Admin Only: Replace Default Code Delete Default Code" at bounding box center [615, 361] width 644 height 26
click at [485, 411] on input "*" at bounding box center [481, 422] width 48 height 23
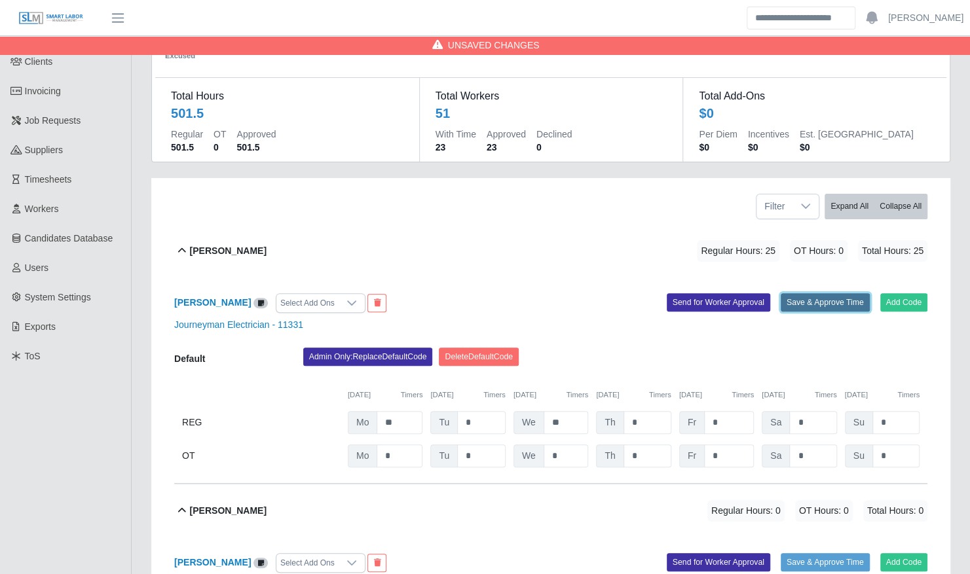
click at [805, 293] on button "Save & Approve Time" at bounding box center [825, 302] width 89 height 18
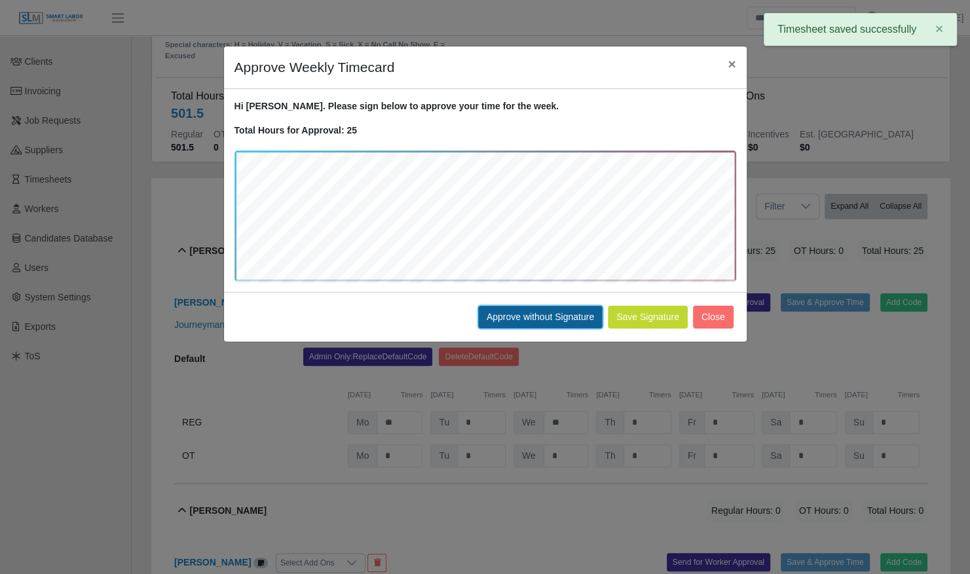
click at [519, 309] on button "Approve without Signature" at bounding box center [540, 317] width 124 height 23
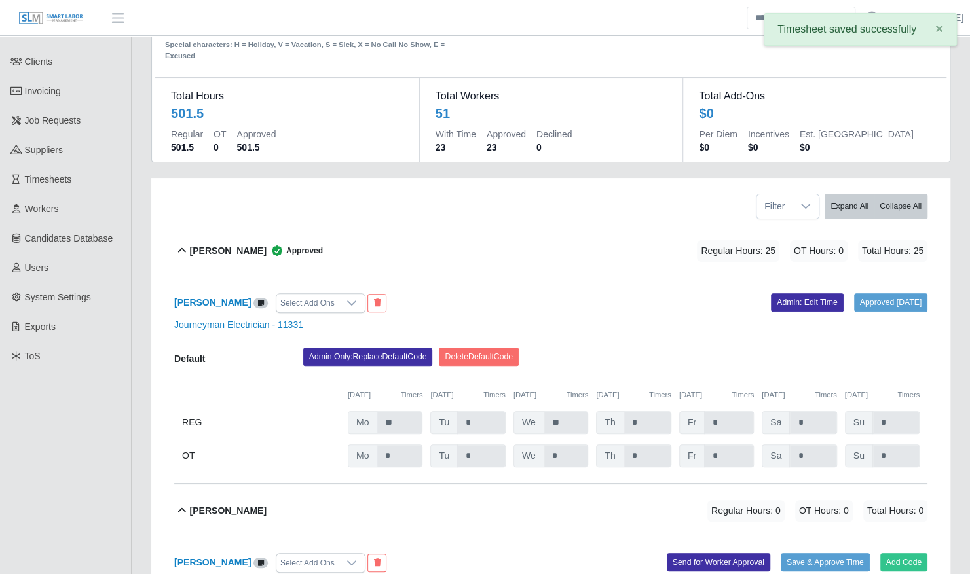
click at [389, 238] on div "aaron ramey Approved Regular Hours: 25 OT Hours: 0 Total Hours: 25" at bounding box center [558, 251] width 737 height 53
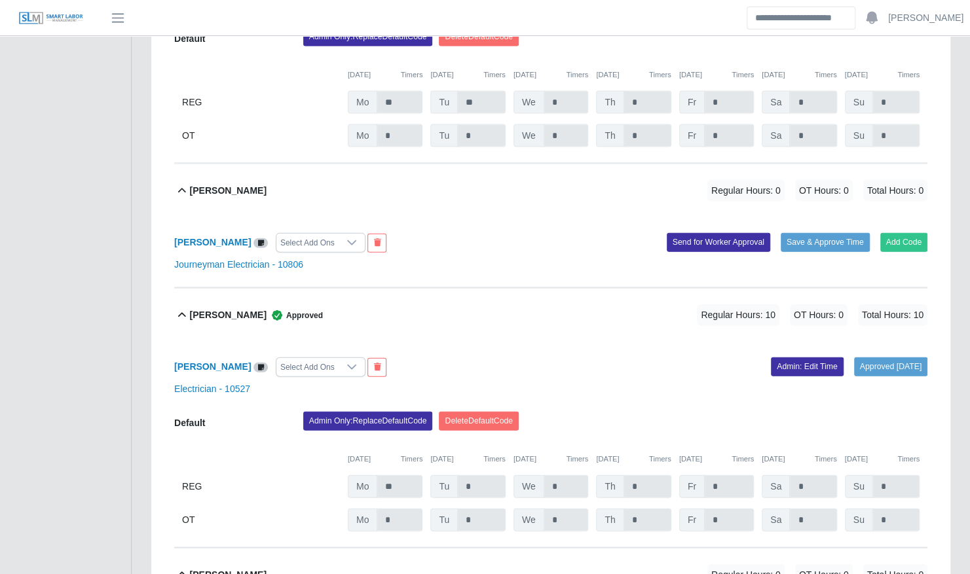
scroll to position [1604, 0]
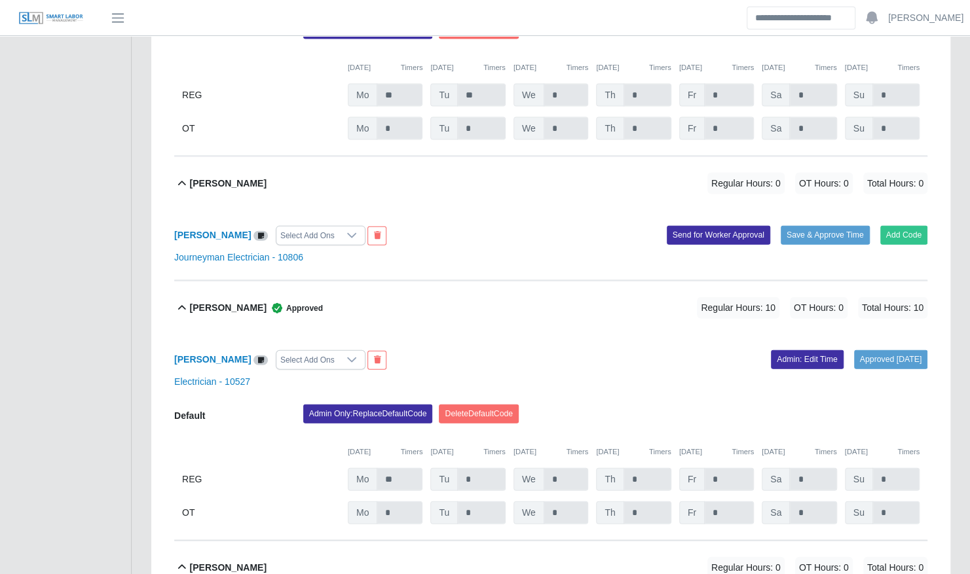
click at [392, 283] on div "Christopher Miller Approved Regular Hours: 10 OT Hours: 0 Total Hours: 10" at bounding box center [558, 308] width 737 height 53
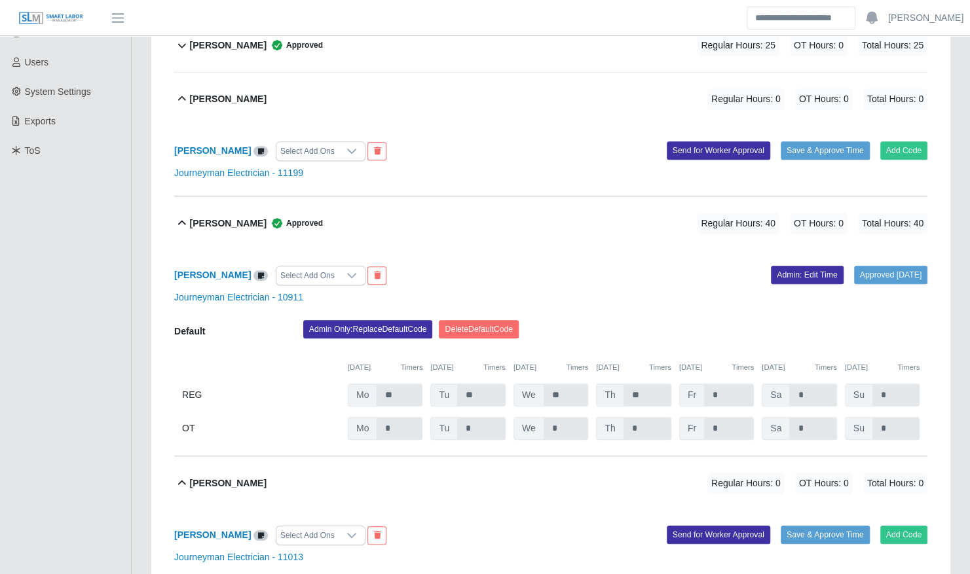
scroll to position [291, 0]
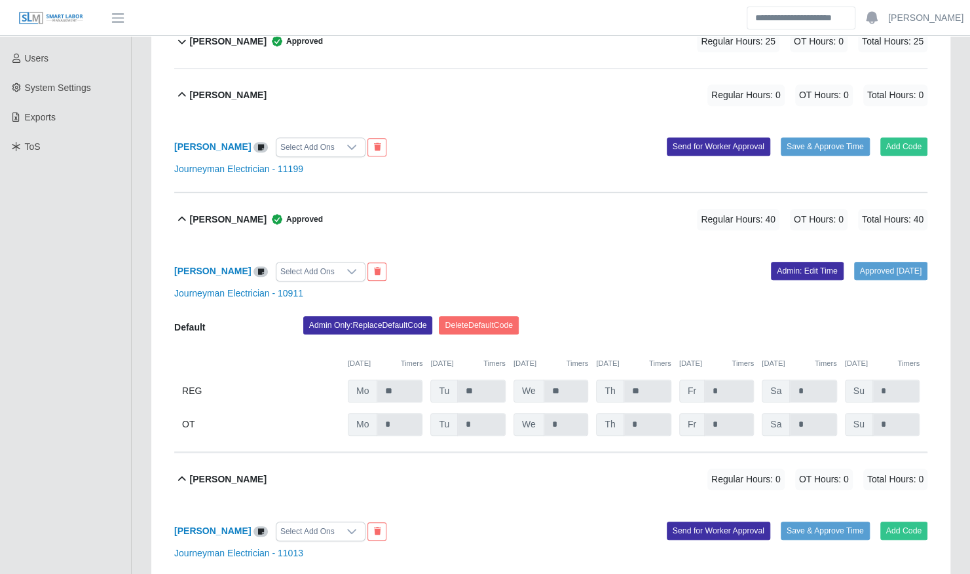
click at [437, 200] on div "Andrew Flores Approved Regular Hours: 40 OT Hours: 0 Total Hours: 40" at bounding box center [558, 219] width 737 height 53
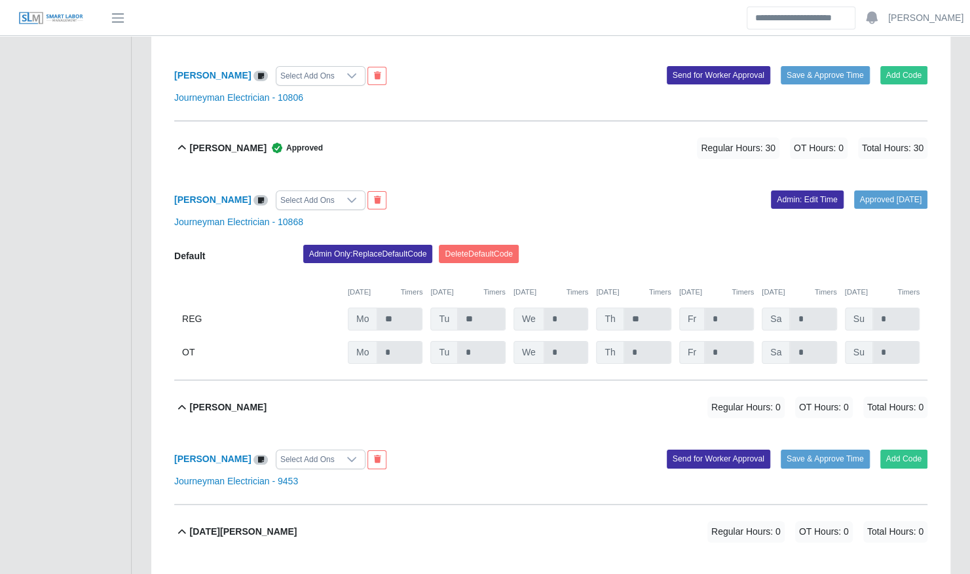
scroll to position [5675, 0]
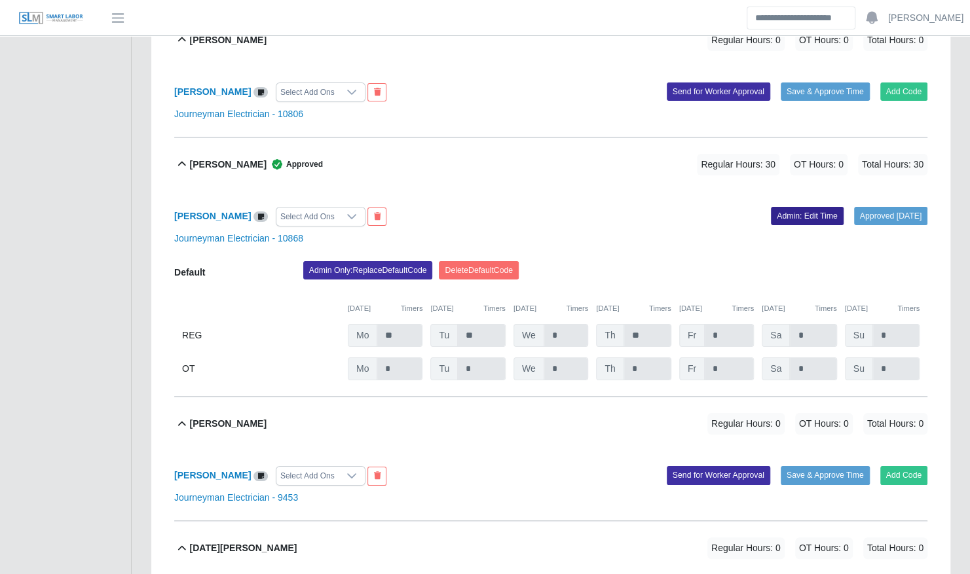
click at [771, 207] on link "Admin: Edit Time" at bounding box center [807, 216] width 73 height 18
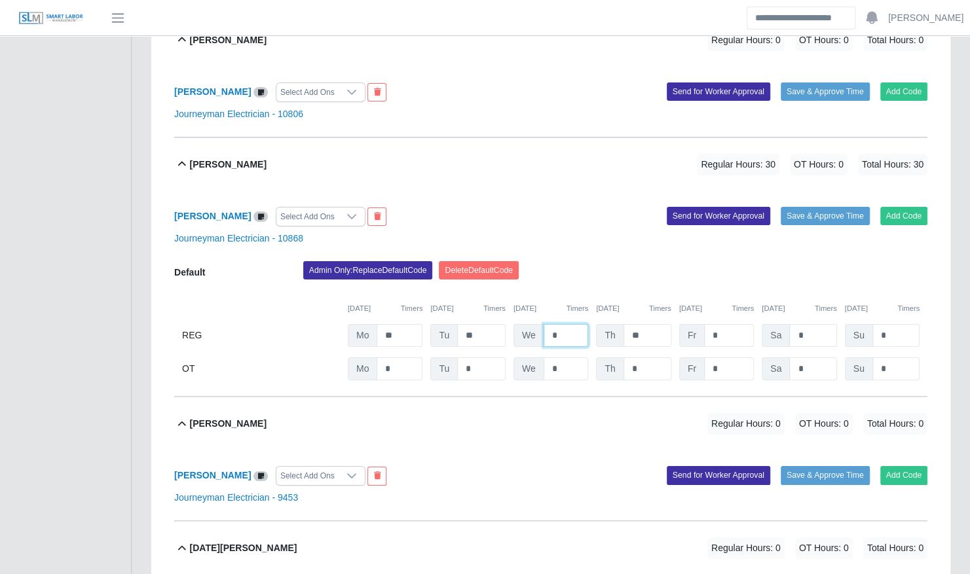
click at [559, 324] on input "*" at bounding box center [566, 335] width 45 height 23
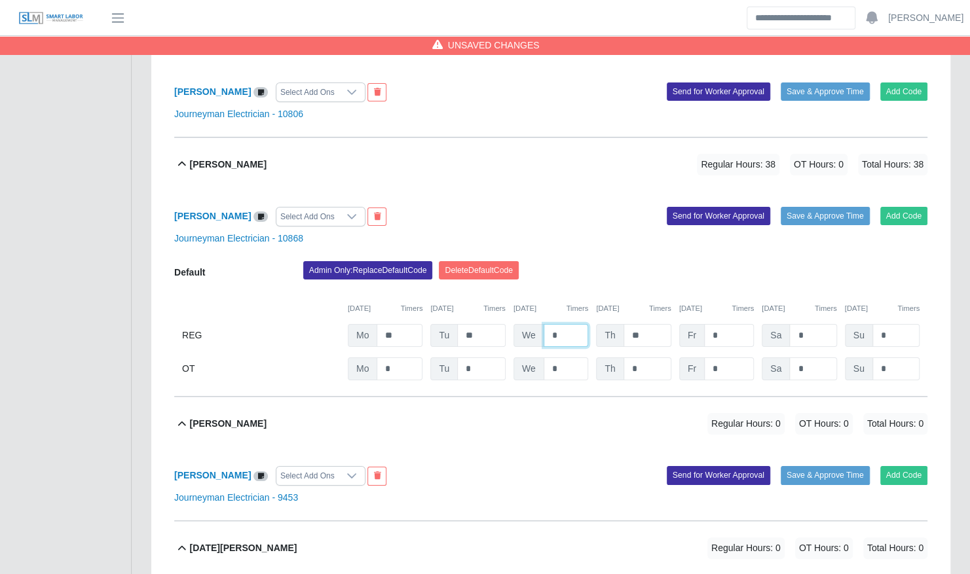
type input "*"
click at [592, 261] on div "Admin Only: Replace Default Code Delete Default Code" at bounding box center [615, 274] width 644 height 26
click at [805, 207] on button "Save & Approve Time" at bounding box center [825, 216] width 89 height 18
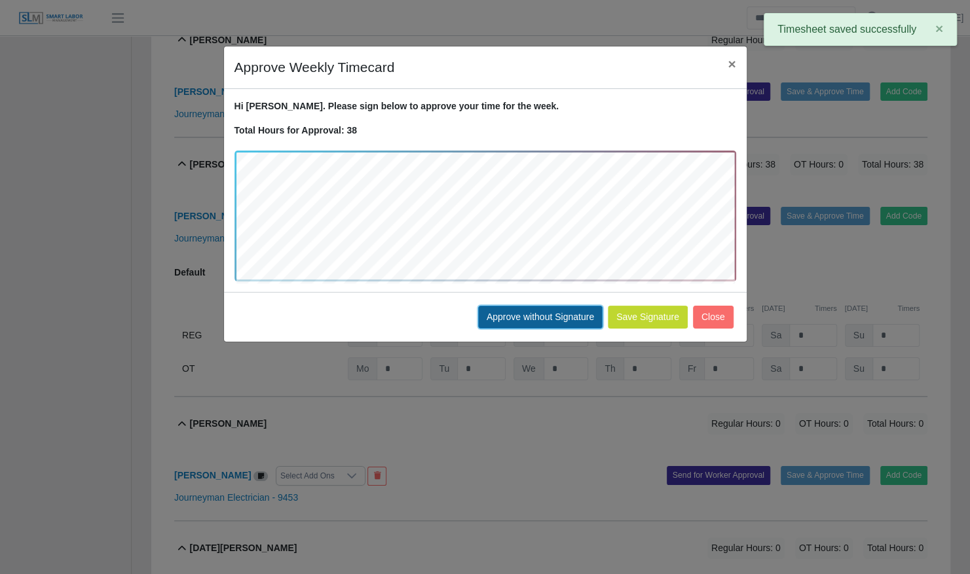
click at [516, 315] on button "Approve without Signature" at bounding box center [540, 317] width 124 height 23
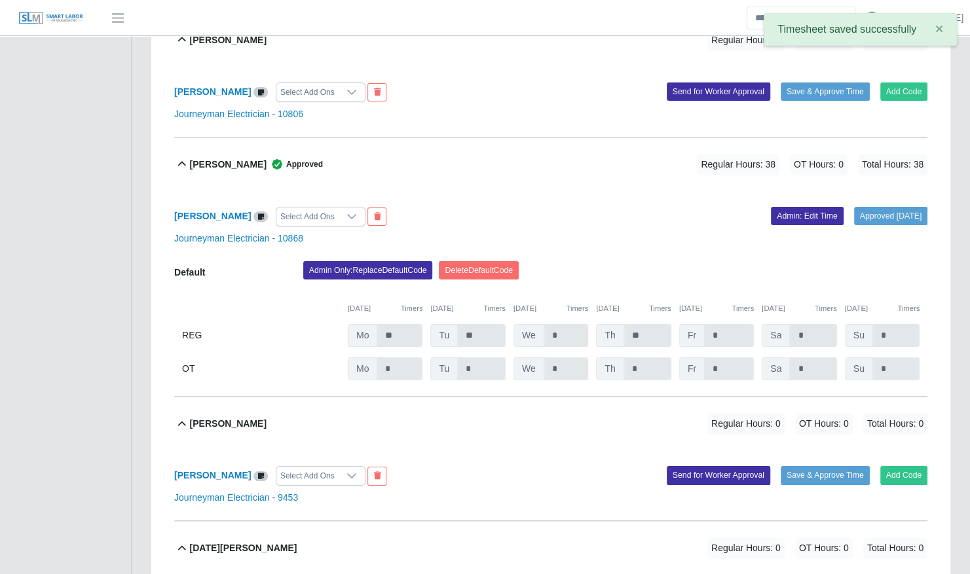
click at [416, 138] on div "Mitchell Tinnell Approved Regular Hours: 38 OT Hours: 0 Total Hours: 38" at bounding box center [558, 164] width 737 height 53
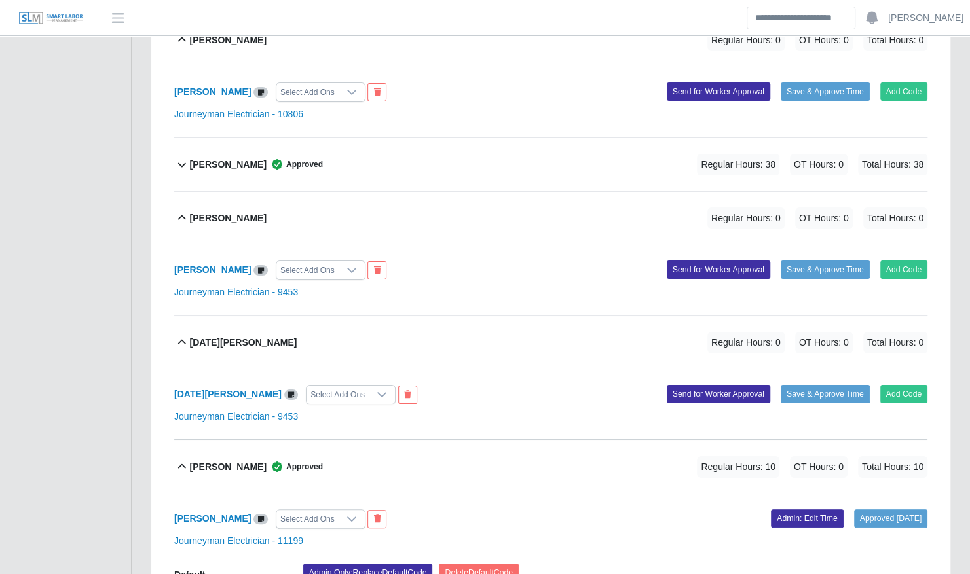
click at [383, 192] on div "Nicholas Reynolds Regular Hours: 0 OT Hours: 0 Total Hours: 0" at bounding box center [558, 218] width 737 height 53
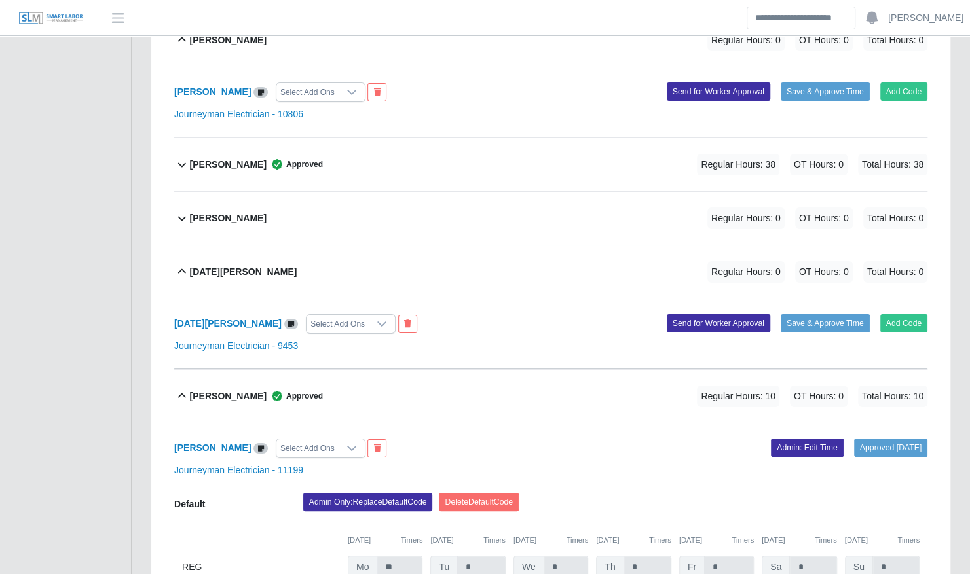
click at [374, 246] on div "Noel Lastres Regular Hours: 0 OT Hours: 0 Total Hours: 0" at bounding box center [558, 272] width 737 height 53
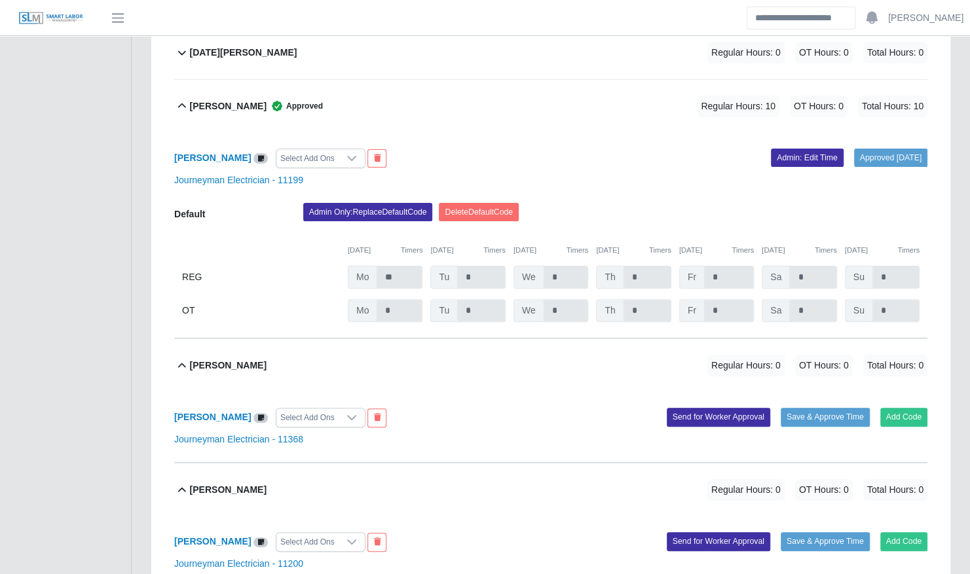
scroll to position [5971, 0]
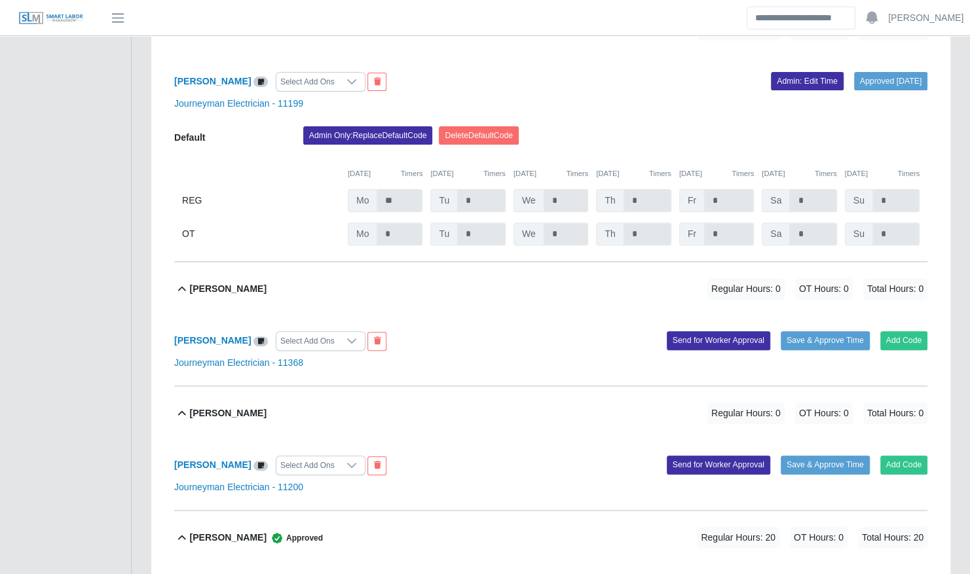
click at [365, 263] on div "Reinier Velazquez Regular Hours: 0 OT Hours: 0 Total Hours: 0" at bounding box center [558, 289] width 737 height 53
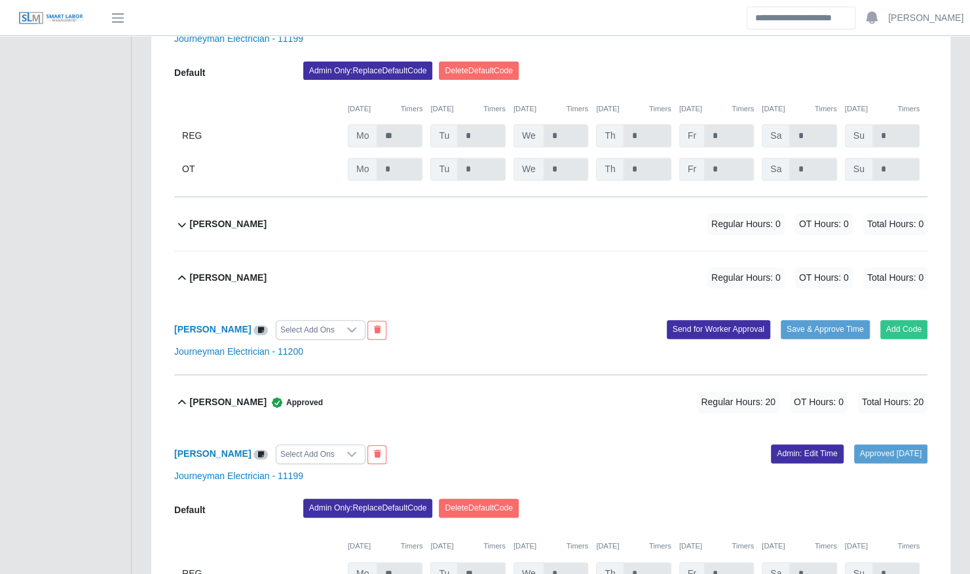
click at [365, 251] on div "Rodolfo Boixfinseca Regular Hours: 0 OT Hours: 0 Total Hours: 0" at bounding box center [558, 277] width 737 height 53
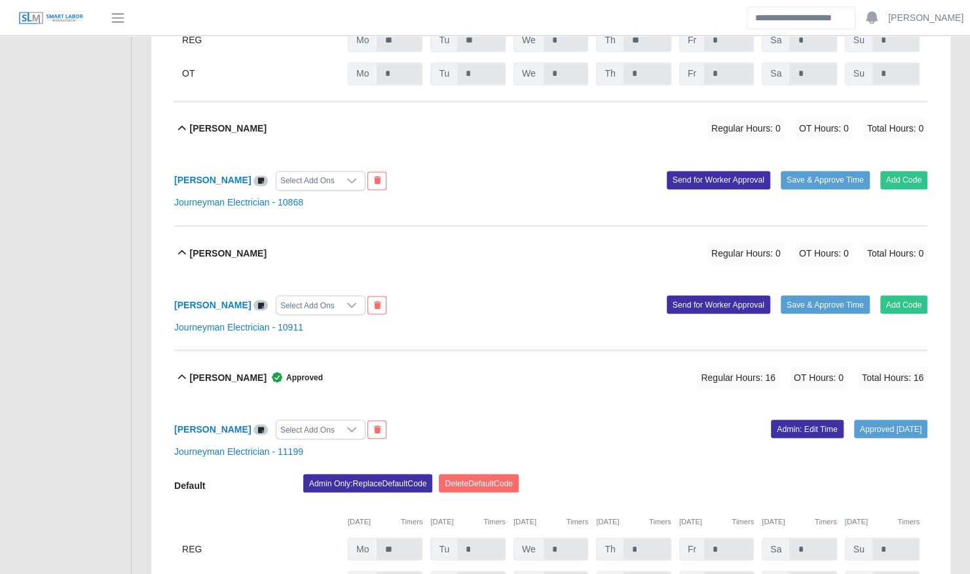
scroll to position [7020, 0]
click at [344, 101] on div "Sean Clary Regular Hours: 0 OT Hours: 0 Total Hours: 0" at bounding box center [558, 127] width 737 height 53
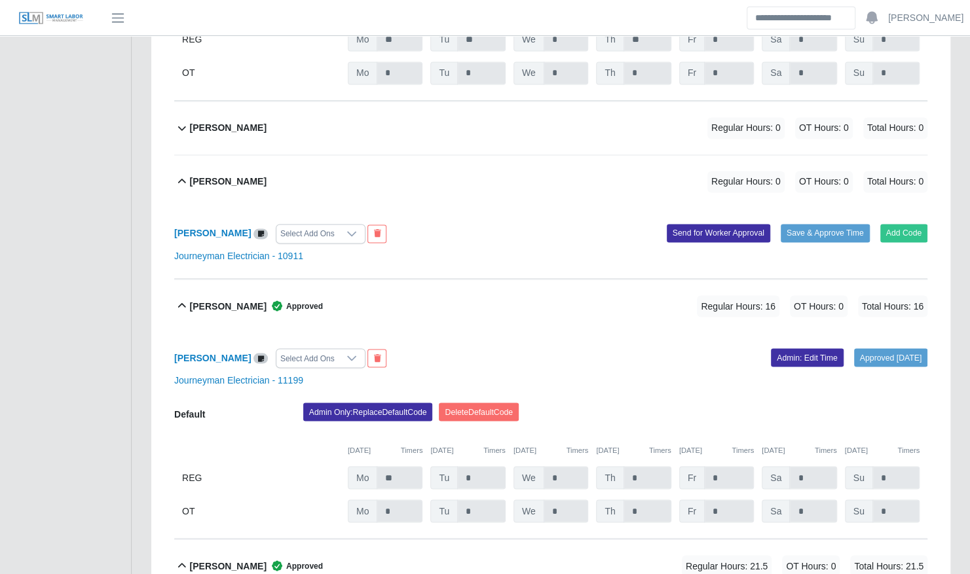
click at [333, 155] on div "Steven Workman Regular Hours: 0 OT Hours: 0 Total Hours: 0" at bounding box center [558, 181] width 737 height 53
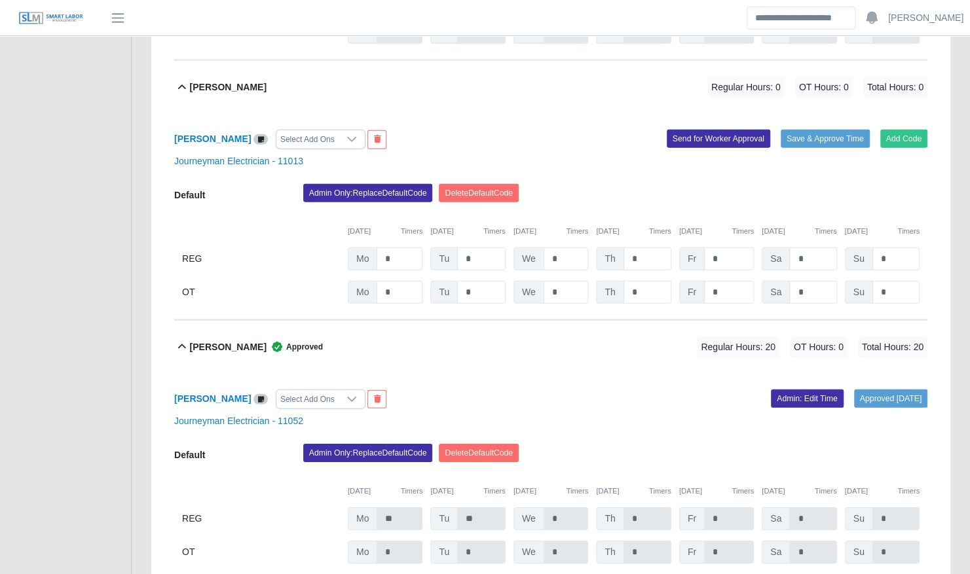
scroll to position [8134, 0]
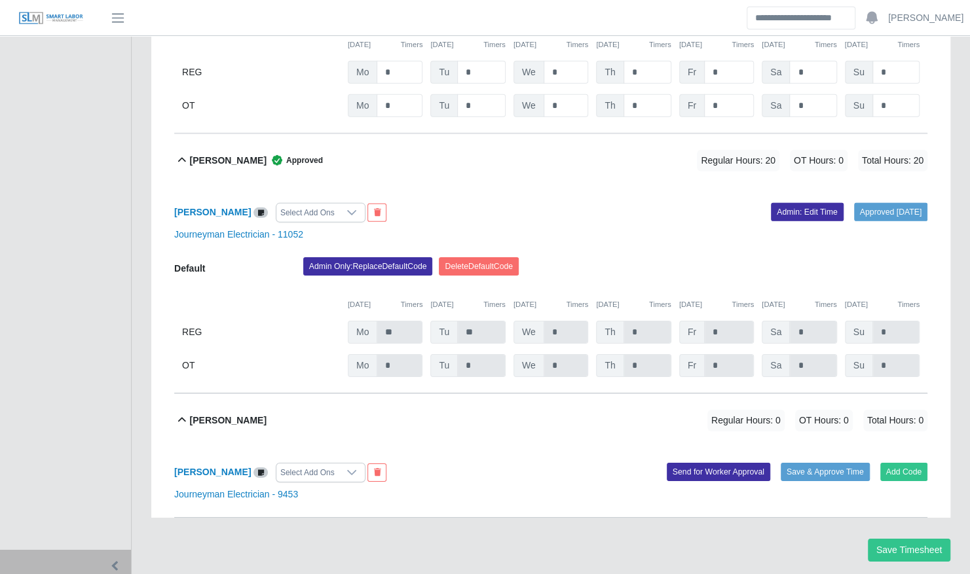
click at [341, 394] on div "Yuleimy Gonzalez Concepcion Regular Hours: 0 OT Hours: 0 Total Hours: 0" at bounding box center [558, 420] width 737 height 53
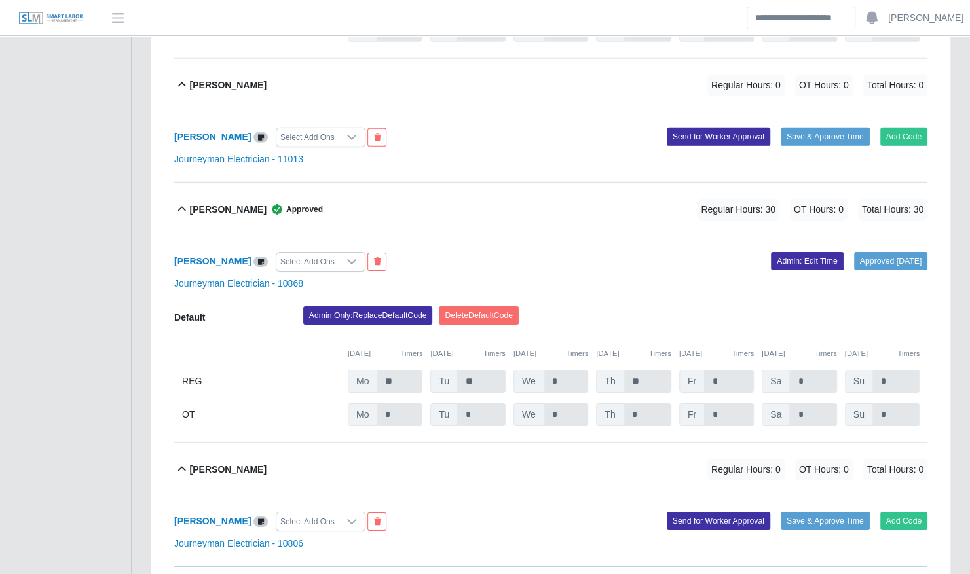
scroll to position [5246, 0]
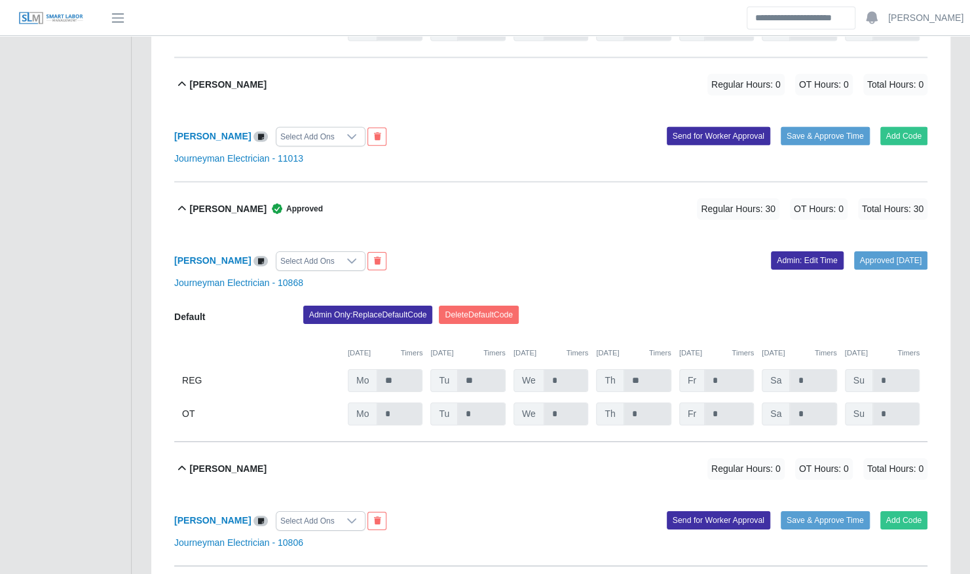
click at [303, 443] on div "Luke Riley Regular Hours: 0 OT Hours: 0 Total Hours: 0" at bounding box center [558, 469] width 737 height 53
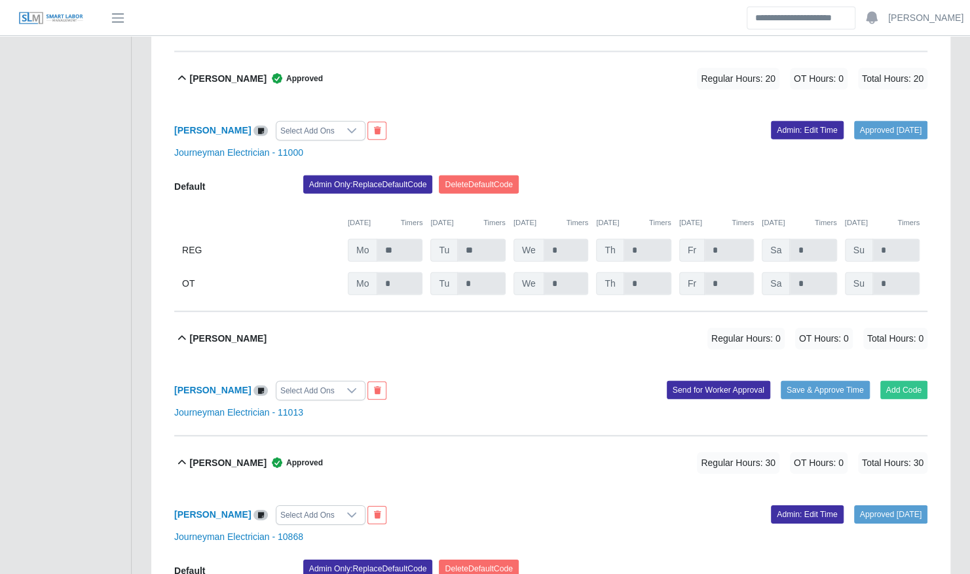
scroll to position [4980, 0]
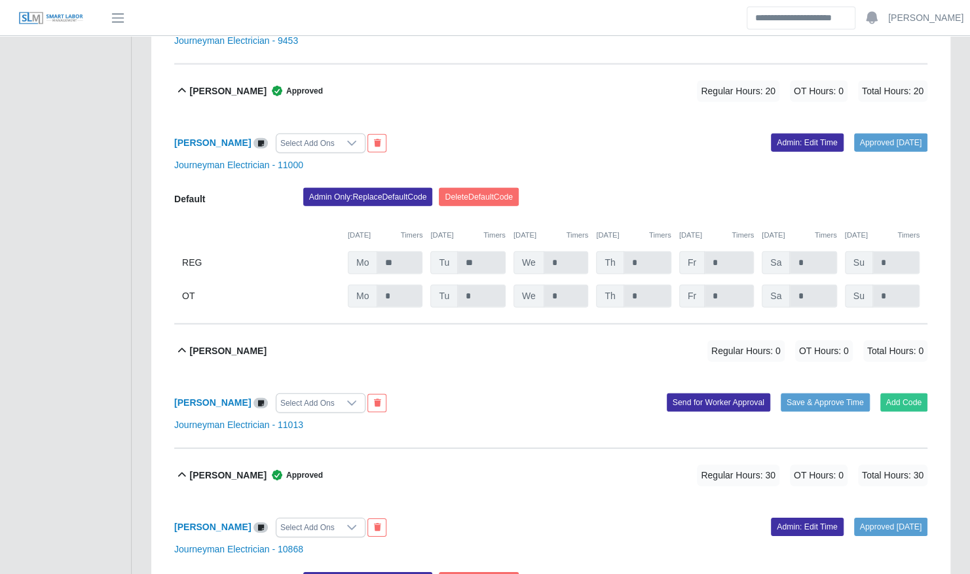
click at [306, 329] on div "Lillian Martinez Regular Hours: 0 OT Hours: 0 Total Hours: 0" at bounding box center [558, 351] width 737 height 53
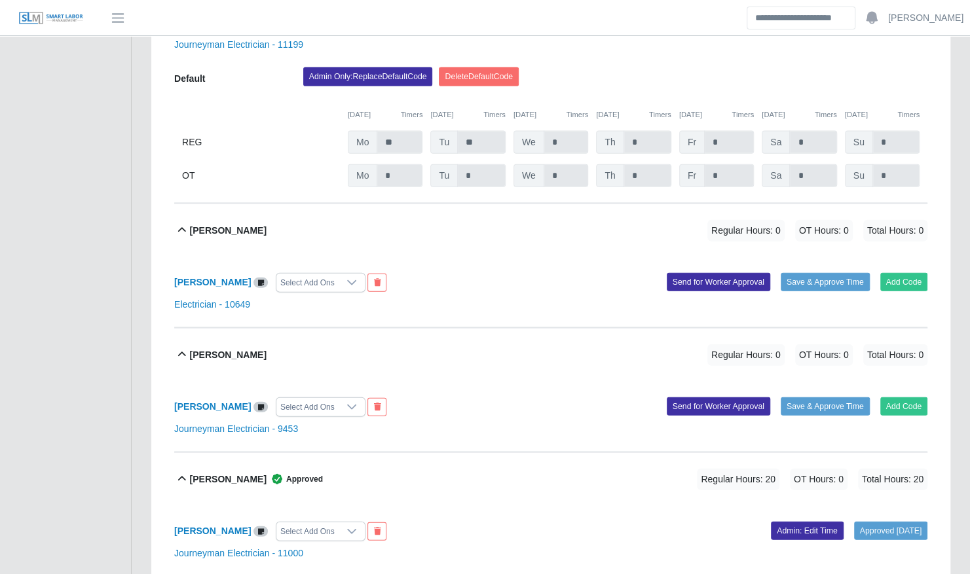
scroll to position [4586, 0]
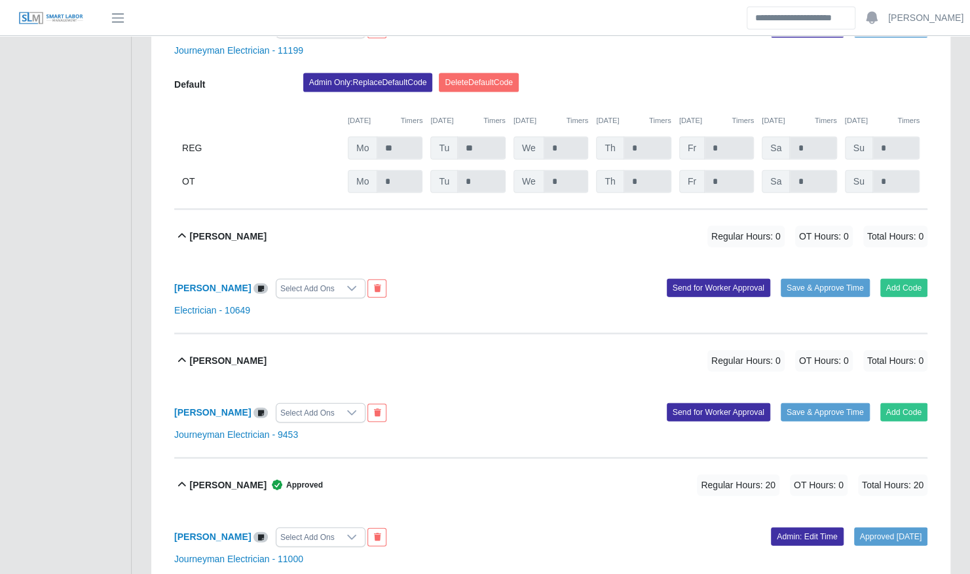
click at [301, 335] on div "Joshua Broughton Regular Hours: 0 OT Hours: 0 Total Hours: 0" at bounding box center [558, 361] width 737 height 53
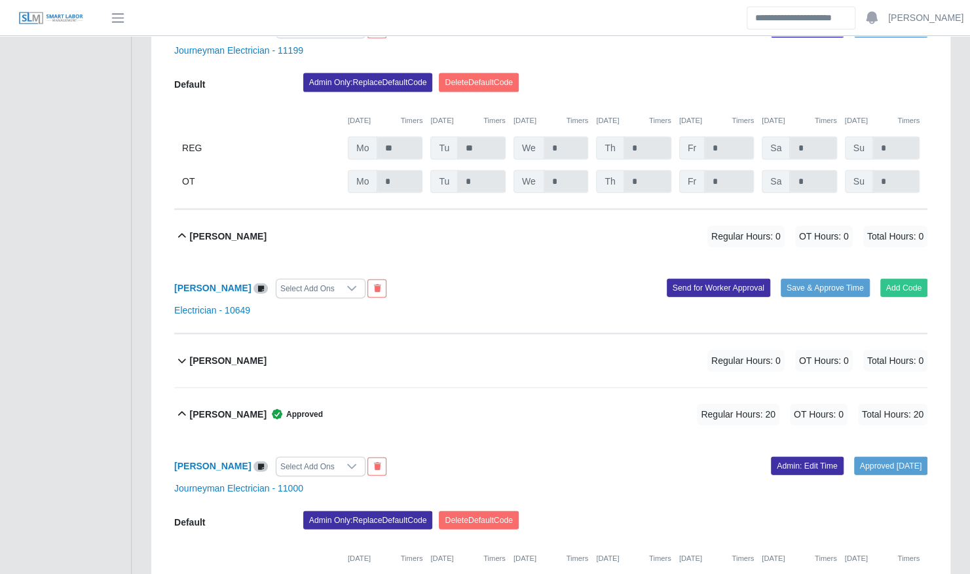
click at [304, 215] on div "Josef Ratliff Regular Hours: 0 OT Hours: 0 Total Hours: 0" at bounding box center [558, 236] width 737 height 53
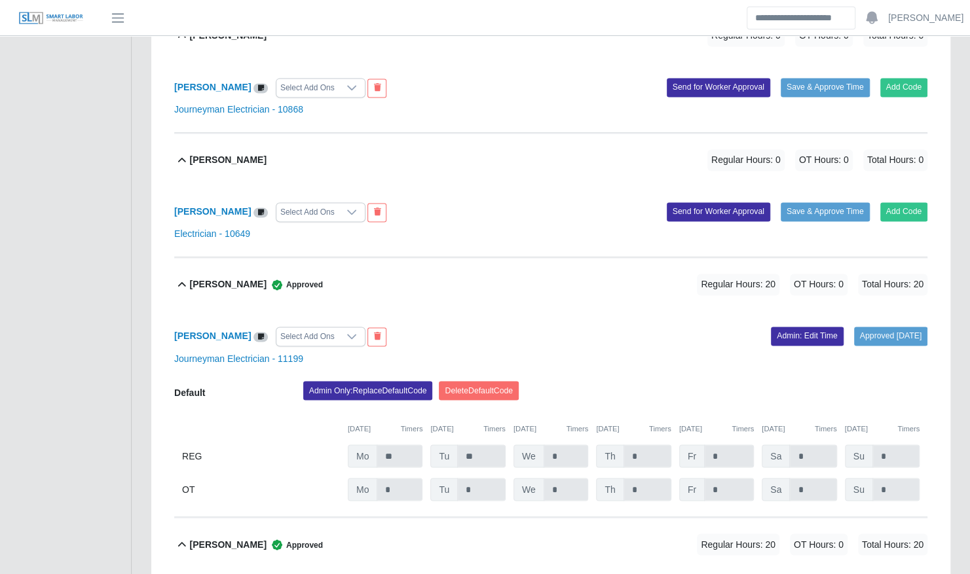
scroll to position [3842, 0]
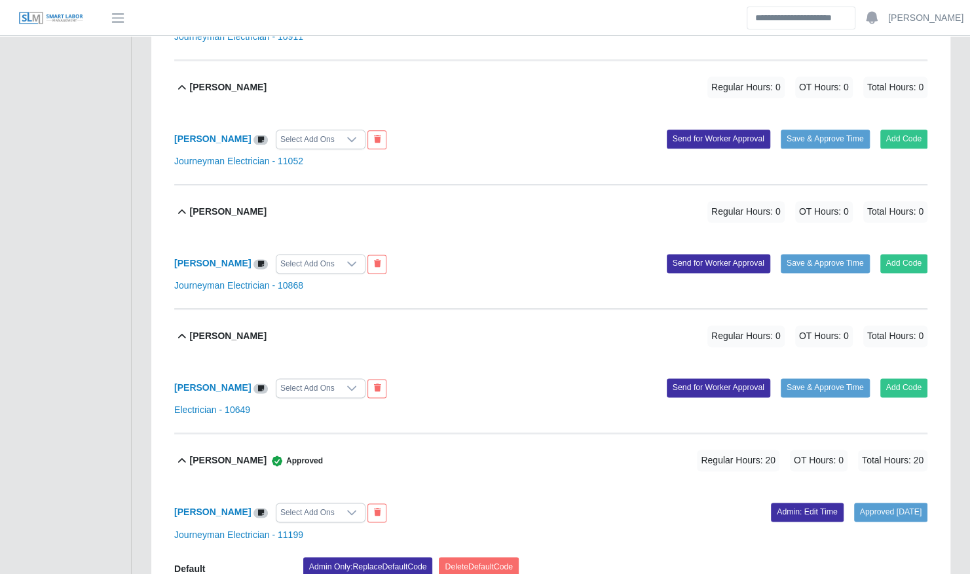
click at [304, 310] on div "Johnathan Watkins Regular Hours: 0 OT Hours: 0 Total Hours: 0" at bounding box center [558, 336] width 737 height 53
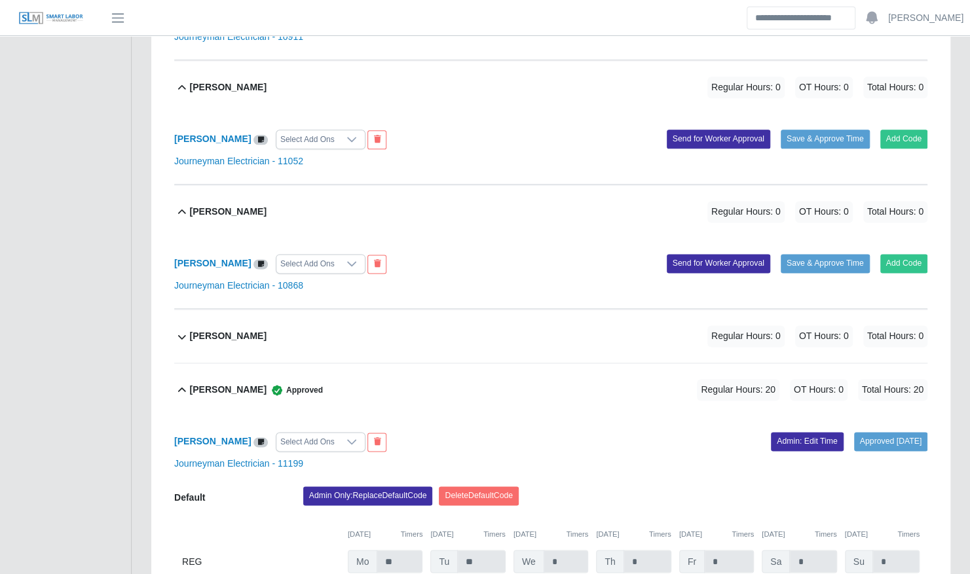
click at [299, 193] on div "John Gentry Regular Hours: 0 OT Hours: 0 Total Hours: 0" at bounding box center [558, 211] width 737 height 53
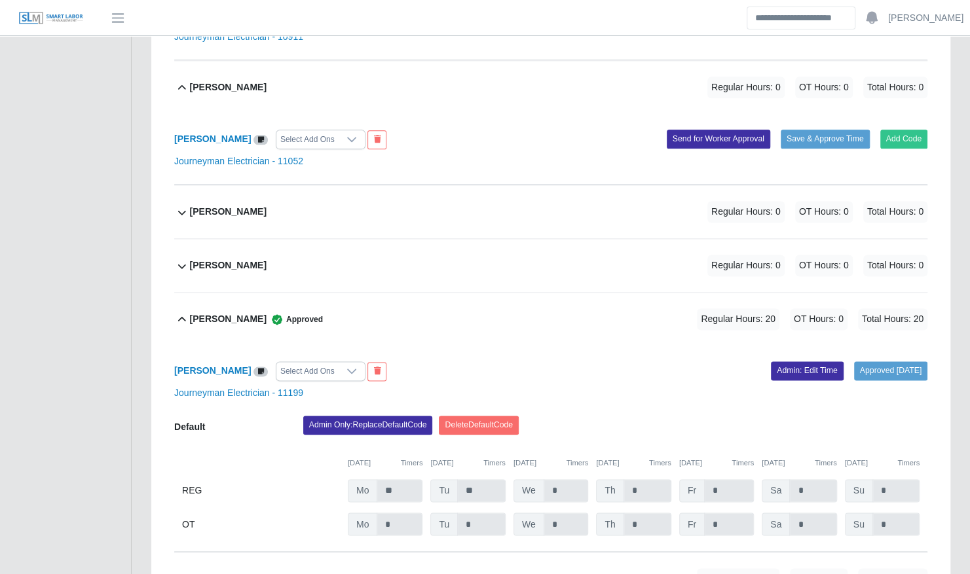
click at [317, 77] on div "Johandri Sanchez Regular Hours: 0 OT Hours: 0 Total Hours: 0" at bounding box center [558, 87] width 737 height 53
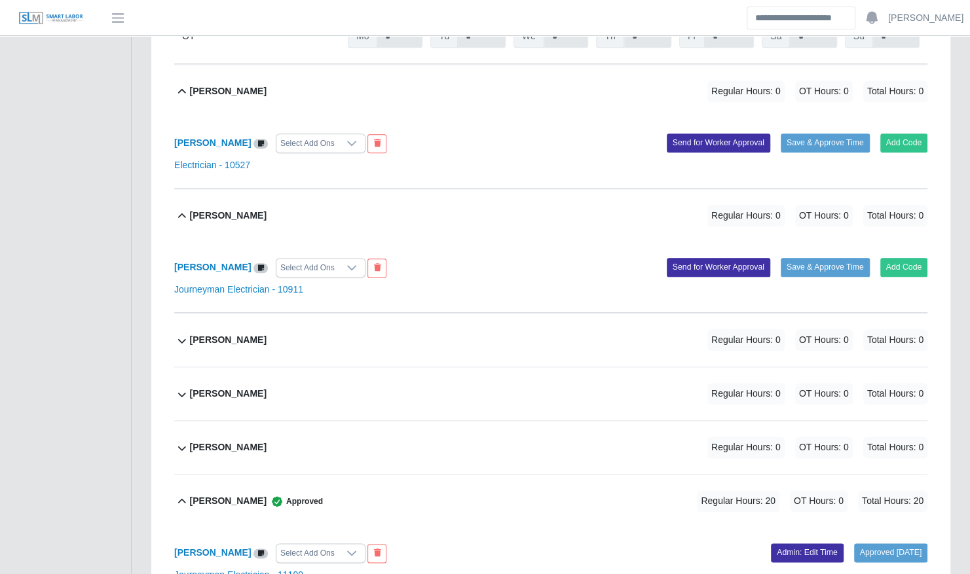
scroll to position [3539, 0]
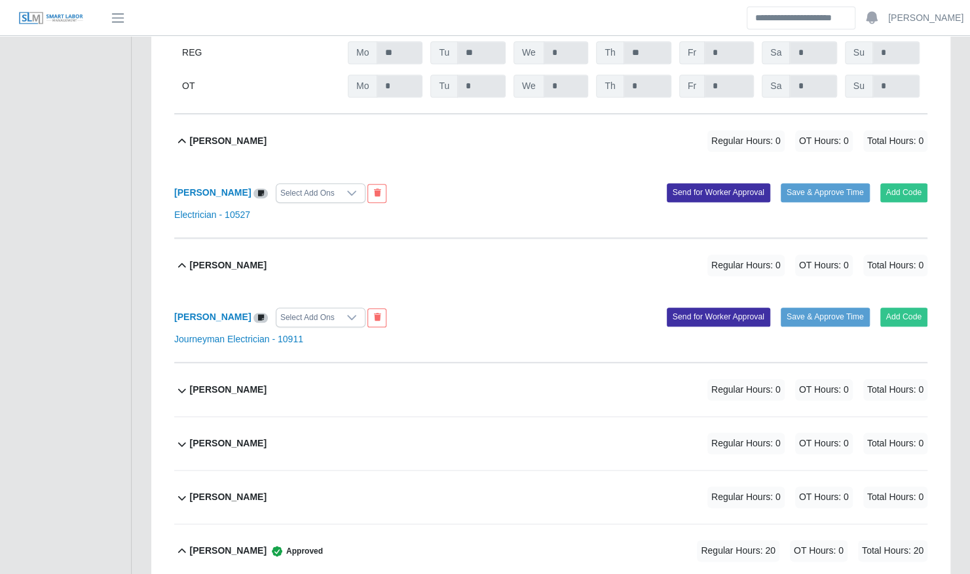
click at [300, 239] on div "Jeisson Castillo Regular Hours: 0 OT Hours: 0 Total Hours: 0" at bounding box center [558, 265] width 737 height 53
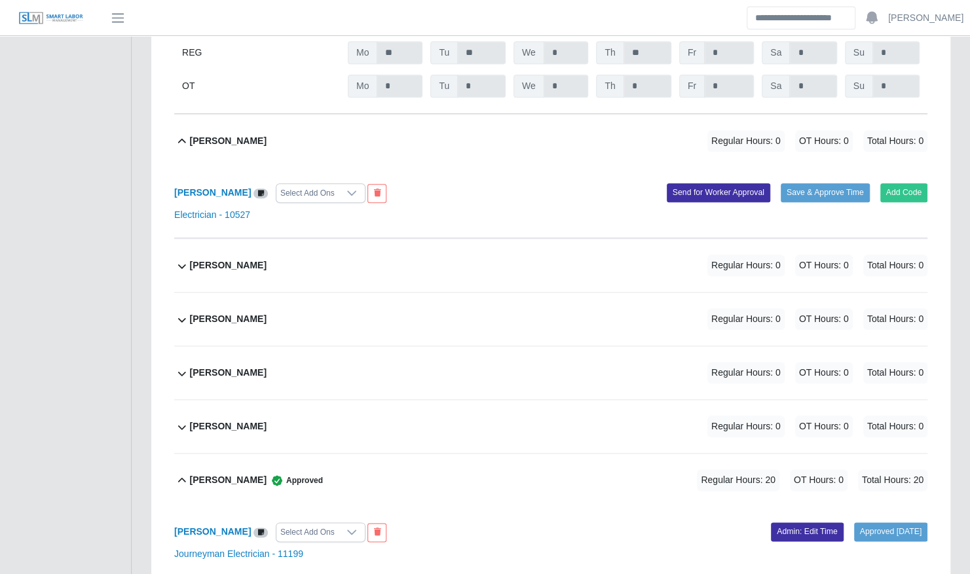
click at [300, 124] on div "james bates Regular Hours: 0 OT Hours: 0 Total Hours: 0" at bounding box center [558, 141] width 737 height 53
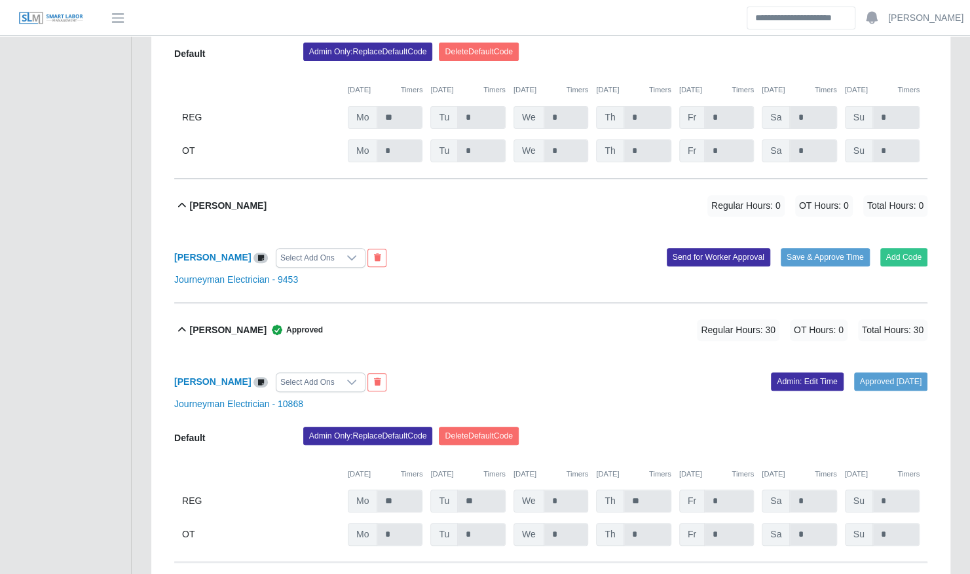
scroll to position [3090, 0]
click at [322, 180] on div "Gerald Schwendeman Regular Hours: 0 OT Hours: 0 Total Hours: 0" at bounding box center [558, 206] width 737 height 53
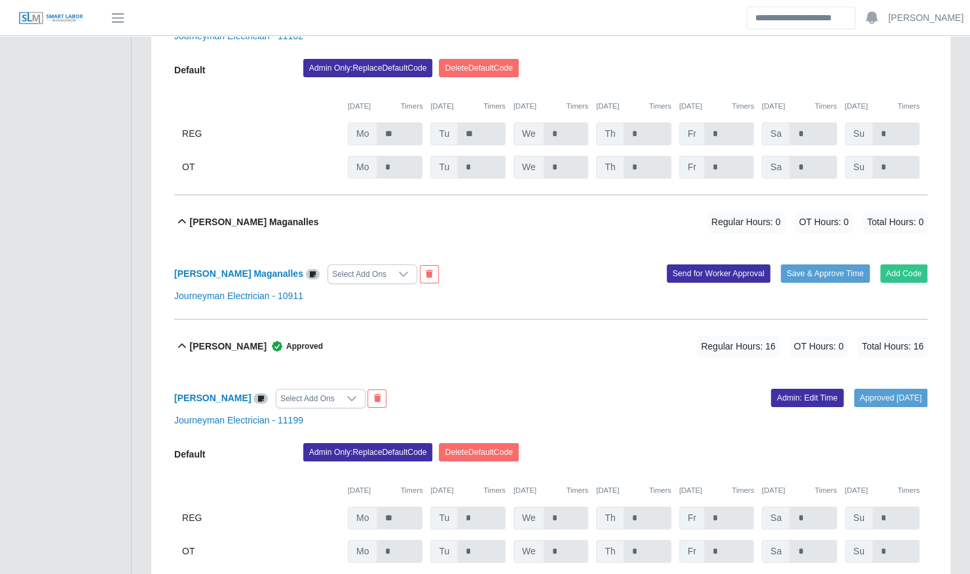
click at [319, 212] on div "Genaro Maganalles Regular Hours: 0 OT Hours: 0 Total Hours: 0" at bounding box center [558, 222] width 737 height 53
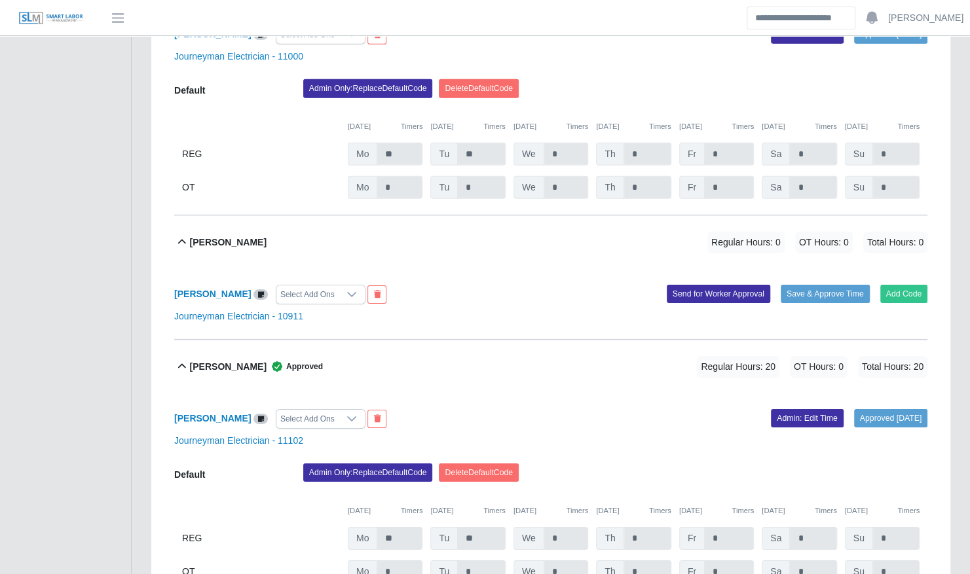
click at [310, 229] on div "Devin Crays Regular Hours: 0 OT Hours: 0 Total Hours: 0" at bounding box center [558, 242] width 737 height 53
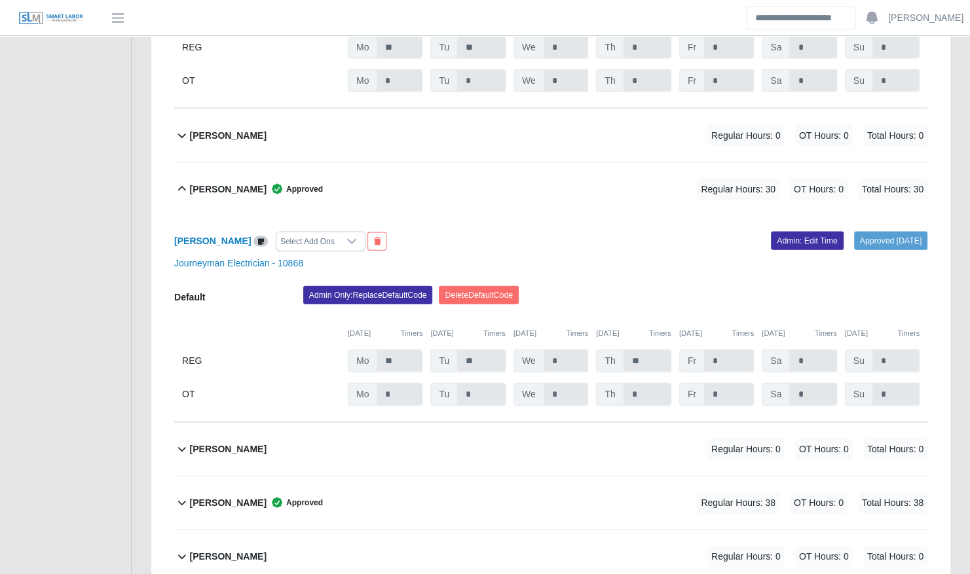
scroll to position [4489, 0]
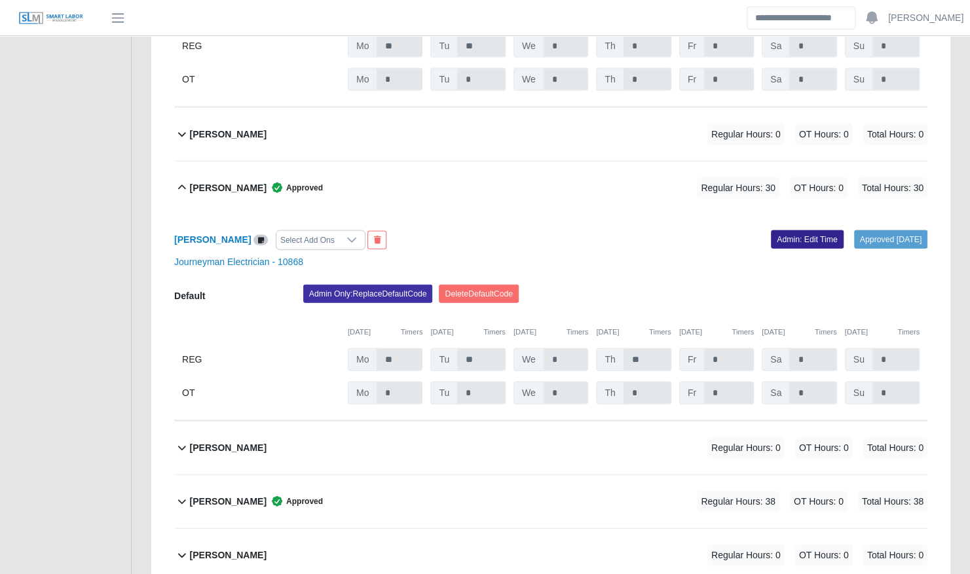
click at [795, 230] on link "Admin: Edit Time" at bounding box center [807, 239] width 73 height 18
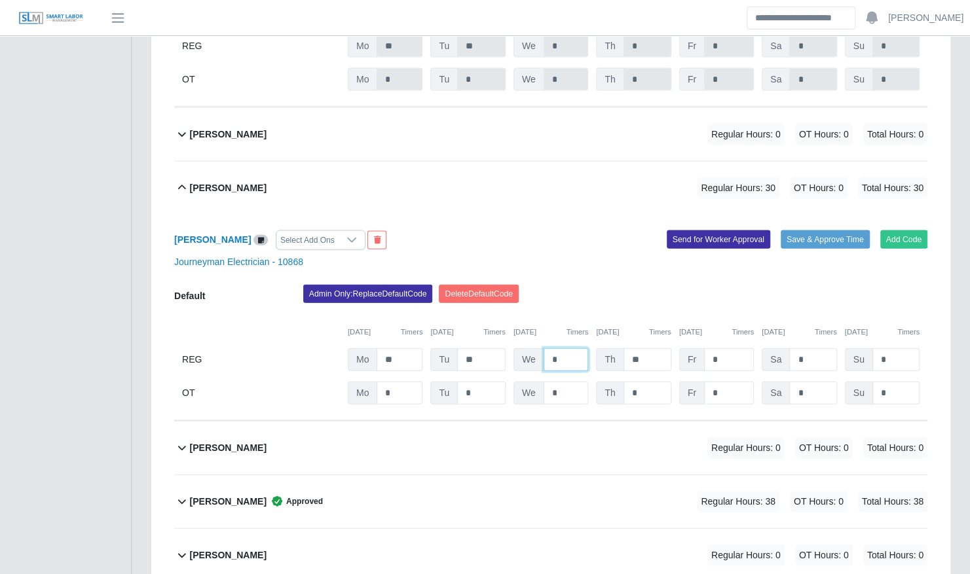
click at [575, 348] on input "*" at bounding box center [566, 359] width 45 height 23
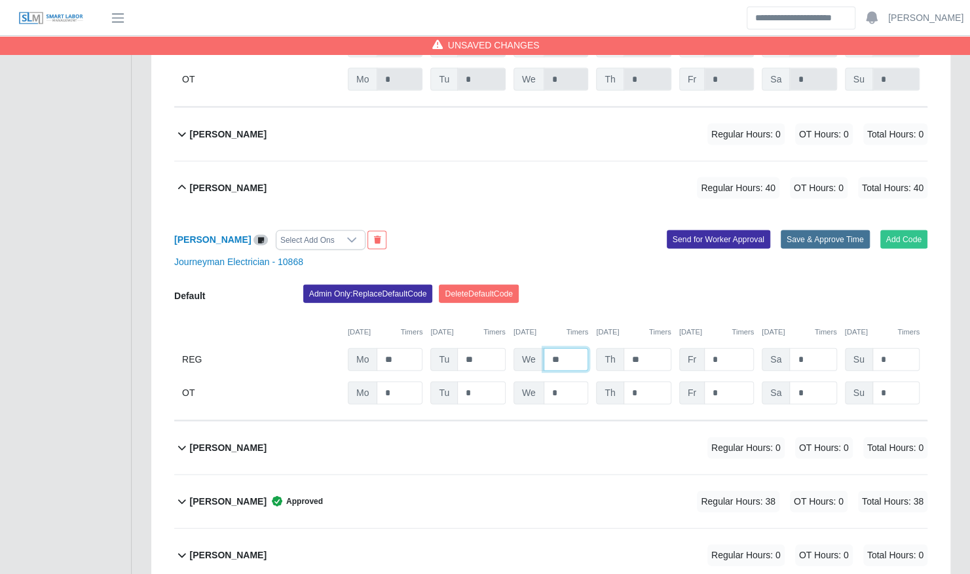
type input "**"
click at [815, 230] on button "Save & Approve Time" at bounding box center [825, 239] width 89 height 18
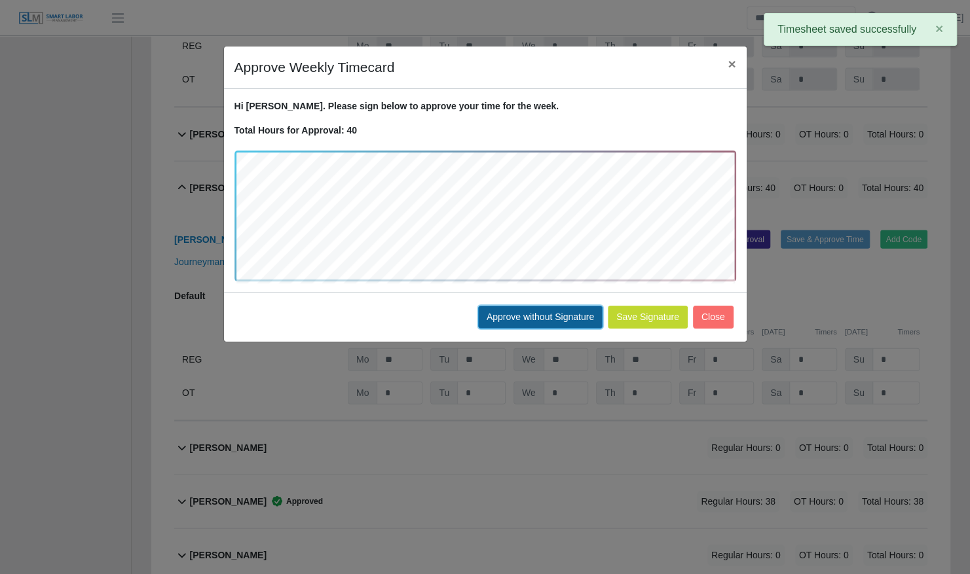
click at [520, 322] on button "Approve without Signature" at bounding box center [540, 317] width 124 height 23
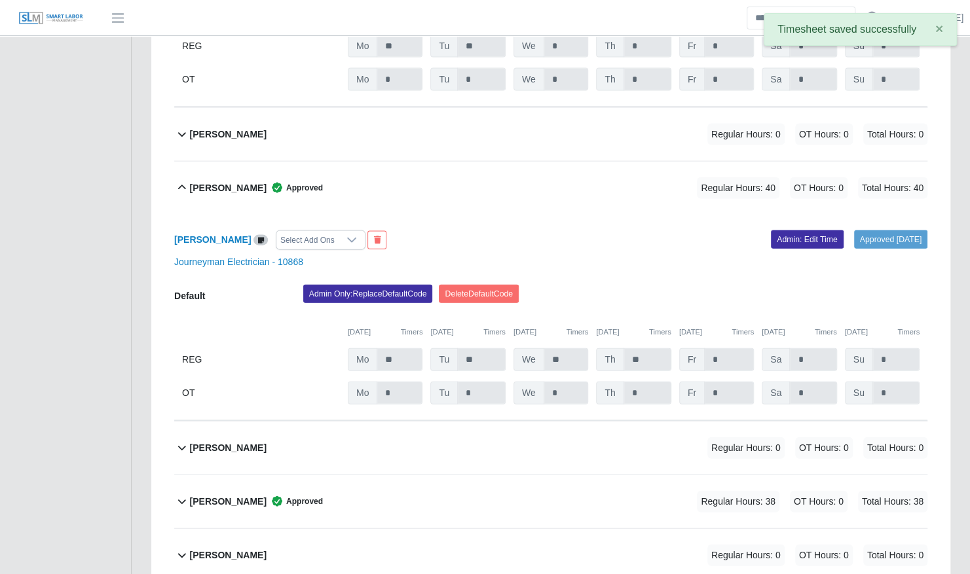
click at [409, 178] on div "Luis Arroyo Approved Regular Hours: 40 OT Hours: 0 Total Hours: 40" at bounding box center [558, 188] width 737 height 53
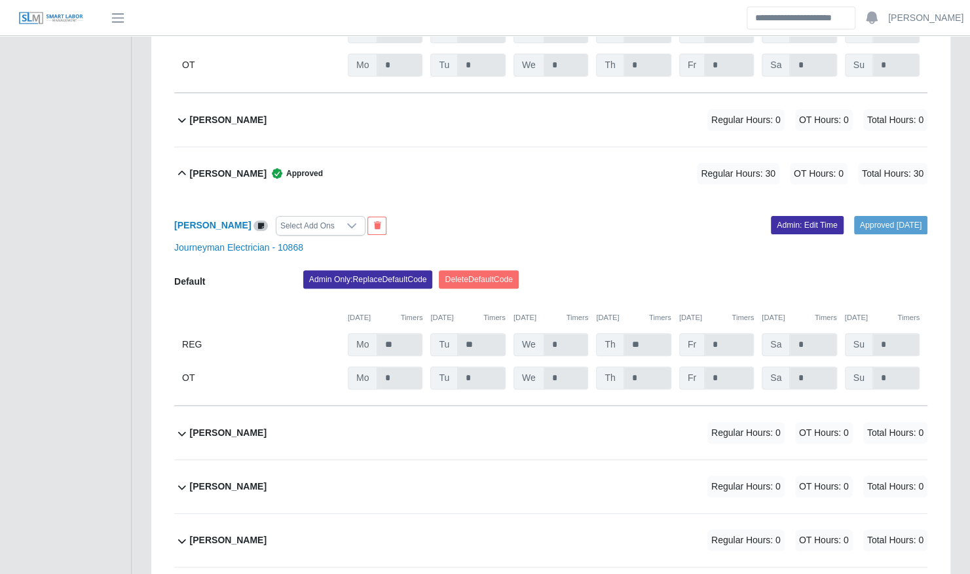
scroll to position [3034, 0]
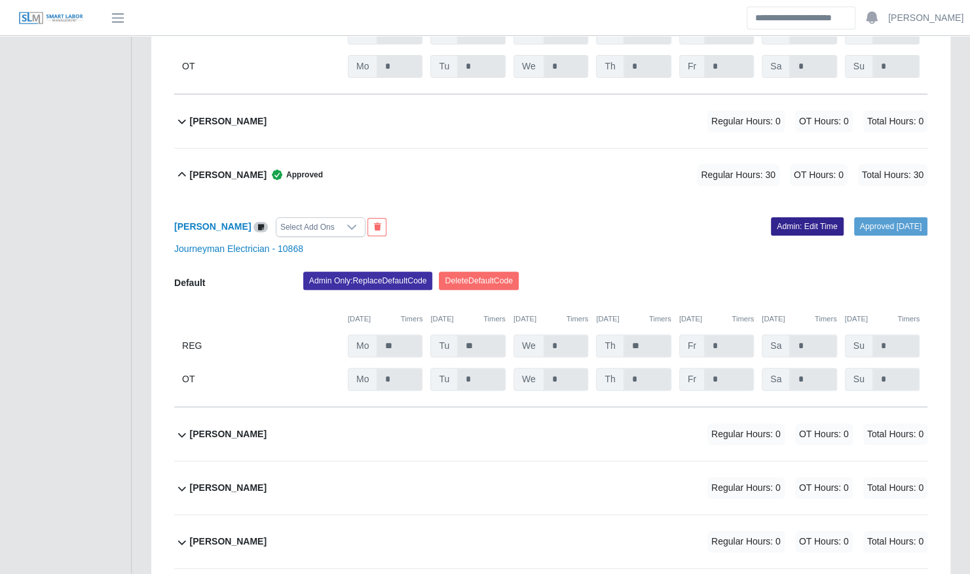
click at [792, 217] on link "Admin: Edit Time" at bounding box center [807, 226] width 73 height 18
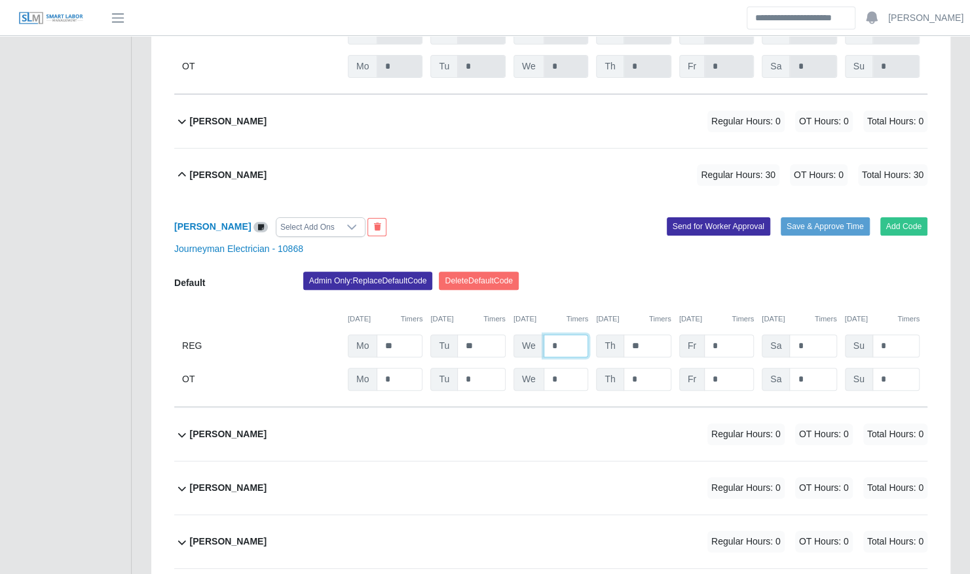
click at [562, 335] on input "*" at bounding box center [566, 346] width 45 height 23
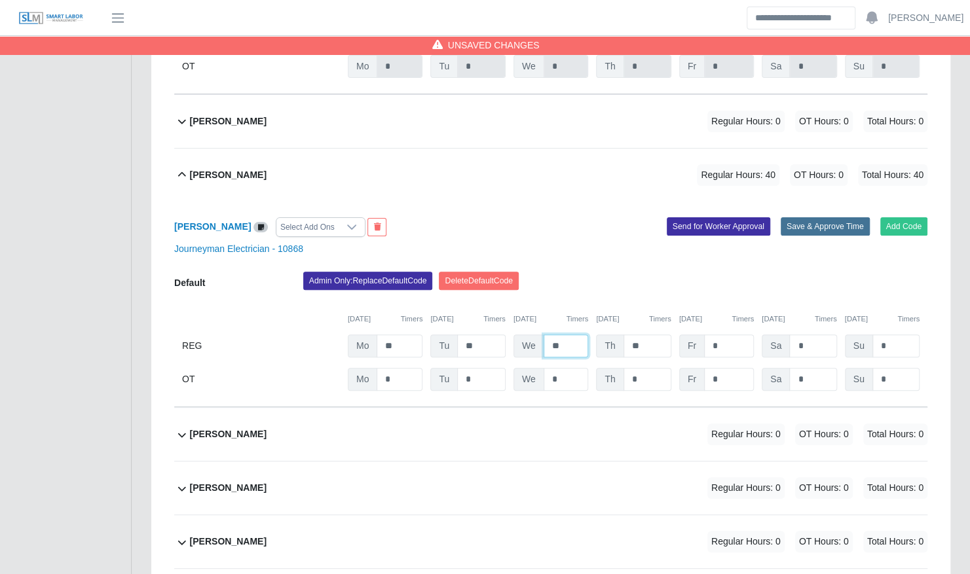
type input "**"
click at [839, 217] on button "Save & Approve Time" at bounding box center [825, 226] width 89 height 18
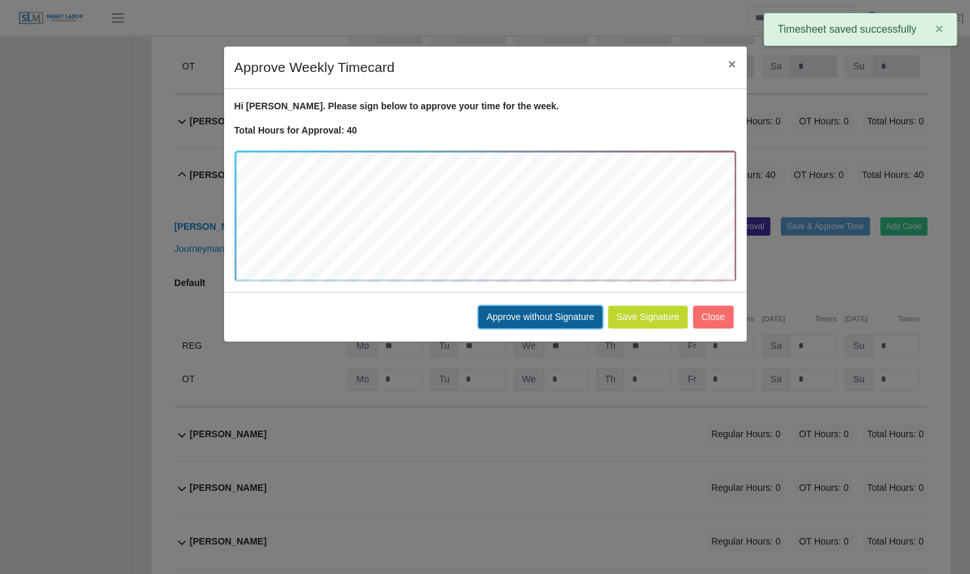
click at [563, 316] on button "Approve without Signature" at bounding box center [540, 317] width 124 height 23
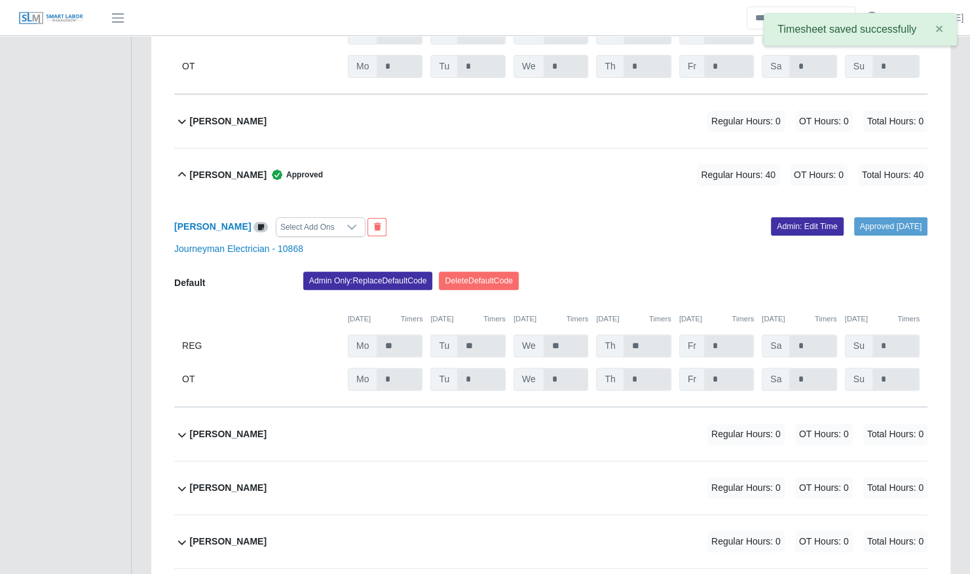
click at [460, 151] on div "Heriberto Veliz Approved Regular Hours: 40 OT Hours: 0 Total Hours: 40" at bounding box center [558, 175] width 737 height 53
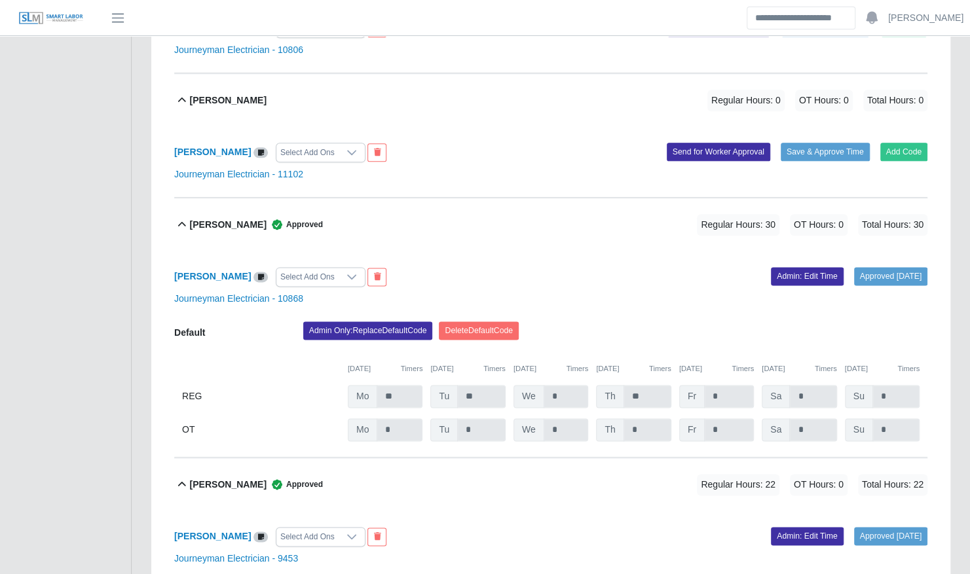
scroll to position [835, 0]
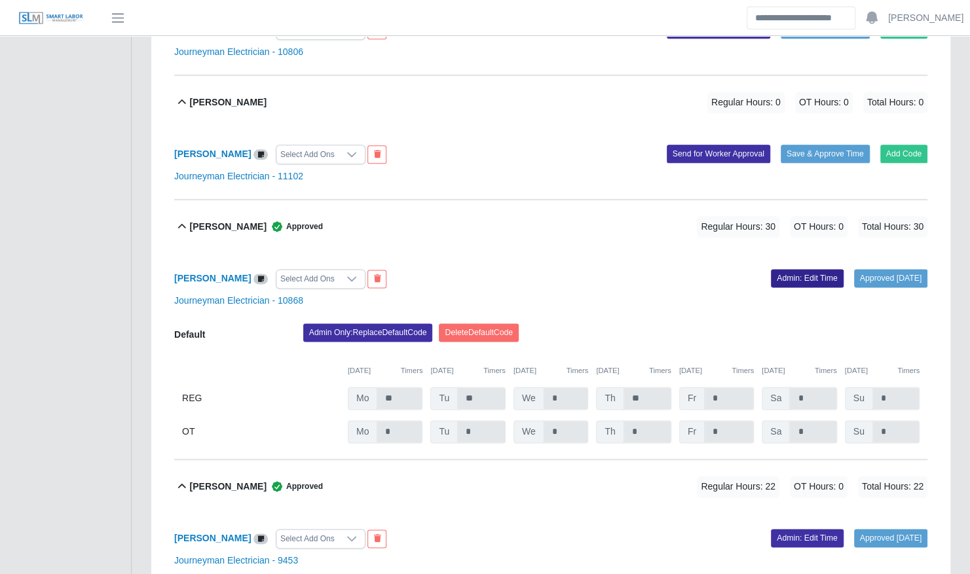
click at [784, 269] on link "Admin: Edit Time" at bounding box center [807, 278] width 73 height 18
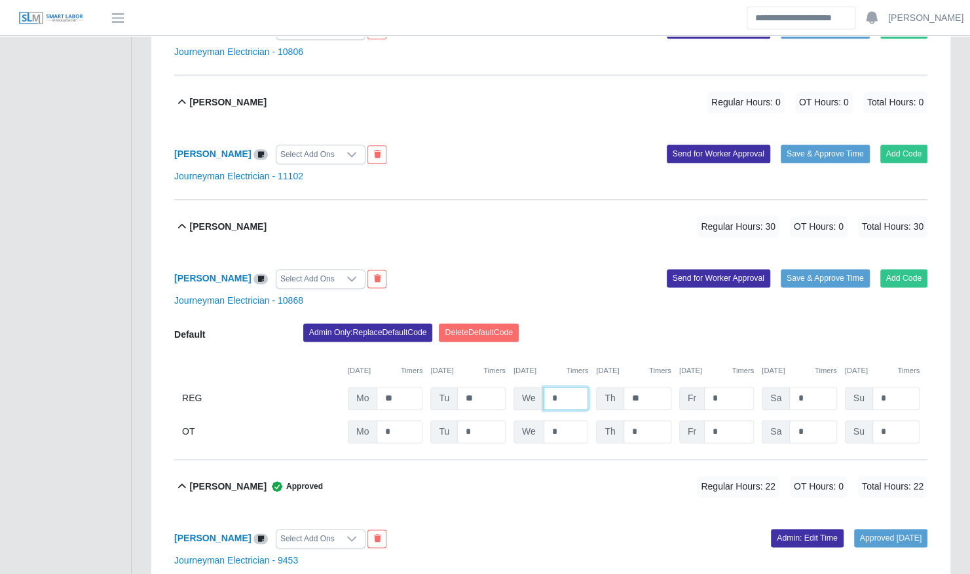
click at [561, 387] on input "*" at bounding box center [566, 398] width 45 height 23
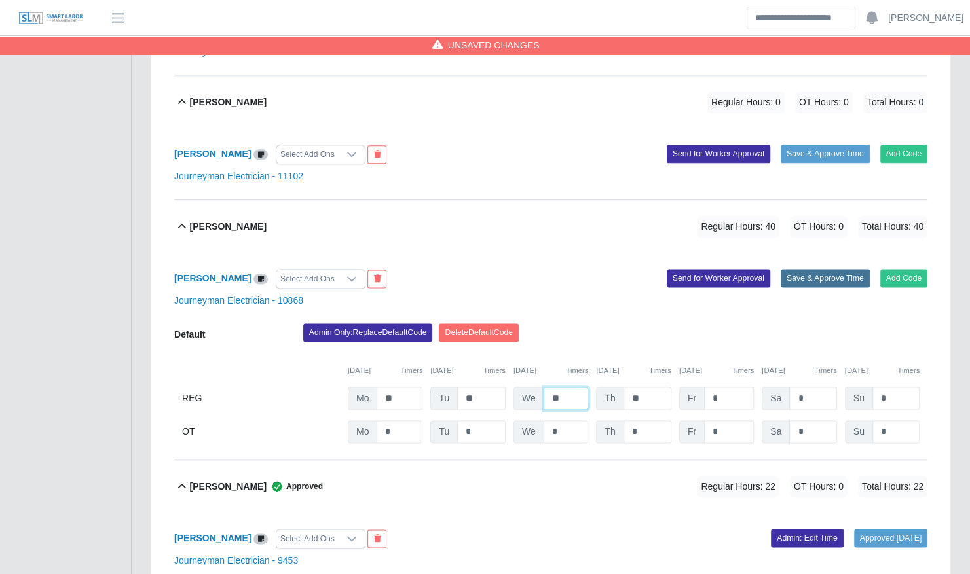
type input "**"
click at [845, 269] on button "Save & Approve Time" at bounding box center [825, 278] width 89 height 18
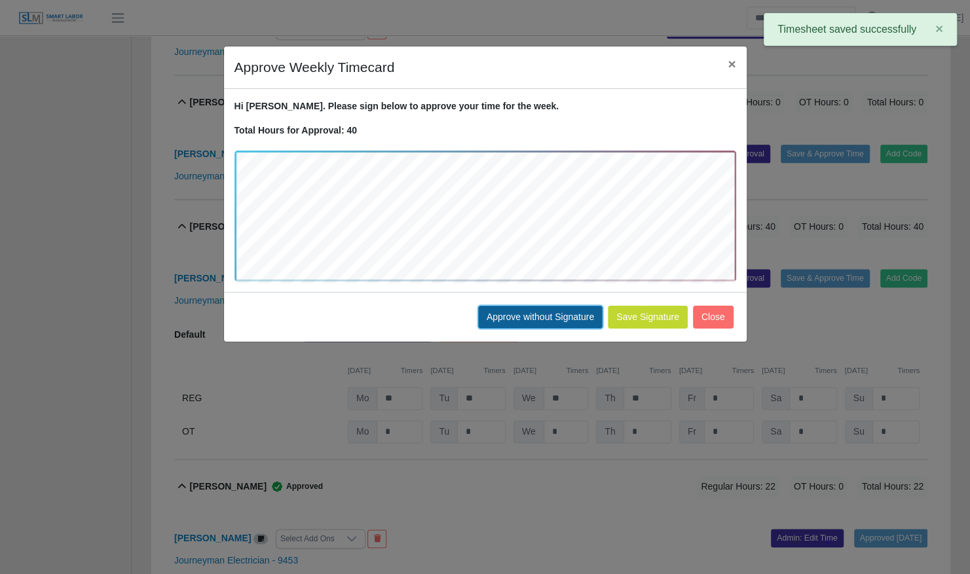
click at [564, 314] on button "Approve without Signature" at bounding box center [540, 317] width 124 height 23
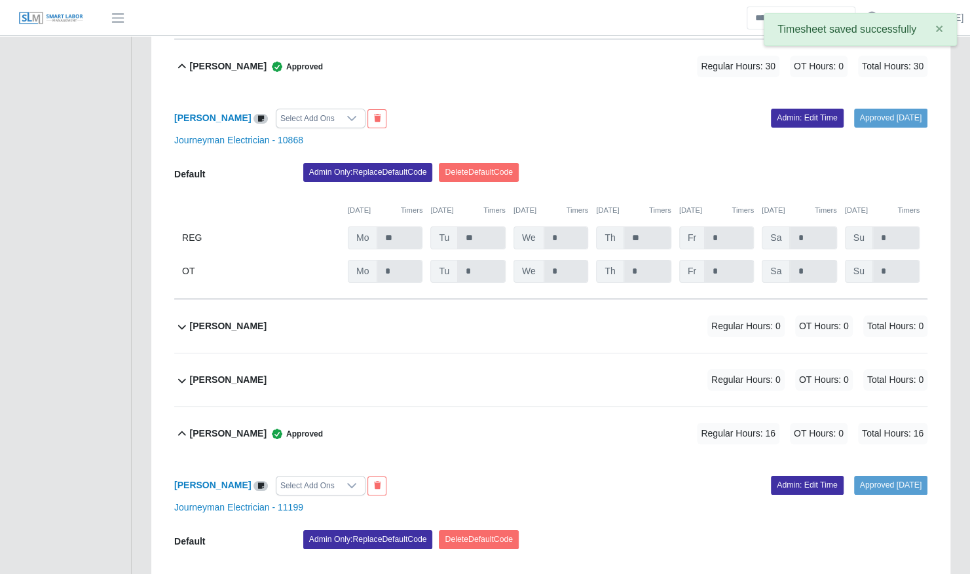
scroll to position [5488, 0]
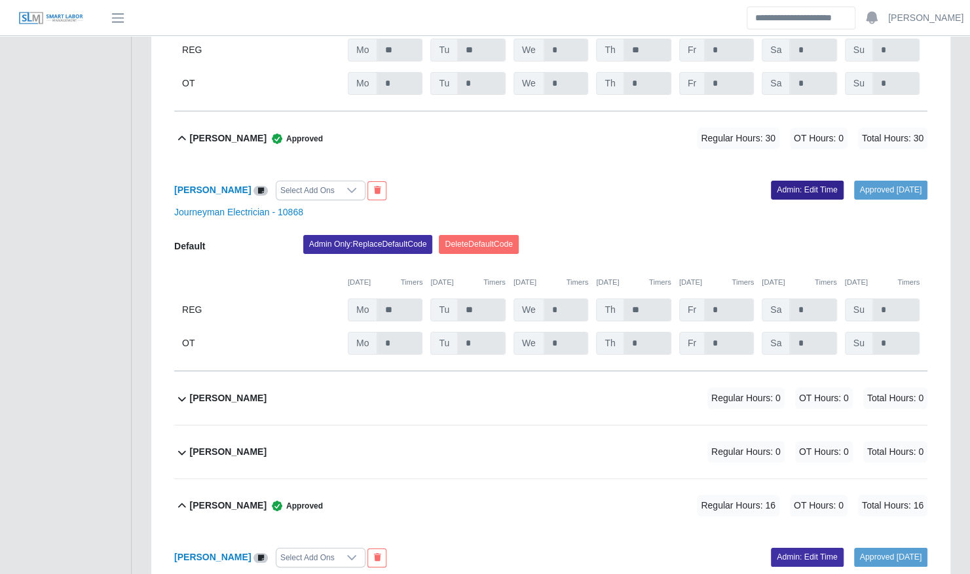
click at [813, 181] on link "Admin: Edit Time" at bounding box center [807, 190] width 73 height 18
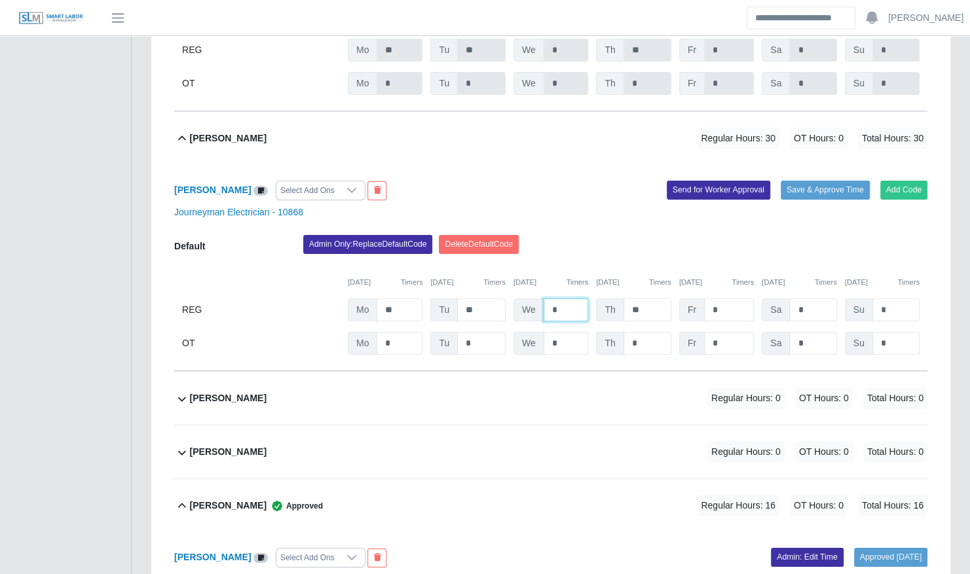
click at [567, 299] on input "*" at bounding box center [566, 310] width 45 height 23
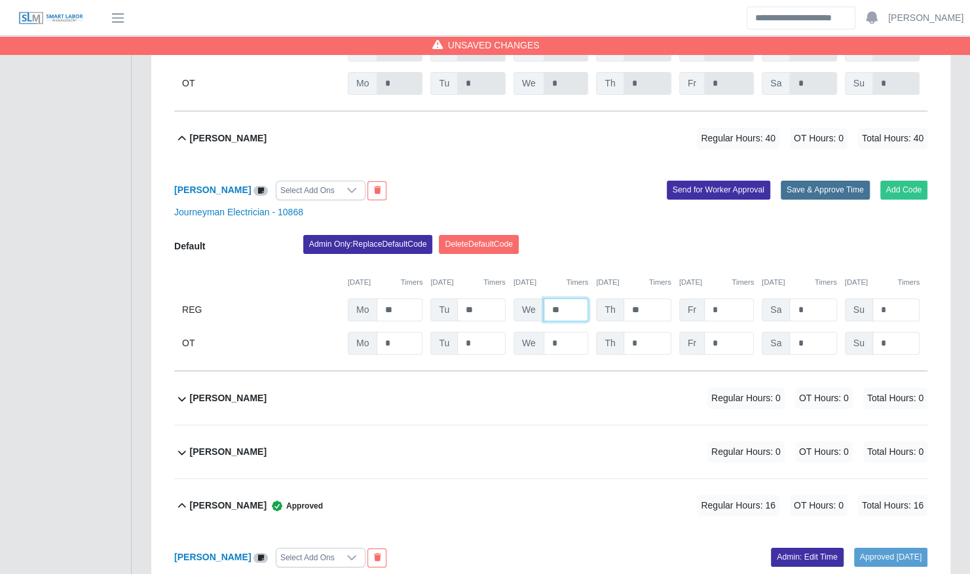
type input "**"
click at [821, 181] on button "Save & Approve Time" at bounding box center [825, 190] width 89 height 18
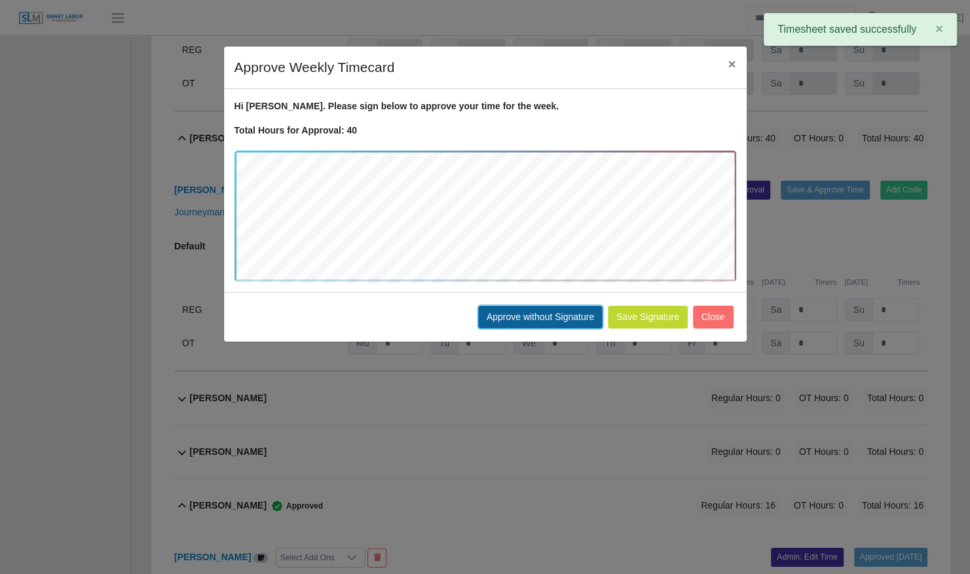
click at [534, 312] on button "Approve without Signature" at bounding box center [540, 317] width 124 height 23
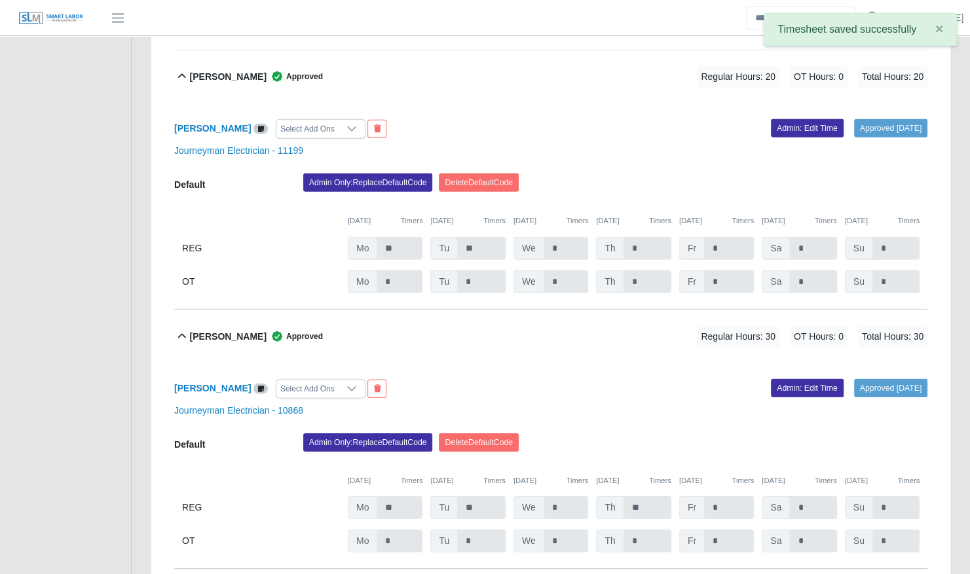
scroll to position [5030, 0]
click at [788, 380] on link "Admin: Edit Time" at bounding box center [807, 389] width 73 height 18
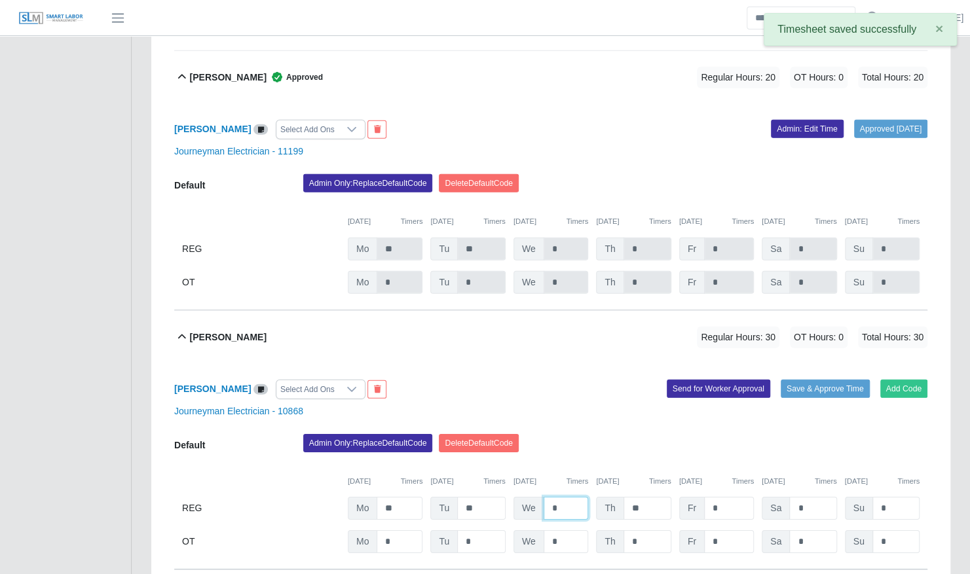
click at [570, 497] on input "*" at bounding box center [566, 508] width 45 height 23
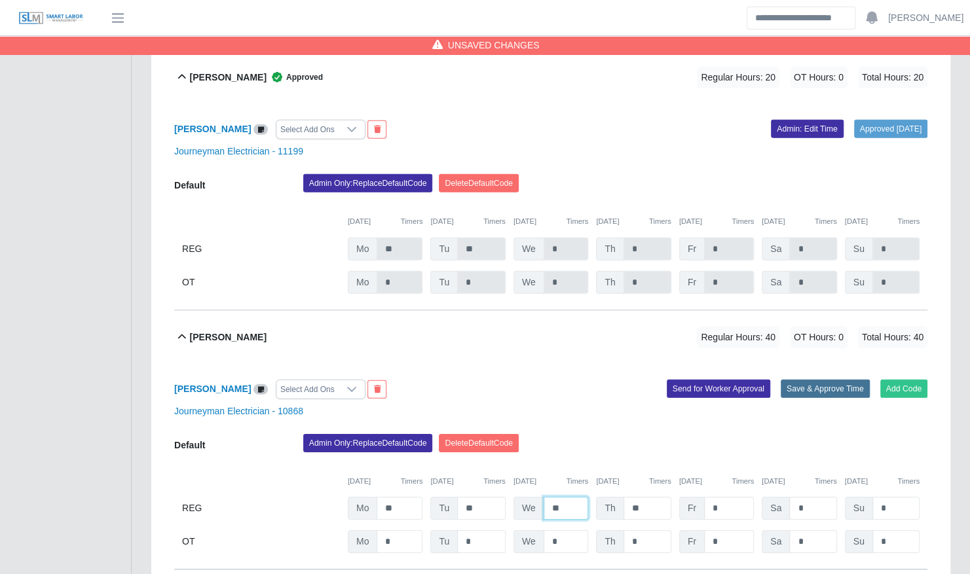
type input "**"
click at [817, 380] on button "Save & Approve Time" at bounding box center [825, 389] width 89 height 18
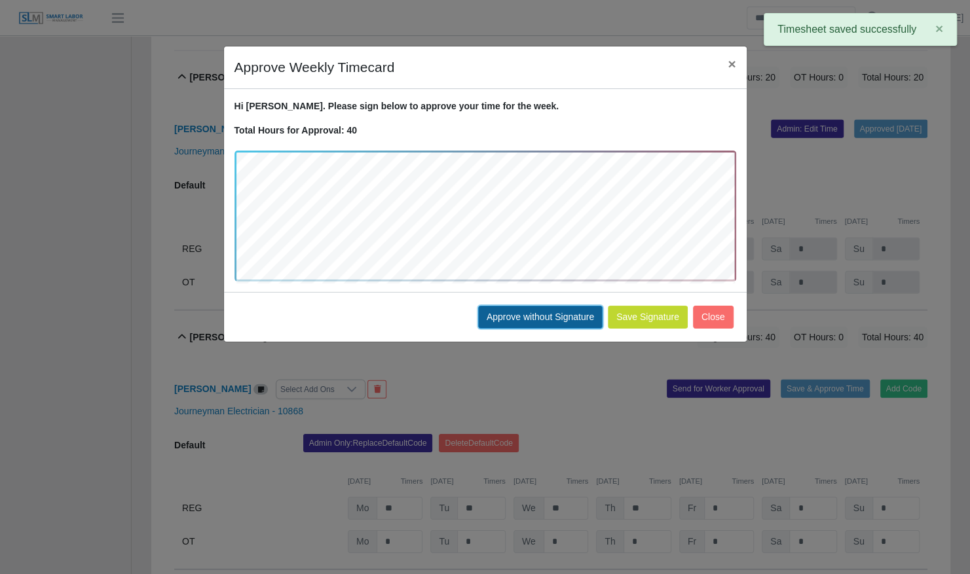
click at [544, 306] on button "Approve without Signature" at bounding box center [540, 317] width 124 height 23
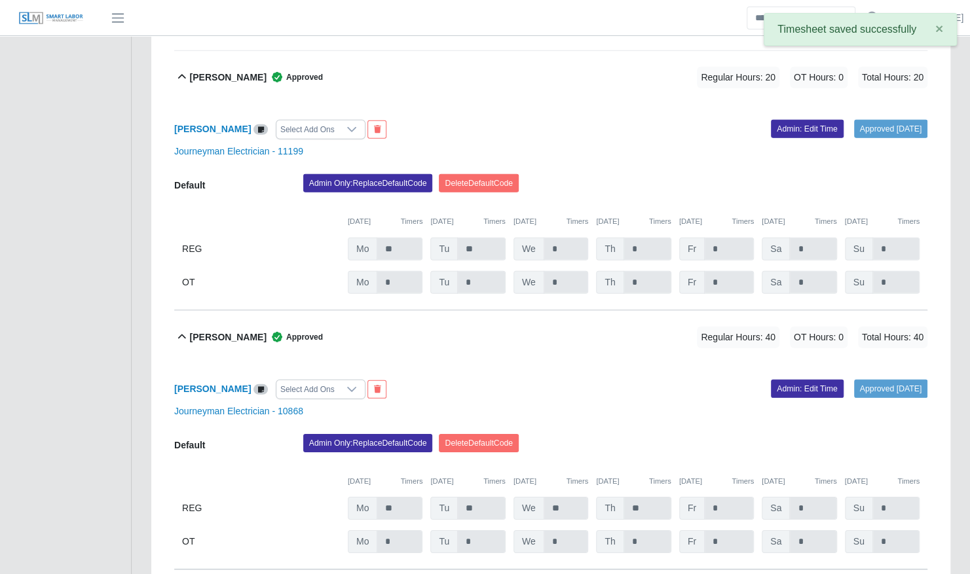
click at [498, 311] on div "Ruth Solano Approved Regular Hours: 40 OT Hours: 0 Total Hours: 40" at bounding box center [558, 337] width 737 height 53
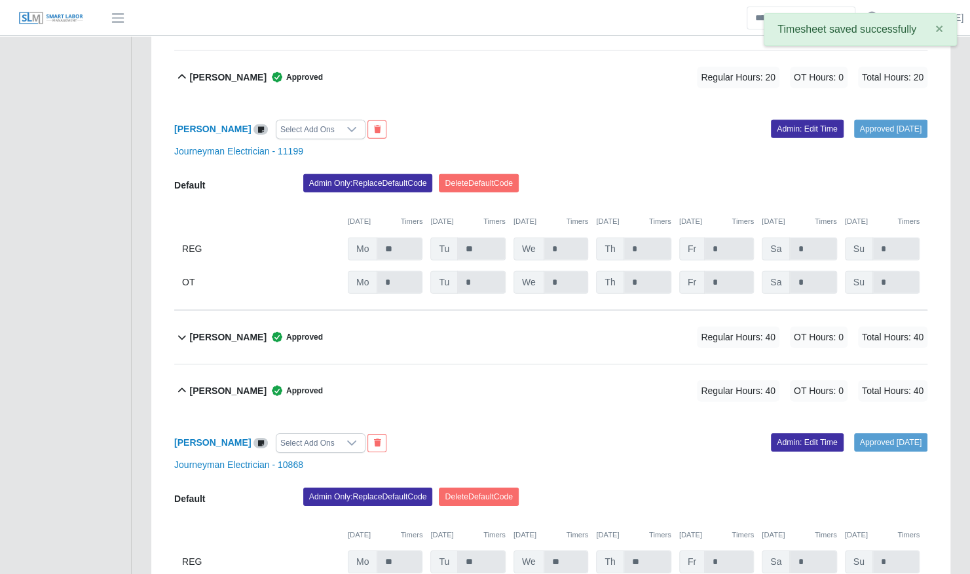
click at [469, 57] on div "Ronny Machado Approved Regular Hours: 20 OT Hours: 0 Total Hours: 20" at bounding box center [558, 77] width 737 height 53
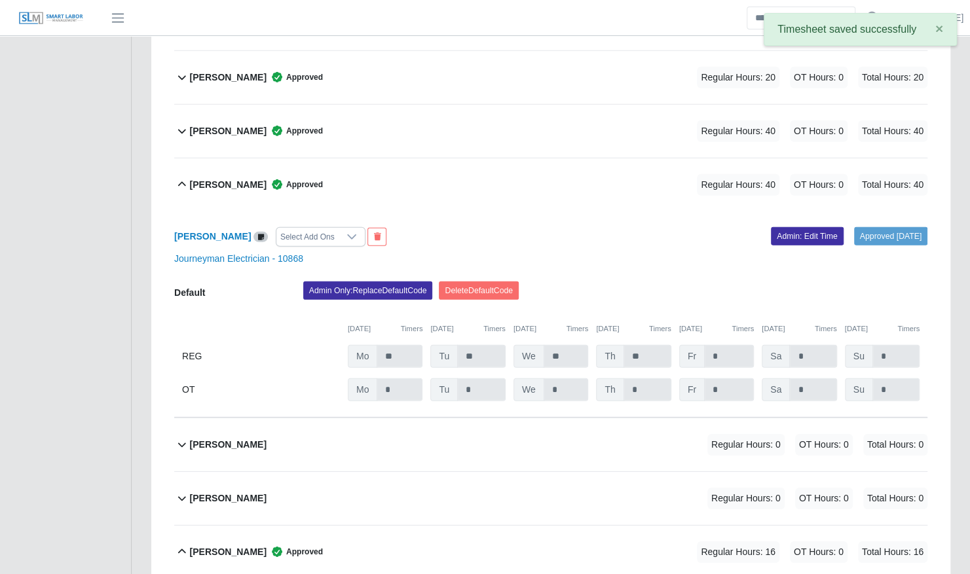
click at [469, 57] on div "Ronny Machado Approved Regular Hours: 20 OT Hours: 0 Total Hours: 20" at bounding box center [558, 77] width 737 height 53
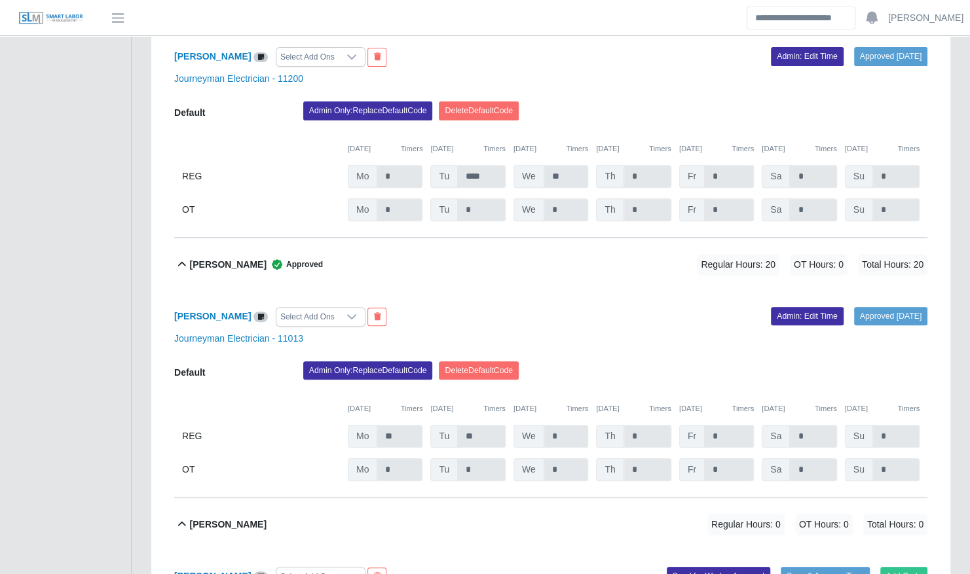
scroll to position [6043, 0]
click at [576, 238] on div "Yahin Ferrer Approved Regular Hours: 20 OT Hours: 0 Total Hours: 20" at bounding box center [558, 264] width 737 height 53
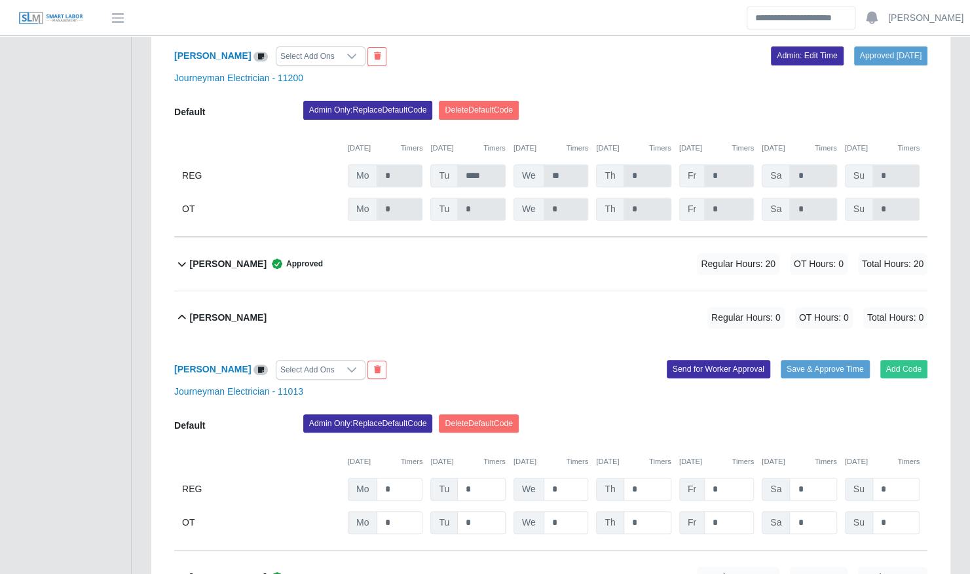
click at [546, 291] on div "Yahir Ferrer Regular Hours: 0 OT Hours: 0 Total Hours: 0" at bounding box center [558, 317] width 737 height 53
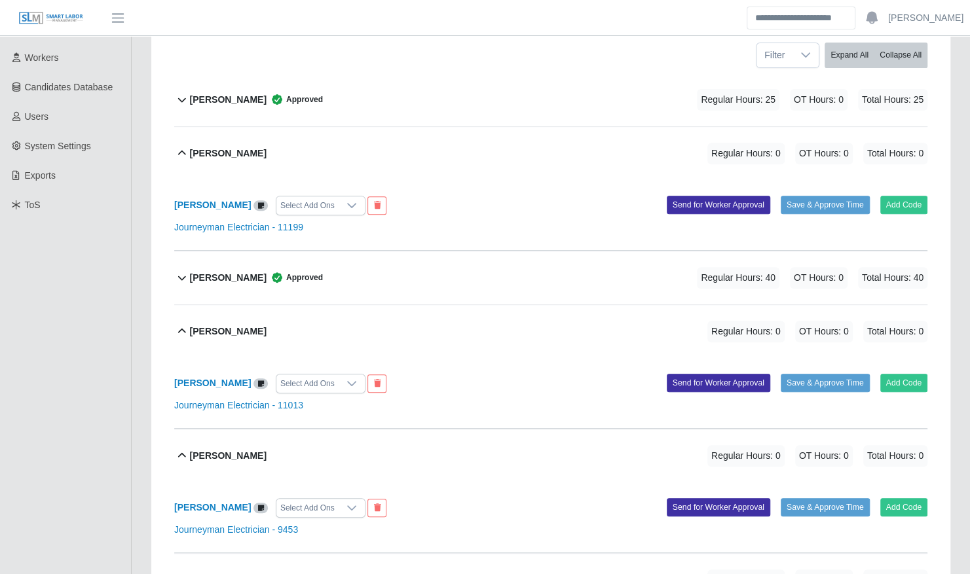
scroll to position [233, 0]
click at [399, 148] on div "Alfred Bautista Regular Hours: 0 OT Hours: 0 Total Hours: 0" at bounding box center [558, 152] width 737 height 53
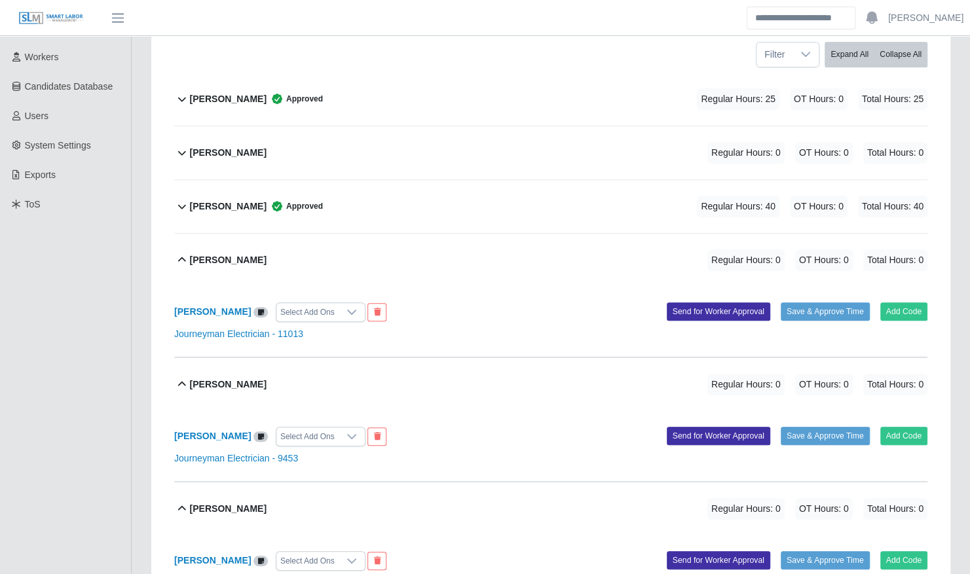
click at [355, 245] on div "Angel Mendez SR Regular Hours: 0 OT Hours: 0 Total Hours: 0" at bounding box center [558, 260] width 737 height 53
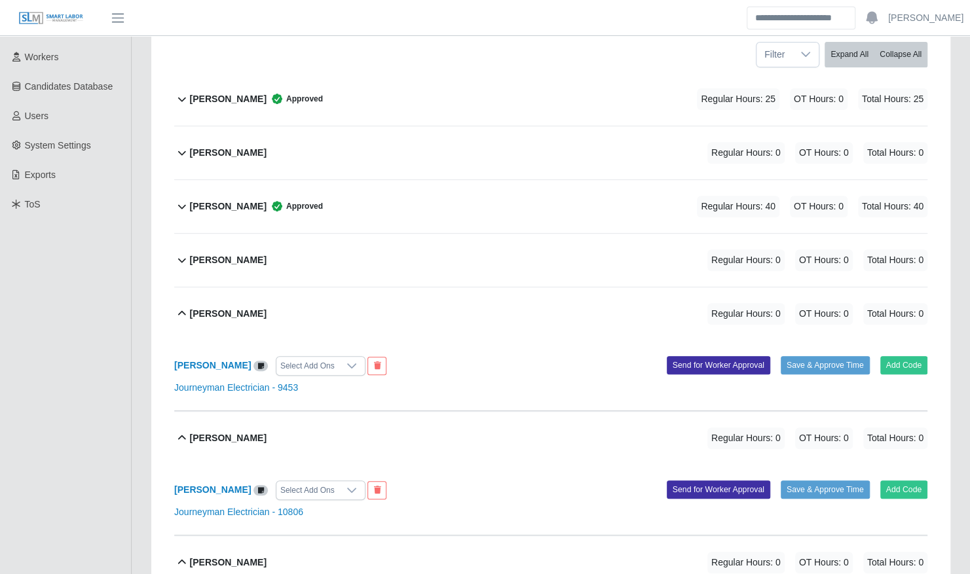
click at [328, 314] on div "Benjamin Redmon Regular Hours: 0 OT Hours: 0 Total Hours: 0" at bounding box center [558, 313] width 737 height 53
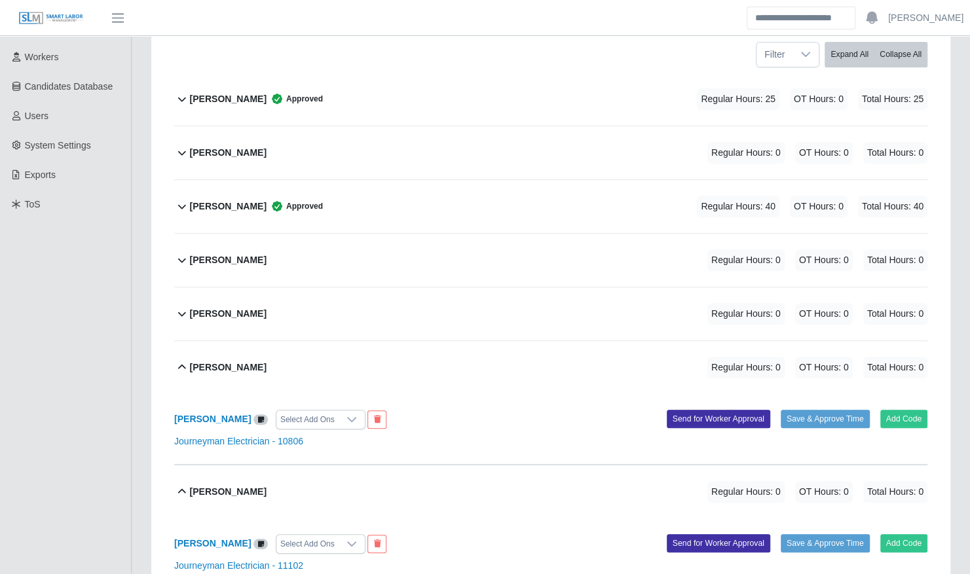
click at [318, 350] on div "Brandon Ray Regular Hours: 0 OT Hours: 0 Total Hours: 0" at bounding box center [558, 367] width 737 height 53
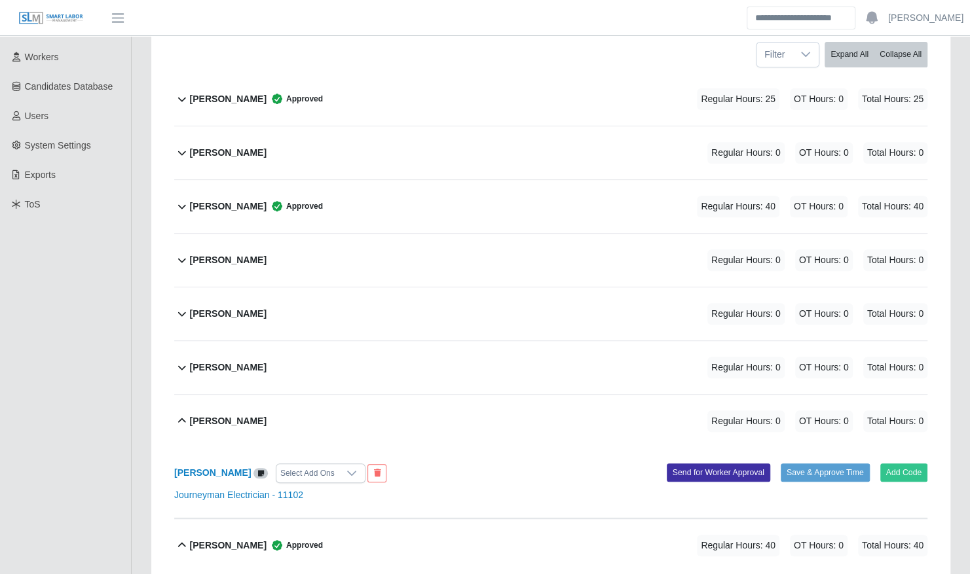
click at [306, 395] on div "Brian Hampton Regular Hours: 0 OT Hours: 0 Total Hours: 0" at bounding box center [558, 421] width 737 height 53
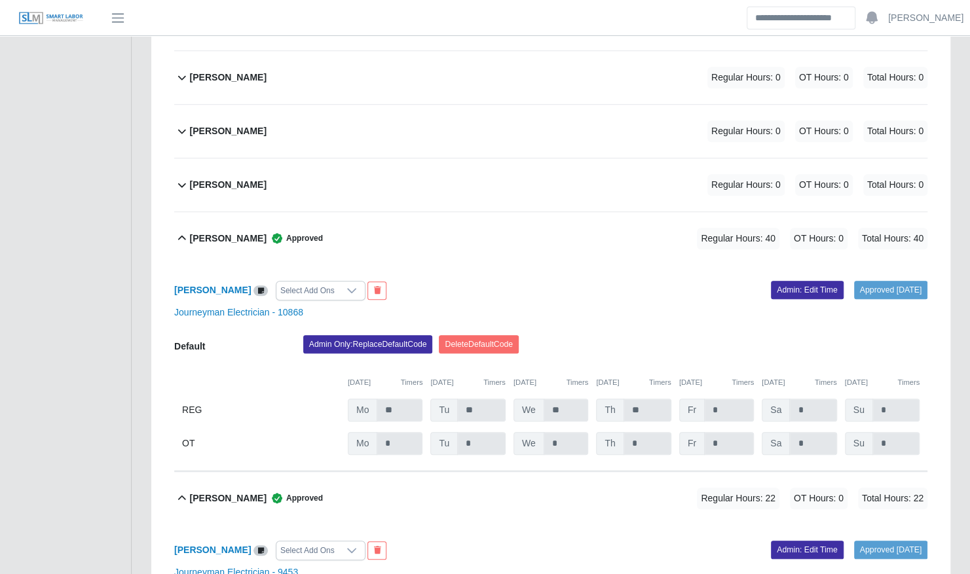
scroll to position [477, 0]
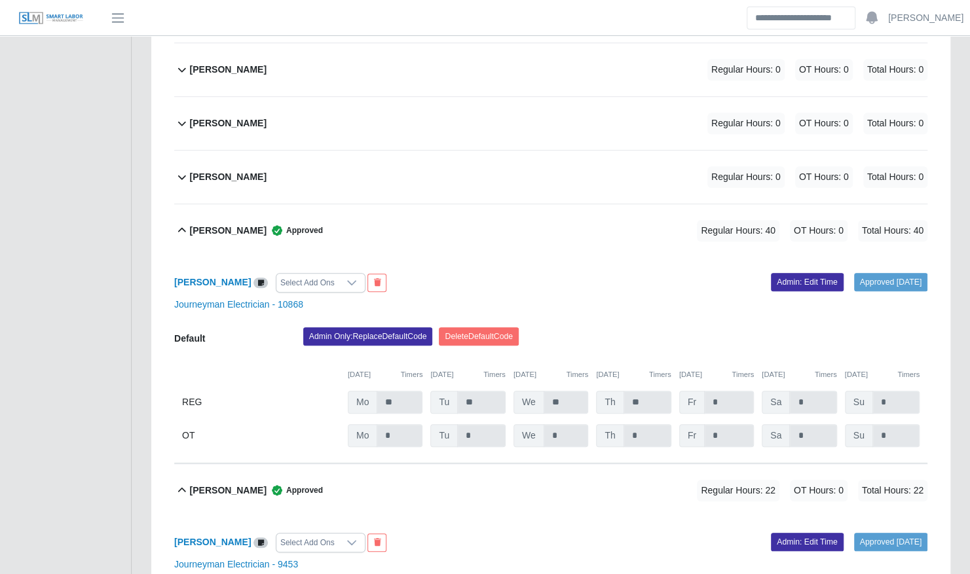
click at [365, 213] on div "Bryam Interiano Approved Regular Hours: 40 OT Hours: 0 Total Hours: 40" at bounding box center [558, 230] width 737 height 53
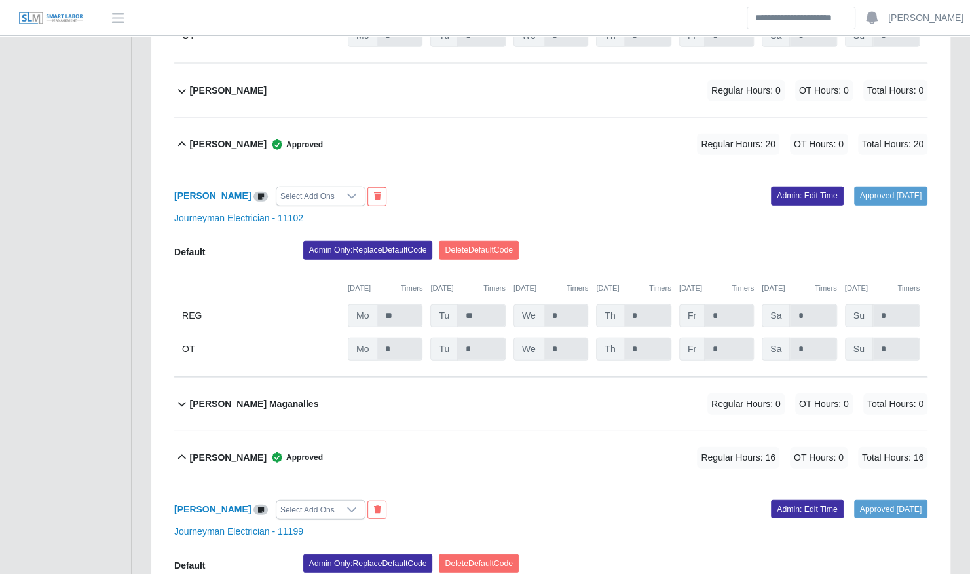
scroll to position [1880, 0]
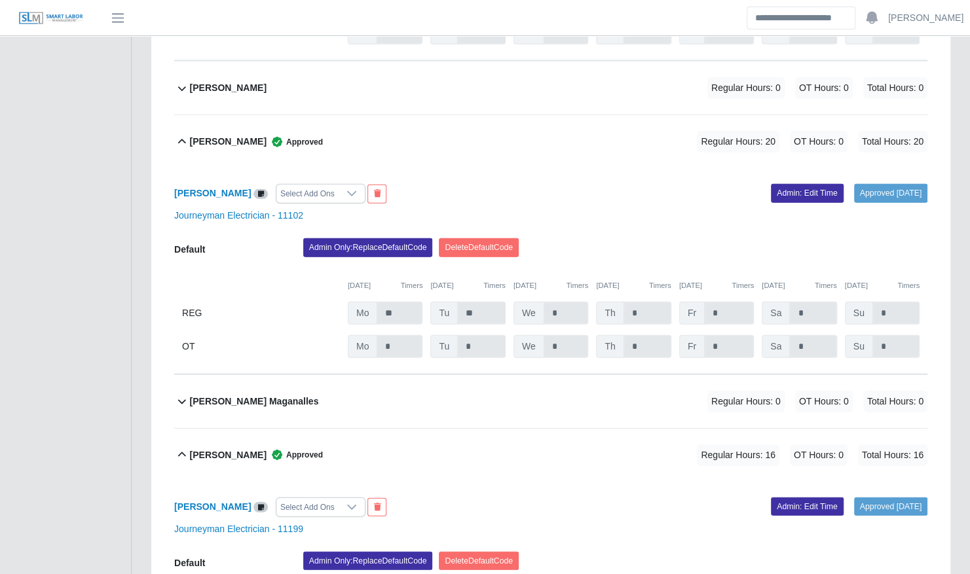
click at [451, 115] on div "Edwin Villa Approved Regular Hours: 20 OT Hours: 0 Total Hours: 20" at bounding box center [558, 141] width 737 height 53
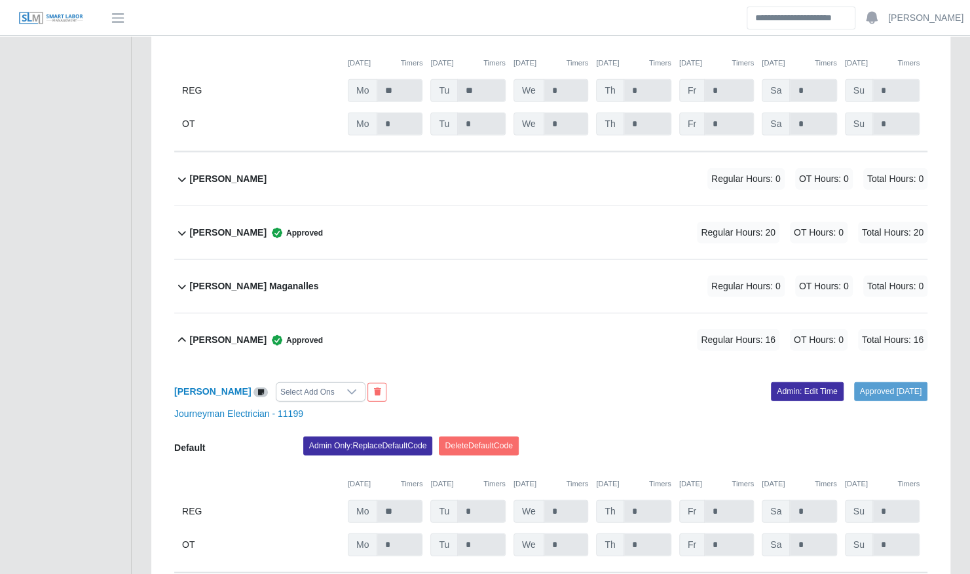
scroll to position [1788, 0]
click at [404, 223] on div "Edwin Villa Approved Regular Hours: 20 OT Hours: 0 Total Hours: 20" at bounding box center [558, 233] width 737 height 53
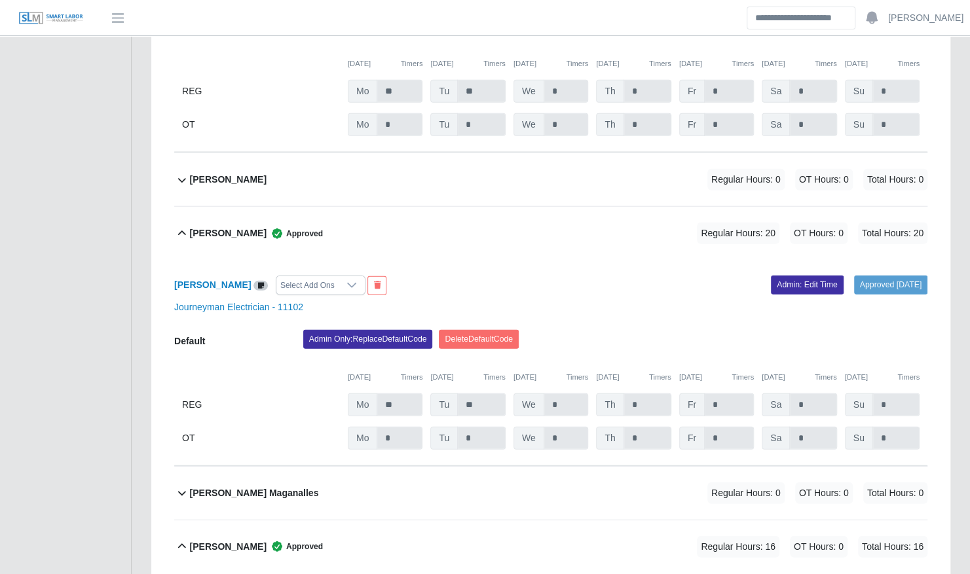
click at [794, 278] on div "Edwin Villa Select Add Ons Approved 10/08/2025 Admin: Edit Time Journeyman Elec…" at bounding box center [550, 363] width 753 height 206
click at [794, 276] on link "Admin: Edit Time" at bounding box center [807, 285] width 73 height 18
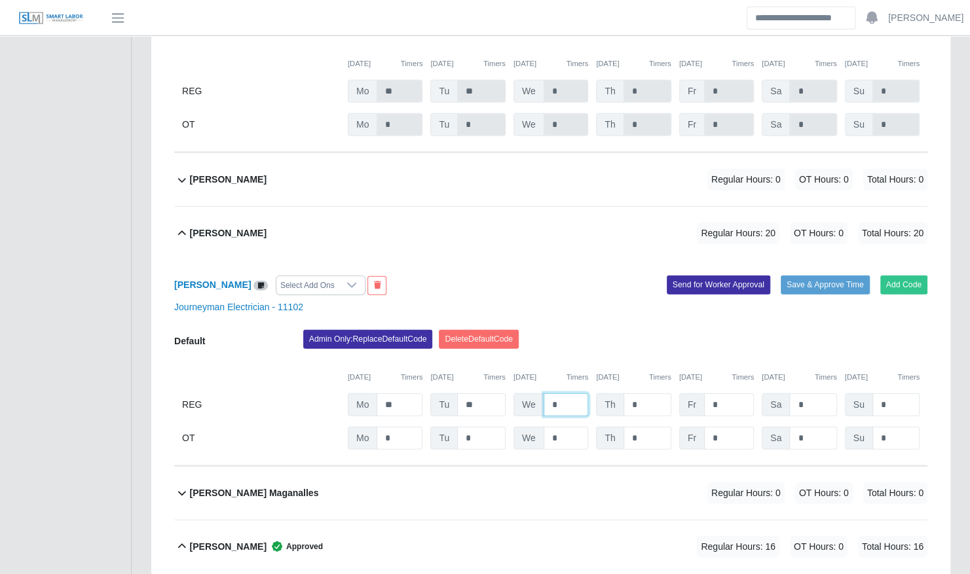
click at [583, 394] on input "*" at bounding box center [566, 405] width 45 height 23
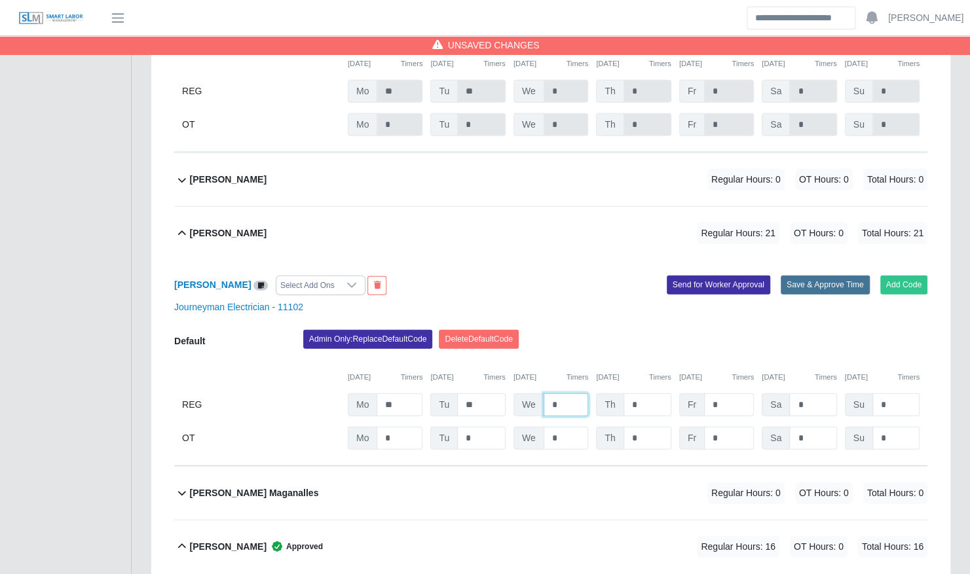
type input "*"
click at [834, 276] on button "Save & Approve Time" at bounding box center [825, 285] width 89 height 18
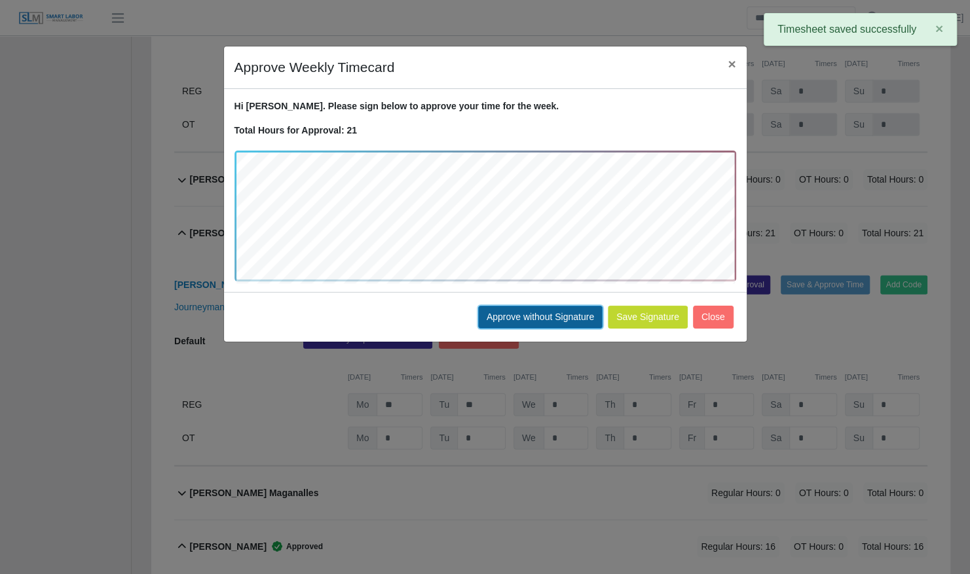
click at [555, 319] on button "Approve without Signature" at bounding box center [540, 317] width 124 height 23
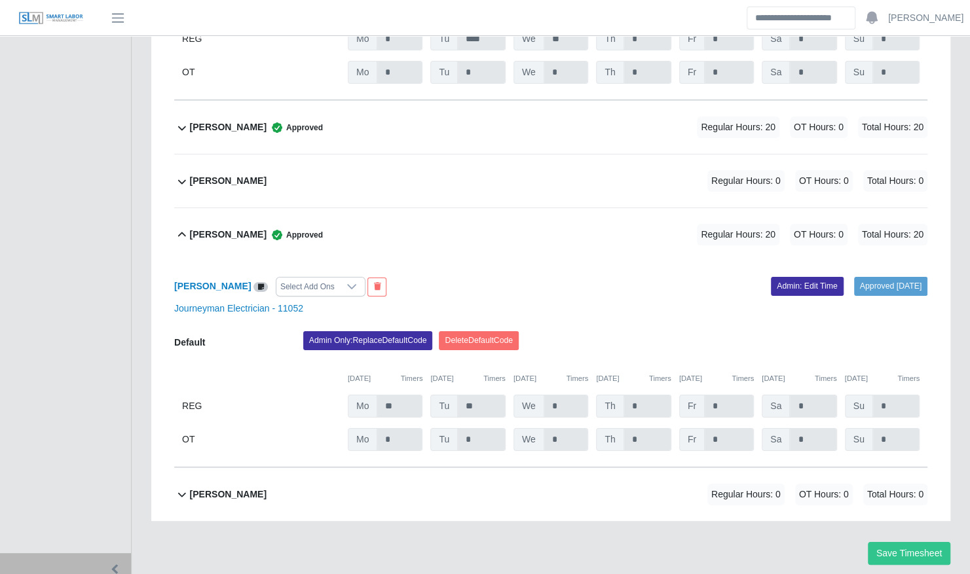
click at [605, 107] on div "Yahin Ferrer Approved Regular Hours: 20 OT Hours: 0 Total Hours: 20" at bounding box center [558, 127] width 737 height 53
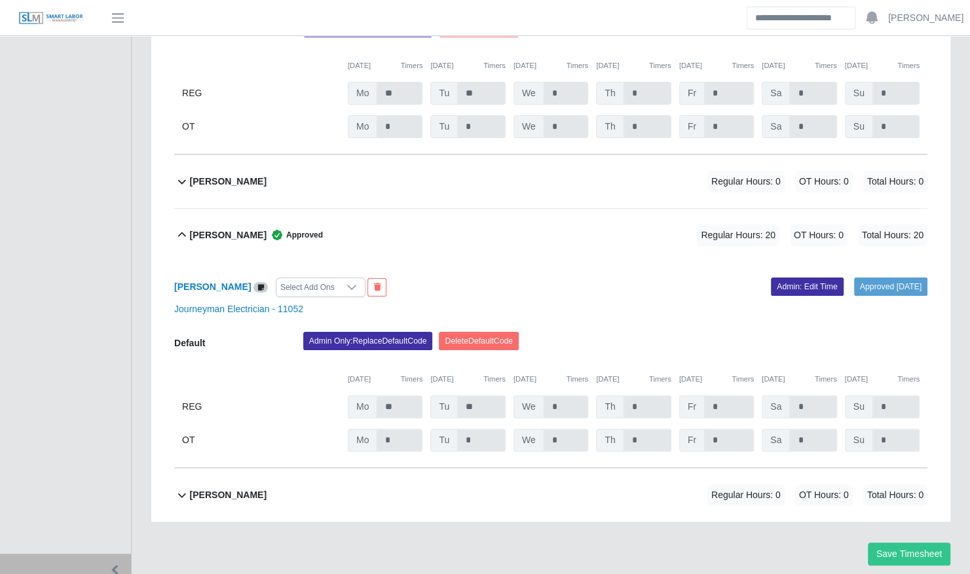
scroll to position [5610, 0]
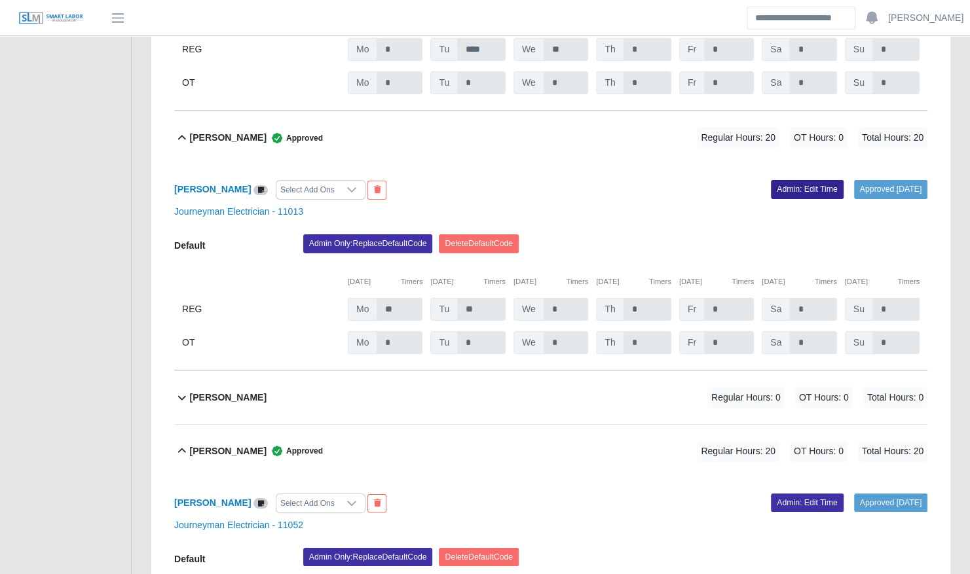
click at [786, 180] on link "Admin: Edit Time" at bounding box center [807, 189] width 73 height 18
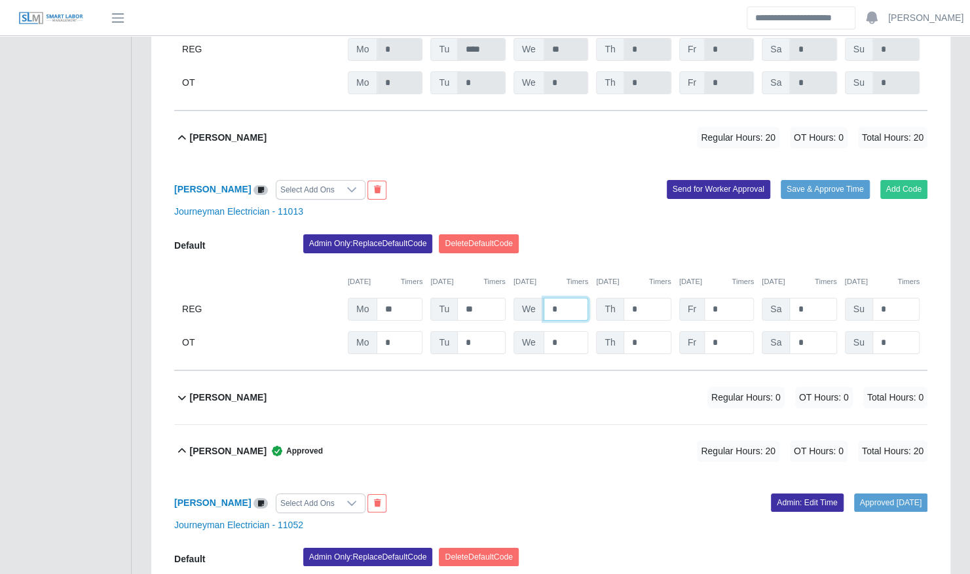
click at [574, 298] on input "*" at bounding box center [566, 309] width 45 height 23
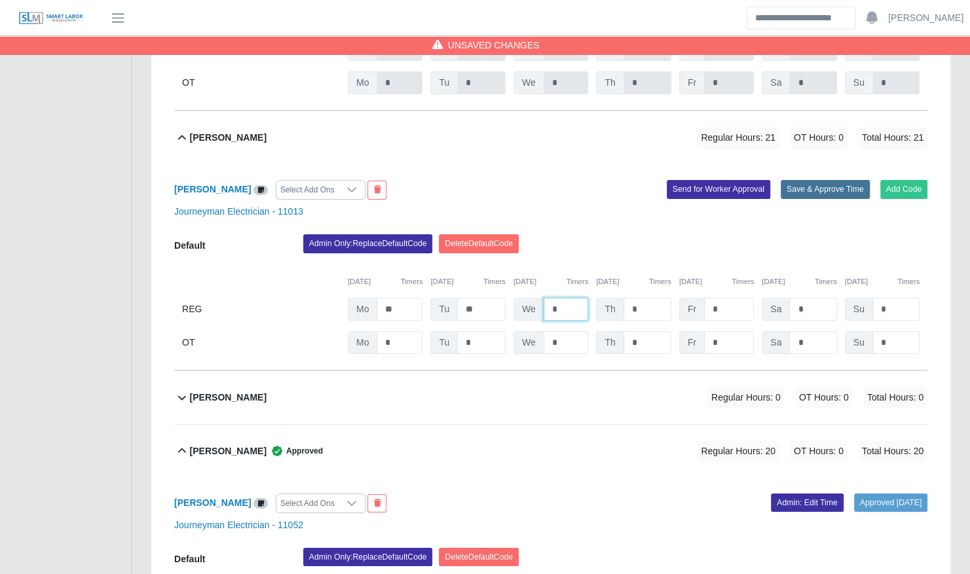
type input "*"
click at [834, 180] on button "Save & Approve Time" at bounding box center [825, 189] width 89 height 18
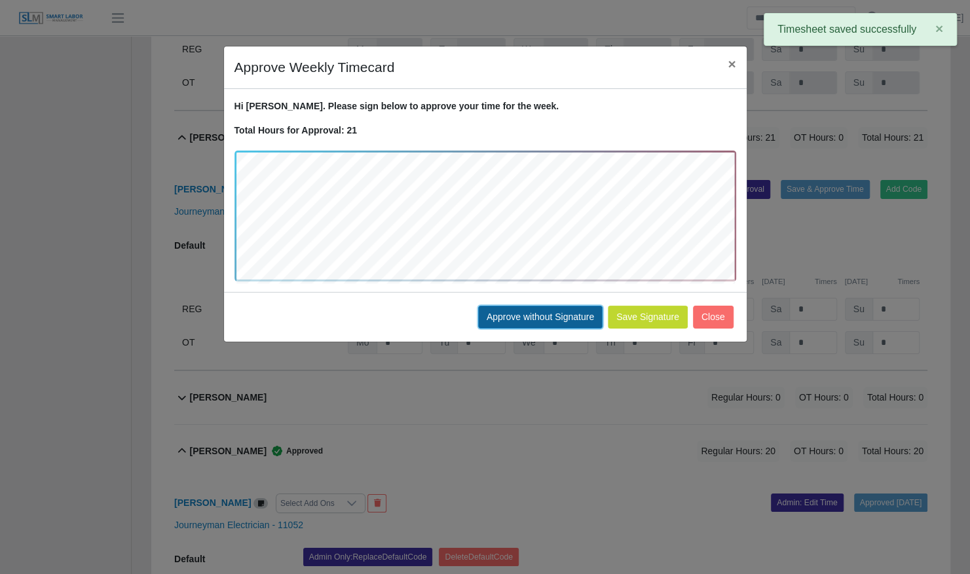
click at [532, 317] on button "Approve without Signature" at bounding box center [540, 317] width 124 height 23
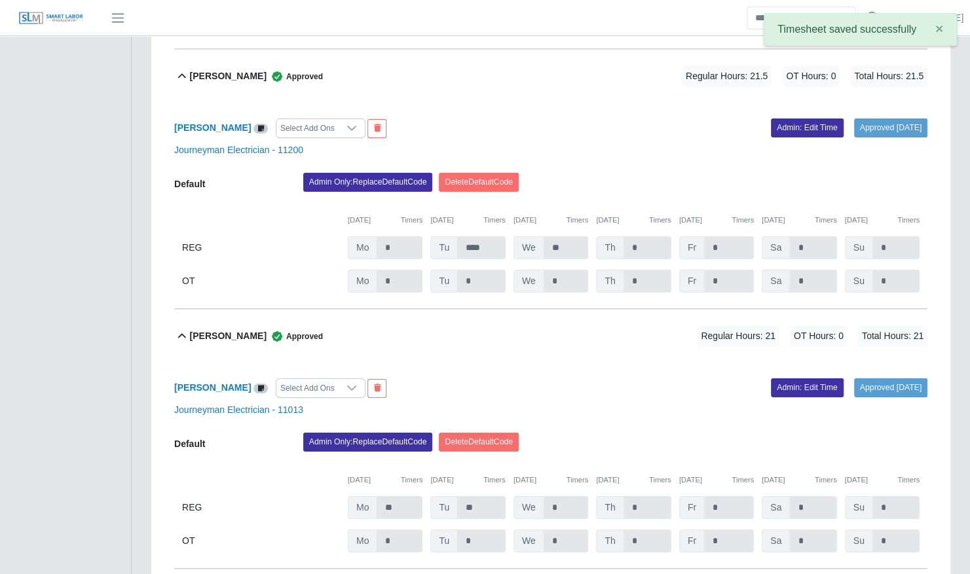
click at [482, 310] on div "Yahin Ferrer Approved Regular Hours: 21 OT Hours: 0 Total Hours: 21" at bounding box center [558, 336] width 737 height 53
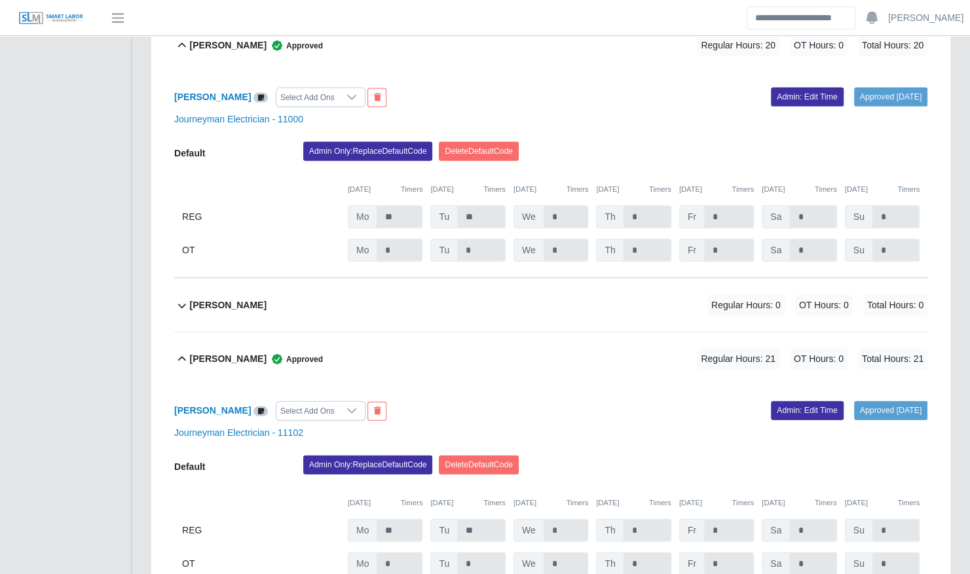
click at [455, 347] on div "Edwin Villa Approved Regular Hours: 21 OT Hours: 0 Total Hours: 21" at bounding box center [558, 359] width 737 height 53
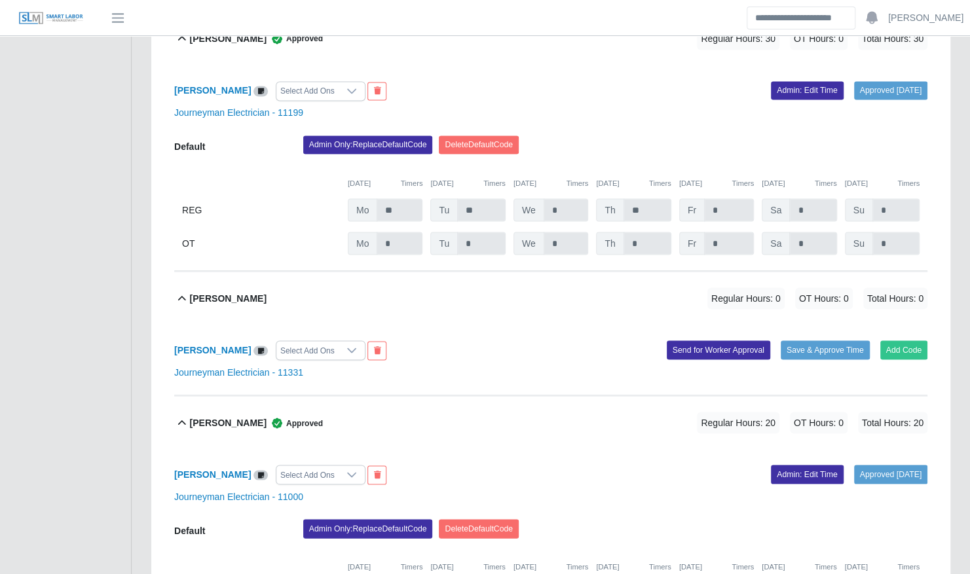
scroll to position [1271, 0]
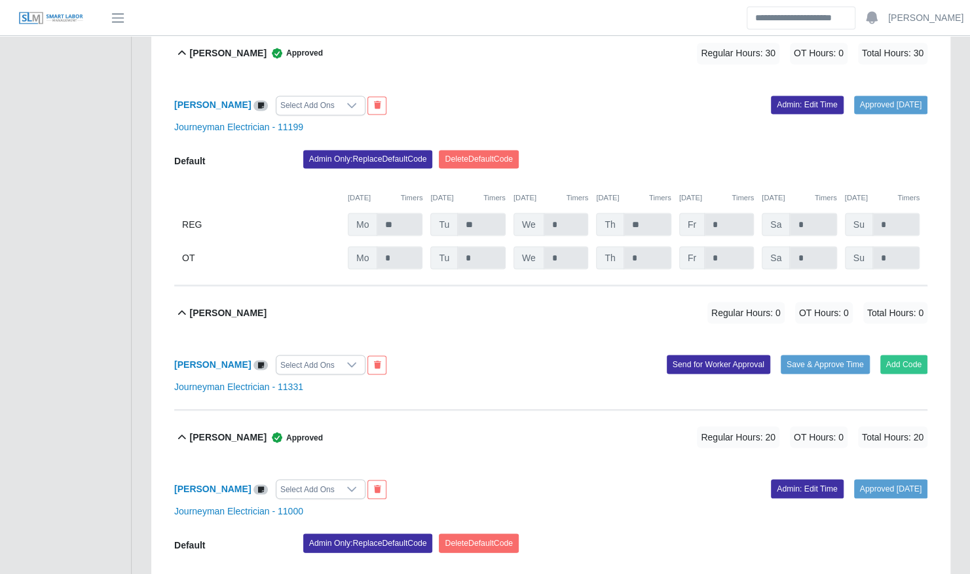
click at [449, 339] on div "David Pearson Select Add Ons Add Code Save & Approve Time Send for Worker Appro…" at bounding box center [550, 374] width 753 height 71
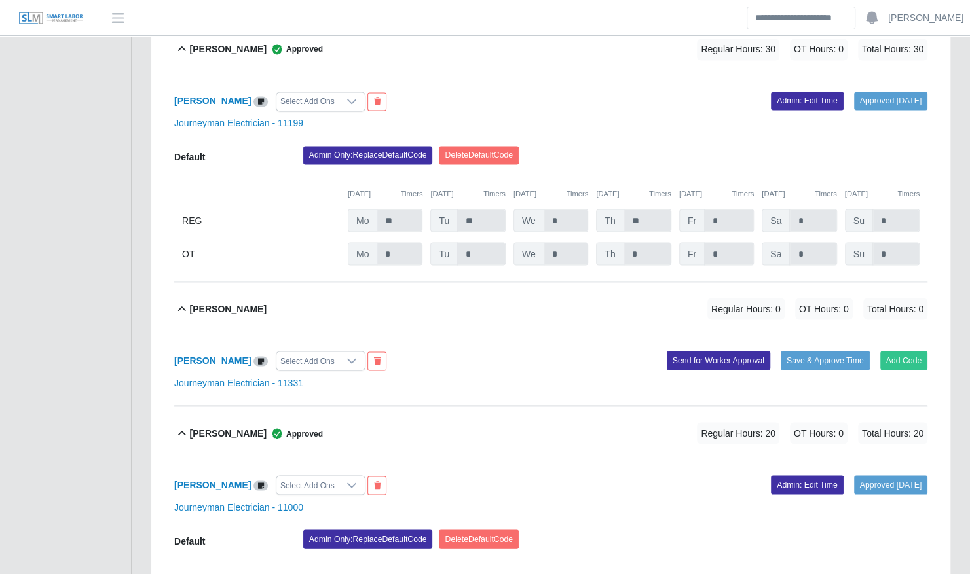
click at [444, 282] on div "David Pearson Regular Hours: 0 OT Hours: 0 Total Hours: 0" at bounding box center [558, 308] width 737 height 53
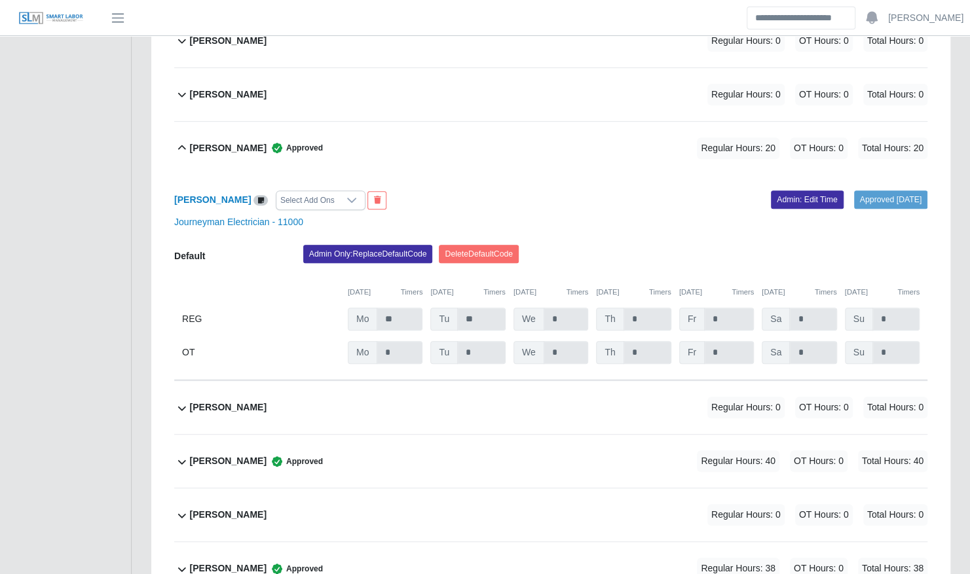
scroll to position [3180, 0]
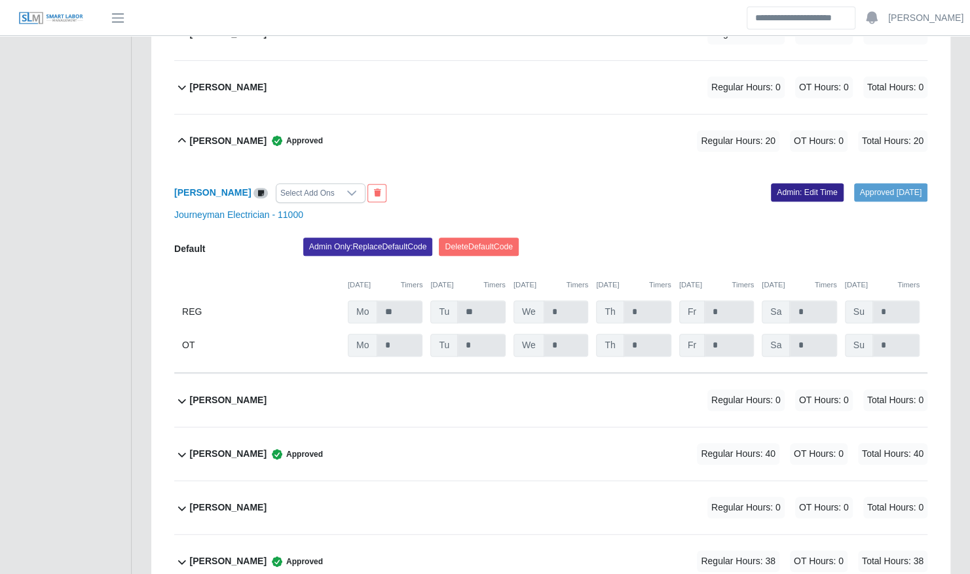
click at [779, 183] on link "Admin: Edit Time" at bounding box center [807, 192] width 73 height 18
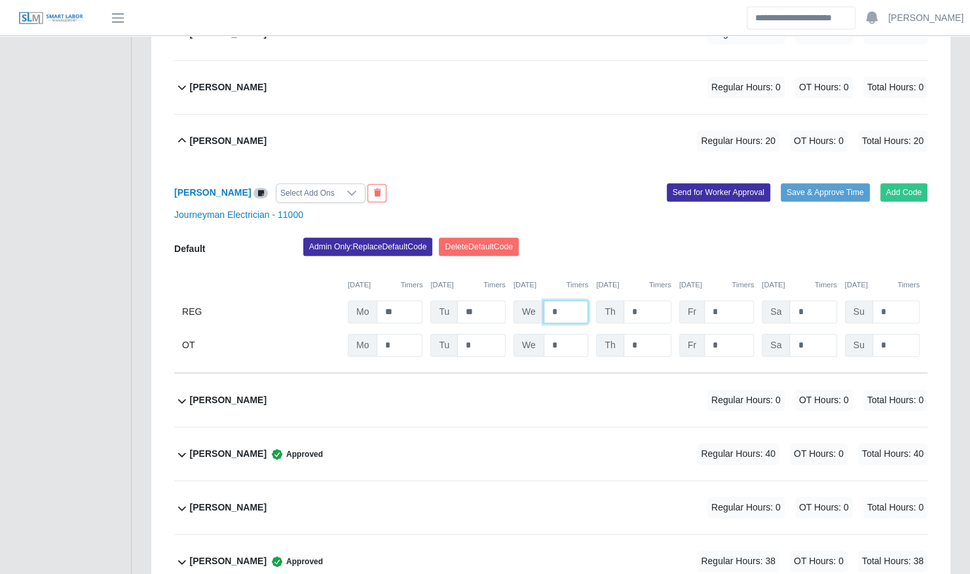
click at [572, 301] on input "*" at bounding box center [566, 312] width 45 height 23
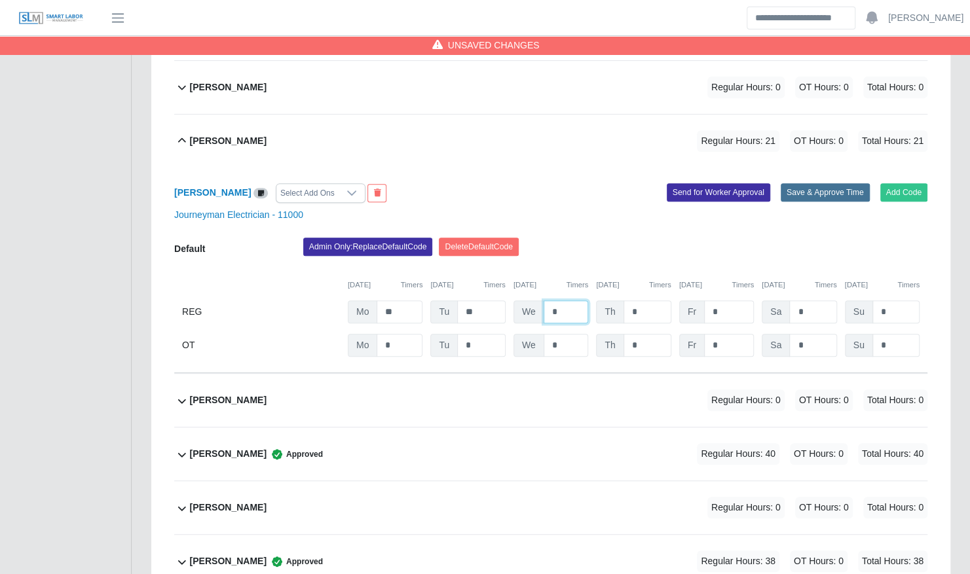
type input "*"
click at [812, 183] on button "Save & Approve Time" at bounding box center [825, 192] width 89 height 18
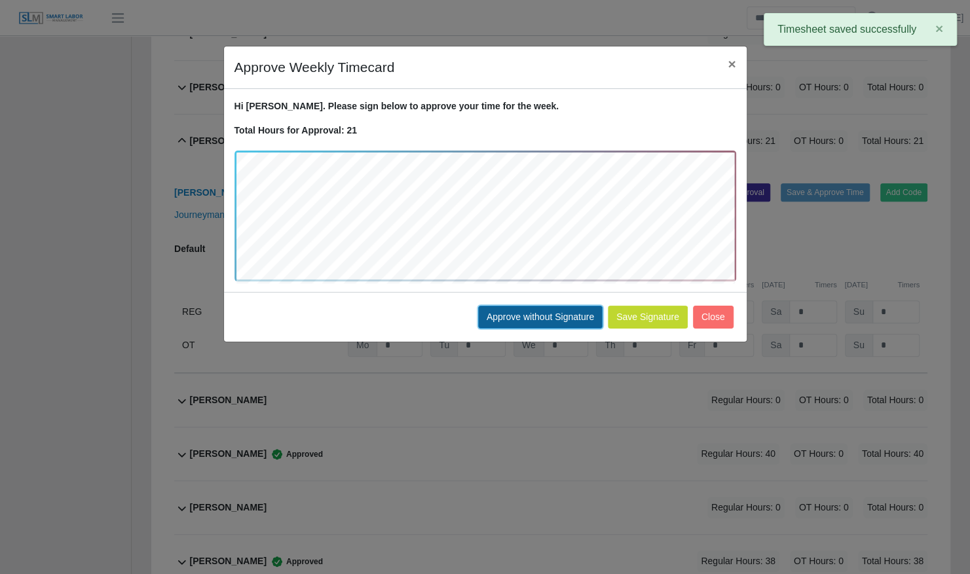
click at [528, 306] on button "Approve without Signature" at bounding box center [540, 317] width 124 height 23
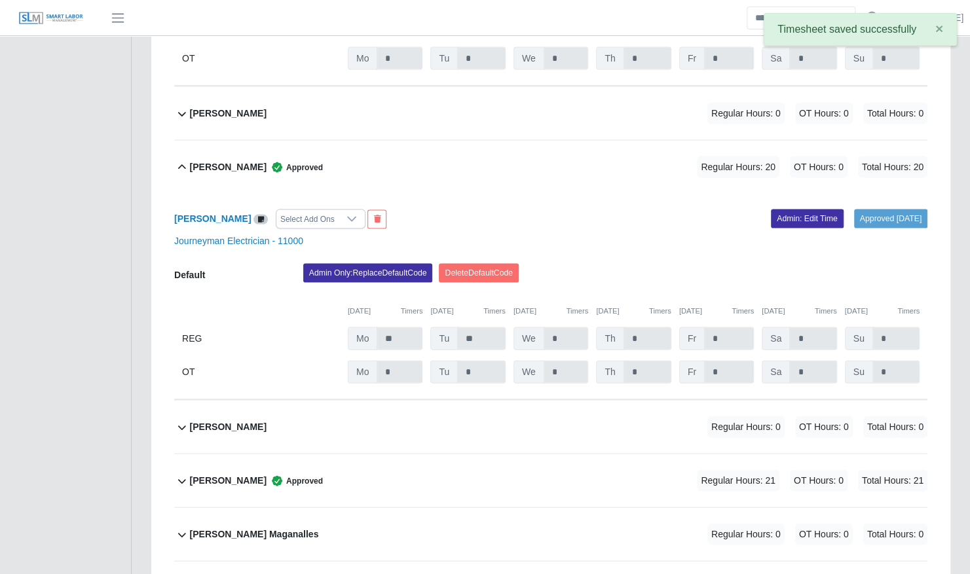
scroll to position [1468, 0]
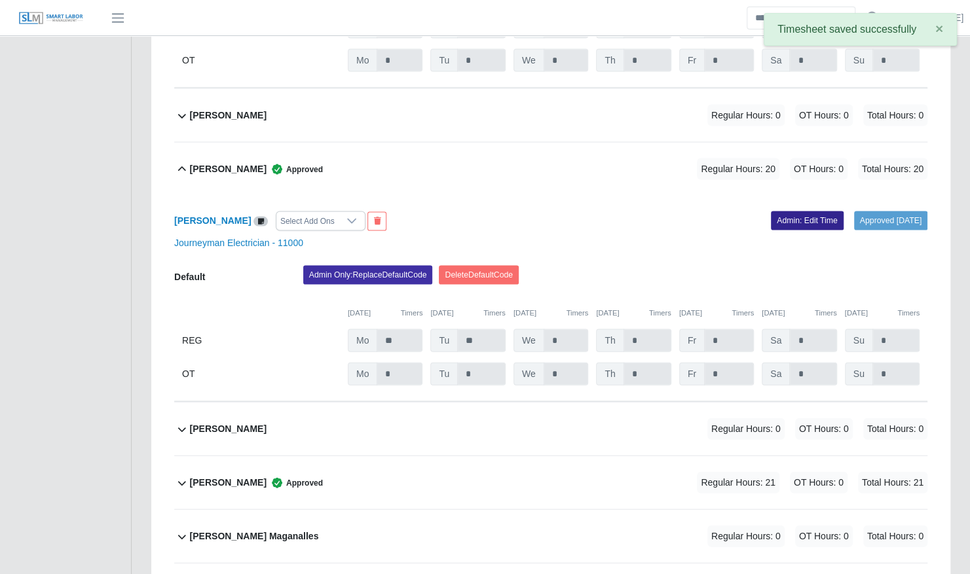
click at [788, 212] on link "Admin: Edit Time" at bounding box center [807, 221] width 73 height 18
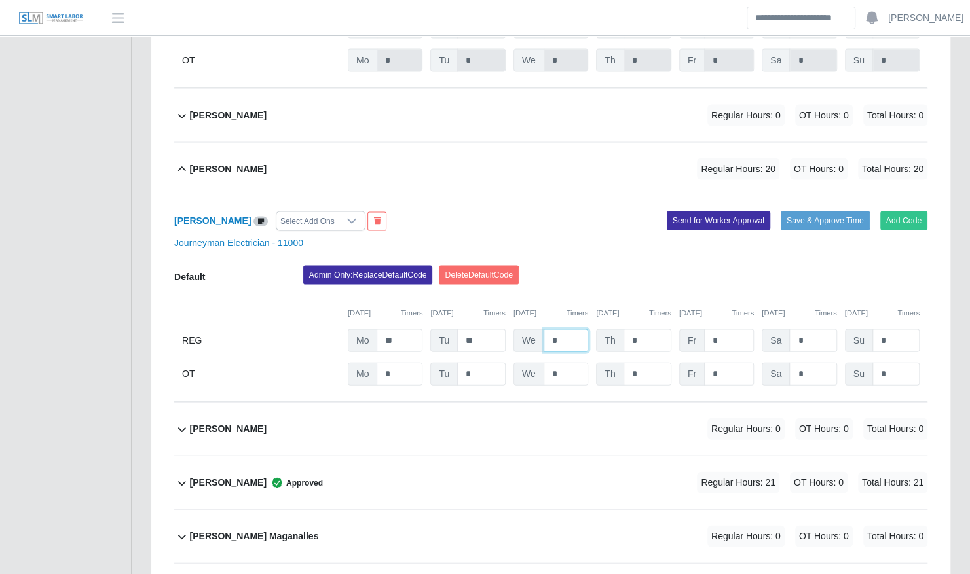
click at [572, 329] on input "*" at bounding box center [566, 340] width 45 height 23
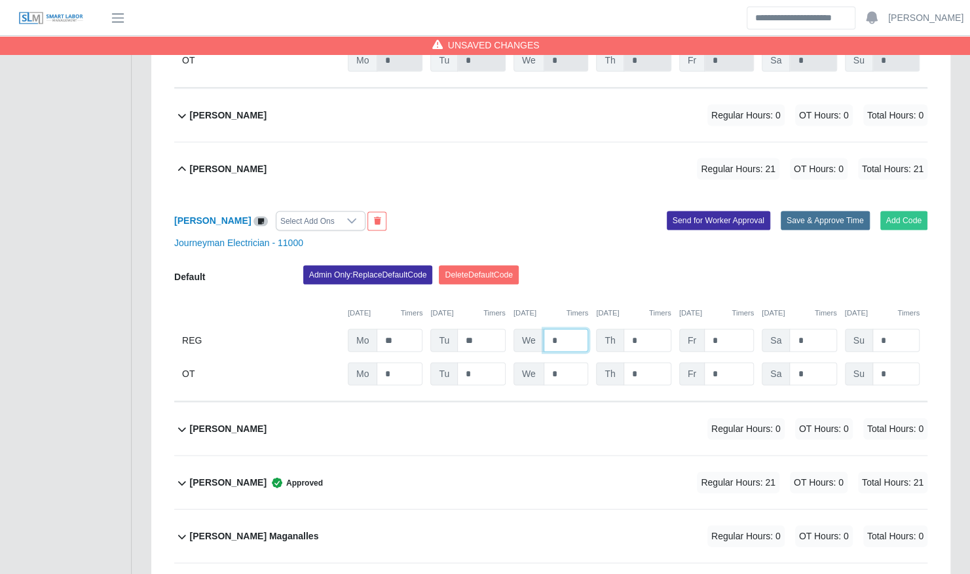
type input "*"
click at [813, 212] on button "Save & Approve Time" at bounding box center [825, 221] width 89 height 18
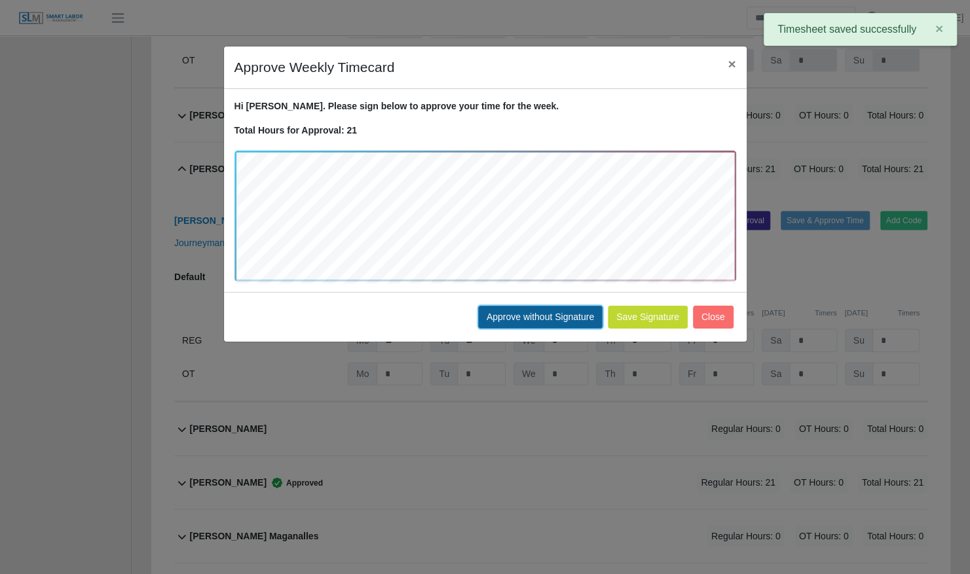
click at [544, 317] on button "Approve without Signature" at bounding box center [540, 317] width 124 height 23
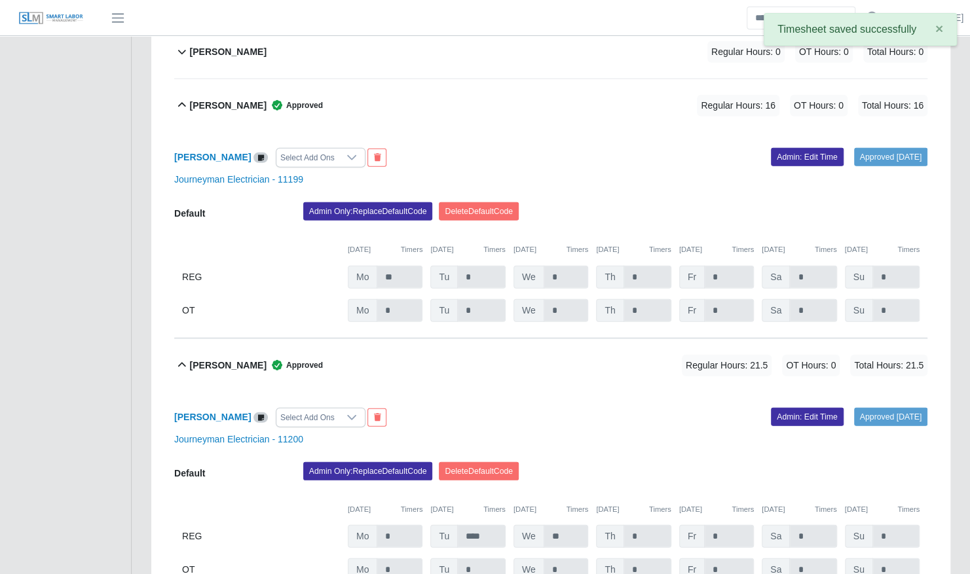
scroll to position [4848, 0]
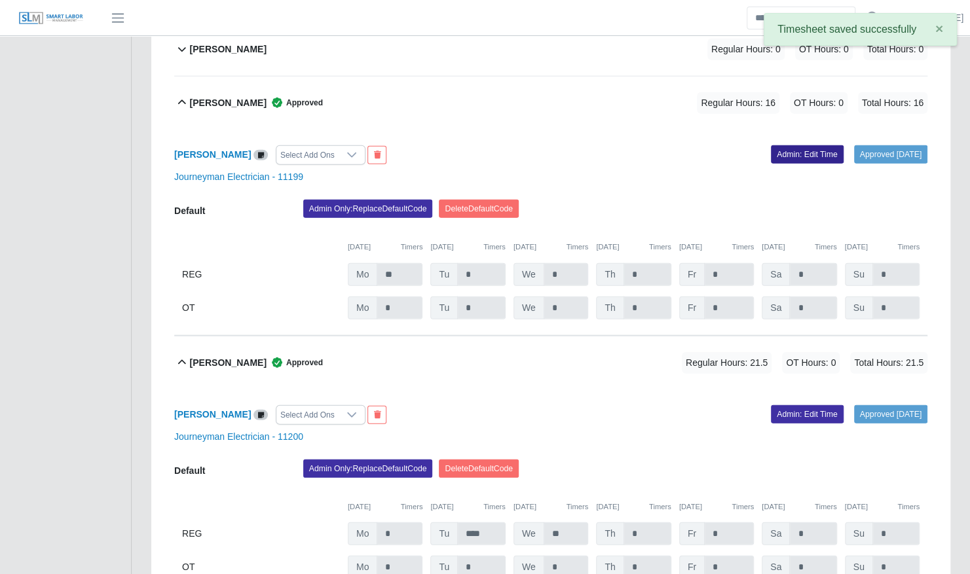
click at [774, 145] on link "Admin: Edit Time" at bounding box center [807, 154] width 73 height 18
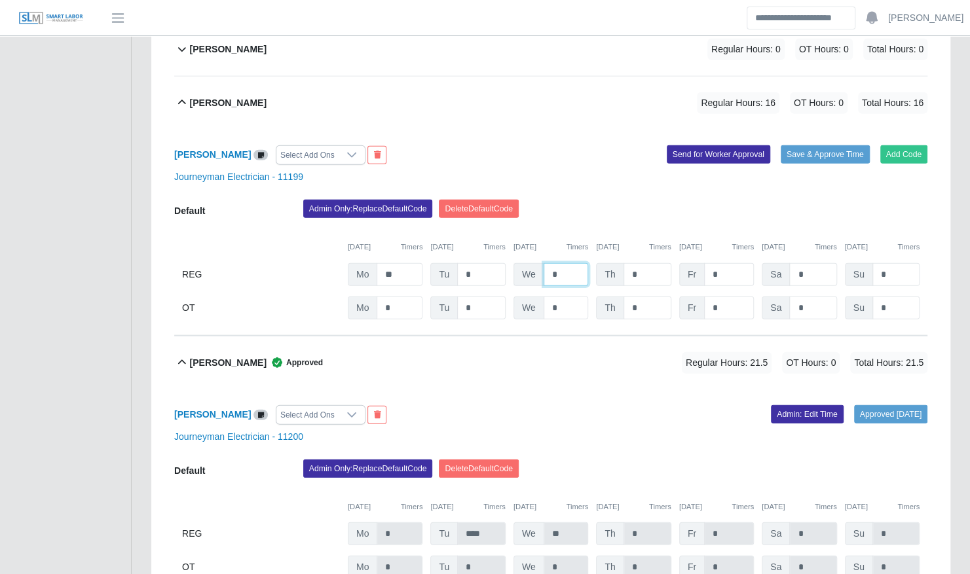
click at [563, 263] on input "*" at bounding box center [566, 274] width 45 height 23
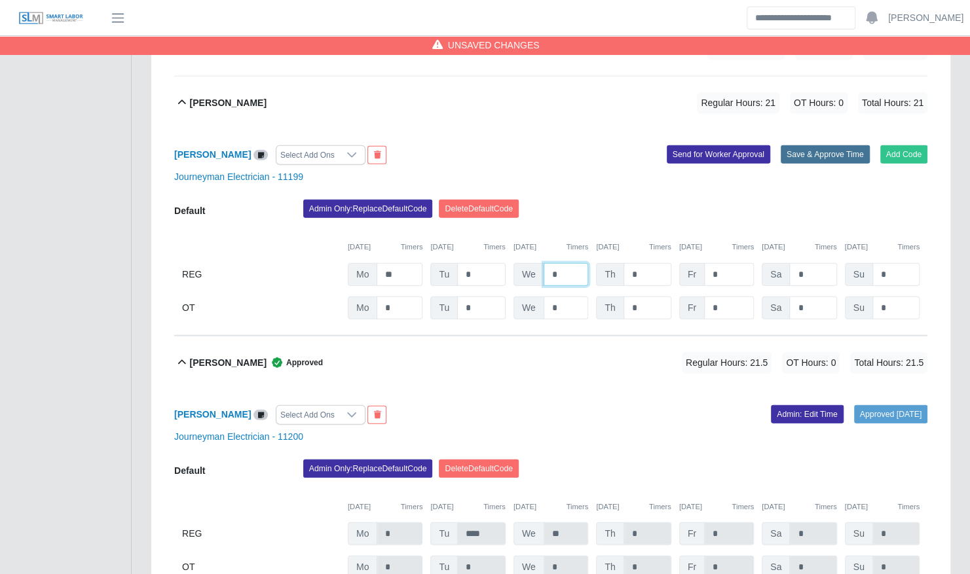
type input "*"
click at [822, 145] on button "Save & Approve Time" at bounding box center [825, 154] width 89 height 18
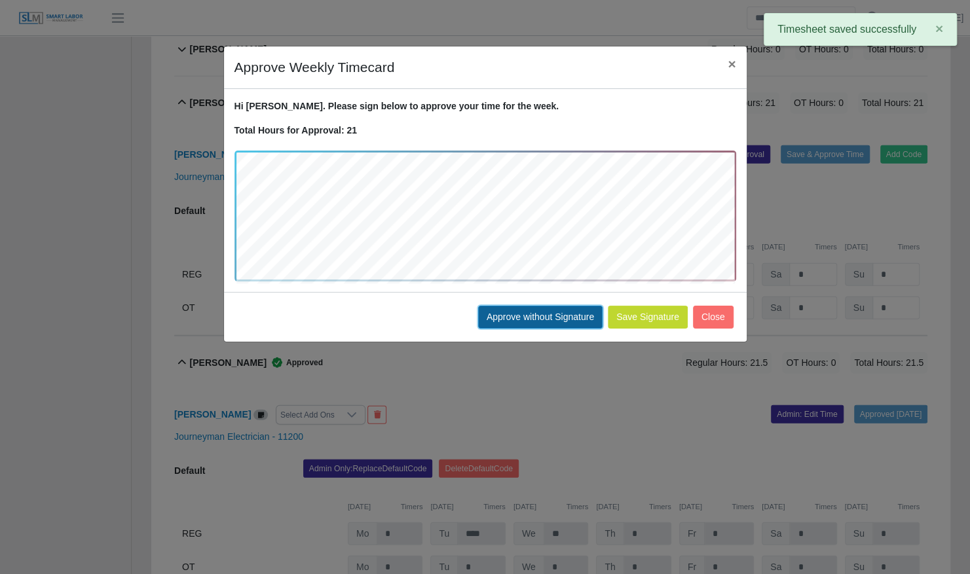
click at [555, 310] on button "Approve without Signature" at bounding box center [540, 317] width 124 height 23
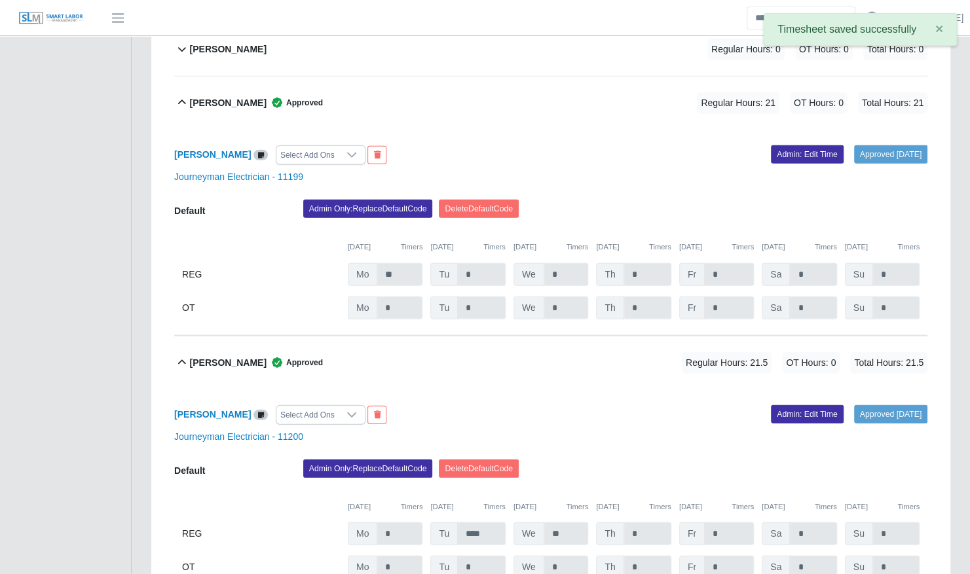
click at [405, 77] on div "Tony Barrett Approved Regular Hours: 21 OT Hours: 0 Total Hours: 21" at bounding box center [558, 103] width 737 height 53
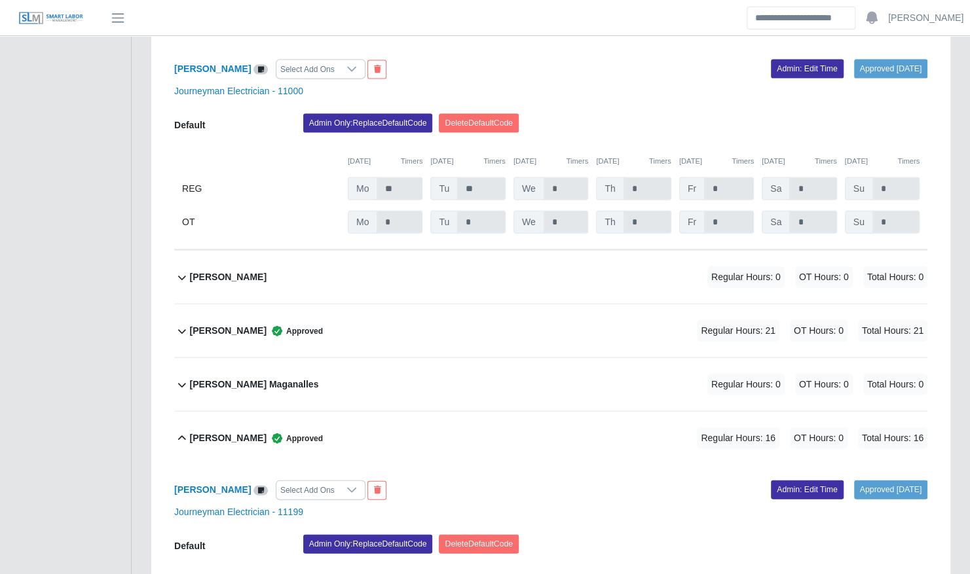
scroll to position [1619, 0]
click at [782, 483] on div "George Avery Select Add Ons Approved 10/08/2025 Admin: Edit Time Journeyman Ele…" at bounding box center [550, 569] width 753 height 206
click at [780, 481] on link "Admin: Edit Time" at bounding box center [807, 490] width 73 height 18
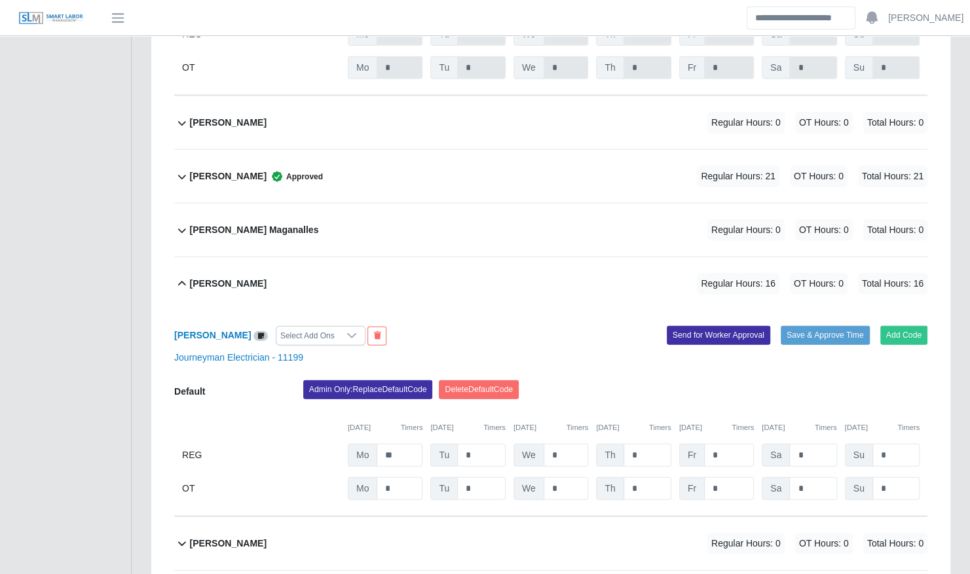
scroll to position [1805, 0]
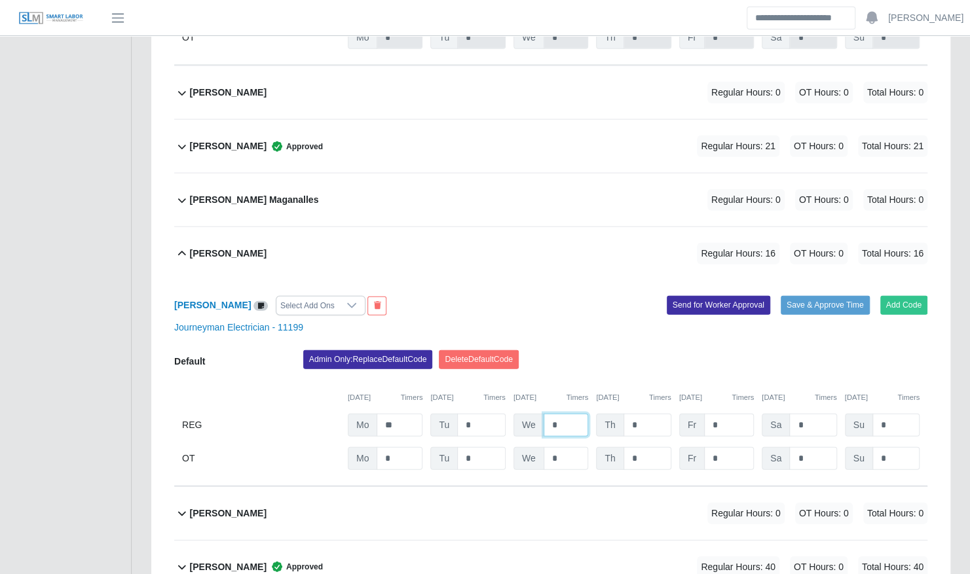
click at [562, 414] on input "*" at bounding box center [566, 425] width 45 height 23
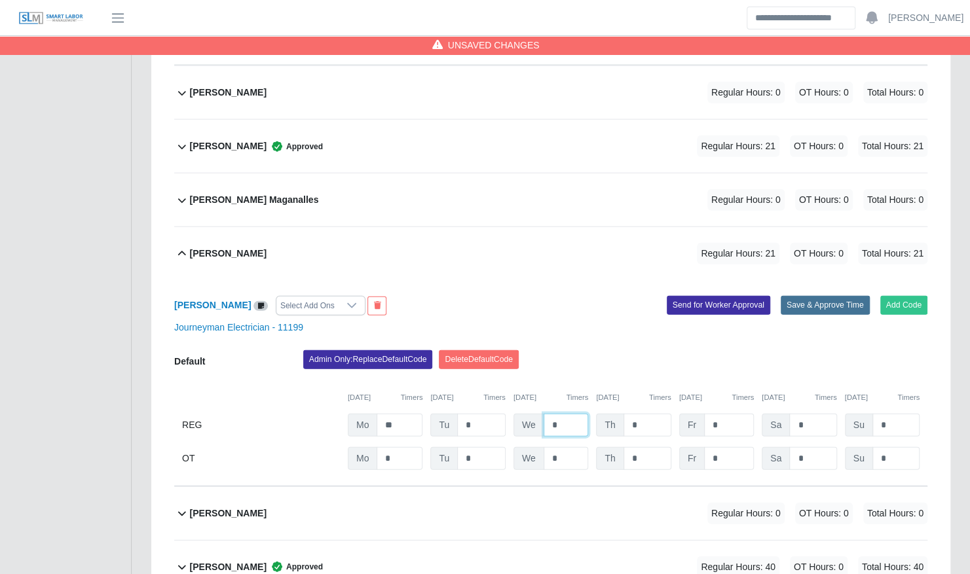
type input "*"
click at [823, 296] on button "Save & Approve Time" at bounding box center [825, 305] width 89 height 18
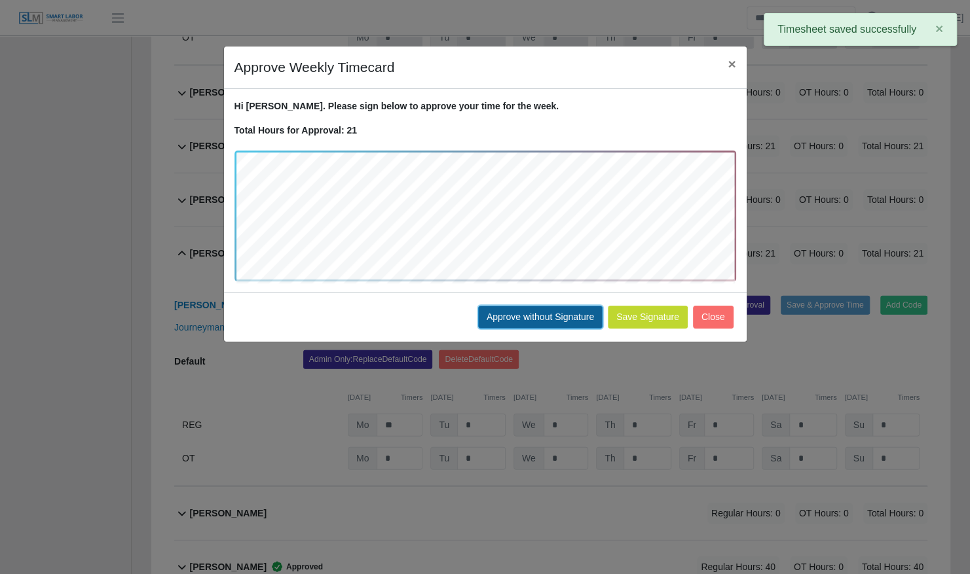
click at [525, 317] on button "Approve without Signature" at bounding box center [540, 317] width 124 height 23
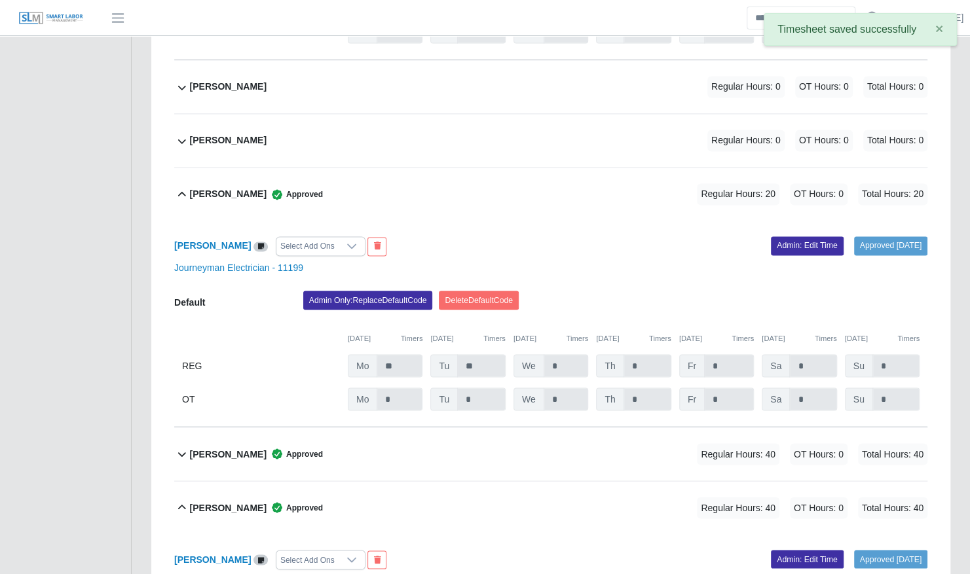
scroll to position [4076, 0]
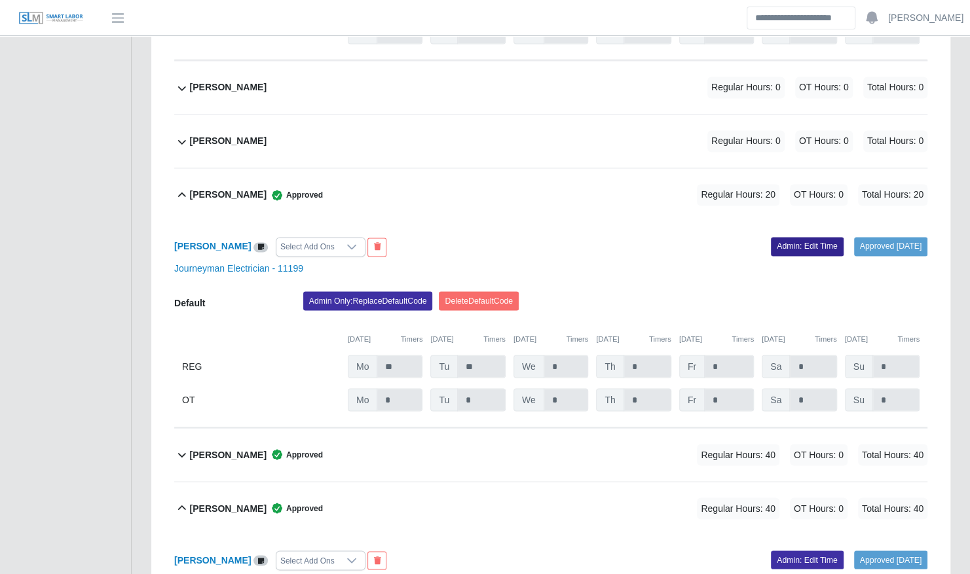
click at [771, 237] on link "Admin: Edit Time" at bounding box center [807, 246] width 73 height 18
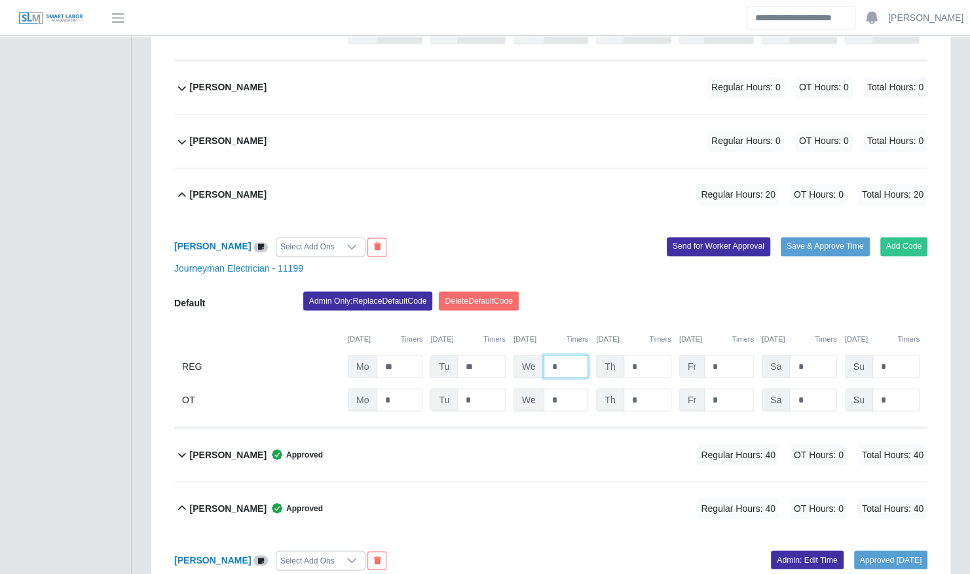
click at [564, 355] on input "*" at bounding box center [566, 366] width 45 height 23
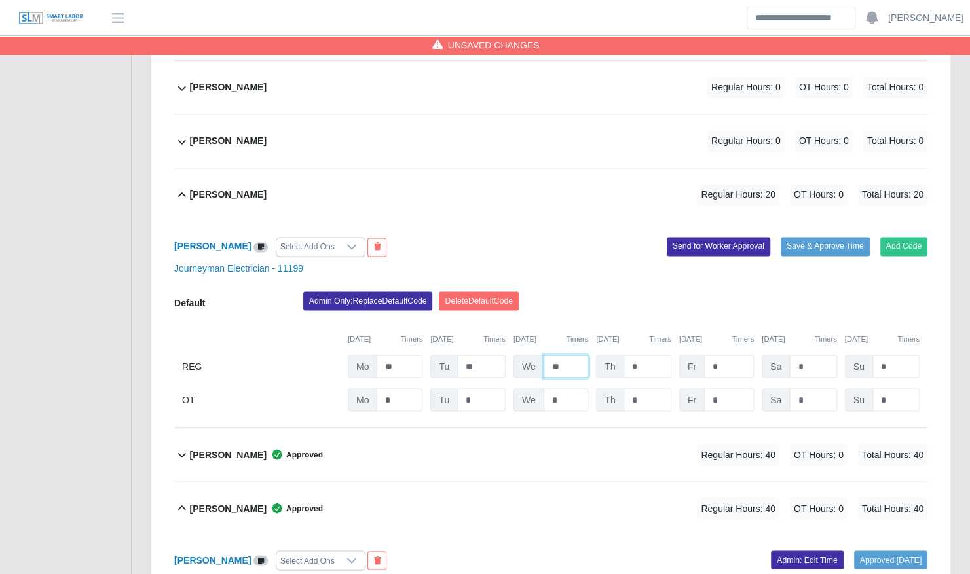
type input "*"
click at [824, 237] on button "Save & Approve Time" at bounding box center [825, 246] width 89 height 18
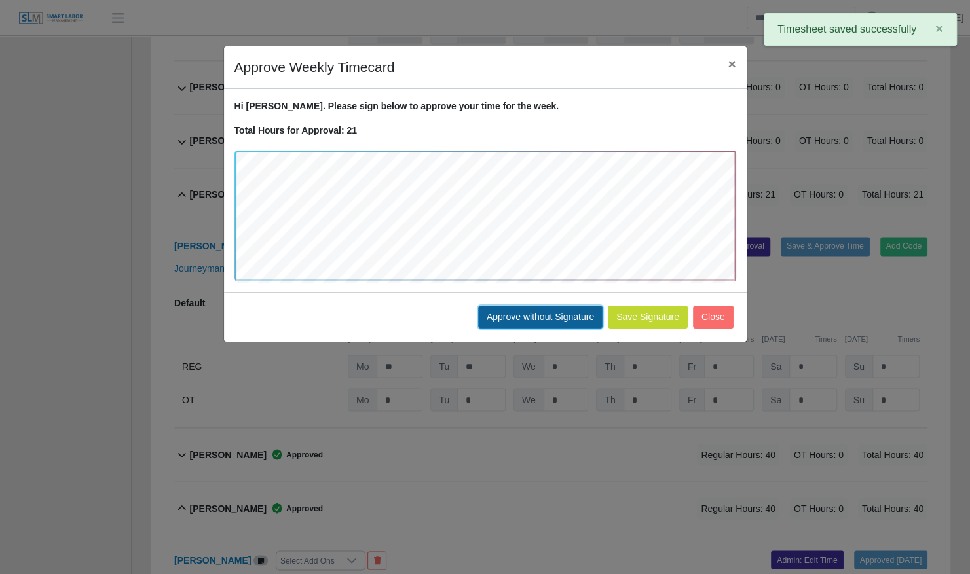
click at [562, 307] on button "Approve without Signature" at bounding box center [540, 317] width 124 height 23
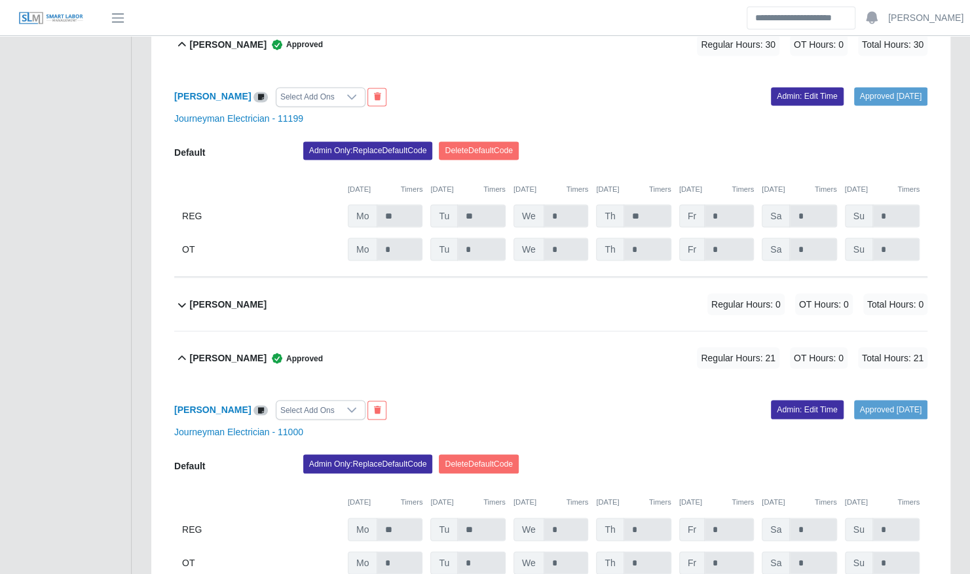
scroll to position [1278, 0]
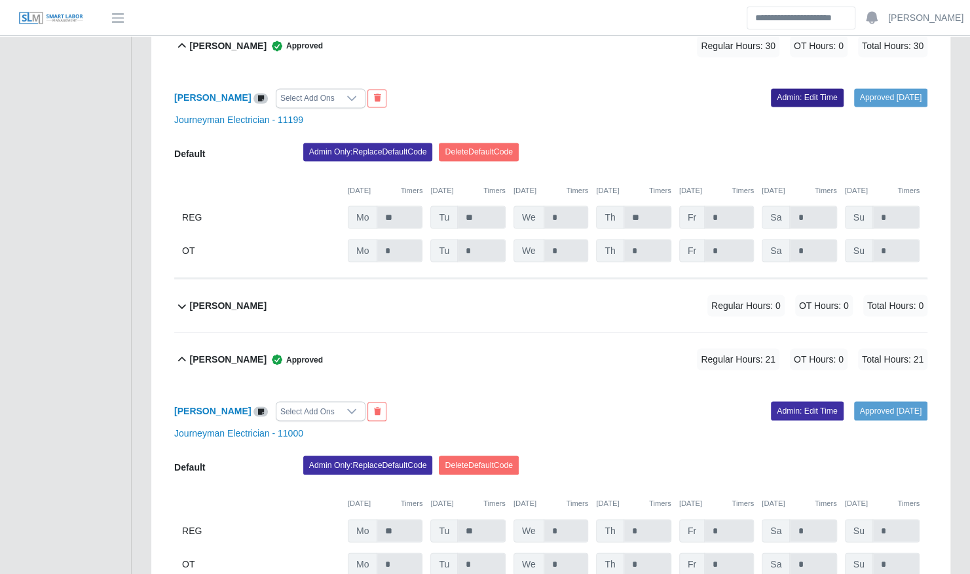
click at [771, 88] on link "Admin: Edit Time" at bounding box center [807, 97] width 73 height 18
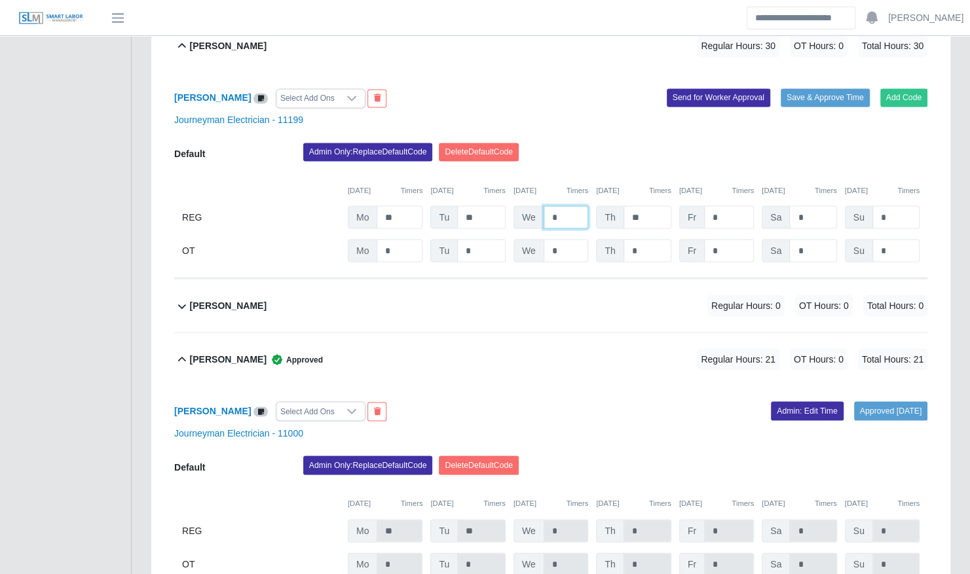
click at [561, 206] on input "*" at bounding box center [566, 217] width 45 height 23
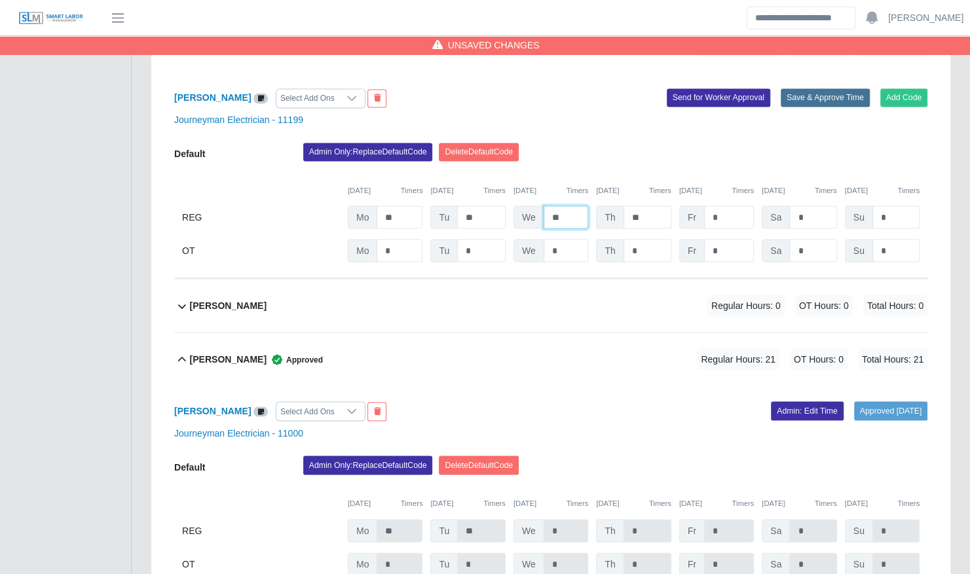
type input "**"
click at [800, 88] on button "Save & Approve Time" at bounding box center [825, 97] width 89 height 18
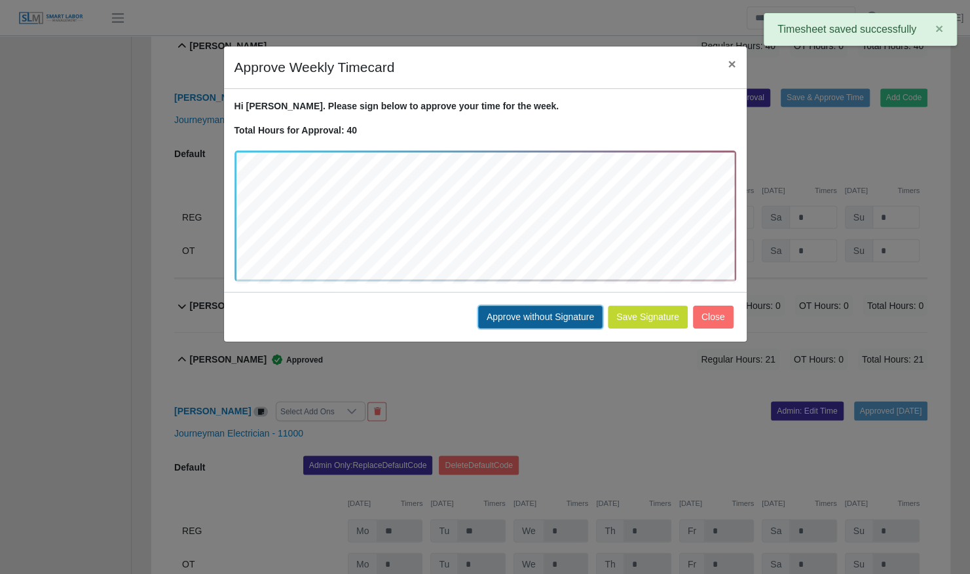
click at [492, 316] on button "Approve without Signature" at bounding box center [540, 317] width 124 height 23
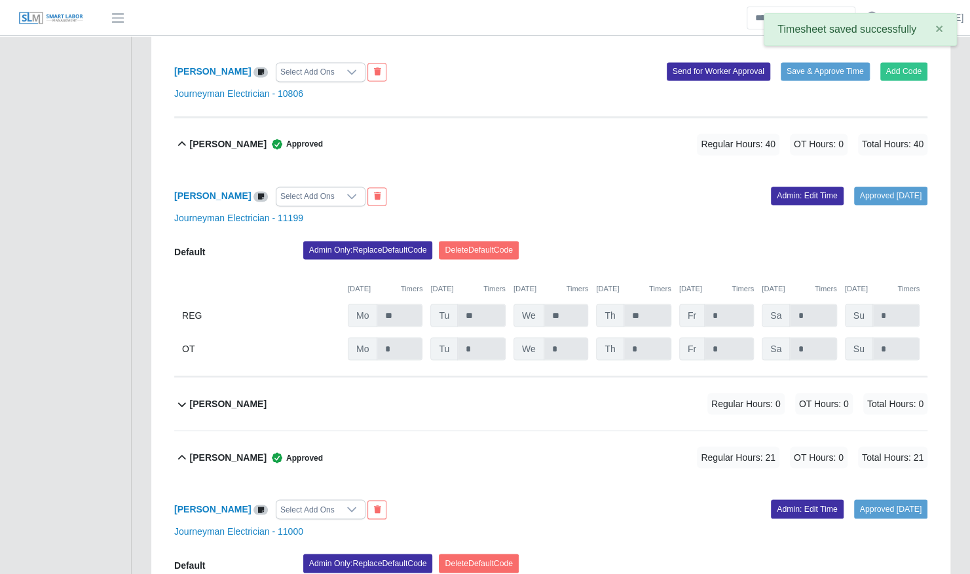
scroll to position [1179, 0]
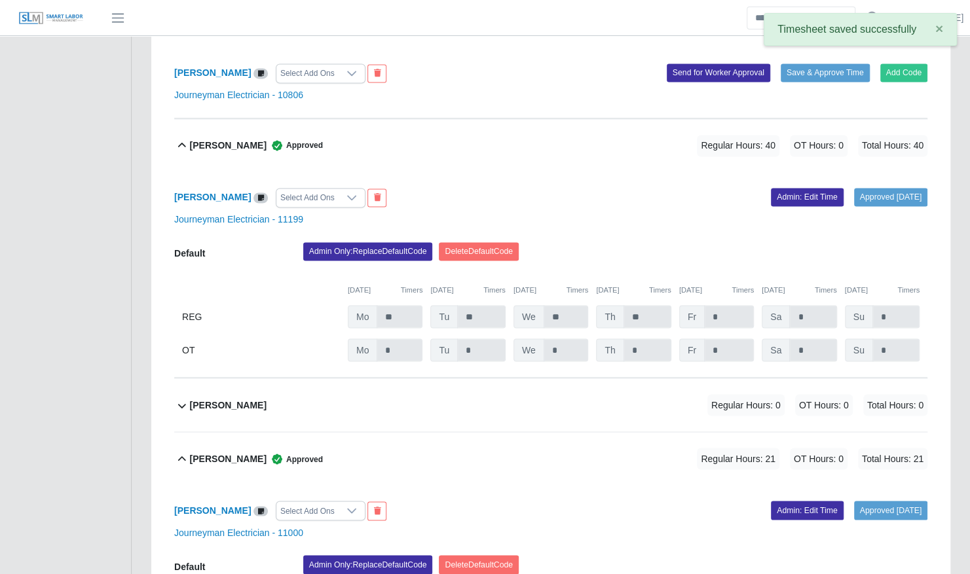
click at [421, 136] on div "Darwin Rodas Approved Regular Hours: 40 OT Hours: 0 Total Hours: 40" at bounding box center [558, 145] width 737 height 53
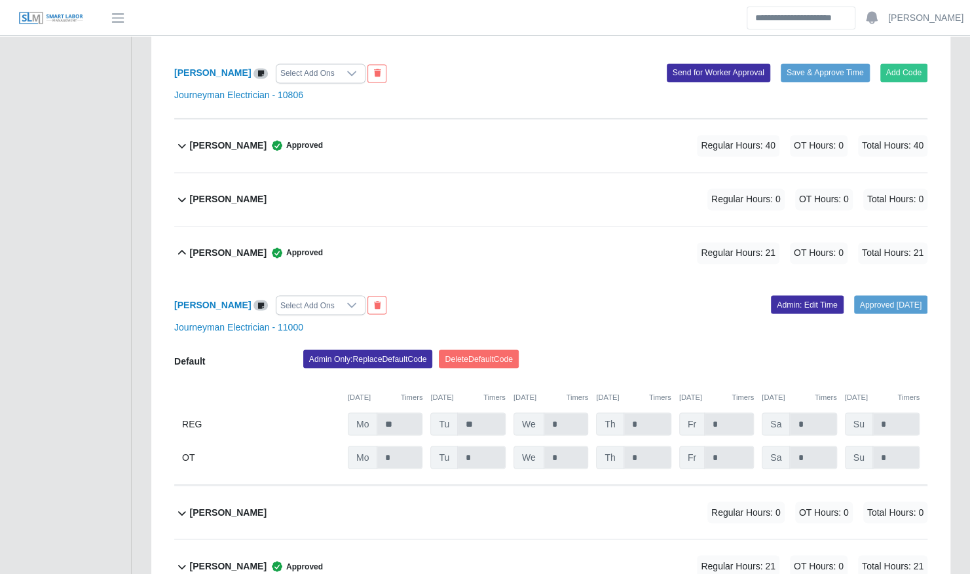
click at [417, 246] on div "Deivis Serrudo Approved Regular Hours: 21 OT Hours: 0 Total Hours: 21" at bounding box center [558, 253] width 737 height 53
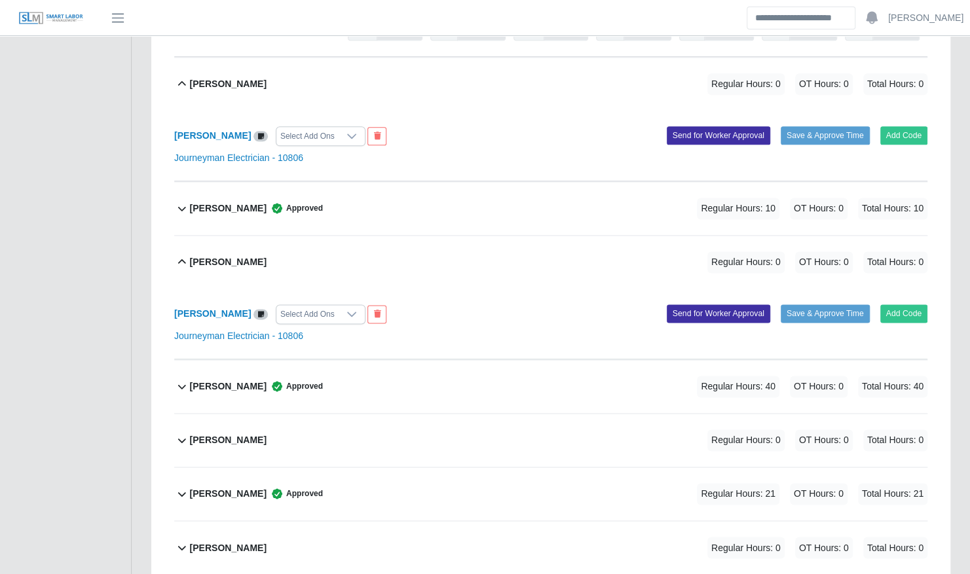
click at [410, 259] on div "Christopher Duke Regular Hours: 0 OT Hours: 0 Total Hours: 0" at bounding box center [558, 262] width 737 height 53
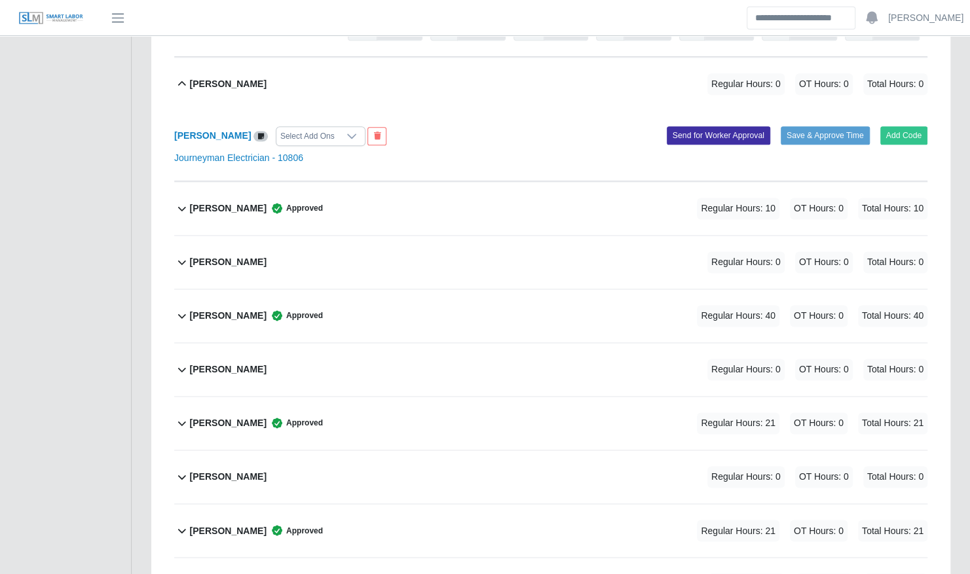
scroll to position [805, 0]
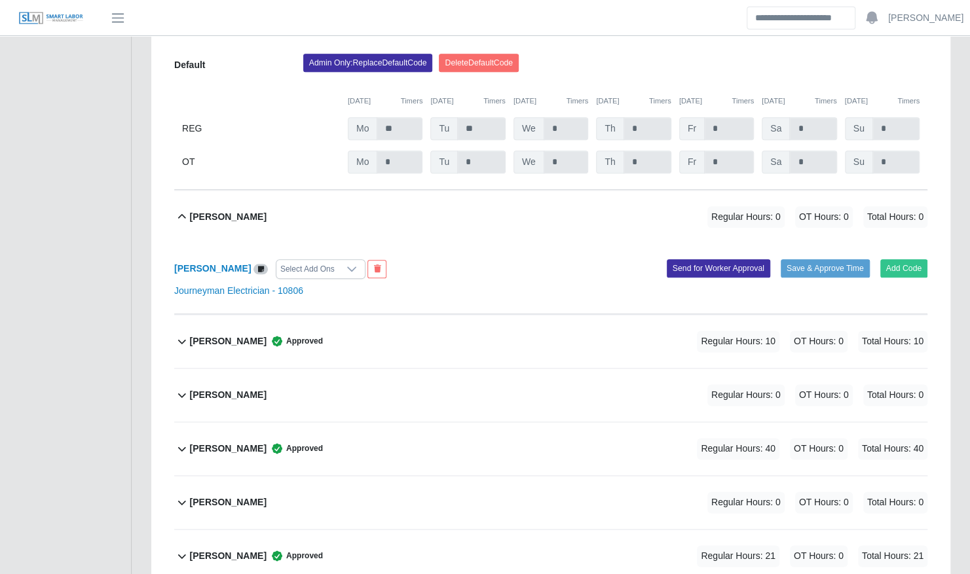
click at [391, 215] on div "Chris Marshall Regular Hours: 0 OT Hours: 0 Total Hours: 0" at bounding box center [558, 217] width 737 height 53
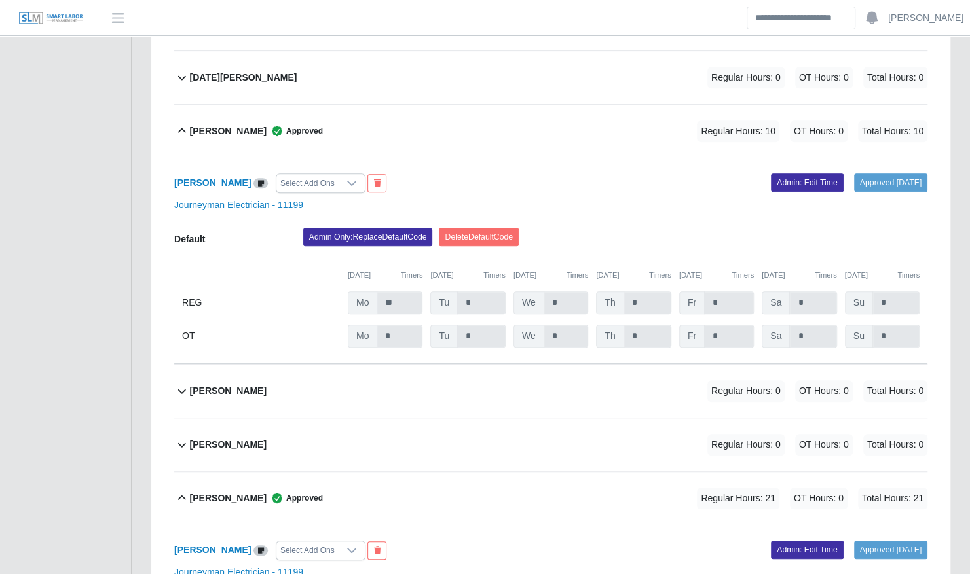
scroll to position [3219, 0]
click at [771, 173] on link "Admin: Edit Time" at bounding box center [807, 182] width 73 height 18
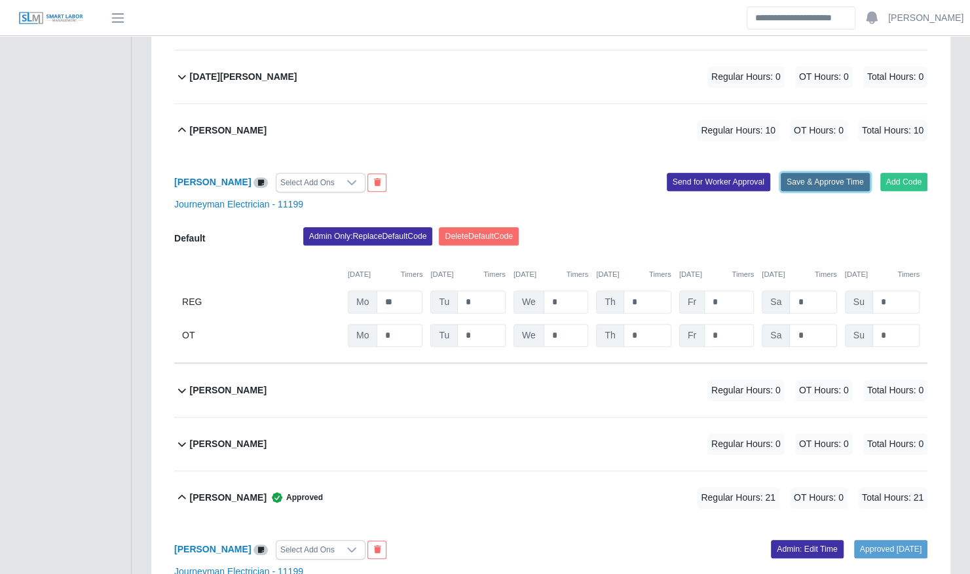
click at [841, 173] on button "Save & Approve Time" at bounding box center [825, 182] width 89 height 18
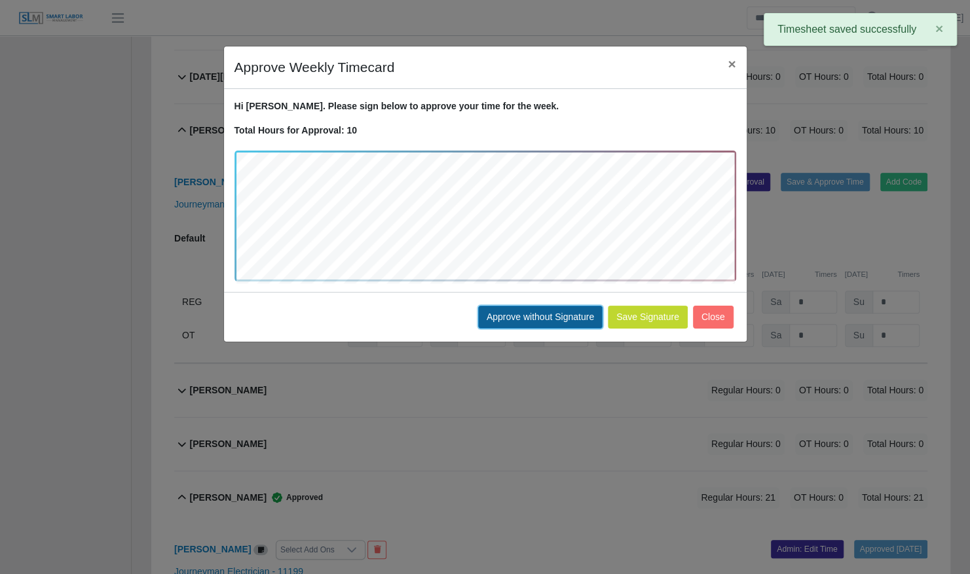
click at [536, 322] on button "Approve without Signature" at bounding box center [540, 317] width 124 height 23
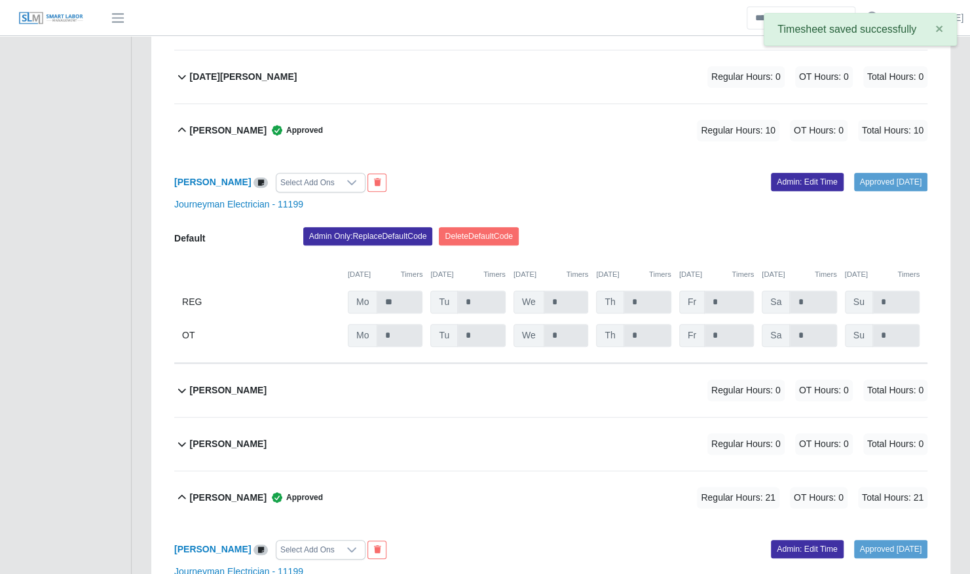
click at [419, 109] on div "Oswal Molina Approved Regular Hours: 10 OT Hours: 0 Total Hours: 10" at bounding box center [558, 130] width 737 height 53
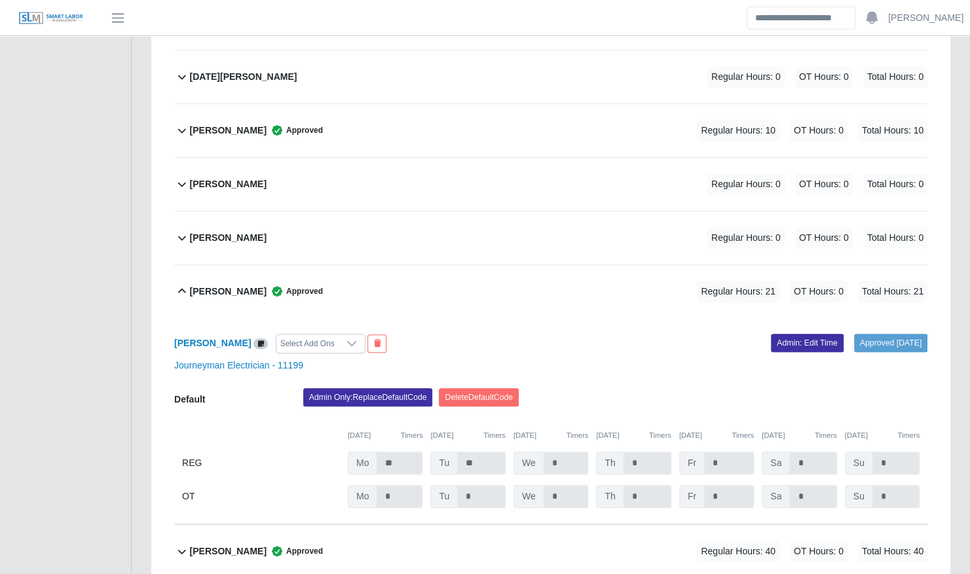
click at [355, 265] on div "Ronny Machado Approved Regular Hours: 21 OT Hours: 0 Total Hours: 21" at bounding box center [558, 291] width 737 height 53
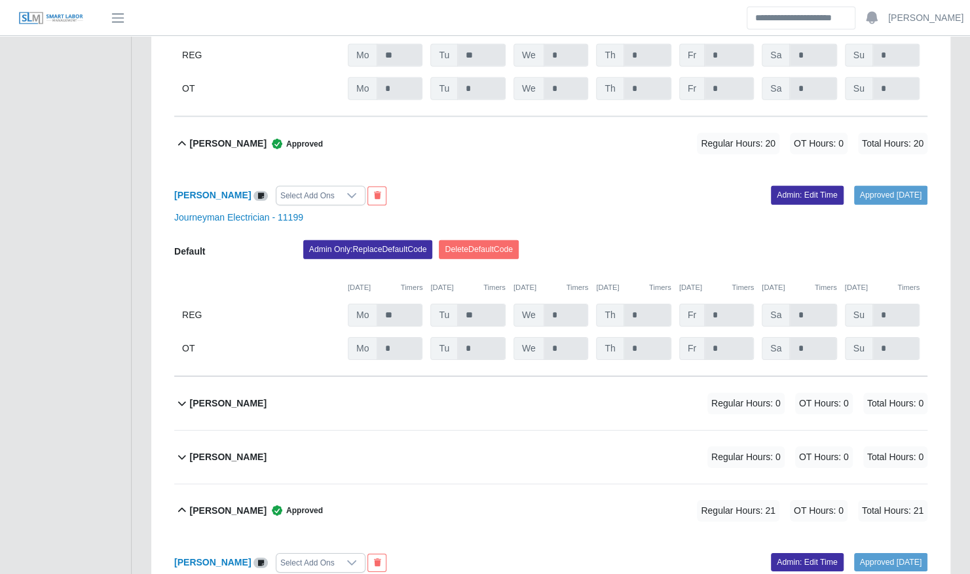
scroll to position [2249, 0]
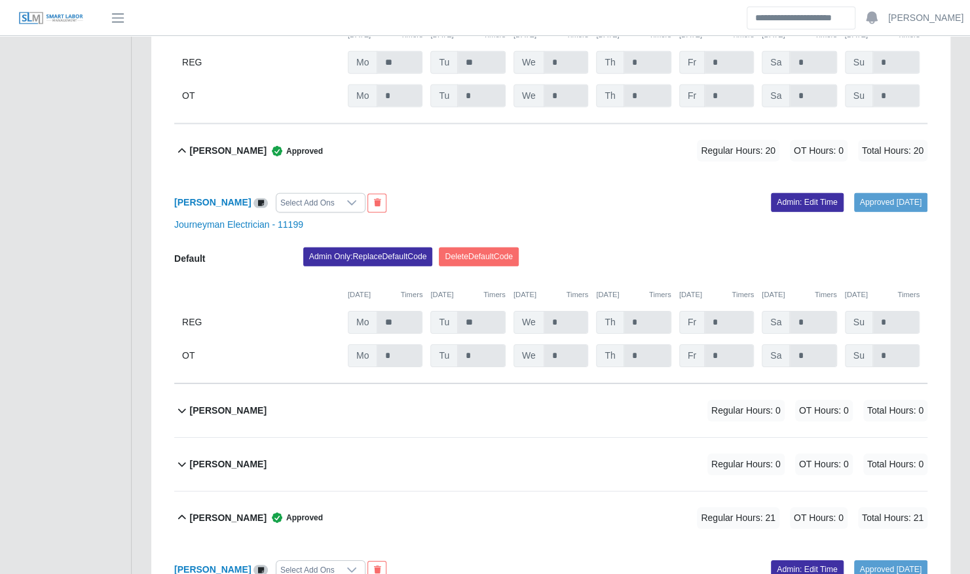
click at [454, 130] on div "Jose Hernandez Approved Regular Hours: 20 OT Hours: 0 Total Hours: 20" at bounding box center [558, 150] width 737 height 53
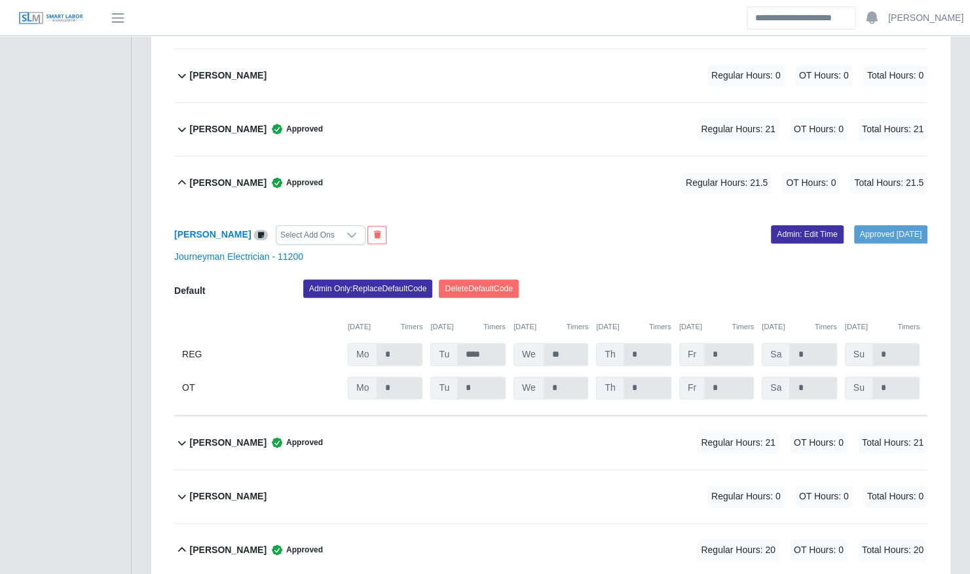
scroll to position [3650, 0]
click at [412, 175] on div "Vincent Becknell Approved Regular Hours: 21.5 OT Hours: 0 Total Hours: 21.5" at bounding box center [558, 183] width 737 height 53
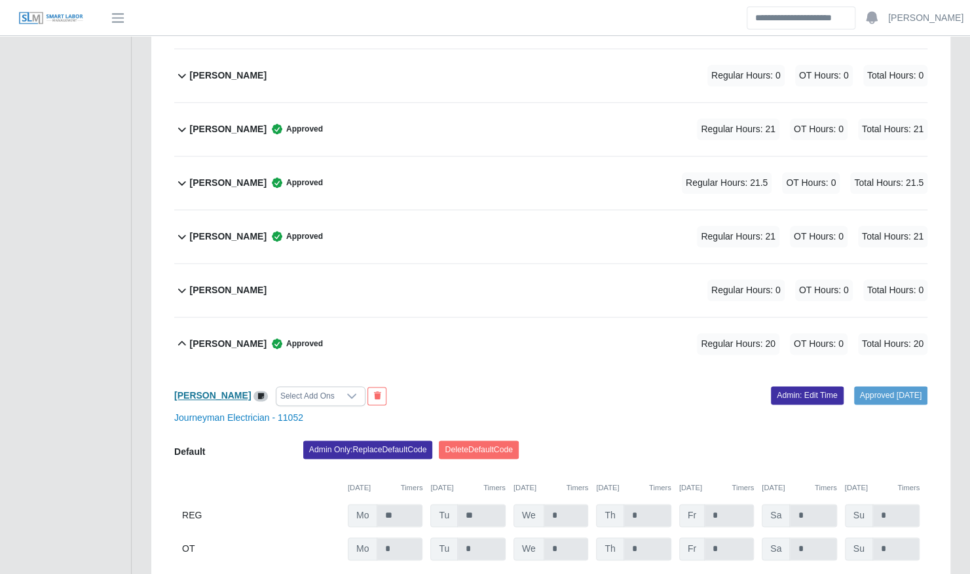
click at [236, 390] on b "Yefferson Rodriguez" at bounding box center [212, 395] width 77 height 10
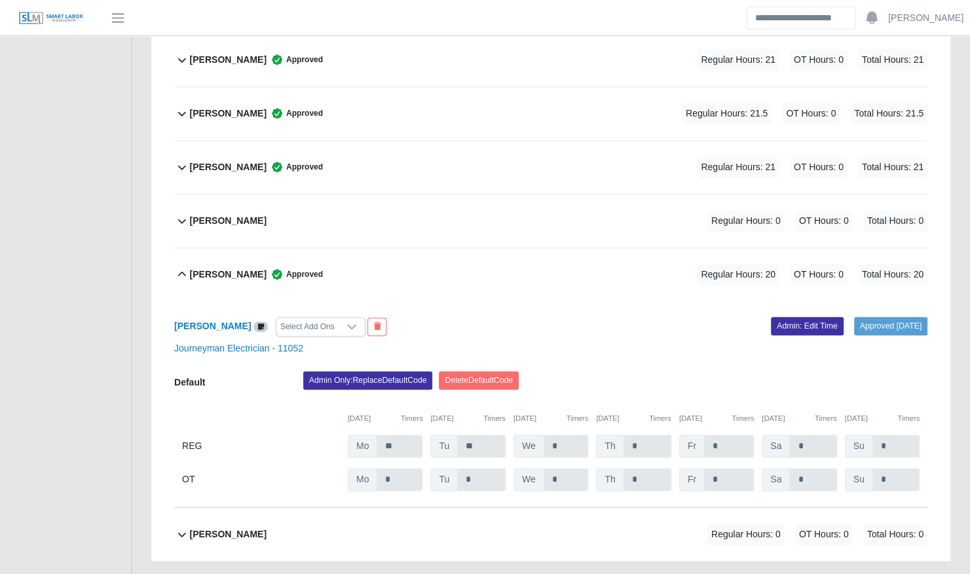
scroll to position [3722, 0]
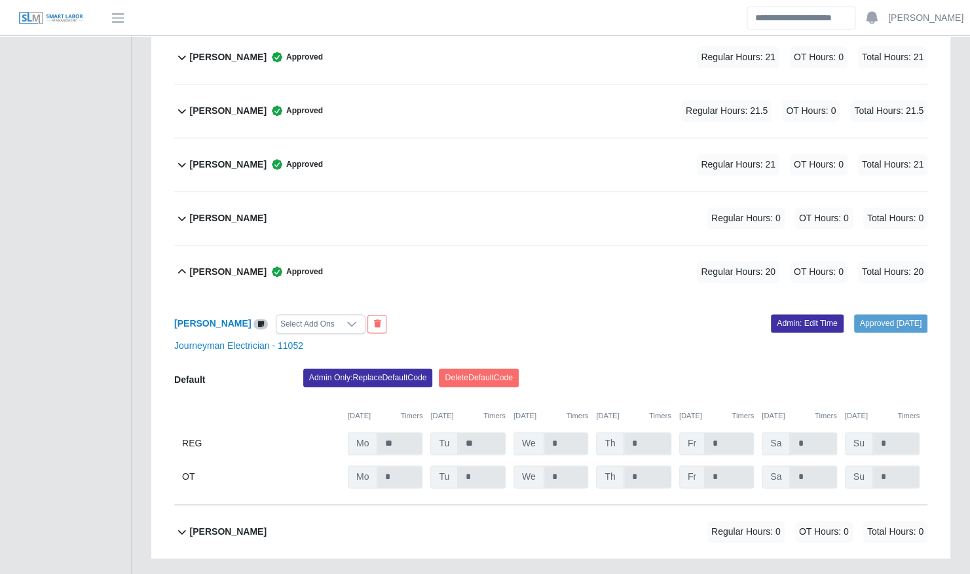
click at [536, 259] on div "Yefferson Rodriguez Approved Regular Hours: 20 OT Hours: 0 Total Hours: 20" at bounding box center [558, 272] width 737 height 53
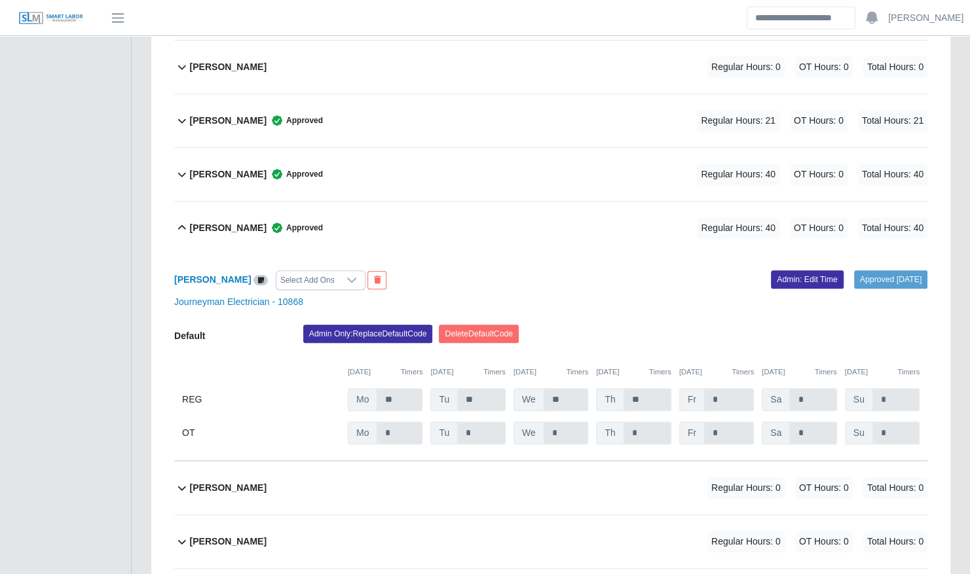
scroll to position [3184, 0]
click at [495, 204] on div "Samual Vargas Approved Regular Hours: 40 OT Hours: 0 Total Hours: 40" at bounding box center [558, 228] width 737 height 53
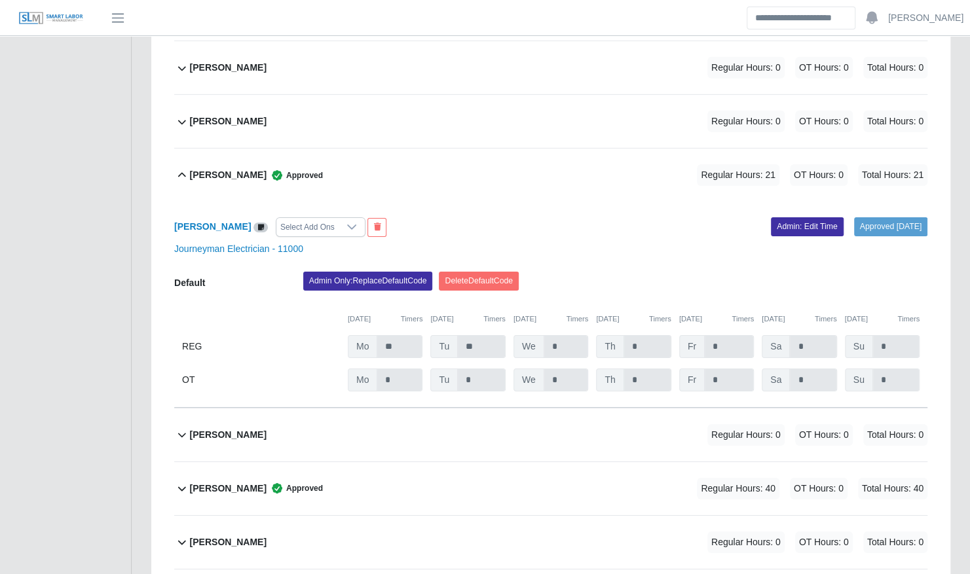
click at [468, 162] on div "Leonardo Lugo Approved Regular Hours: 21 OT Hours: 0 Total Hours: 21" at bounding box center [558, 175] width 737 height 53
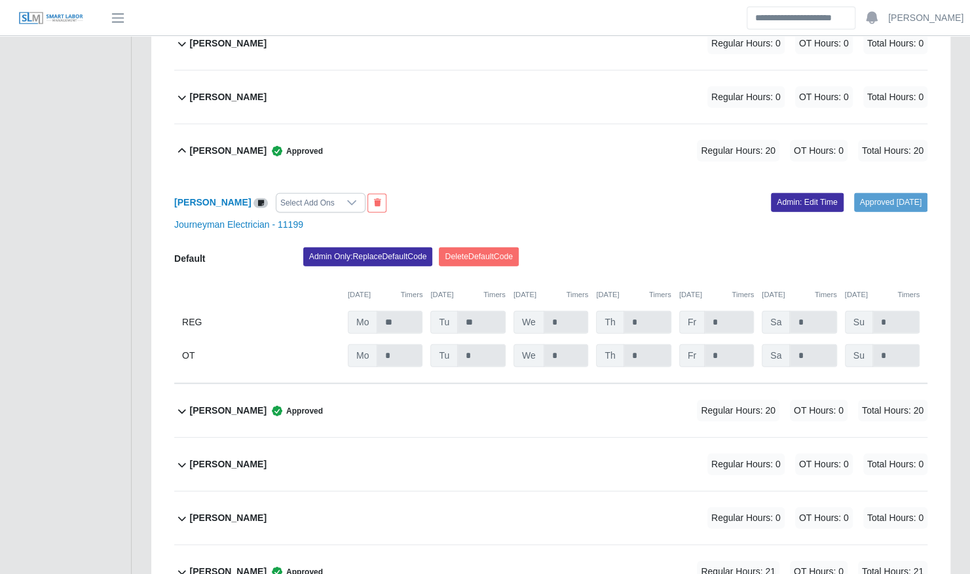
scroll to position [1989, 0]
click at [468, 177] on div "Jose Diaz Select Add Ons Approved 10/08/2025 Admin: Edit Time Journeyman Electr…" at bounding box center [550, 280] width 753 height 206
click at [433, 124] on div "Jose Diaz Approved Regular Hours: 20 OT Hours: 0 Total Hours: 20" at bounding box center [558, 150] width 737 height 53
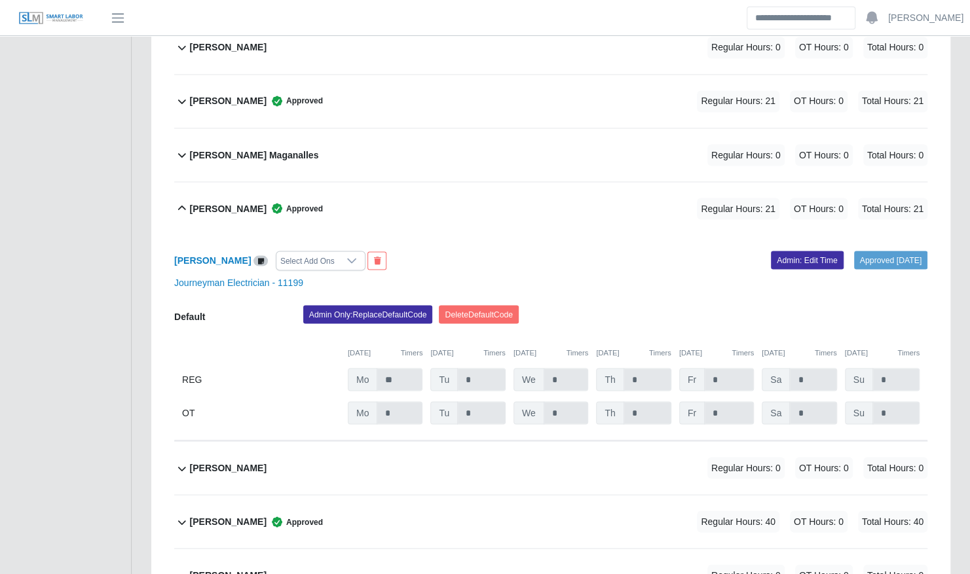
scroll to position [1295, 0]
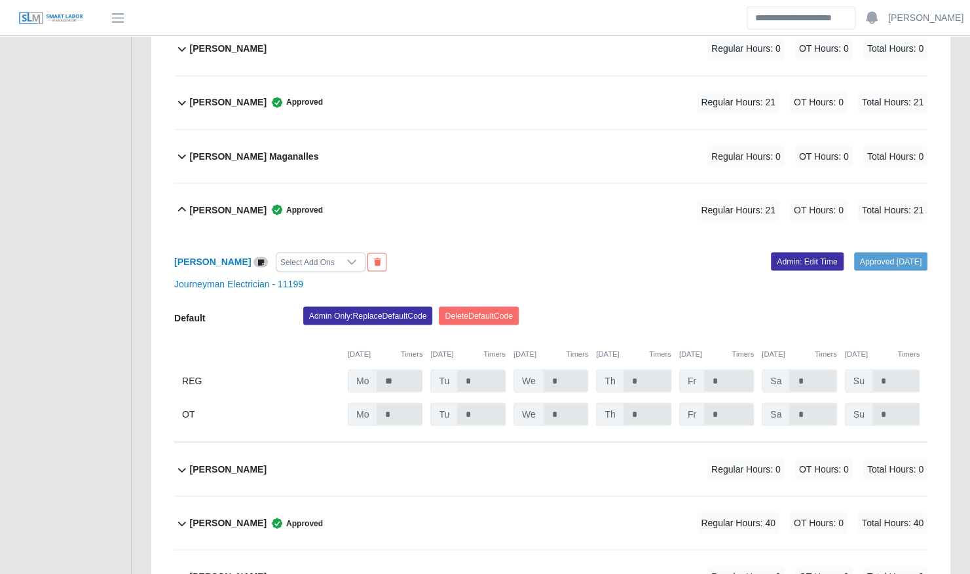
click at [410, 198] on div "George Avery Approved Regular Hours: 21 OT Hours: 0 Total Hours: 21" at bounding box center [558, 209] width 737 height 53
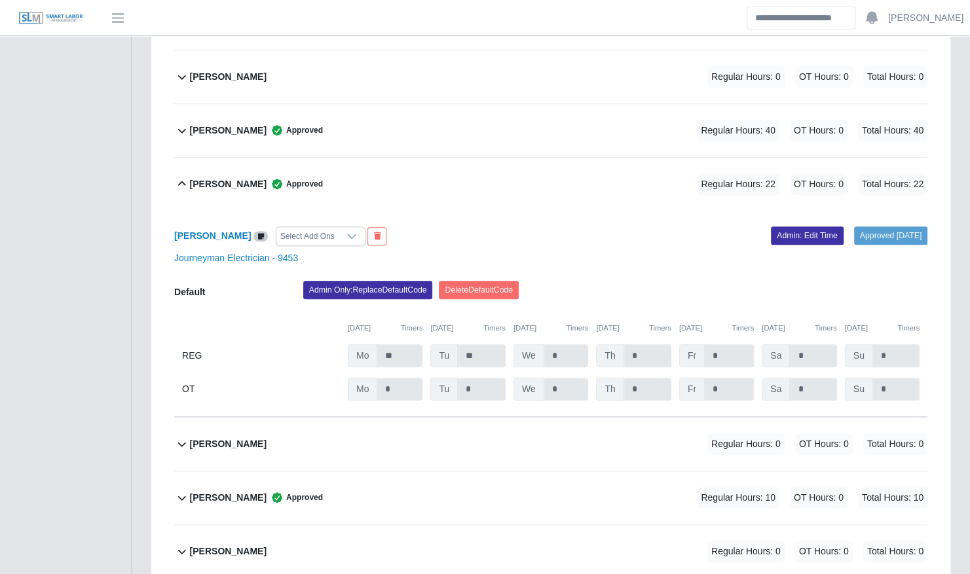
scroll to position [570, 0]
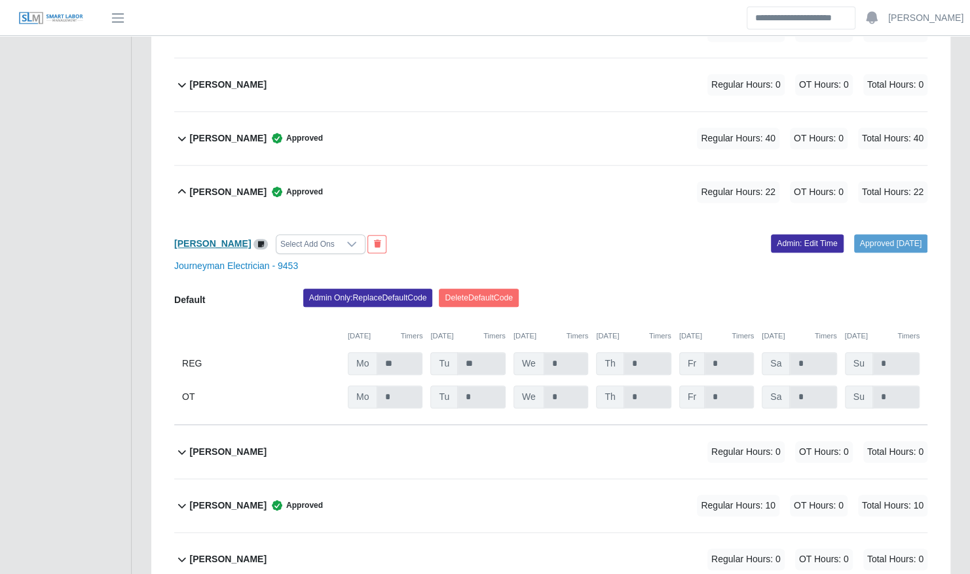
click at [214, 238] on b "Bryce Jackson" at bounding box center [212, 243] width 77 height 10
click at [358, 177] on div "Bryce Jackson Approved Regular Hours: 22 OT Hours: 0 Total Hours: 22" at bounding box center [558, 192] width 737 height 53
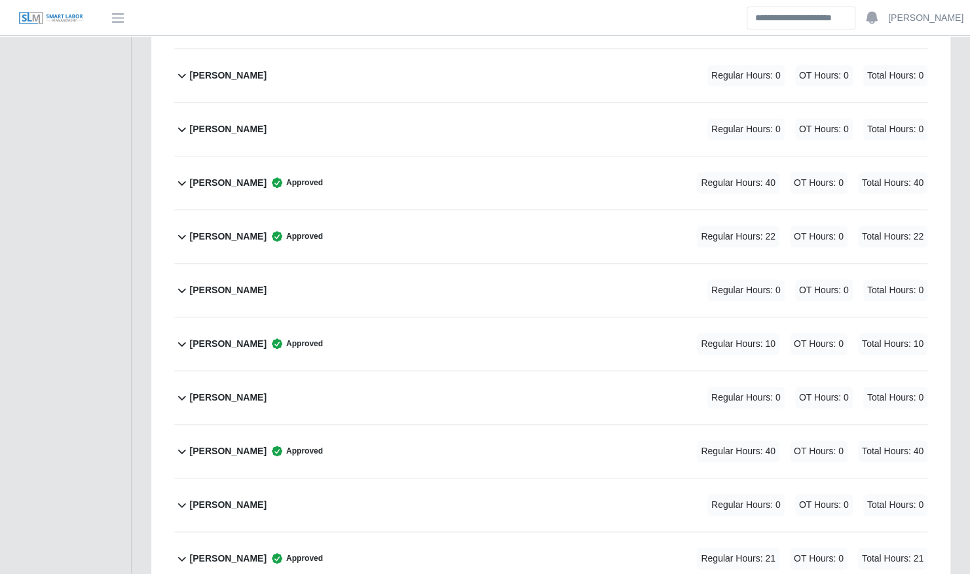
scroll to position [526, 0]
click at [354, 211] on div "Bryce Jackson Approved Regular Hours: 22 OT Hours: 0 Total Hours: 22" at bounding box center [558, 235] width 737 height 53
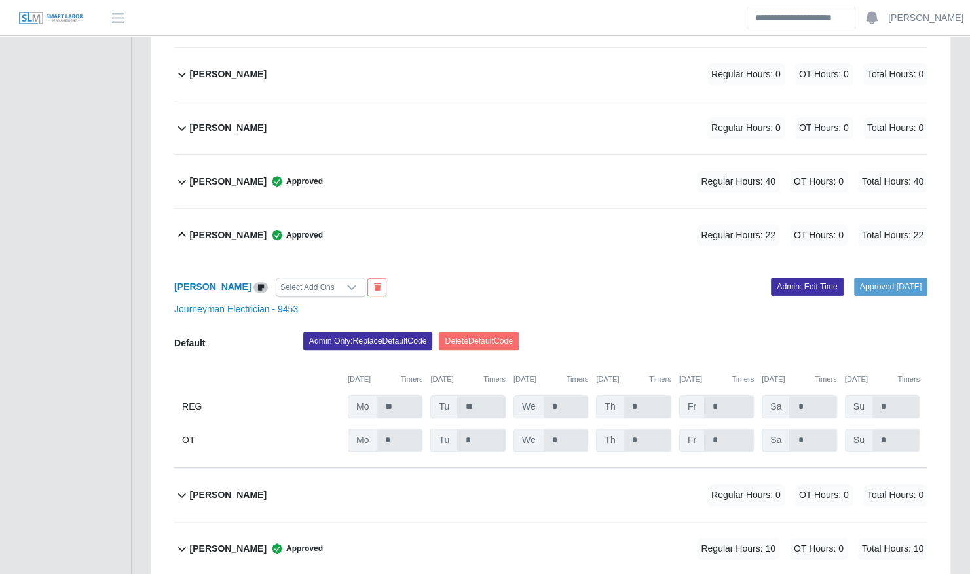
click at [354, 211] on div "Bryce Jackson Approved Regular Hours: 22 OT Hours: 0 Total Hours: 22" at bounding box center [558, 235] width 737 height 53
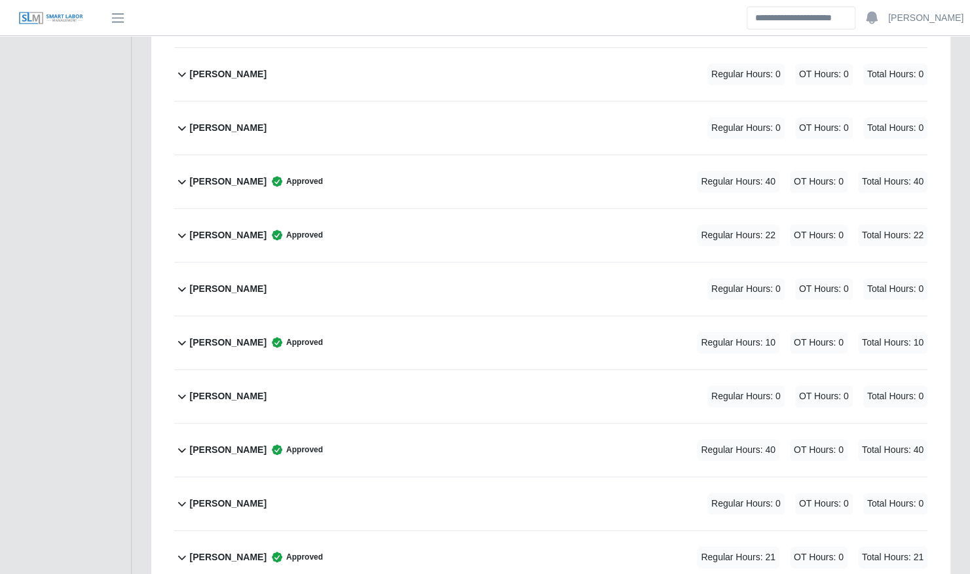
click at [354, 211] on div "Bryce Jackson Approved Regular Hours: 22 OT Hours: 0 Total Hours: 22" at bounding box center [558, 235] width 737 height 53
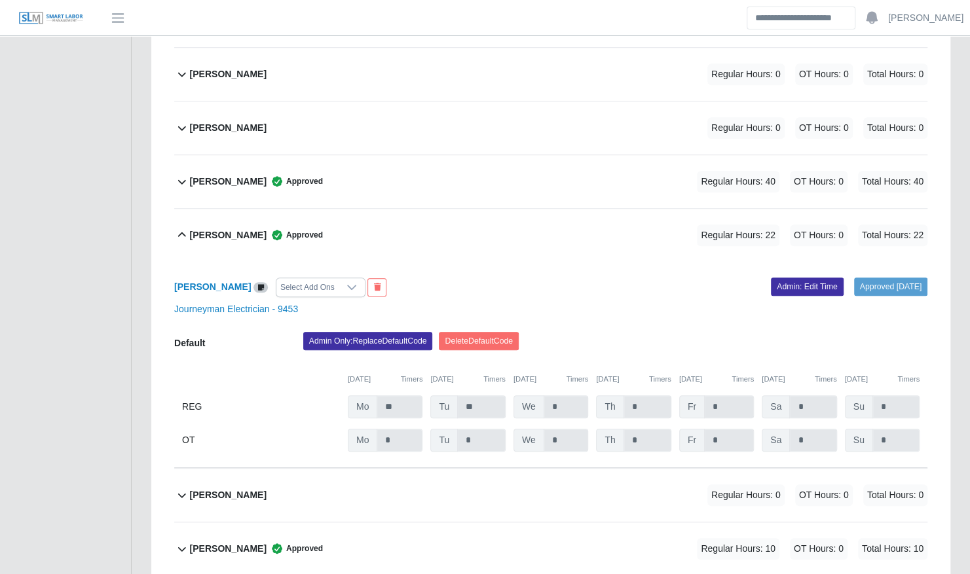
click at [354, 211] on div "Bryce Jackson Approved Regular Hours: 22 OT Hours: 0 Total Hours: 22" at bounding box center [558, 235] width 737 height 53
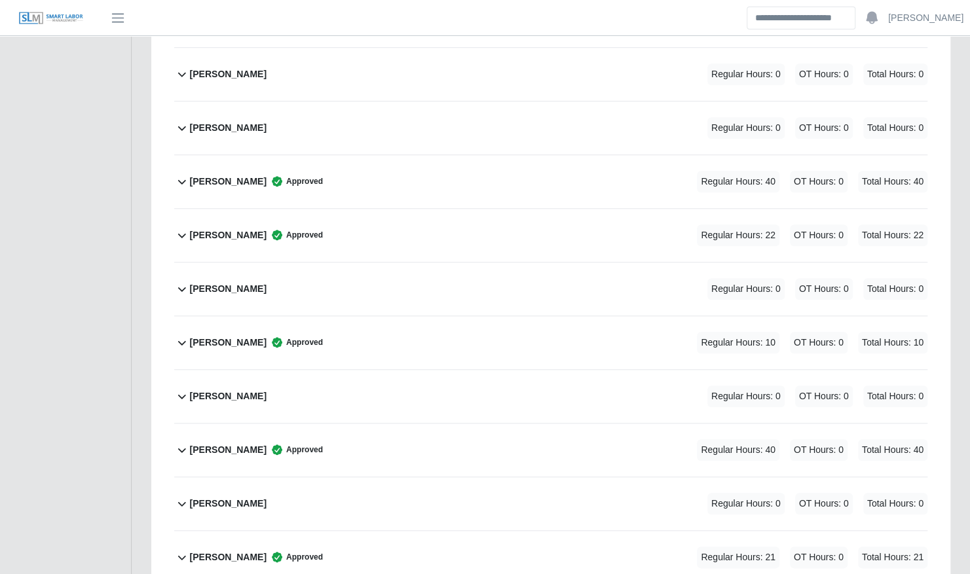
click at [354, 211] on div "Bryce Jackson Approved Regular Hours: 22 OT Hours: 0 Total Hours: 22" at bounding box center [558, 235] width 737 height 53
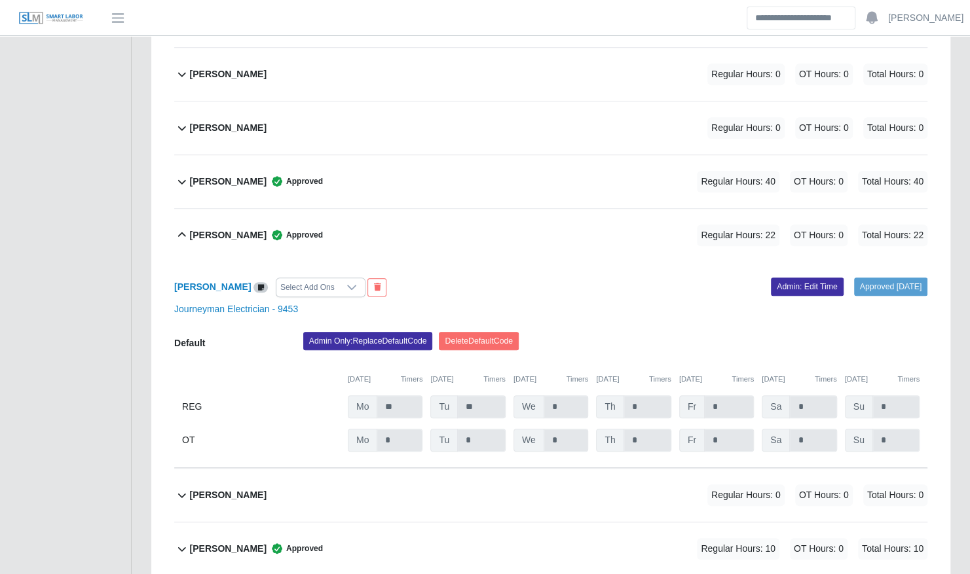
click at [354, 211] on div "Bryce Jackson Approved Regular Hours: 22 OT Hours: 0 Total Hours: 22" at bounding box center [558, 235] width 737 height 53
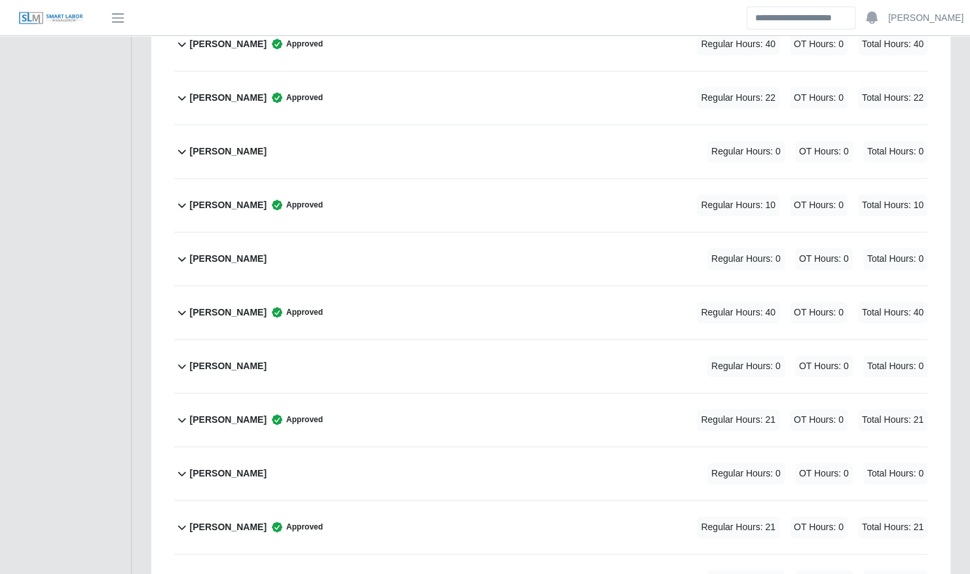
scroll to position [0, 0]
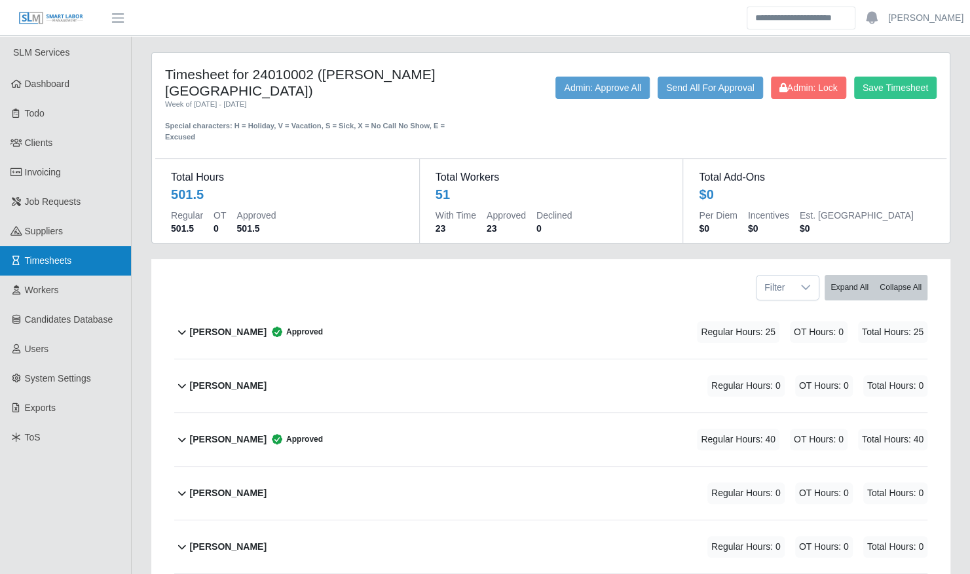
click at [75, 263] on link "Timesheets" at bounding box center [65, 260] width 131 height 29
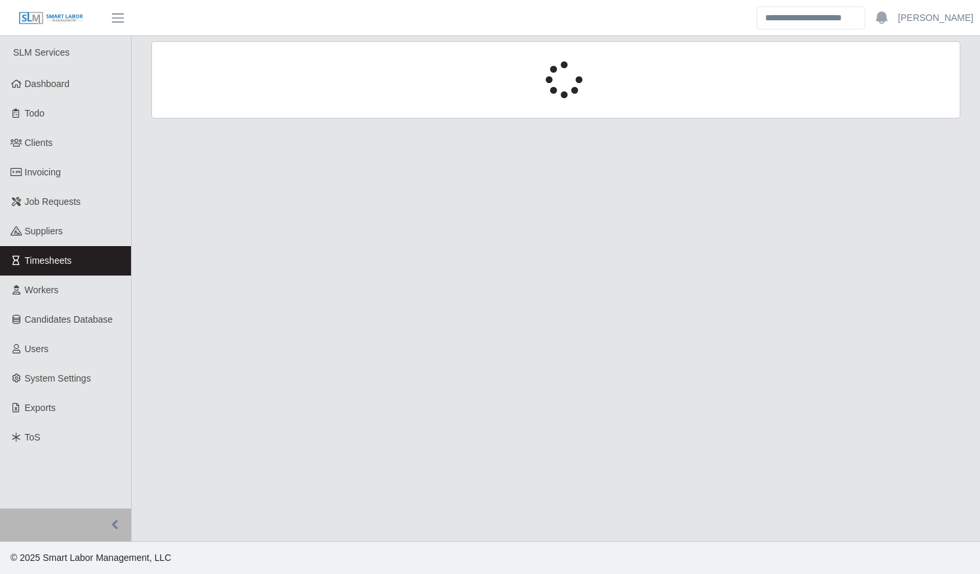
click at [237, 103] on div at bounding box center [555, 79] width 809 height 77
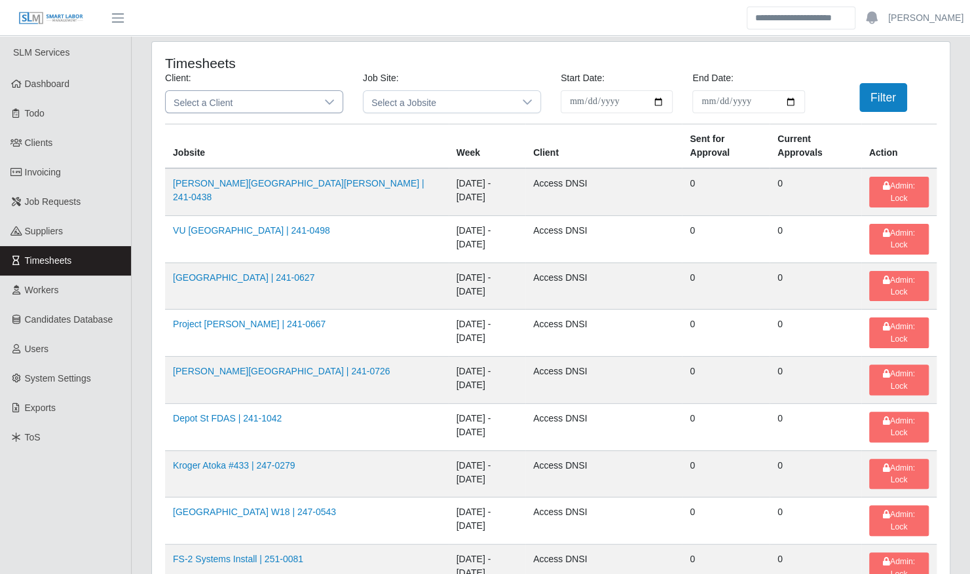
click at [234, 97] on span "Select a Client" at bounding box center [241, 102] width 151 height 22
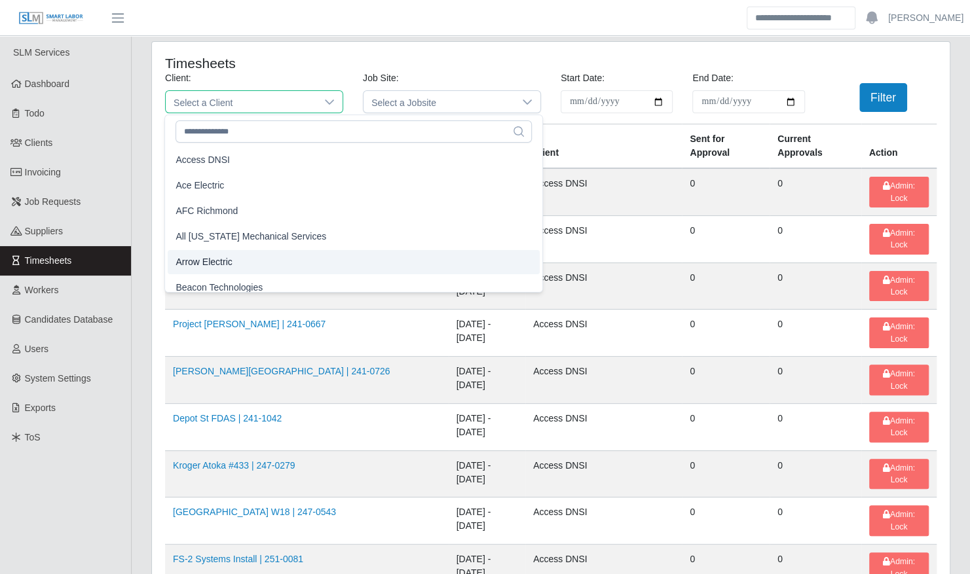
click at [221, 250] on li "Arrow Electric" at bounding box center [354, 262] width 372 height 24
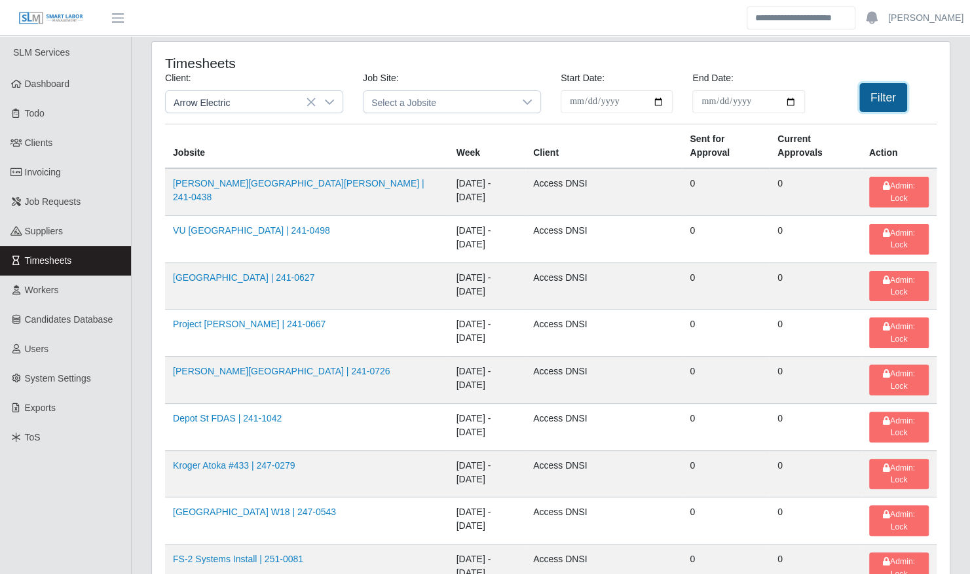
click at [885, 89] on button "Filter" at bounding box center [883, 97] width 48 height 29
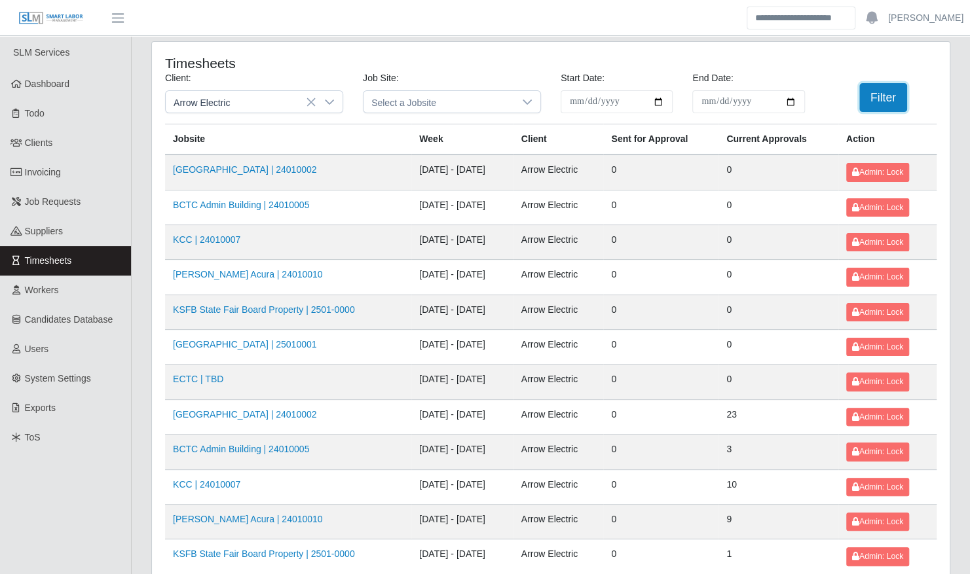
scroll to position [166, 0]
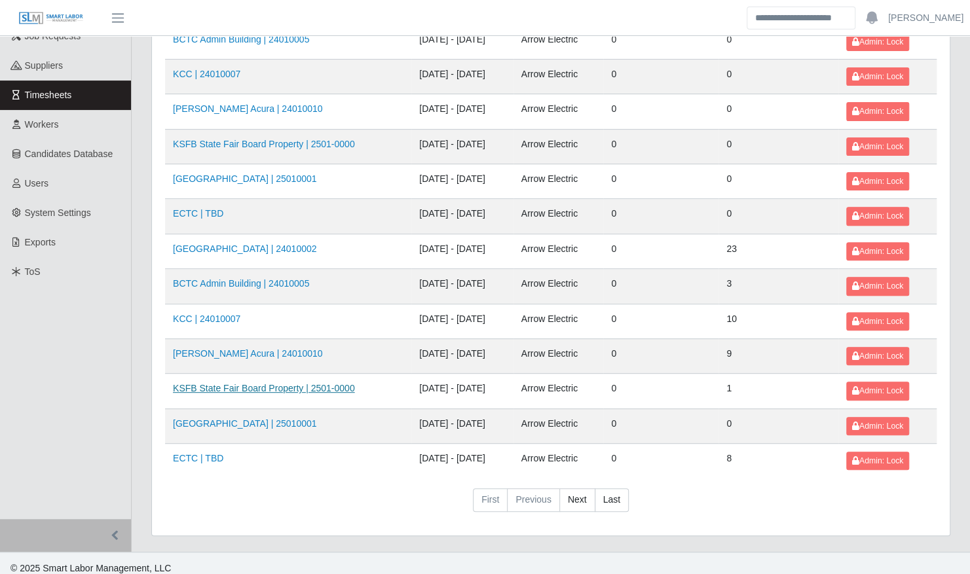
click at [252, 383] on link "KSFB State Fair Board Property | 2501-0000" at bounding box center [264, 388] width 182 height 10
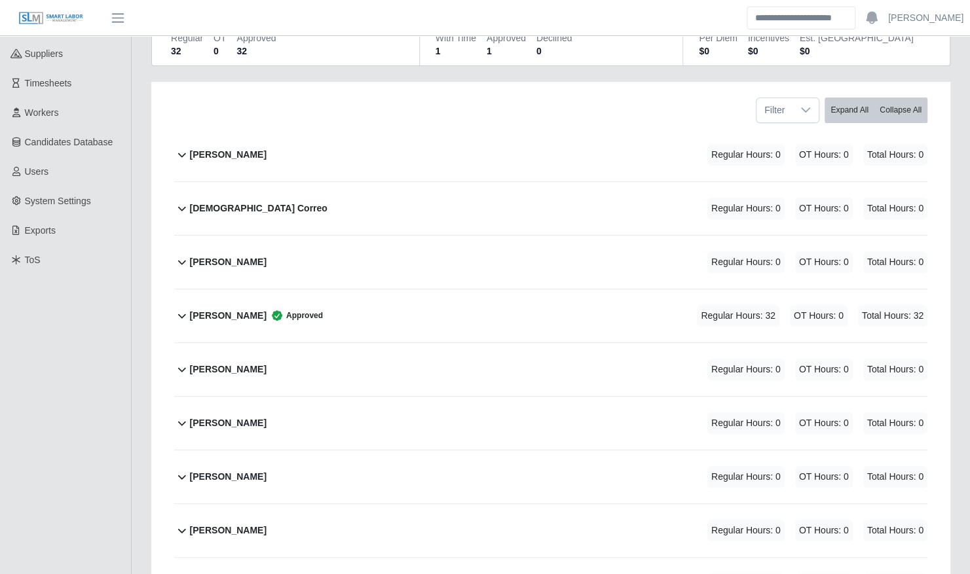
scroll to position [183, 0]
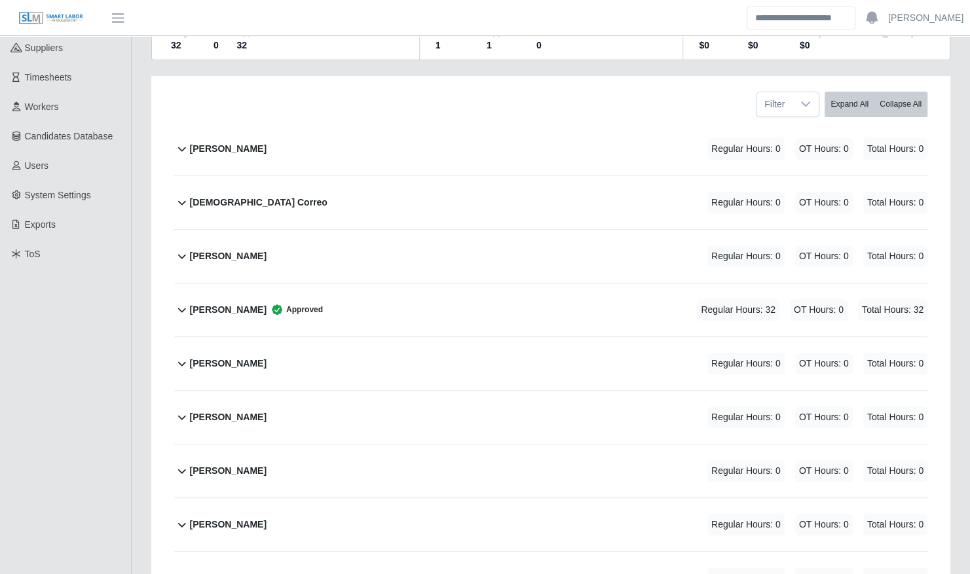
click at [217, 304] on div "[PERSON_NAME] Approved" at bounding box center [256, 310] width 133 height 22
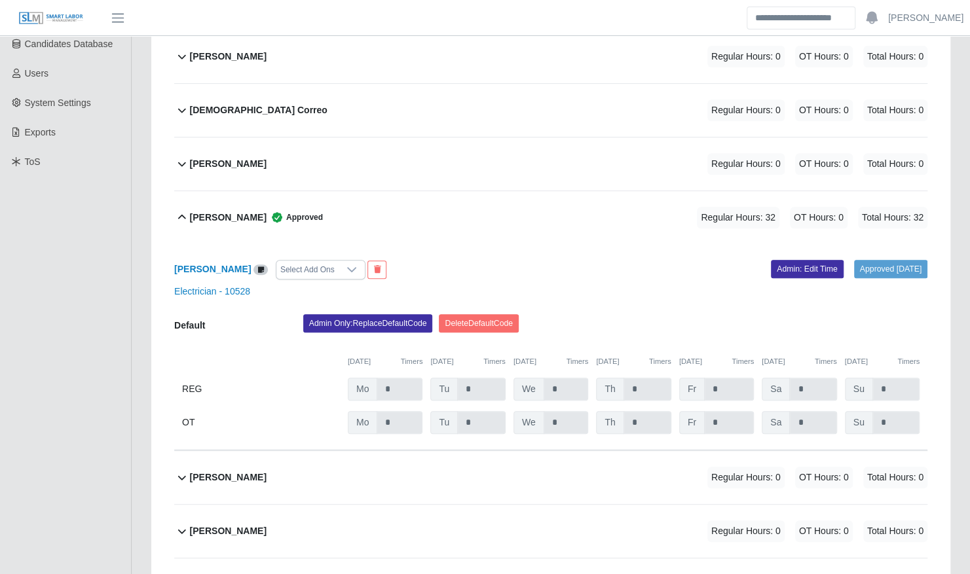
scroll to position [276, 0]
click at [405, 199] on div "[PERSON_NAME] Approved Regular Hours: 32 OT Hours: 0 Total Hours: 32" at bounding box center [558, 217] width 737 height 53
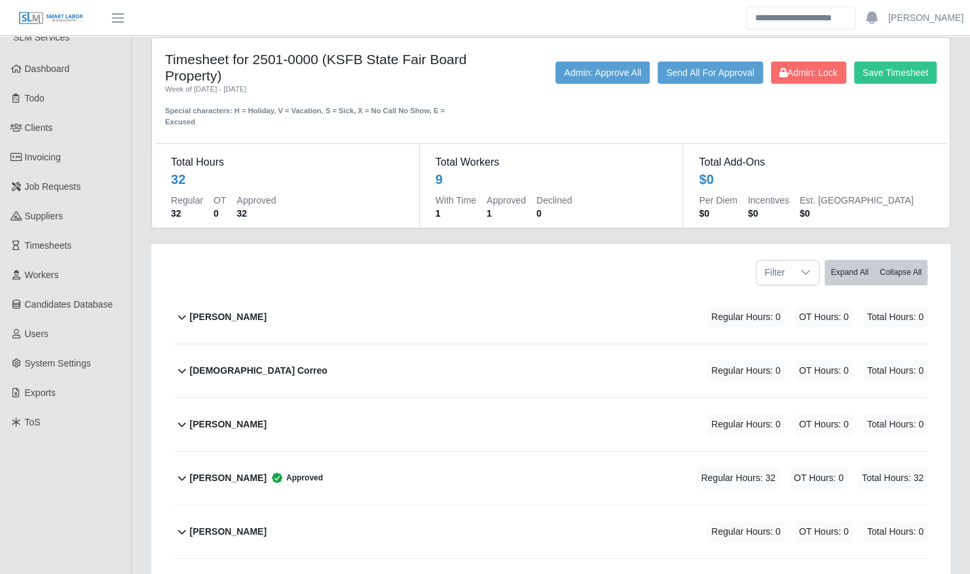
scroll to position [0, 0]
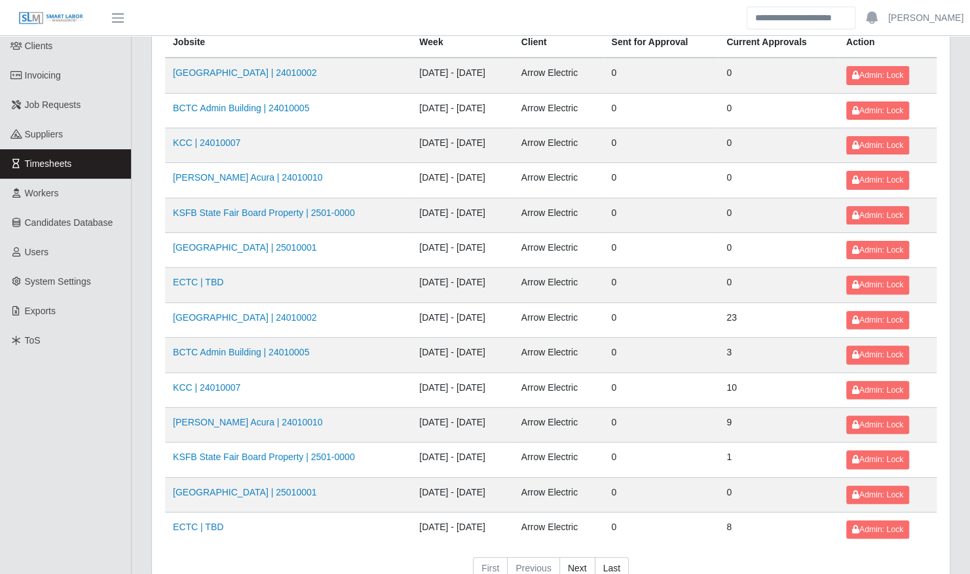
scroll to position [96, 0]
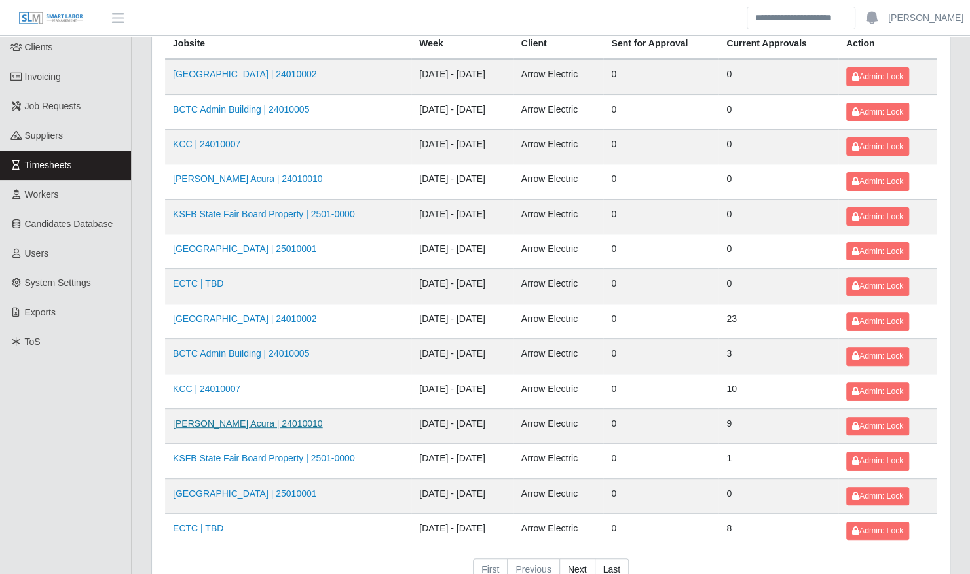
click at [256, 418] on link "[PERSON_NAME] Acura | 24010010" at bounding box center [248, 423] width 150 height 10
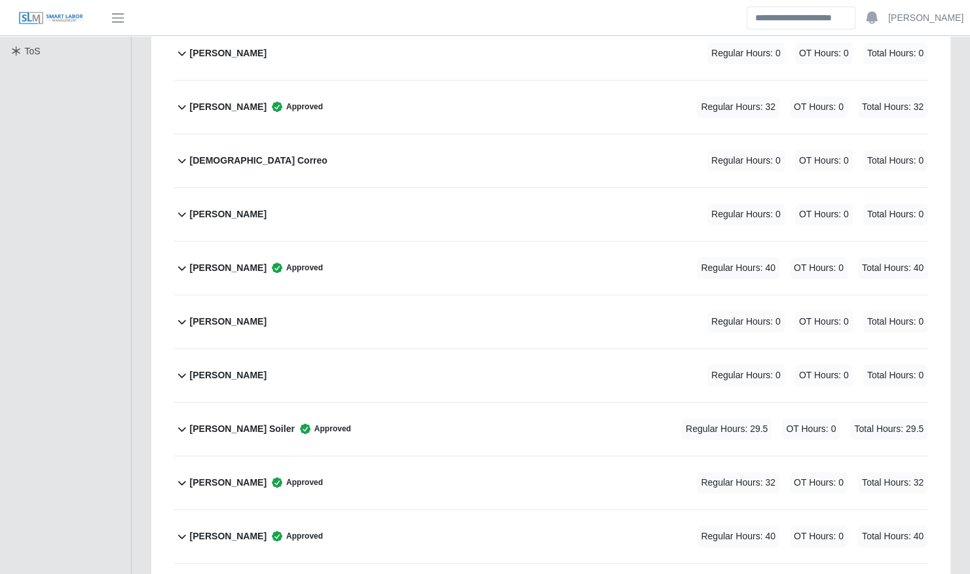
scroll to position [387, 0]
click at [256, 411] on div "[PERSON_NAME] Soiler Approved Regular Hours: 29.5 OT Hours: 0 Total Hours: 29.5" at bounding box center [558, 428] width 737 height 53
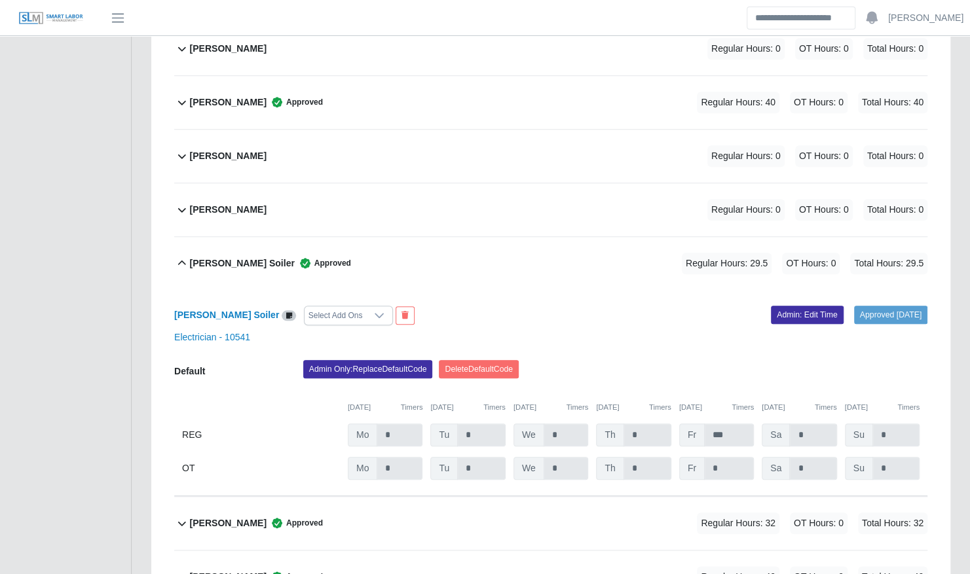
scroll to position [557, 0]
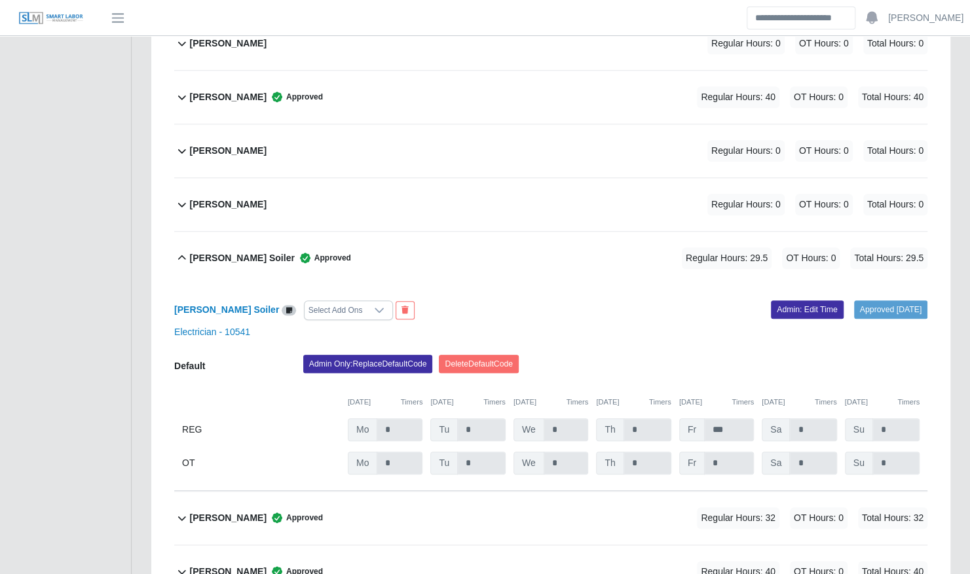
click at [321, 234] on div "[PERSON_NAME] Soiler Approved Regular Hours: 29.5 OT Hours: 0 Total Hours: 29.5" at bounding box center [558, 258] width 737 height 53
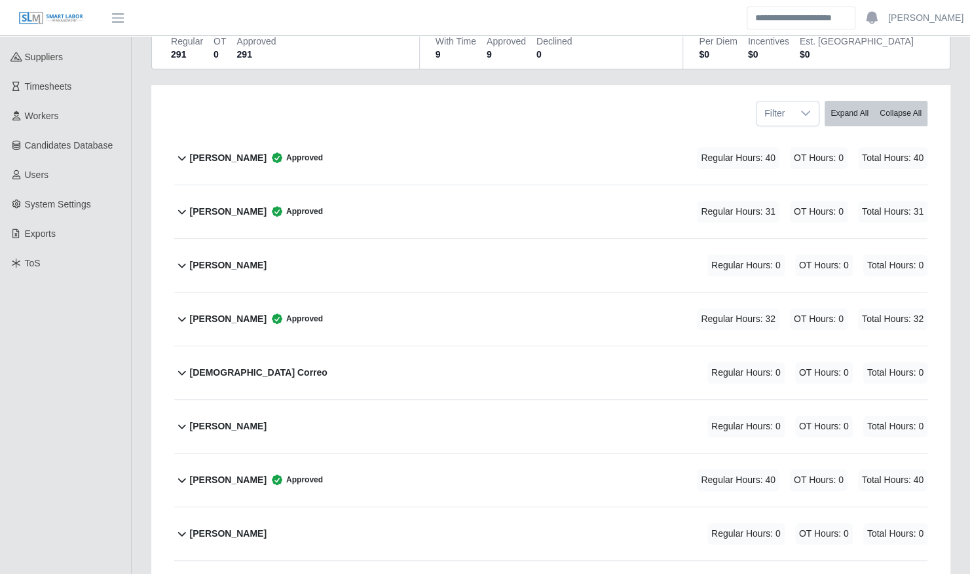
scroll to position [178, 0]
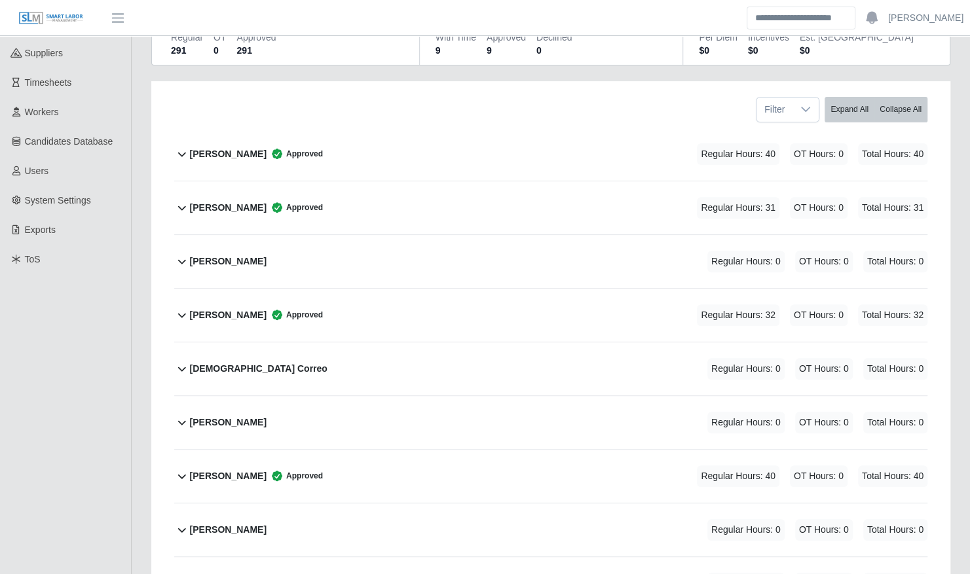
click at [328, 186] on div "[PERSON_NAME] Approved Regular Hours: 31 OT Hours: 0 Total Hours: 31" at bounding box center [558, 207] width 737 height 53
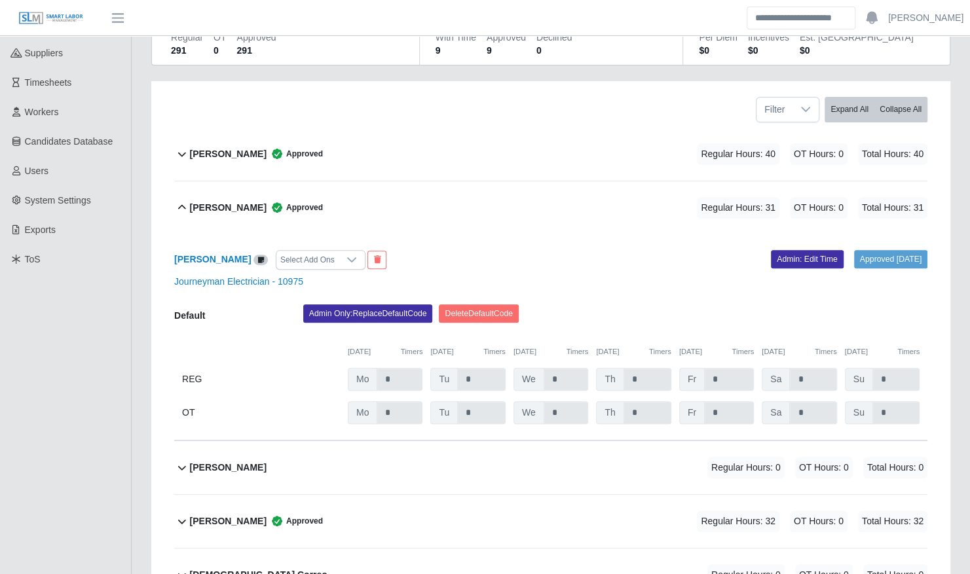
click at [361, 183] on div "[PERSON_NAME] Approved Regular Hours: 31 OT Hours: 0 Total Hours: 31" at bounding box center [558, 207] width 737 height 53
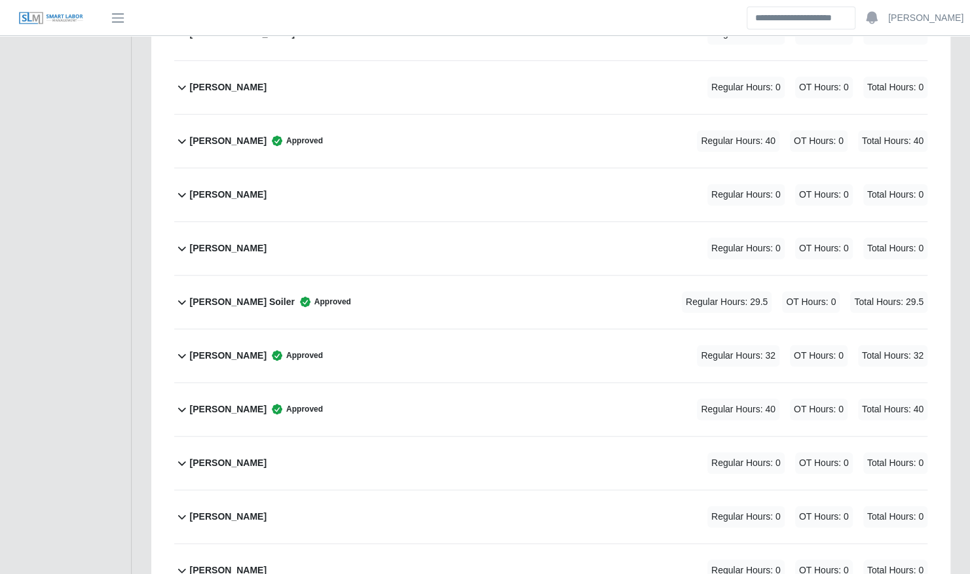
scroll to position [515, 0]
click at [304, 328] on div "[PERSON_NAME] Approved Regular Hours: 32 OT Hours: 0 Total Hours: 32" at bounding box center [558, 354] width 737 height 53
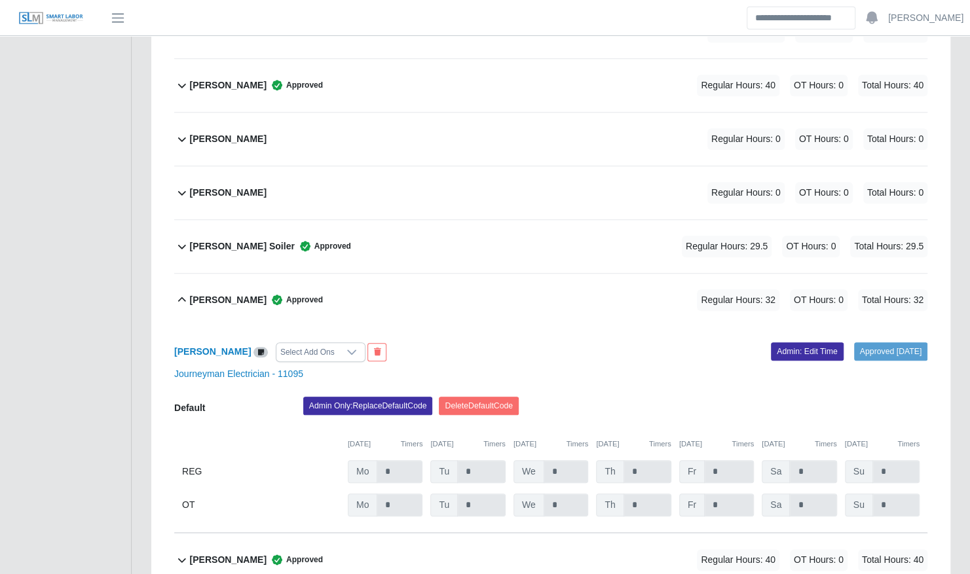
scroll to position [571, 0]
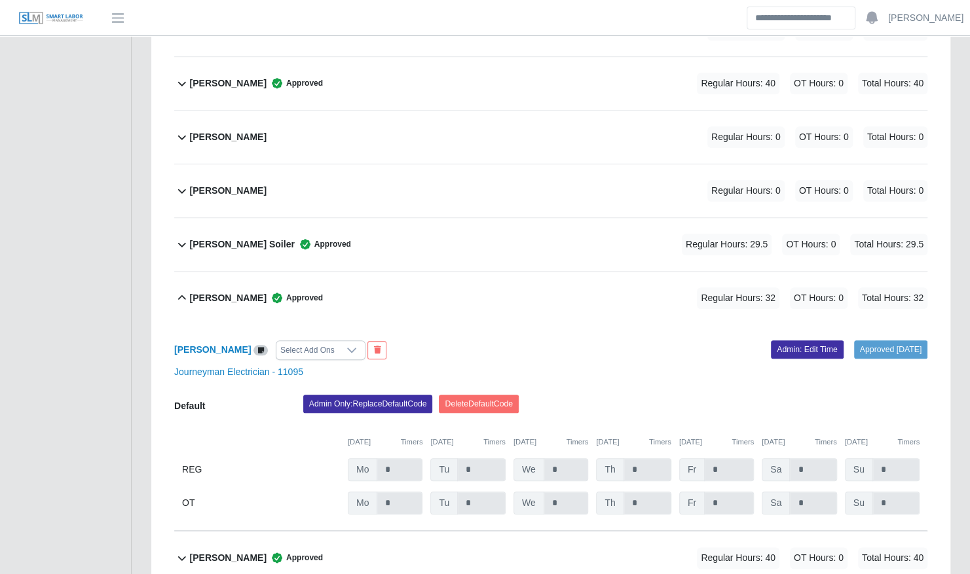
click at [335, 281] on div "[PERSON_NAME] Approved Regular Hours: 32 OT Hours: 0 Total Hours: 32" at bounding box center [558, 298] width 737 height 53
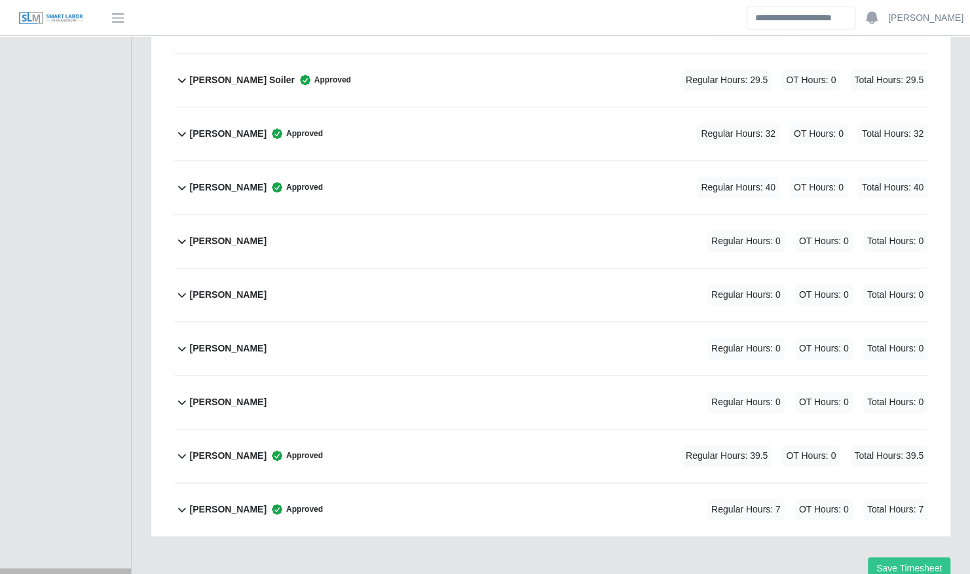
scroll to position [762, 0]
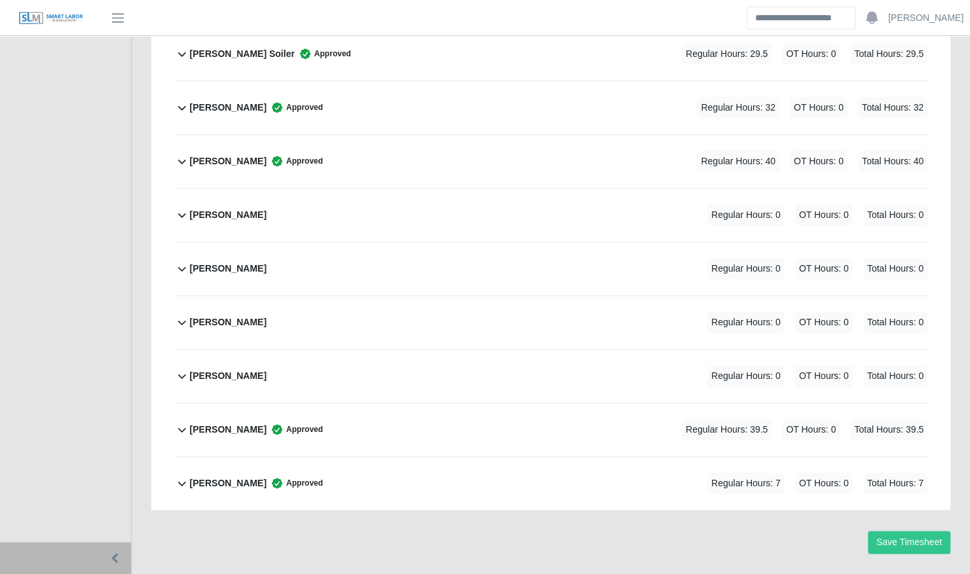
click at [248, 419] on div "[PERSON_NAME] Approved" at bounding box center [256, 430] width 133 height 22
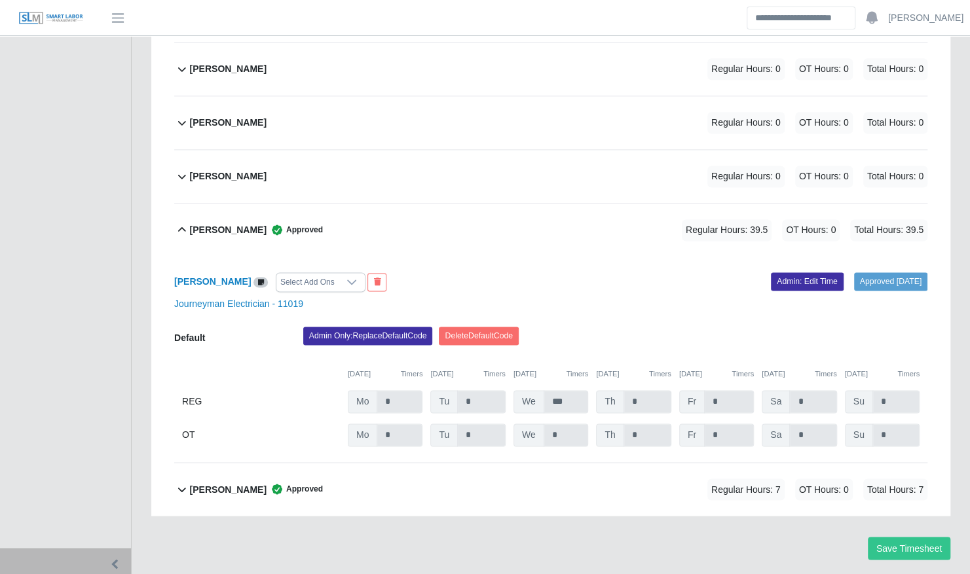
scroll to position [967, 0]
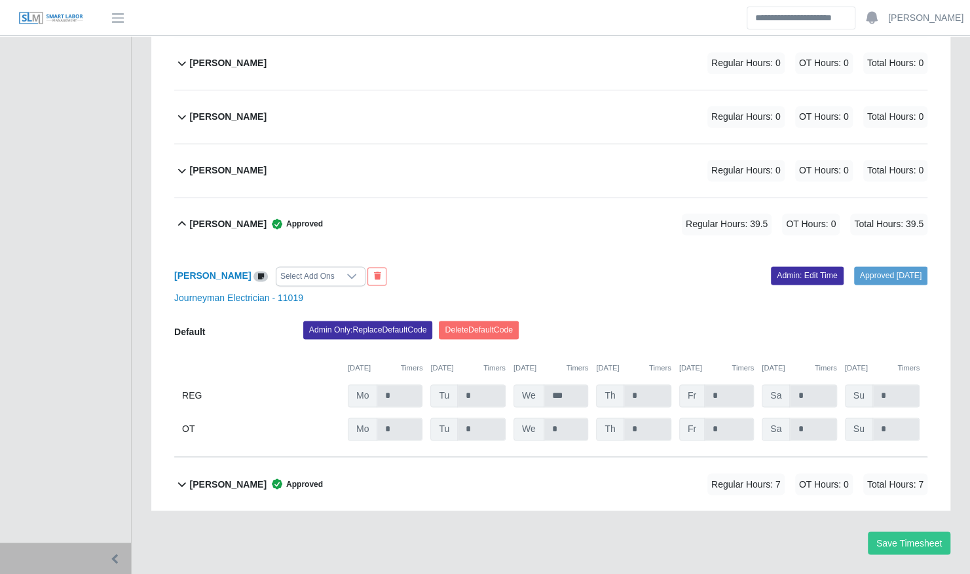
click at [232, 477] on b "[PERSON_NAME]" at bounding box center [228, 484] width 77 height 14
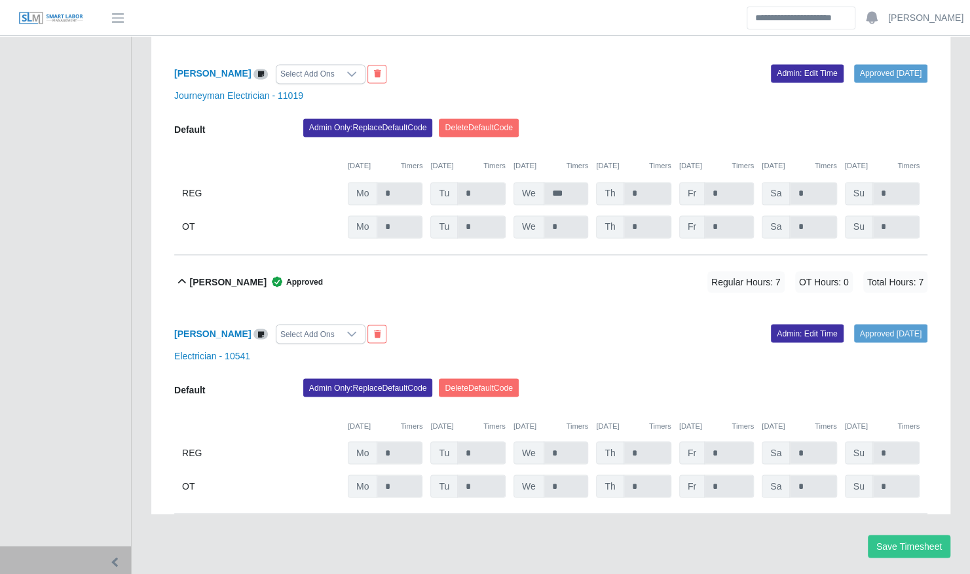
scroll to position [1173, 0]
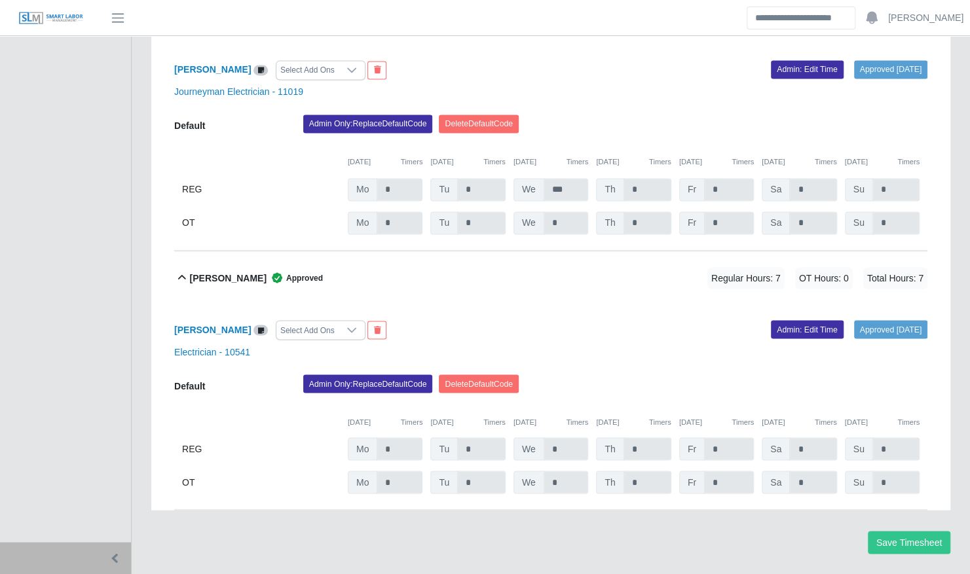
drag, startPoint x: 232, startPoint y: 454, endPoint x: 636, endPoint y: 317, distance: 427.4
click at [636, 345] on div "Electrician - 10541" at bounding box center [550, 352] width 773 height 14
click at [794, 320] on link "Admin: Edit Time" at bounding box center [807, 329] width 73 height 18
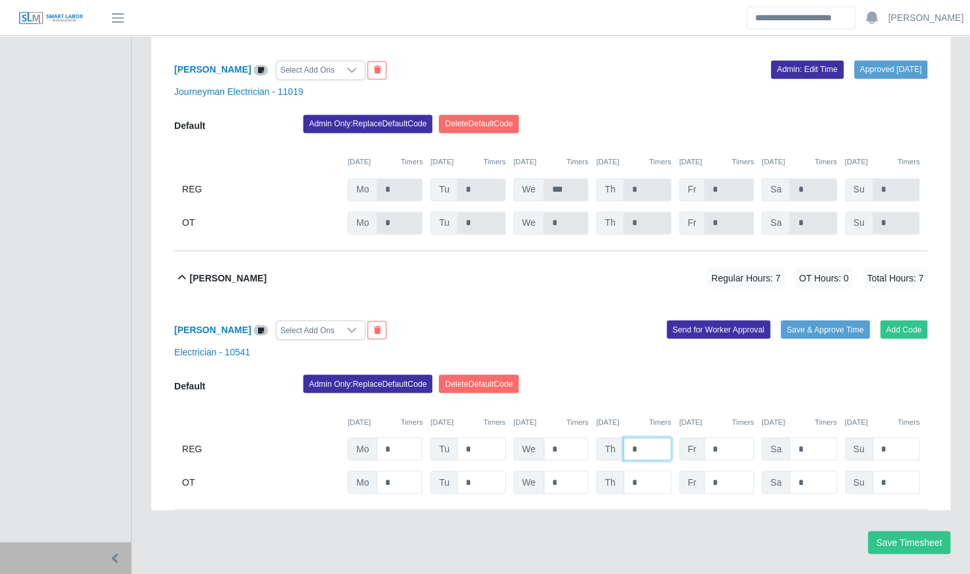
click at [649, 437] on input "*" at bounding box center [647, 448] width 48 height 23
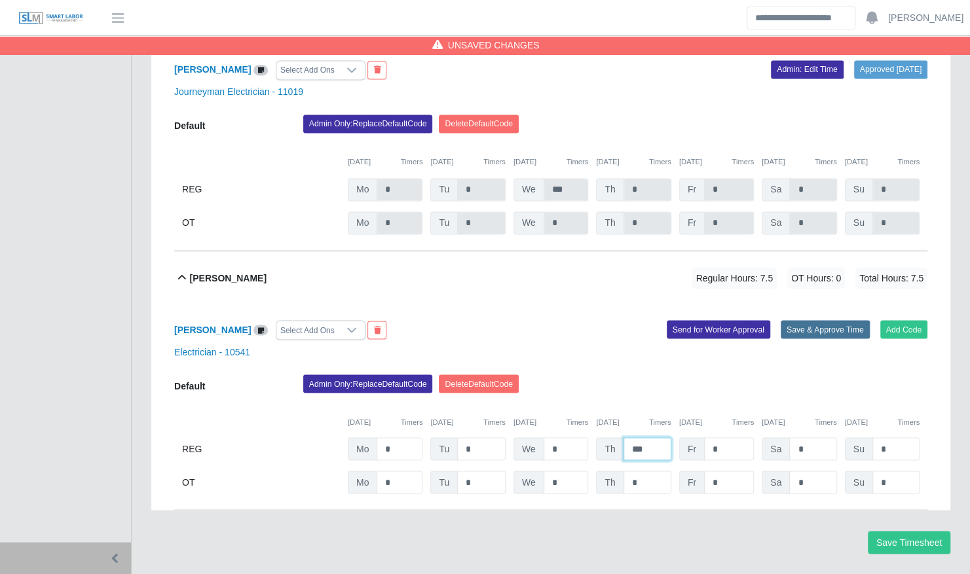
type input "***"
click at [816, 320] on button "Save & Approve Time" at bounding box center [825, 329] width 89 height 18
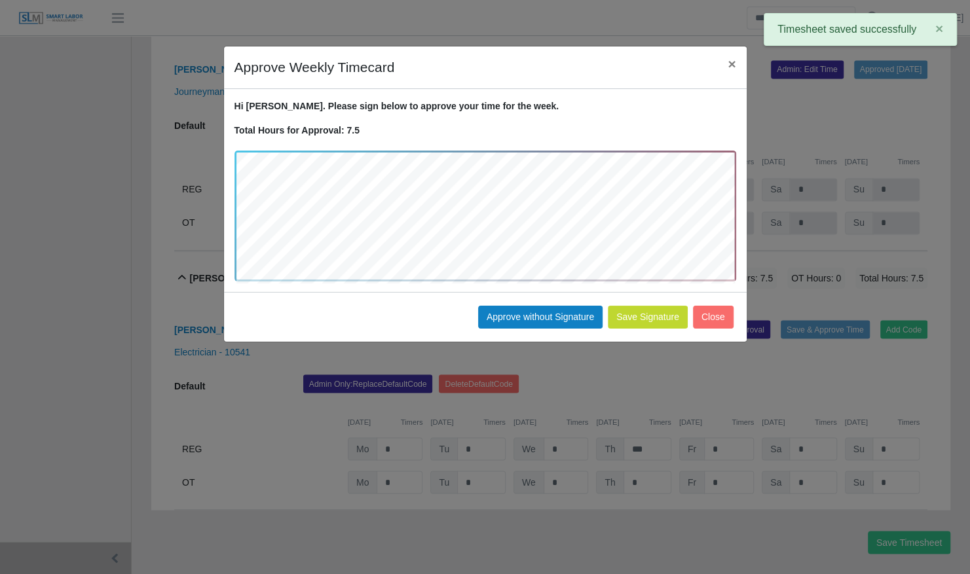
click at [549, 328] on div "Save Signature Approve without Signature Close" at bounding box center [485, 317] width 523 height 50
click at [551, 312] on button "Approve without Signature" at bounding box center [540, 317] width 124 height 23
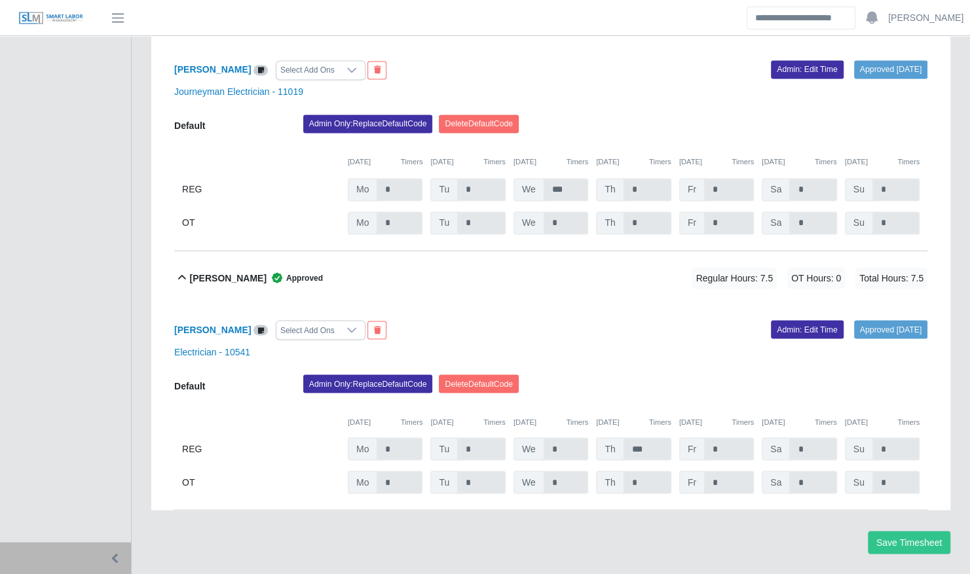
click at [439, 251] on div "William Delgado Approved Regular Hours: 7.5 OT Hours: 0 Total Hours: 7.5" at bounding box center [558, 277] width 737 height 53
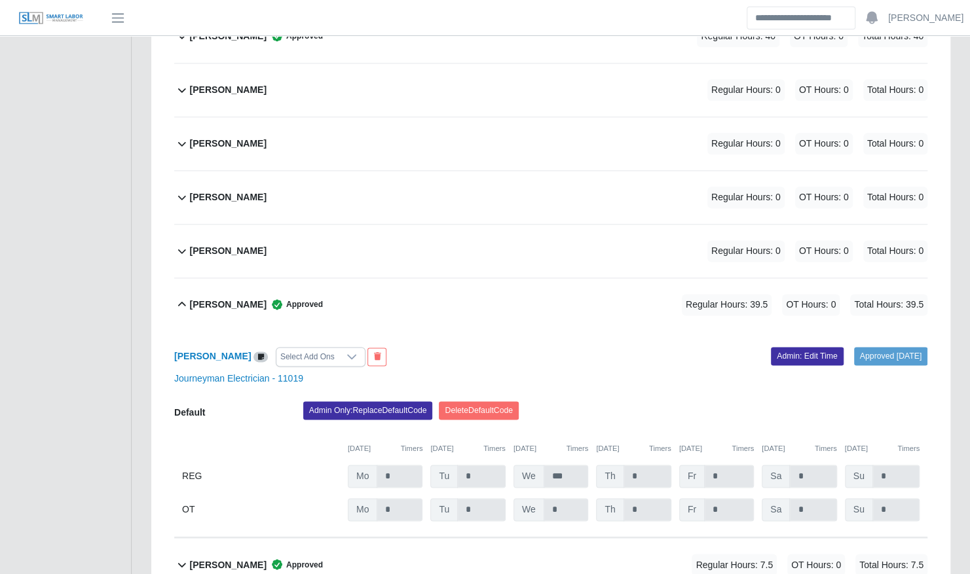
click at [429, 278] on div "Terrence Macklin Approved Regular Hours: 39.5 OT Hours: 0 Total Hours: 39.5" at bounding box center [558, 304] width 737 height 53
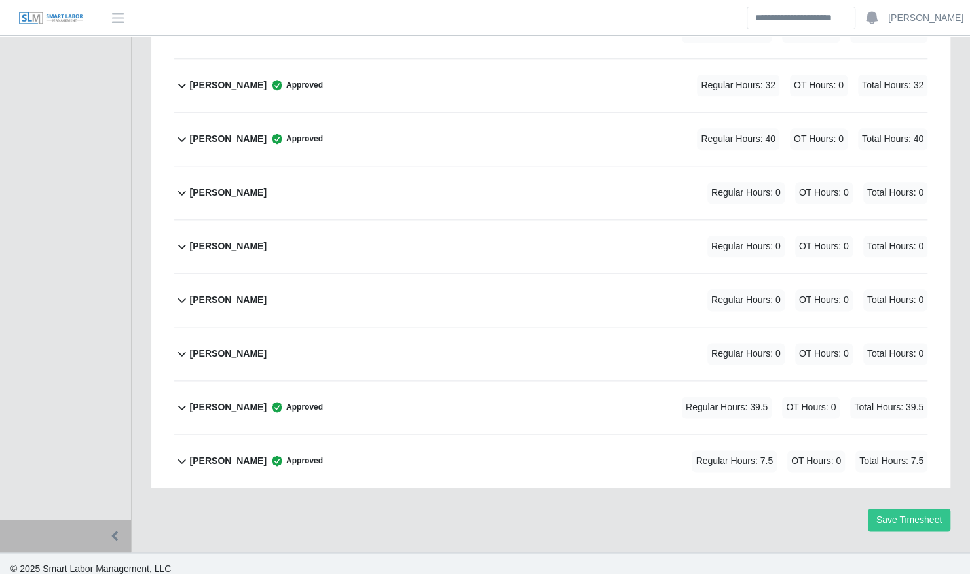
scroll to position [762, 0]
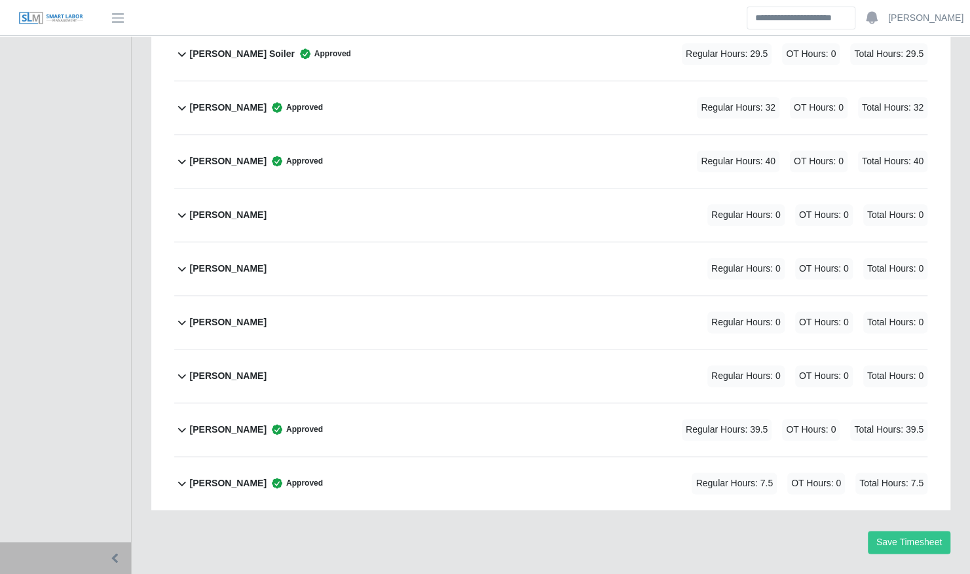
click at [398, 403] on div "Terrence Macklin Approved Regular Hours: 39.5 OT Hours: 0 Total Hours: 39.5" at bounding box center [558, 429] width 737 height 53
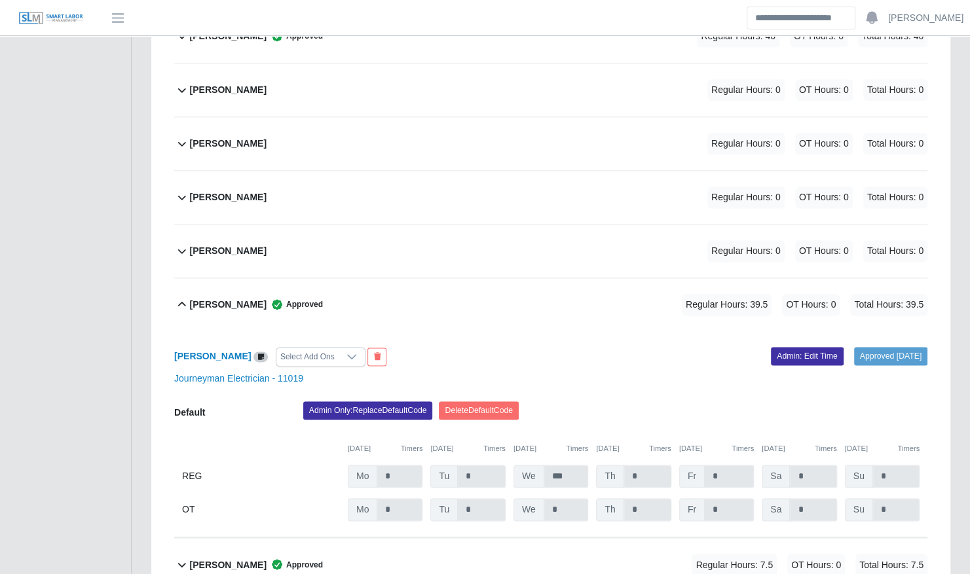
click at [400, 278] on div "Terrence Macklin Approved Regular Hours: 39.5 OT Hours: 0 Total Hours: 39.5" at bounding box center [558, 304] width 737 height 53
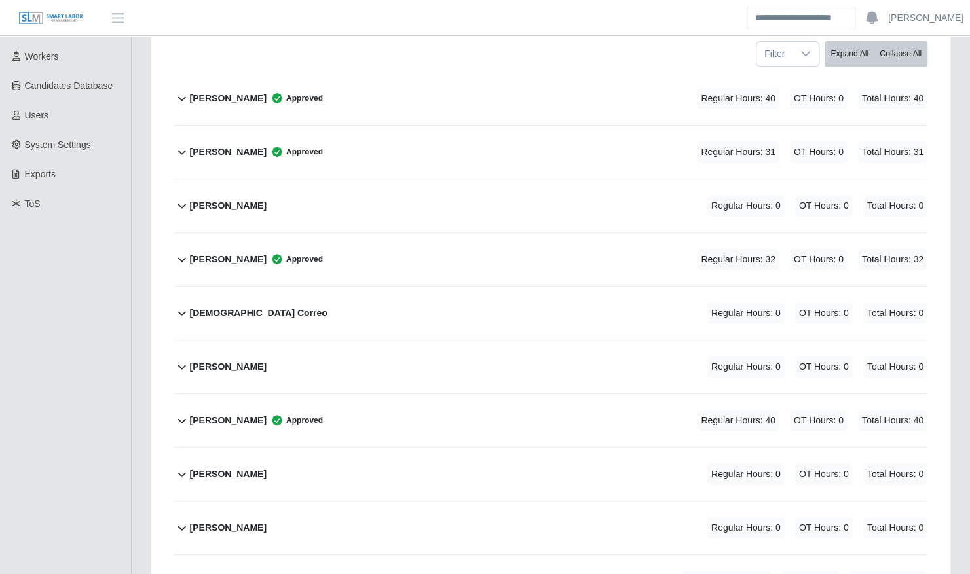
scroll to position [0, 0]
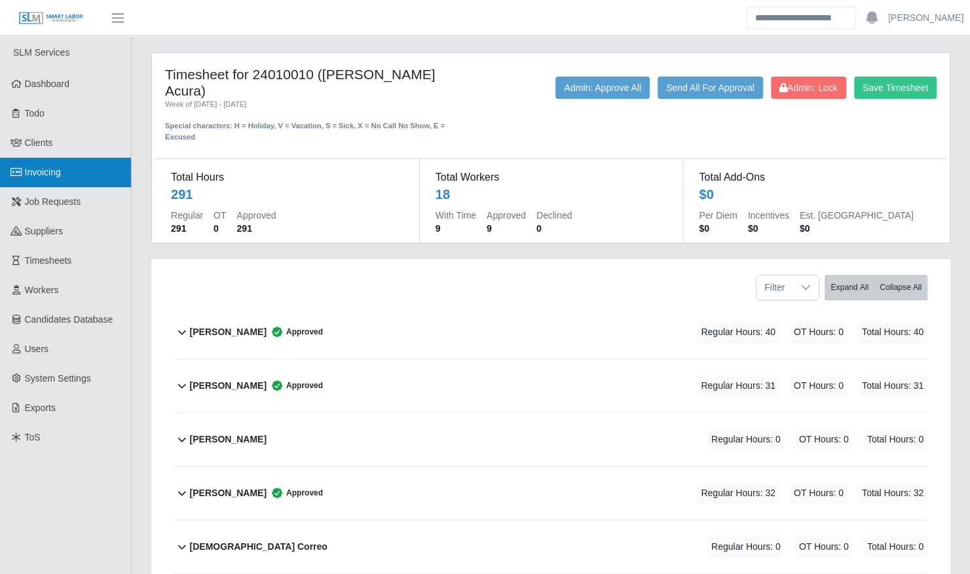
click at [72, 176] on link "Invoicing" at bounding box center [65, 172] width 131 height 29
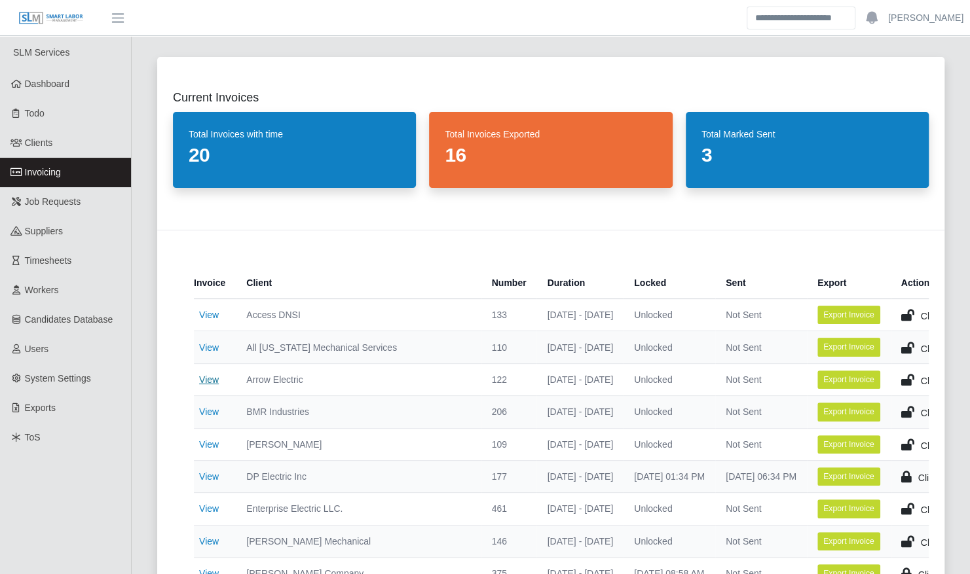
click at [203, 375] on link "View" at bounding box center [209, 380] width 20 height 10
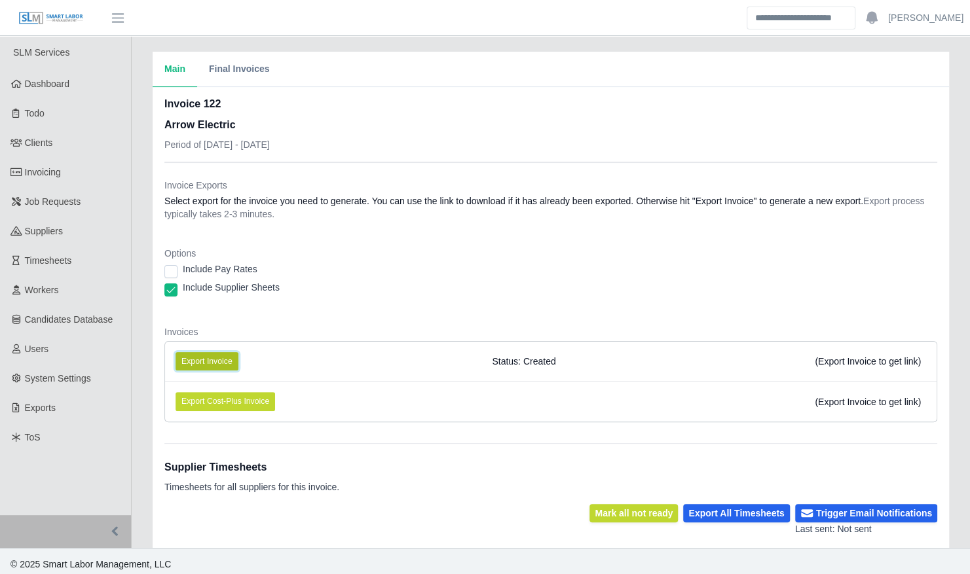
click at [228, 365] on button "Export Invoice" at bounding box center [206, 361] width 63 height 18
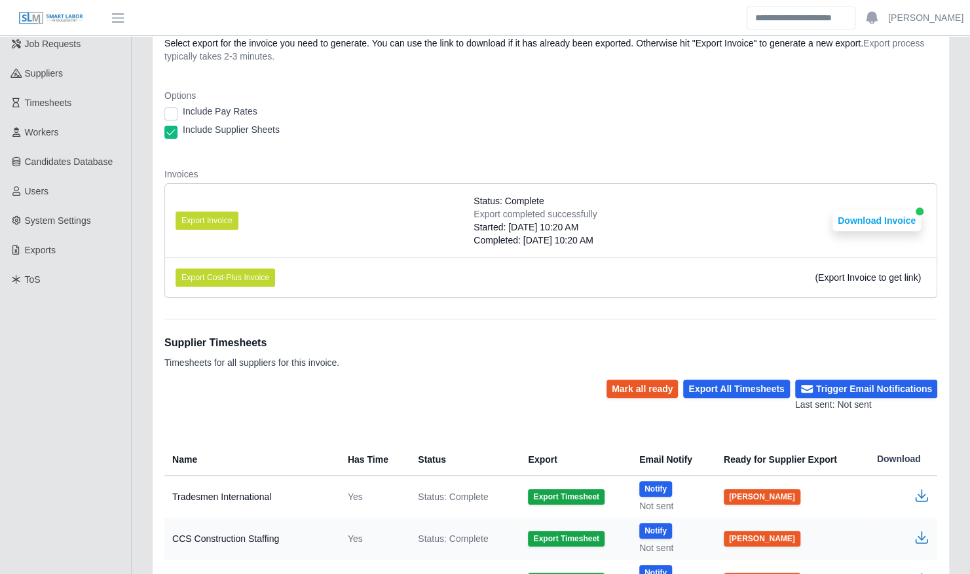
scroll to position [158, 0]
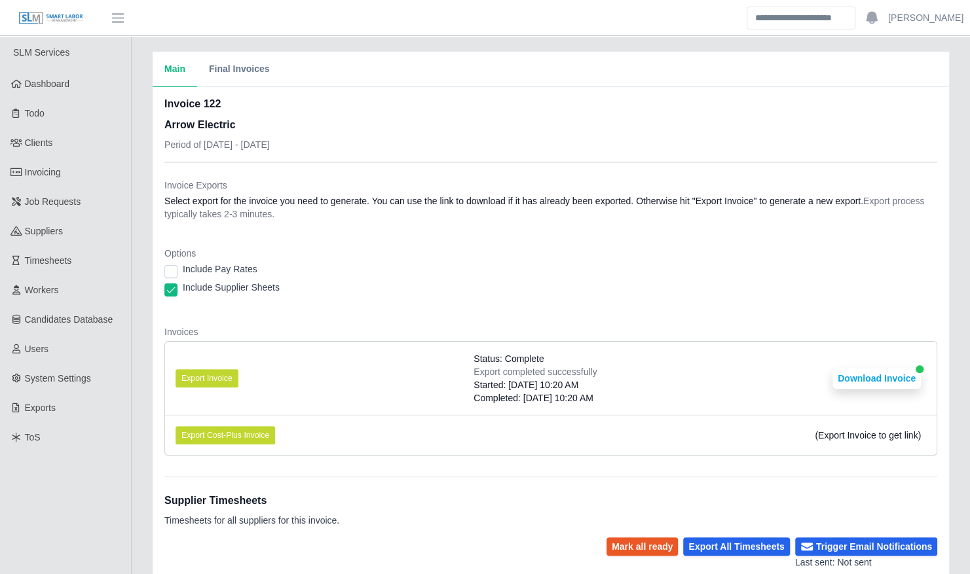
scroll to position [272, 0]
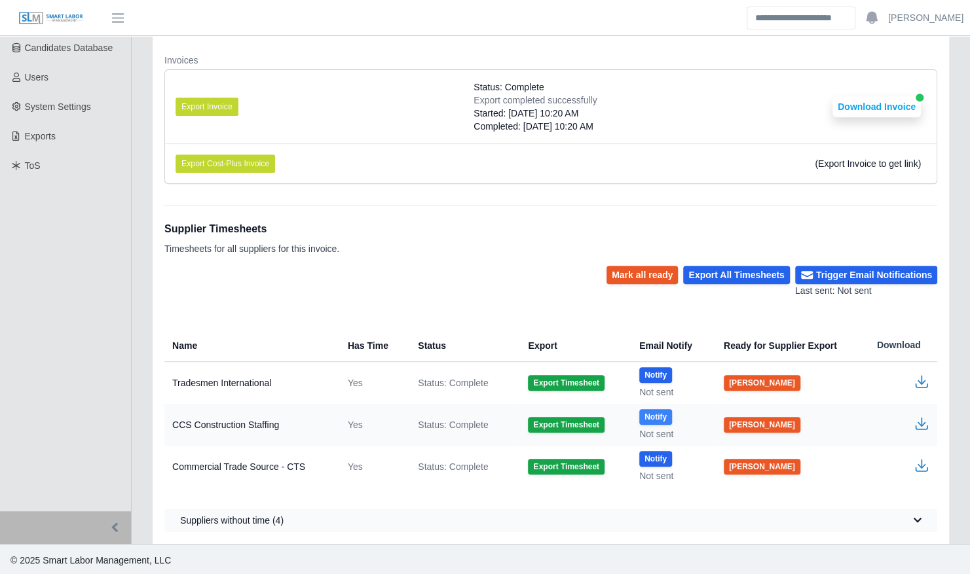
click at [657, 417] on button "Notify" at bounding box center [655, 417] width 33 height 16
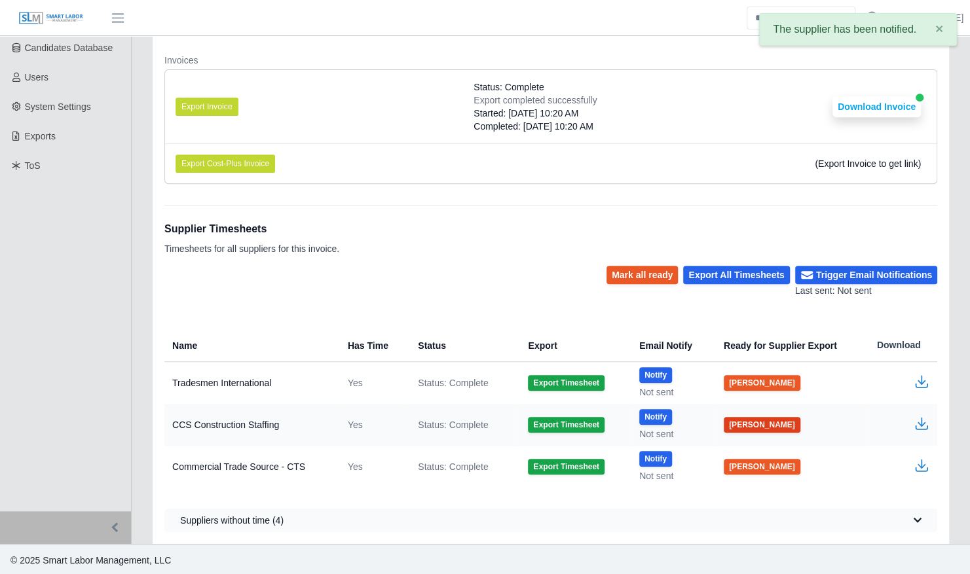
click at [753, 426] on button "[PERSON_NAME]" at bounding box center [762, 425] width 77 height 16
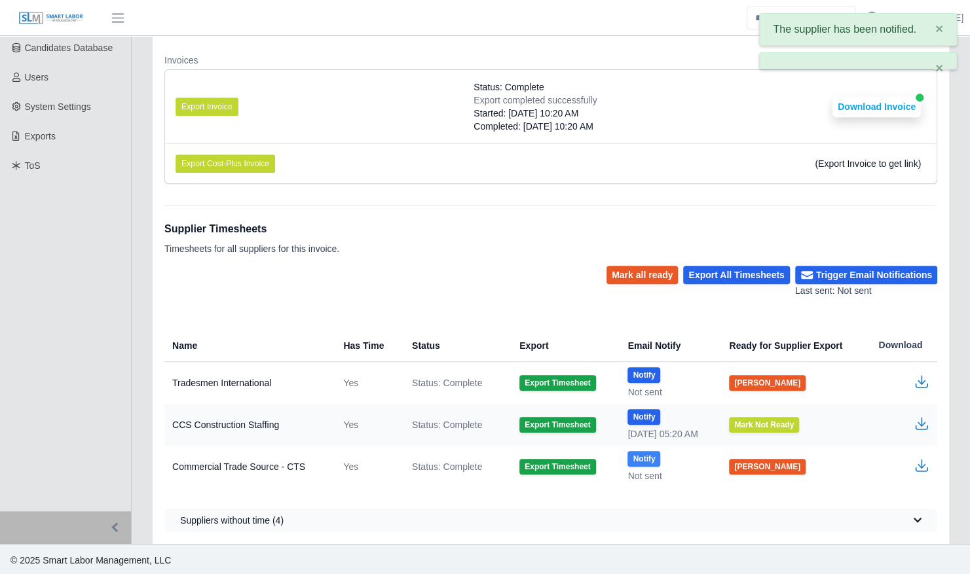
click at [638, 454] on button "Notify" at bounding box center [643, 459] width 33 height 16
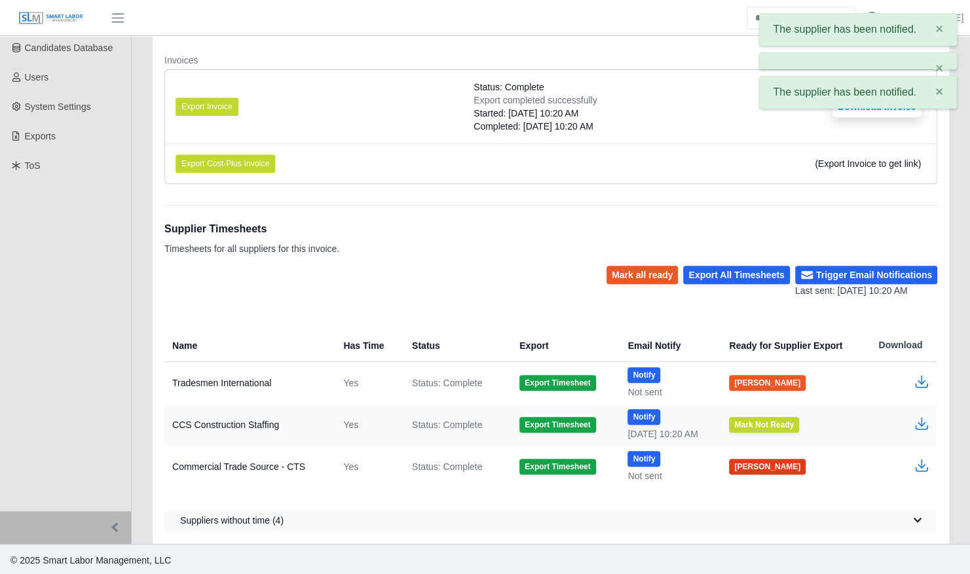
click at [760, 462] on button "[PERSON_NAME]" at bounding box center [767, 467] width 77 height 16
